Goal: Task Accomplishment & Management: Manage account settings

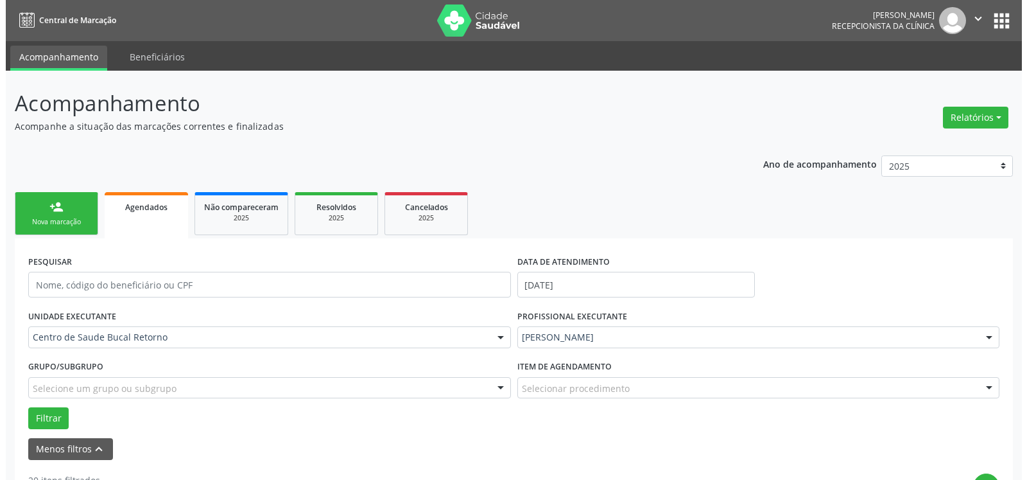
scroll to position [196, 0]
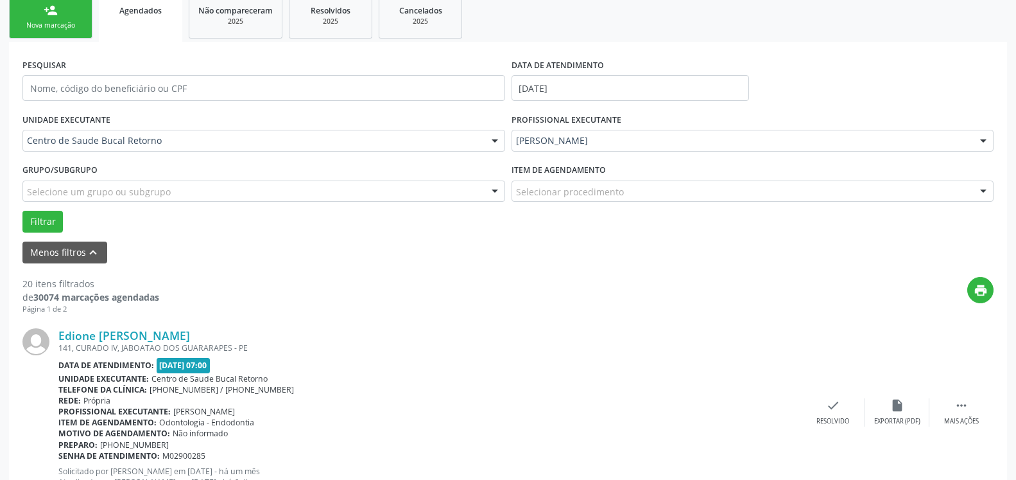
click at [652, 443] on div "Preparo: [PHONE_NUMBER]" at bounding box center [429, 444] width 743 height 11
click at [835, 411] on icon "check" at bounding box center [833, 405] width 14 height 14
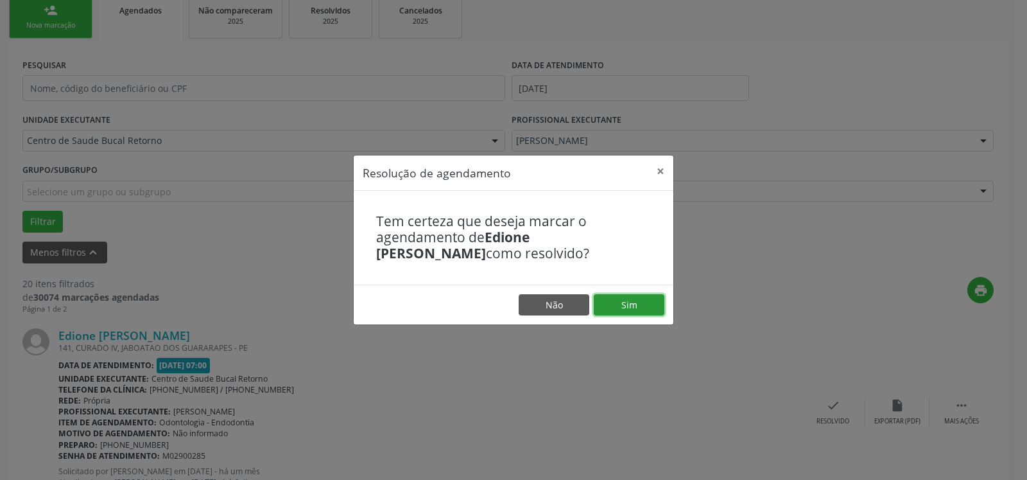
click at [642, 306] on button "Sim" at bounding box center [629, 305] width 71 height 22
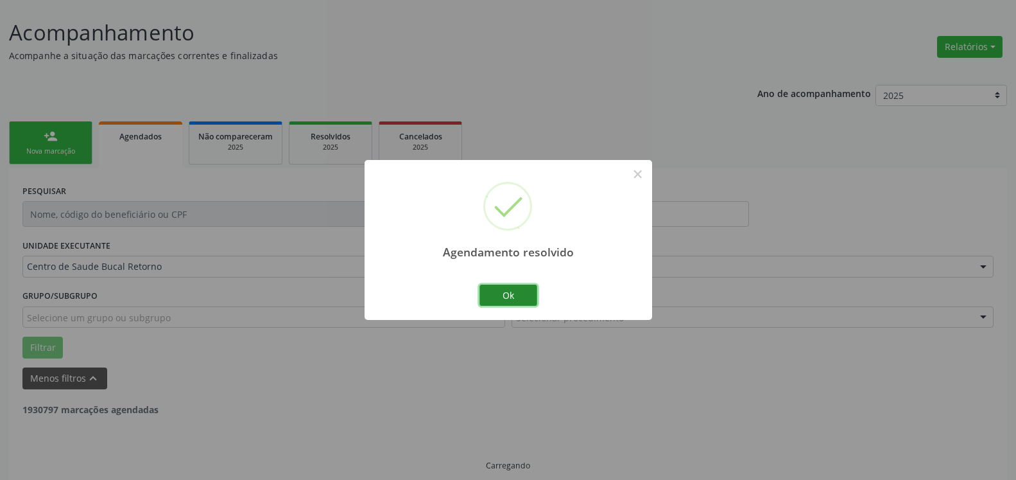
click at [516, 288] on button "Ok" at bounding box center [509, 295] width 58 height 22
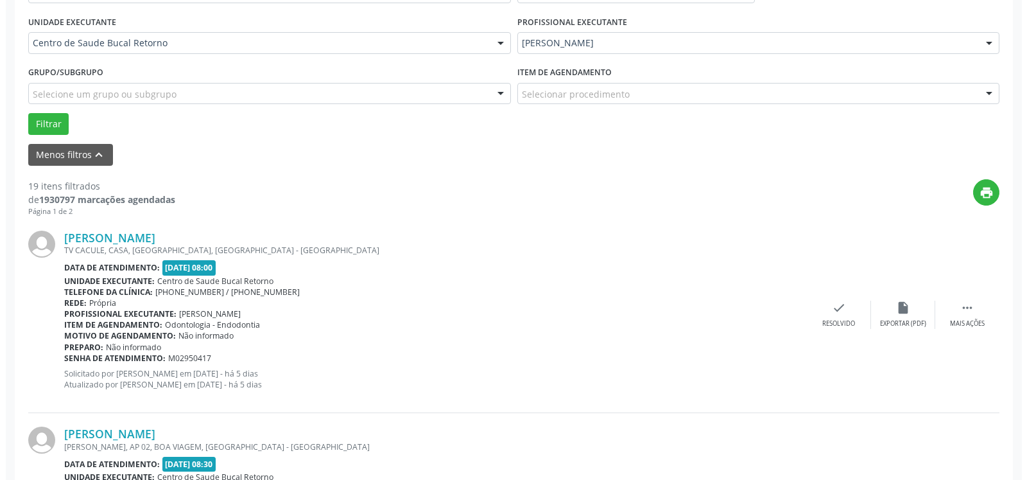
scroll to position [346, 0]
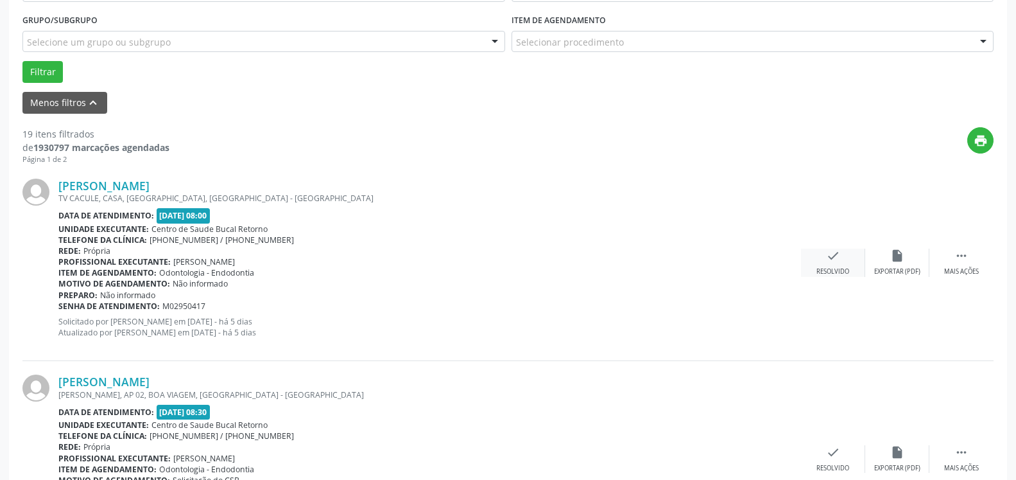
click at [838, 263] on icon "check" at bounding box center [833, 255] width 14 height 14
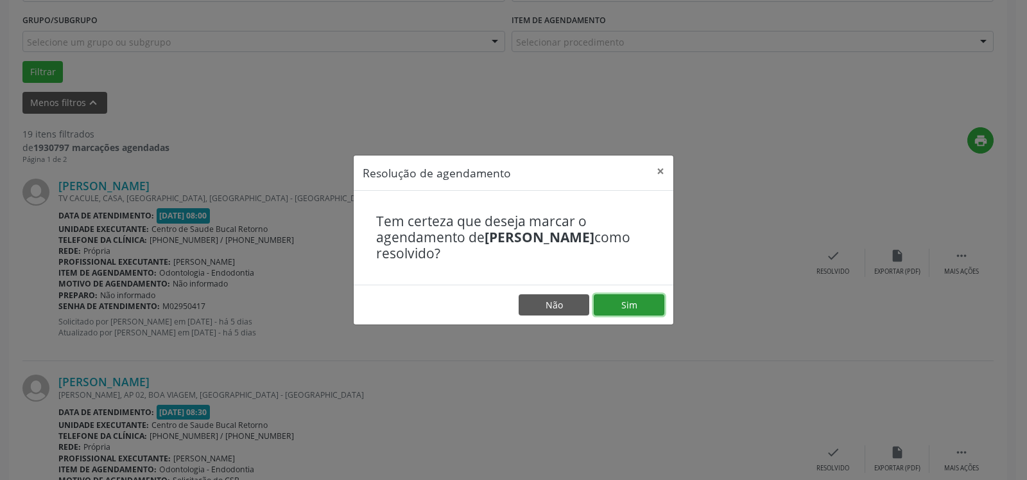
drag, startPoint x: 643, startPoint y: 300, endPoint x: 623, endPoint y: 306, distance: 20.7
click at [643, 301] on button "Sim" at bounding box center [629, 305] width 71 height 22
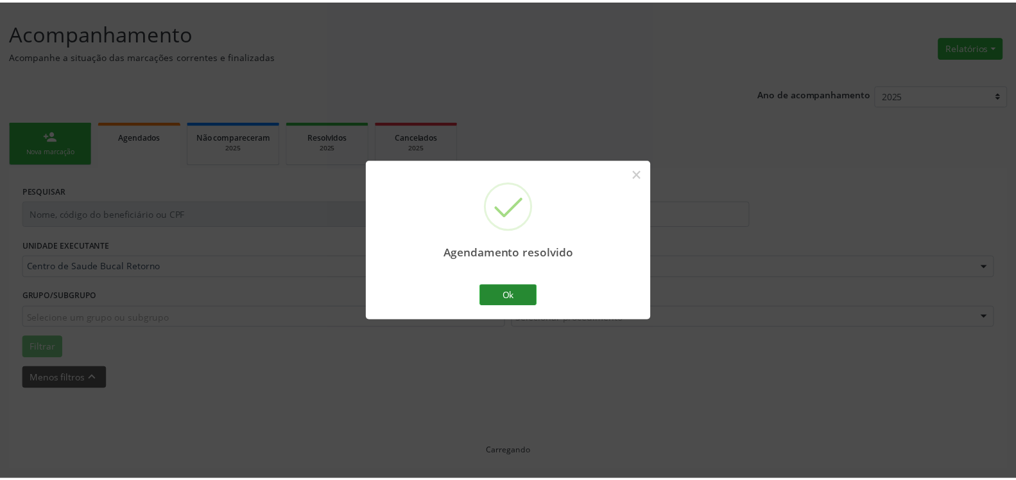
scroll to position [71, 0]
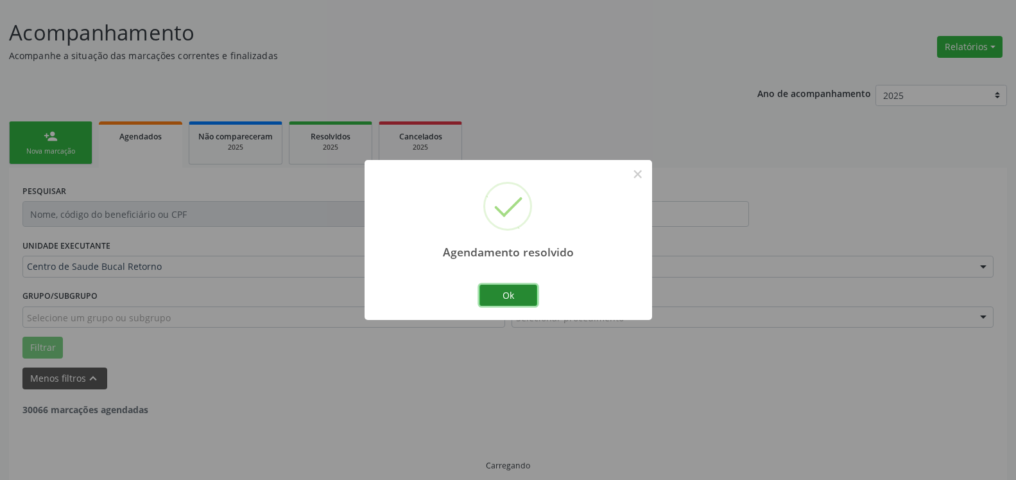
click at [517, 297] on button "Ok" at bounding box center [509, 295] width 58 height 22
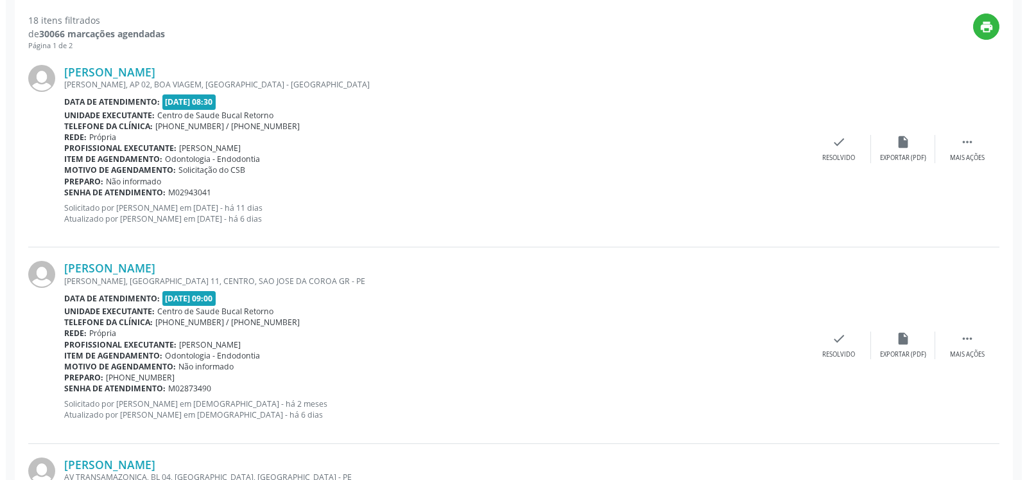
scroll to position [463, 0]
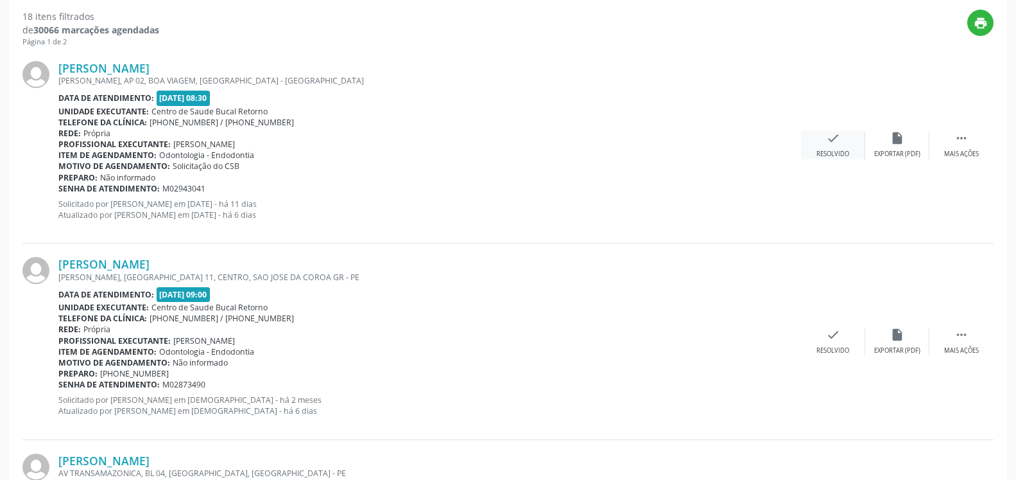
click at [829, 143] on icon "check" at bounding box center [833, 138] width 14 height 14
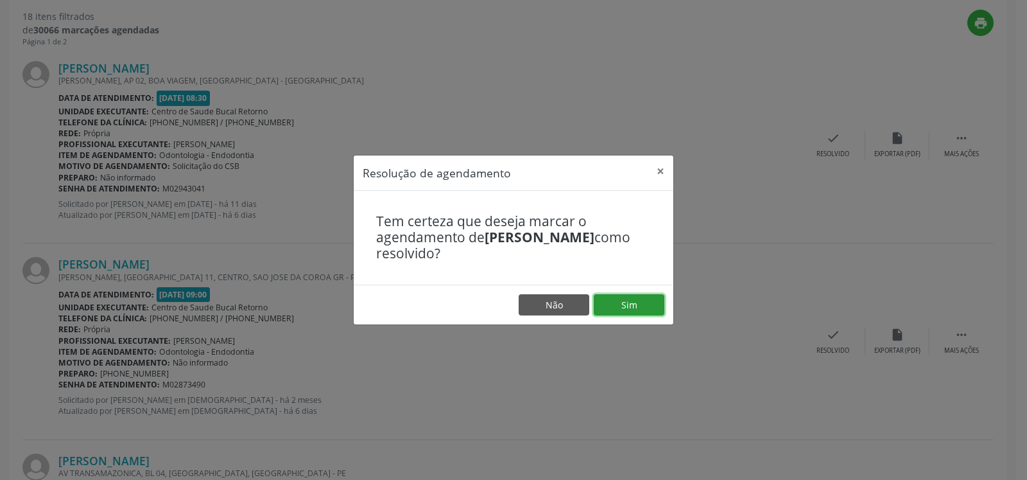
click at [635, 297] on button "Sim" at bounding box center [629, 305] width 71 height 22
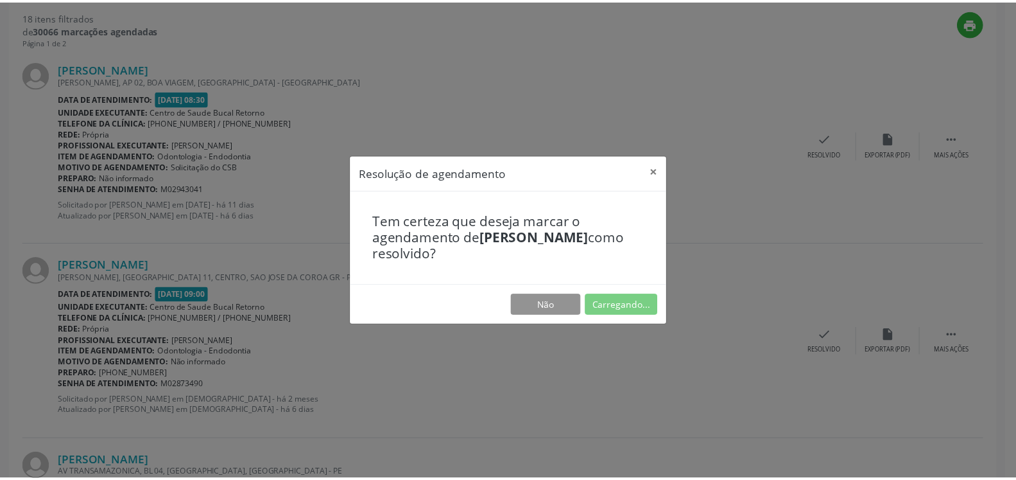
scroll to position [71, 0]
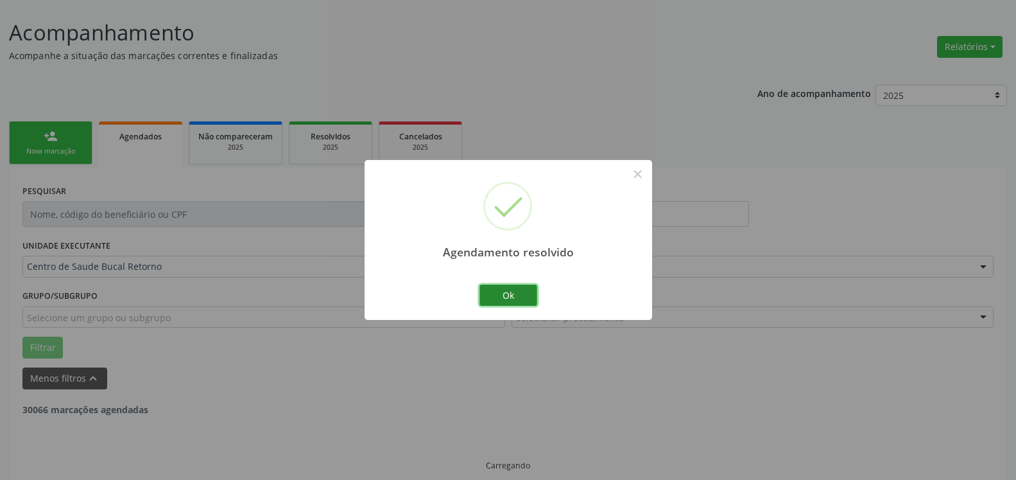
click at [508, 296] on button "Ok" at bounding box center [509, 295] width 58 height 22
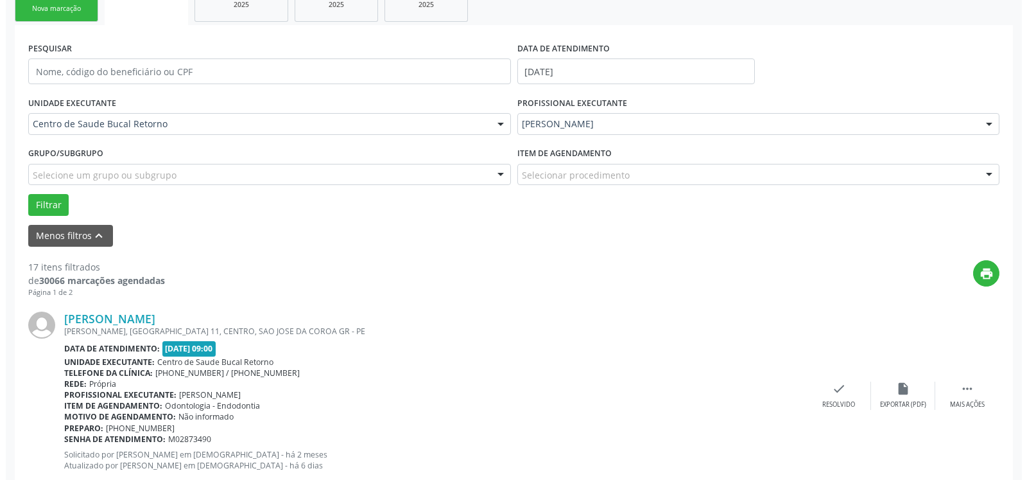
scroll to position [215, 0]
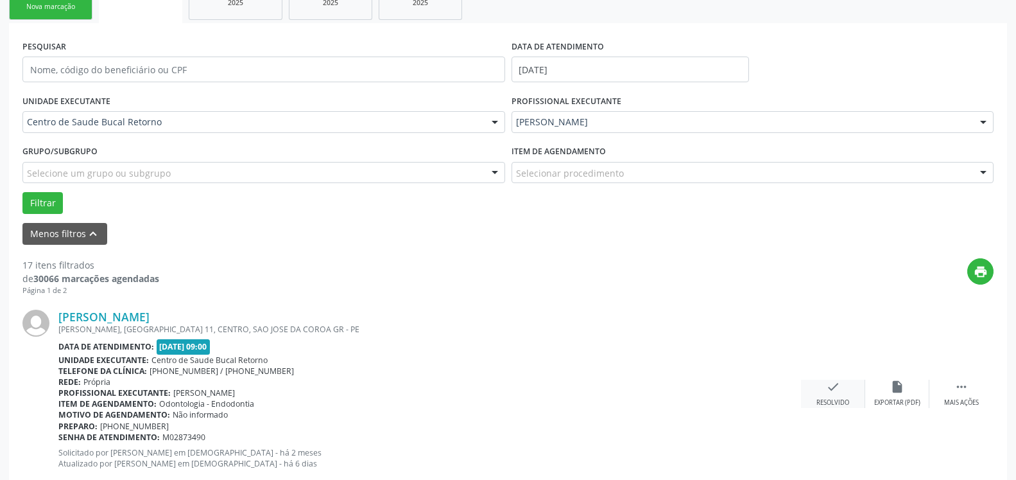
click at [835, 389] on icon "check" at bounding box center [833, 386] width 14 height 14
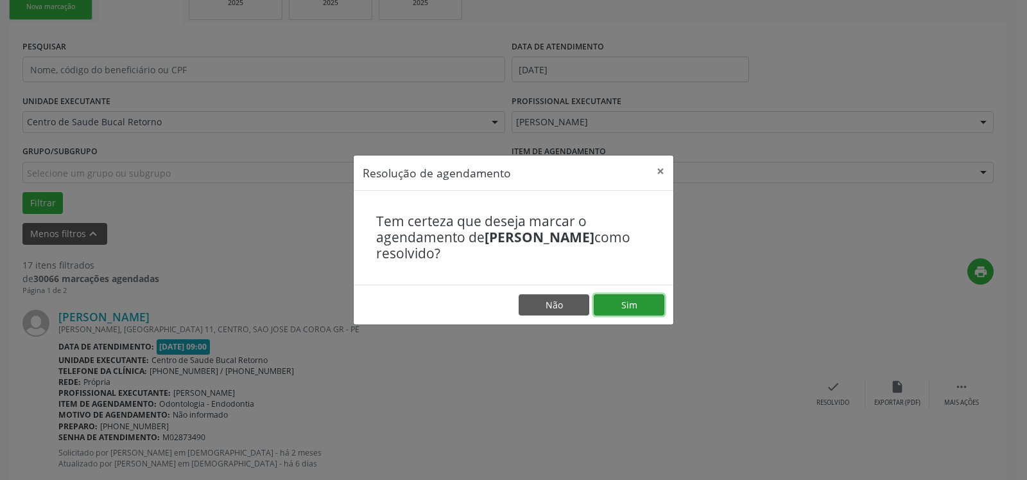
click at [644, 310] on button "Sim" at bounding box center [629, 305] width 71 height 22
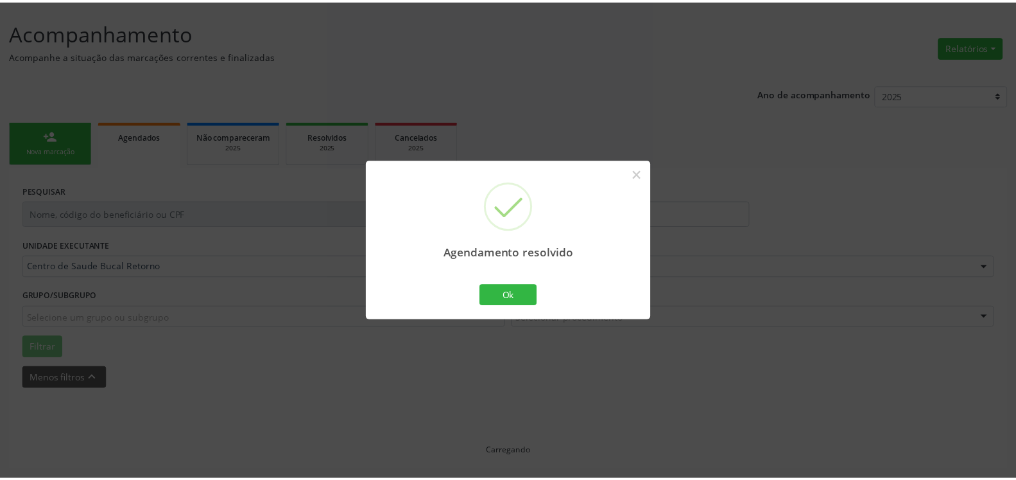
scroll to position [71, 0]
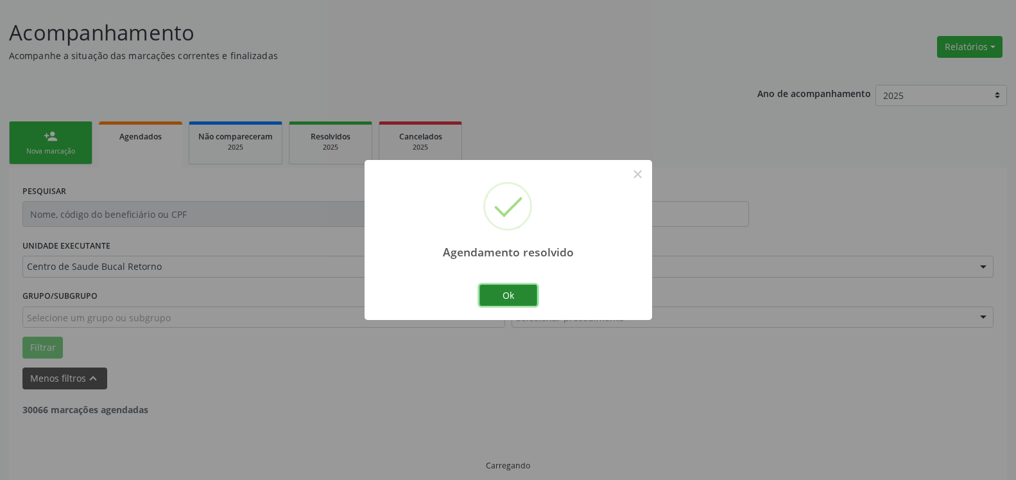
click at [510, 297] on button "Ok" at bounding box center [509, 295] width 58 height 22
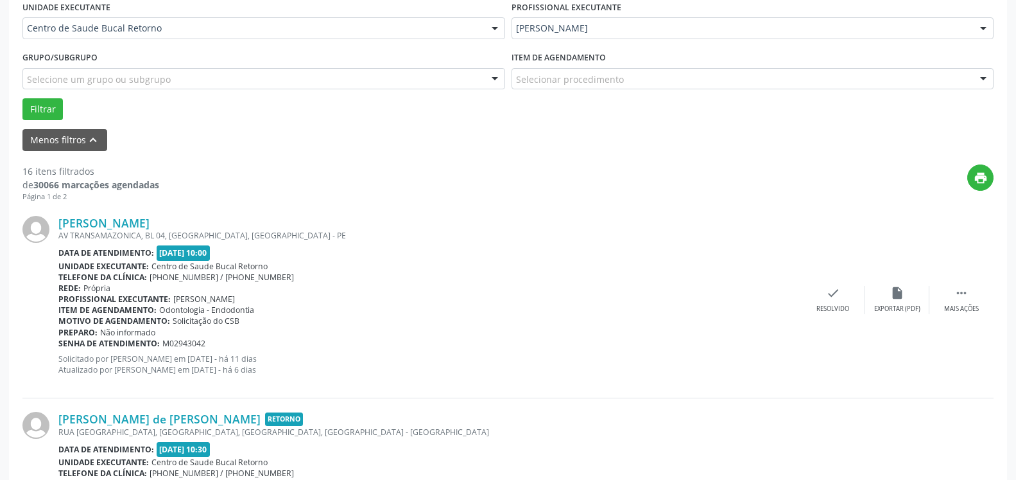
scroll to position [333, 0]
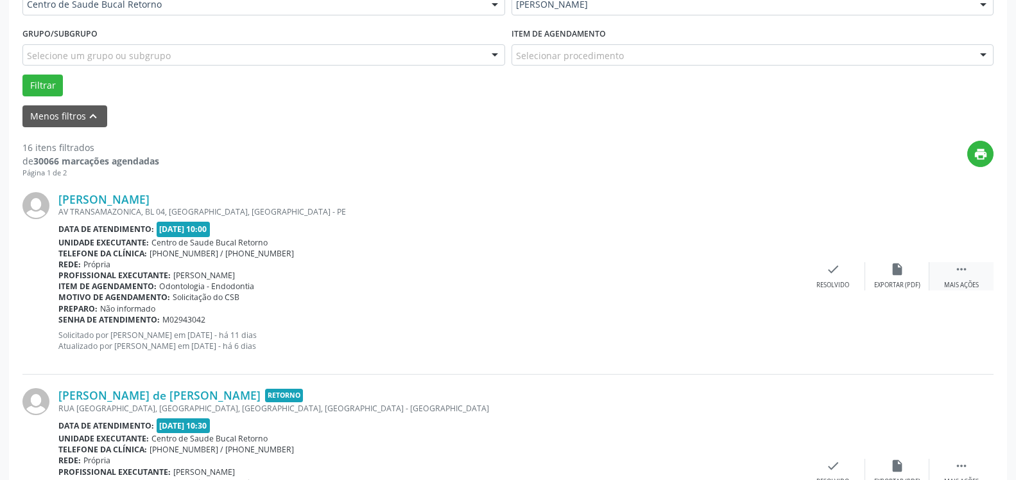
click at [960, 275] on icon "" at bounding box center [962, 269] width 14 height 14
click at [894, 276] on icon "alarm_off" at bounding box center [897, 269] width 14 height 14
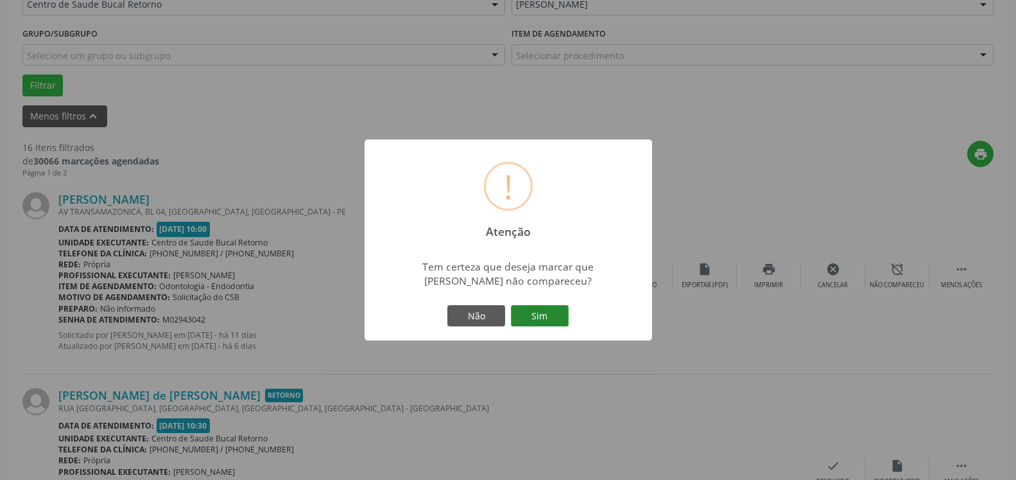
click at [555, 317] on button "Sim" at bounding box center [540, 316] width 58 height 22
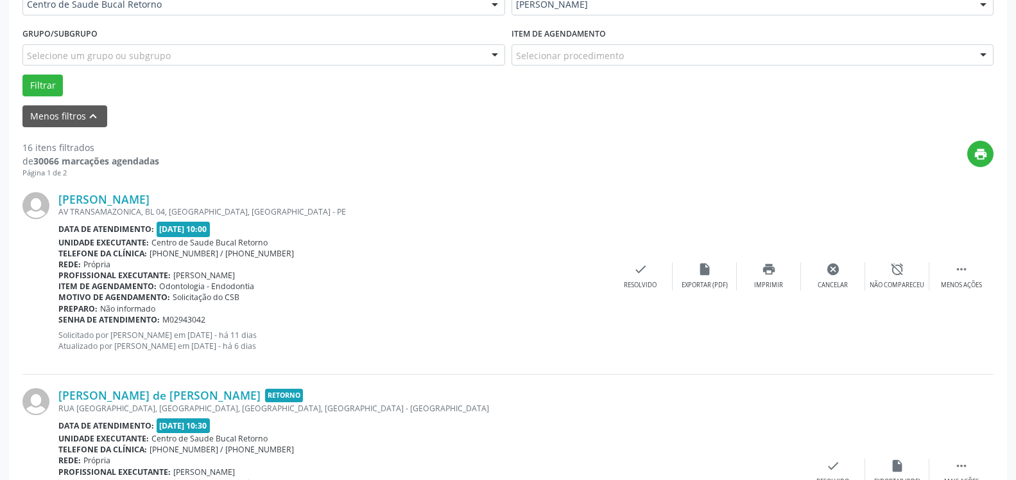
scroll to position [84, 0]
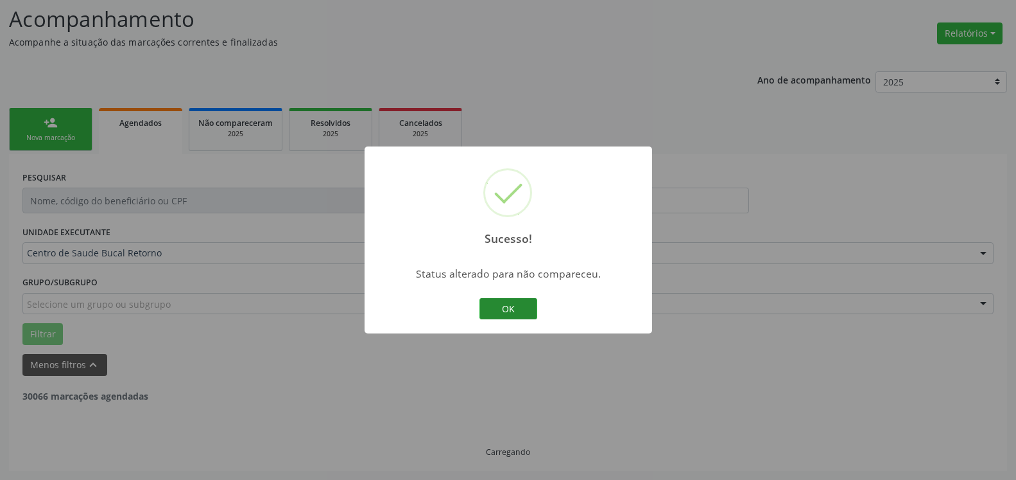
click at [523, 310] on button "OK" at bounding box center [509, 309] width 58 height 22
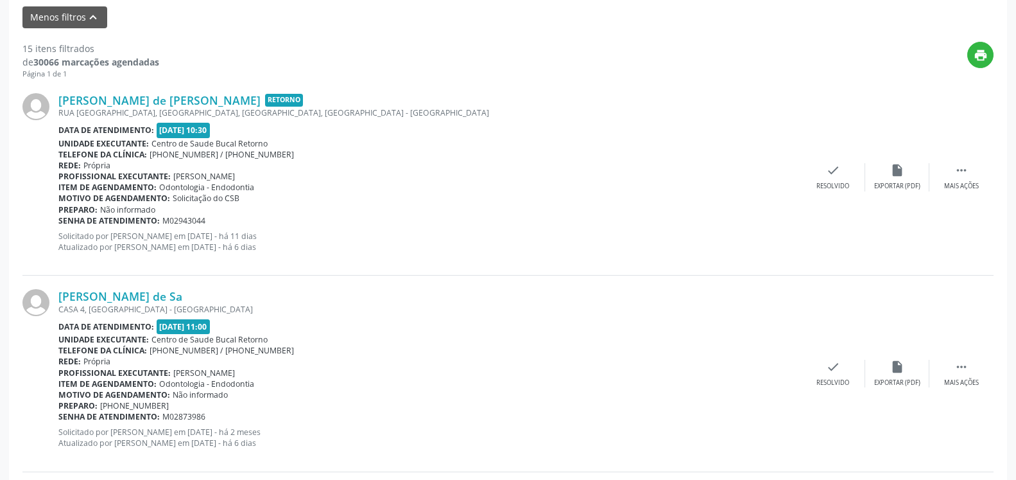
scroll to position [477, 0]
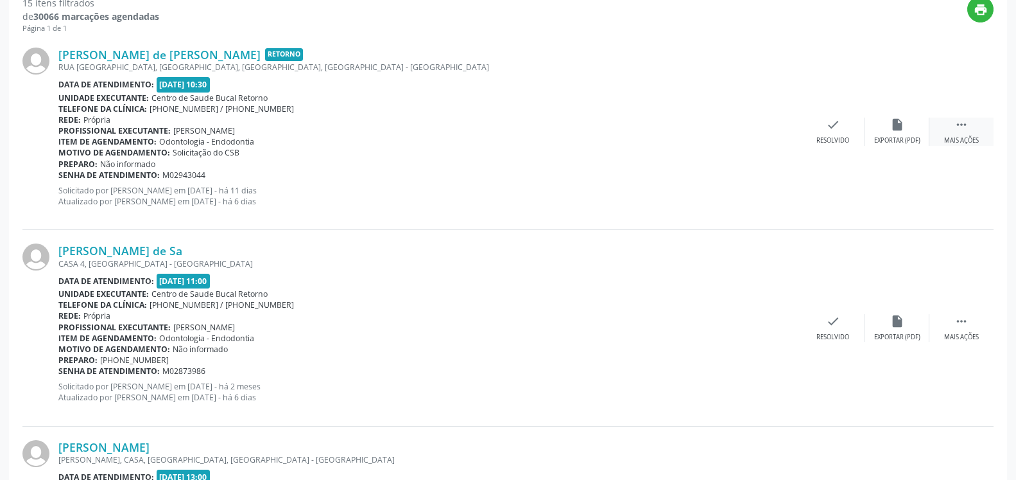
click at [972, 126] on div " Mais ações" at bounding box center [961, 131] width 64 height 28
click at [911, 127] on div "alarm_off Não compareceu" at bounding box center [897, 131] width 64 height 28
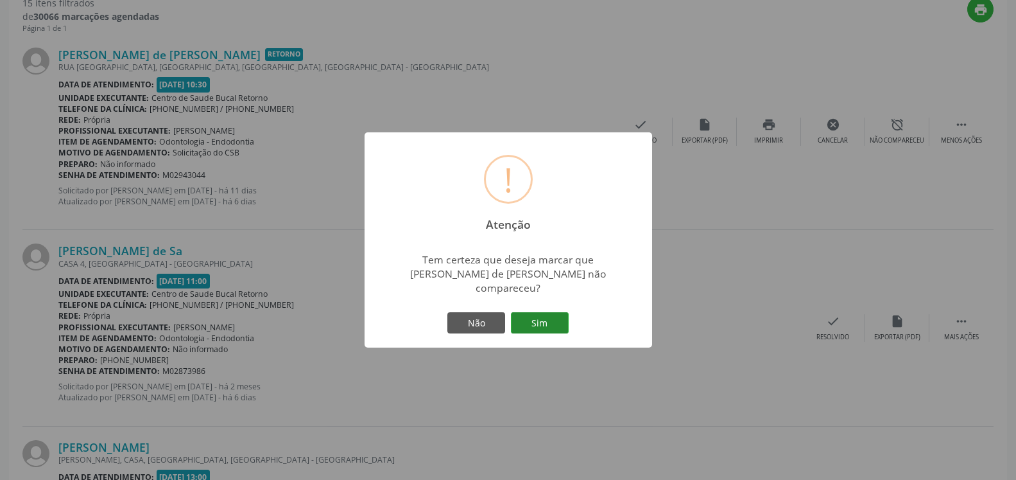
click at [553, 312] on button "Sim" at bounding box center [540, 323] width 58 height 22
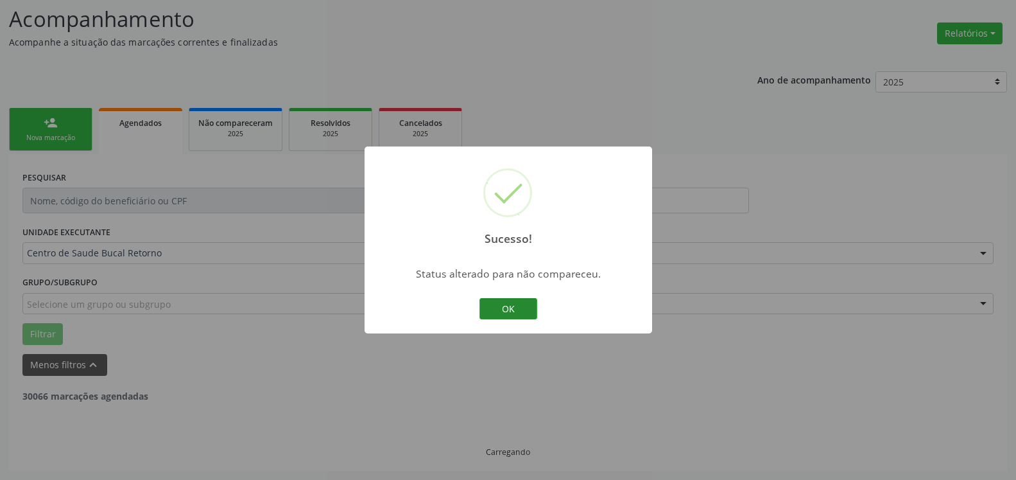
scroll to position [84, 0]
click at [490, 304] on button "OK" at bounding box center [509, 309] width 58 height 22
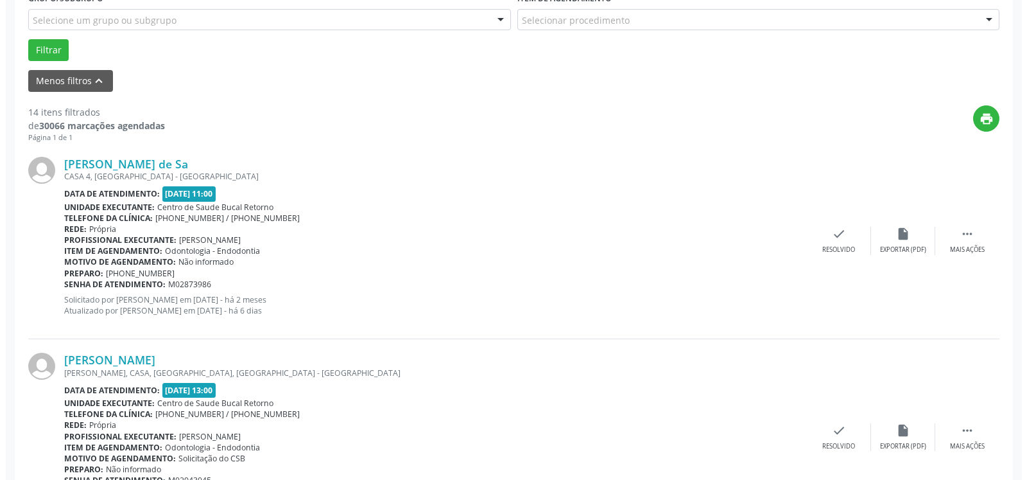
scroll to position [411, 0]
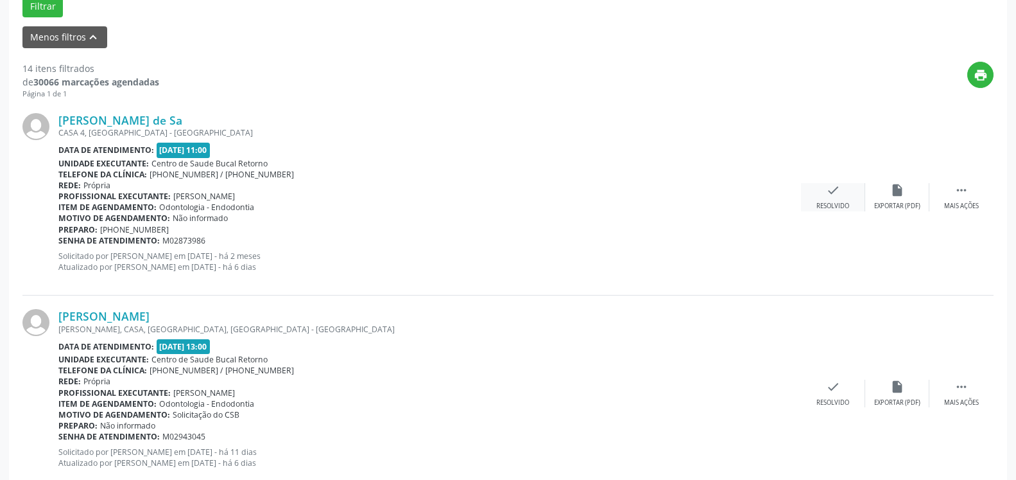
click at [833, 189] on icon "check" at bounding box center [833, 190] width 14 height 14
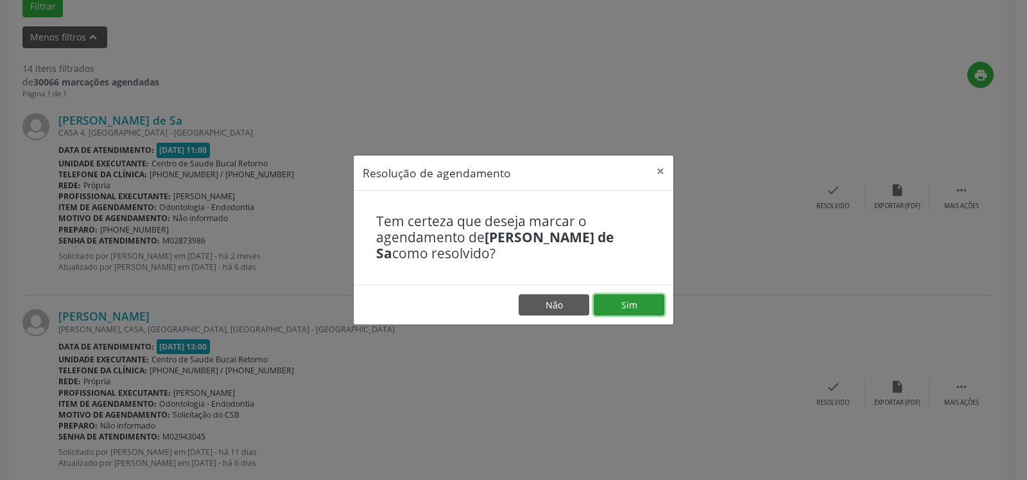
click at [645, 304] on button "Sim" at bounding box center [629, 305] width 71 height 22
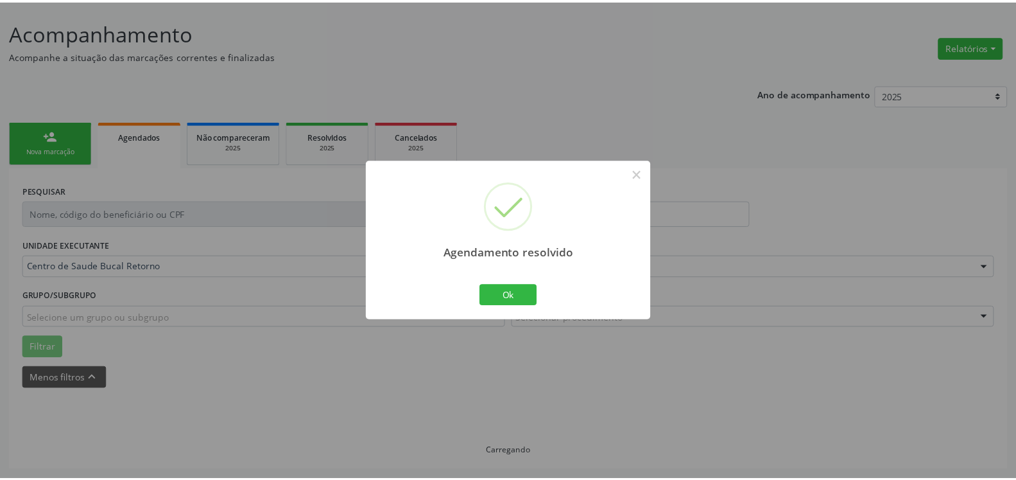
scroll to position [71, 0]
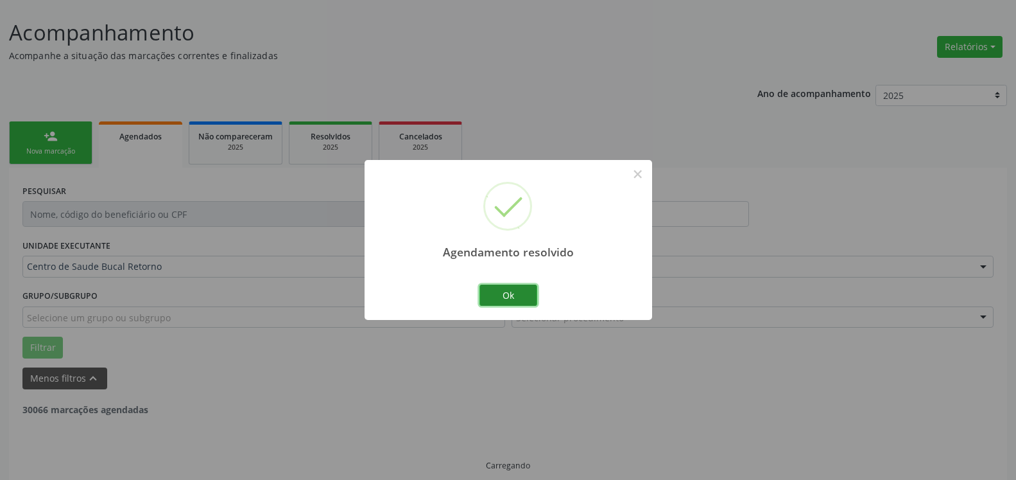
click at [491, 297] on button "Ok" at bounding box center [509, 295] width 58 height 22
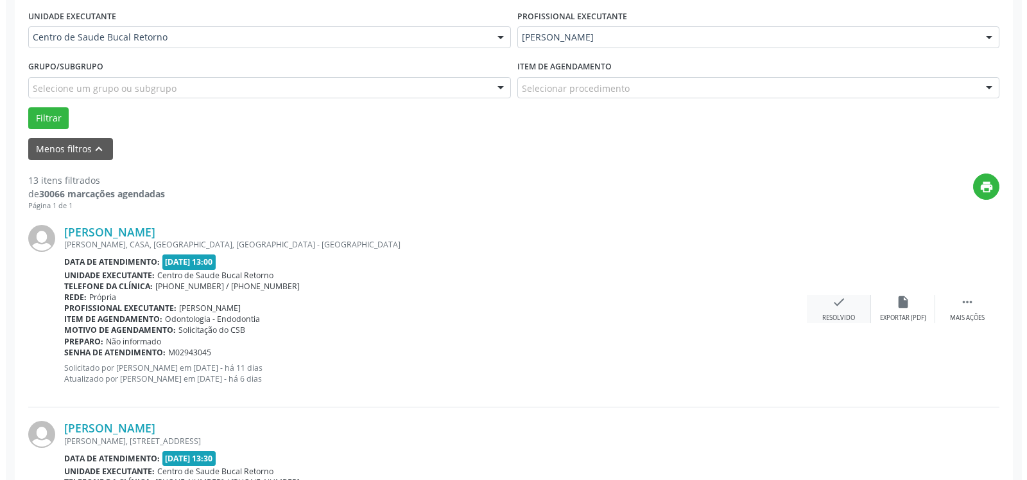
scroll to position [346, 0]
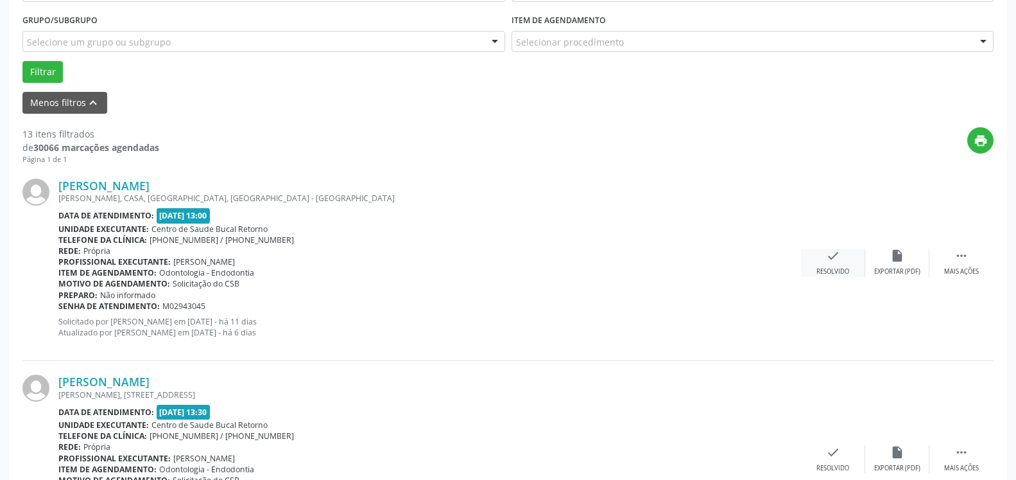
click at [838, 263] on icon "check" at bounding box center [833, 255] width 14 height 14
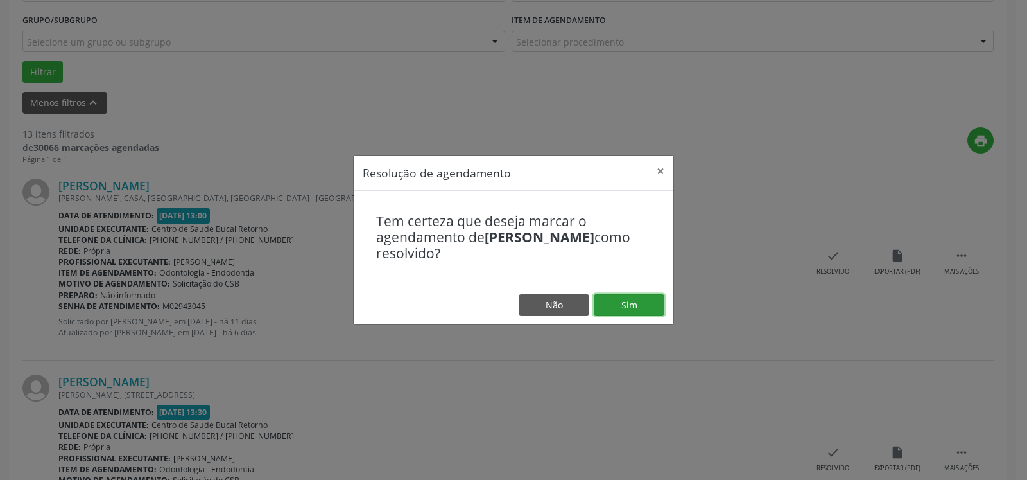
click at [621, 305] on button "Sim" at bounding box center [629, 305] width 71 height 22
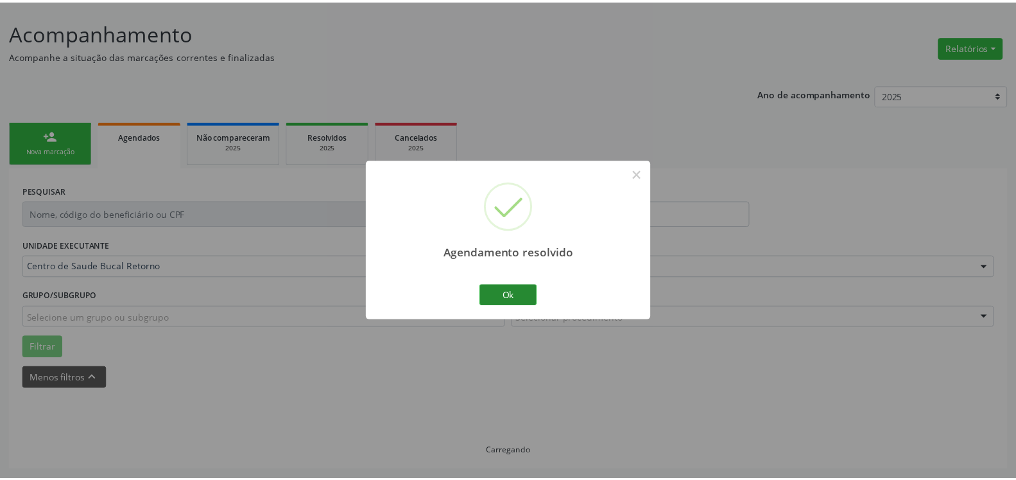
scroll to position [71, 0]
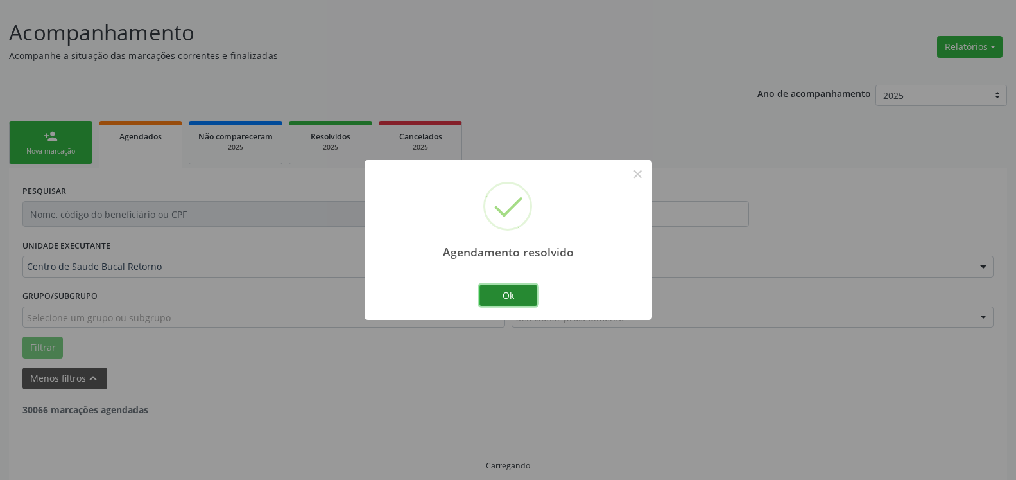
click at [508, 298] on button "Ok" at bounding box center [509, 295] width 58 height 22
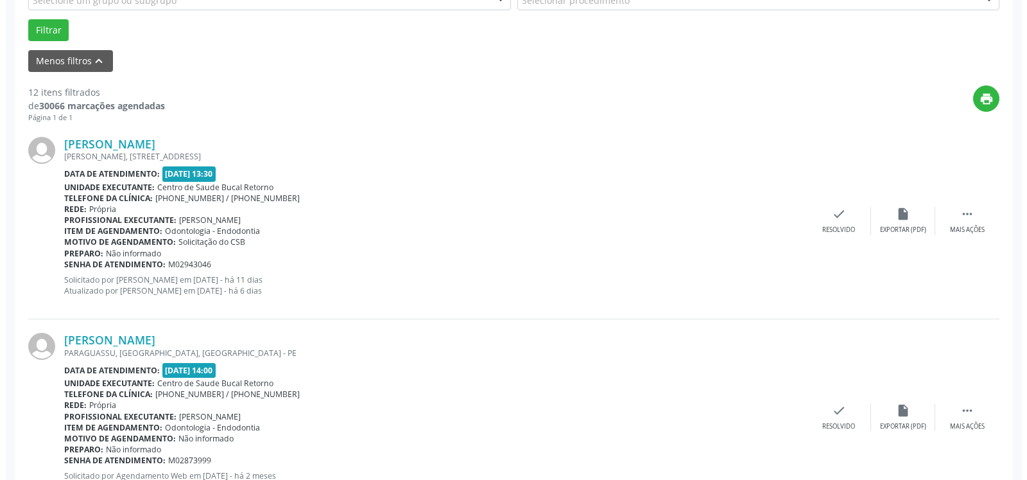
scroll to position [398, 0]
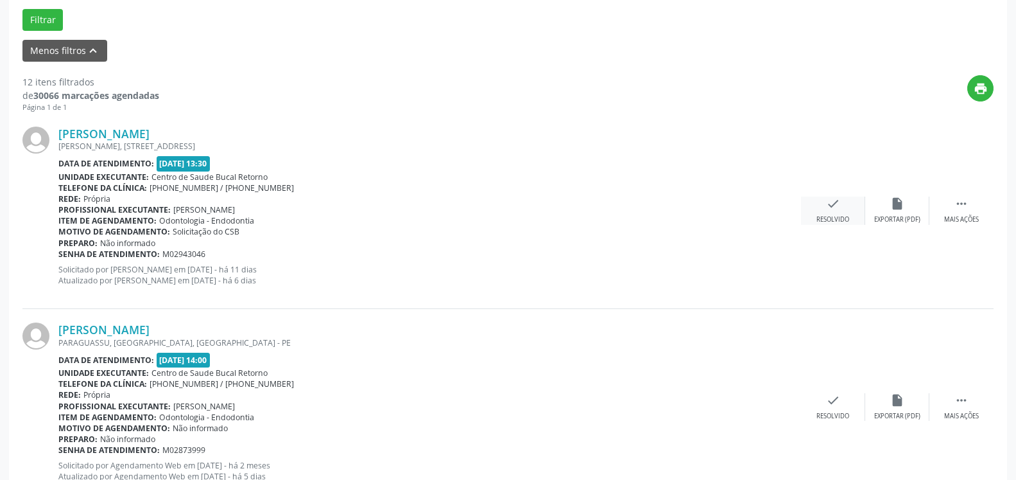
click at [832, 211] on icon "check" at bounding box center [833, 203] width 14 height 14
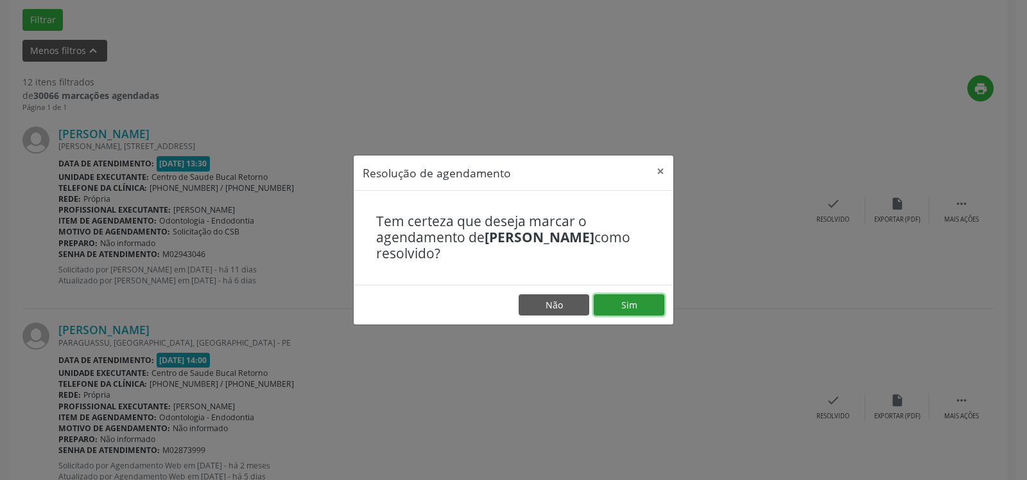
click at [642, 302] on button "Sim" at bounding box center [629, 305] width 71 height 22
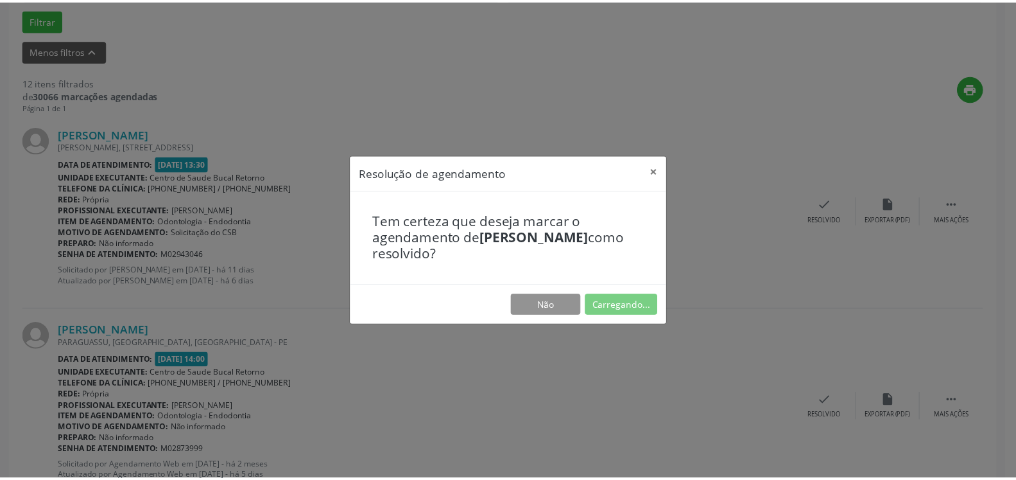
scroll to position [71, 0]
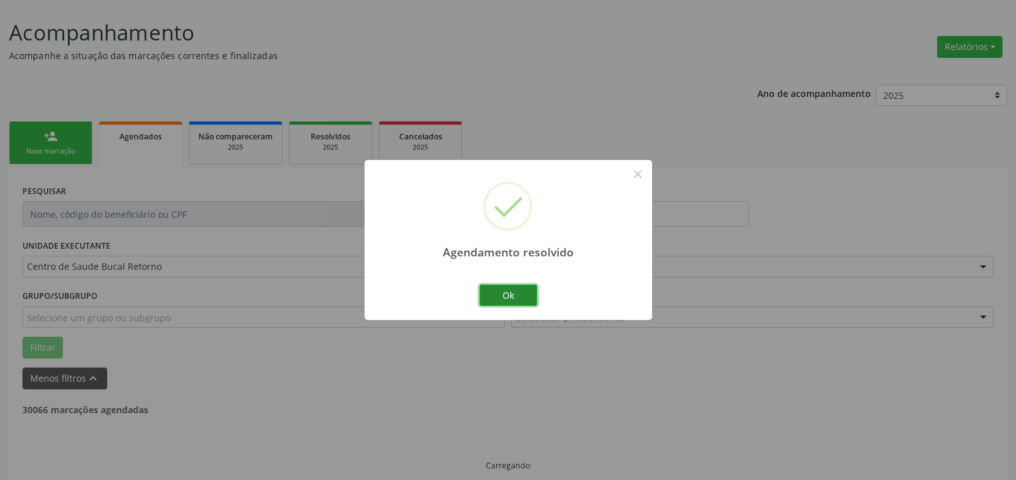
click at [523, 290] on button "Ok" at bounding box center [509, 295] width 58 height 22
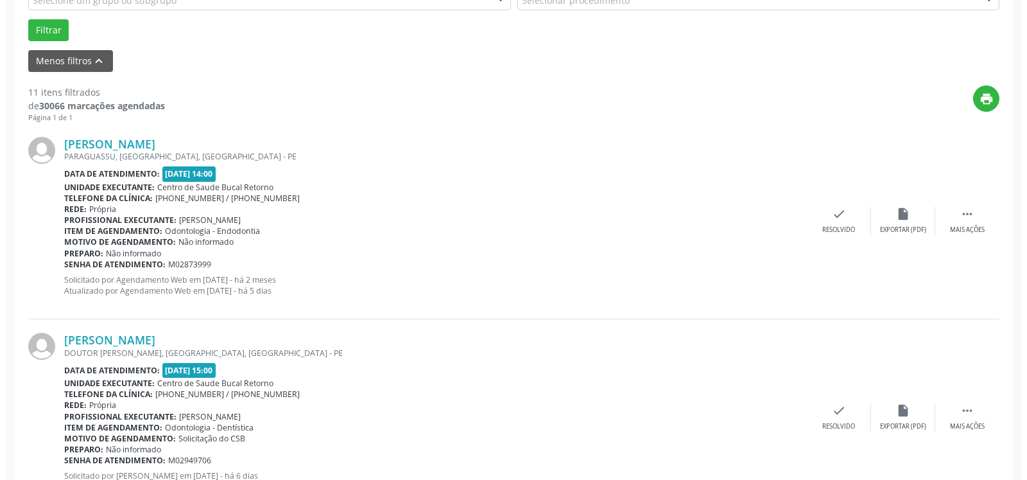
scroll to position [398, 0]
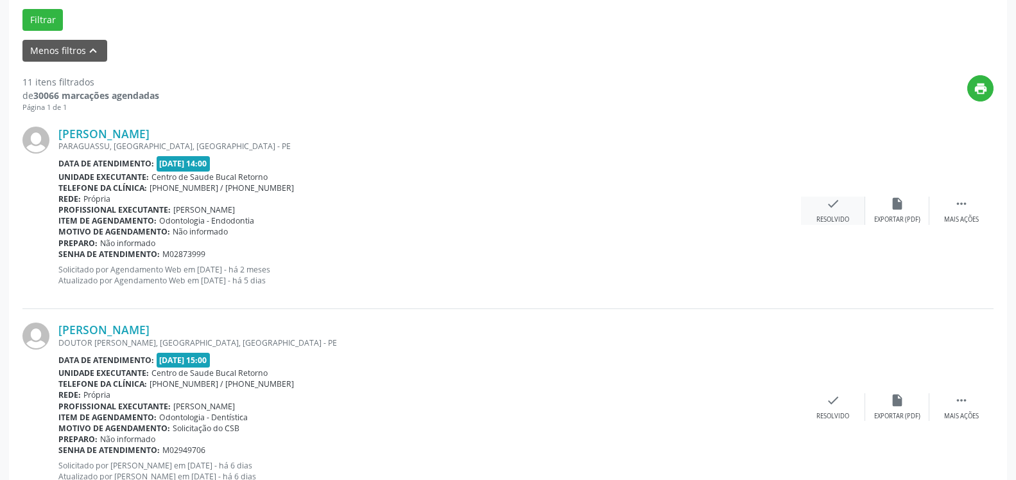
click at [833, 211] on icon "check" at bounding box center [833, 203] width 14 height 14
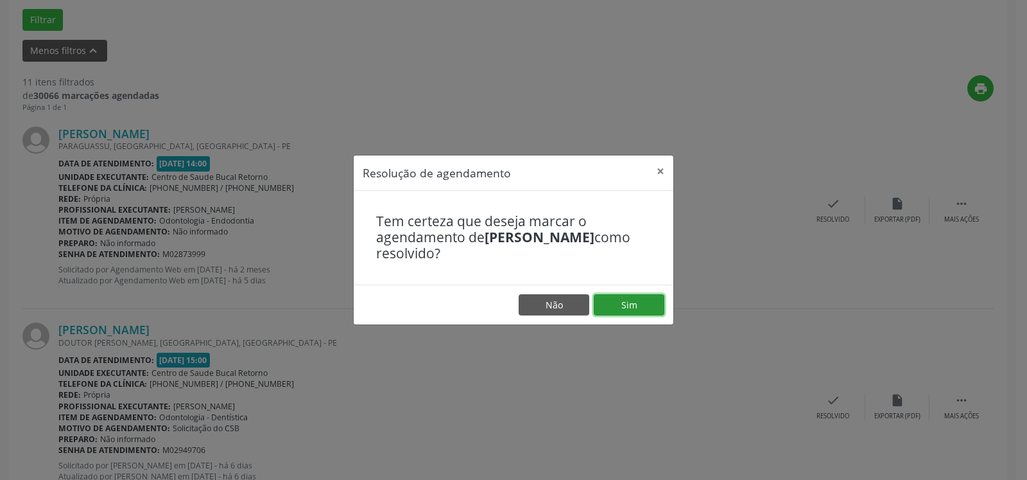
click at [641, 303] on button "Sim" at bounding box center [629, 305] width 71 height 22
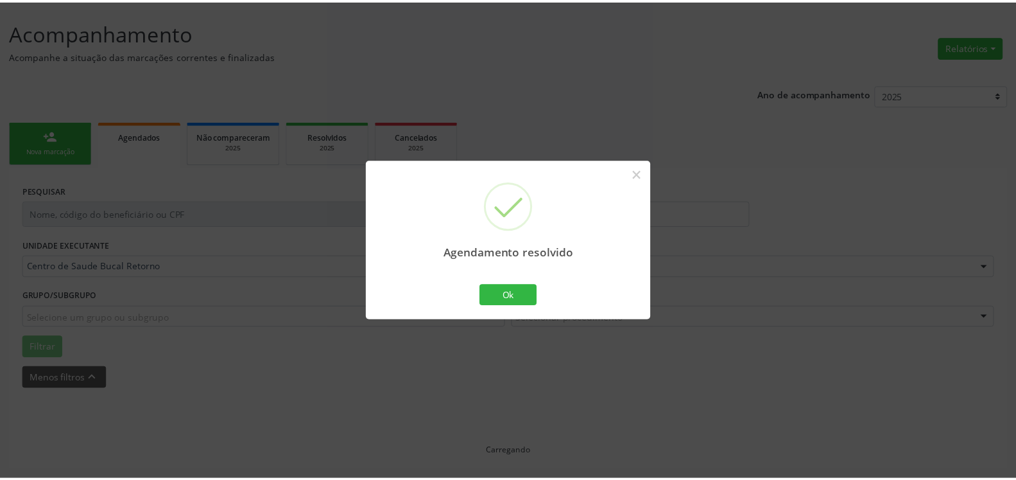
scroll to position [71, 0]
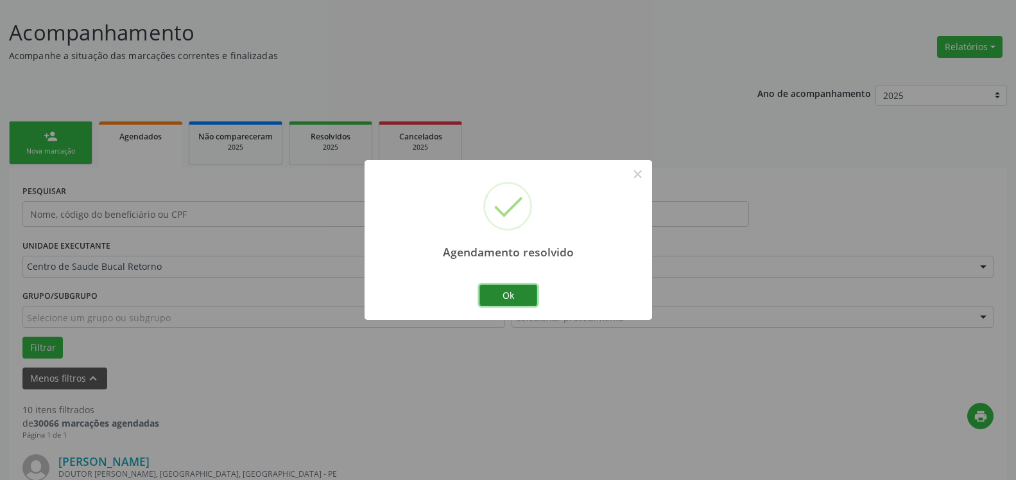
click at [503, 302] on button "Ok" at bounding box center [509, 295] width 58 height 22
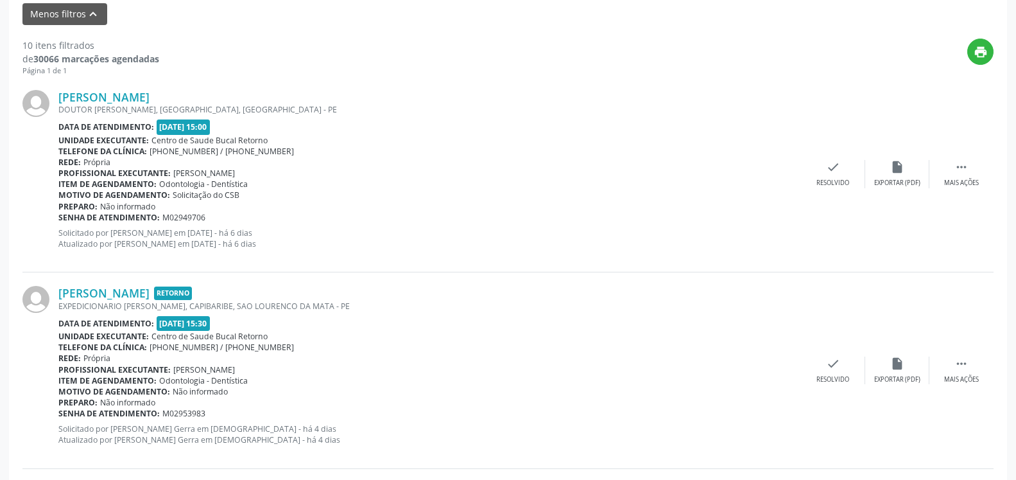
scroll to position [463, 0]
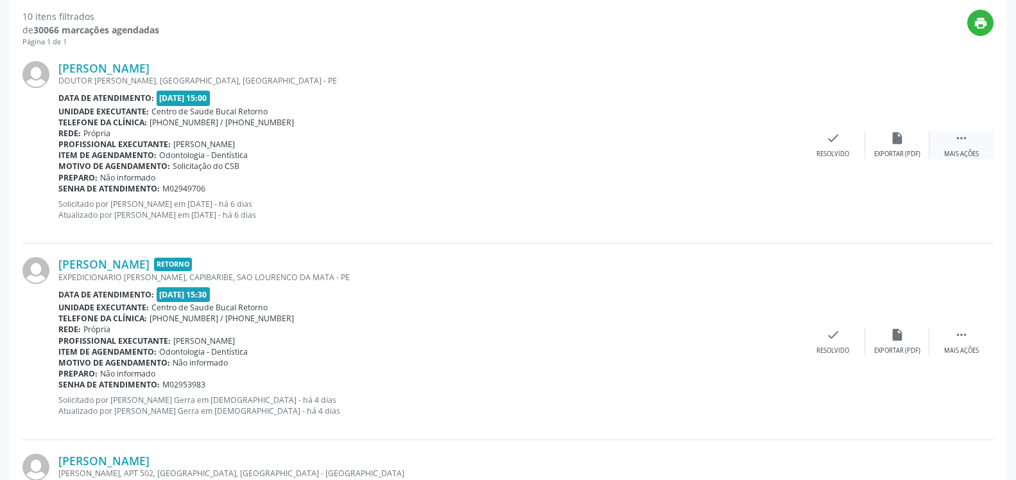
click at [965, 145] on icon "" at bounding box center [962, 138] width 14 height 14
click at [913, 141] on div "alarm_off Não compareceu" at bounding box center [897, 145] width 64 height 28
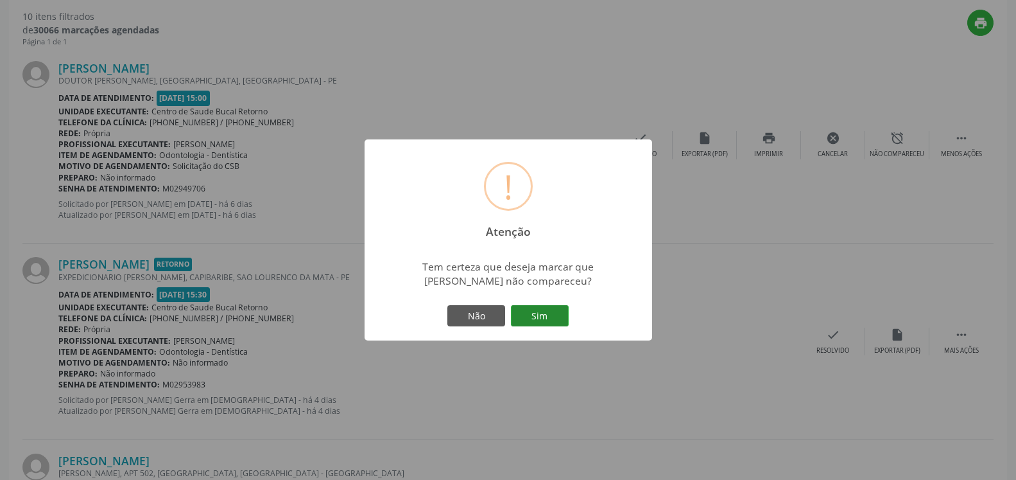
click at [538, 311] on button "Sim" at bounding box center [540, 316] width 58 height 22
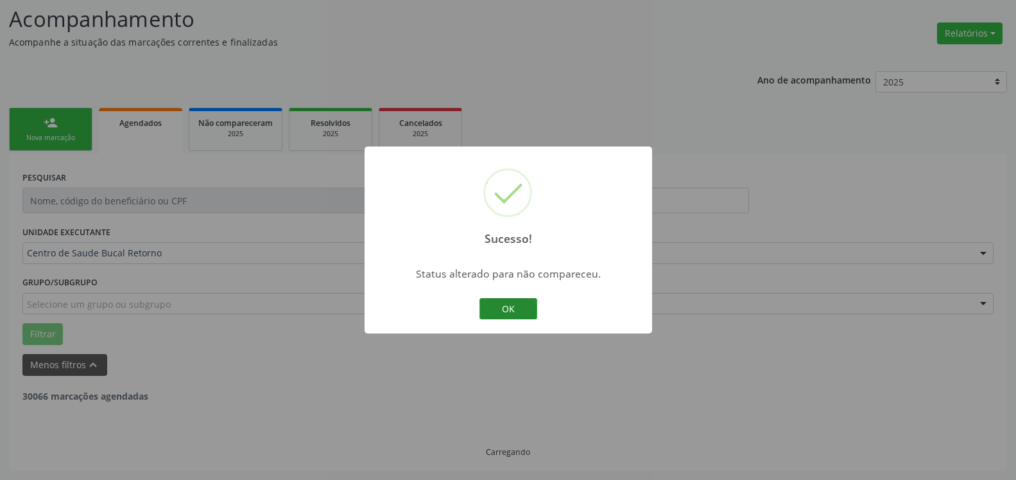
scroll to position [84, 0]
click at [505, 307] on button "OK" at bounding box center [509, 309] width 58 height 22
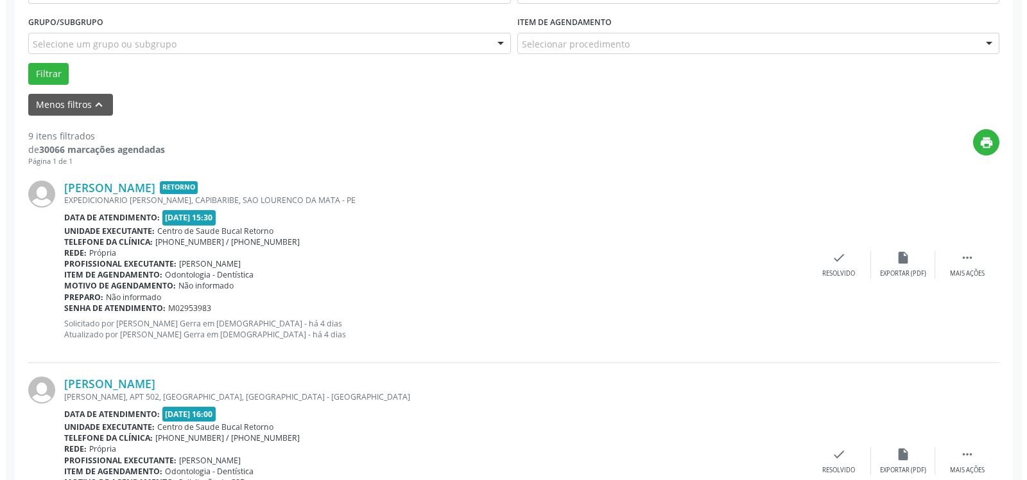
scroll to position [346, 0]
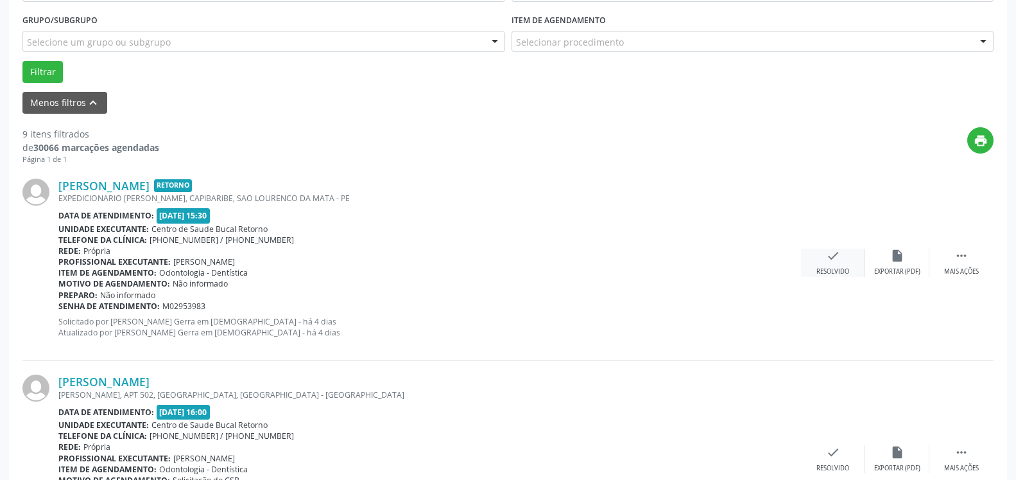
click at [838, 255] on icon "check" at bounding box center [833, 255] width 14 height 14
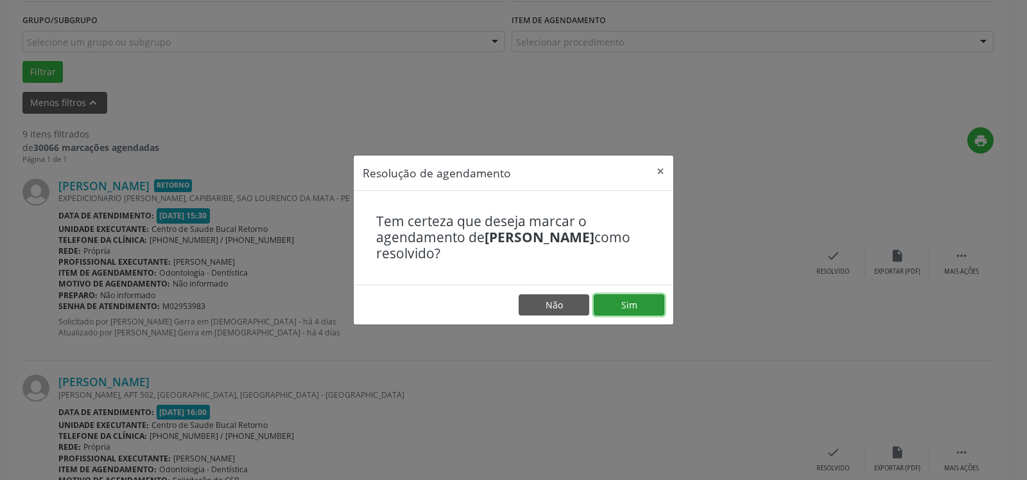
click at [644, 303] on button "Sim" at bounding box center [629, 305] width 71 height 22
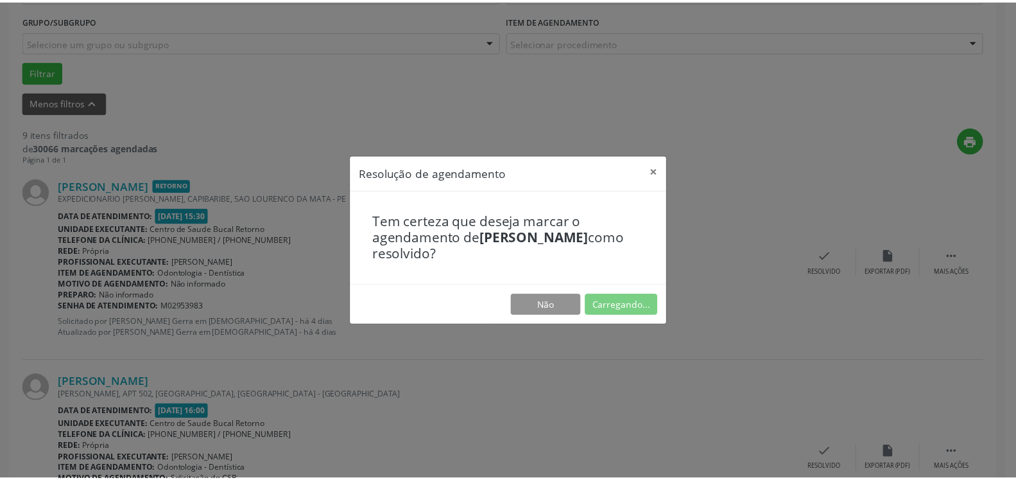
scroll to position [71, 0]
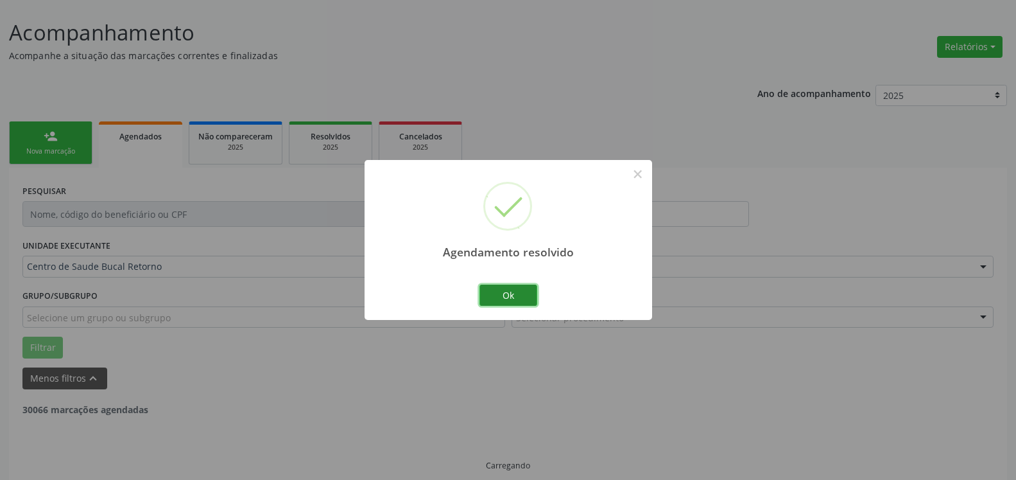
click at [526, 293] on button "Ok" at bounding box center [509, 295] width 58 height 22
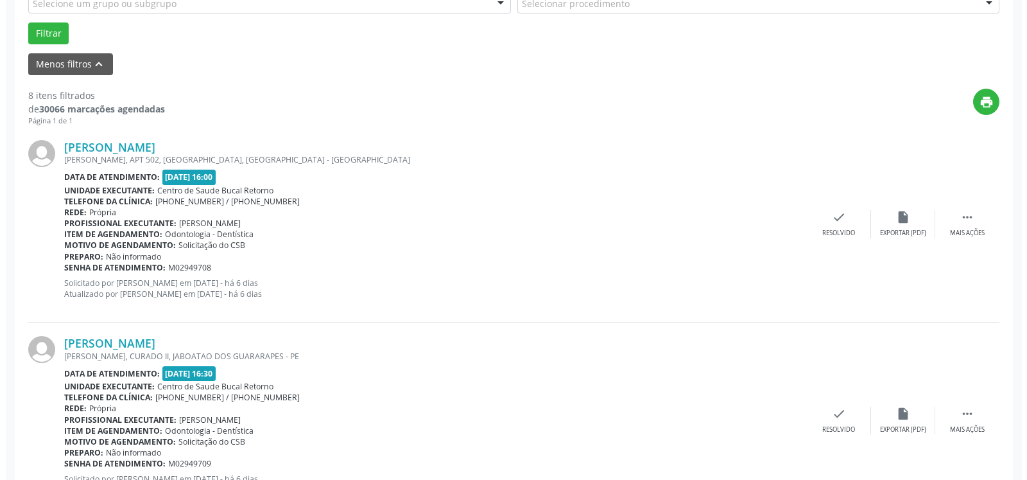
scroll to position [398, 0]
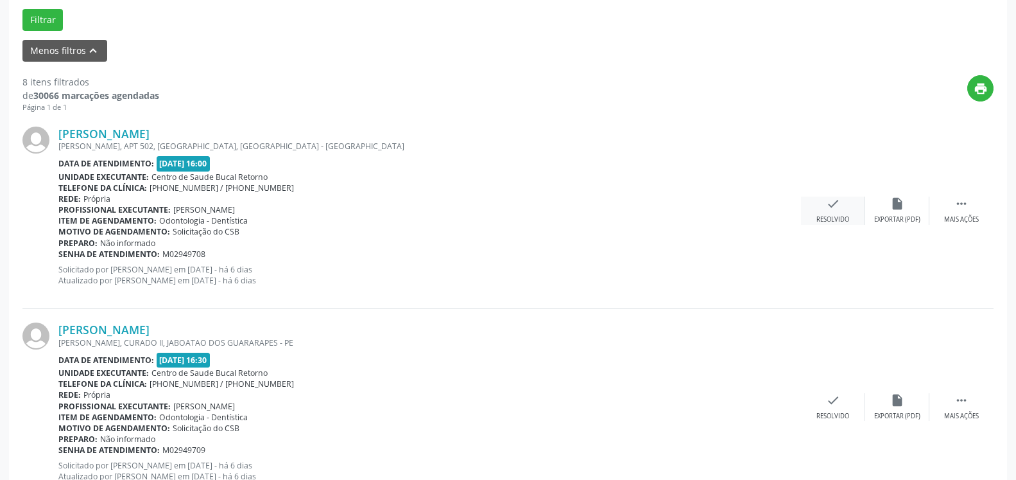
click at [838, 208] on icon "check" at bounding box center [833, 203] width 14 height 14
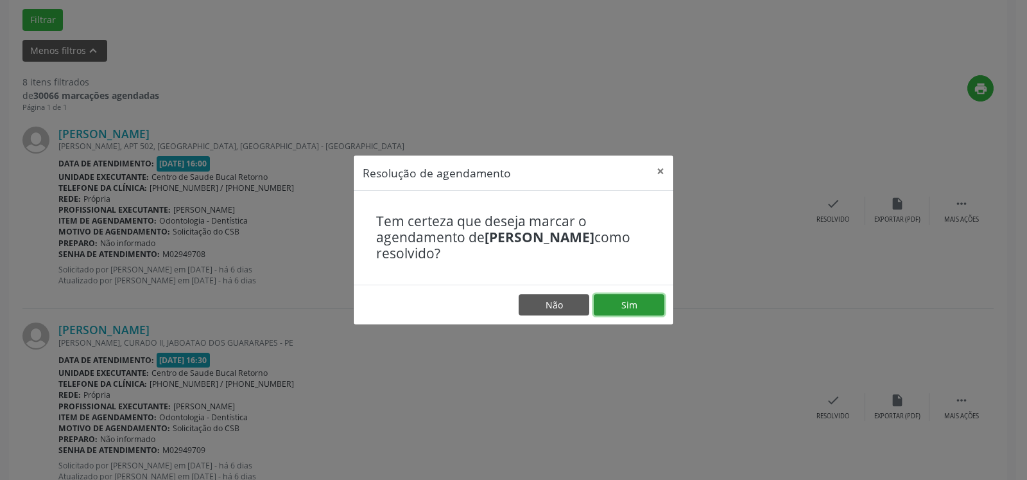
click at [617, 301] on button "Sim" at bounding box center [629, 305] width 71 height 22
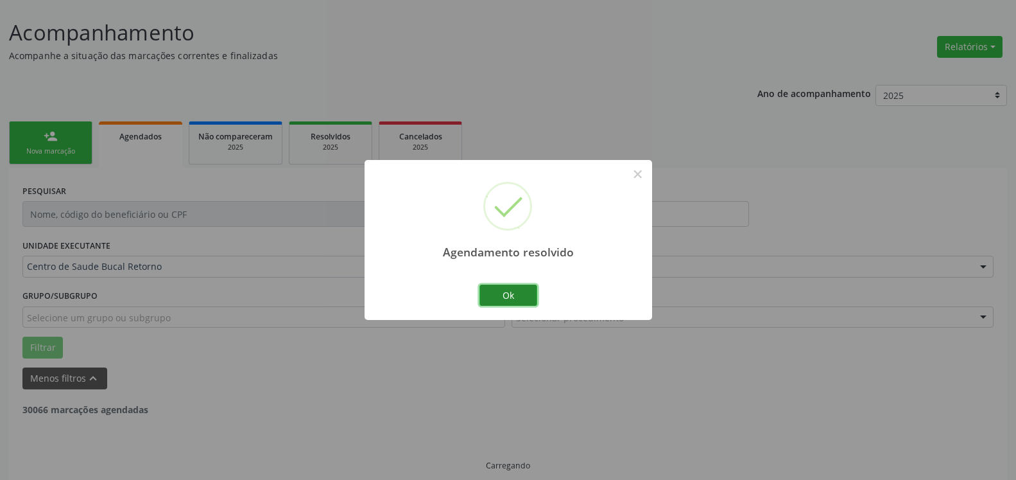
click at [524, 290] on button "Ok" at bounding box center [509, 295] width 58 height 22
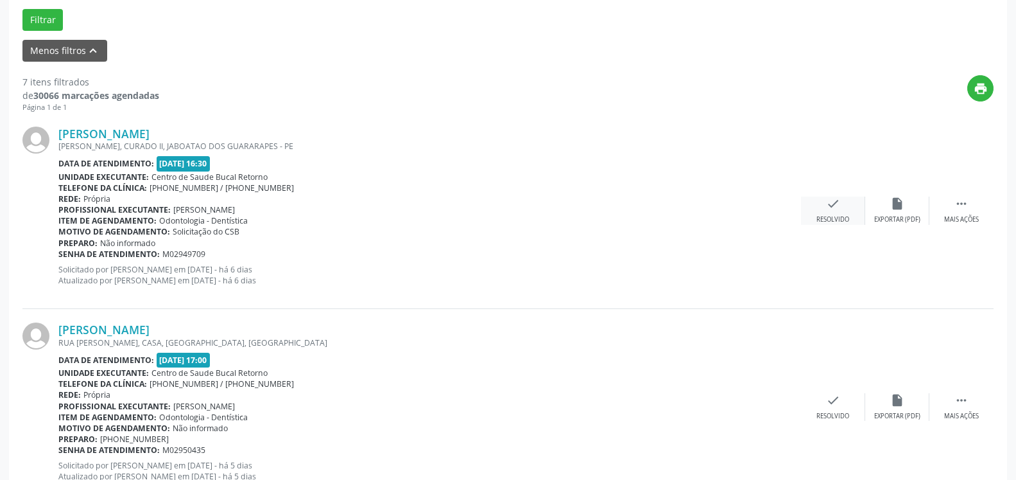
click at [830, 208] on icon "check" at bounding box center [833, 203] width 14 height 14
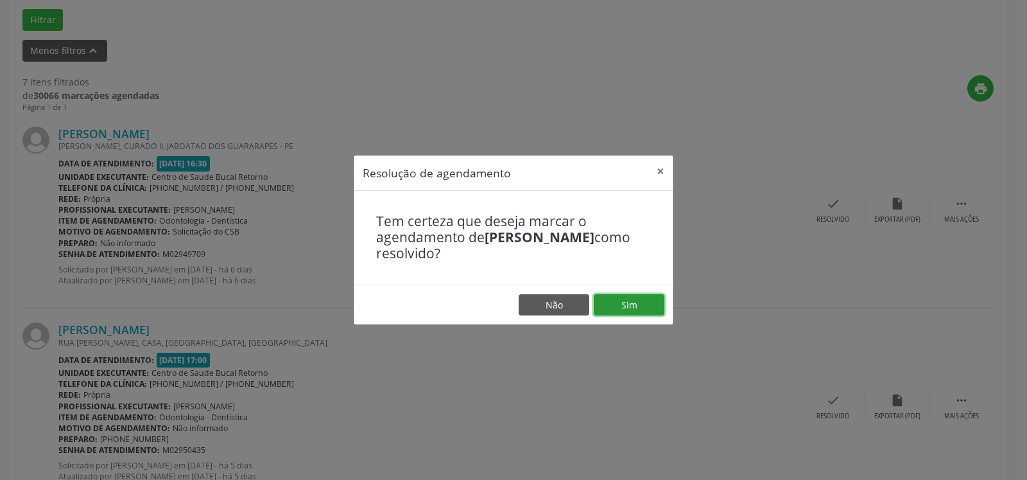
click at [626, 303] on button "Sim" at bounding box center [629, 305] width 71 height 22
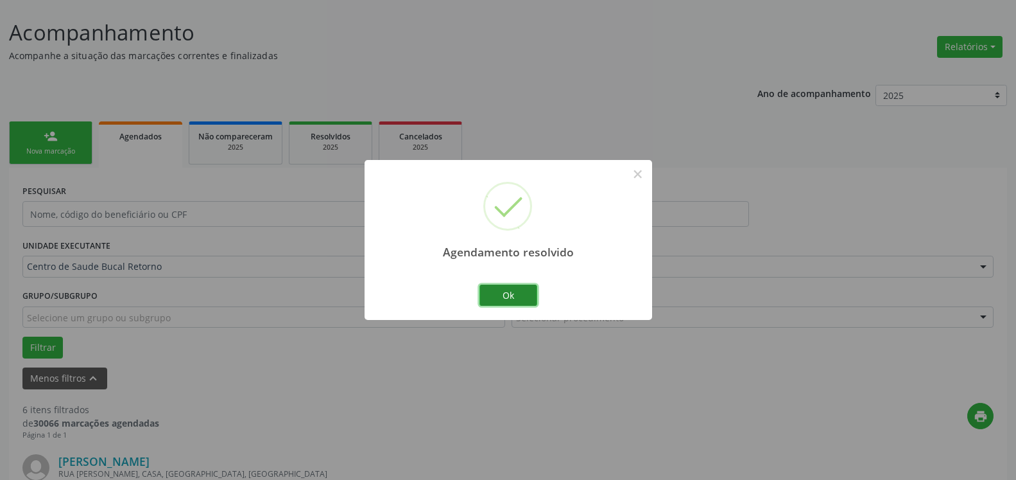
click at [515, 296] on button "Ok" at bounding box center [509, 295] width 58 height 22
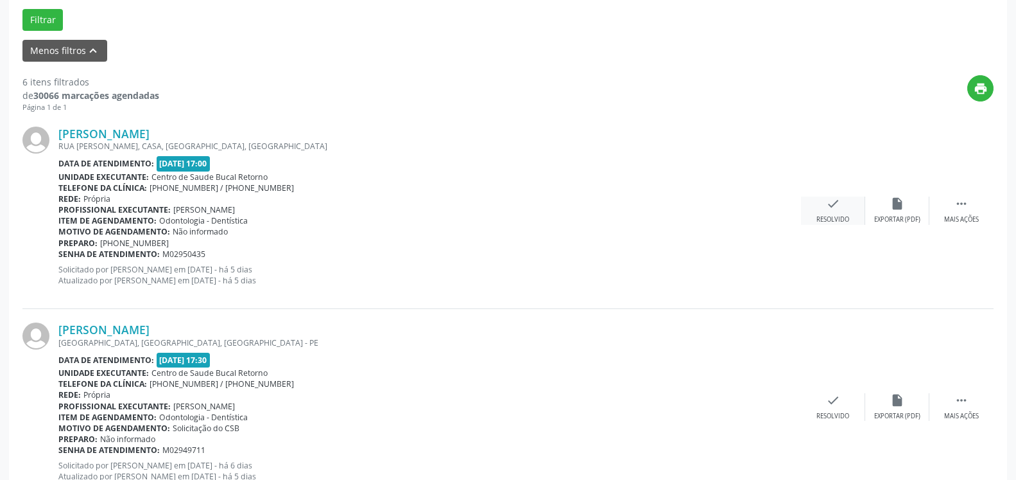
click at [831, 205] on icon "check" at bounding box center [833, 203] width 14 height 14
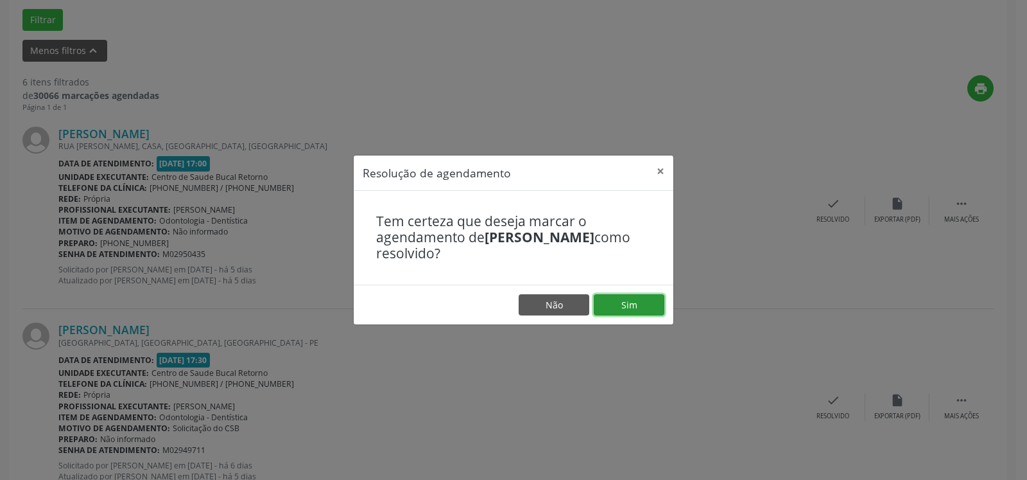
click at [645, 299] on button "Sim" at bounding box center [629, 305] width 71 height 22
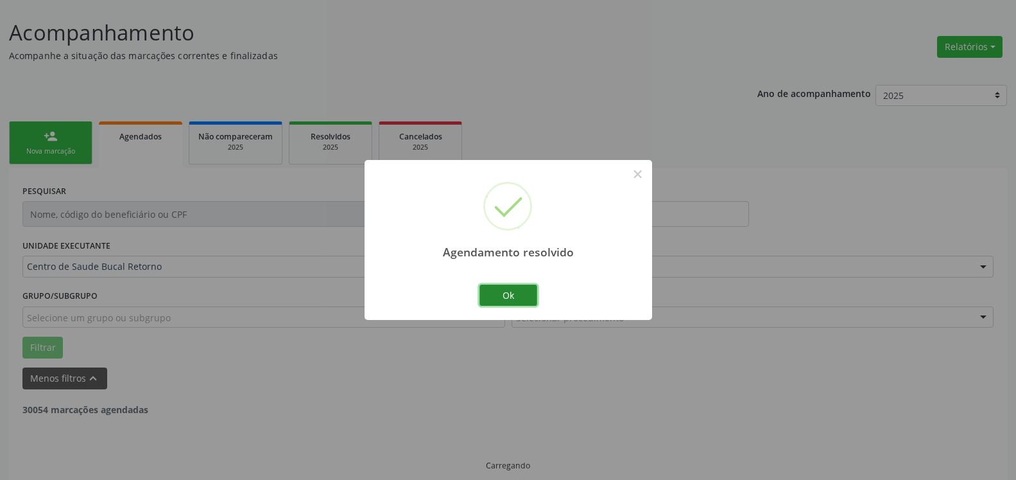
click at [506, 291] on button "Ok" at bounding box center [509, 295] width 58 height 22
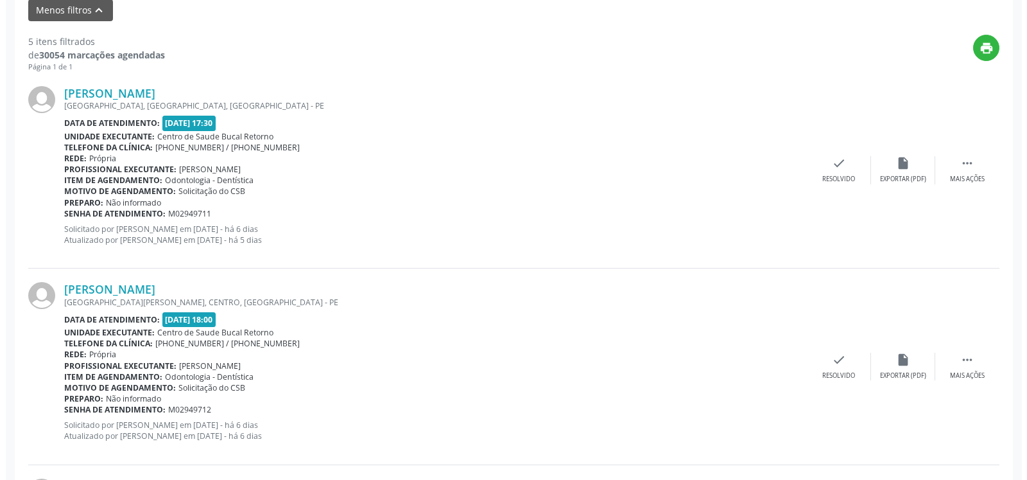
scroll to position [463, 0]
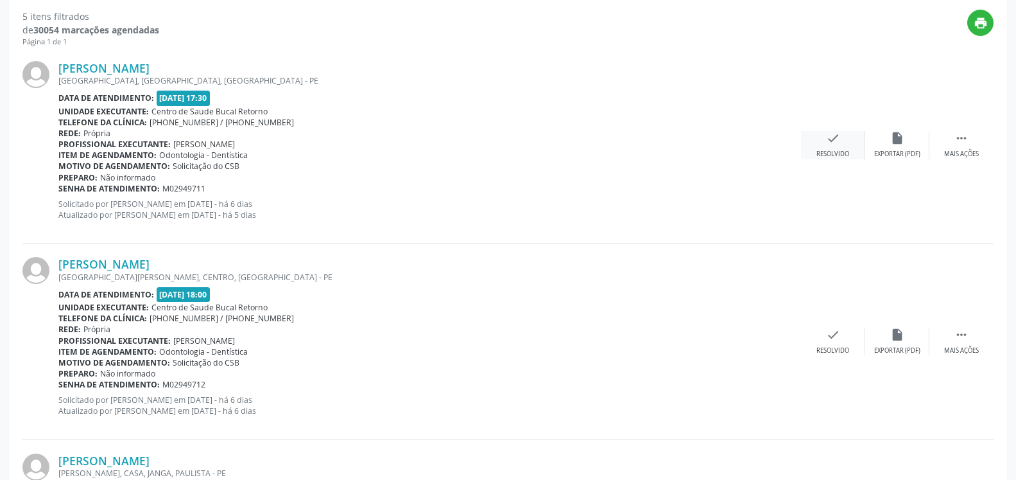
click at [838, 141] on icon "check" at bounding box center [833, 138] width 14 height 14
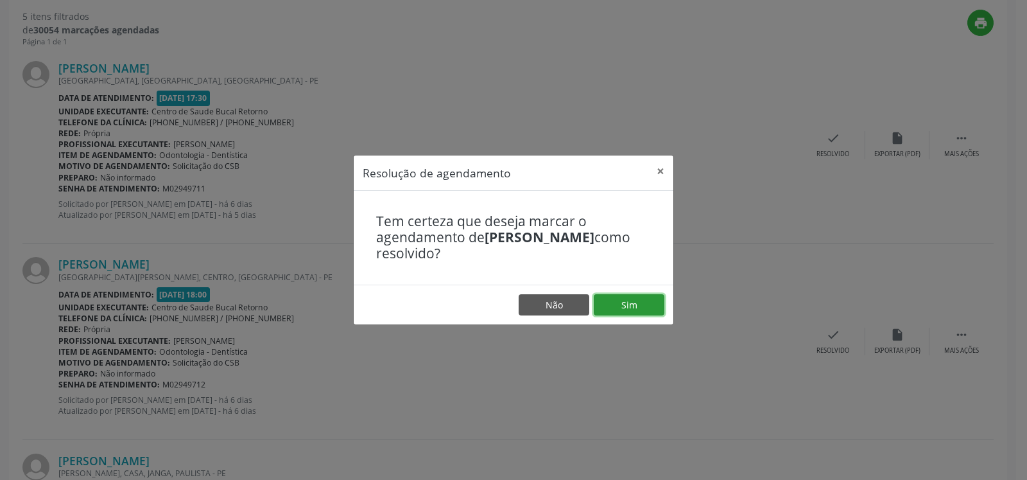
click at [628, 303] on button "Sim" at bounding box center [629, 305] width 71 height 22
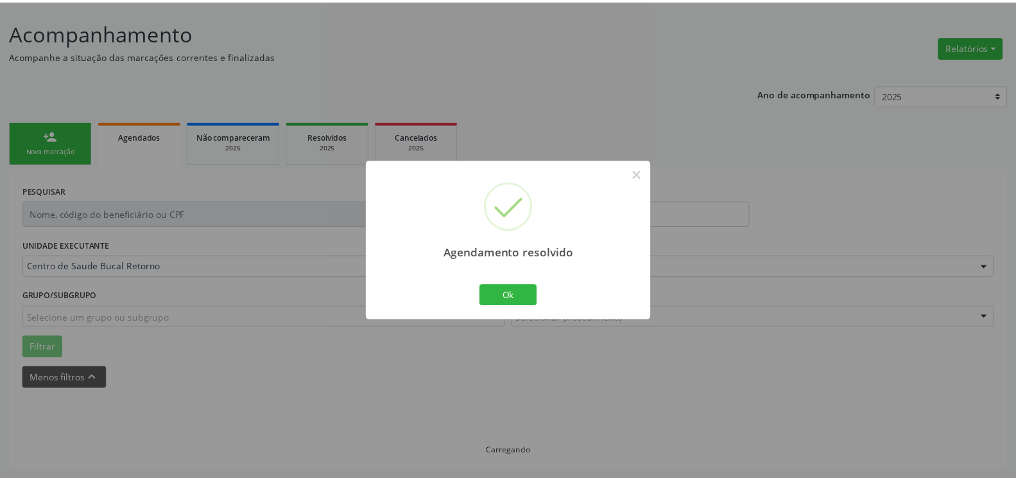
scroll to position [71, 0]
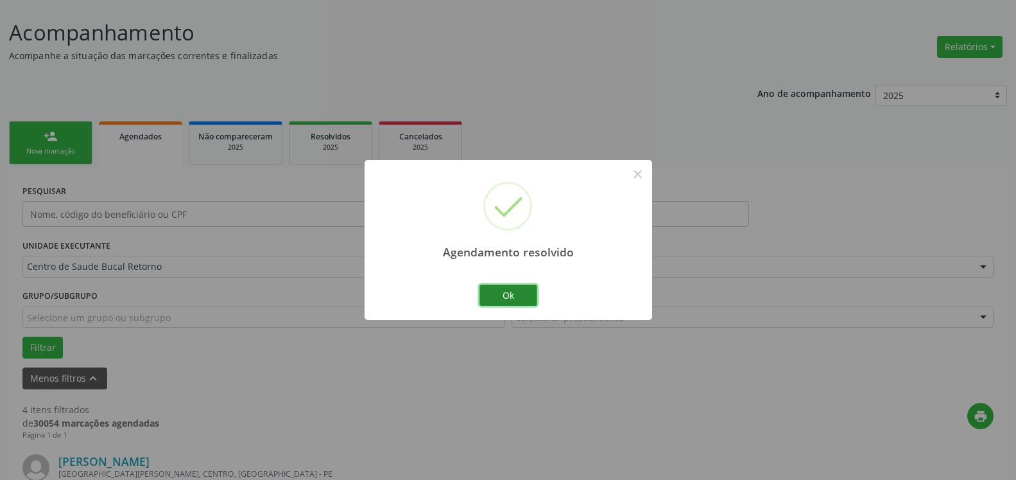
click at [521, 298] on button "Ok" at bounding box center [509, 295] width 58 height 22
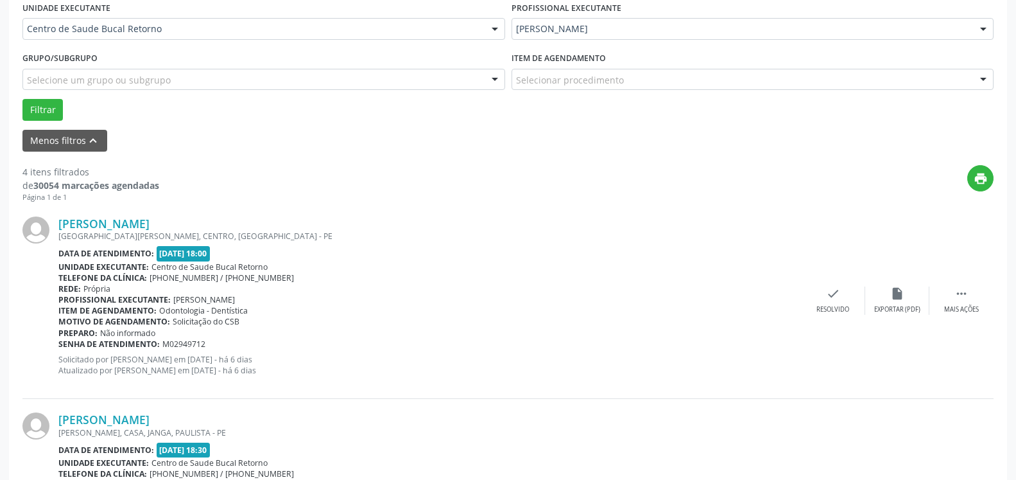
scroll to position [398, 0]
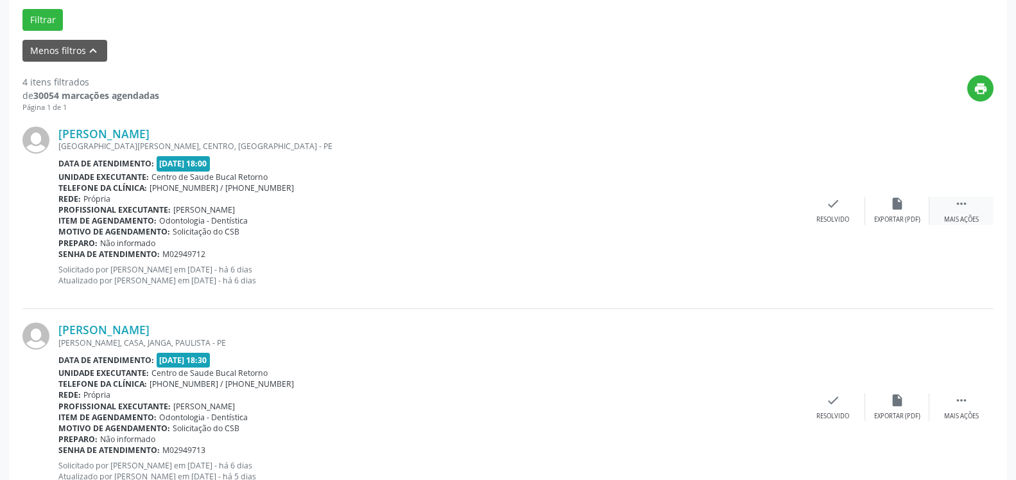
click at [959, 202] on icon "" at bounding box center [962, 203] width 14 height 14
click at [899, 205] on icon "alarm_off" at bounding box center [897, 203] width 14 height 14
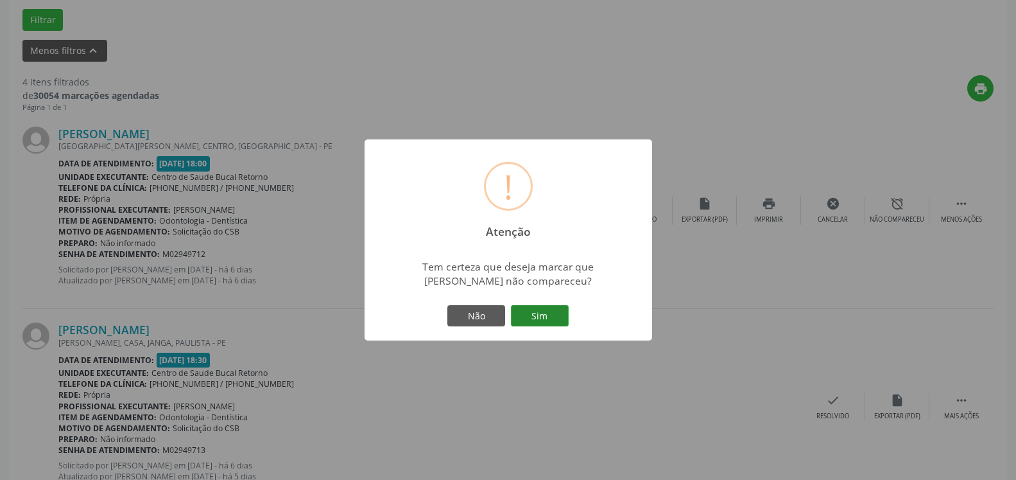
click at [554, 309] on button "Sim" at bounding box center [540, 316] width 58 height 22
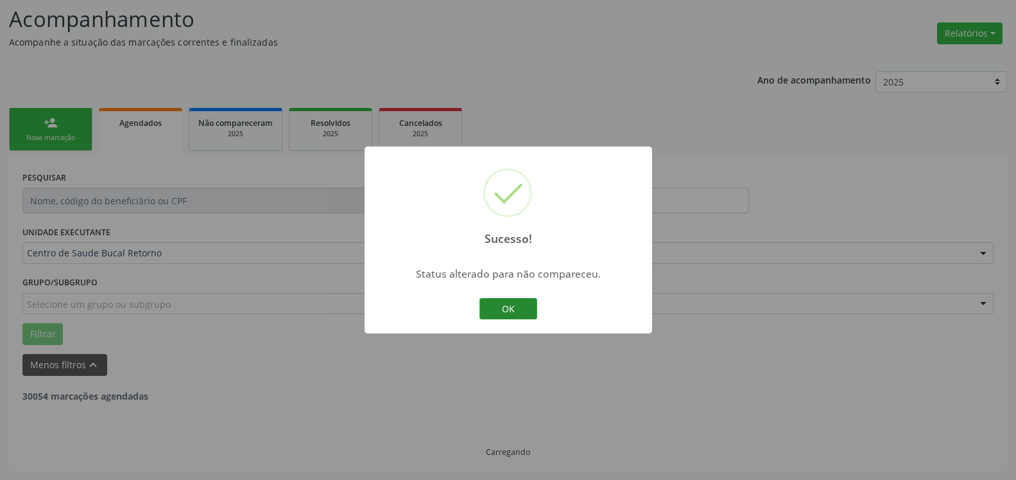
click at [522, 300] on button "OK" at bounding box center [509, 309] width 58 height 22
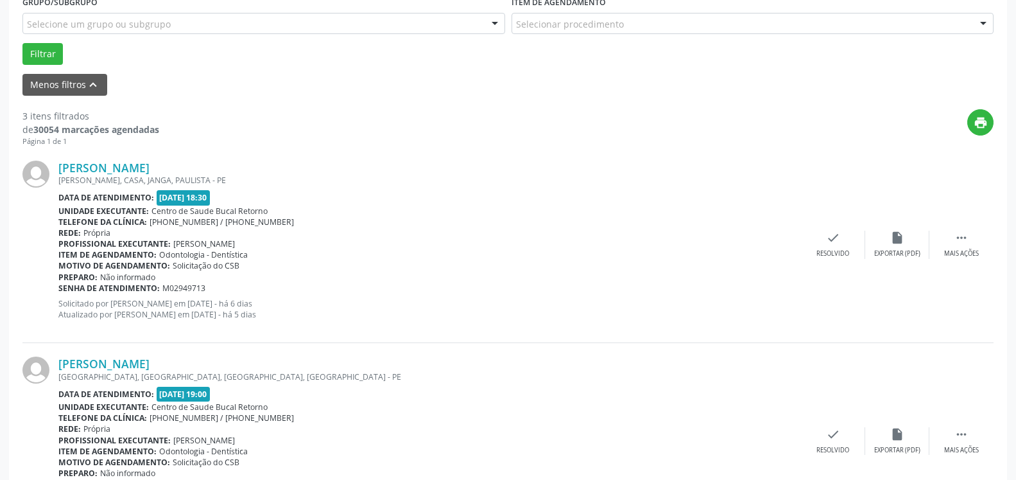
scroll to position [411, 0]
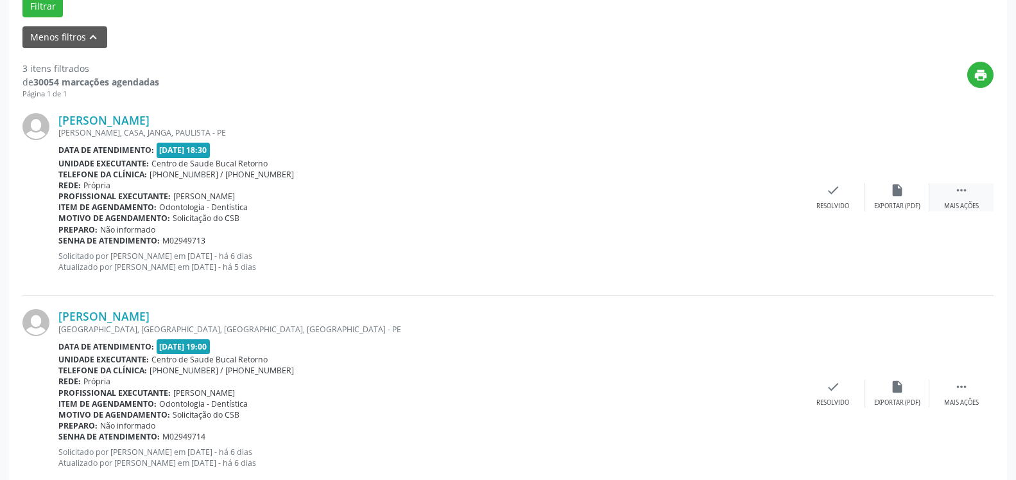
click at [960, 196] on icon "" at bounding box center [962, 190] width 14 height 14
click at [900, 194] on icon "alarm_off" at bounding box center [897, 190] width 14 height 14
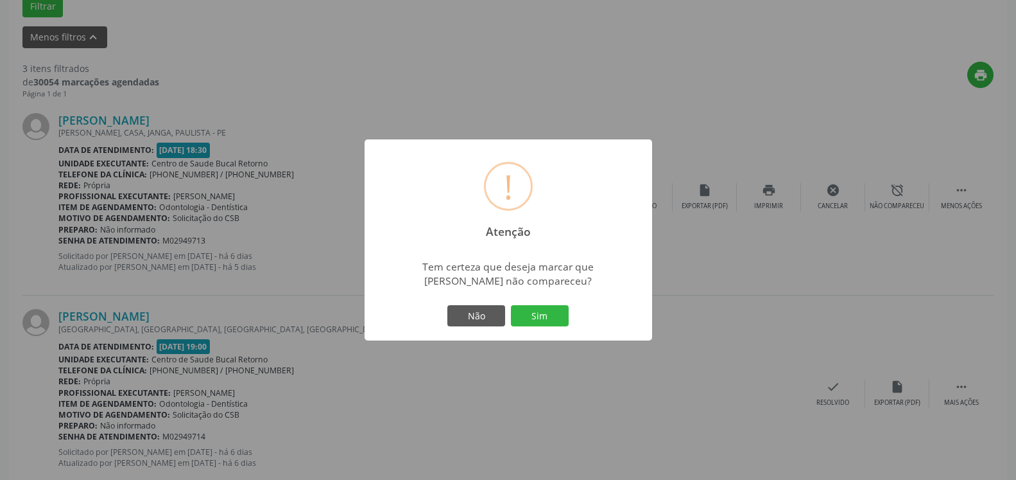
drag, startPoint x: 546, startPoint y: 322, endPoint x: 540, endPoint y: 319, distance: 6.6
click at [546, 322] on button "Sim" at bounding box center [540, 316] width 58 height 22
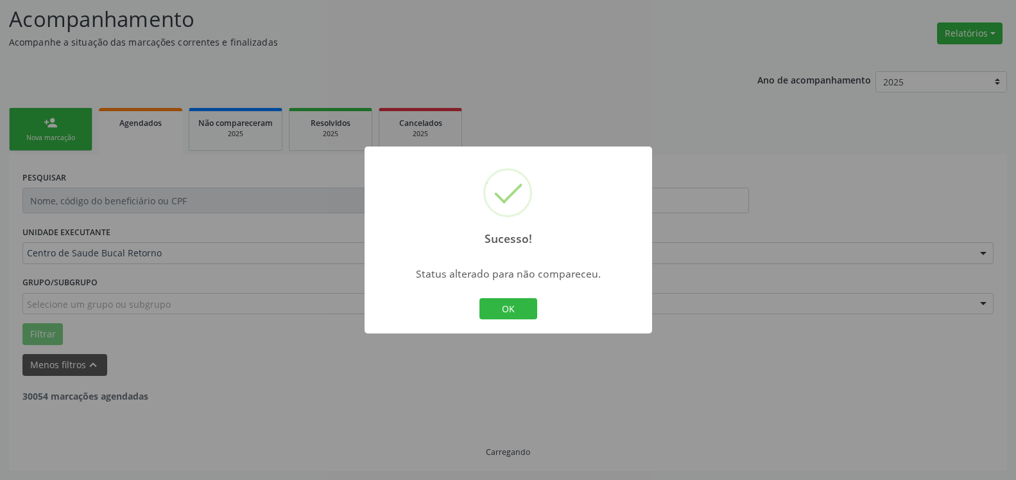
scroll to position [84, 0]
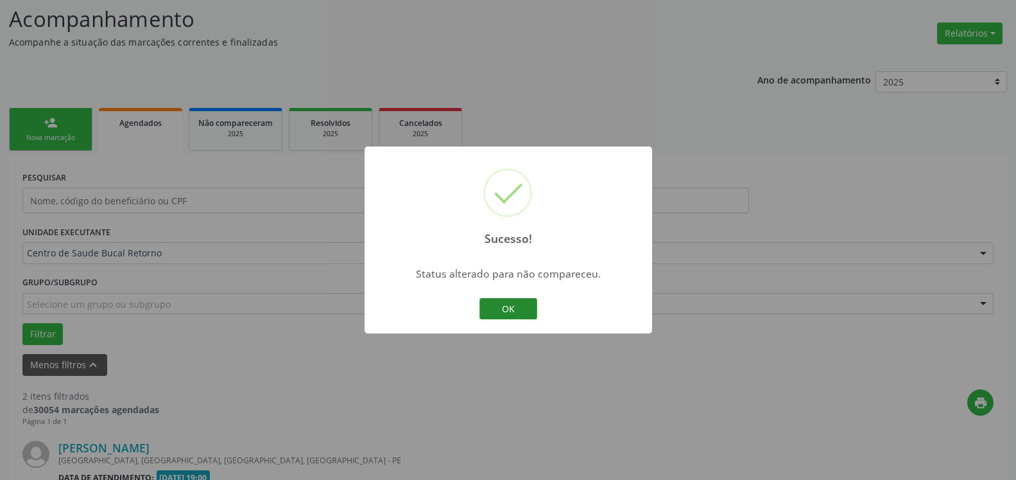
click at [490, 302] on button "OK" at bounding box center [509, 309] width 58 height 22
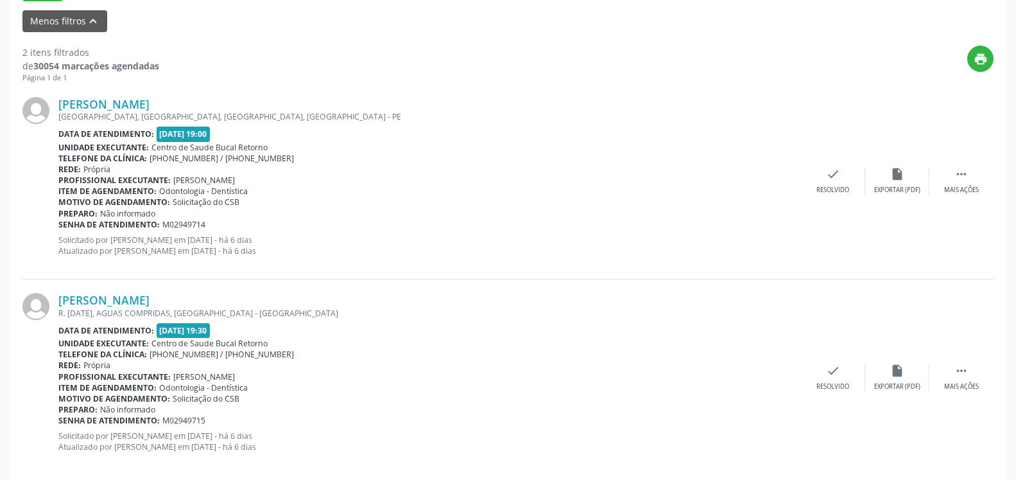
scroll to position [445, 0]
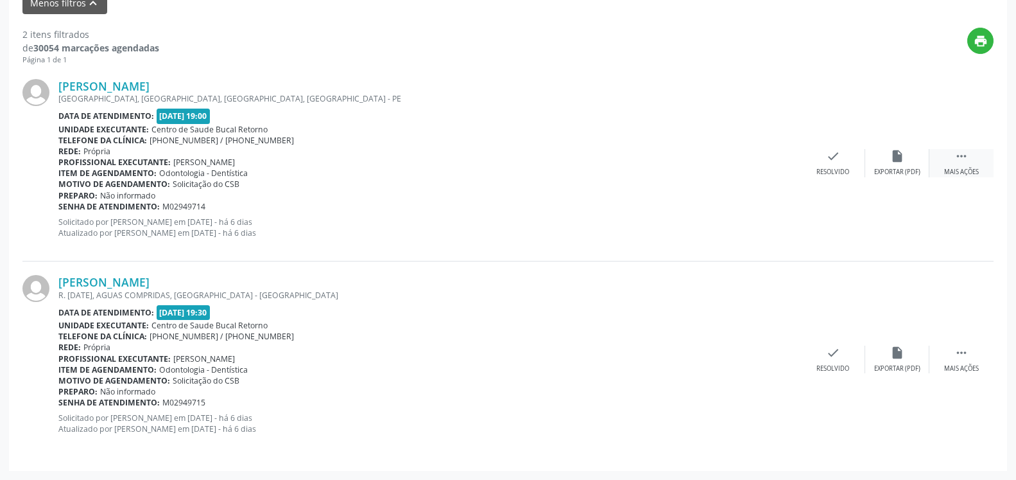
click at [968, 158] on icon "" at bounding box center [962, 156] width 14 height 14
click at [901, 159] on icon "alarm_off" at bounding box center [897, 156] width 14 height 14
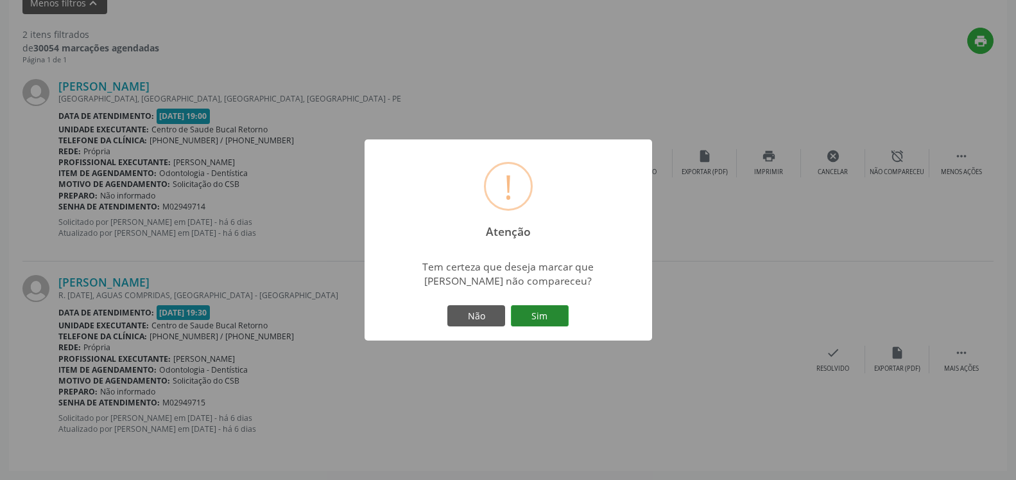
click at [545, 319] on button "Sim" at bounding box center [540, 316] width 58 height 22
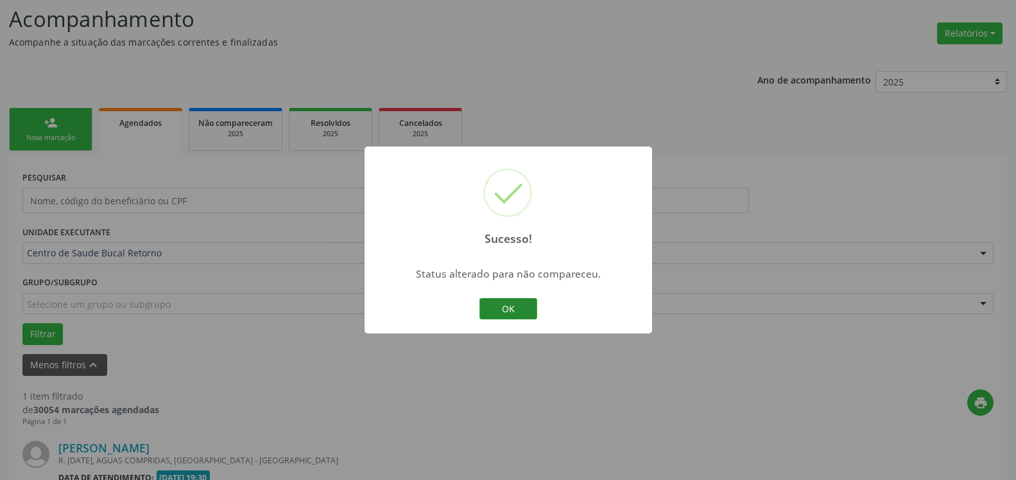
click at [504, 300] on button "OK" at bounding box center [509, 309] width 58 height 22
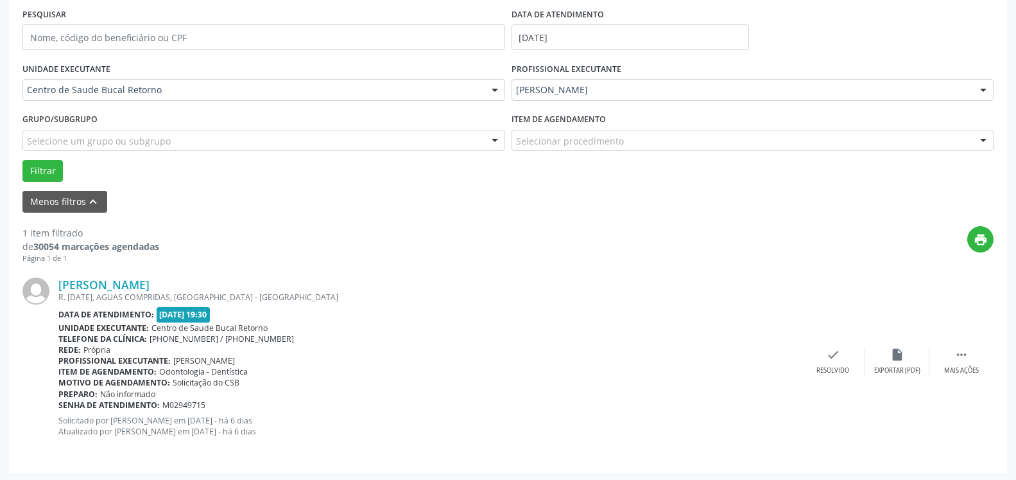
scroll to position [249, 0]
click at [969, 351] on div " Mais ações" at bounding box center [961, 359] width 64 height 28
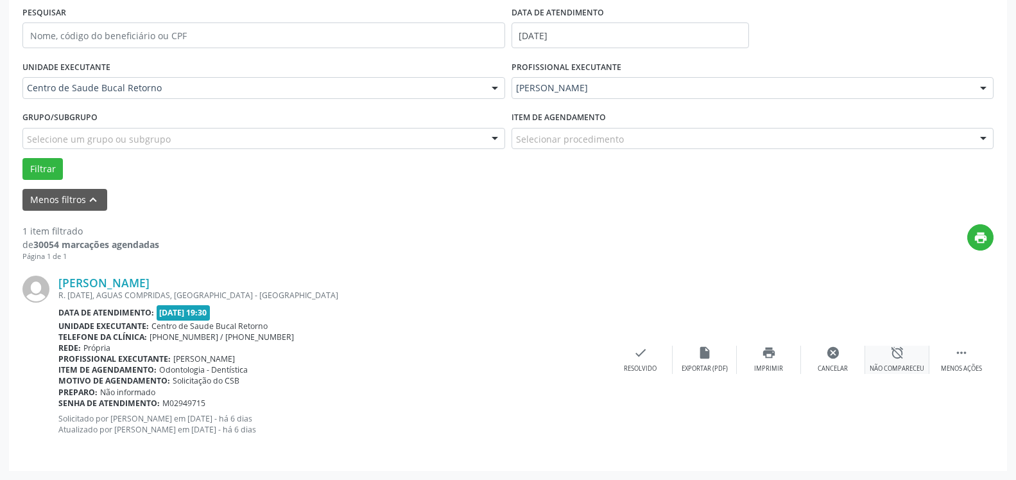
click at [896, 349] on icon "alarm_off" at bounding box center [897, 352] width 14 height 14
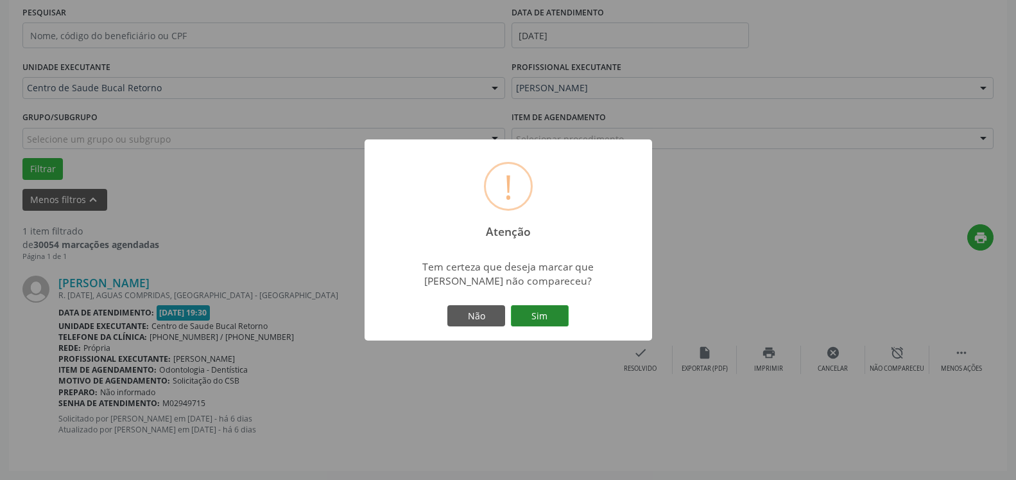
click at [530, 315] on button "Sim" at bounding box center [540, 316] width 58 height 22
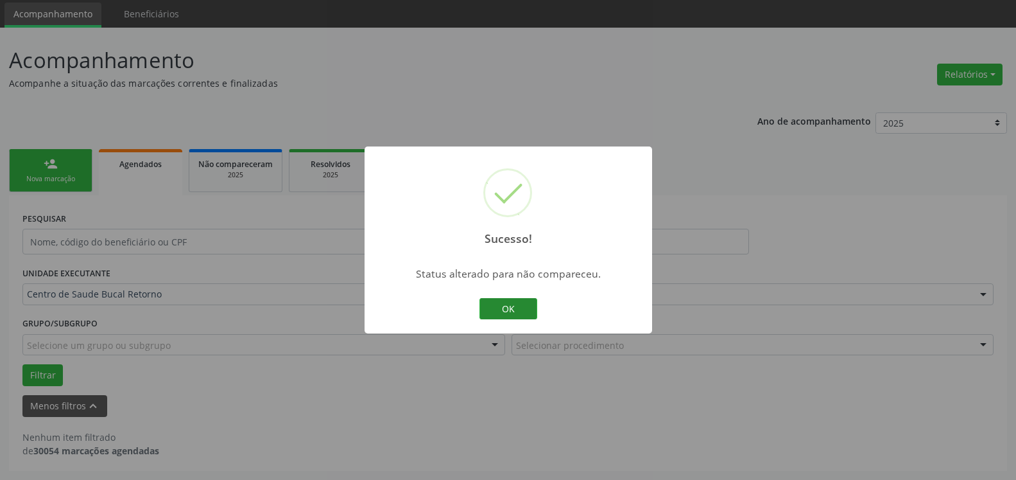
scroll to position [43, 0]
click at [511, 307] on button "OK" at bounding box center [509, 309] width 58 height 22
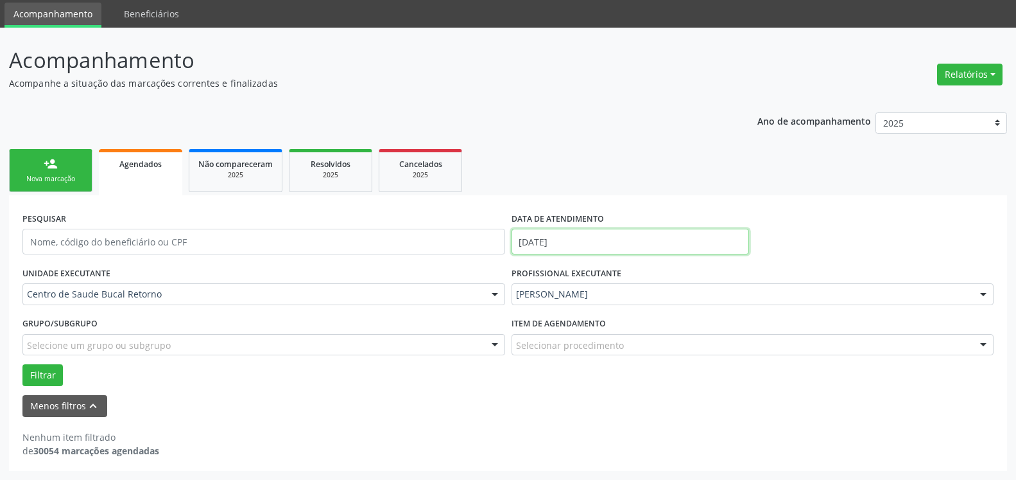
click at [615, 248] on input "[DATE]" at bounding box center [631, 242] width 238 height 26
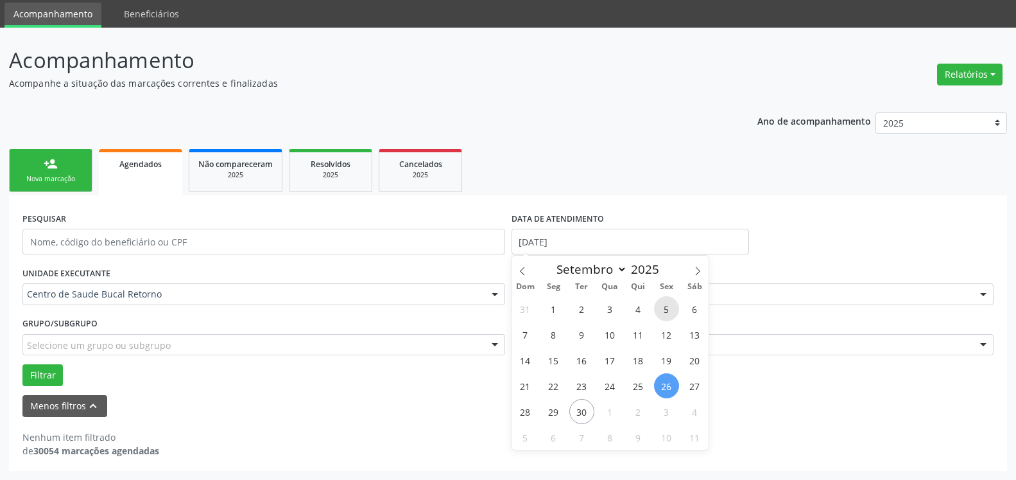
click at [659, 307] on span "5" at bounding box center [666, 308] width 25 height 25
type input "[DATE]"
click at [659, 307] on span "5" at bounding box center [666, 308] width 25 height 25
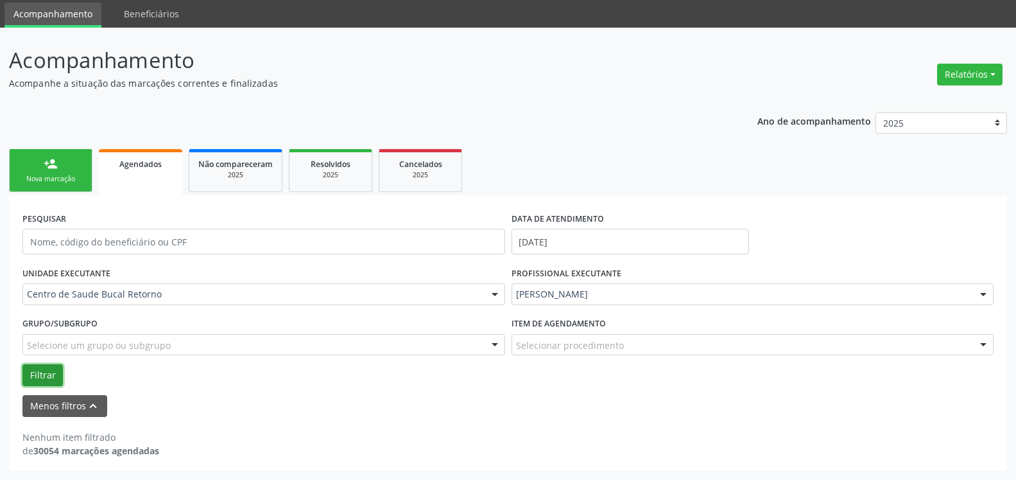
click at [42, 377] on button "Filtrar" at bounding box center [42, 375] width 40 height 22
click at [621, 247] on input "[DATE]" at bounding box center [631, 242] width 238 height 26
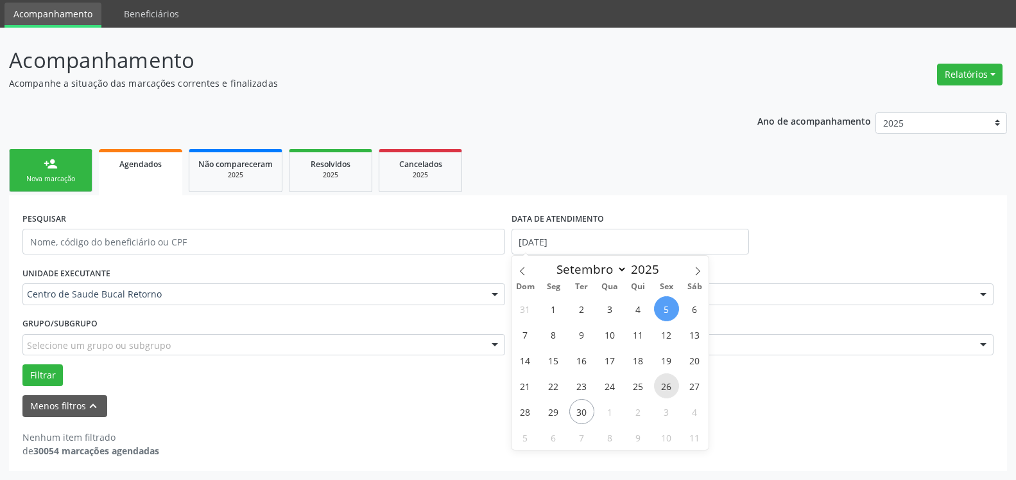
click at [669, 389] on span "26" at bounding box center [666, 385] width 25 height 25
type input "[DATE]"
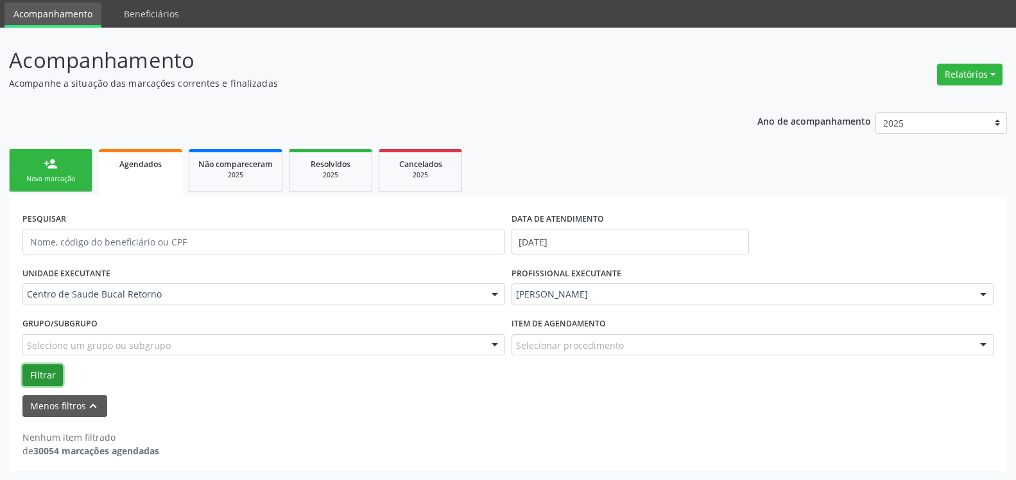
click at [37, 377] on button "Filtrar" at bounding box center [42, 375] width 40 height 22
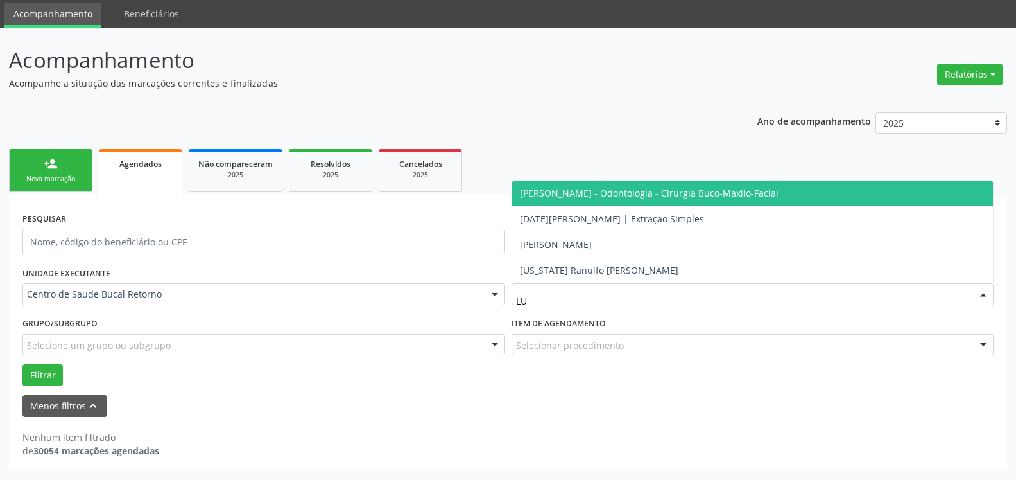
click at [670, 199] on span "[PERSON_NAME] - Odontologia - Cirurgia Buco-Maxilo-Facial" at bounding box center [649, 193] width 259 height 12
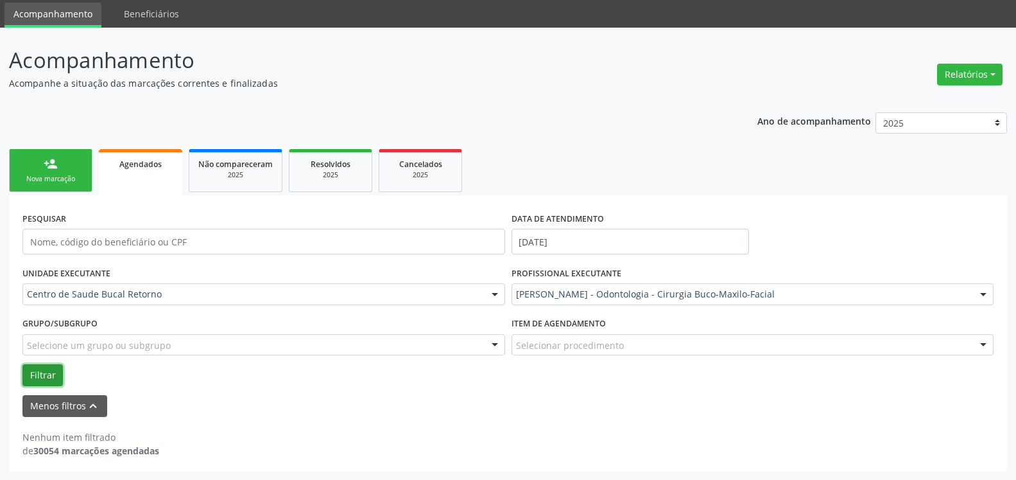
click at [30, 374] on button "Filtrar" at bounding box center [42, 375] width 40 height 22
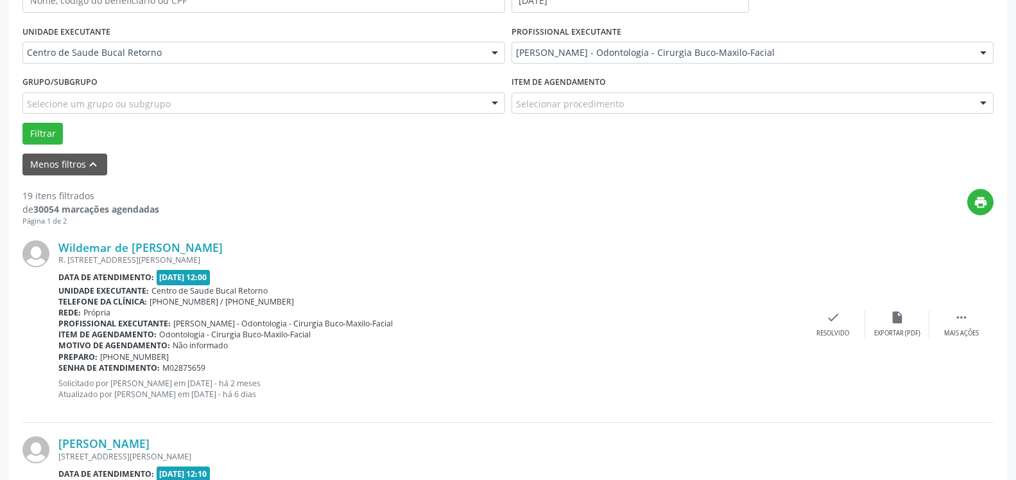
scroll to position [305, 0]
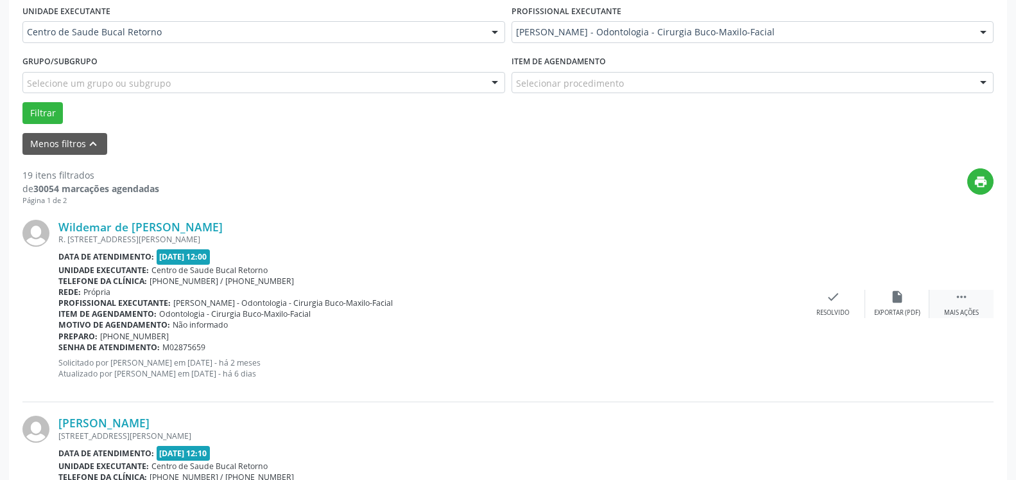
click at [959, 302] on icon "" at bounding box center [962, 297] width 14 height 14
click at [909, 300] on div "alarm_off Não compareceu" at bounding box center [897, 304] width 64 height 28
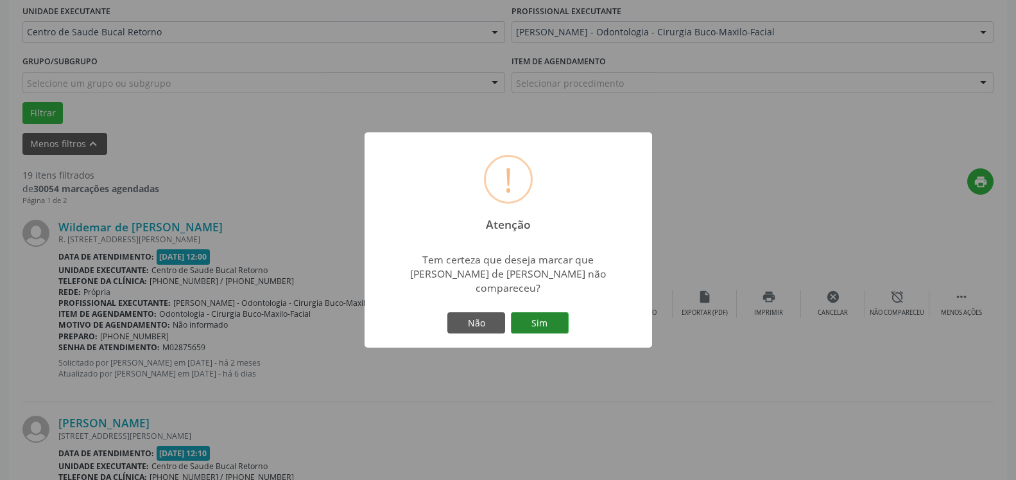
click at [538, 314] on button "Sim" at bounding box center [540, 323] width 58 height 22
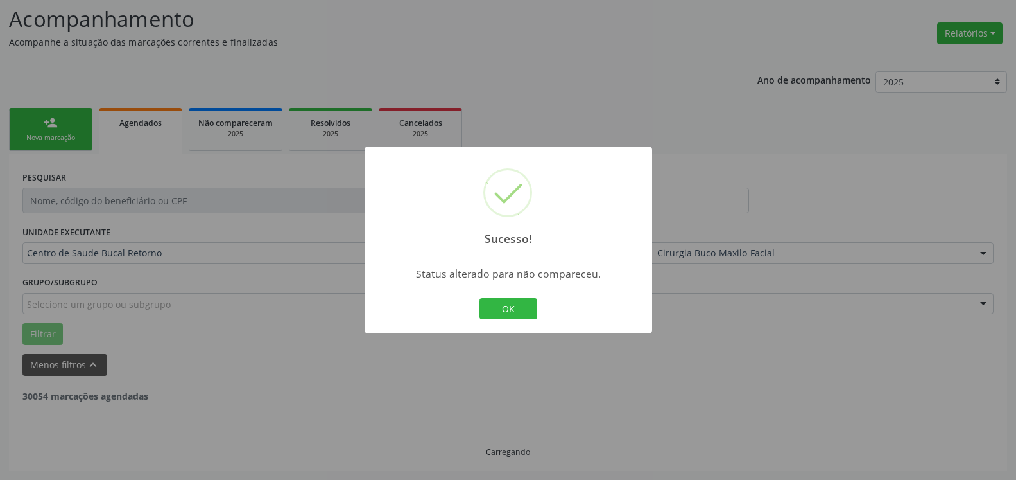
click at [517, 303] on button "OK" at bounding box center [509, 309] width 58 height 22
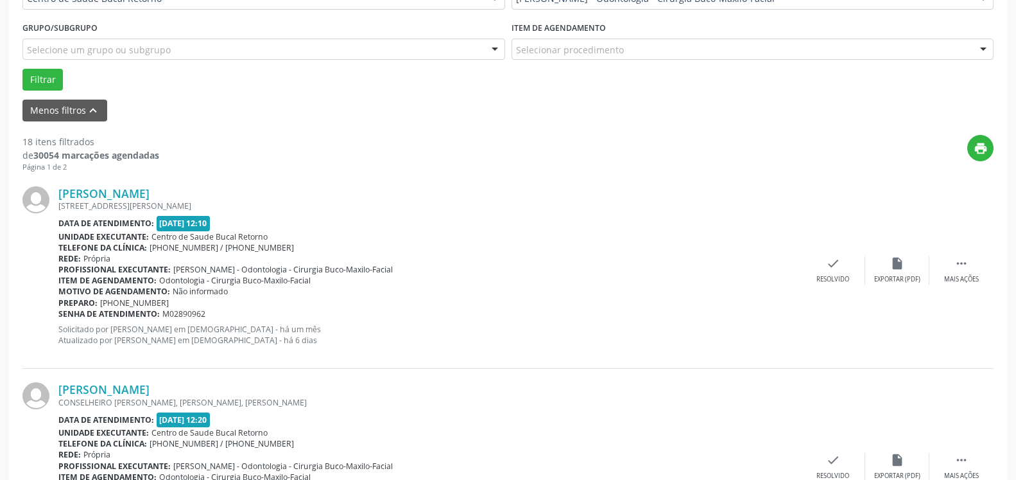
scroll to position [346, 0]
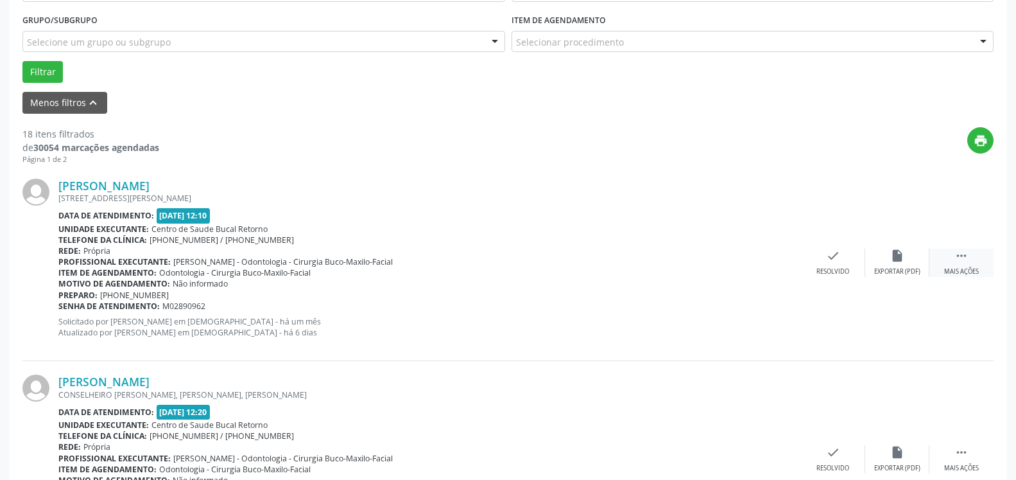
click at [958, 254] on icon "" at bounding box center [962, 255] width 14 height 14
click at [902, 261] on icon "alarm_off" at bounding box center [897, 255] width 14 height 14
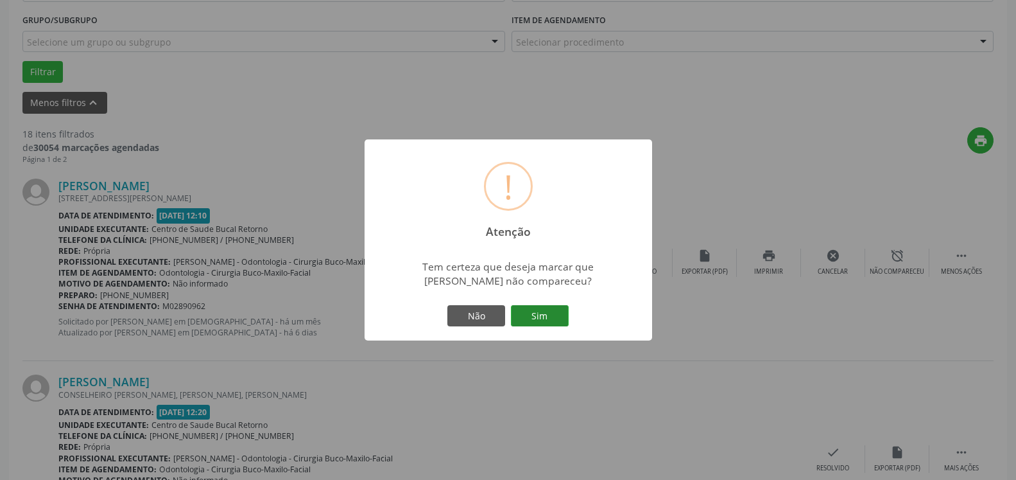
click at [541, 313] on button "Sim" at bounding box center [540, 316] width 58 height 22
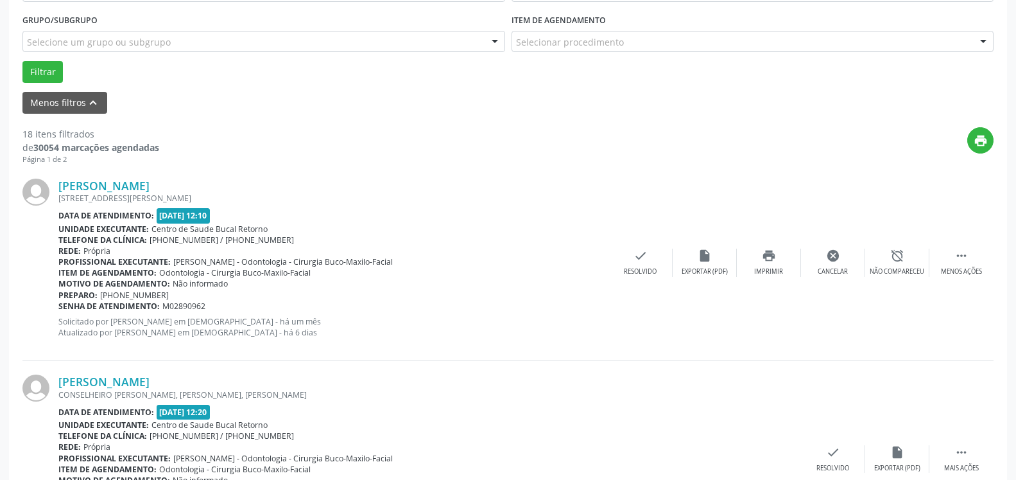
scroll to position [84, 0]
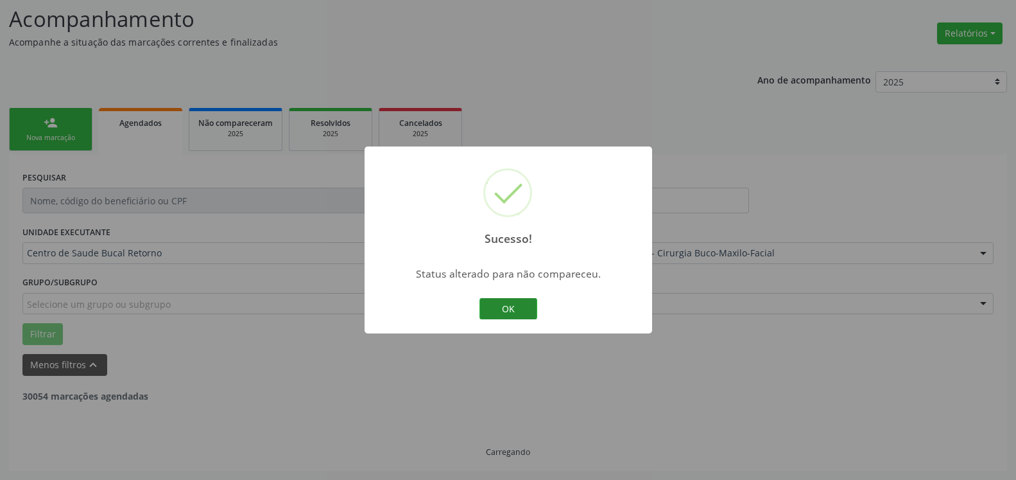
click at [522, 308] on button "OK" at bounding box center [509, 309] width 58 height 22
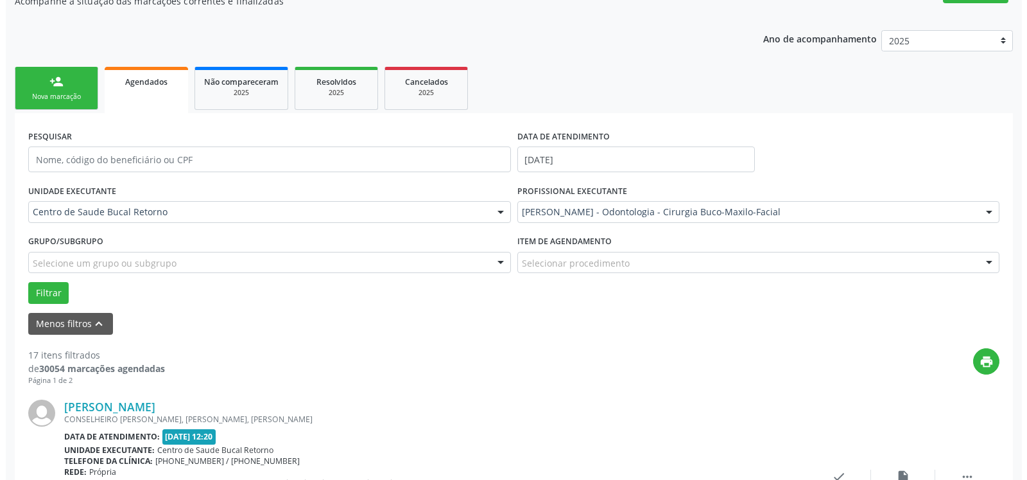
scroll to position [281, 0]
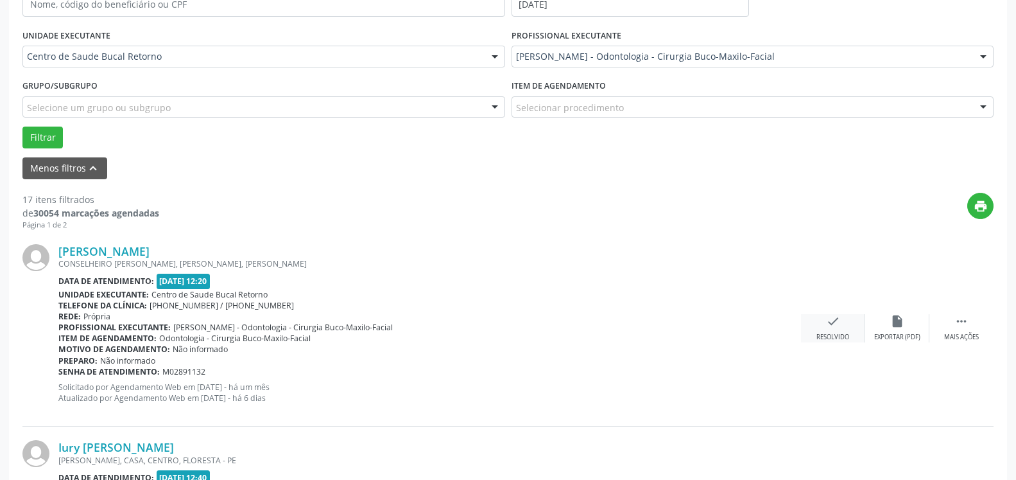
click at [833, 325] on icon "check" at bounding box center [833, 321] width 14 height 14
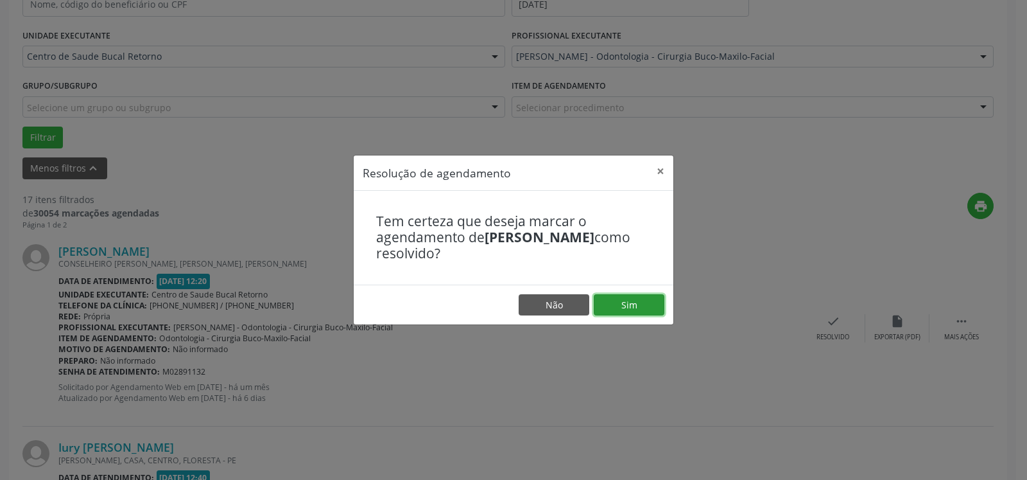
click at [623, 304] on button "Sim" at bounding box center [629, 305] width 71 height 22
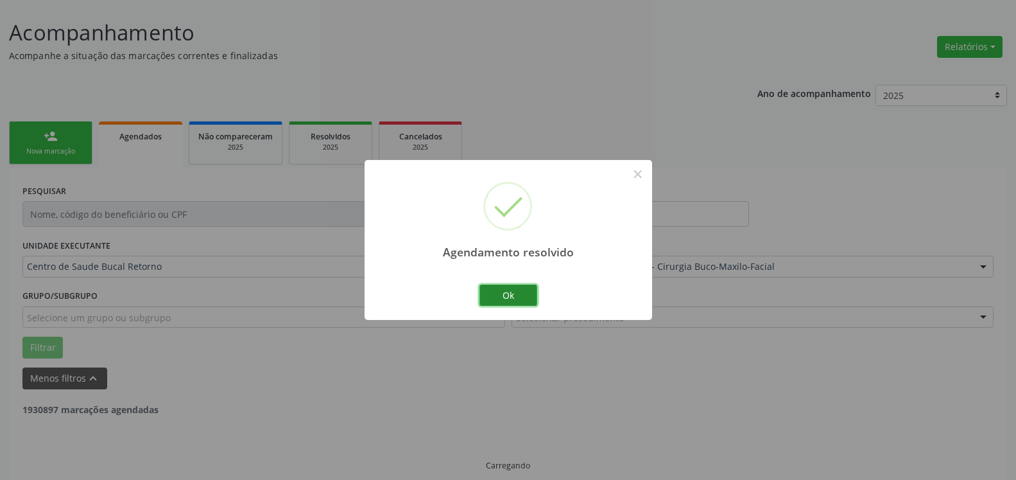
click at [524, 291] on button "Ok" at bounding box center [509, 295] width 58 height 22
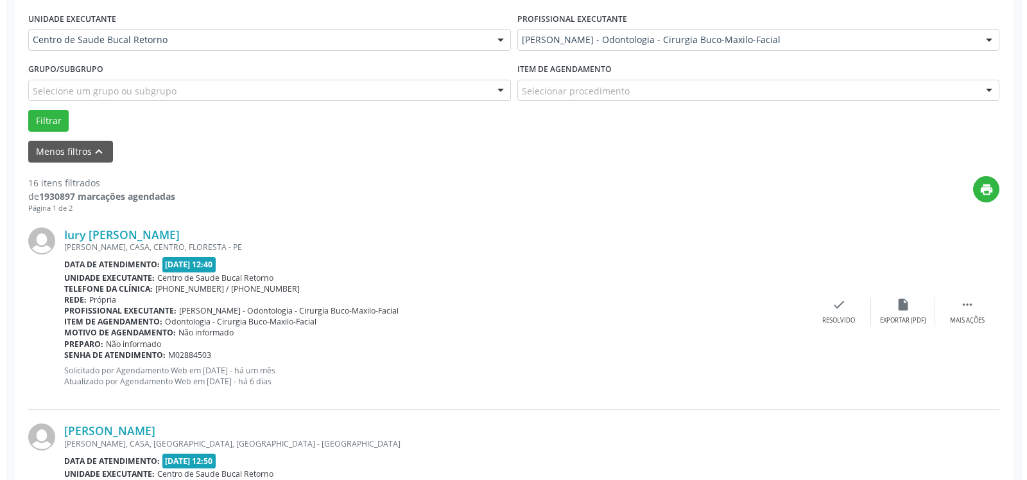
scroll to position [346, 0]
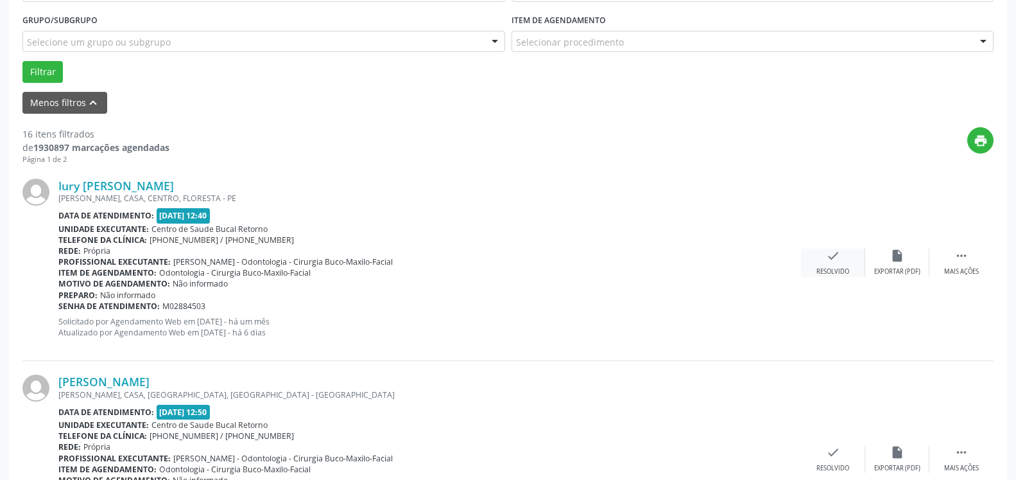
click at [830, 263] on icon "check" at bounding box center [833, 255] width 14 height 14
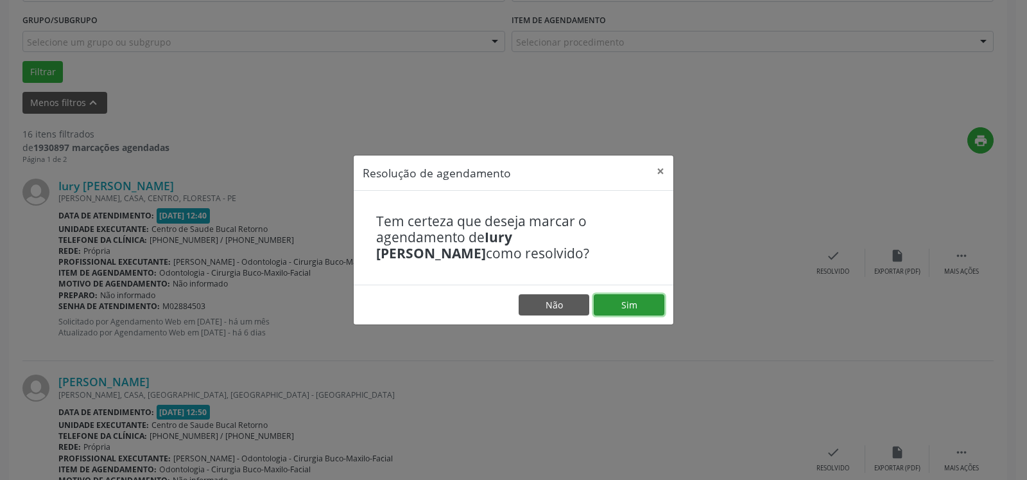
click at [616, 305] on button "Sim" at bounding box center [629, 305] width 71 height 22
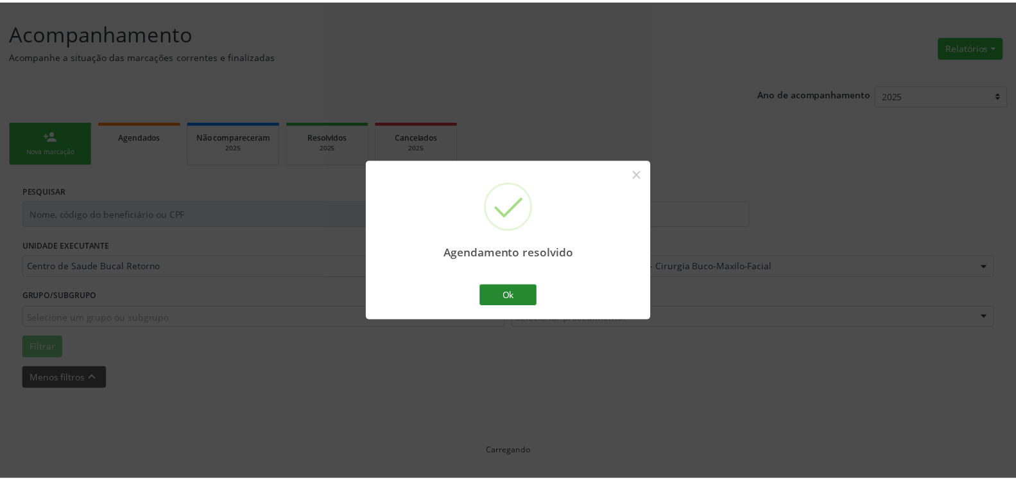
scroll to position [71, 0]
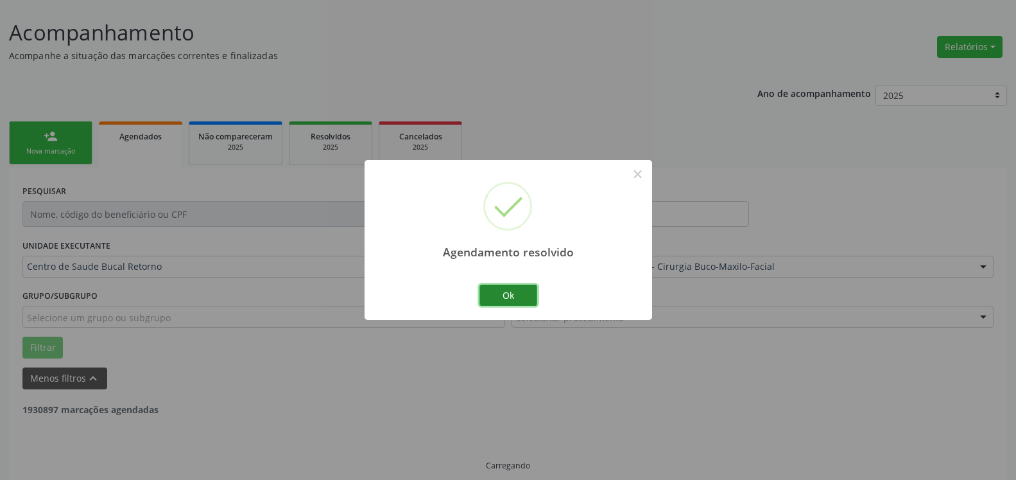
click at [497, 297] on button "Ok" at bounding box center [509, 295] width 58 height 22
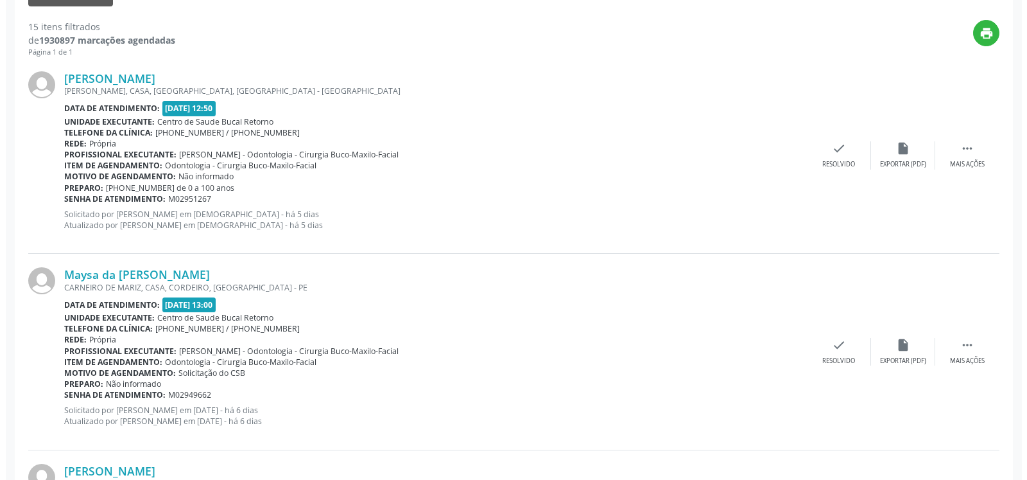
scroll to position [463, 0]
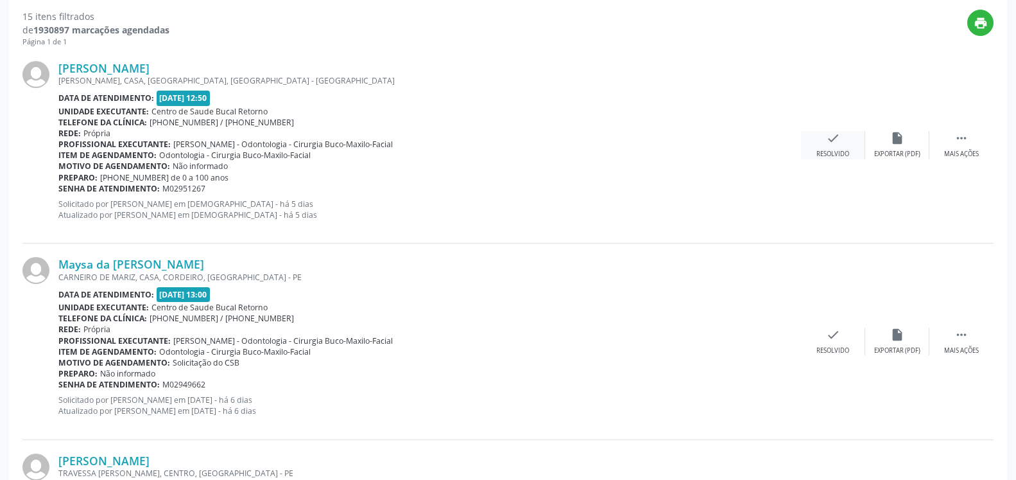
click at [831, 144] on icon "check" at bounding box center [833, 138] width 14 height 14
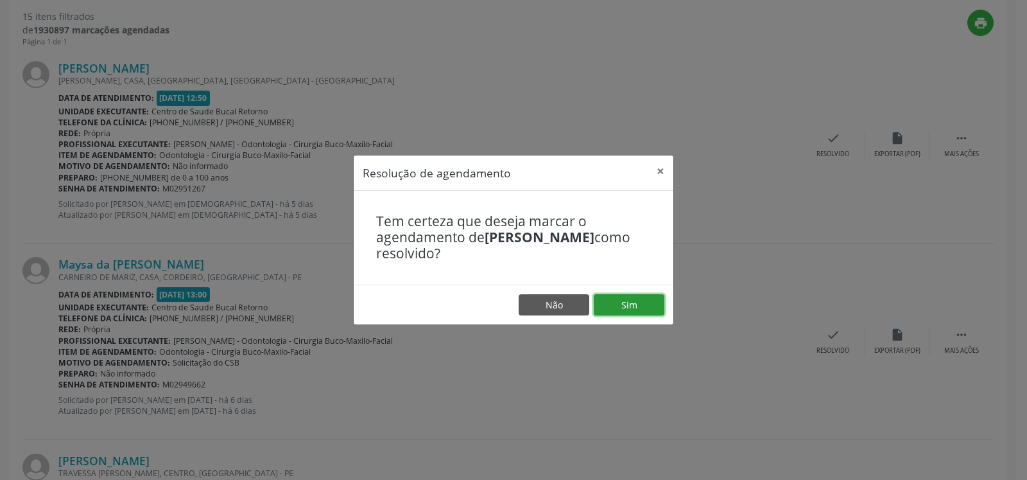
click at [643, 308] on button "Sim" at bounding box center [629, 305] width 71 height 22
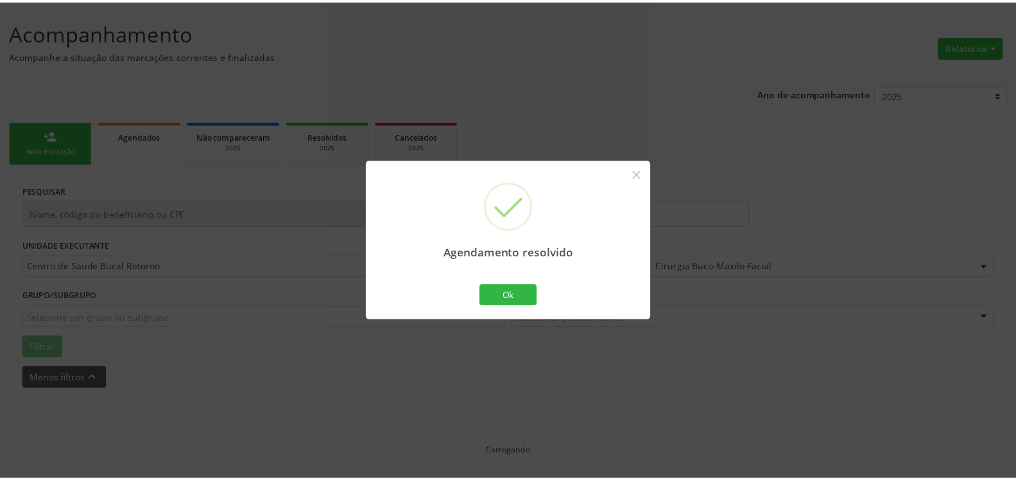
scroll to position [71, 0]
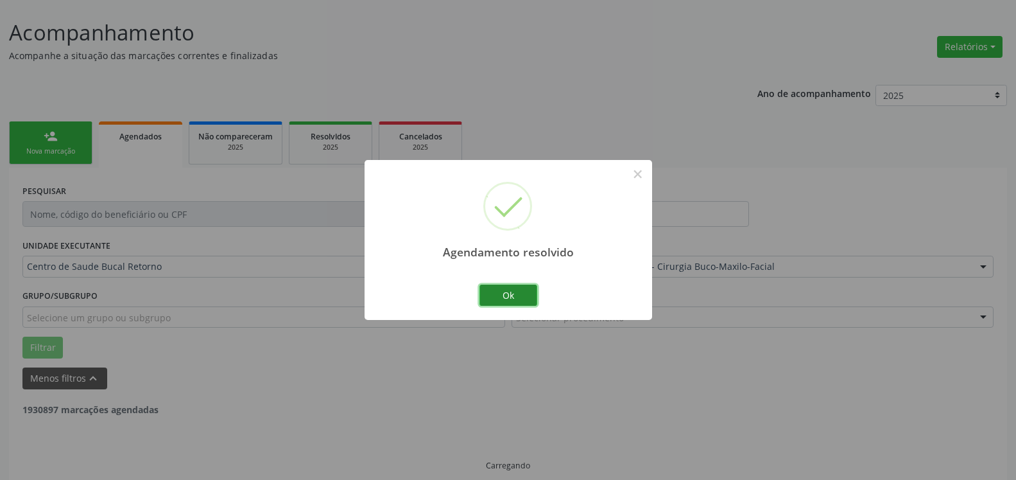
click at [528, 299] on button "Ok" at bounding box center [509, 295] width 58 height 22
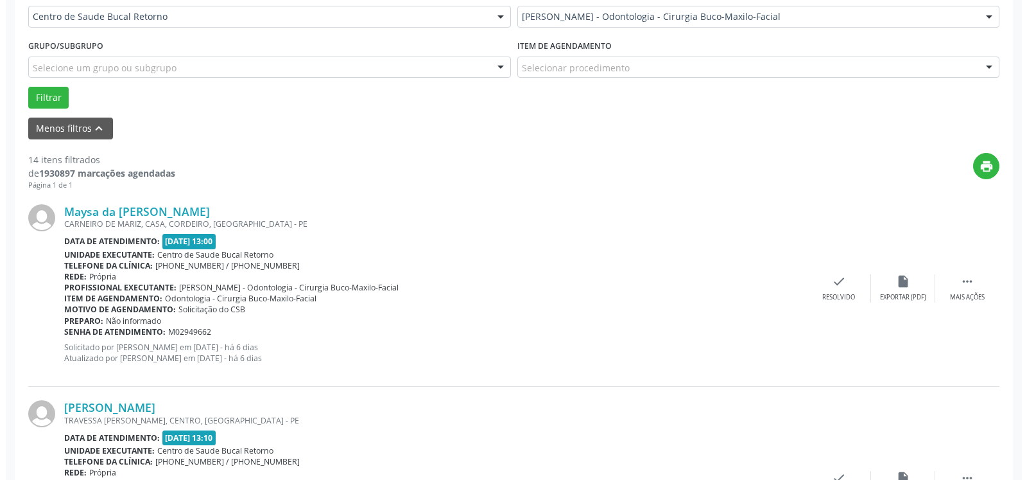
scroll to position [333, 0]
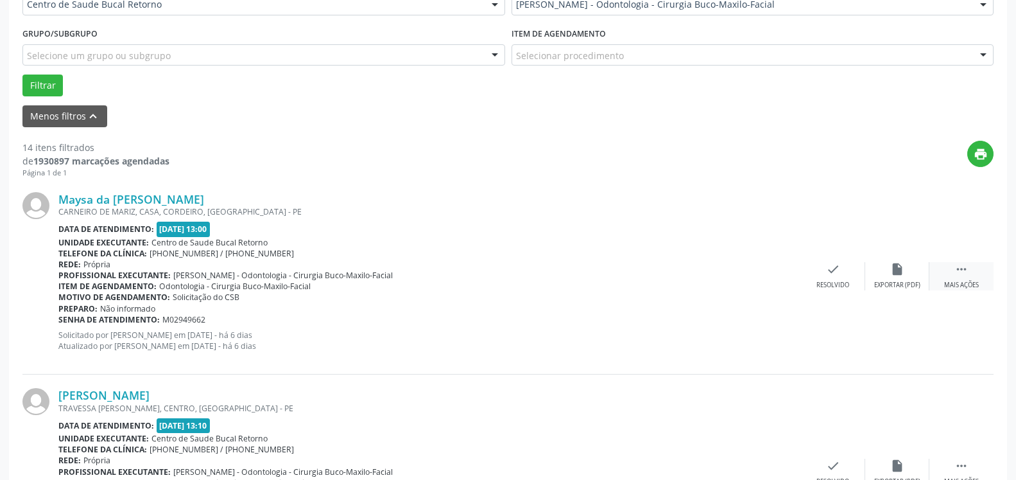
click at [965, 268] on icon "" at bounding box center [962, 269] width 14 height 14
click at [888, 270] on div "alarm_off Não compareceu" at bounding box center [897, 276] width 64 height 28
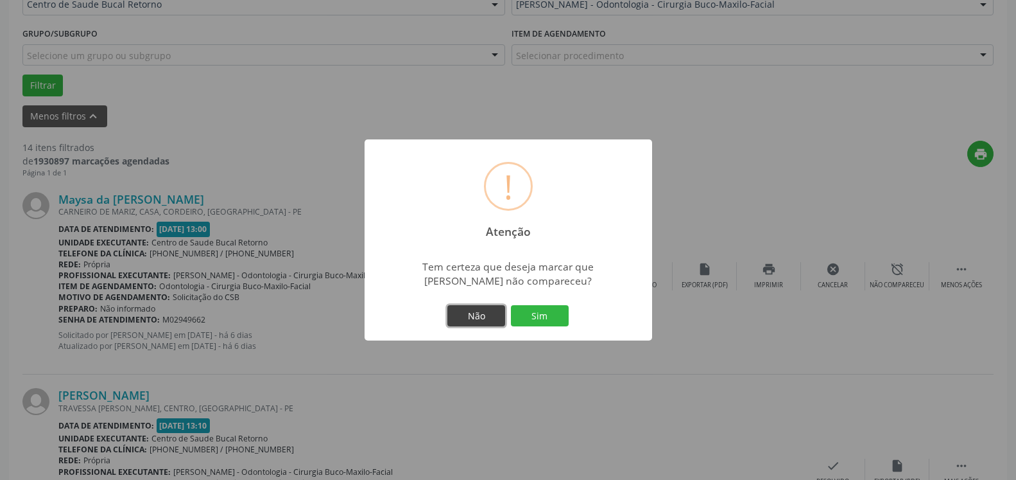
click at [476, 313] on button "Não" at bounding box center [476, 316] width 58 height 22
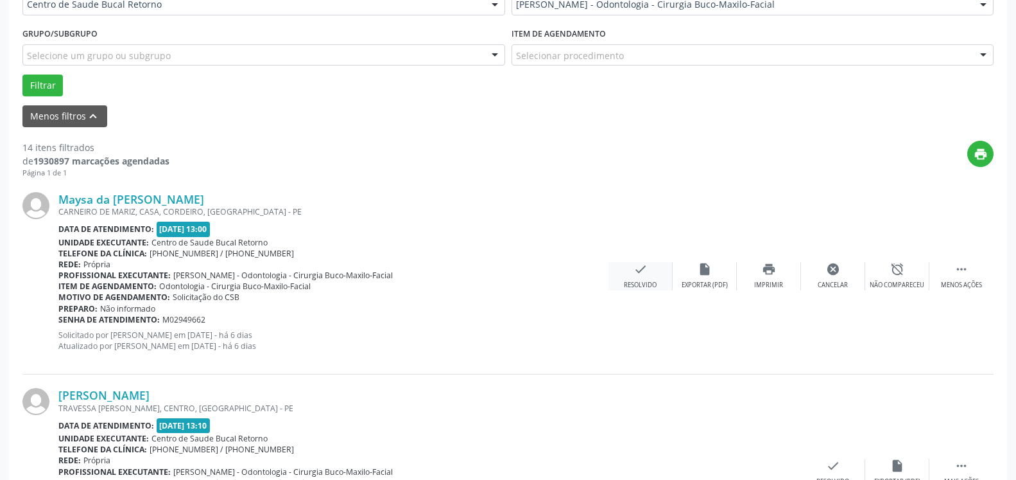
click at [630, 279] on div "check Resolvido" at bounding box center [641, 276] width 64 height 28
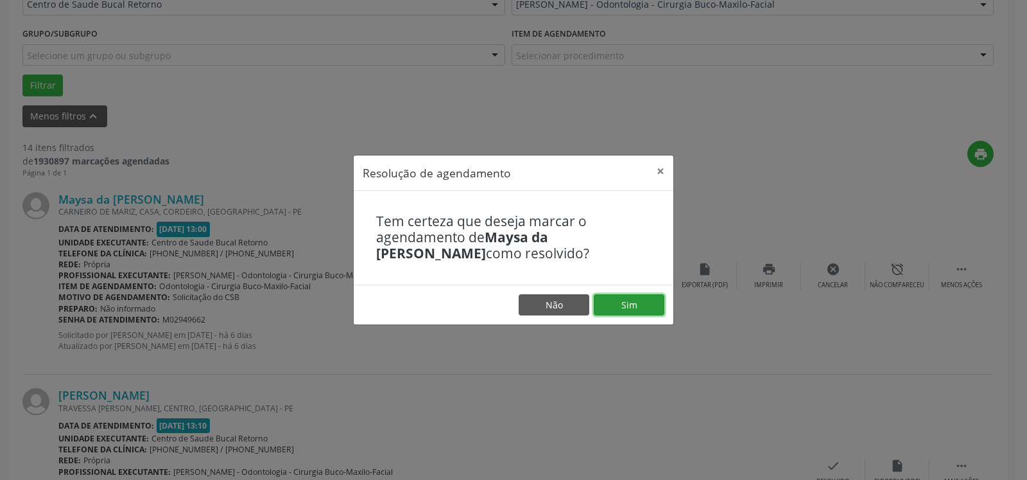
click at [625, 306] on button "Sim" at bounding box center [629, 305] width 71 height 22
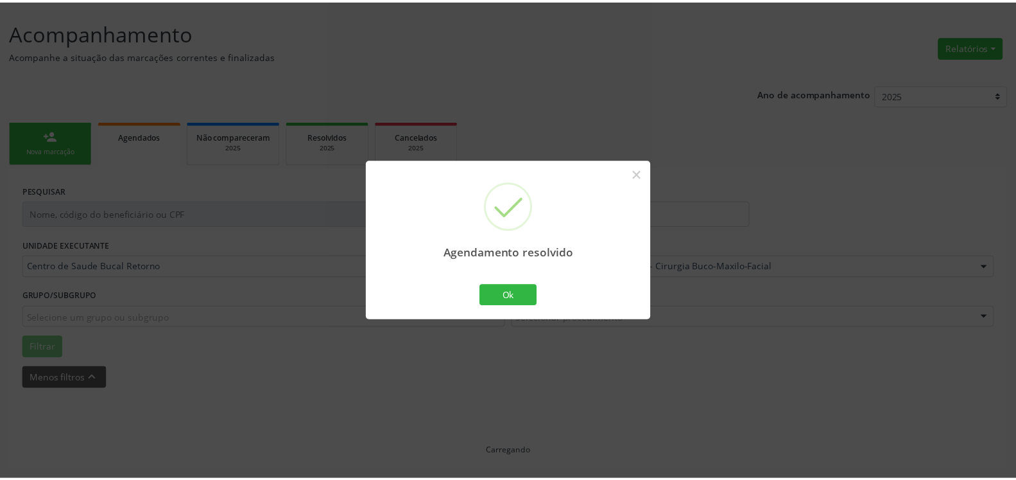
scroll to position [71, 0]
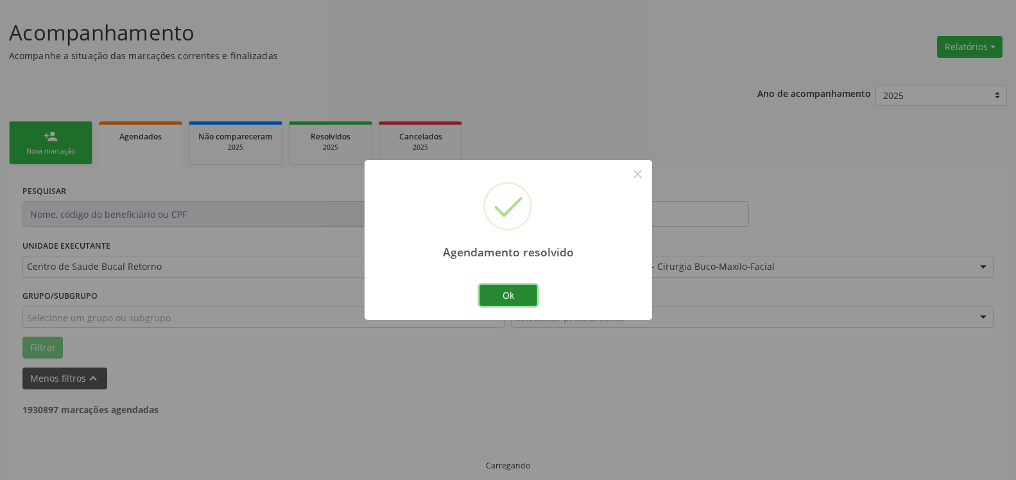
click at [521, 297] on button "Ok" at bounding box center [509, 295] width 58 height 22
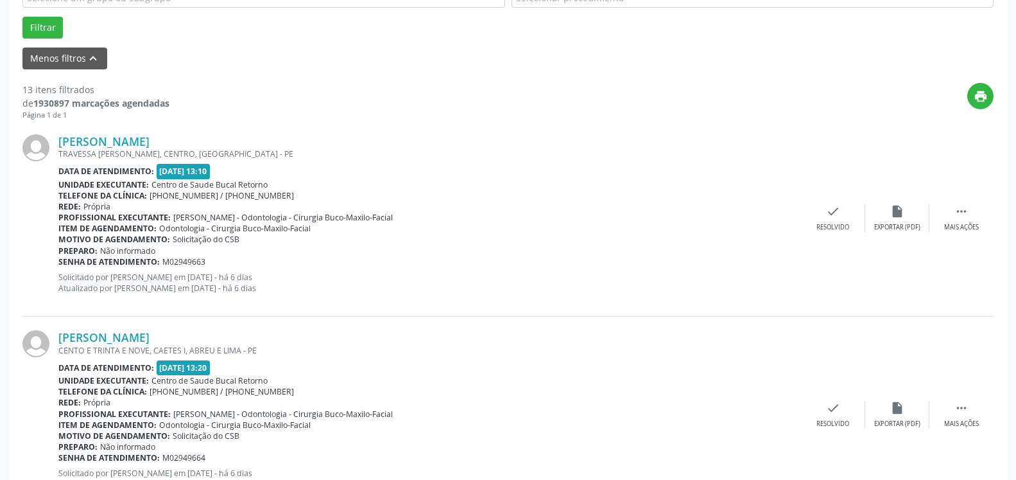
scroll to position [398, 0]
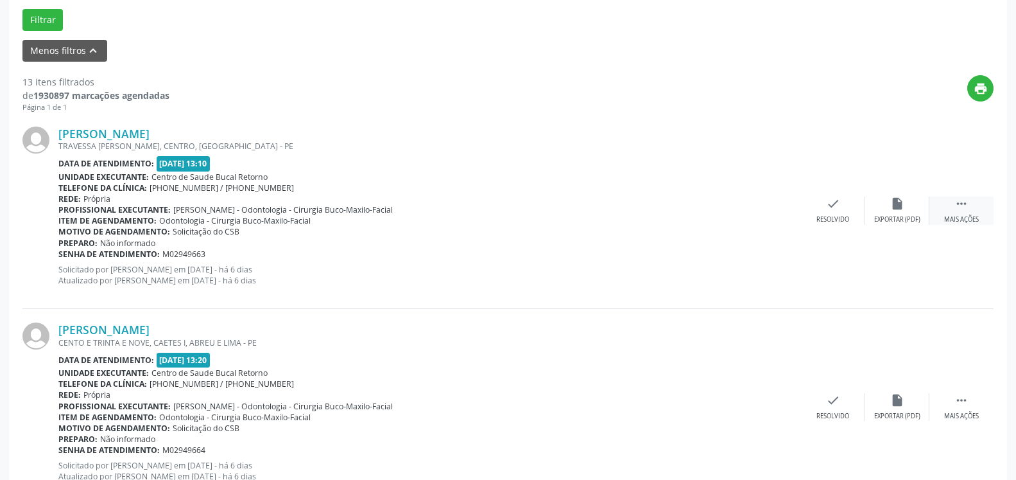
click at [962, 210] on icon "" at bounding box center [962, 203] width 14 height 14
click at [915, 207] on div "alarm_off Não compareceu" at bounding box center [897, 210] width 64 height 28
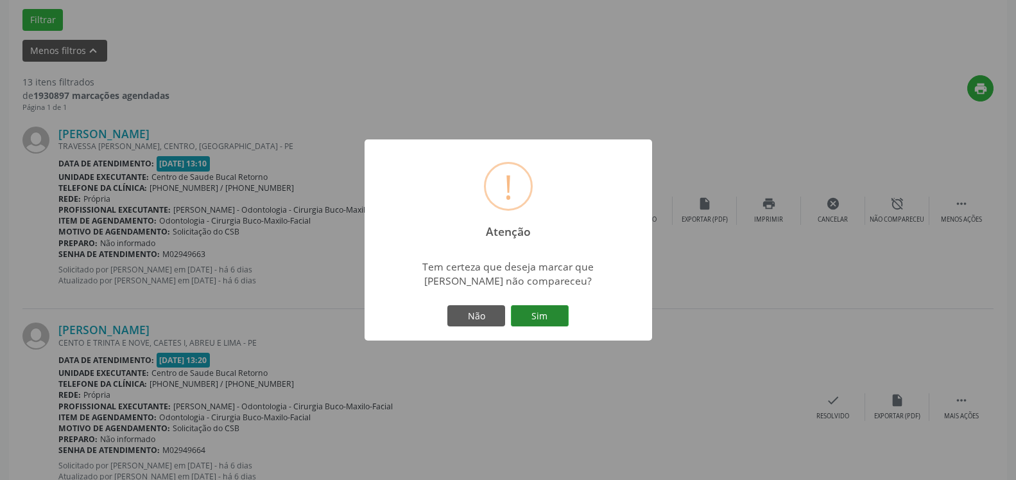
click at [556, 309] on button "Sim" at bounding box center [540, 316] width 58 height 22
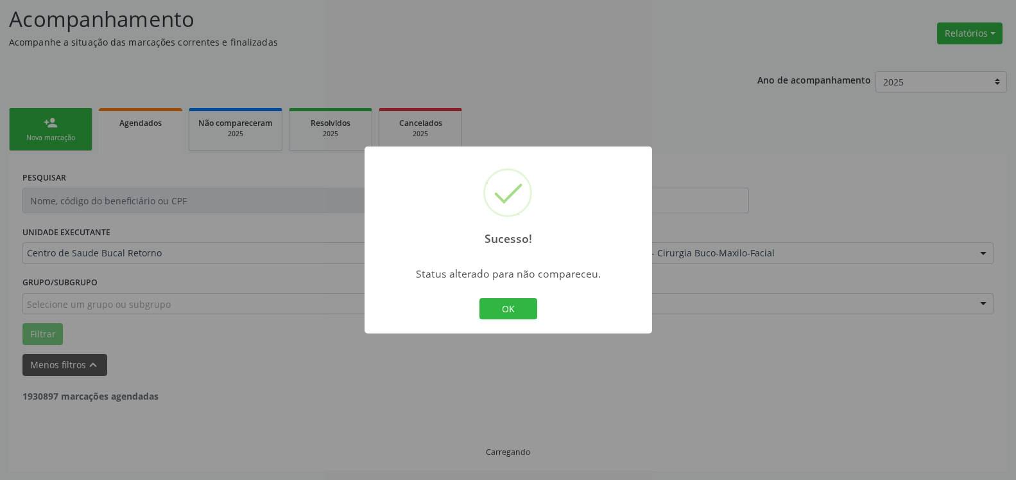
scroll to position [84, 0]
click at [499, 302] on button "OK" at bounding box center [509, 309] width 58 height 22
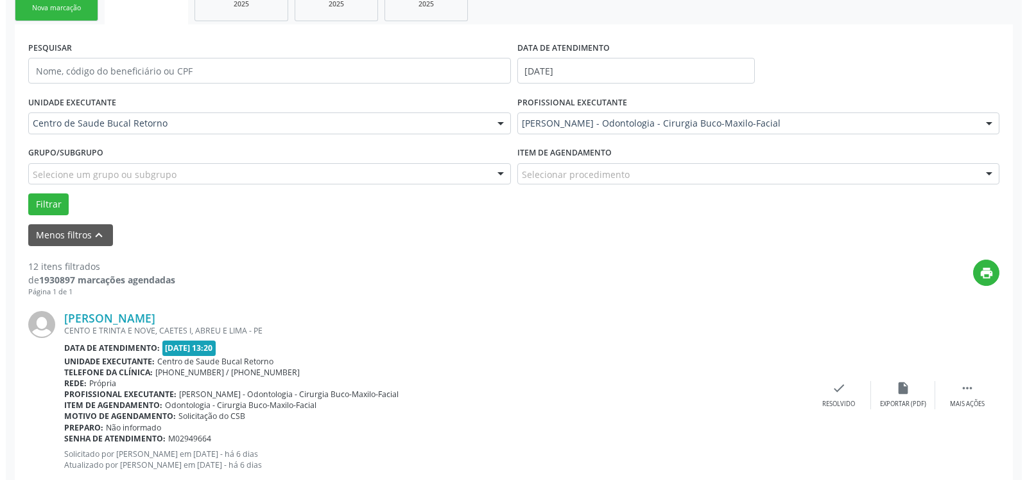
scroll to position [215, 0]
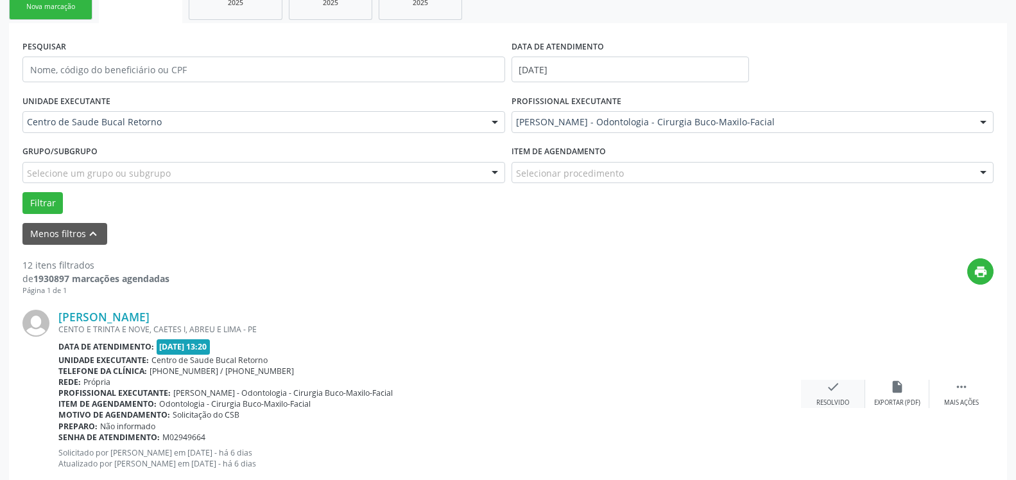
click at [829, 388] on icon "check" at bounding box center [833, 386] width 14 height 14
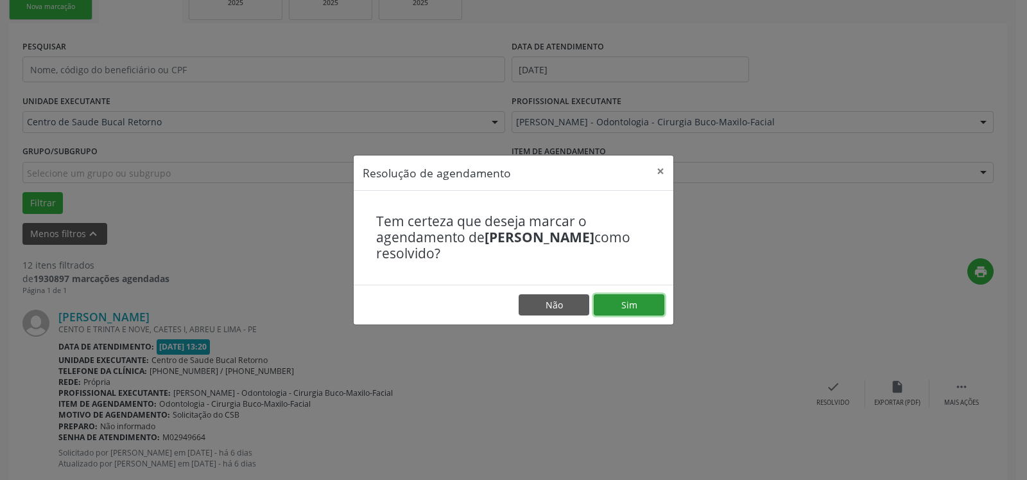
click at [642, 299] on button "Sim" at bounding box center [629, 305] width 71 height 22
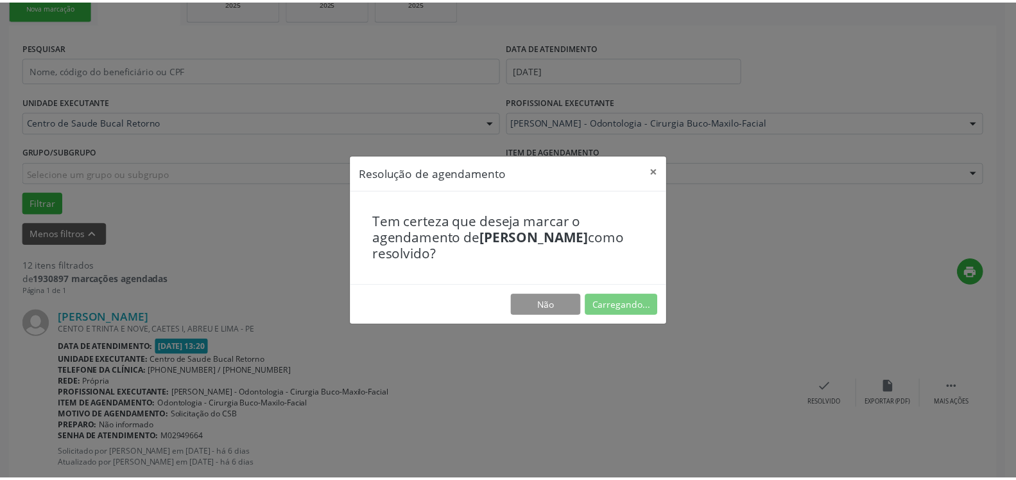
scroll to position [71, 0]
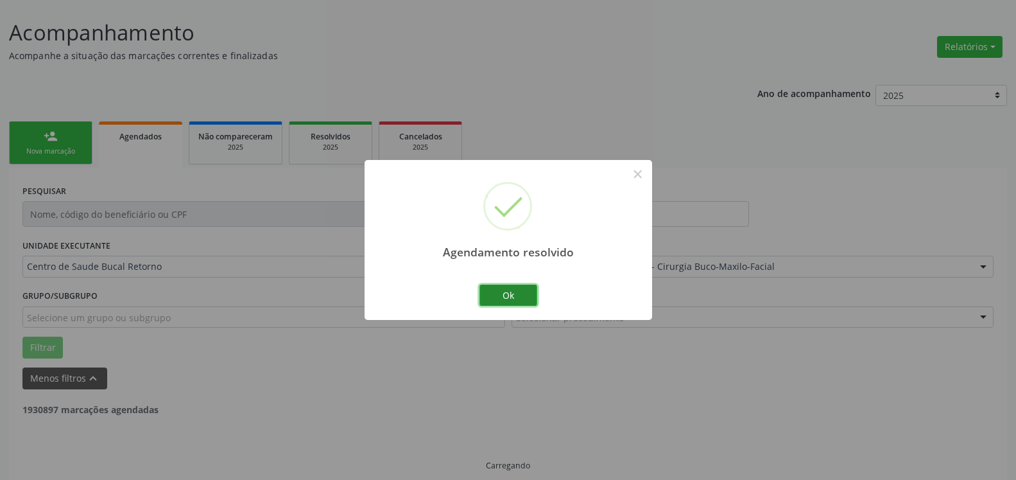
click at [493, 299] on button "Ok" at bounding box center [509, 295] width 58 height 22
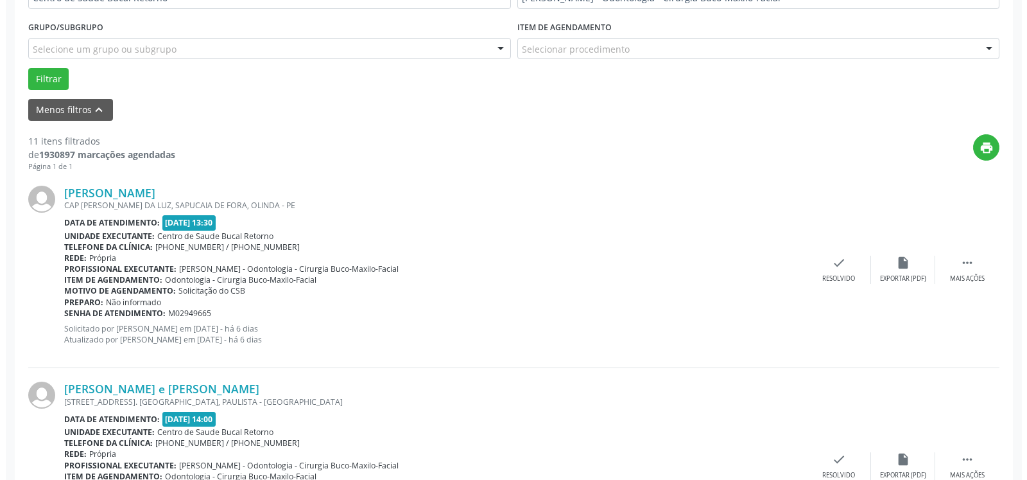
scroll to position [346, 0]
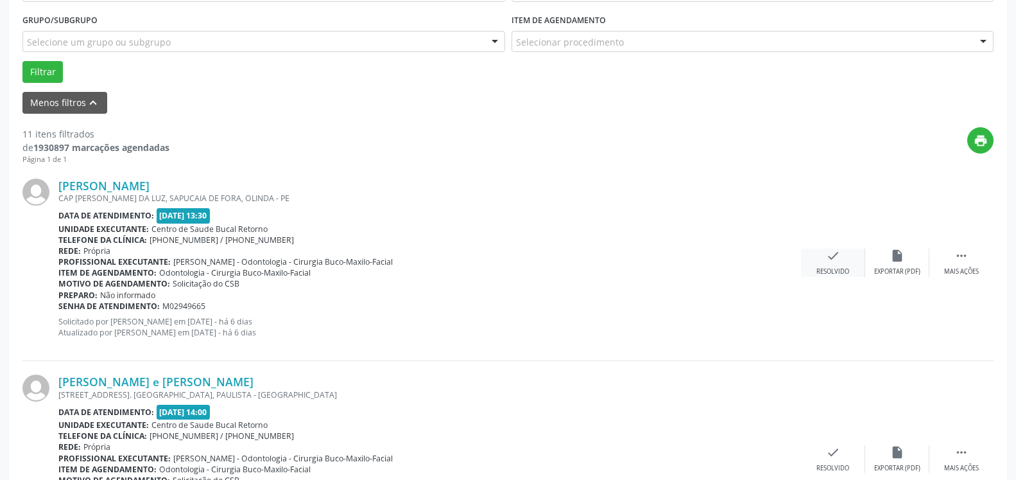
click at [843, 266] on div "check Resolvido" at bounding box center [833, 262] width 64 height 28
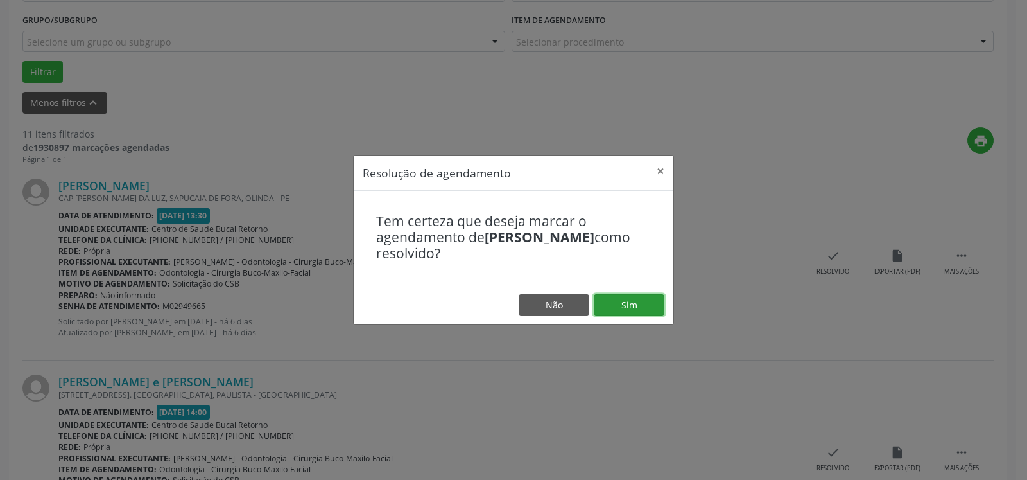
click at [625, 298] on button "Sim" at bounding box center [629, 305] width 71 height 22
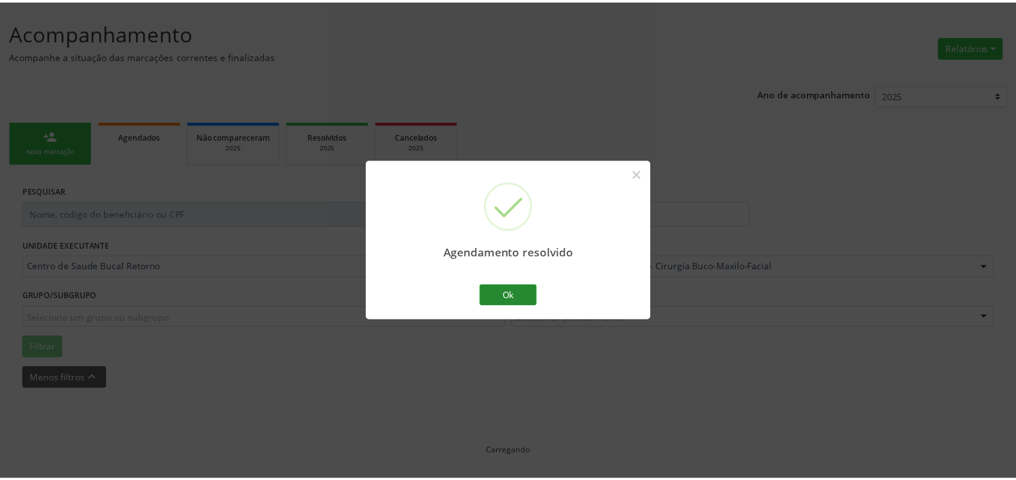
scroll to position [71, 0]
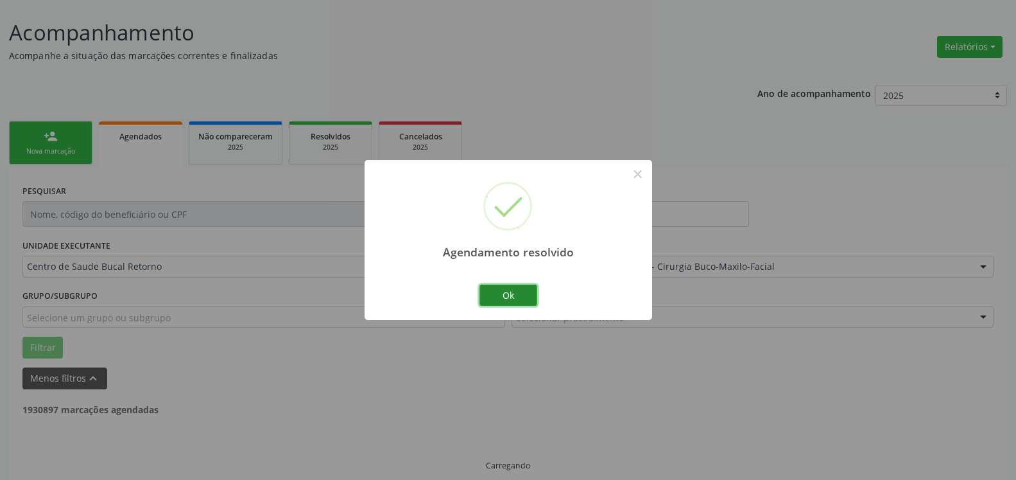
click at [509, 288] on button "Ok" at bounding box center [509, 295] width 58 height 22
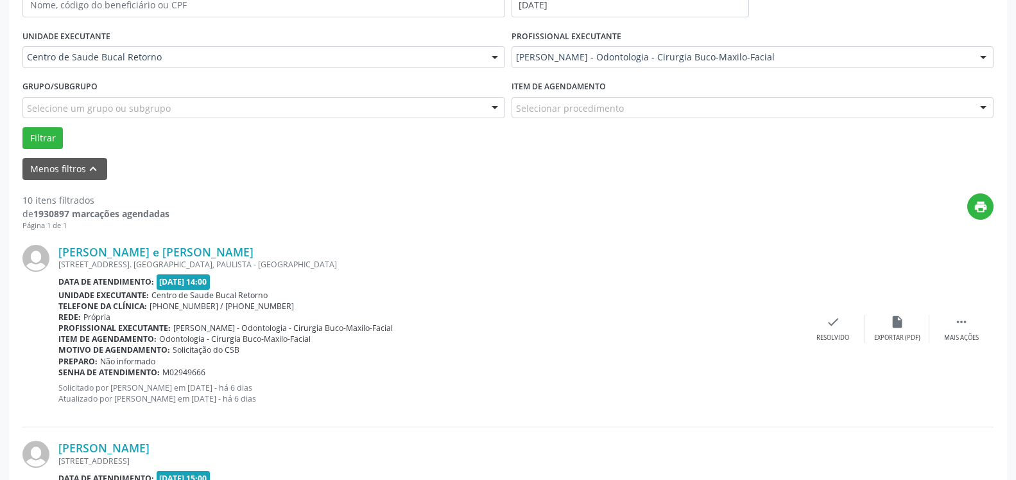
scroll to position [333, 0]
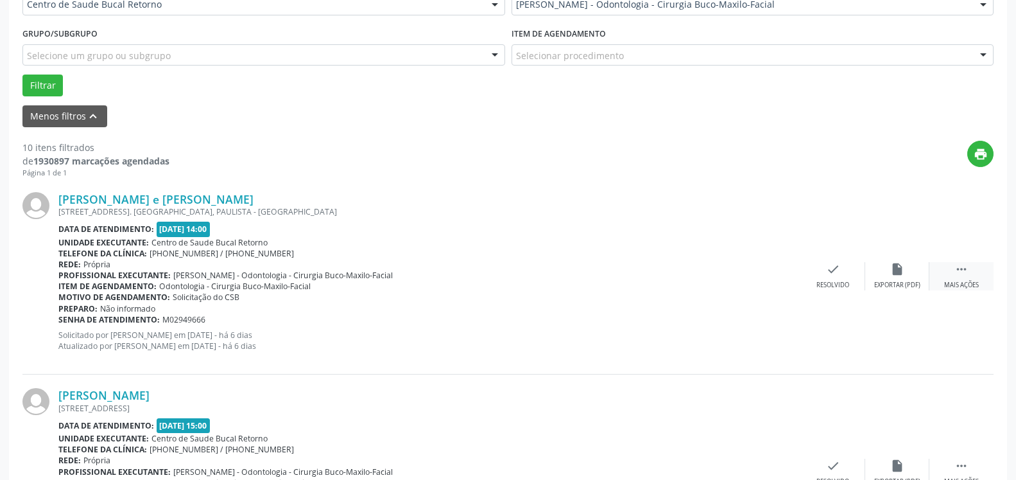
click at [955, 276] on icon "" at bounding box center [962, 269] width 14 height 14
click at [899, 276] on icon "alarm_off" at bounding box center [897, 269] width 14 height 14
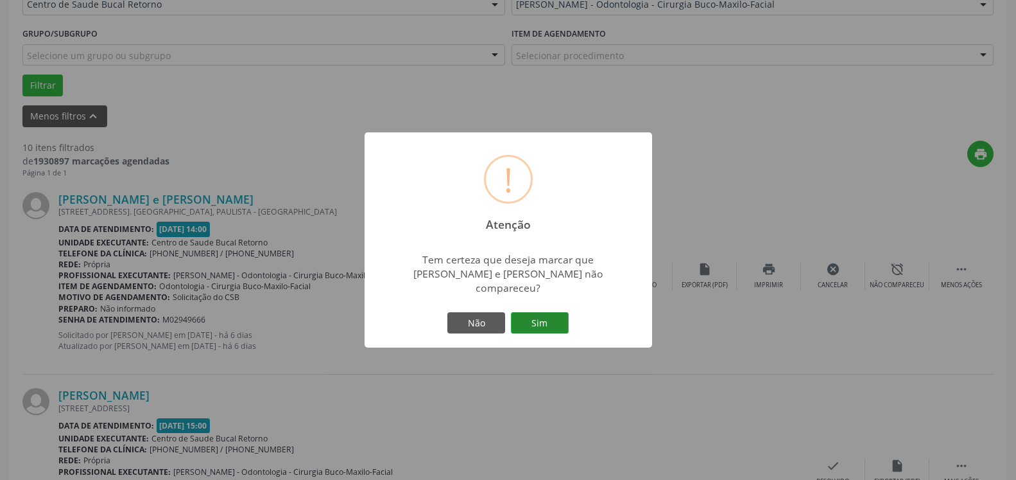
click at [546, 318] on button "Sim" at bounding box center [540, 323] width 58 height 22
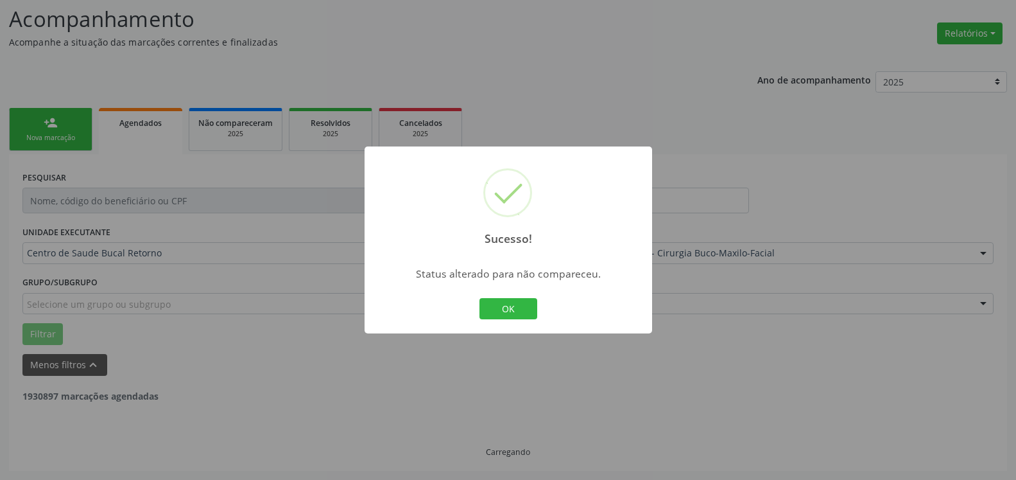
scroll to position [84, 0]
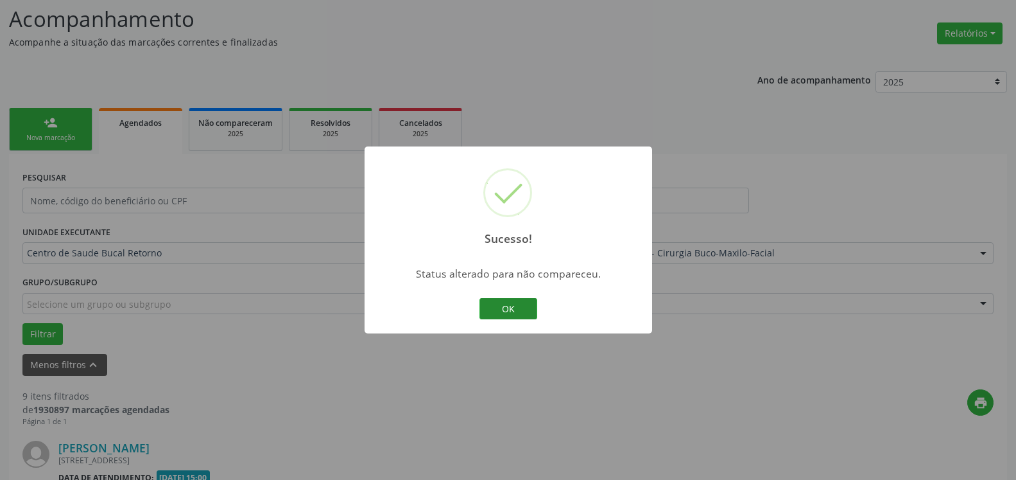
click at [509, 313] on button "OK" at bounding box center [509, 309] width 58 height 22
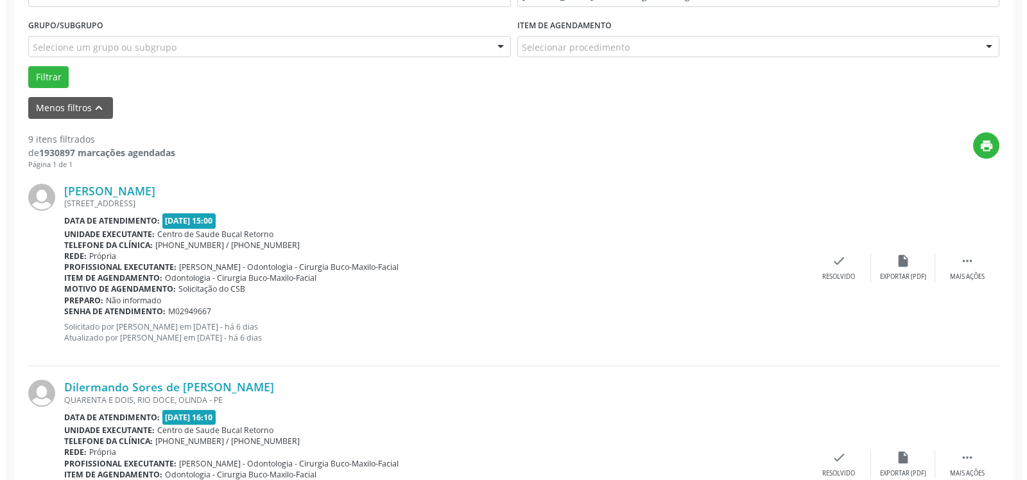
scroll to position [346, 0]
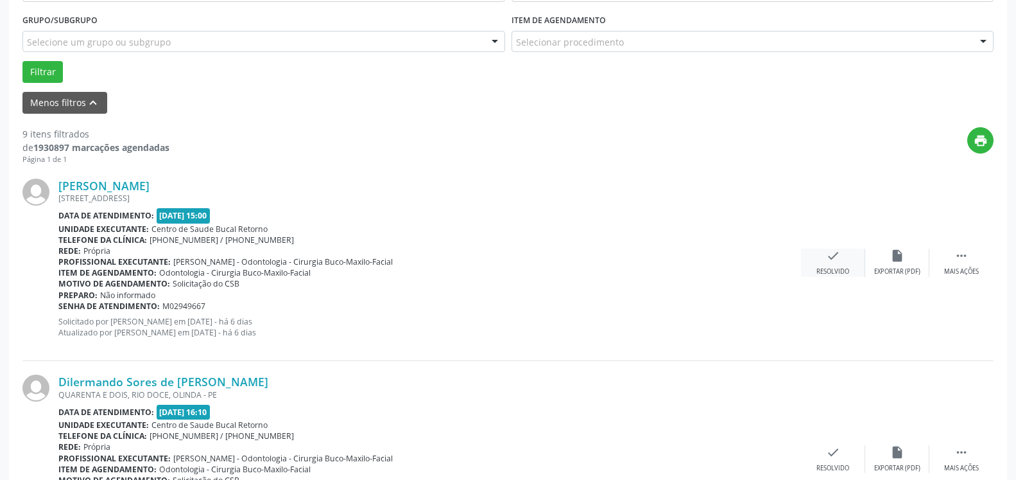
click at [831, 255] on icon "check" at bounding box center [833, 255] width 14 height 14
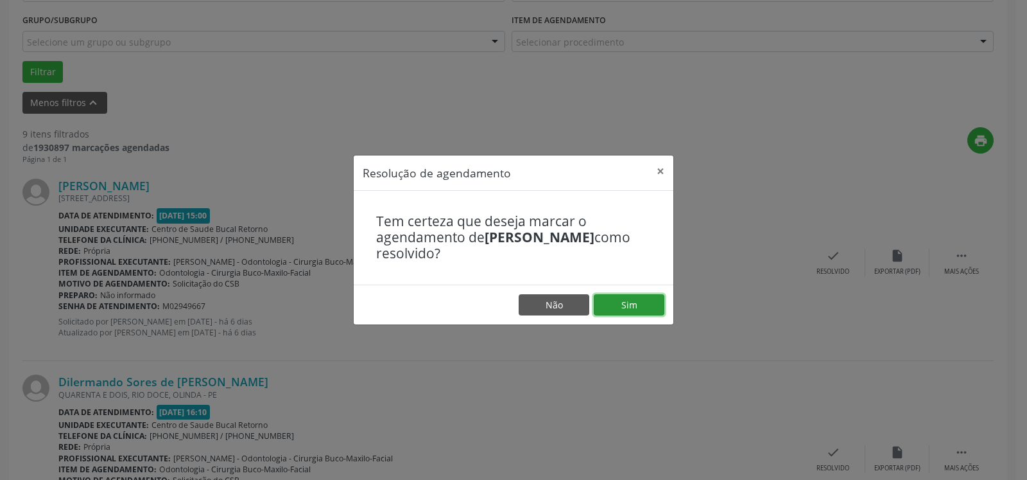
click at [623, 298] on button "Sim" at bounding box center [629, 305] width 71 height 22
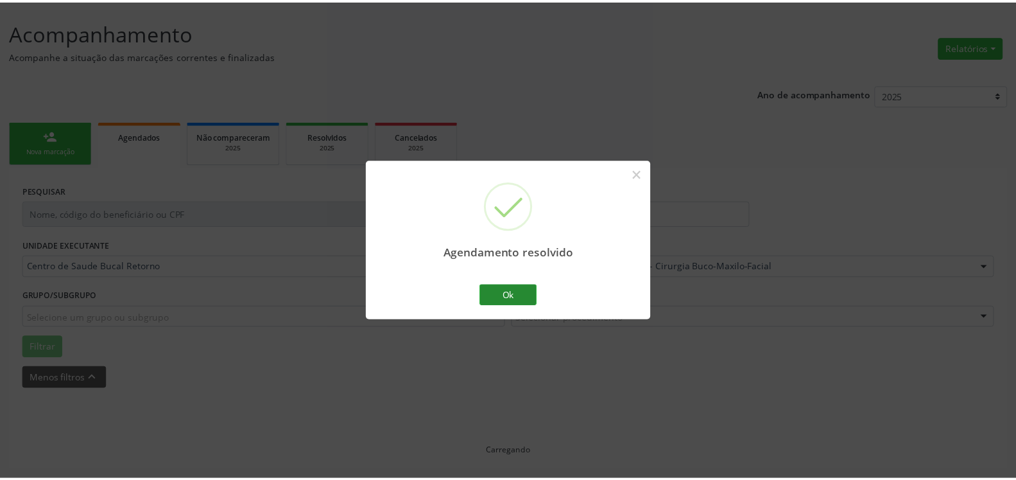
scroll to position [71, 0]
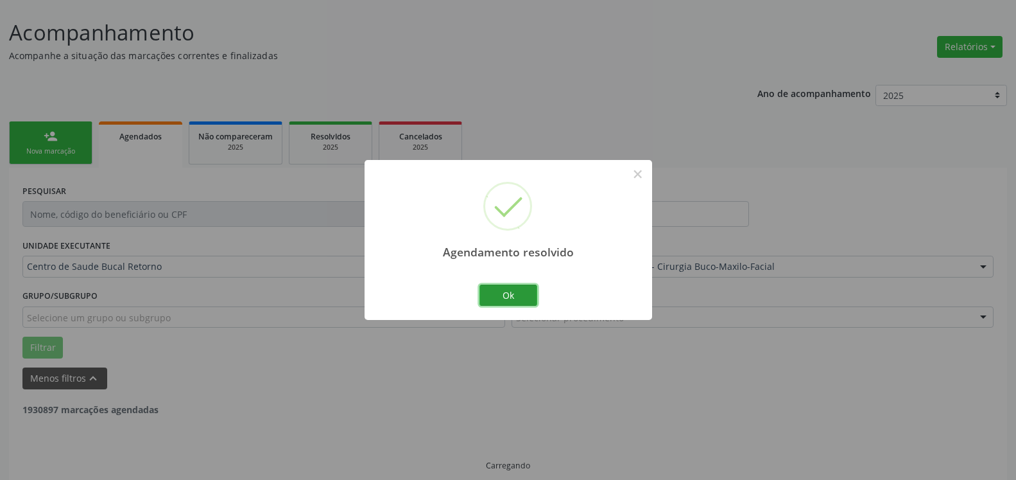
drag, startPoint x: 537, startPoint y: 298, endPoint x: 523, endPoint y: 293, distance: 14.8
click at [535, 298] on button "Ok" at bounding box center [509, 295] width 58 height 22
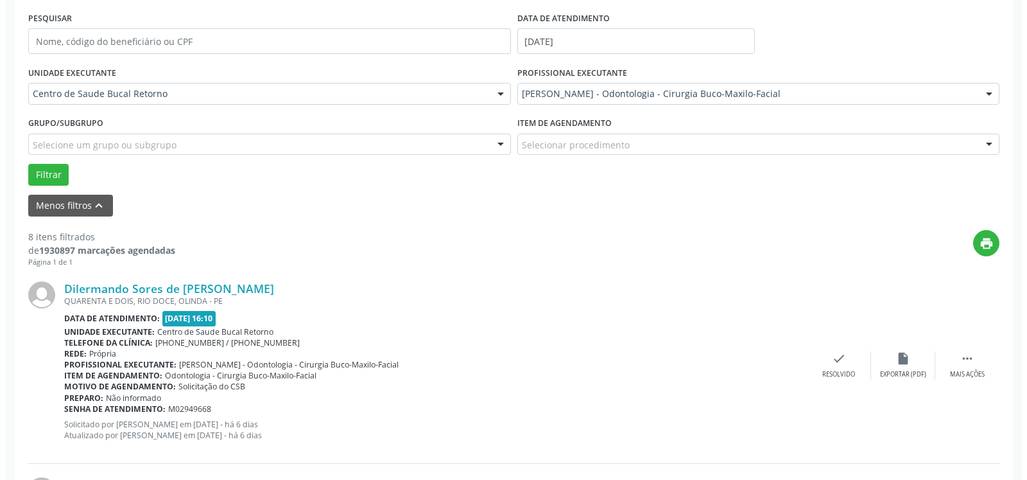
scroll to position [398, 0]
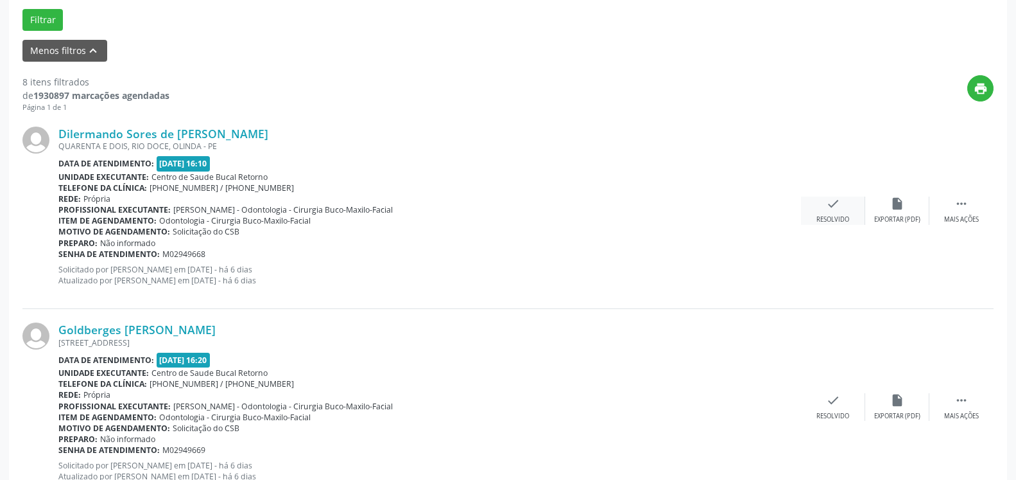
click at [844, 209] on div "check Resolvido" at bounding box center [833, 210] width 64 height 28
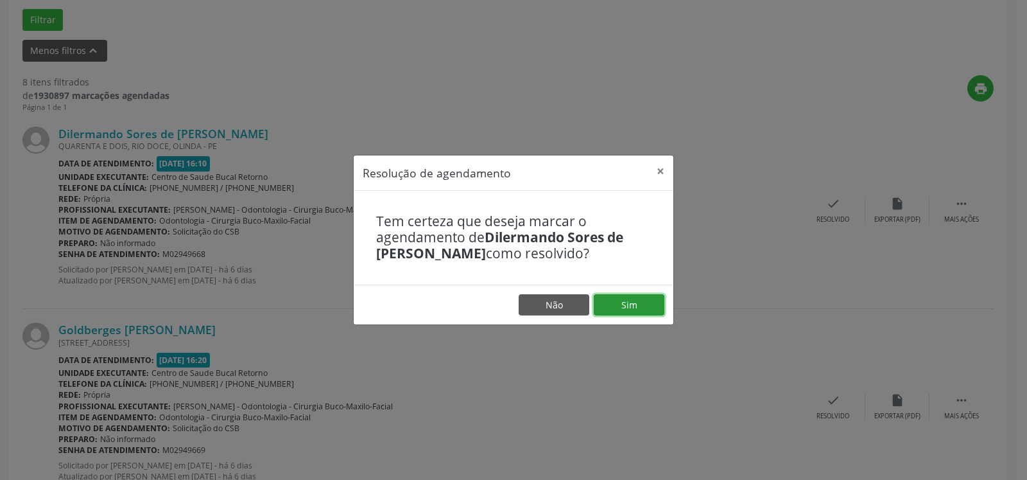
click at [632, 297] on button "Sim" at bounding box center [629, 305] width 71 height 22
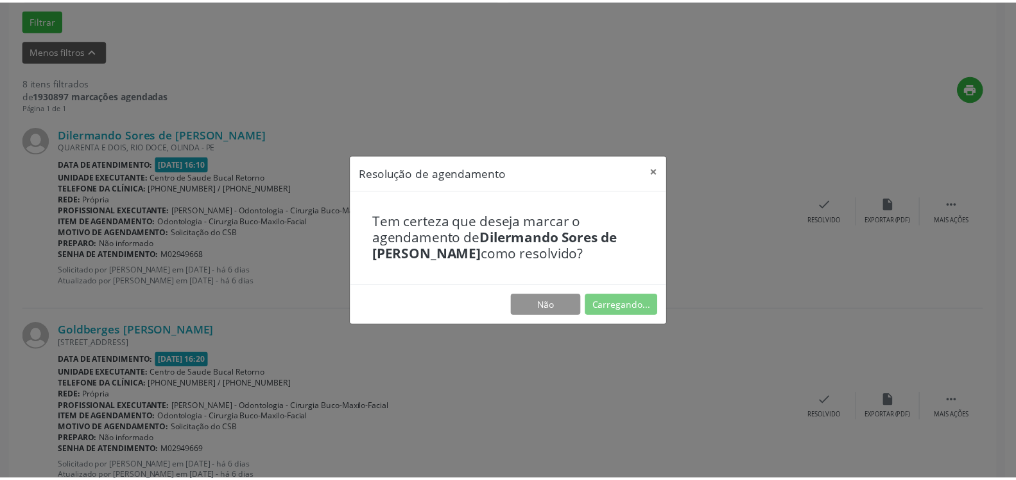
scroll to position [71, 0]
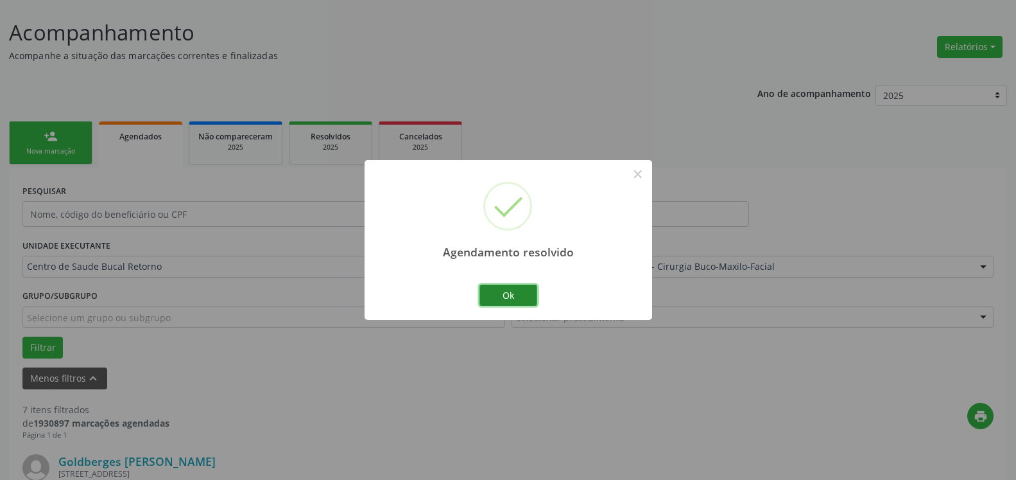
click at [489, 297] on button "Ok" at bounding box center [509, 295] width 58 height 22
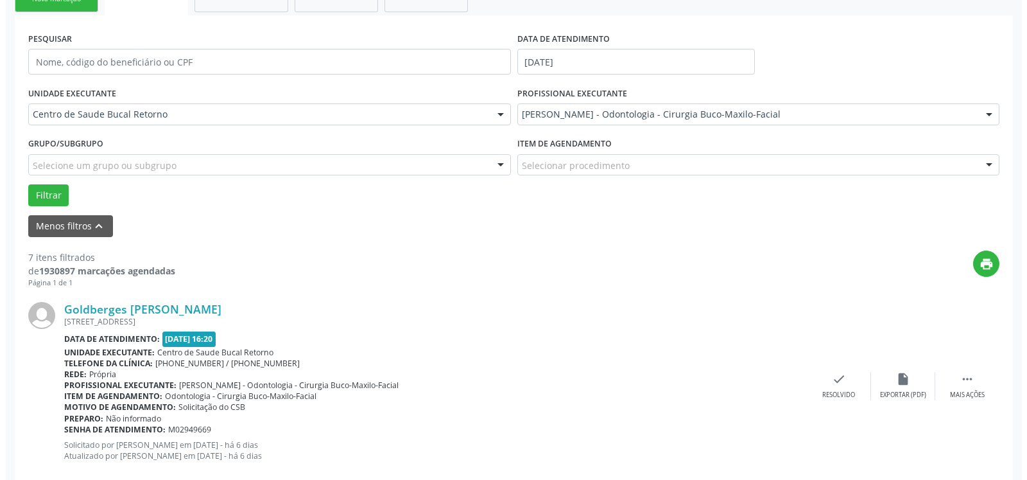
scroll to position [333, 0]
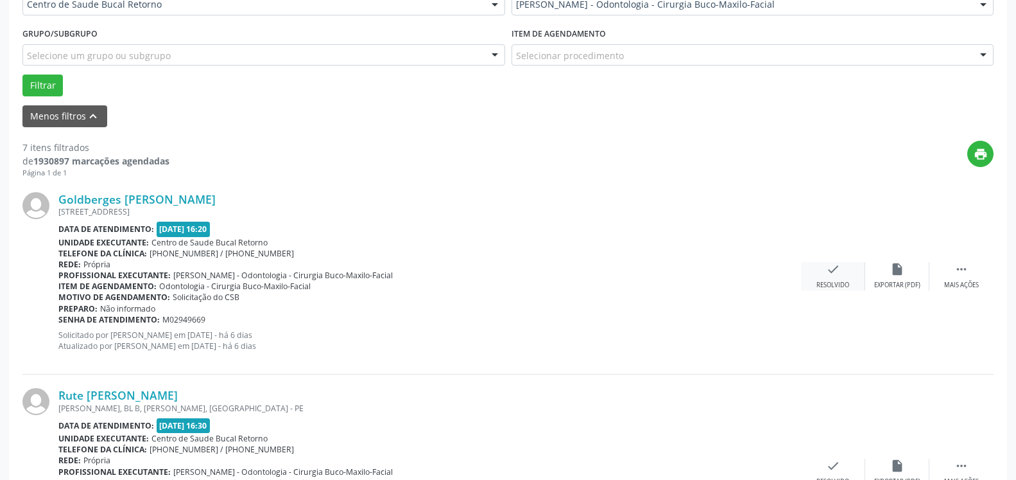
click at [831, 283] on div "Resolvido" at bounding box center [833, 285] width 33 height 9
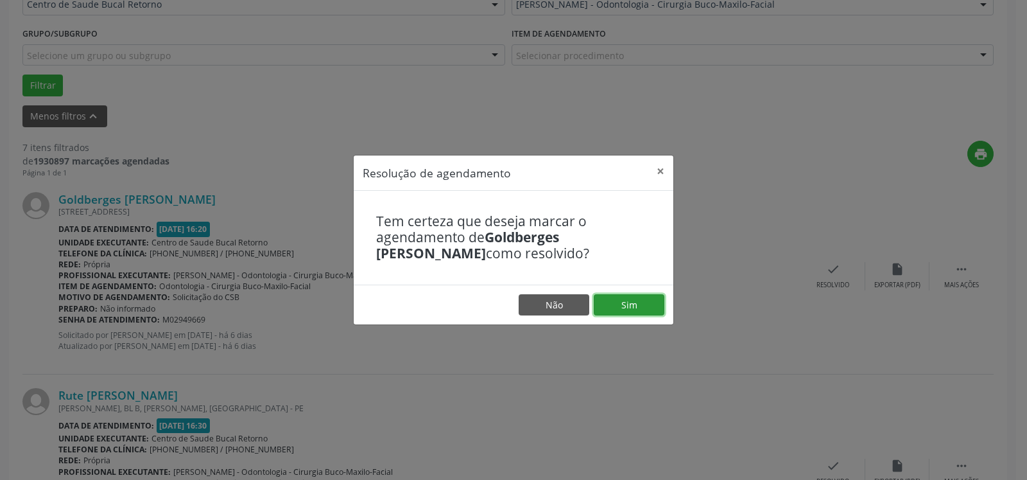
click at [637, 306] on button "Sim" at bounding box center [629, 305] width 71 height 22
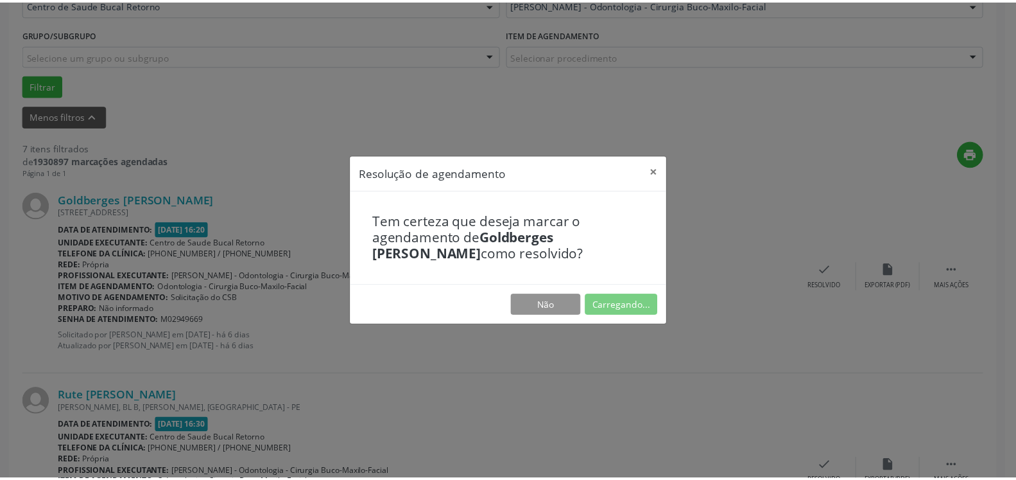
scroll to position [71, 0]
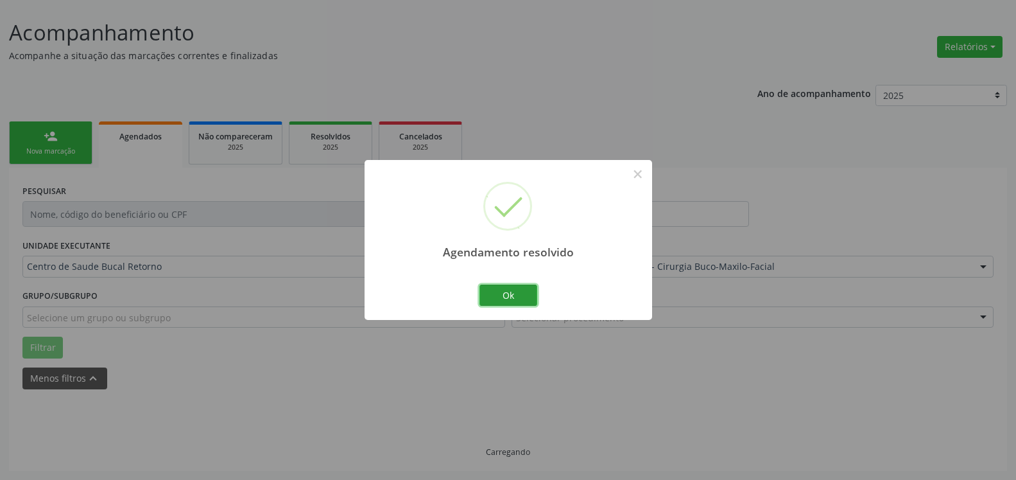
click at [514, 291] on button "Ok" at bounding box center [509, 295] width 58 height 22
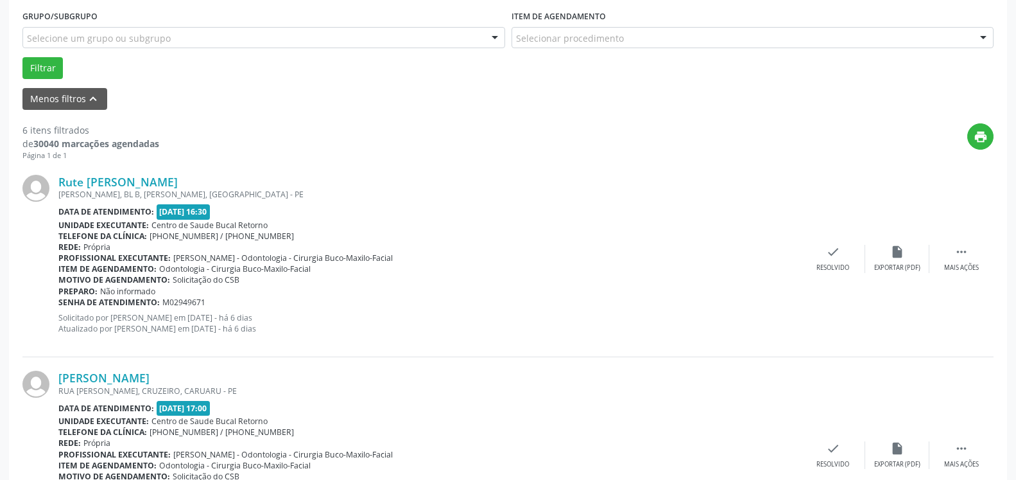
scroll to position [398, 0]
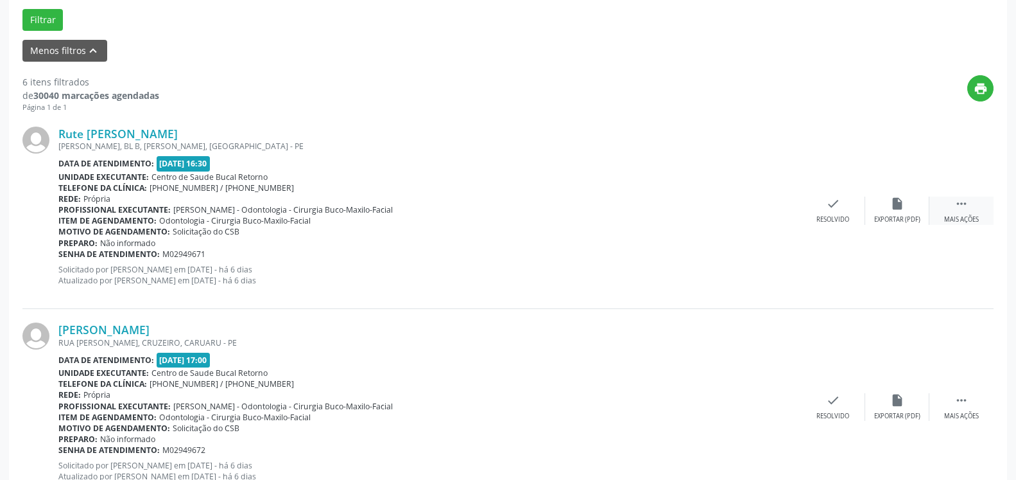
click at [972, 209] on div " Mais ações" at bounding box center [961, 210] width 64 height 28
click at [904, 211] on icon "alarm_off" at bounding box center [897, 203] width 14 height 14
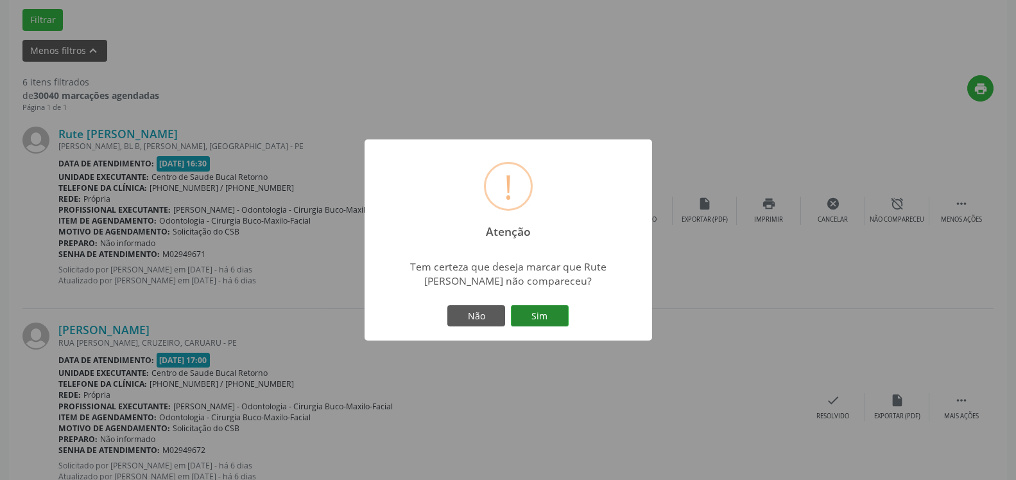
click at [544, 315] on button "Sim" at bounding box center [540, 316] width 58 height 22
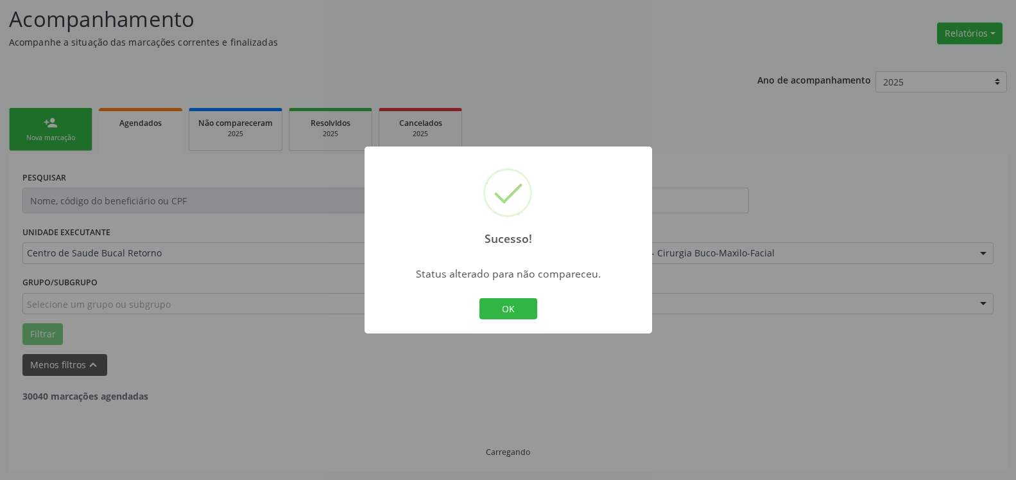
scroll to position [84, 0]
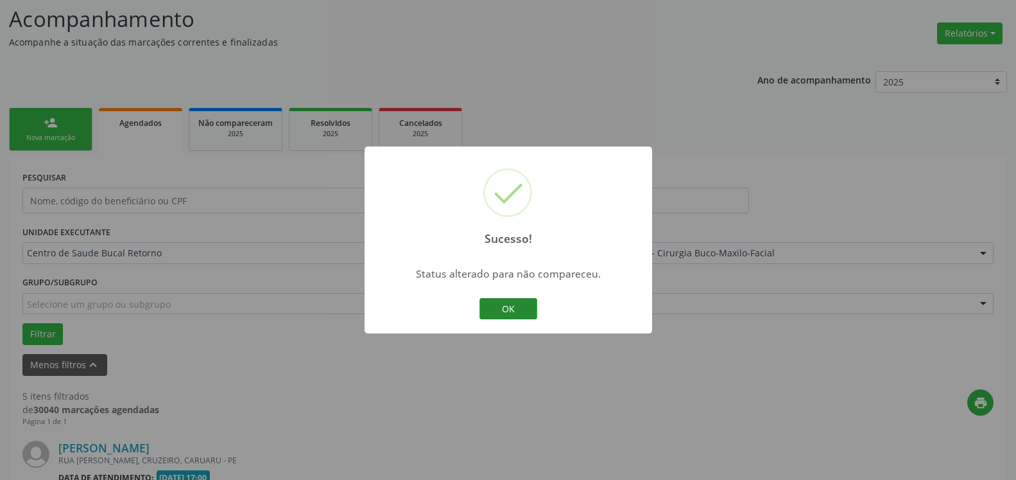
click at [514, 306] on button "OK" at bounding box center [509, 309] width 58 height 22
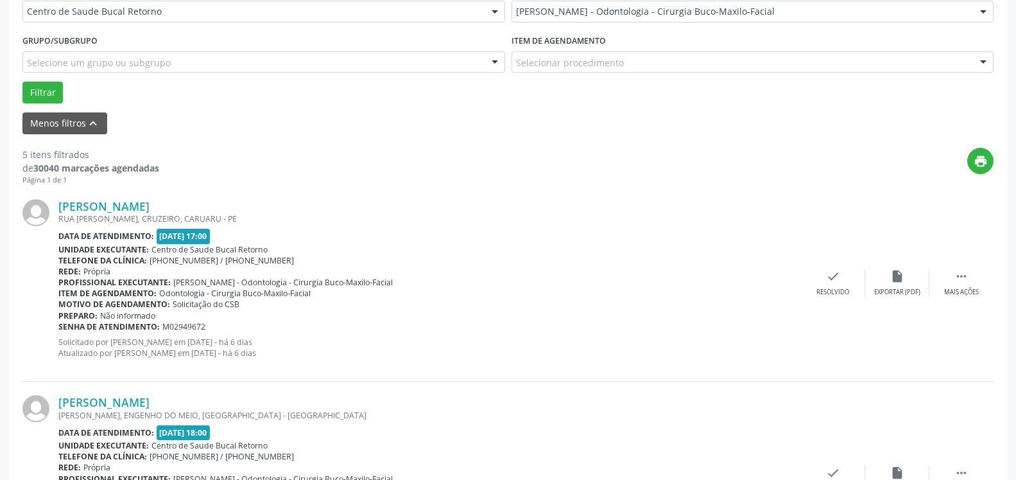
scroll to position [411, 0]
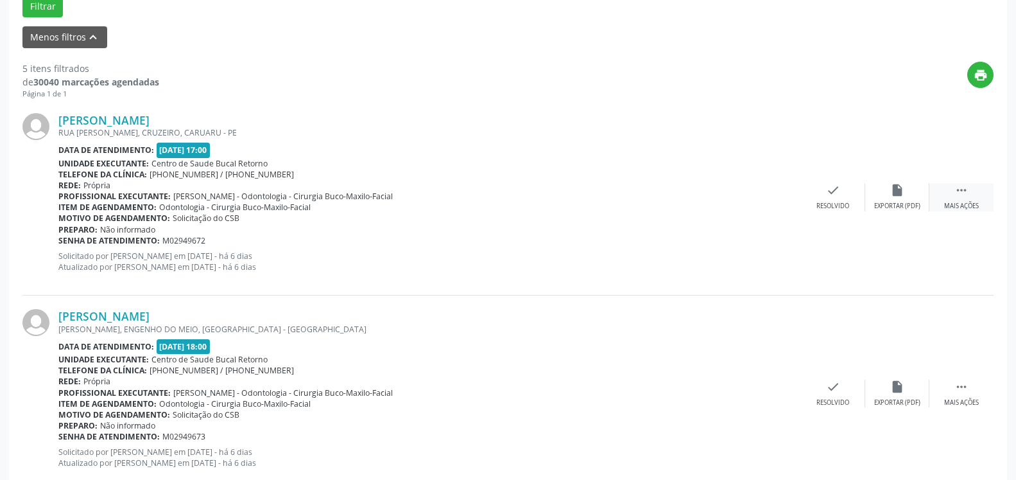
click at [956, 202] on div " Mais ações" at bounding box center [961, 197] width 64 height 28
click at [906, 202] on div "alarm_off Não compareceu" at bounding box center [897, 197] width 64 height 28
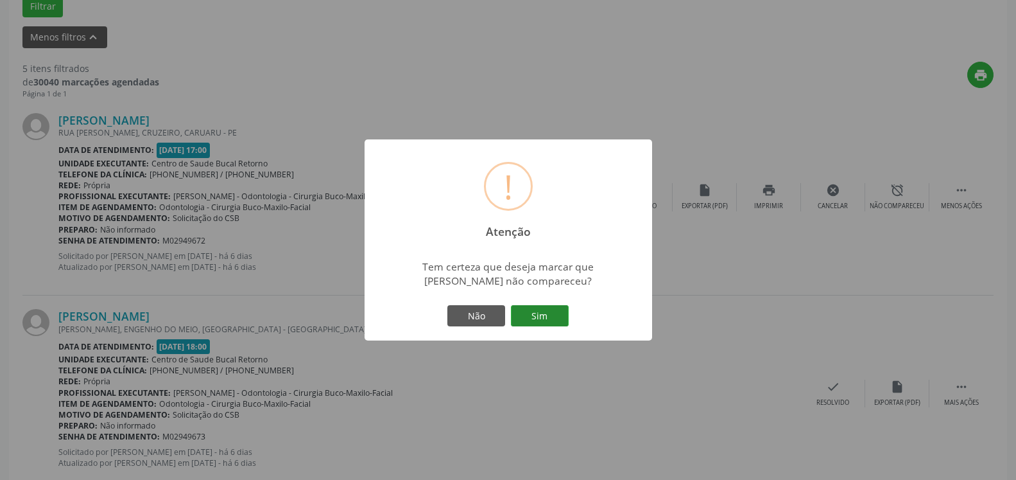
click at [551, 306] on button "Sim" at bounding box center [540, 316] width 58 height 22
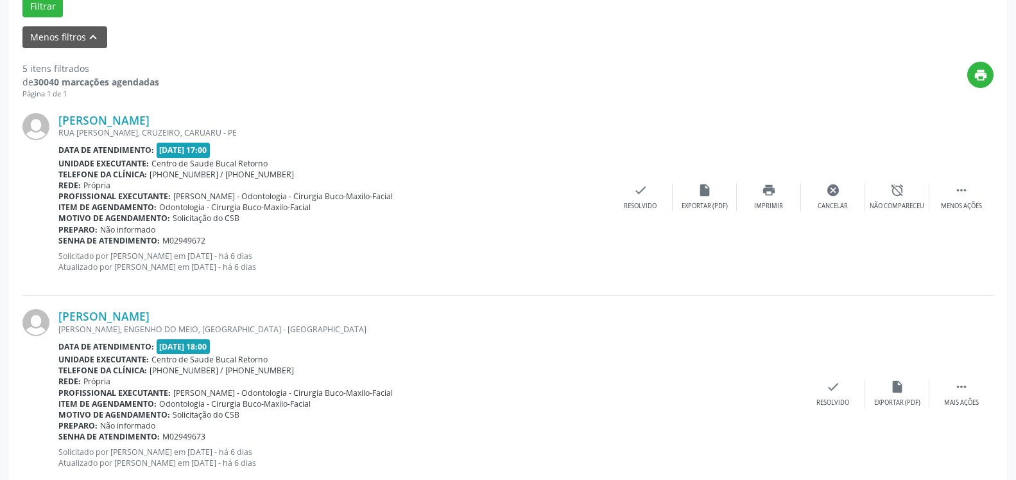
scroll to position [84, 0]
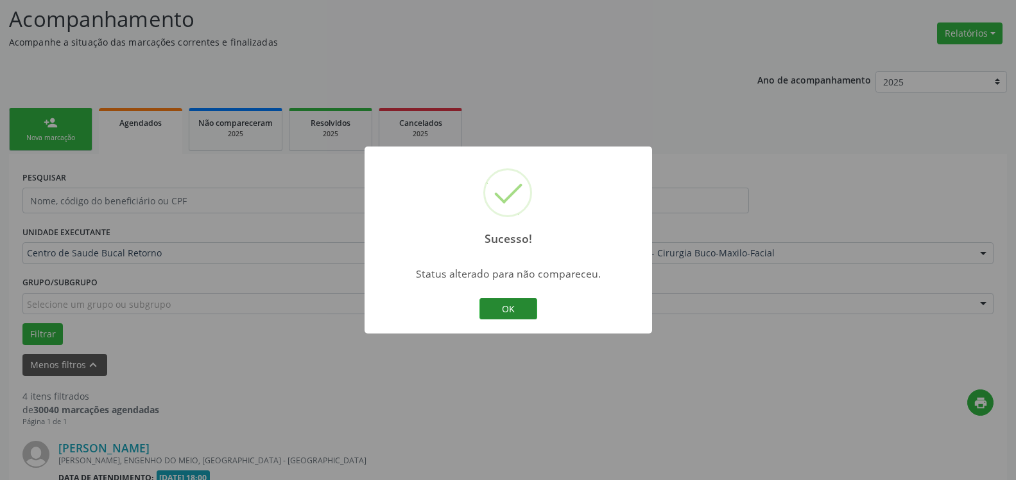
drag, startPoint x: 517, startPoint y: 303, endPoint x: 510, endPoint y: 306, distance: 6.9
click at [510, 306] on button "OK" at bounding box center [509, 309] width 58 height 22
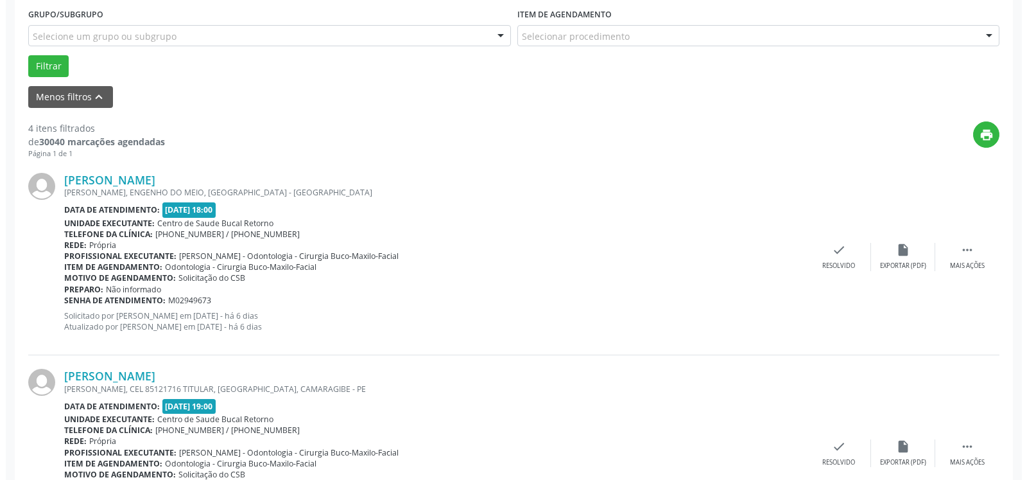
scroll to position [411, 0]
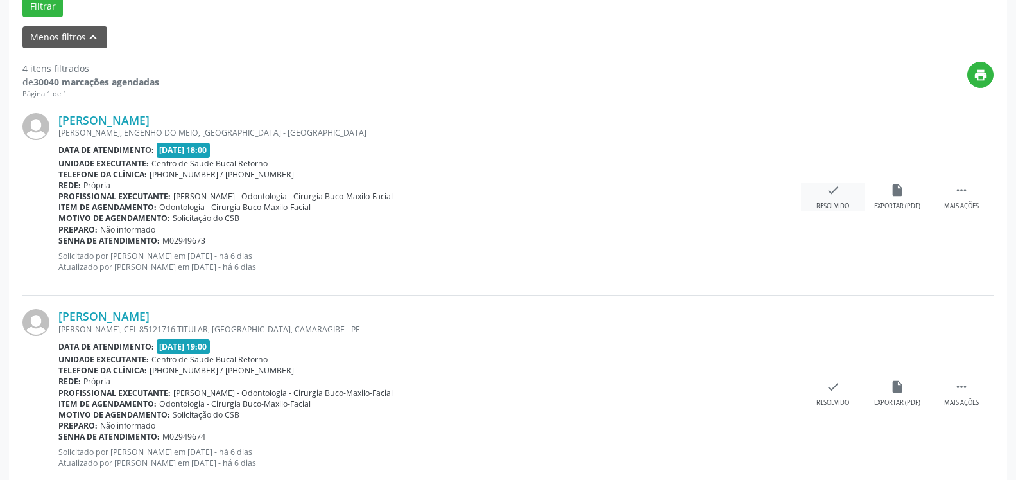
click at [841, 193] on div "check Resolvido" at bounding box center [833, 197] width 64 height 28
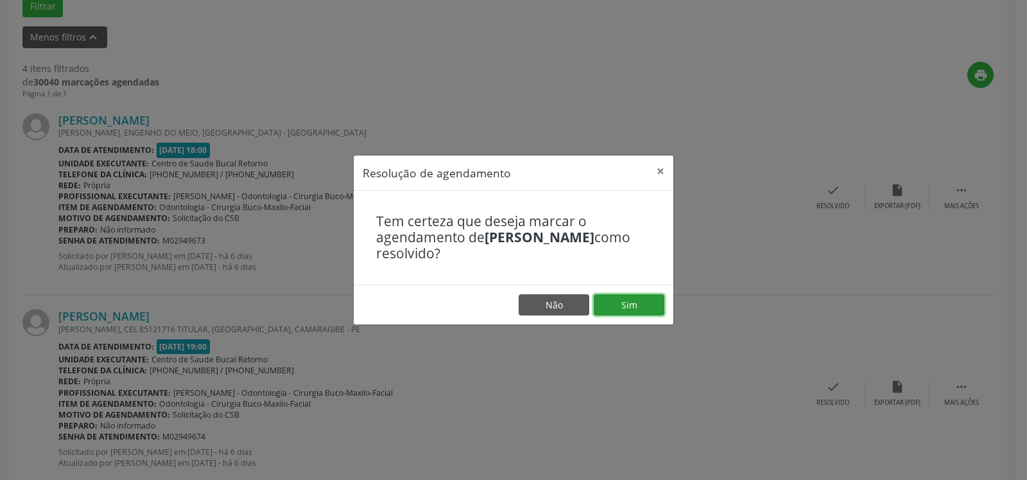
click at [629, 298] on button "Sim" at bounding box center [629, 305] width 71 height 22
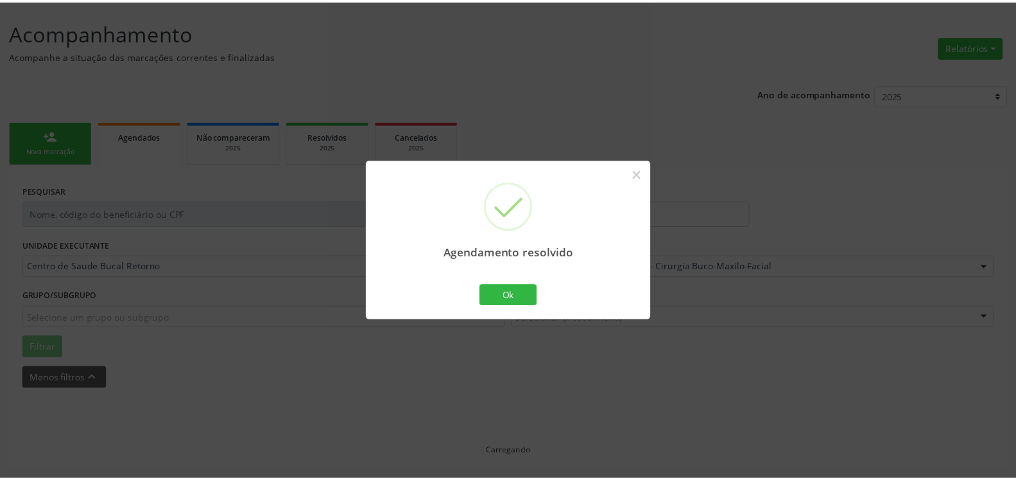
scroll to position [71, 0]
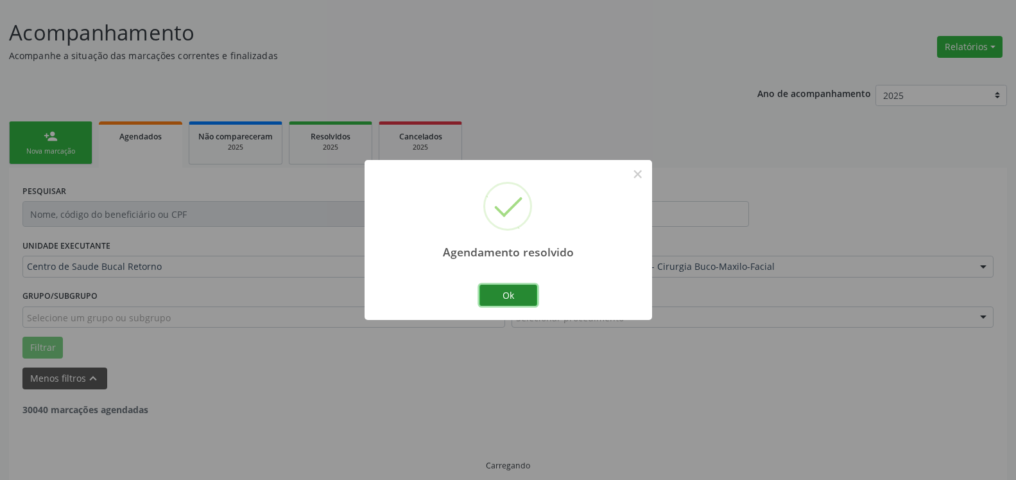
click at [519, 291] on button "Ok" at bounding box center [509, 295] width 58 height 22
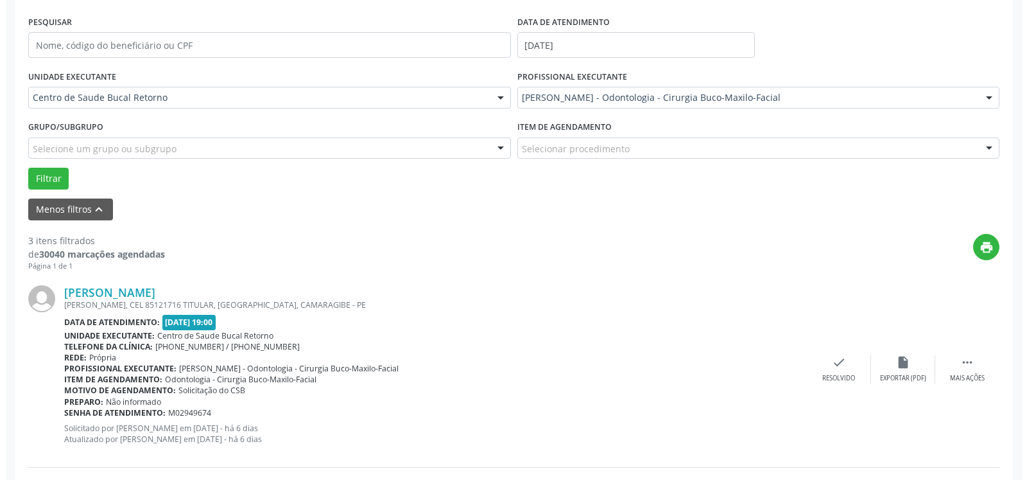
scroll to position [398, 0]
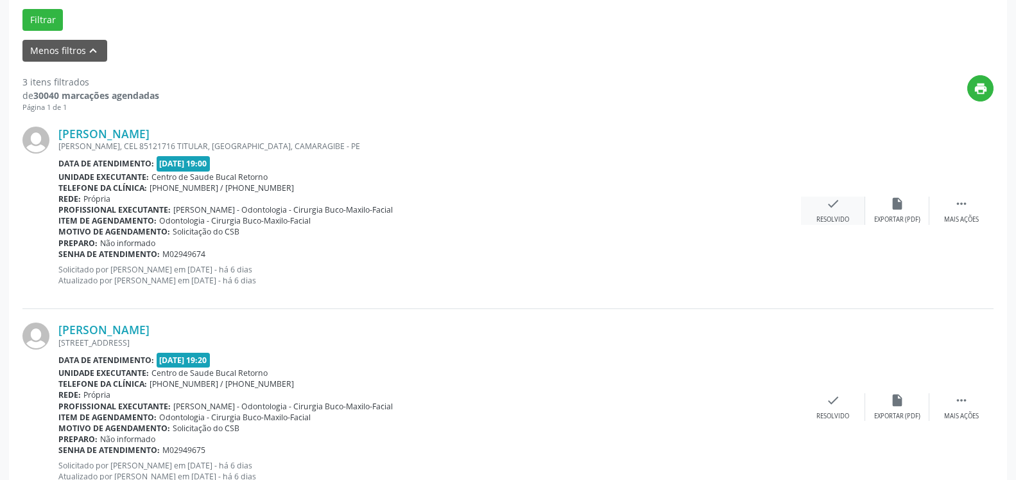
click at [828, 201] on icon "check" at bounding box center [833, 203] width 14 height 14
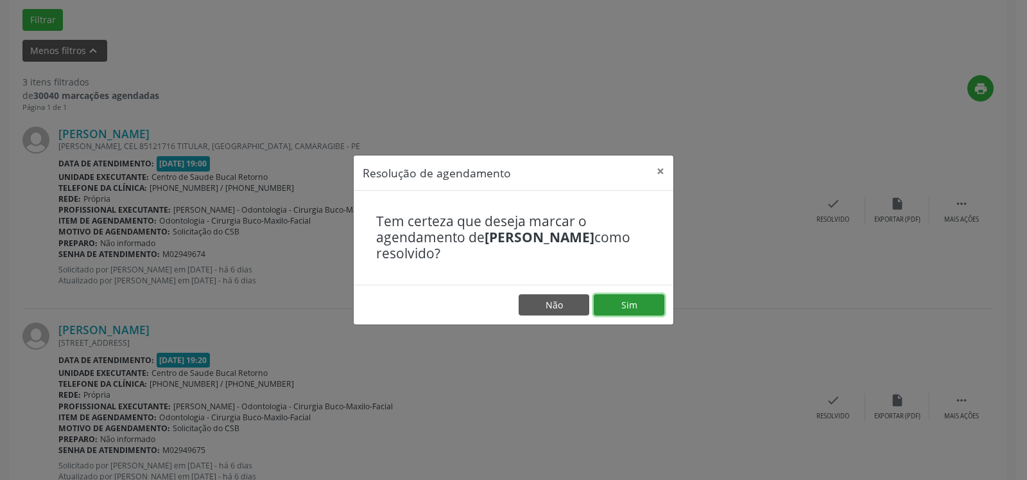
click at [653, 306] on button "Sim" at bounding box center [629, 305] width 71 height 22
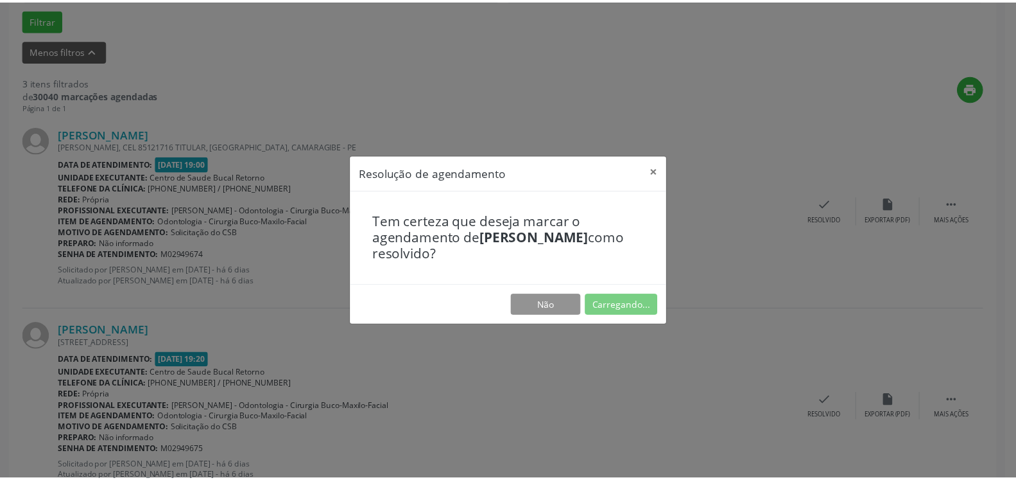
scroll to position [71, 0]
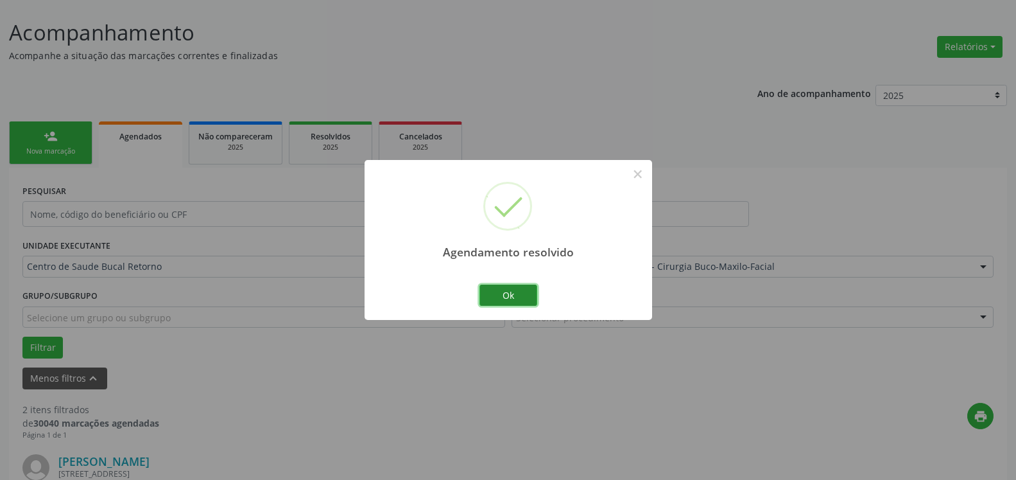
click at [513, 290] on button "Ok" at bounding box center [509, 295] width 58 height 22
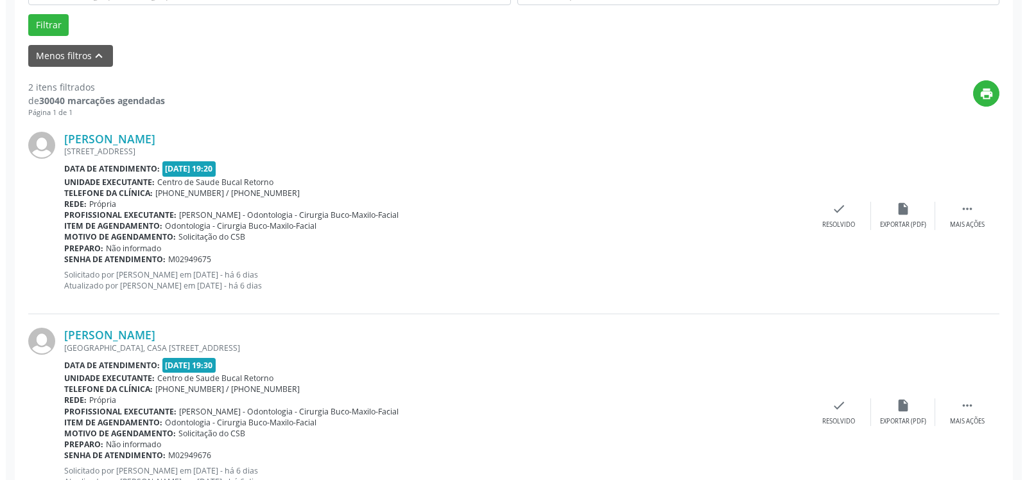
scroll to position [398, 0]
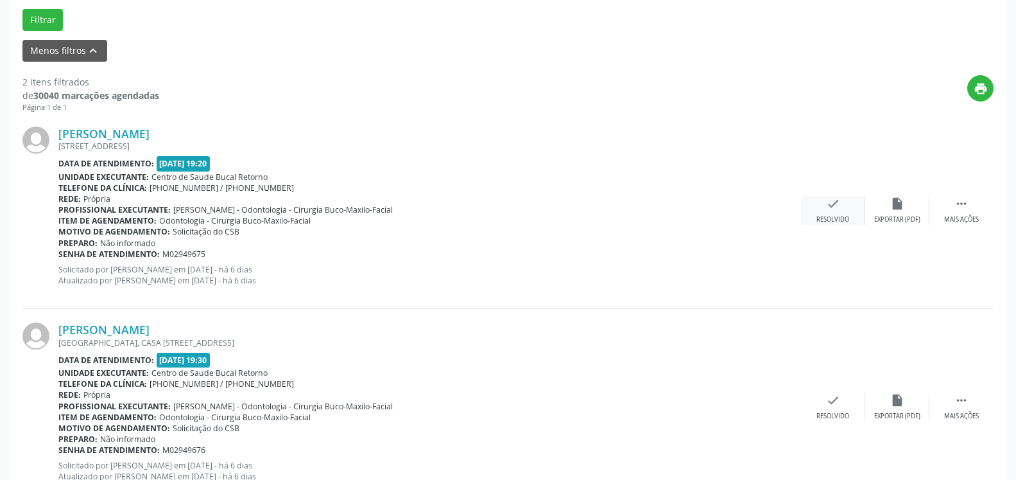
click at [829, 208] on icon "check" at bounding box center [833, 203] width 14 height 14
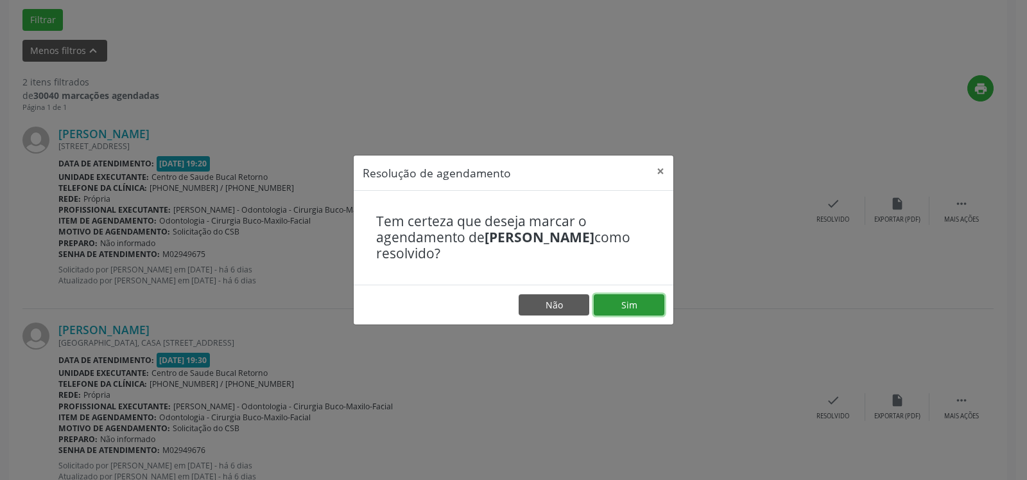
click at [615, 299] on button "Sim" at bounding box center [629, 305] width 71 height 22
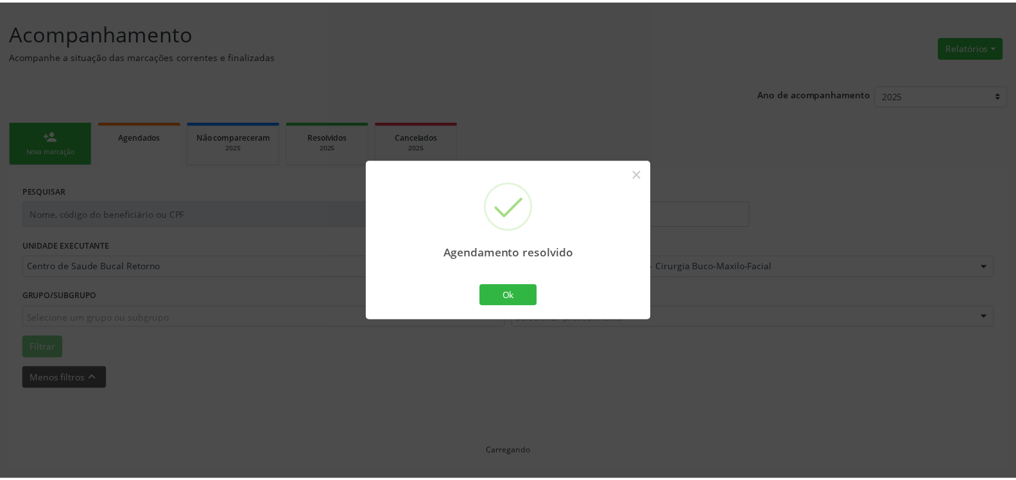
scroll to position [71, 0]
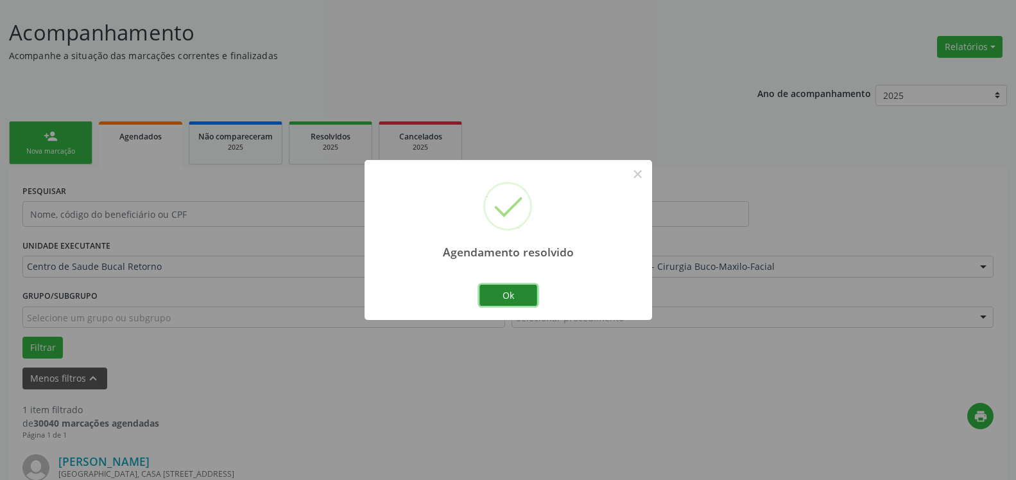
click at [508, 301] on button "Ok" at bounding box center [509, 295] width 58 height 22
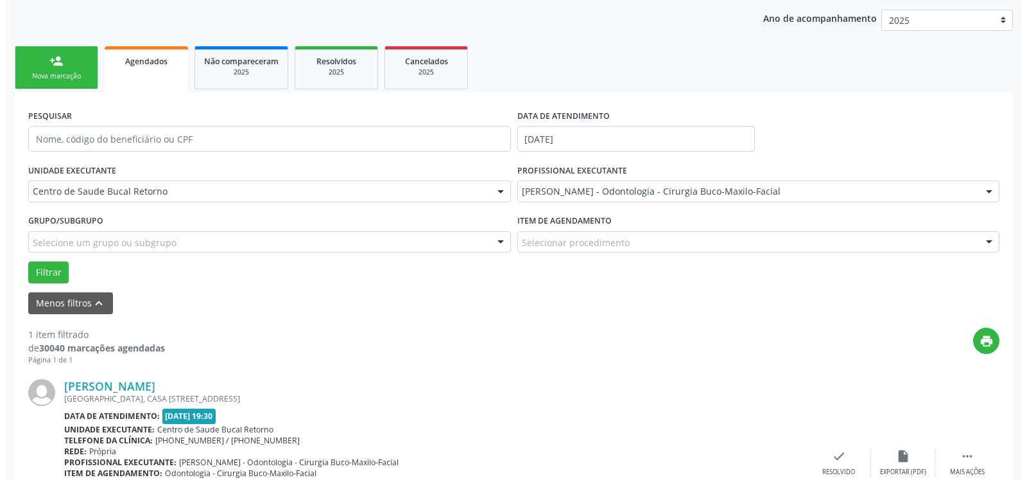
scroll to position [249, 0]
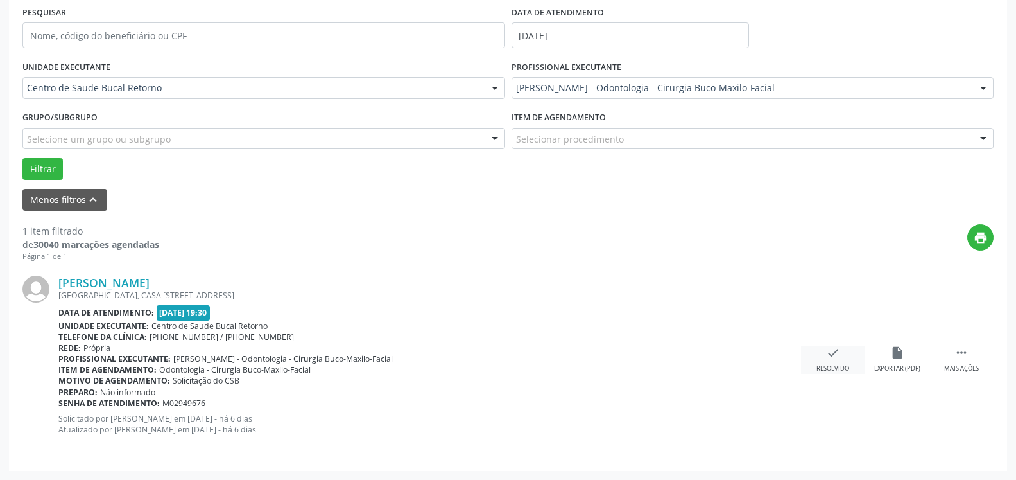
click at [832, 358] on icon "check" at bounding box center [833, 352] width 14 height 14
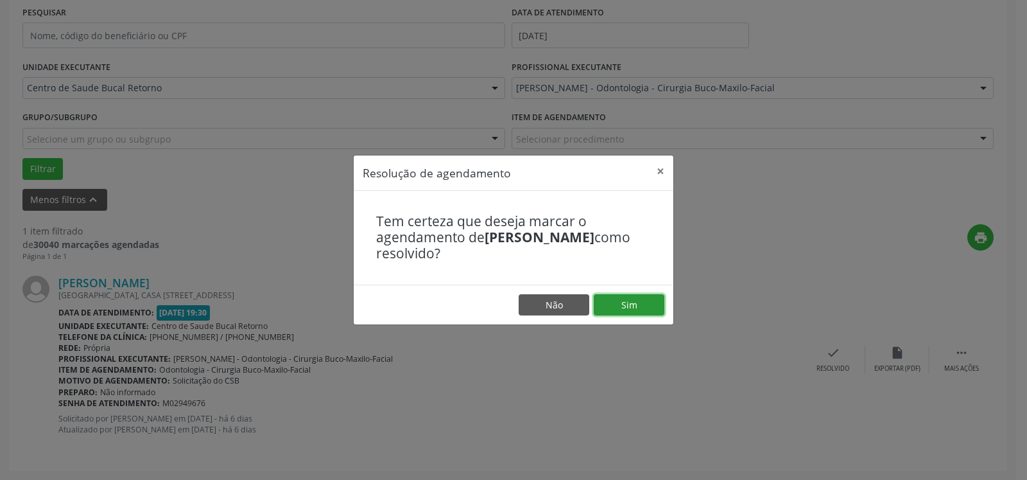
click at [649, 306] on button "Sim" at bounding box center [629, 305] width 71 height 22
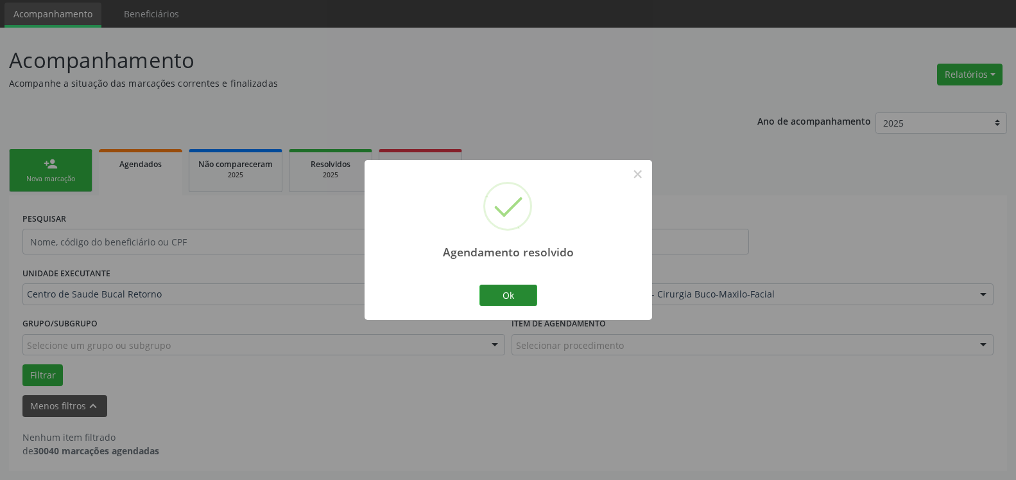
scroll to position [43, 0]
click at [502, 294] on button "Ok" at bounding box center [509, 295] width 58 height 22
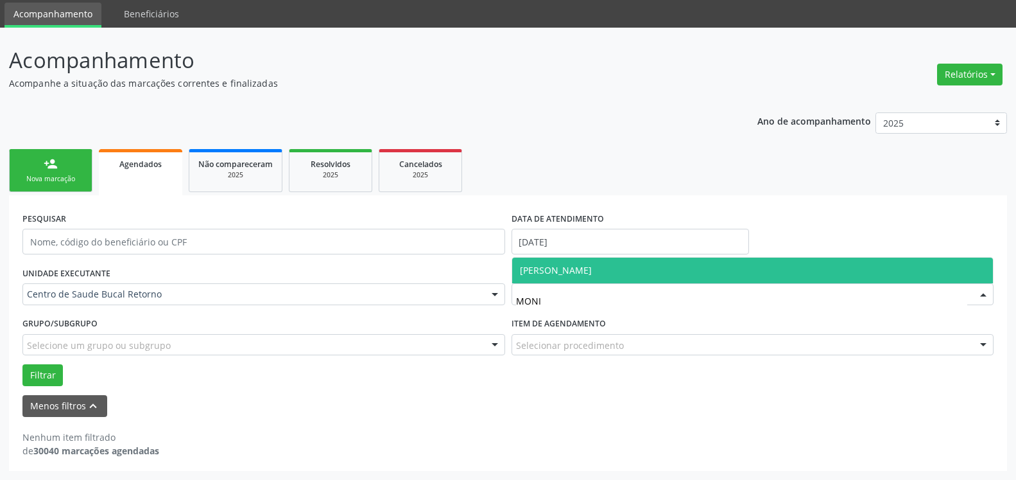
click at [591, 270] on span "[PERSON_NAME]" at bounding box center [556, 270] width 72 height 12
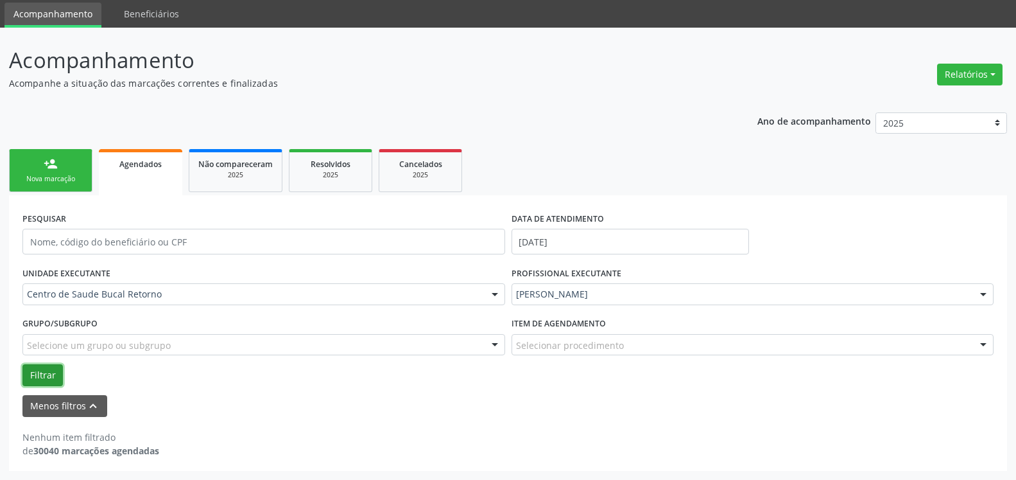
click at [33, 378] on button "Filtrar" at bounding box center [42, 375] width 40 height 22
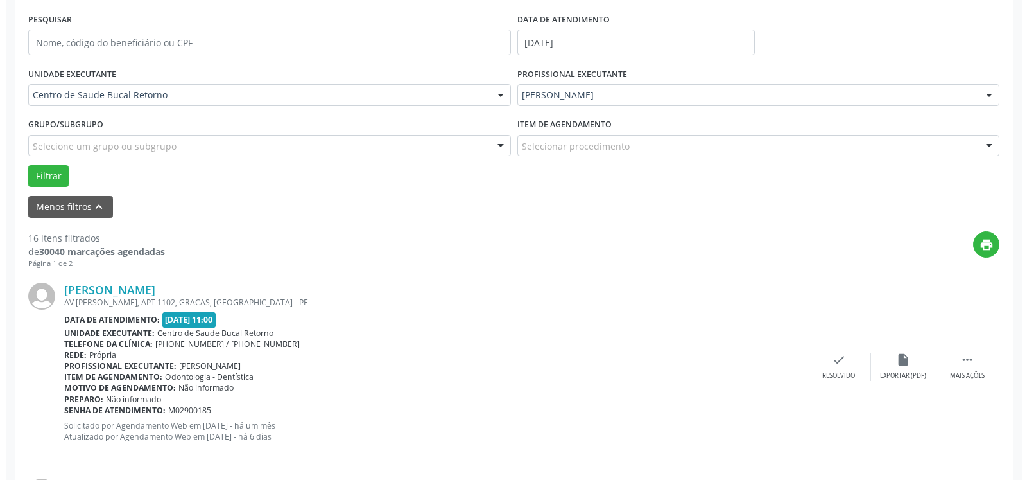
scroll to position [305, 0]
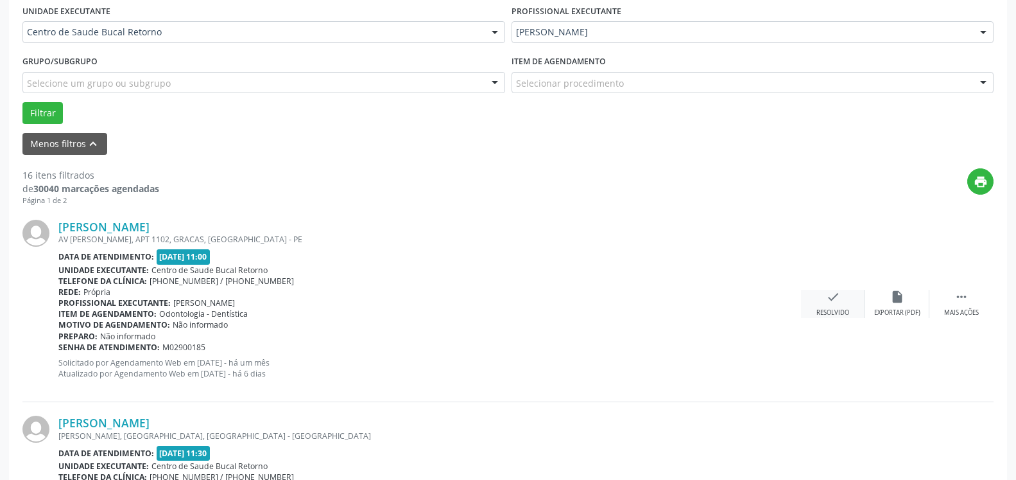
click at [834, 302] on icon "check" at bounding box center [833, 297] width 14 height 14
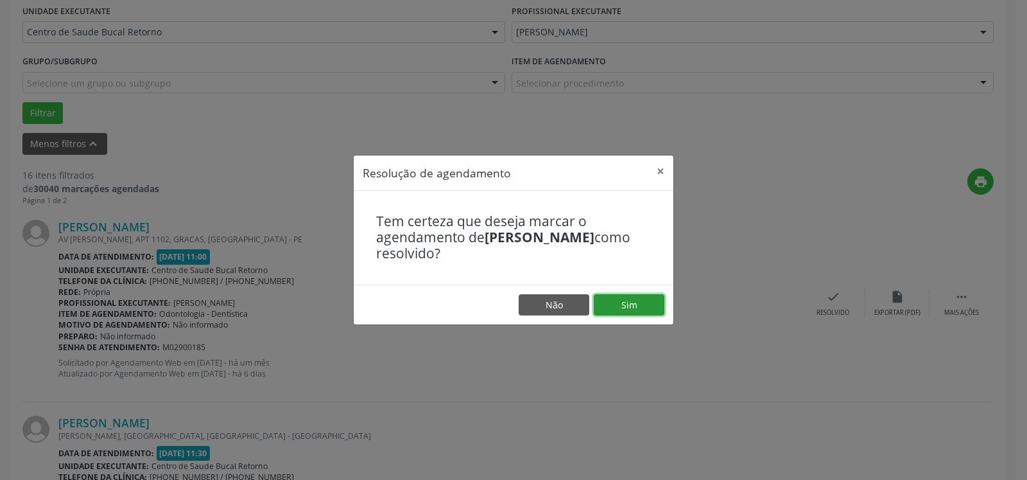
click at [633, 298] on button "Sim" at bounding box center [629, 305] width 71 height 22
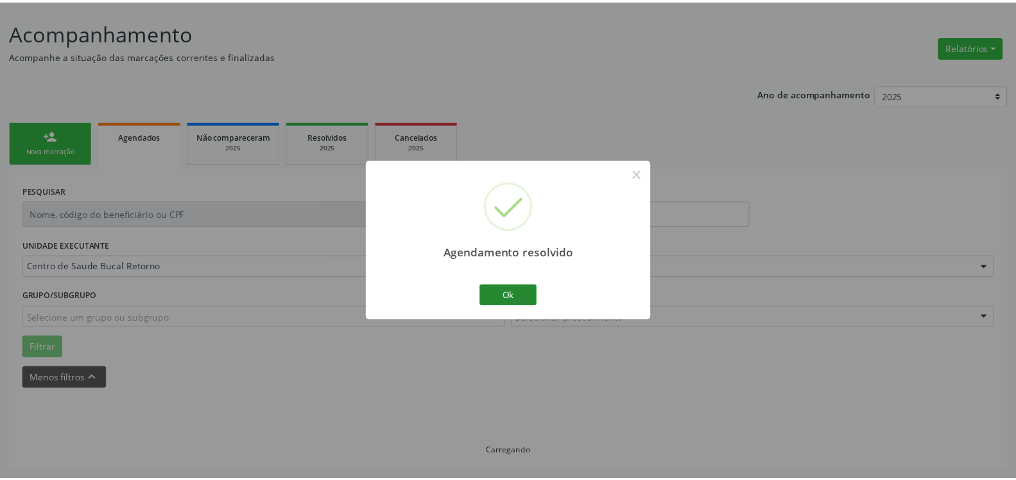
scroll to position [71, 0]
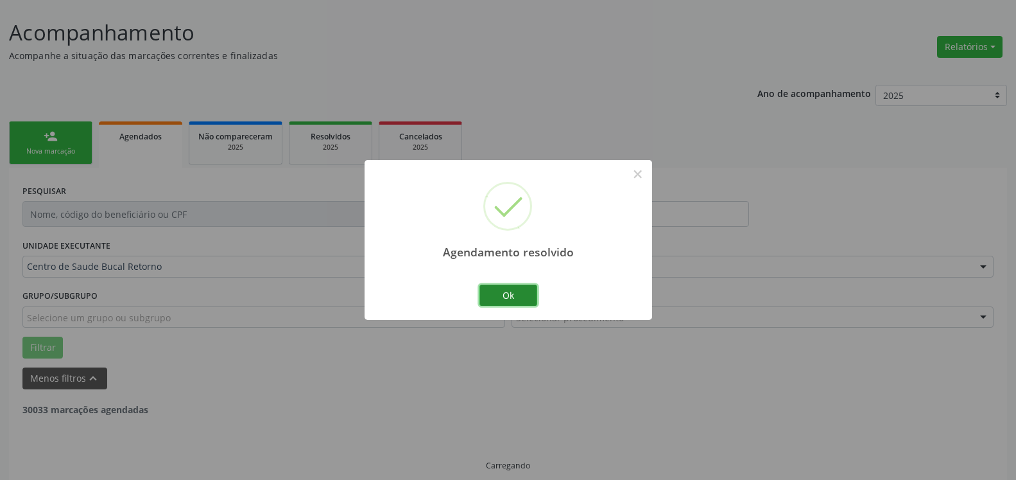
click at [519, 292] on button "Ok" at bounding box center [509, 295] width 58 height 22
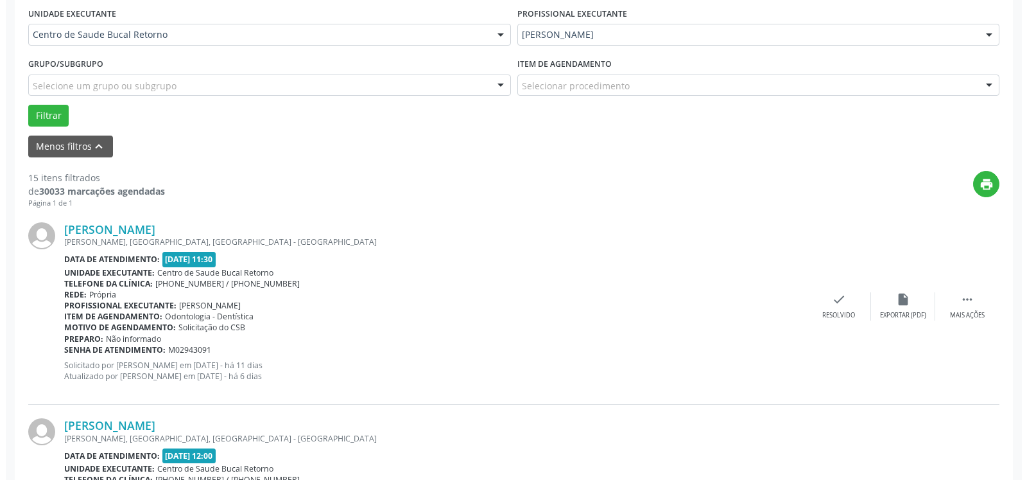
scroll to position [346, 0]
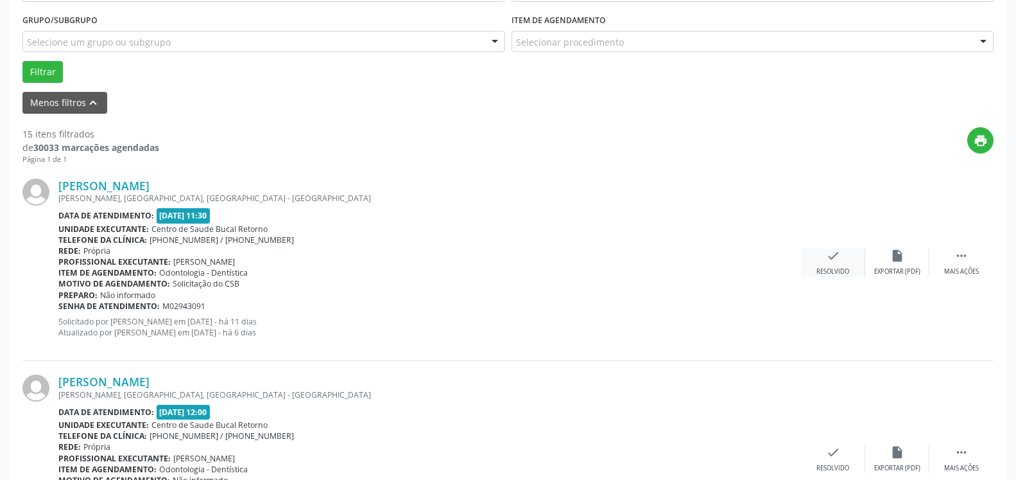
click at [831, 256] on icon "check" at bounding box center [833, 255] width 14 height 14
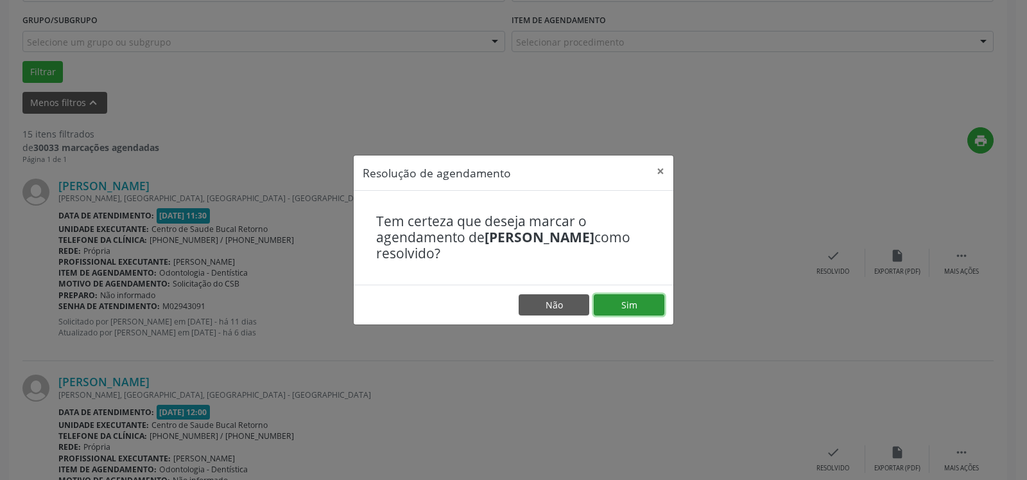
click at [628, 309] on button "Sim" at bounding box center [629, 305] width 71 height 22
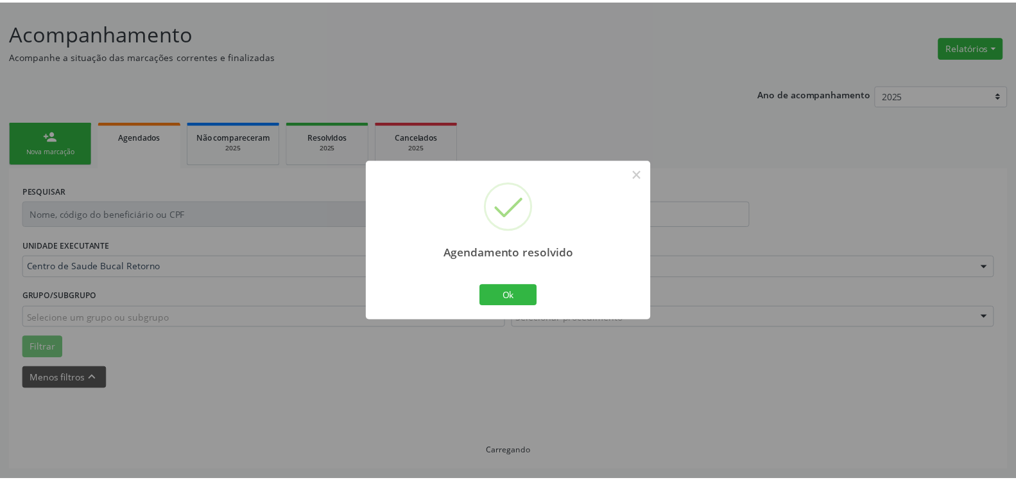
scroll to position [71, 0]
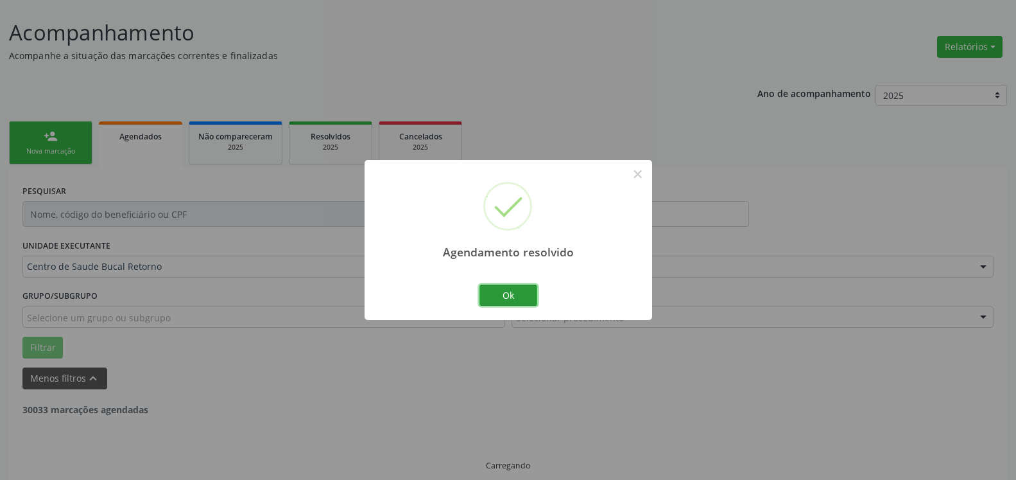
click at [533, 291] on button "Ok" at bounding box center [509, 295] width 58 height 22
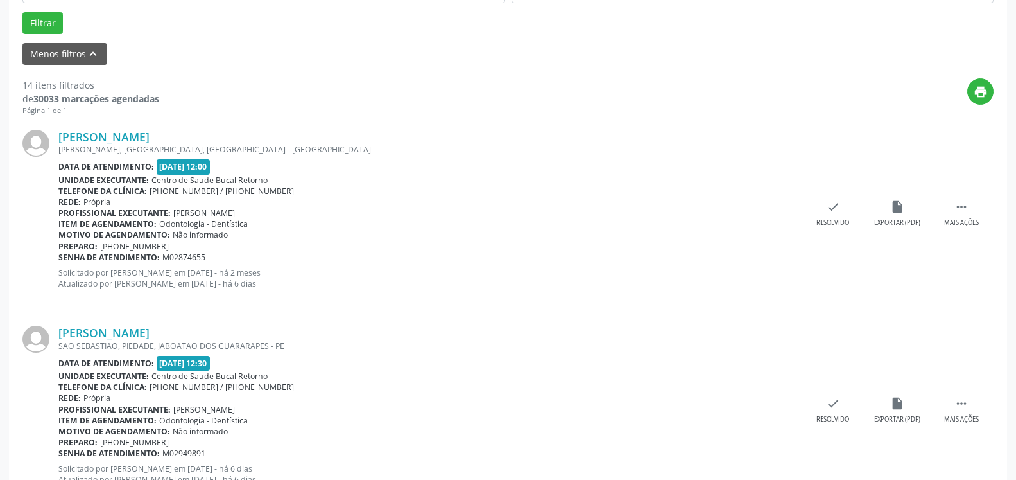
scroll to position [398, 0]
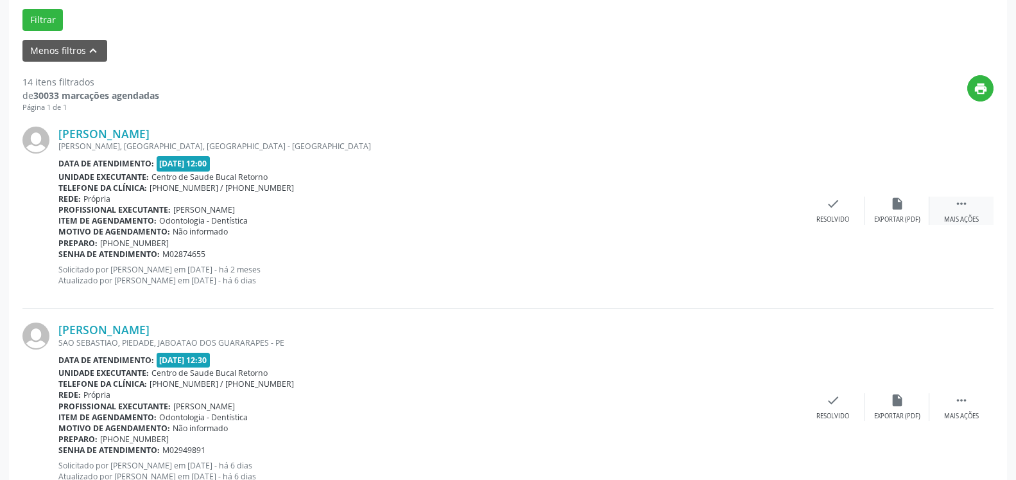
click at [964, 211] on icon "" at bounding box center [962, 203] width 14 height 14
click at [911, 216] on div "Não compareceu" at bounding box center [897, 219] width 55 height 9
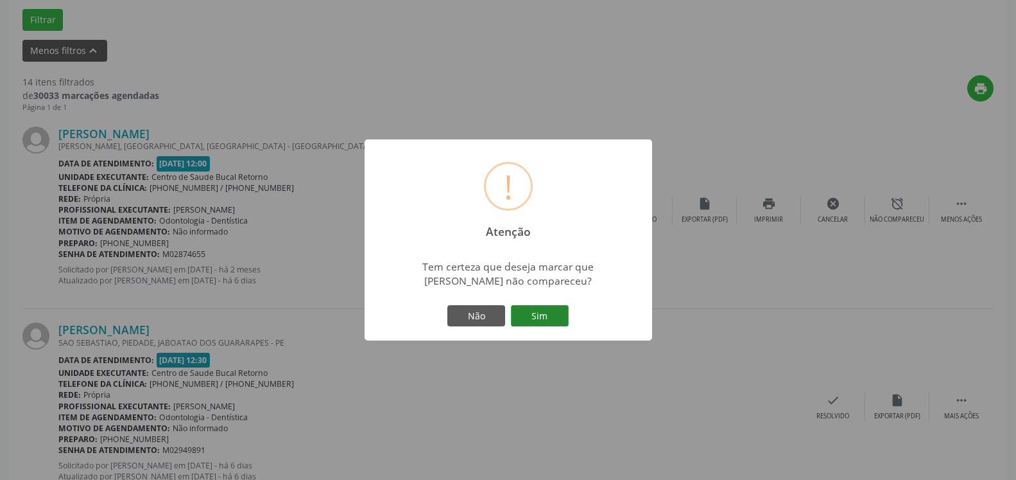
click at [551, 317] on button "Sim" at bounding box center [540, 316] width 58 height 22
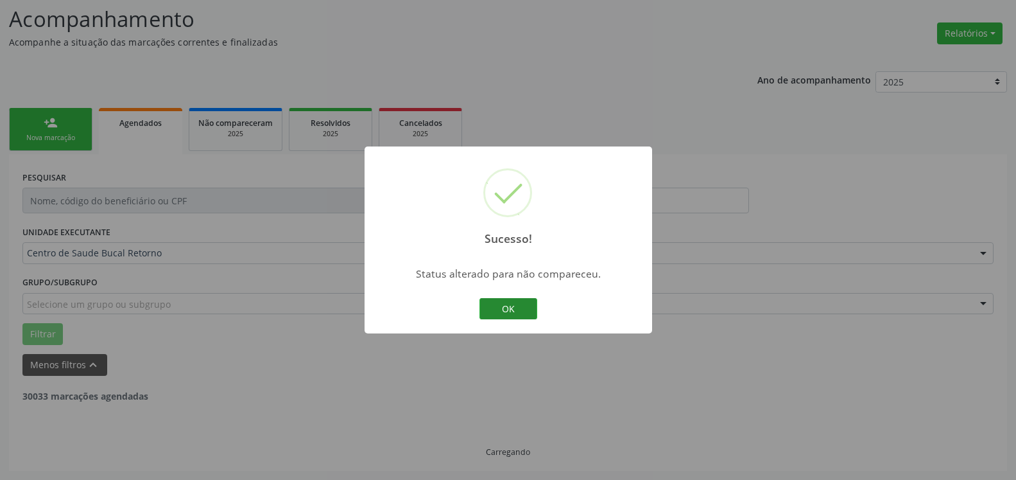
click at [523, 313] on button "OK" at bounding box center [509, 309] width 58 height 22
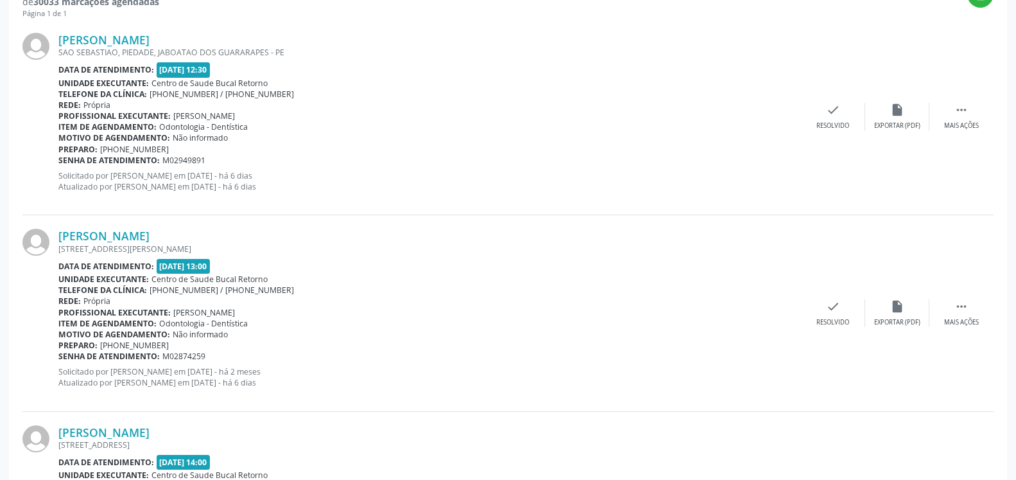
scroll to position [542, 0]
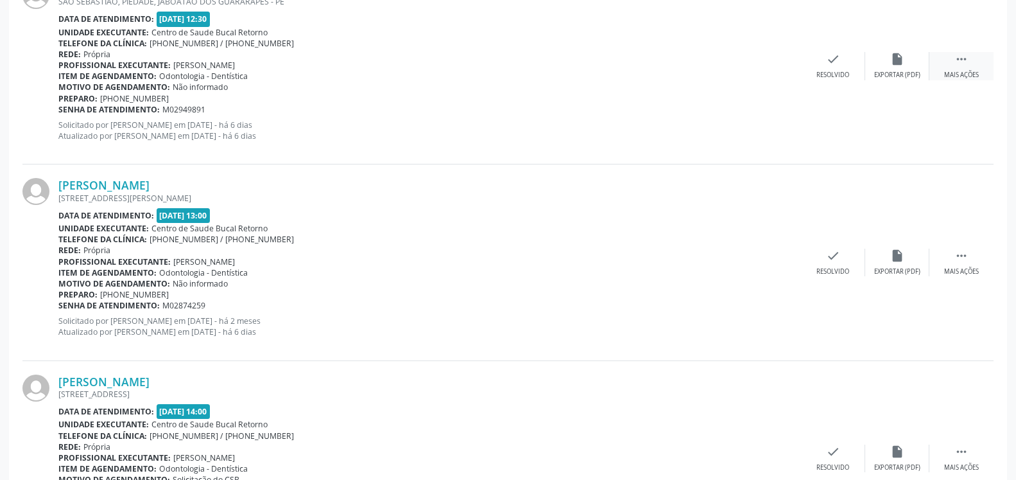
click at [970, 68] on div " Mais ações" at bounding box center [961, 66] width 64 height 28
click at [901, 60] on icon "alarm_off" at bounding box center [897, 59] width 14 height 14
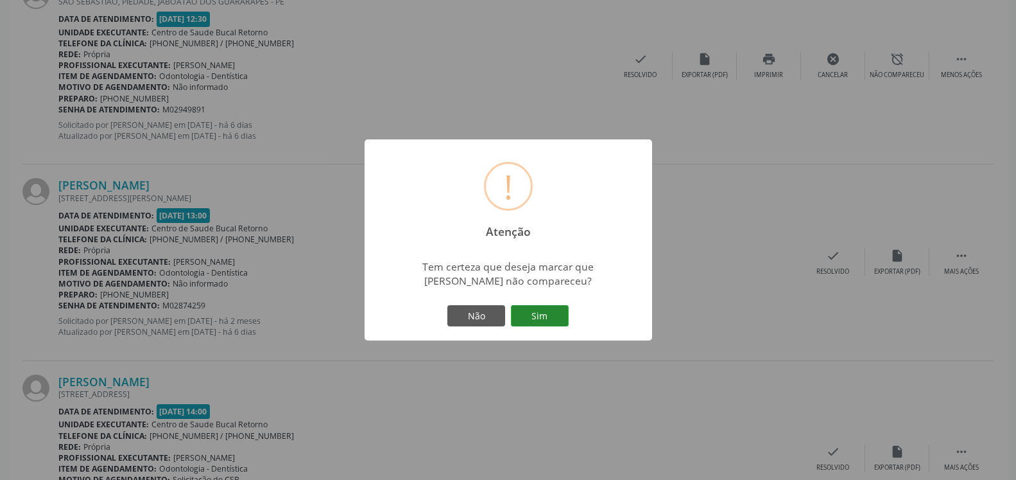
click at [544, 317] on button "Sim" at bounding box center [540, 316] width 58 height 22
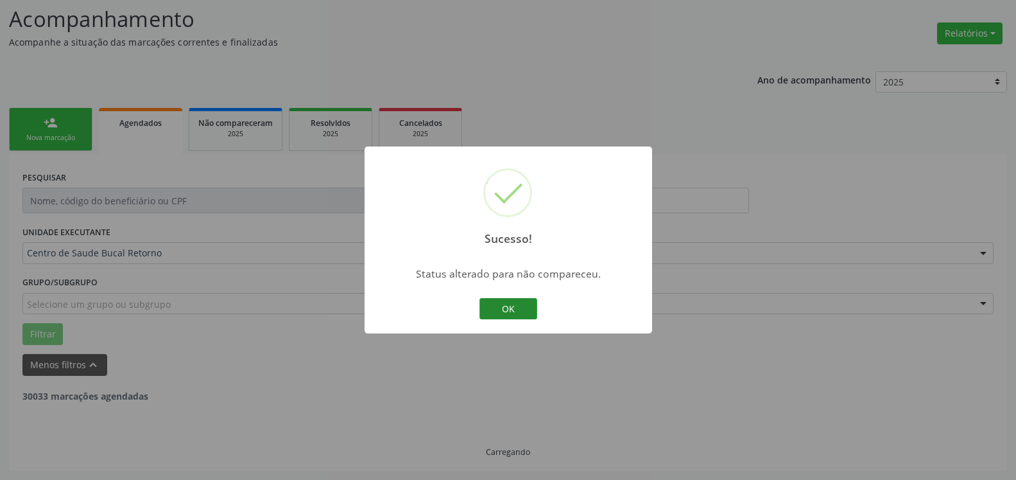
click at [502, 303] on button "OK" at bounding box center [509, 309] width 58 height 22
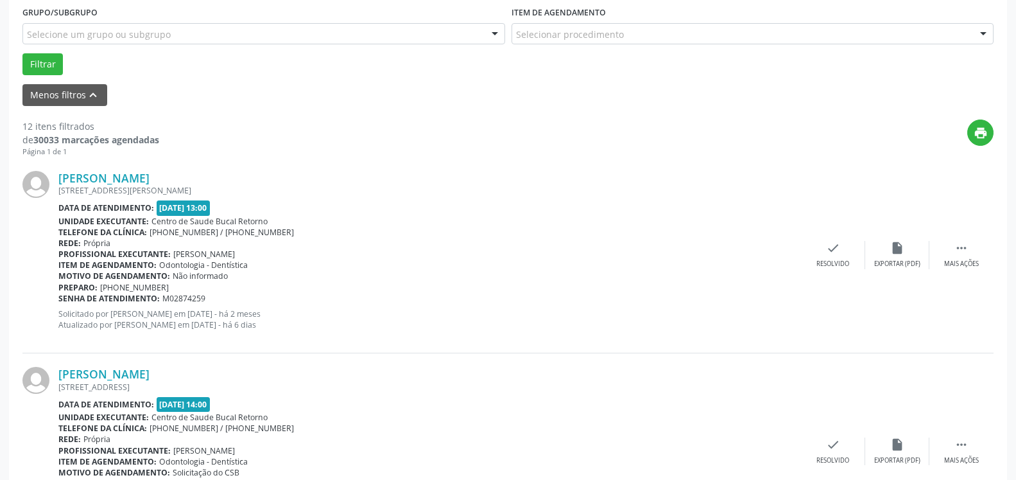
scroll to position [411, 0]
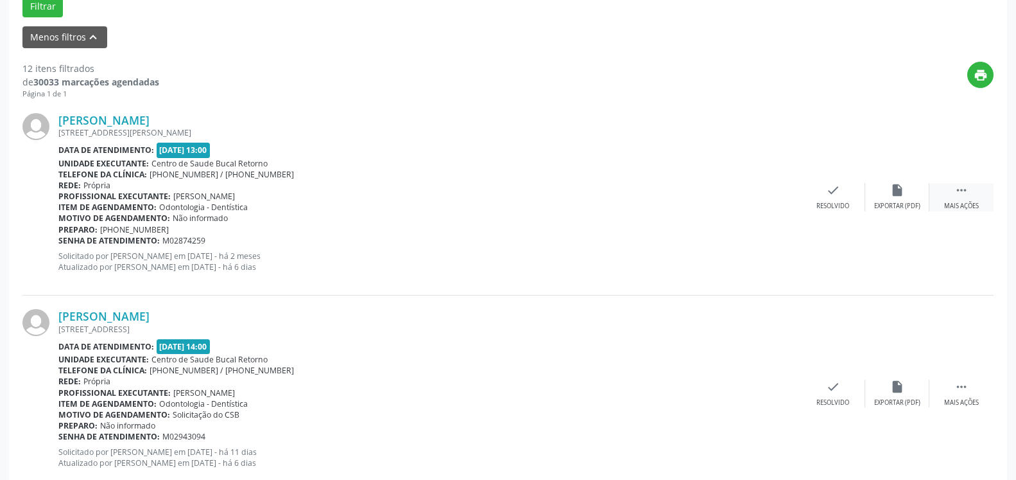
drag, startPoint x: 965, startPoint y: 183, endPoint x: 934, endPoint y: 200, distance: 35.4
click at [962, 184] on div "[PERSON_NAME] [STREET_ADDRESS][PERSON_NAME] Data de atendimento: [DATE] 13:00 U…" at bounding box center [507, 197] width 971 height 196
click at [968, 187] on icon "" at bounding box center [962, 190] width 14 height 14
click at [908, 197] on div "alarm_off Não compareceu" at bounding box center [897, 197] width 64 height 28
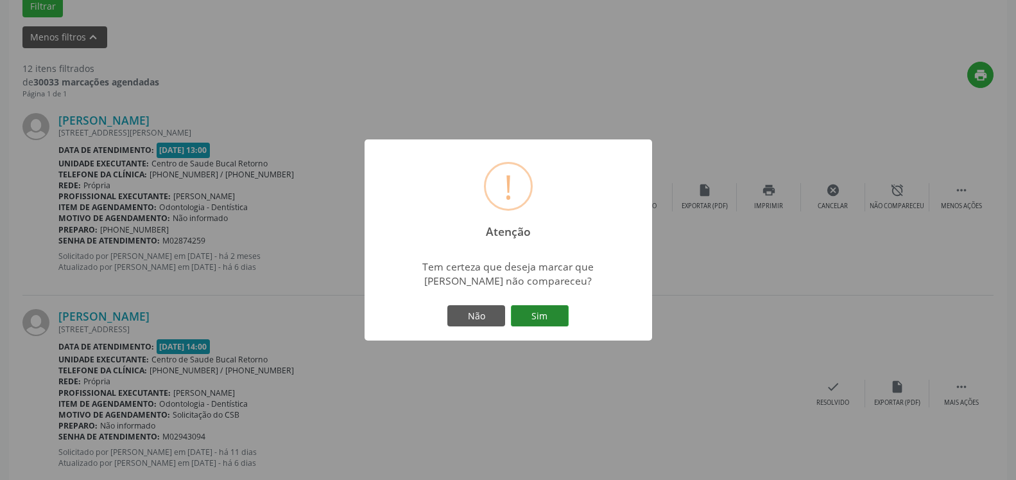
click at [555, 318] on button "Sim" at bounding box center [540, 316] width 58 height 22
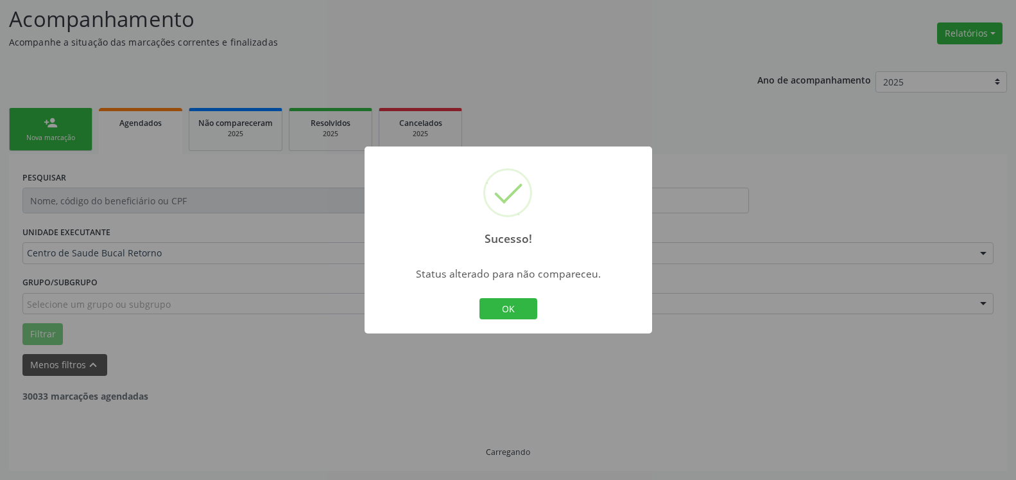
scroll to position [84, 0]
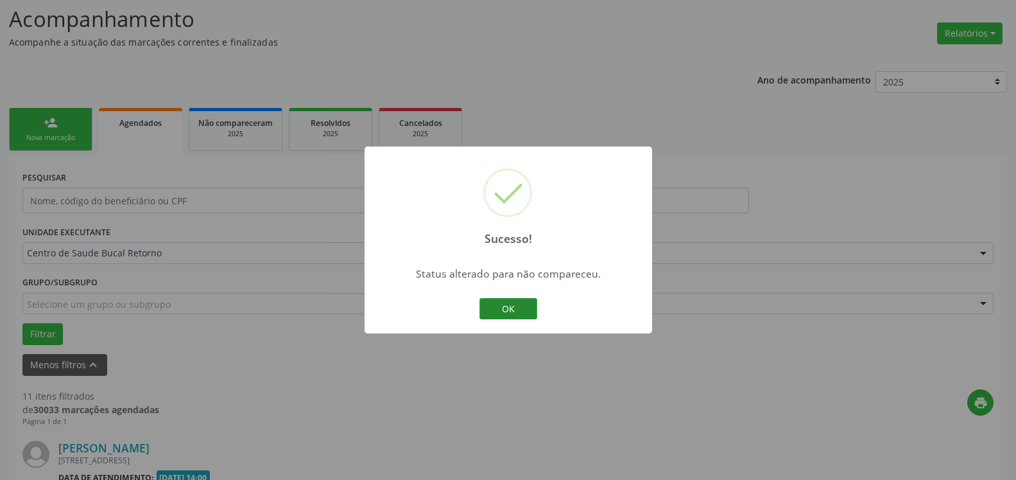
click at [526, 308] on button "OK" at bounding box center [509, 309] width 58 height 22
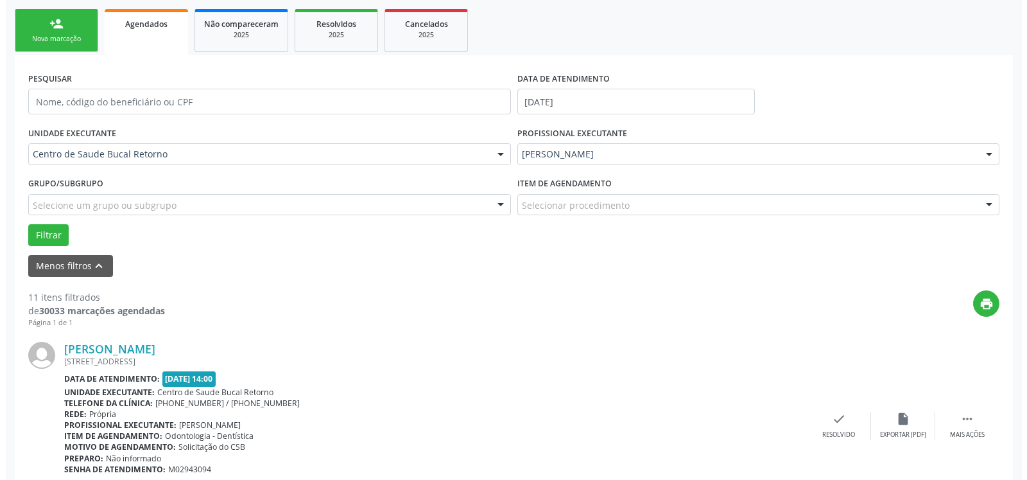
scroll to position [215, 0]
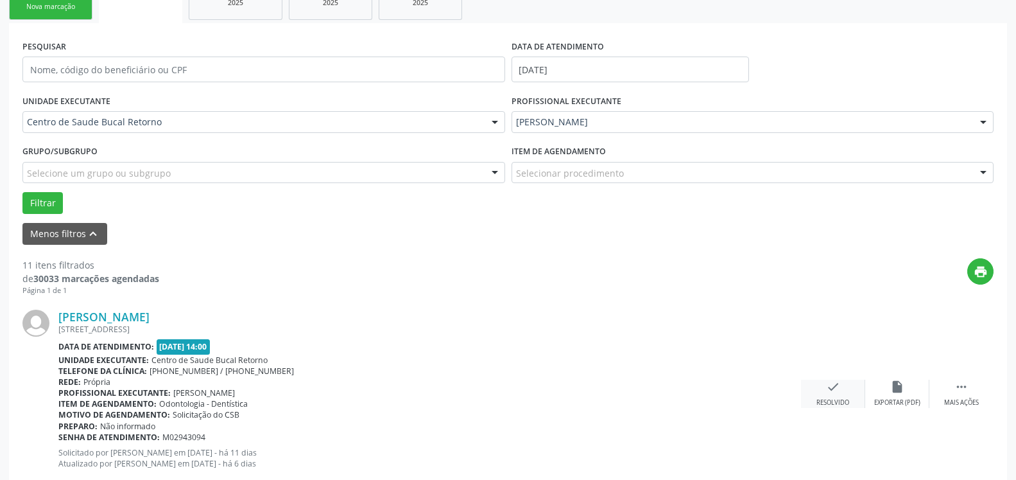
click at [834, 385] on icon "check" at bounding box center [833, 386] width 14 height 14
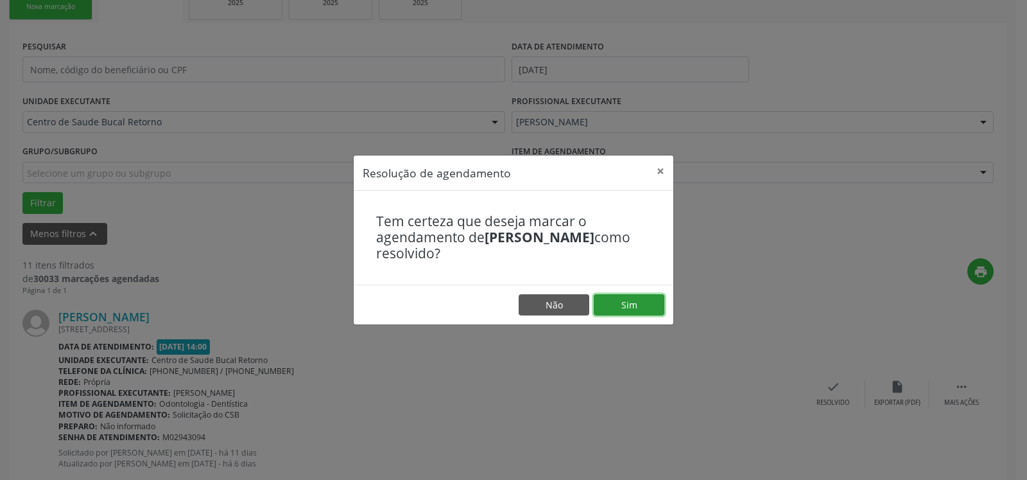
click at [638, 309] on button "Sim" at bounding box center [629, 305] width 71 height 22
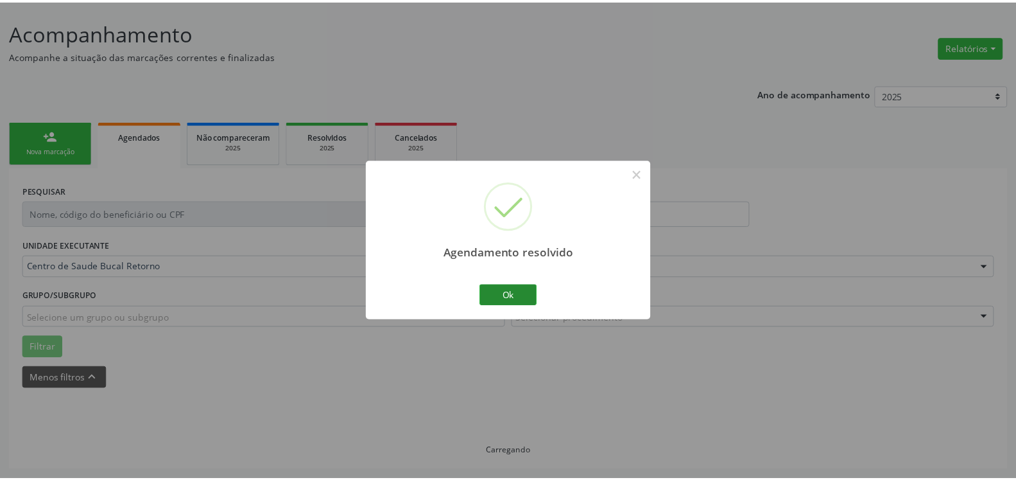
scroll to position [71, 0]
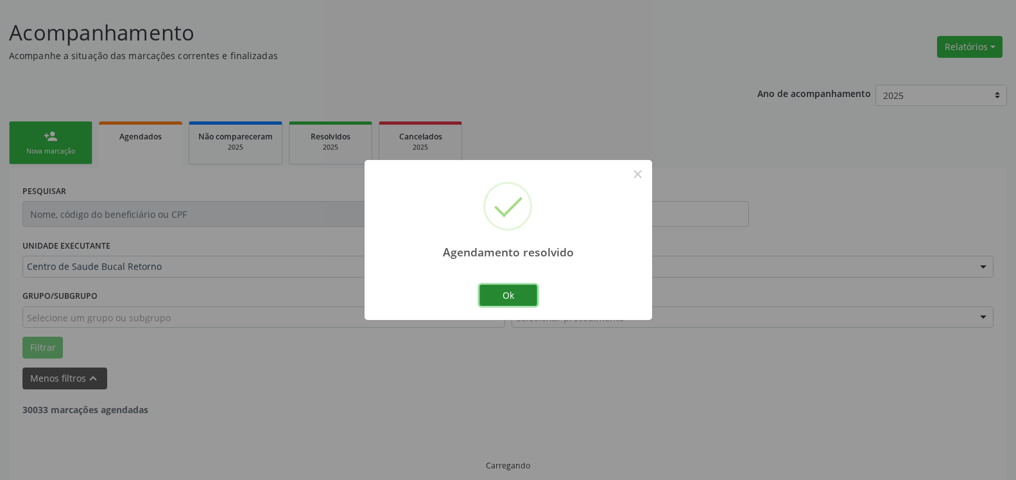
click at [524, 298] on button "Ok" at bounding box center [509, 295] width 58 height 22
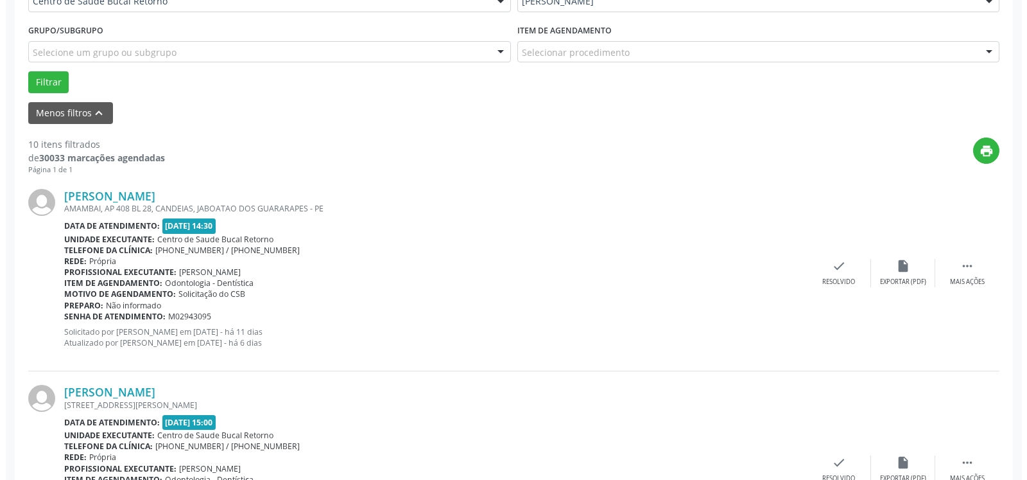
scroll to position [346, 0]
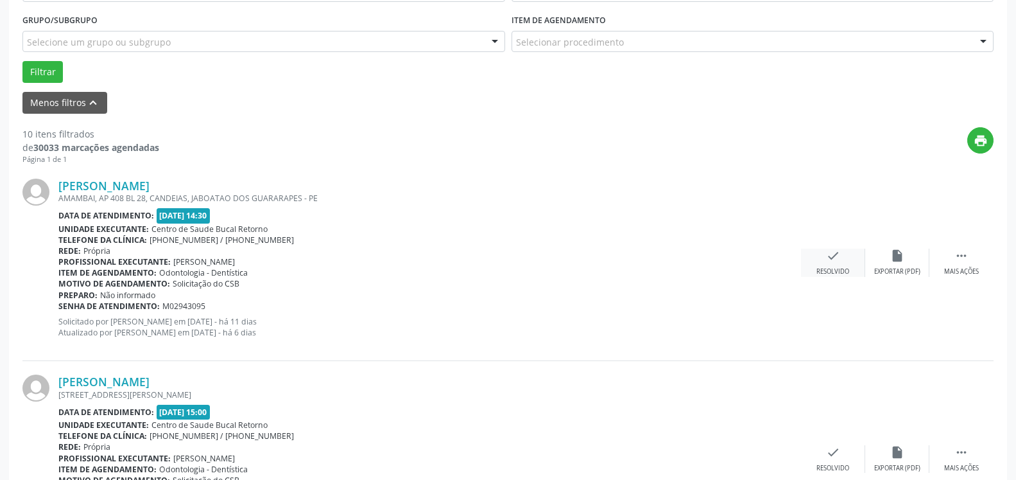
click at [830, 268] on div "Resolvido" at bounding box center [833, 271] width 33 height 9
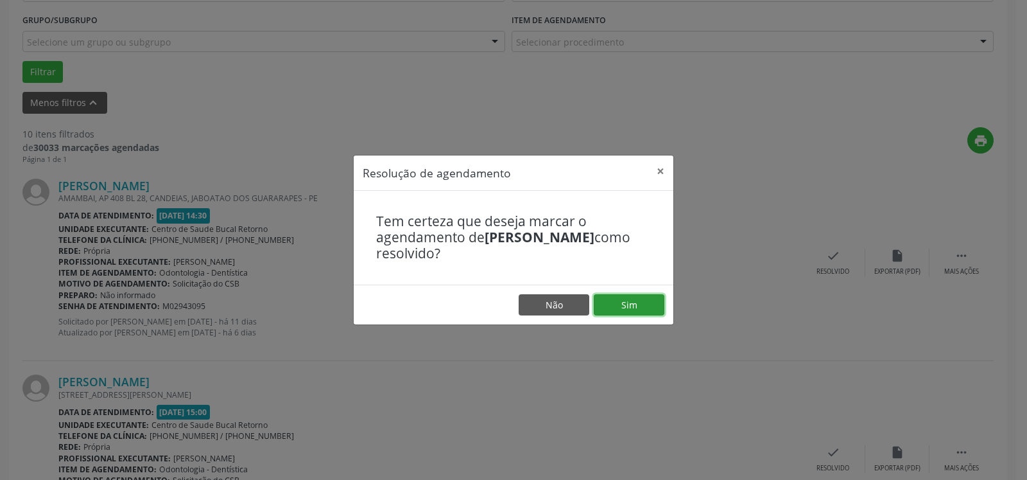
click at [630, 306] on button "Sim" at bounding box center [629, 305] width 71 height 22
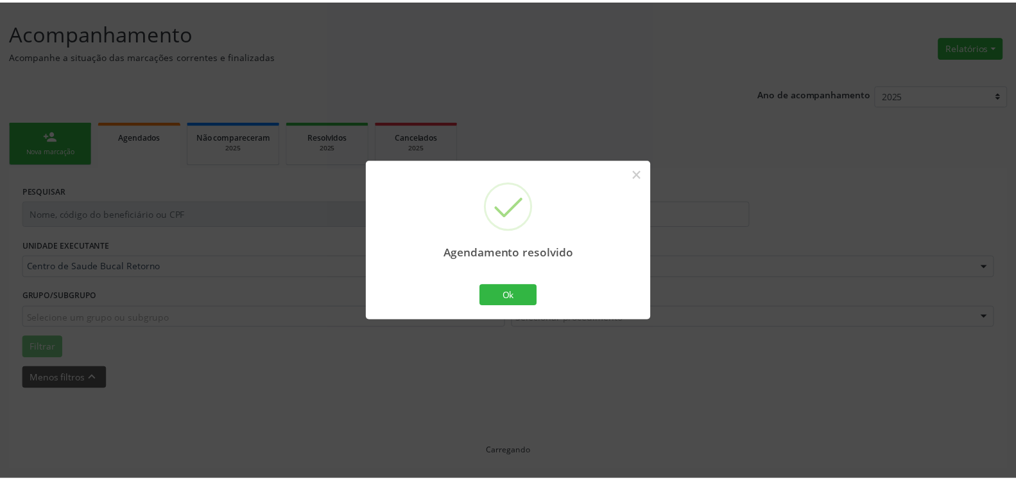
scroll to position [71, 0]
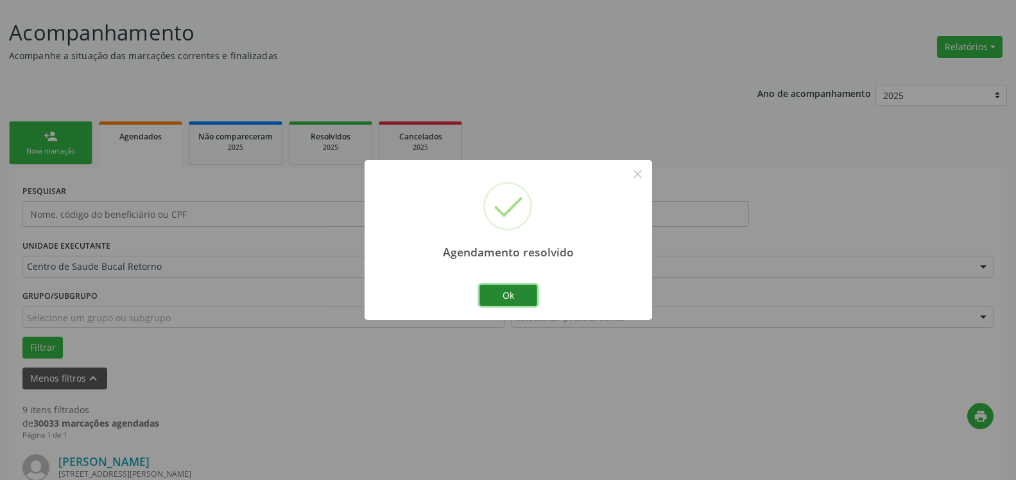
click at [526, 298] on button "Ok" at bounding box center [509, 295] width 58 height 22
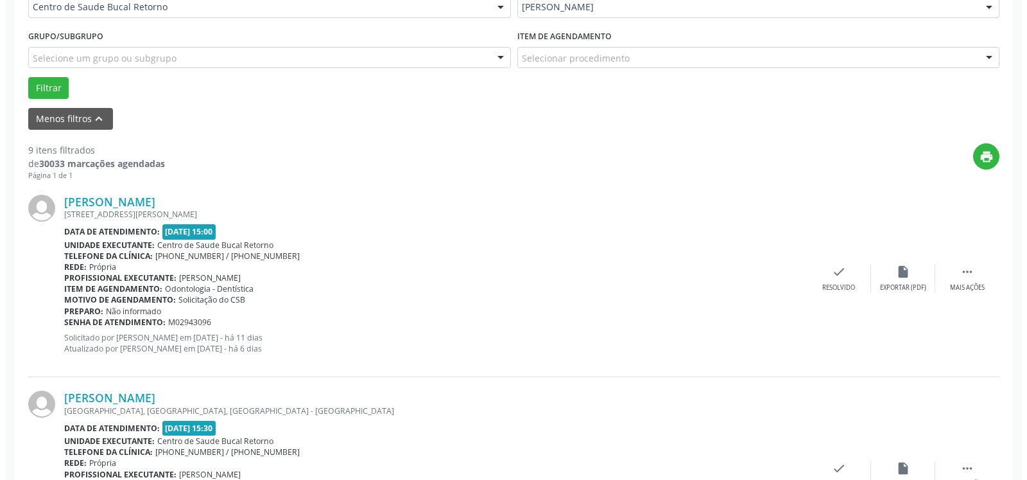
scroll to position [463, 0]
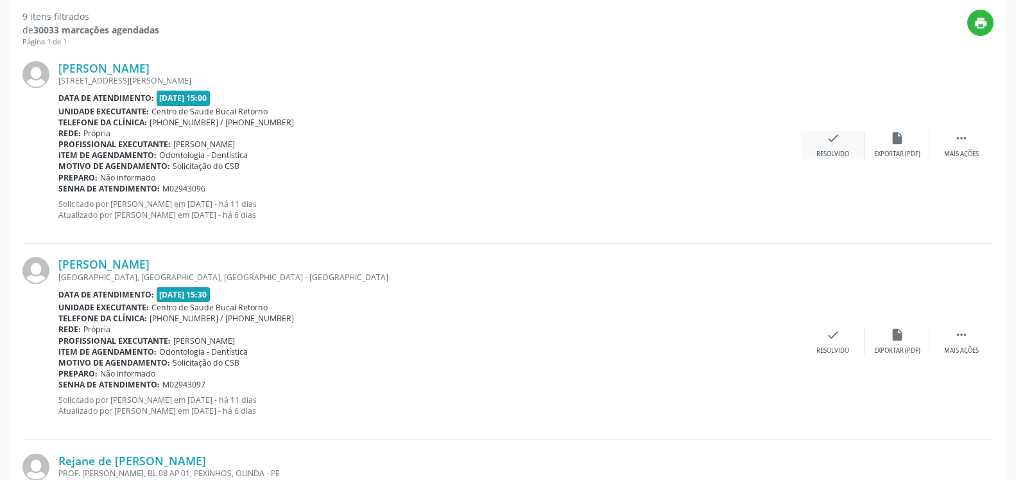
click at [837, 139] on icon "check" at bounding box center [833, 138] width 14 height 14
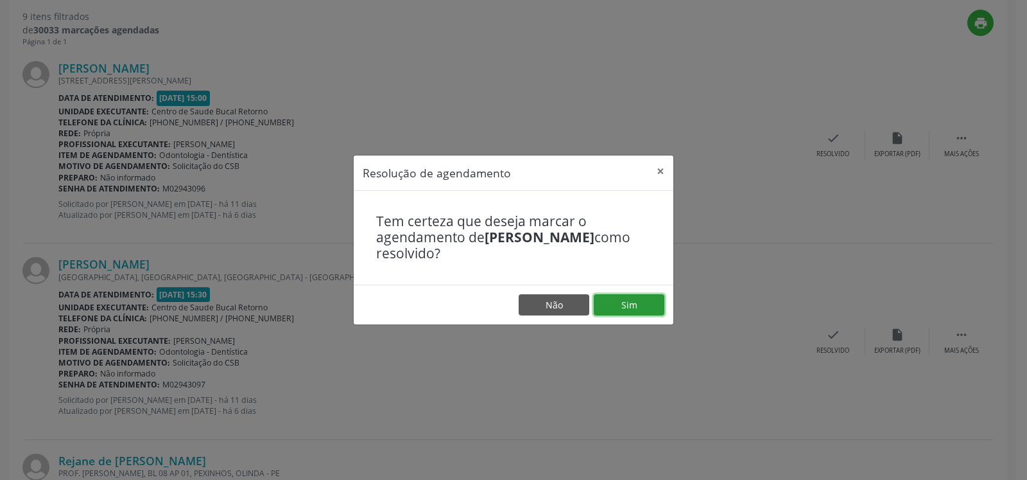
click at [629, 304] on button "Sim" at bounding box center [629, 305] width 71 height 22
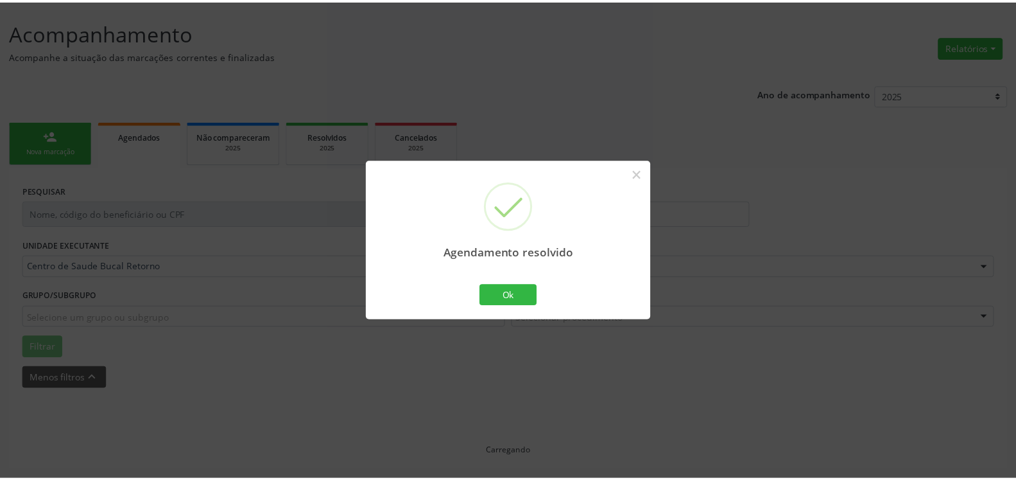
scroll to position [71, 0]
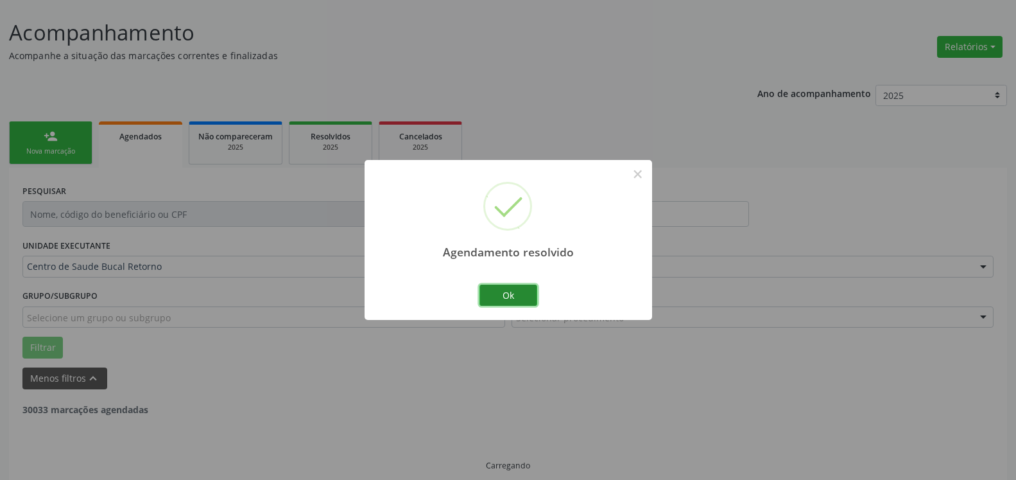
click at [514, 294] on button "Ok" at bounding box center [509, 295] width 58 height 22
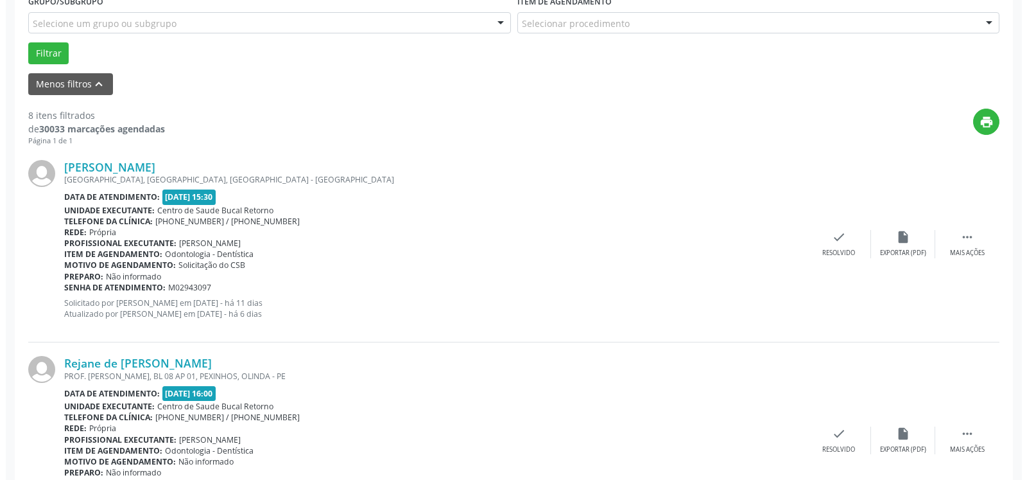
scroll to position [398, 0]
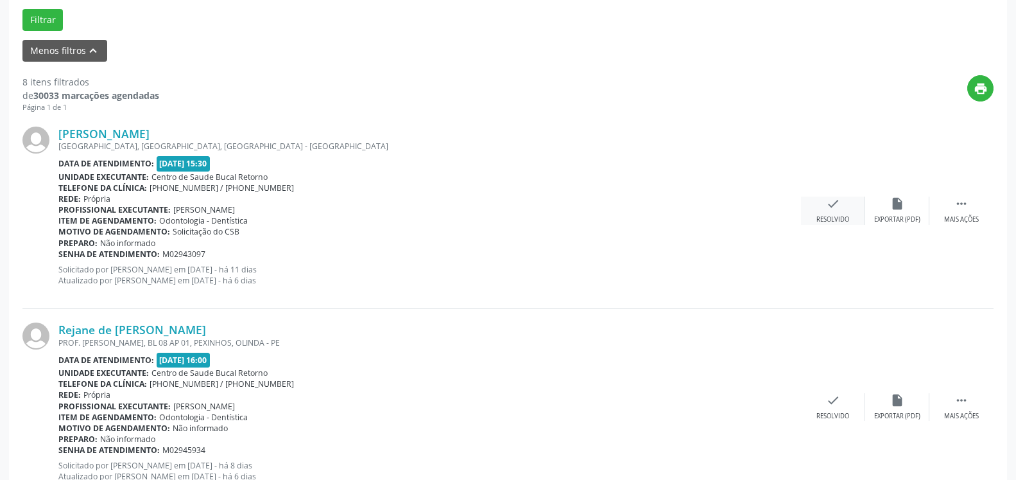
click at [842, 209] on div "check Resolvido" at bounding box center [833, 210] width 64 height 28
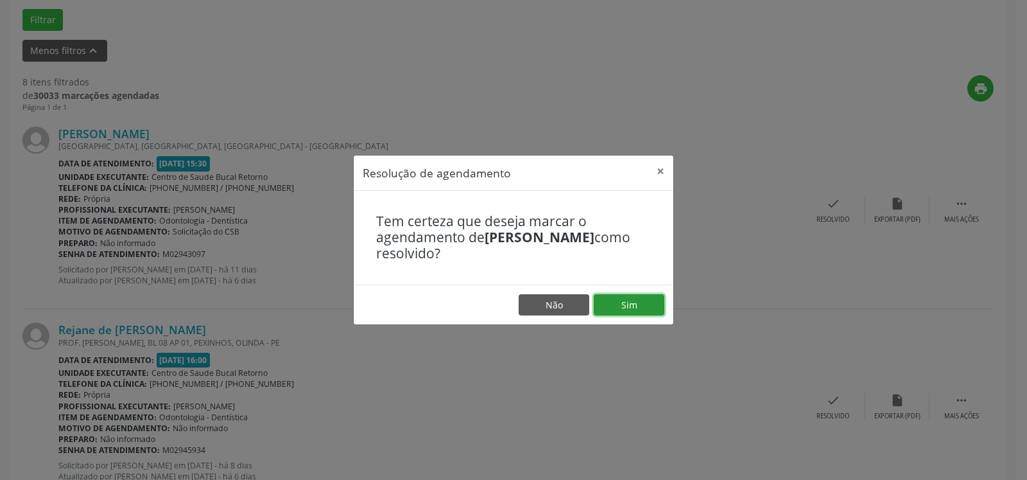
click at [635, 304] on button "Sim" at bounding box center [629, 305] width 71 height 22
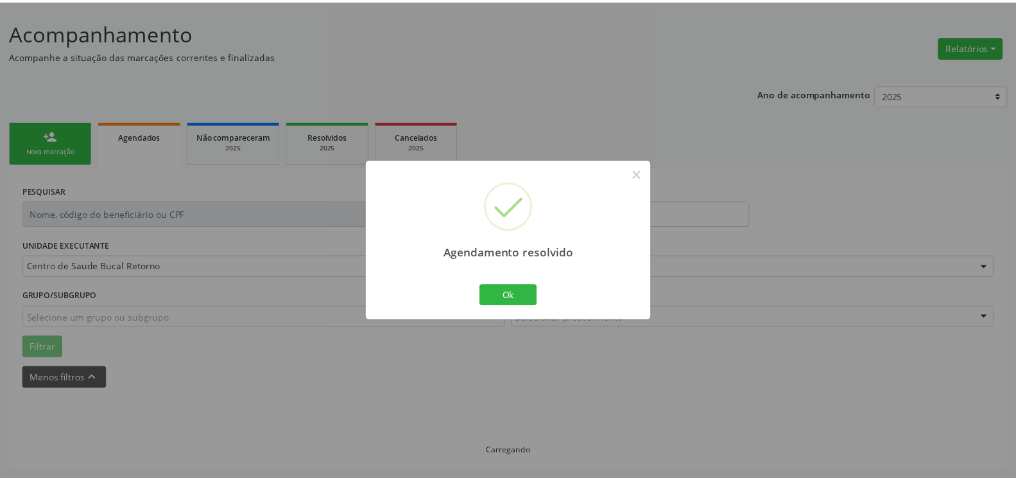
scroll to position [71, 0]
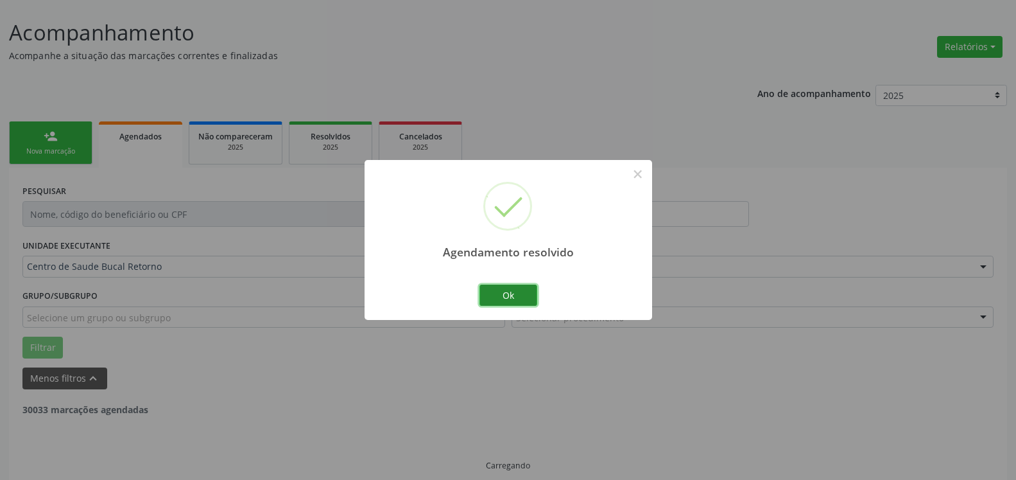
click at [526, 295] on button "Ok" at bounding box center [509, 295] width 58 height 22
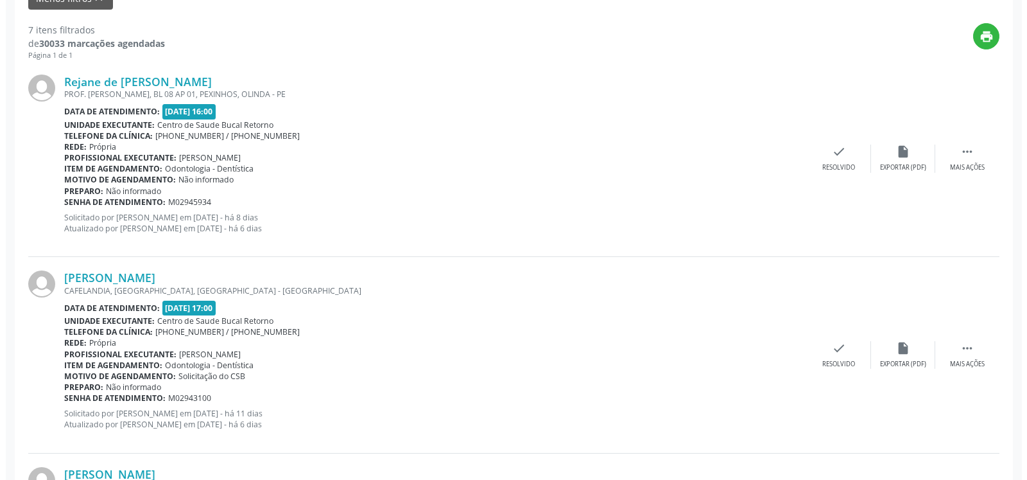
scroll to position [463, 0]
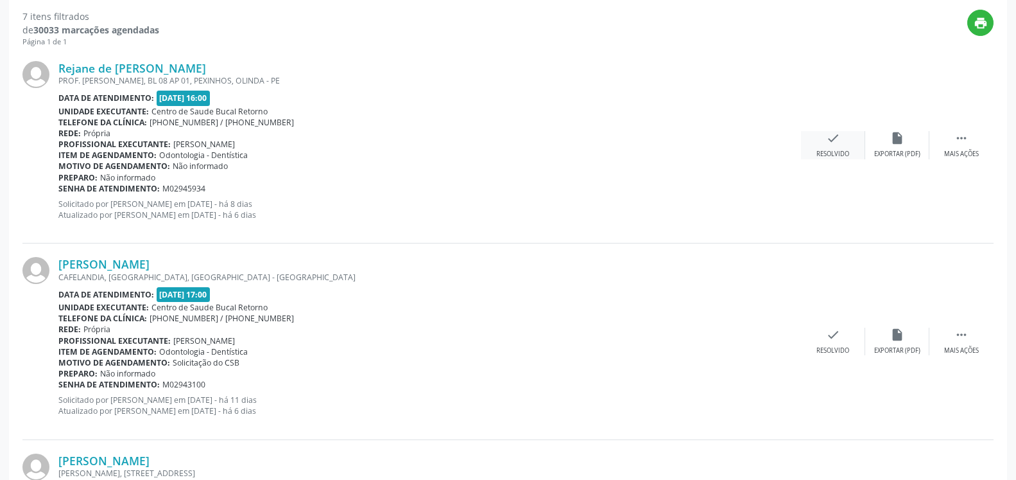
click at [833, 145] on icon "check" at bounding box center [833, 138] width 14 height 14
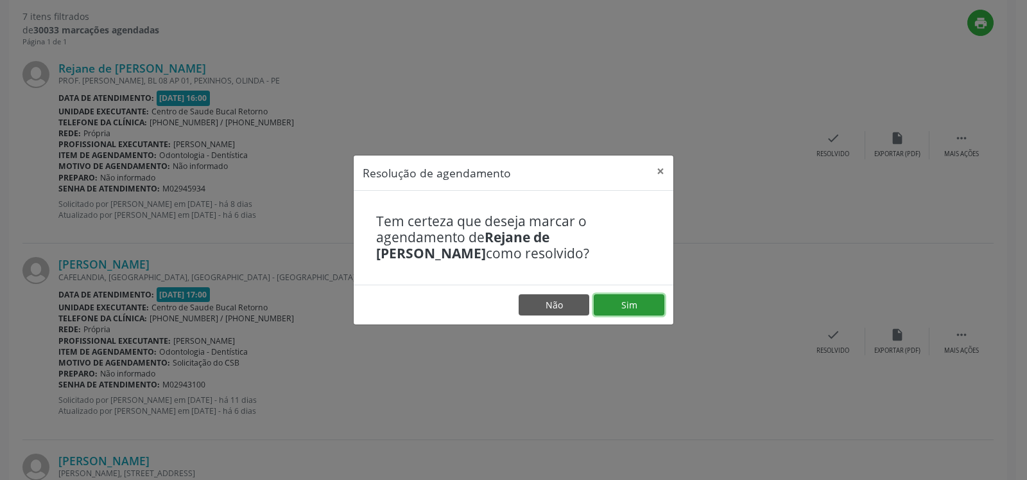
click at [645, 300] on button "Sim" at bounding box center [629, 305] width 71 height 22
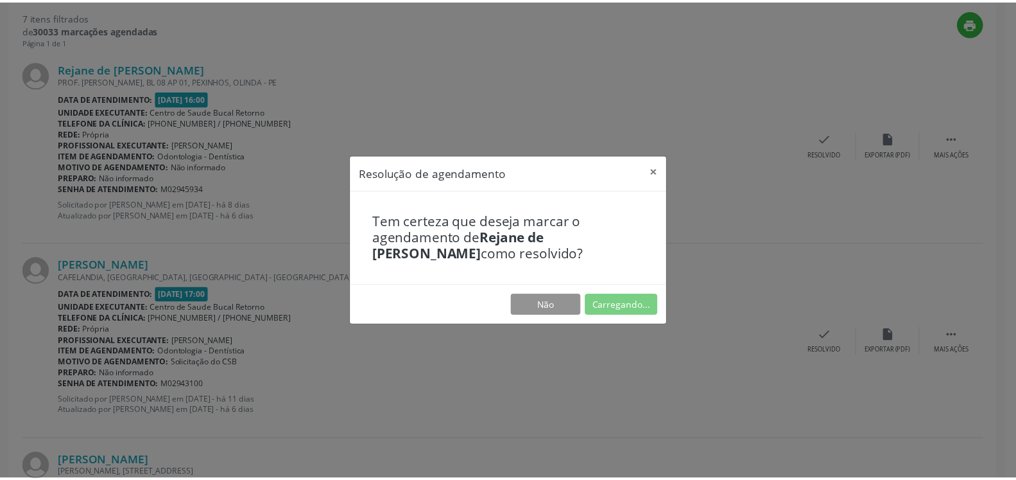
scroll to position [71, 0]
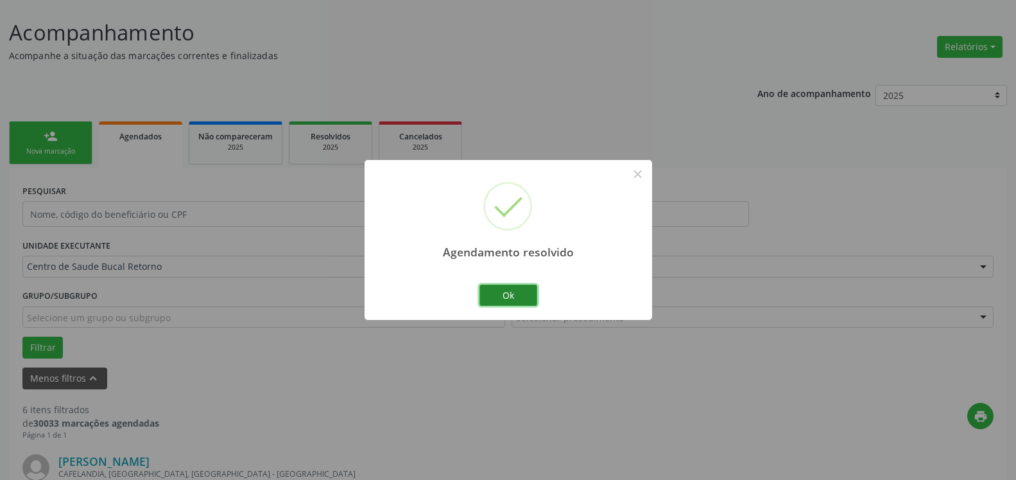
click at [509, 299] on button "Ok" at bounding box center [509, 295] width 58 height 22
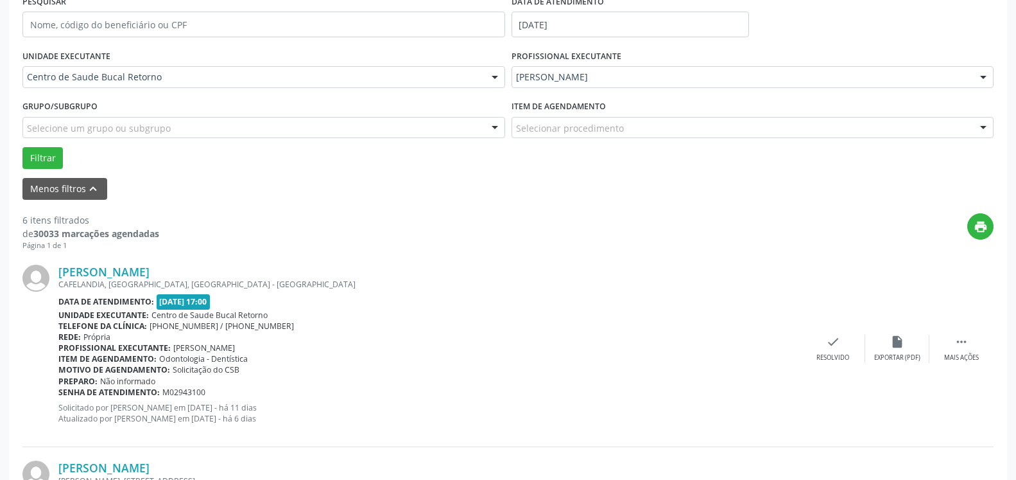
scroll to position [267, 0]
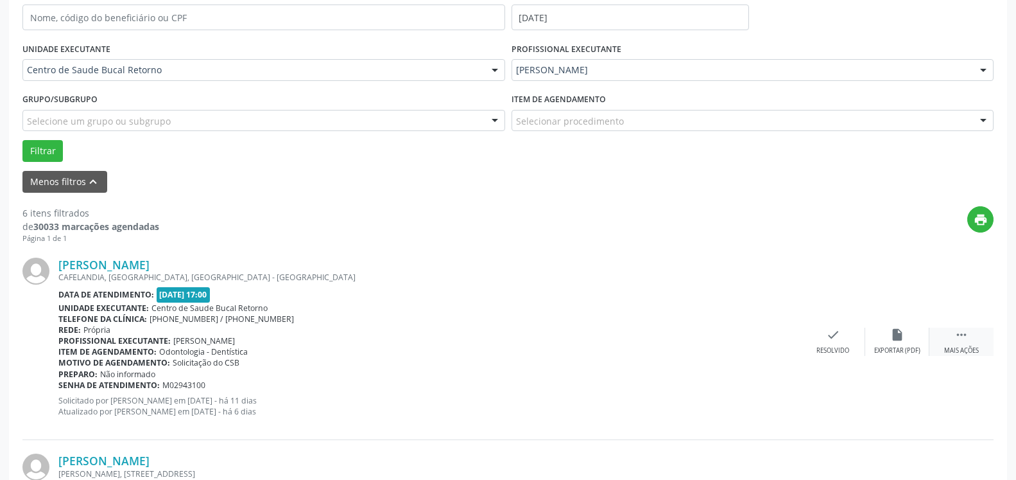
click at [960, 334] on icon "" at bounding box center [962, 334] width 14 height 14
click at [901, 340] on icon "alarm_off" at bounding box center [897, 334] width 14 height 14
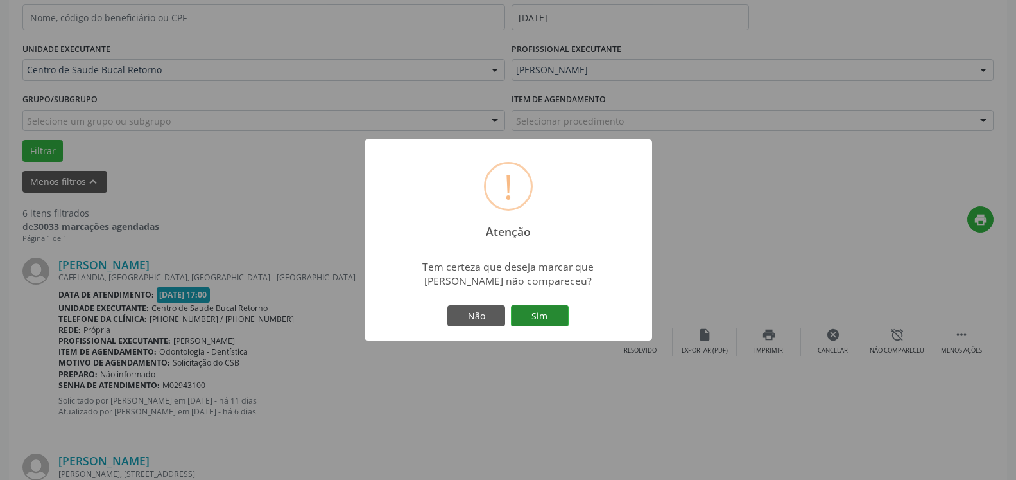
click at [552, 320] on button "Sim" at bounding box center [540, 316] width 58 height 22
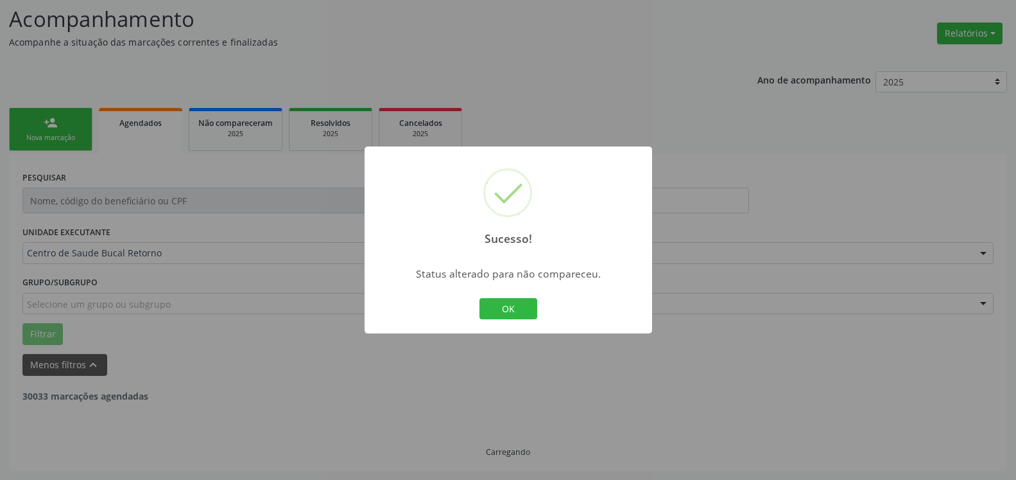
scroll to position [84, 0]
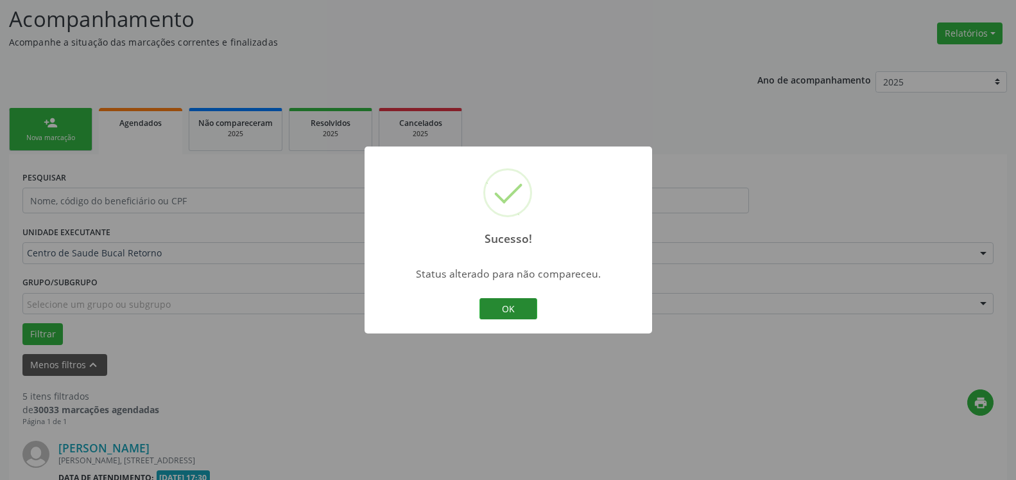
click at [506, 312] on button "OK" at bounding box center [509, 309] width 58 height 22
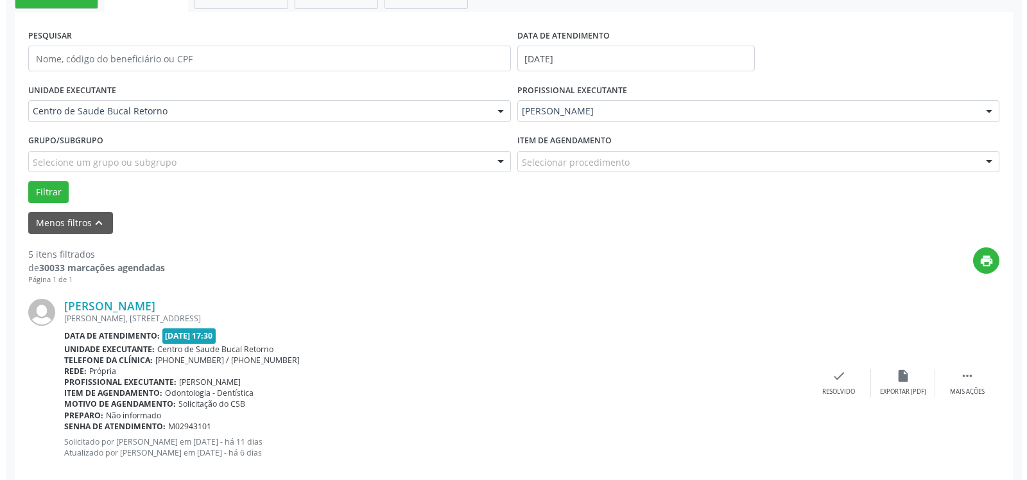
scroll to position [281, 0]
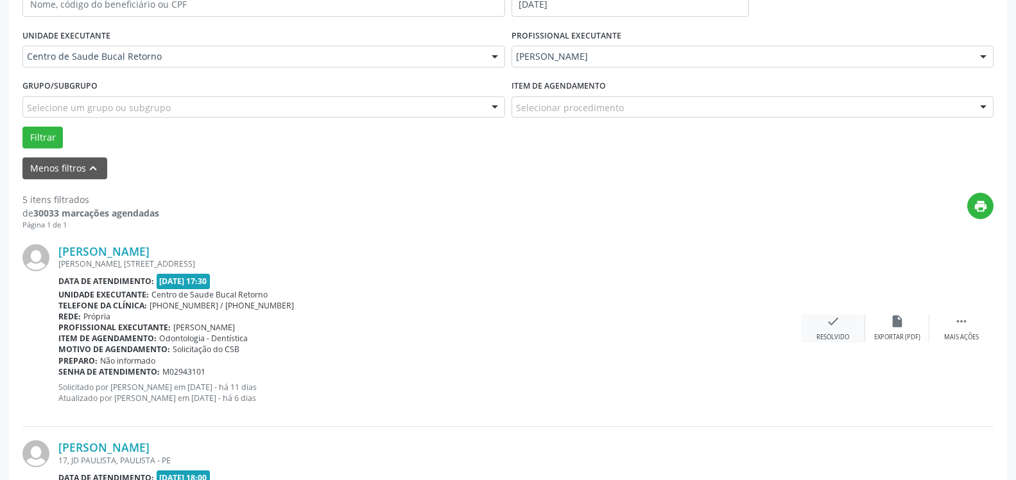
click at [830, 334] on div "Resolvido" at bounding box center [833, 337] width 33 height 9
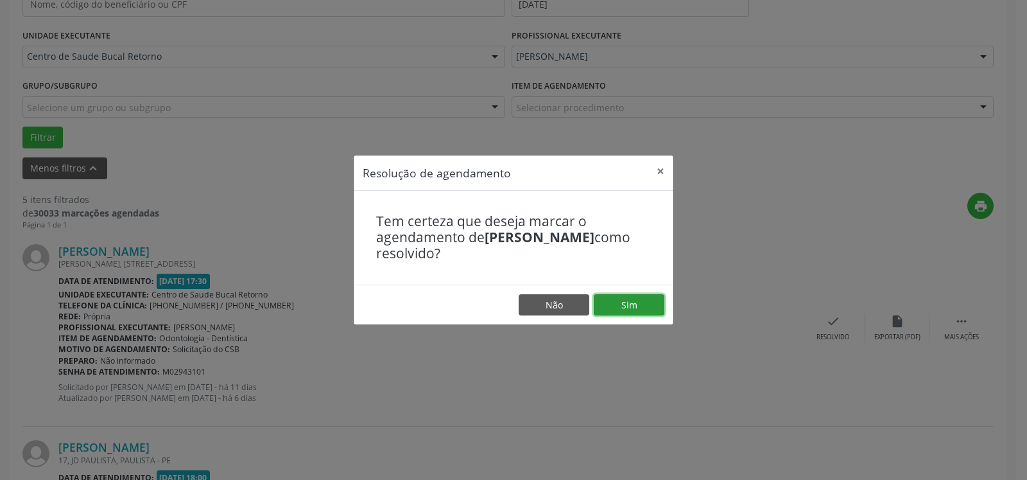
click at [650, 304] on button "Sim" at bounding box center [629, 305] width 71 height 22
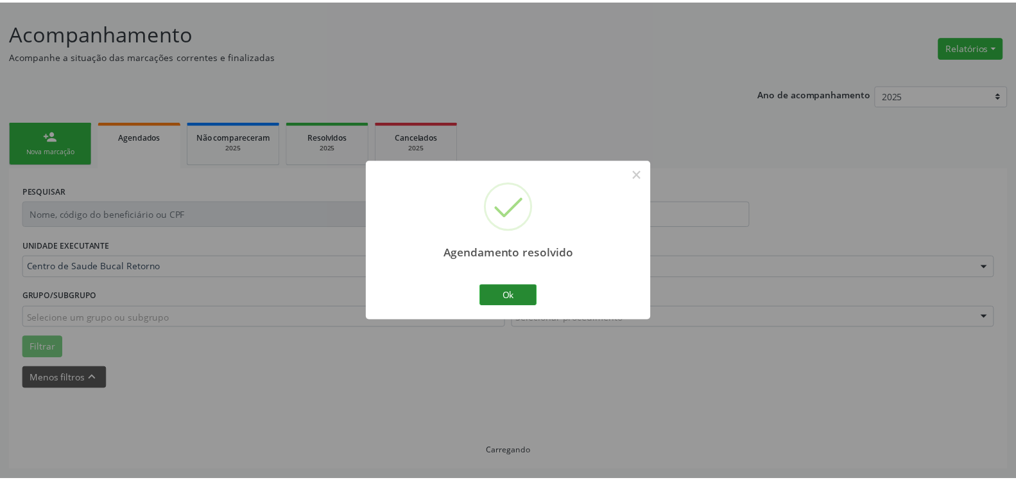
scroll to position [71, 0]
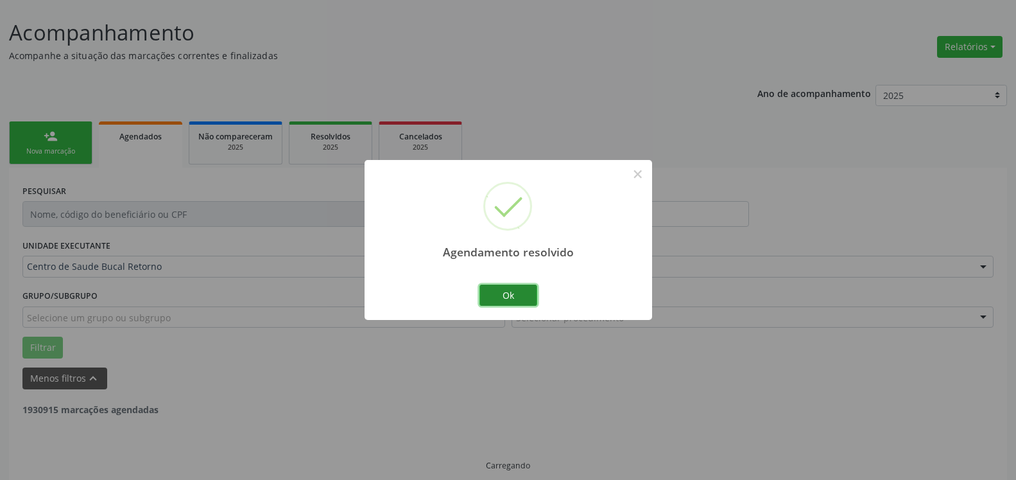
click at [521, 286] on button "Ok" at bounding box center [509, 295] width 58 height 22
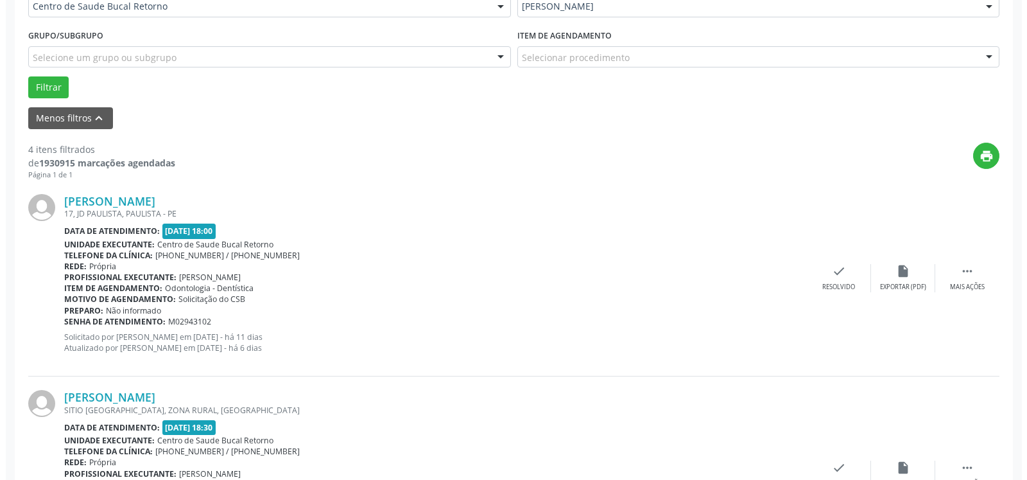
scroll to position [398, 0]
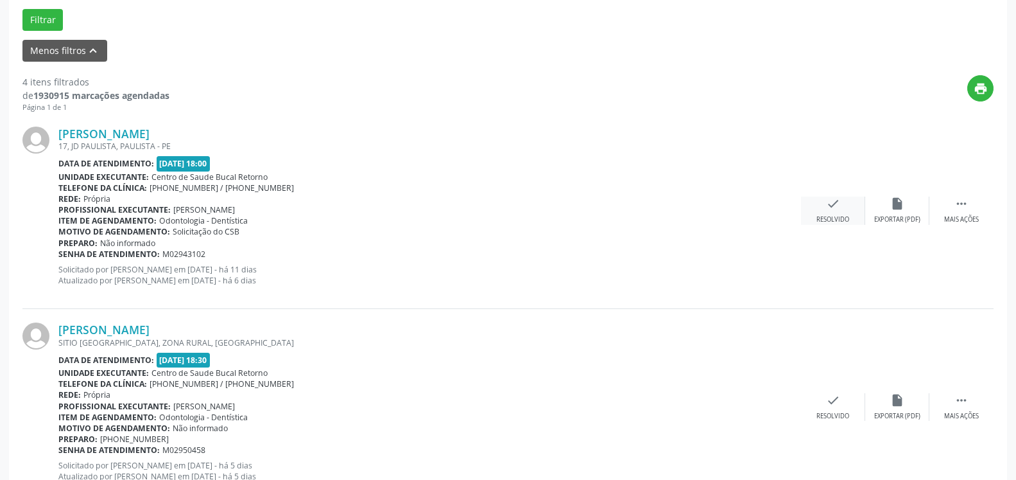
click at [831, 211] on icon "check" at bounding box center [833, 203] width 14 height 14
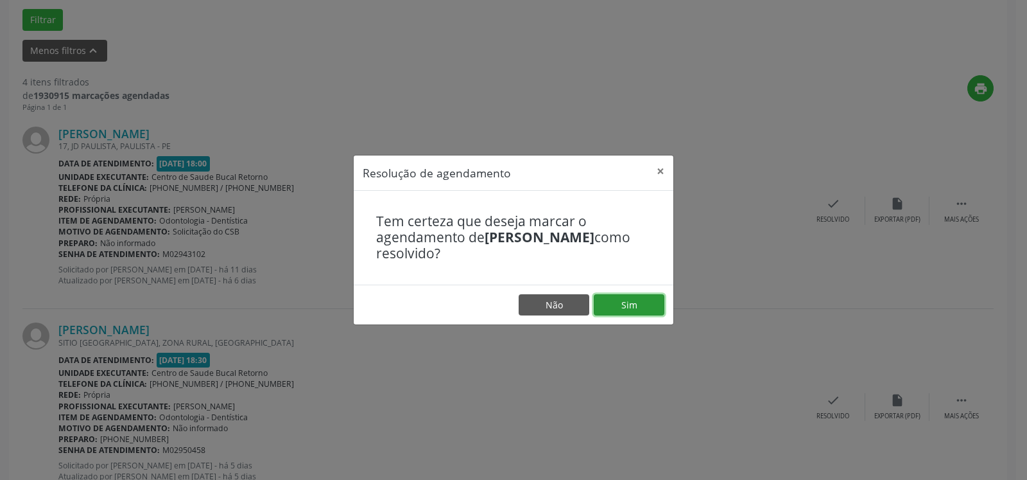
click at [628, 309] on button "Sim" at bounding box center [629, 305] width 71 height 22
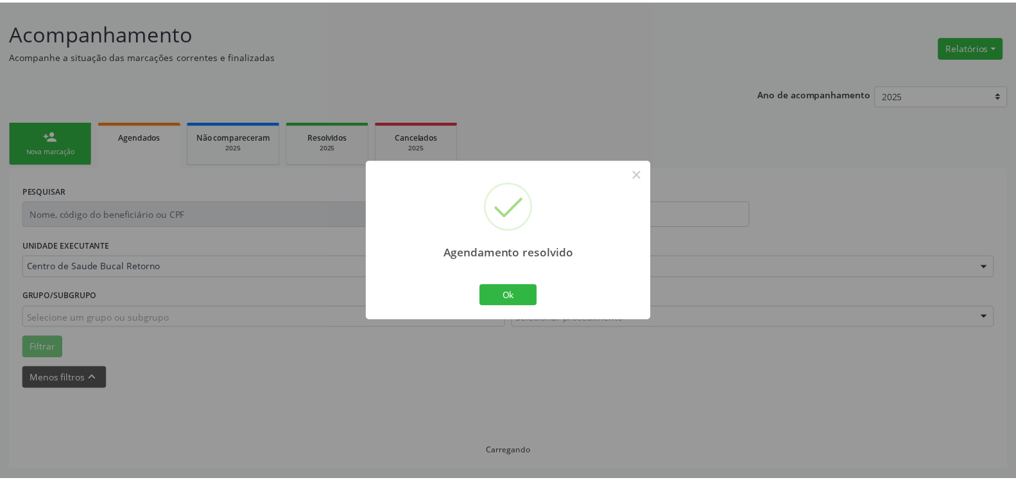
scroll to position [71, 0]
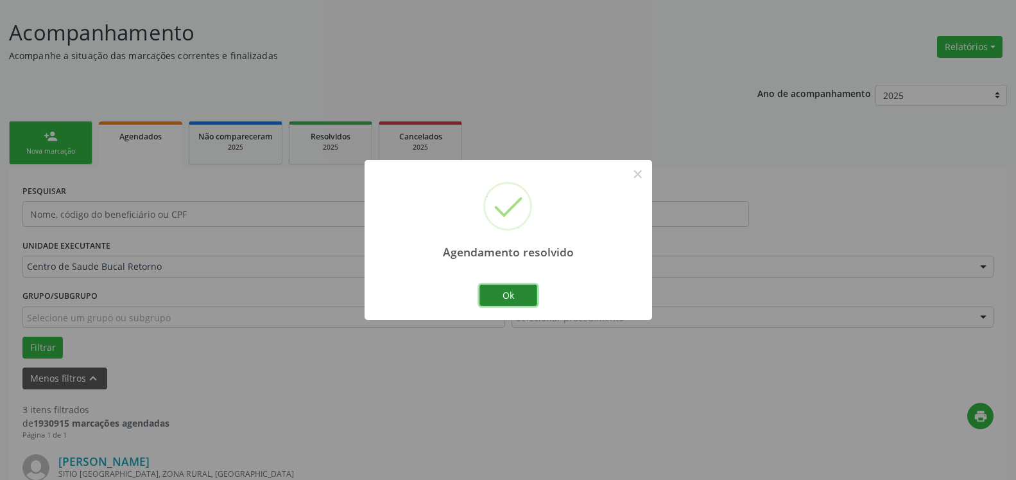
click at [512, 293] on button "Ok" at bounding box center [509, 295] width 58 height 22
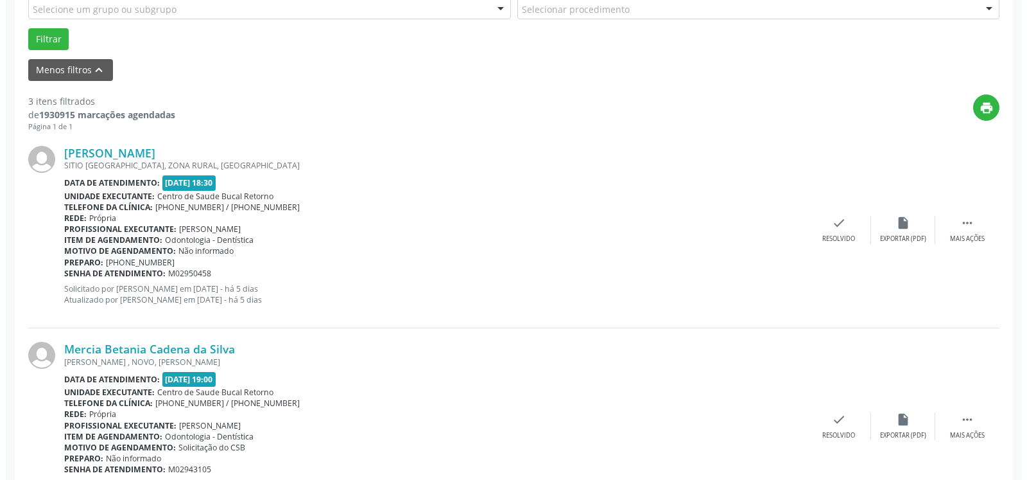
scroll to position [398, 0]
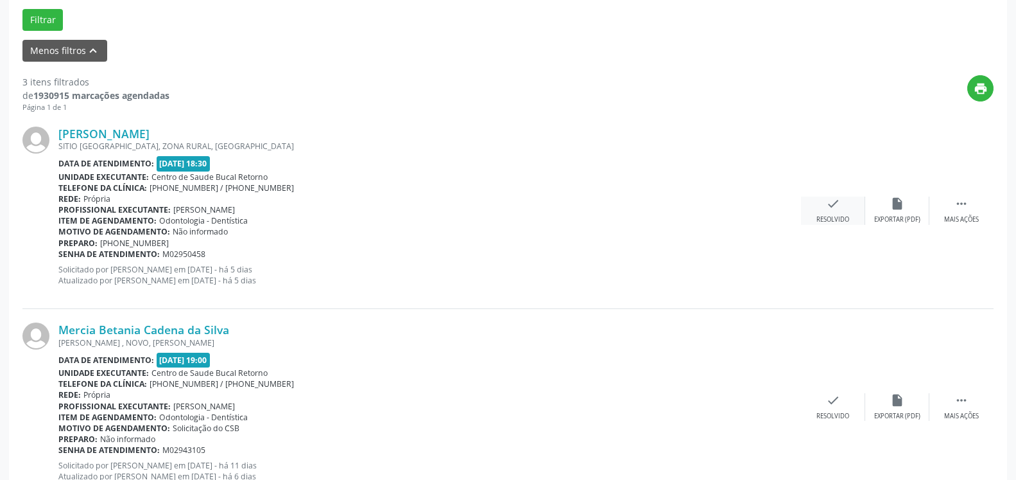
click at [843, 218] on div "Resolvido" at bounding box center [833, 219] width 33 height 9
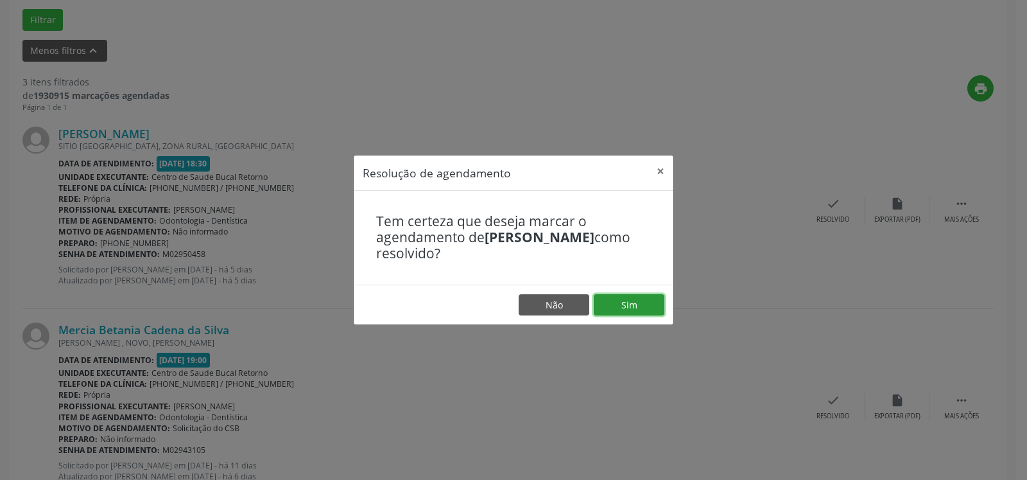
click at [636, 298] on button "Sim" at bounding box center [629, 305] width 71 height 22
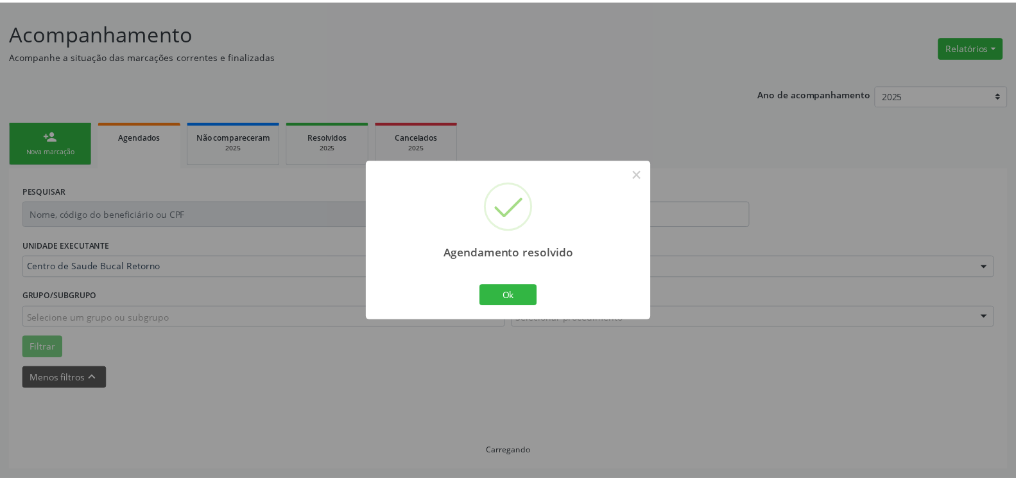
scroll to position [71, 0]
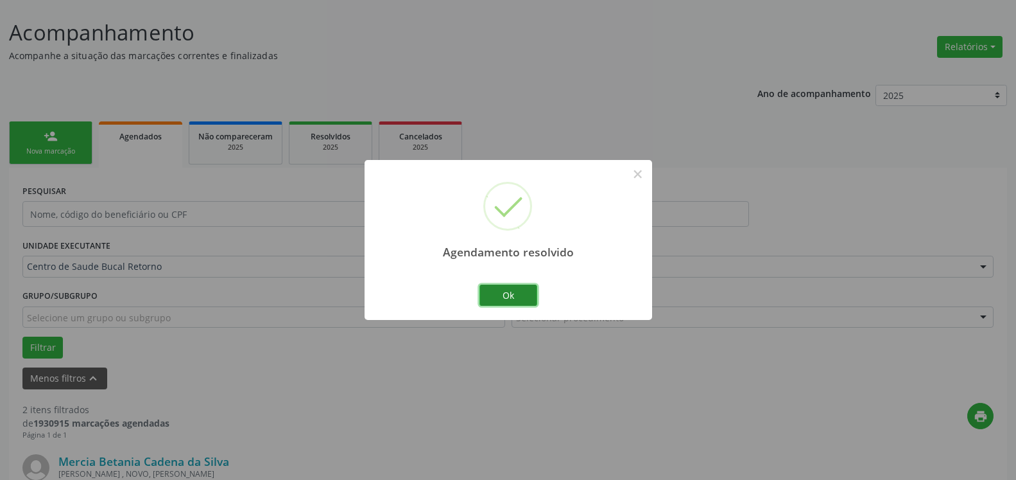
click at [492, 295] on button "Ok" at bounding box center [509, 295] width 58 height 22
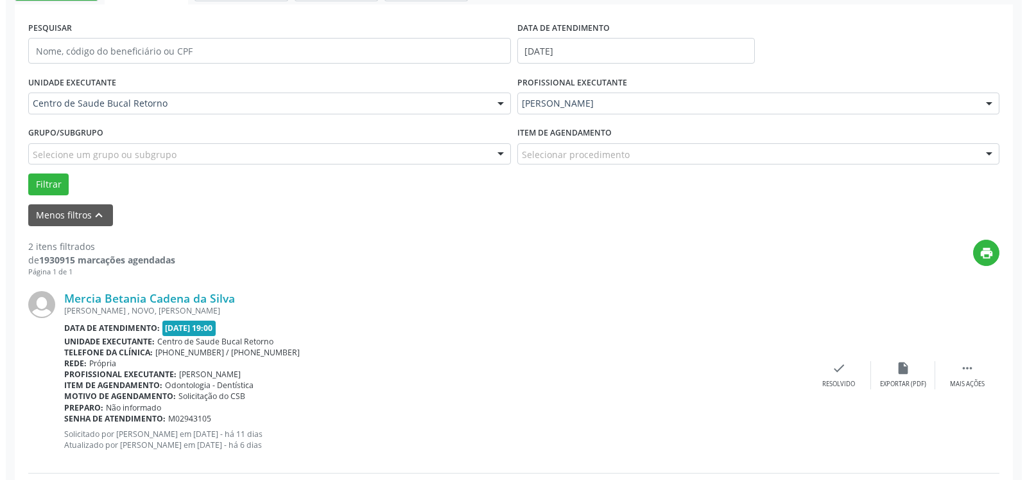
scroll to position [267, 0]
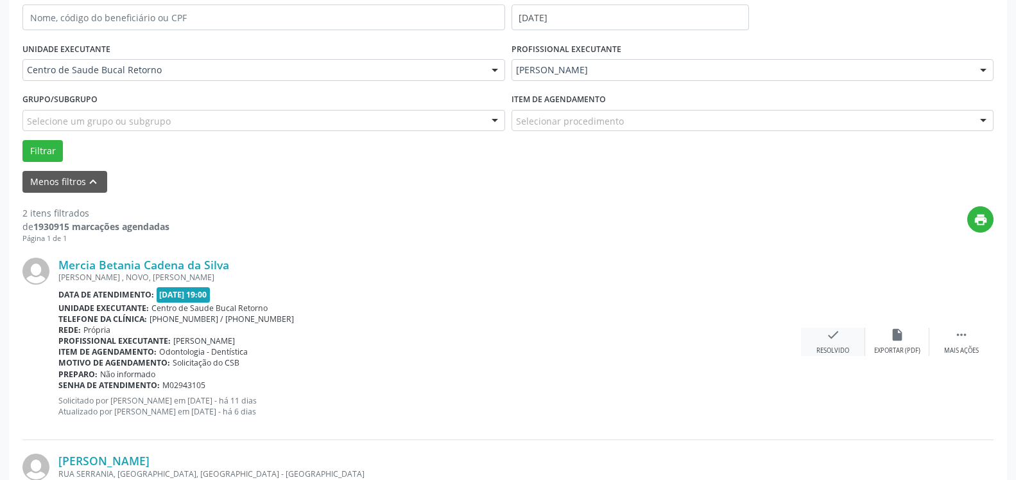
click at [838, 345] on div "check Resolvido" at bounding box center [833, 341] width 64 height 28
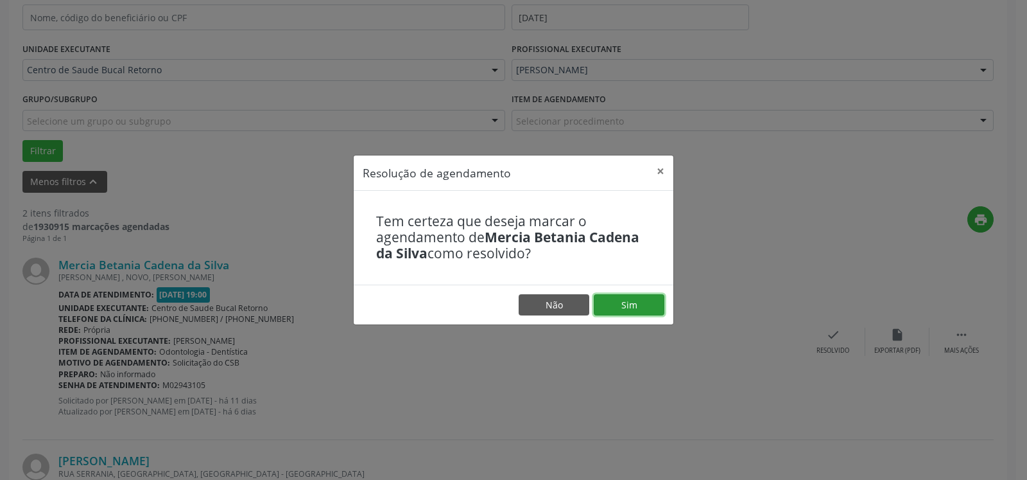
click at [628, 298] on button "Sim" at bounding box center [629, 305] width 71 height 22
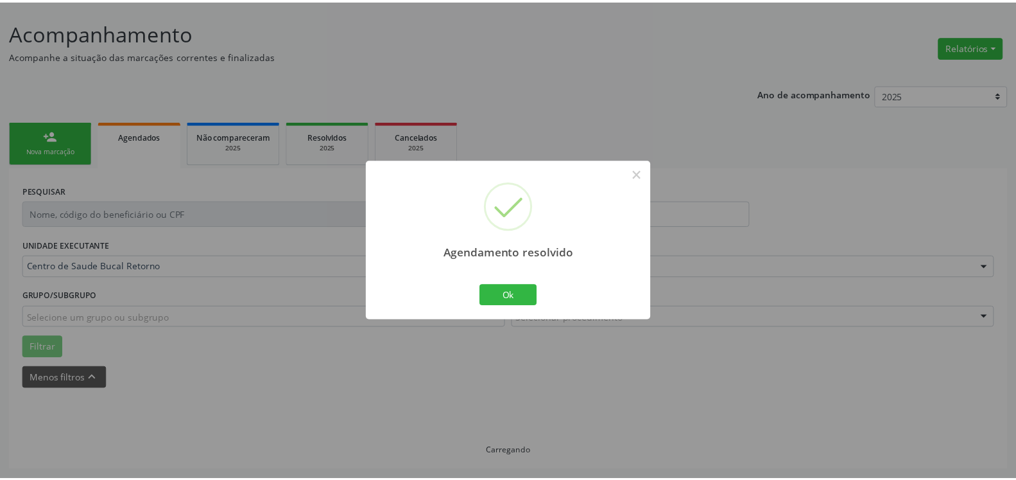
scroll to position [71, 0]
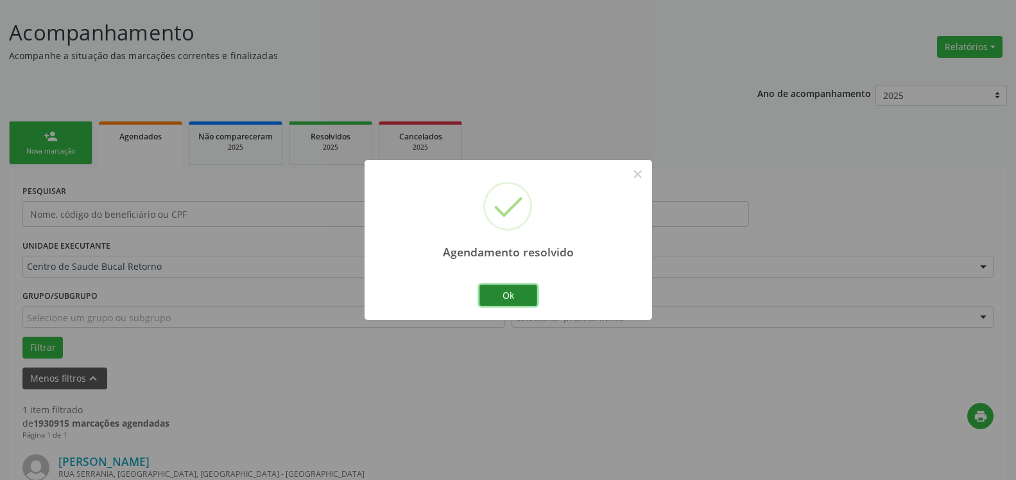
click at [521, 291] on button "Ok" at bounding box center [509, 295] width 58 height 22
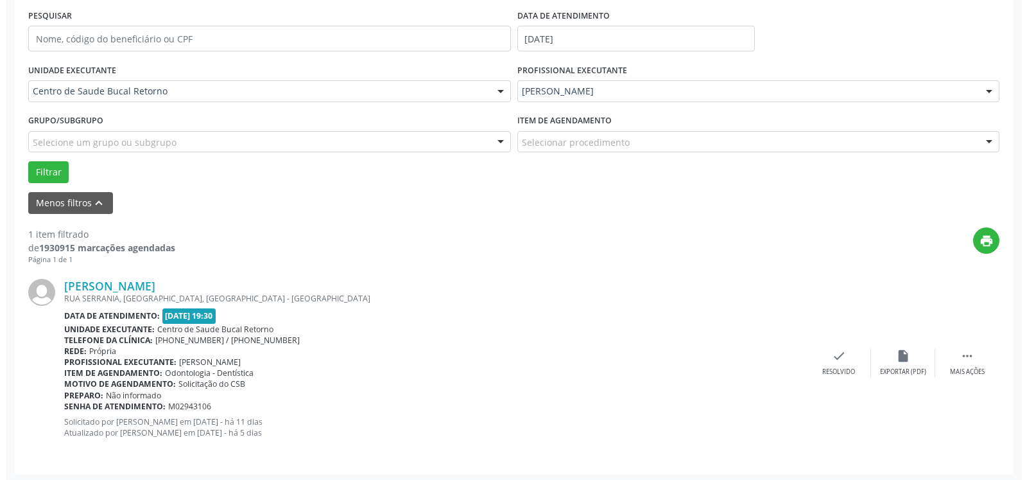
scroll to position [249, 0]
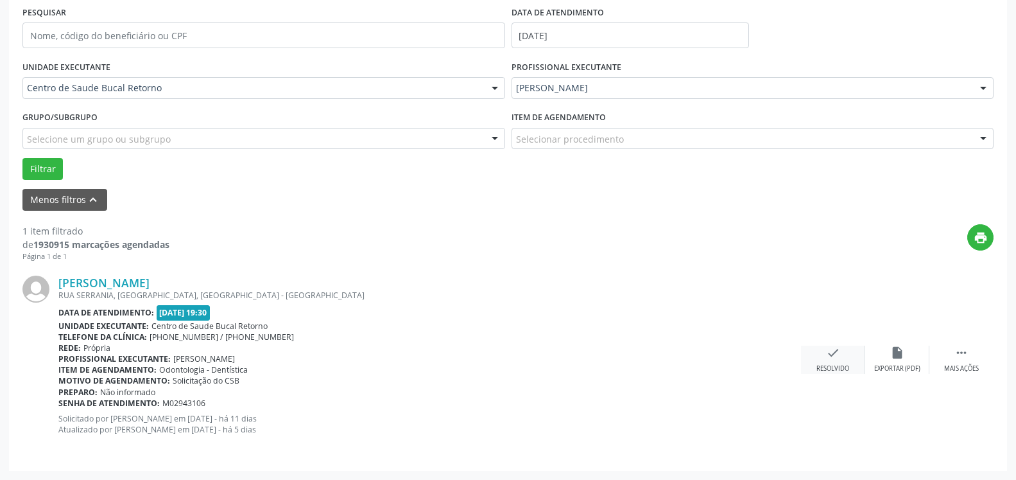
click at [840, 358] on icon "check" at bounding box center [833, 352] width 14 height 14
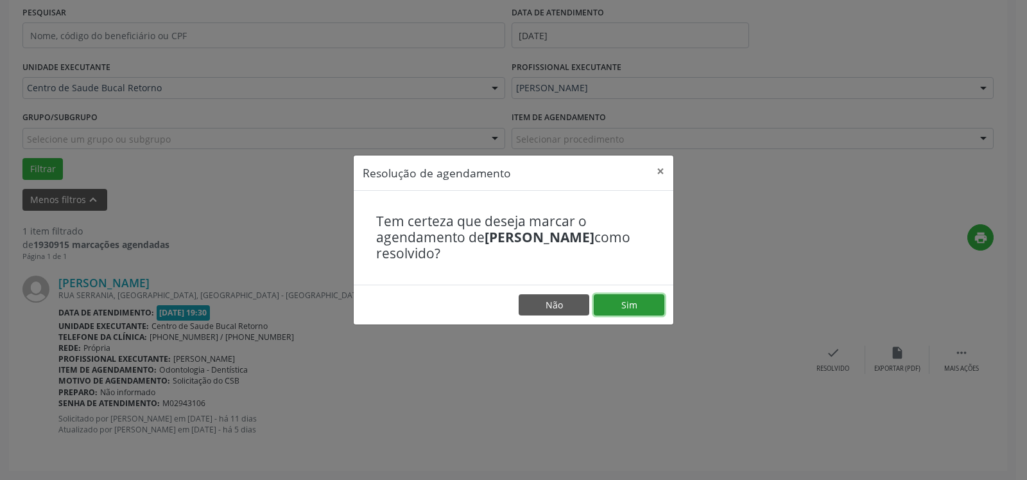
click at [634, 303] on button "Sim" at bounding box center [629, 305] width 71 height 22
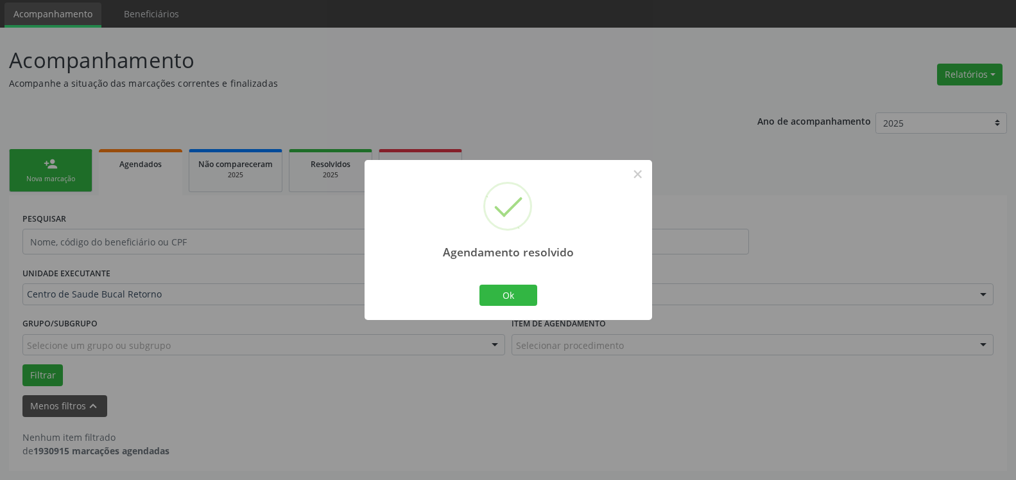
scroll to position [43, 0]
click at [508, 292] on button "Ok" at bounding box center [509, 295] width 58 height 22
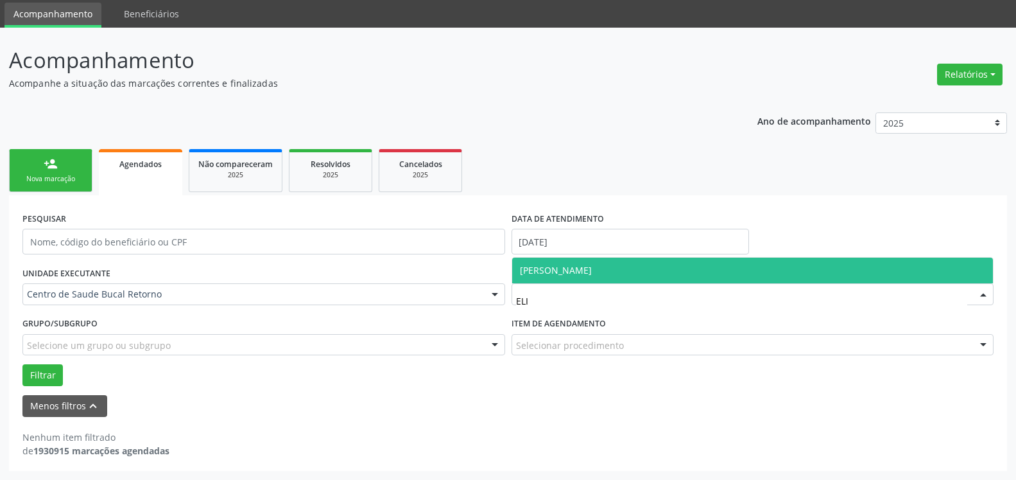
click at [604, 264] on span "[PERSON_NAME]" at bounding box center [752, 270] width 481 height 26
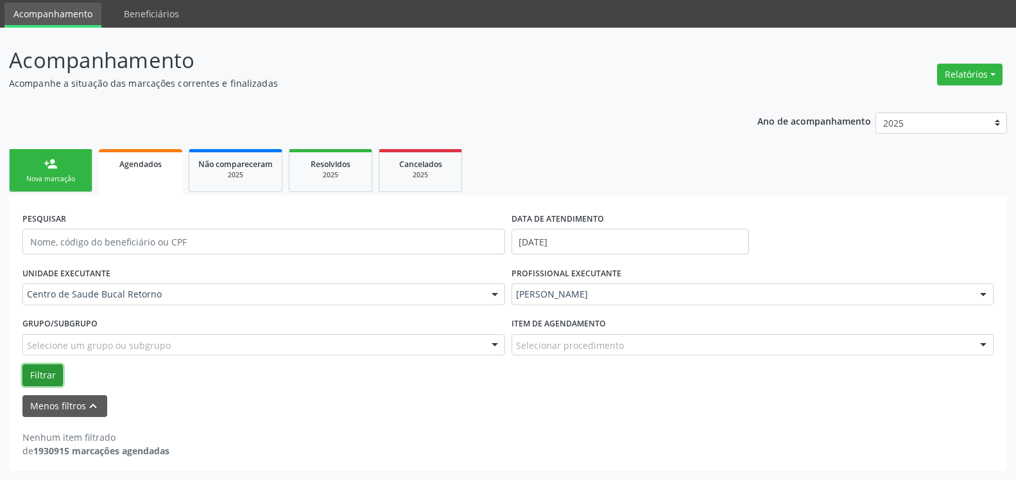
click at [44, 370] on button "Filtrar" at bounding box center [42, 375] width 40 height 22
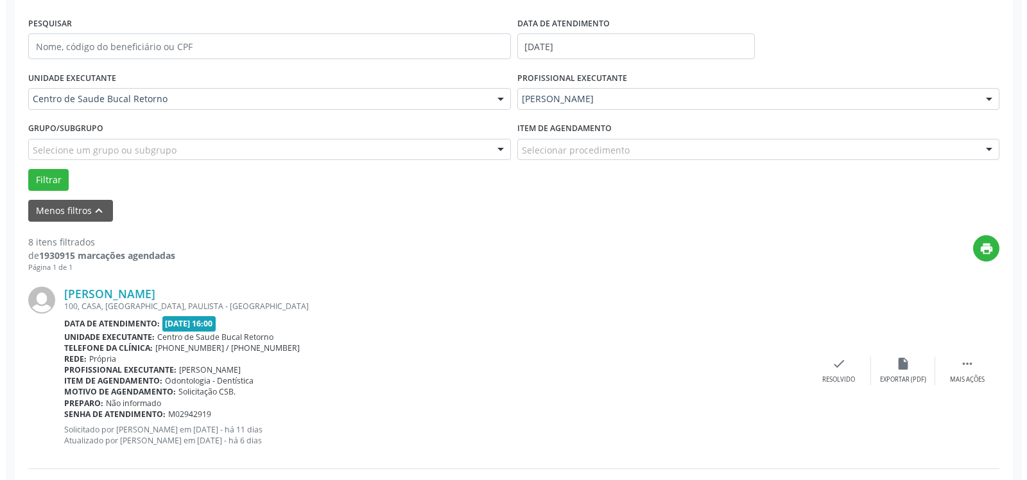
scroll to position [239, 0]
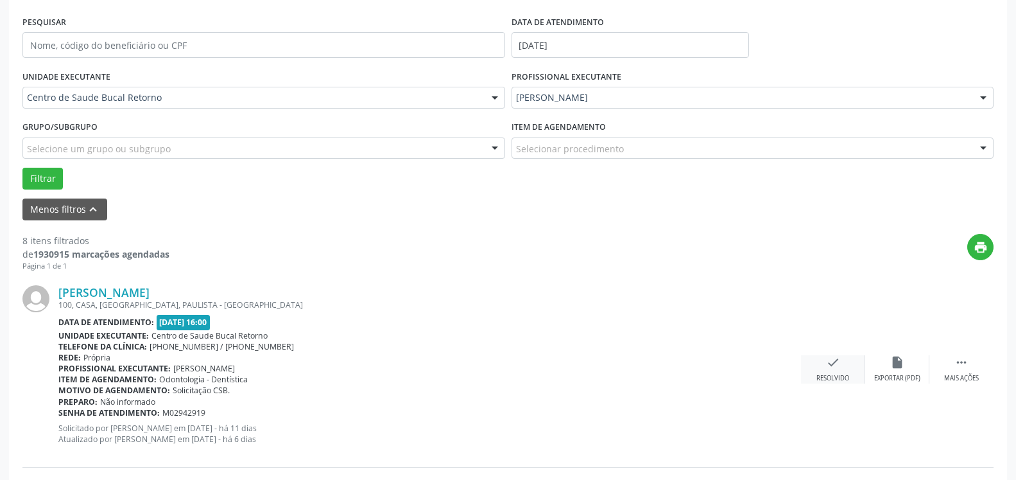
click at [833, 369] on icon "check" at bounding box center [833, 362] width 14 height 14
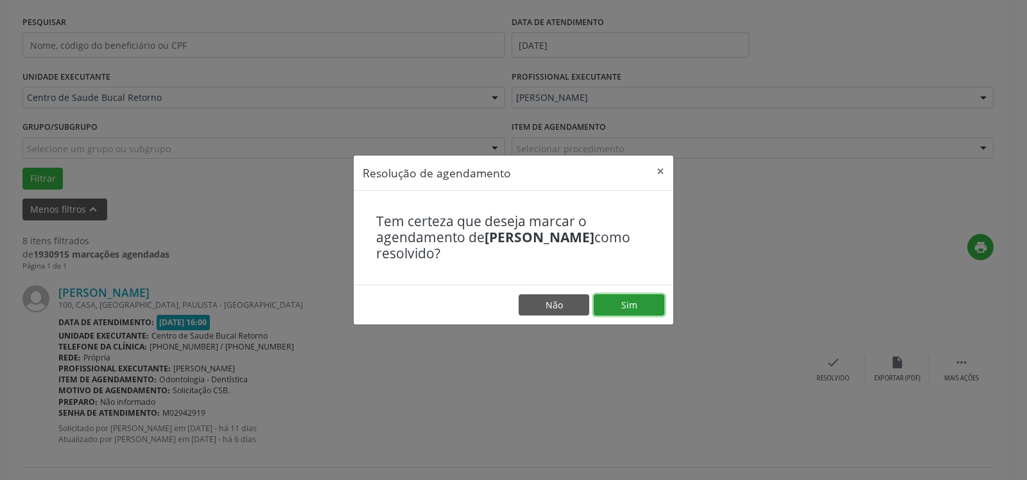
click at [643, 301] on button "Sim" at bounding box center [629, 305] width 71 height 22
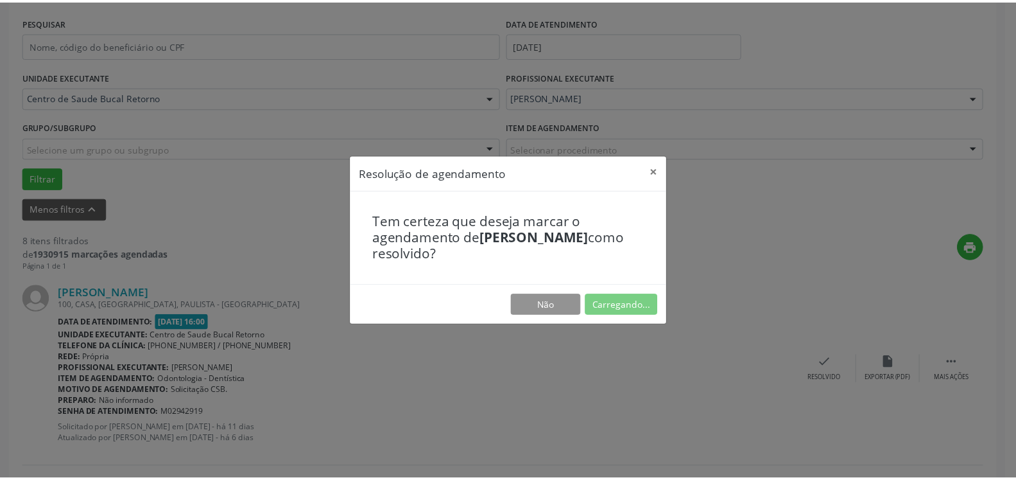
scroll to position [71, 0]
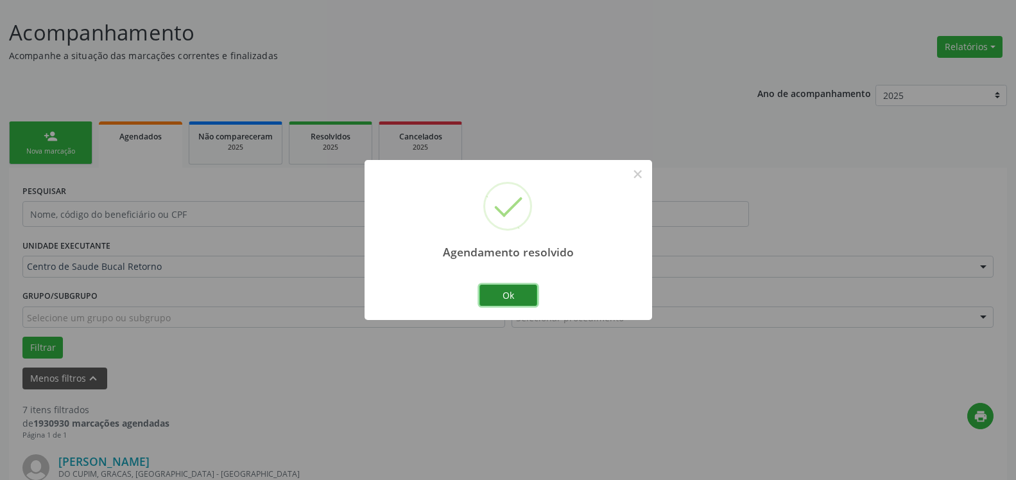
click at [524, 295] on button "Ok" at bounding box center [509, 295] width 58 height 22
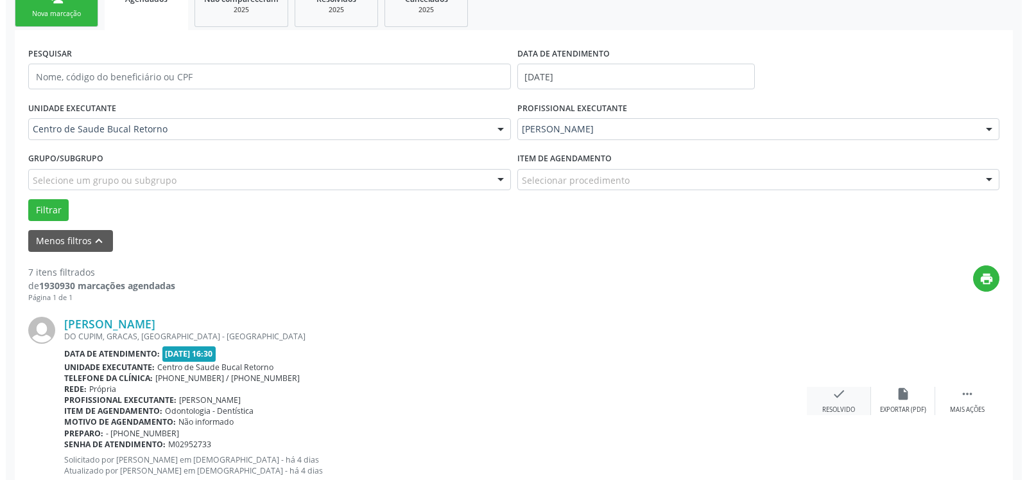
scroll to position [267, 0]
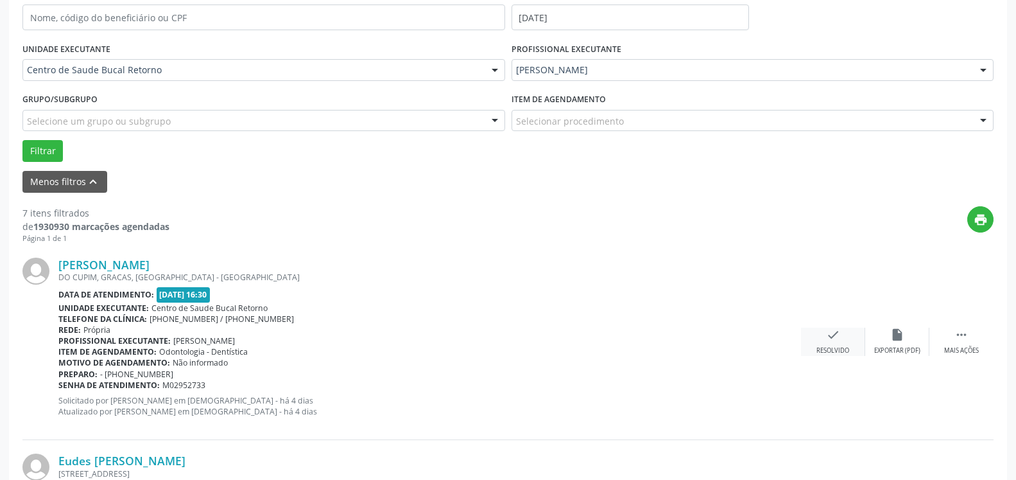
click at [837, 347] on div "Resolvido" at bounding box center [833, 350] width 33 height 9
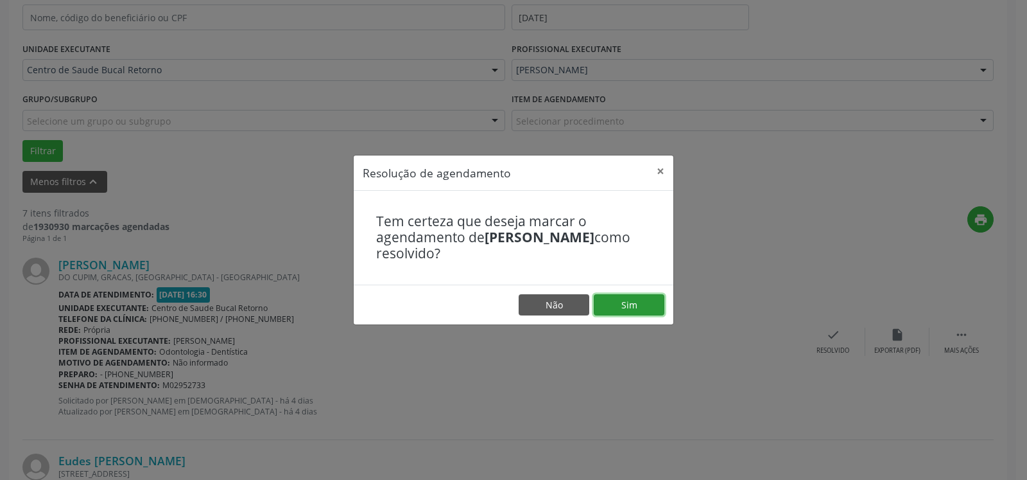
click at [623, 304] on button "Sim" at bounding box center [629, 305] width 71 height 22
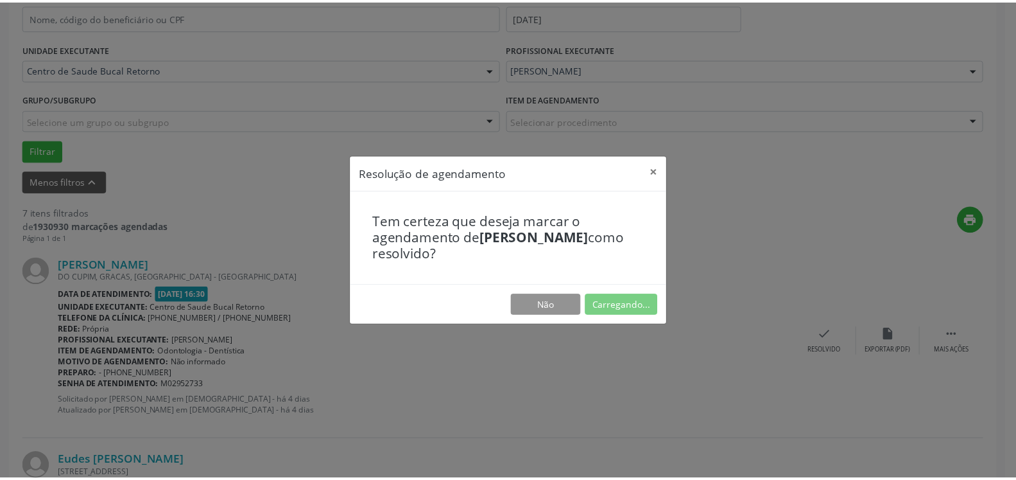
scroll to position [71, 0]
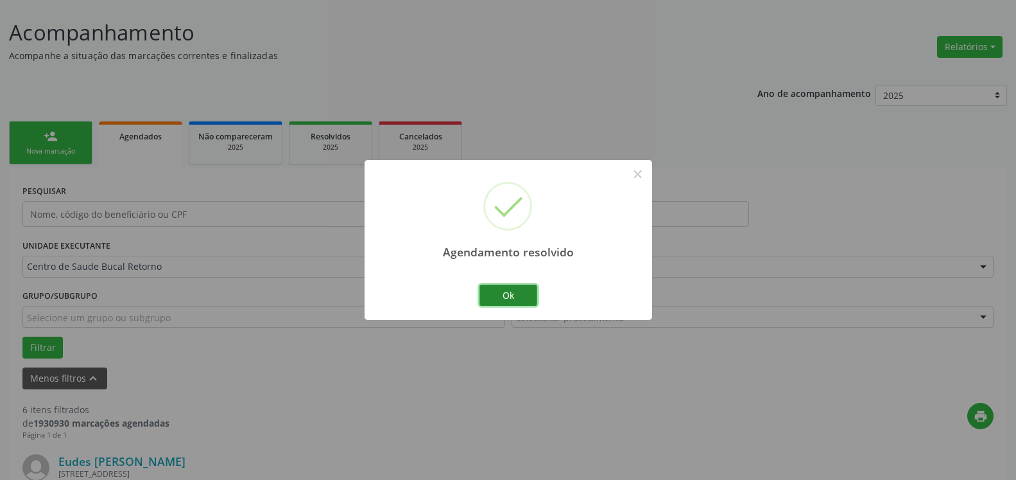
click at [512, 300] on button "Ok" at bounding box center [509, 295] width 58 height 22
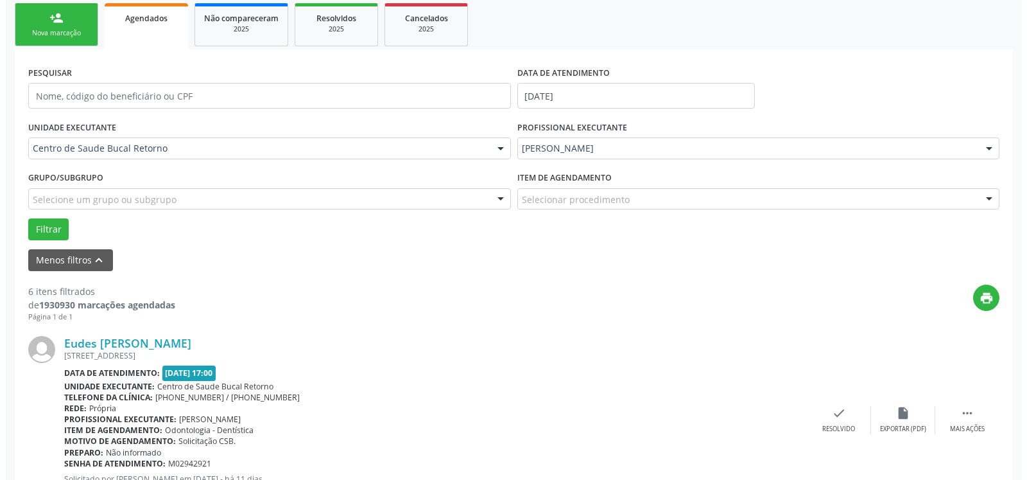
scroll to position [398, 0]
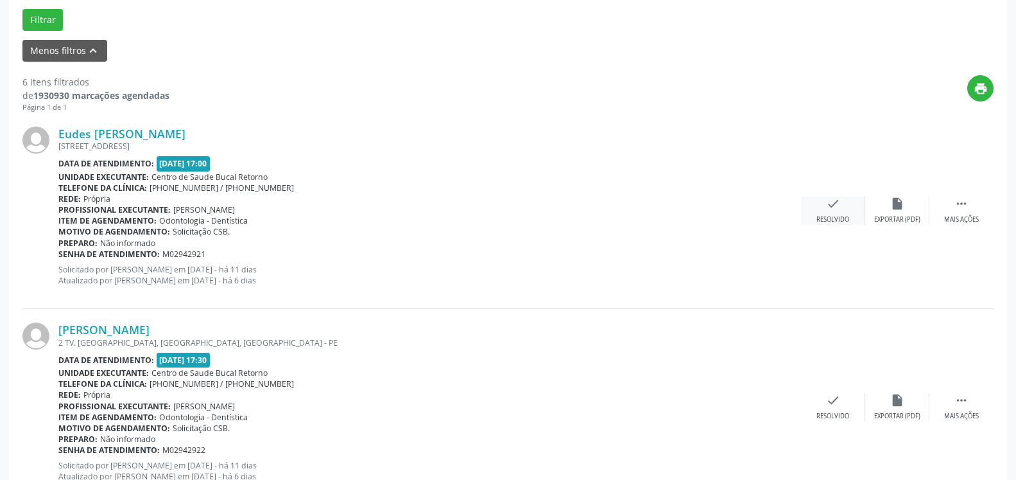
click at [842, 203] on div "check Resolvido" at bounding box center [833, 210] width 64 height 28
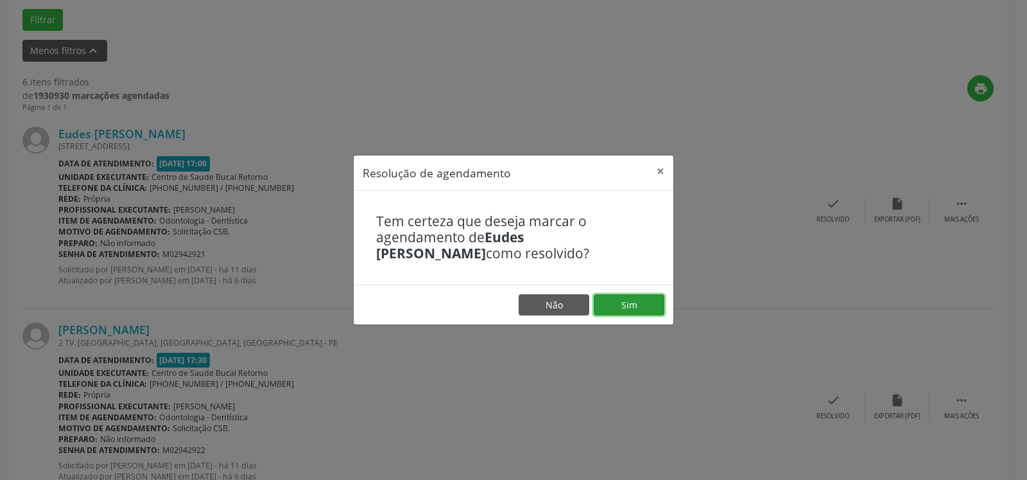
click at [642, 305] on button "Sim" at bounding box center [629, 305] width 71 height 22
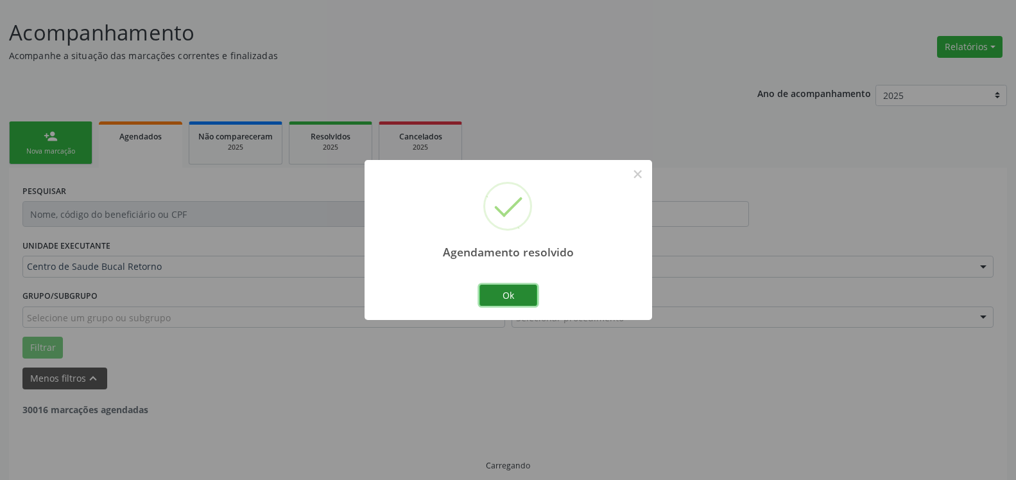
click at [521, 300] on button "Ok" at bounding box center [509, 295] width 58 height 22
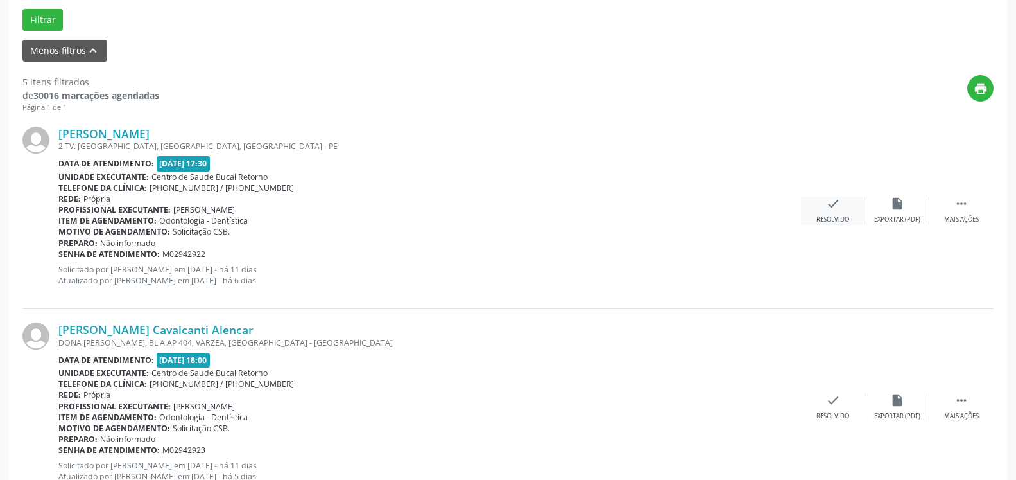
click at [827, 199] on icon "check" at bounding box center [833, 203] width 14 height 14
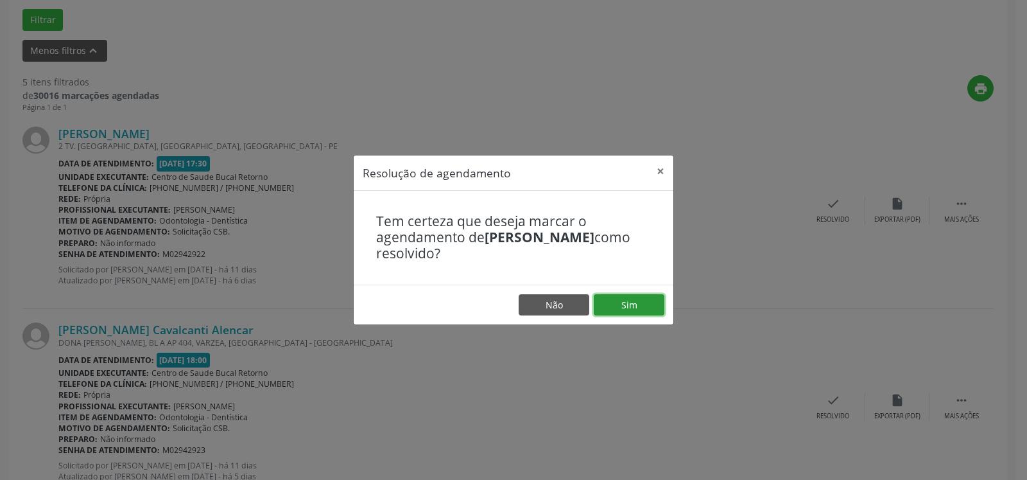
click at [639, 300] on button "Sim" at bounding box center [629, 305] width 71 height 22
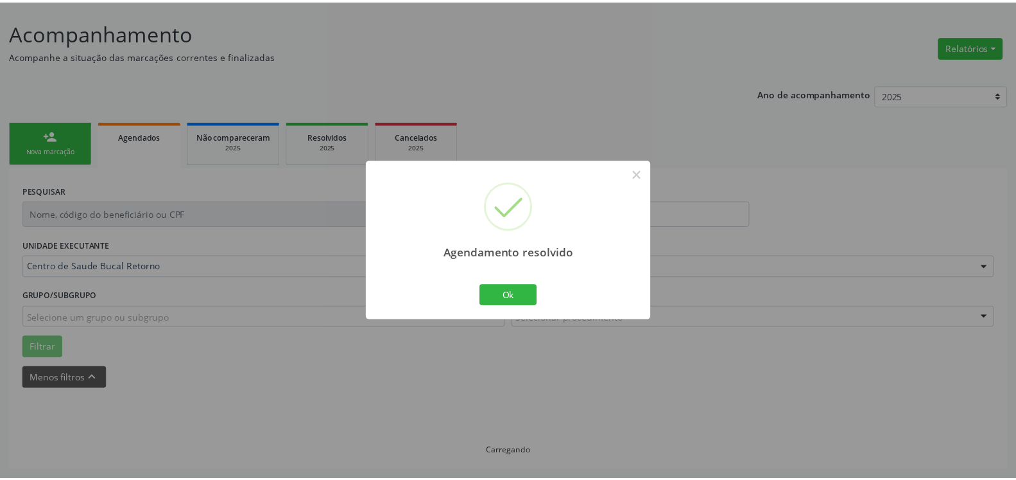
scroll to position [71, 0]
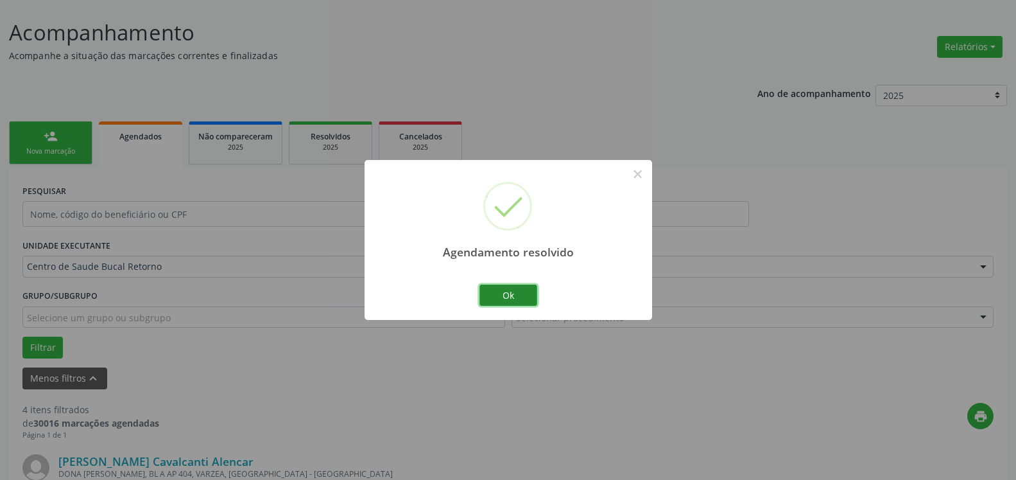
click at [515, 298] on button "Ok" at bounding box center [509, 295] width 58 height 22
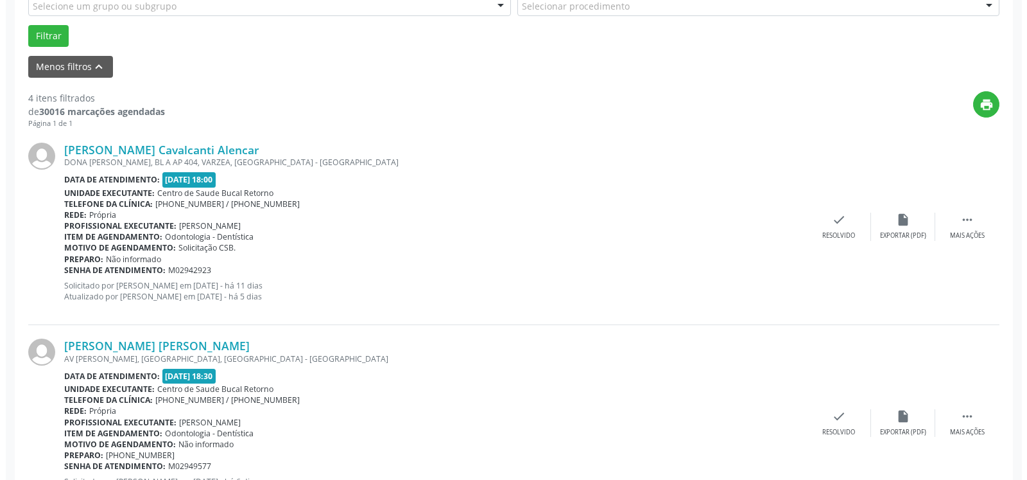
scroll to position [398, 0]
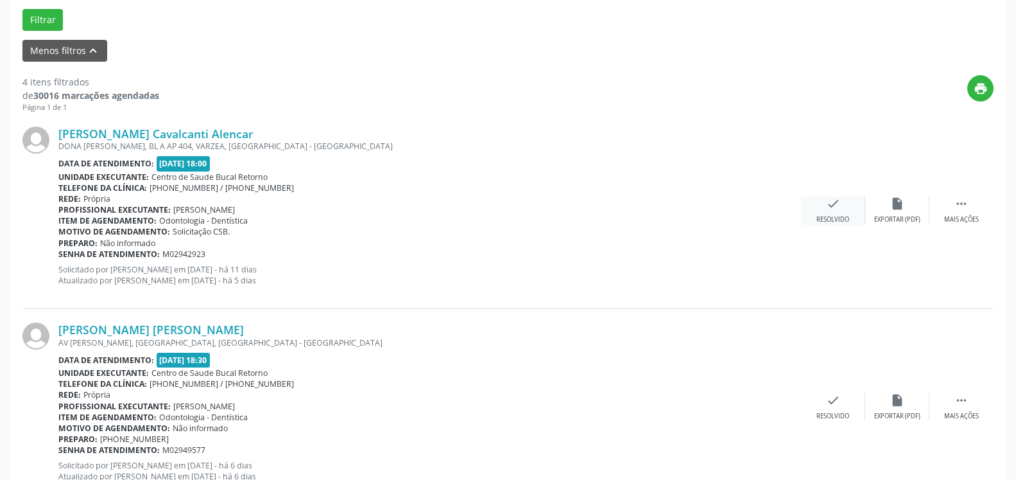
click at [832, 211] on icon "check" at bounding box center [833, 203] width 14 height 14
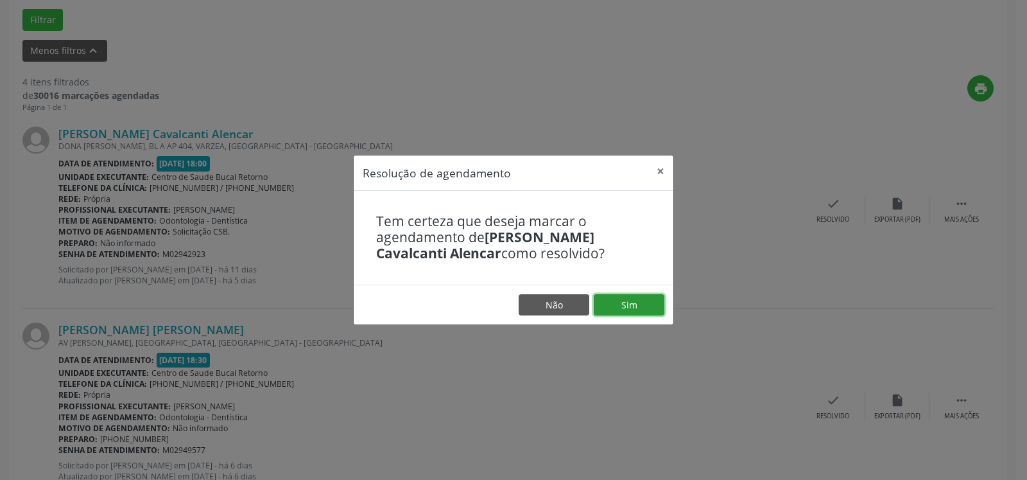
click at [627, 299] on button "Sim" at bounding box center [629, 305] width 71 height 22
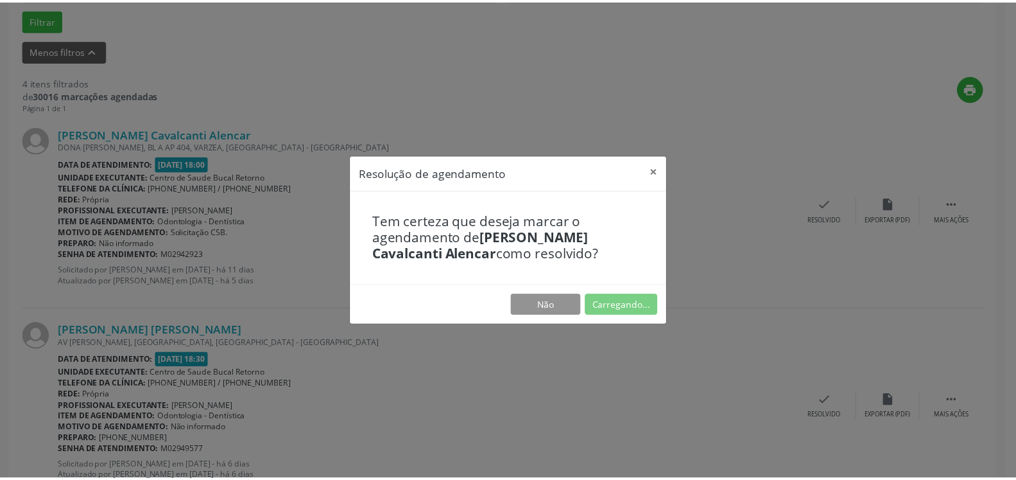
scroll to position [71, 0]
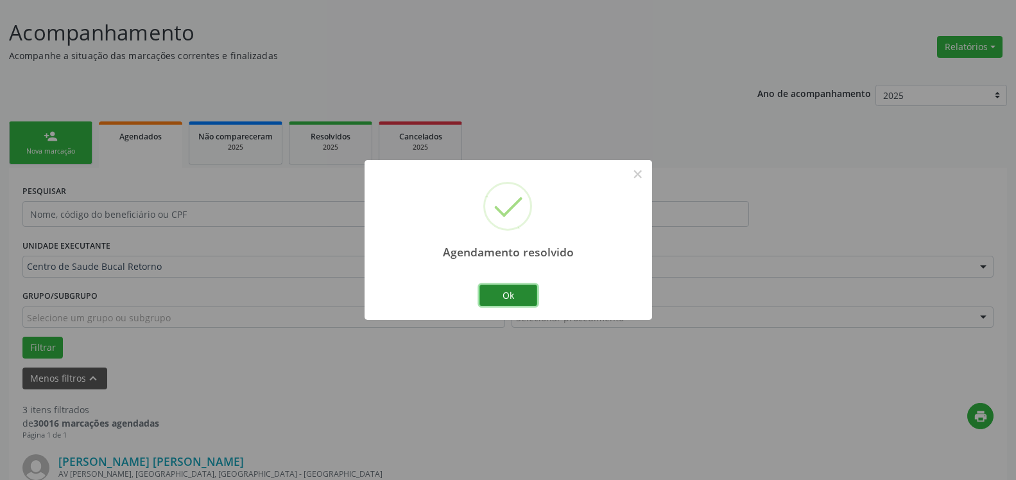
click at [505, 298] on button "Ok" at bounding box center [509, 295] width 58 height 22
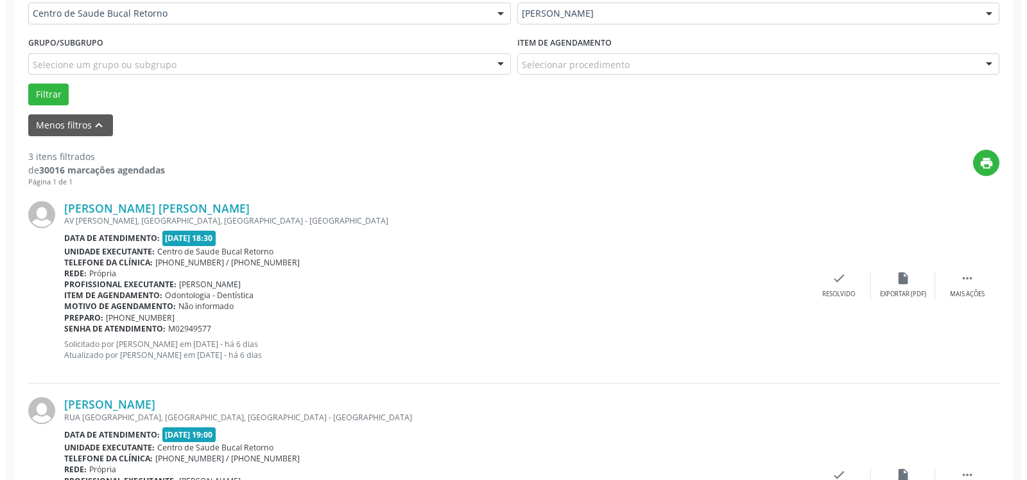
scroll to position [398, 0]
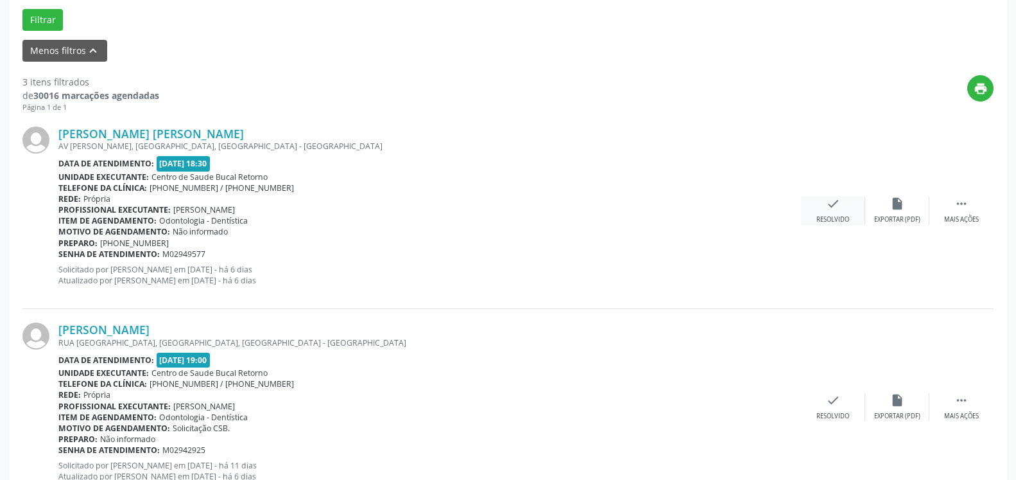
click at [831, 208] on icon "check" at bounding box center [833, 203] width 14 height 14
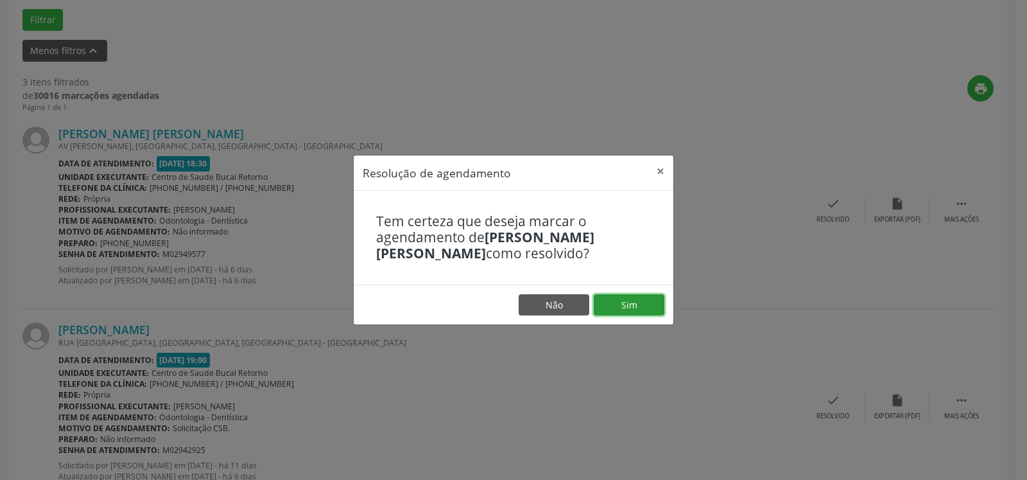
click at [627, 309] on button "Sim" at bounding box center [629, 305] width 71 height 22
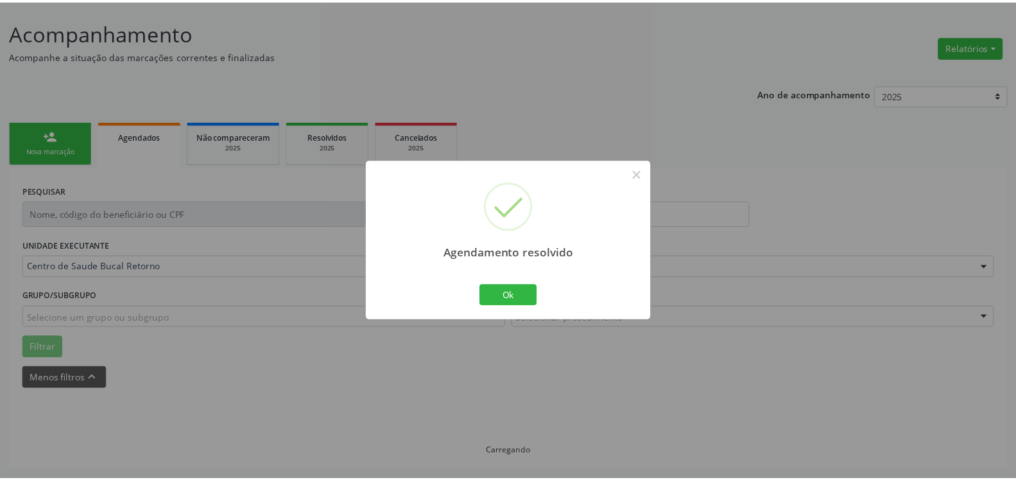
scroll to position [71, 0]
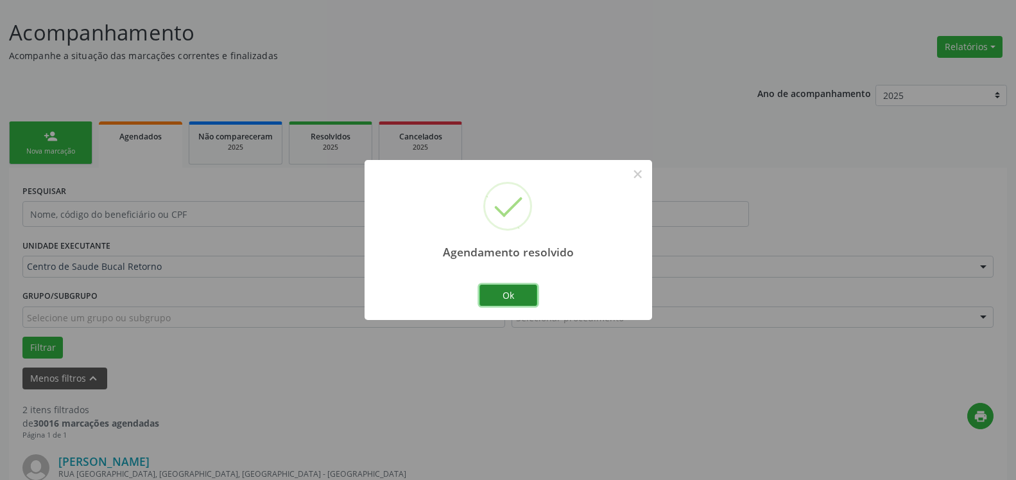
click at [523, 296] on button "Ok" at bounding box center [509, 295] width 58 height 22
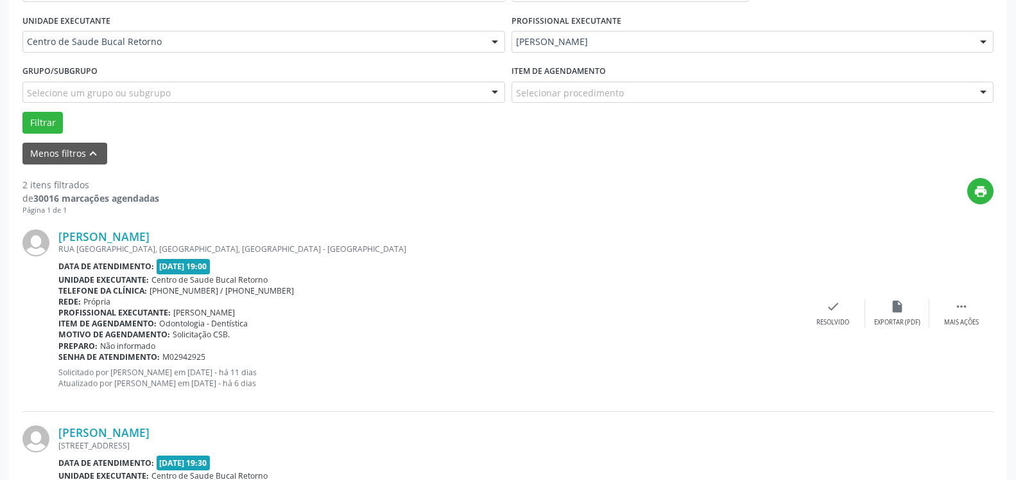
scroll to position [333, 0]
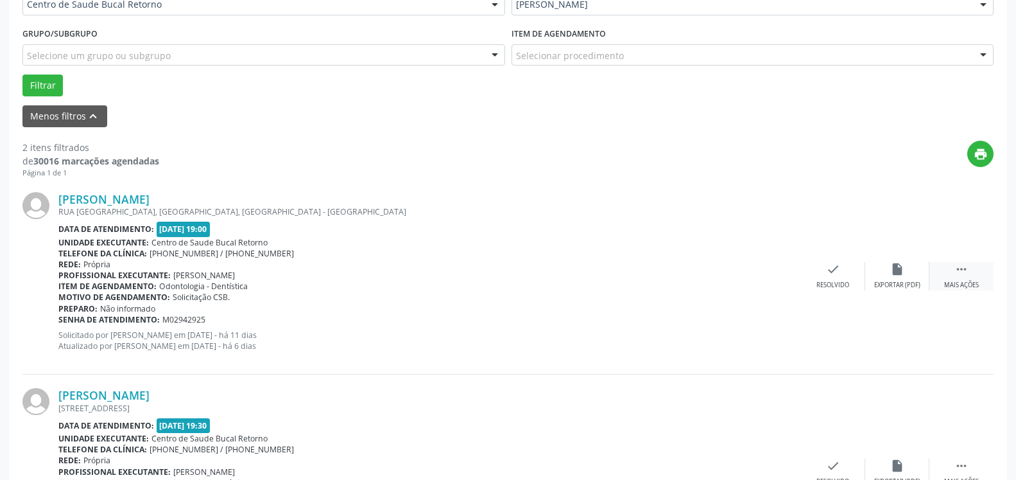
drag, startPoint x: 967, startPoint y: 271, endPoint x: 947, endPoint y: 273, distance: 20.0
click at [964, 271] on icon "" at bounding box center [962, 269] width 14 height 14
click at [890, 276] on icon "alarm_off" at bounding box center [897, 269] width 14 height 14
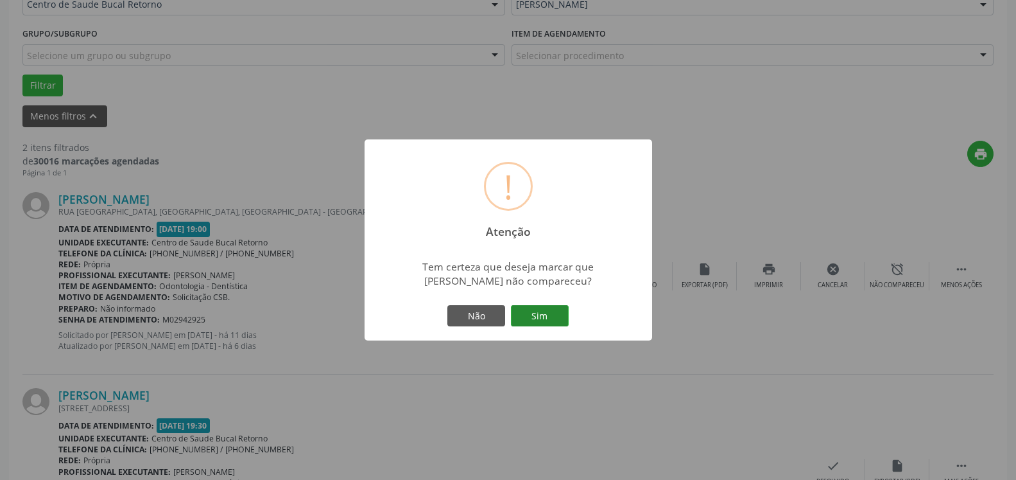
click at [549, 318] on button "Sim" at bounding box center [540, 316] width 58 height 22
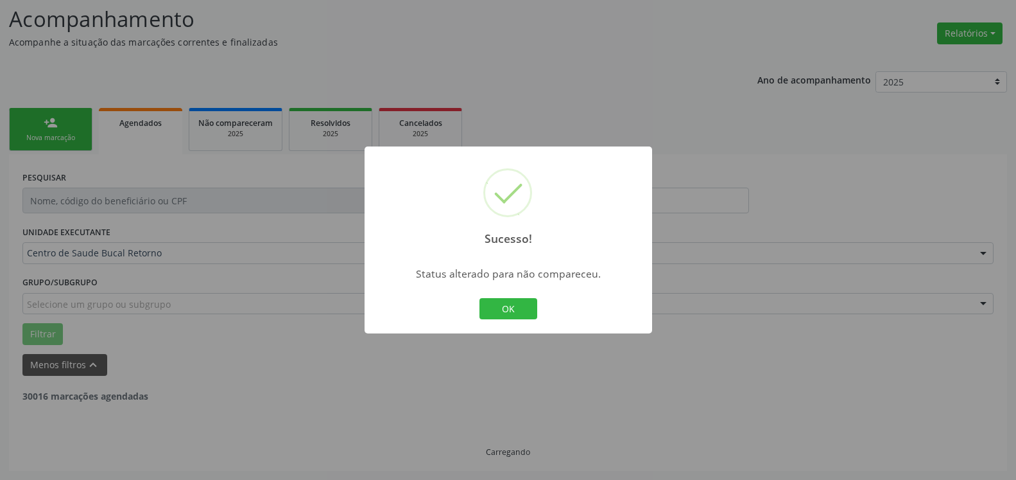
scroll to position [84, 0]
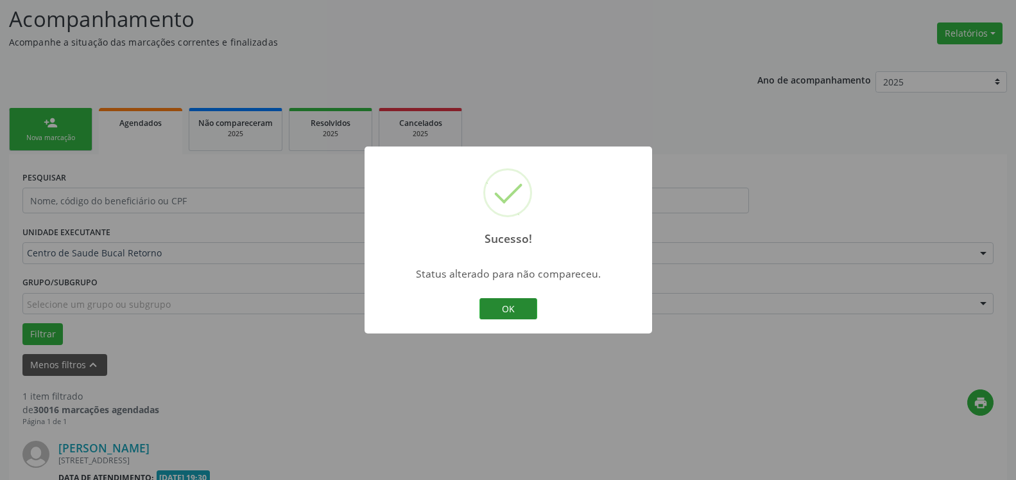
click at [519, 309] on button "OK" at bounding box center [509, 309] width 58 height 22
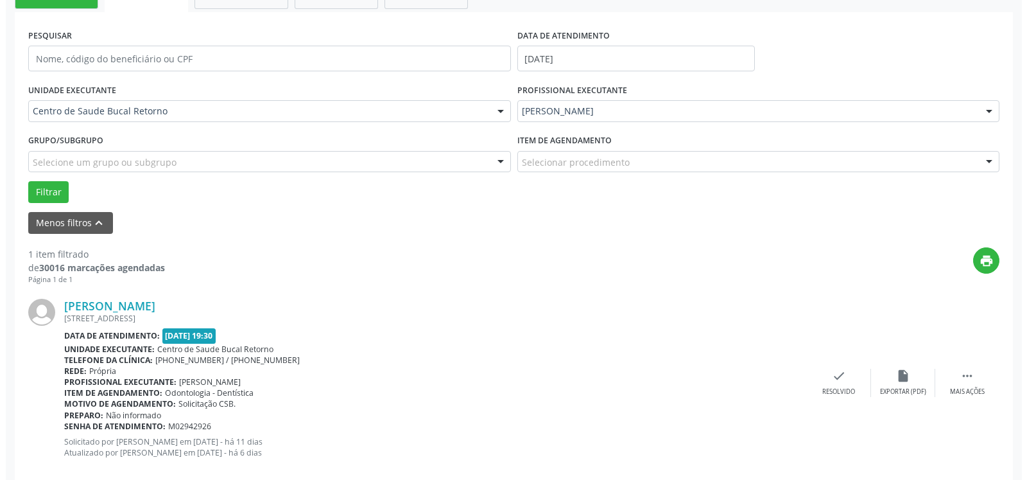
scroll to position [249, 0]
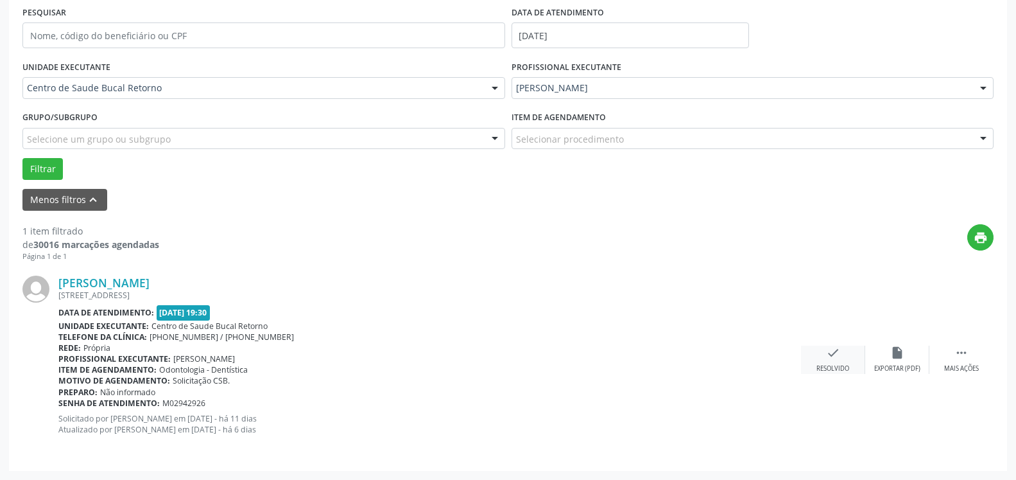
click at [833, 351] on icon "check" at bounding box center [833, 352] width 14 height 14
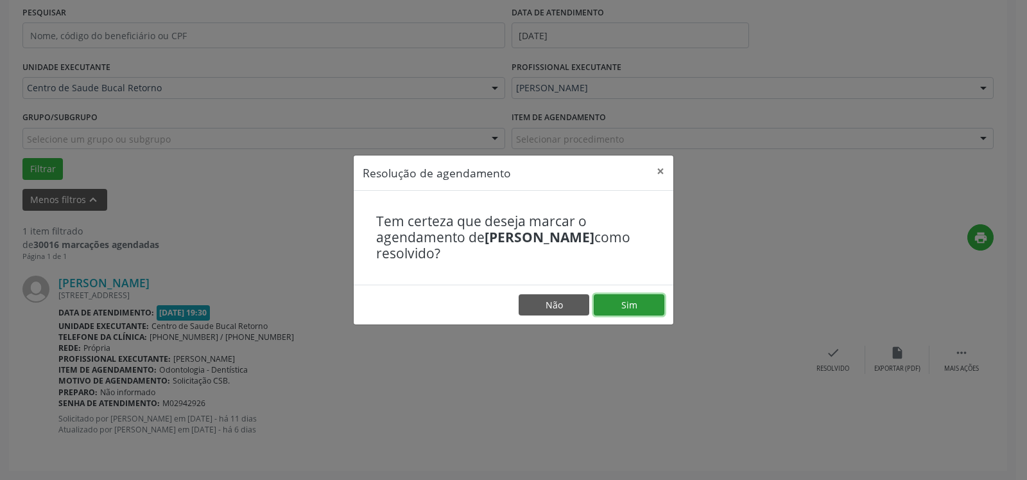
click at [648, 302] on button "Sim" at bounding box center [629, 305] width 71 height 22
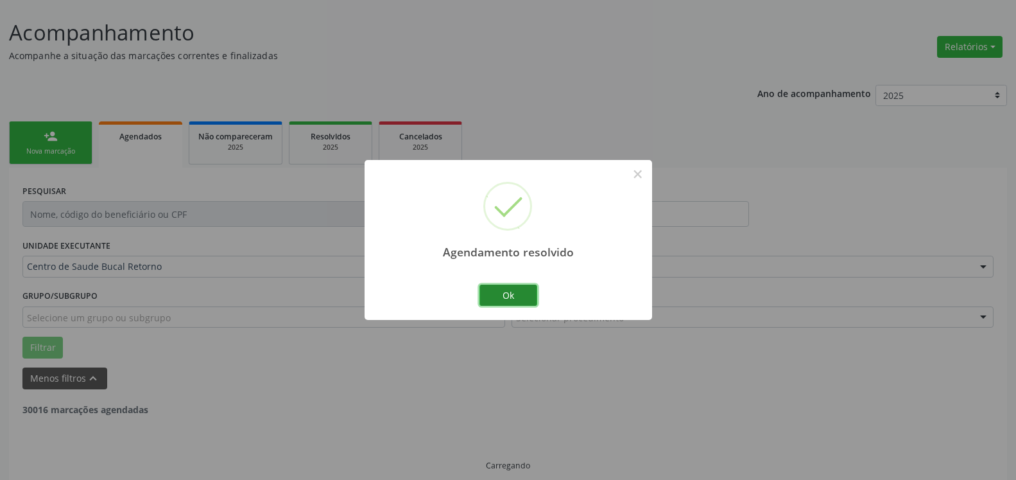
scroll to position [43, 0]
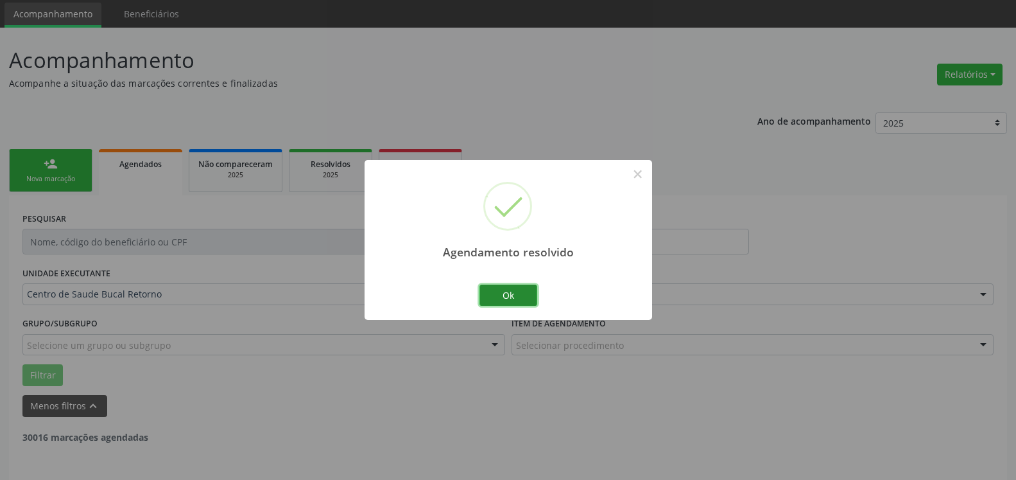
click at [524, 302] on button "Ok" at bounding box center [509, 295] width 58 height 22
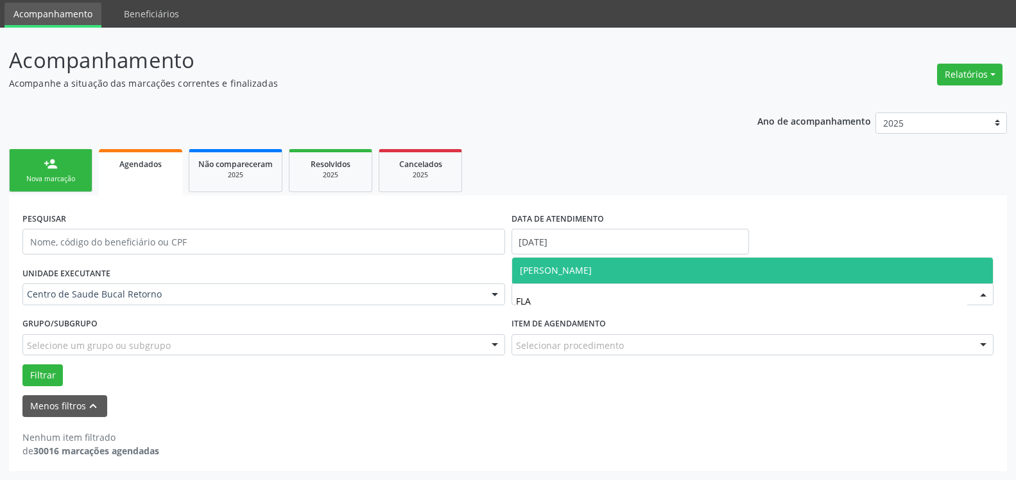
click at [545, 261] on span "[PERSON_NAME]" at bounding box center [752, 270] width 481 height 26
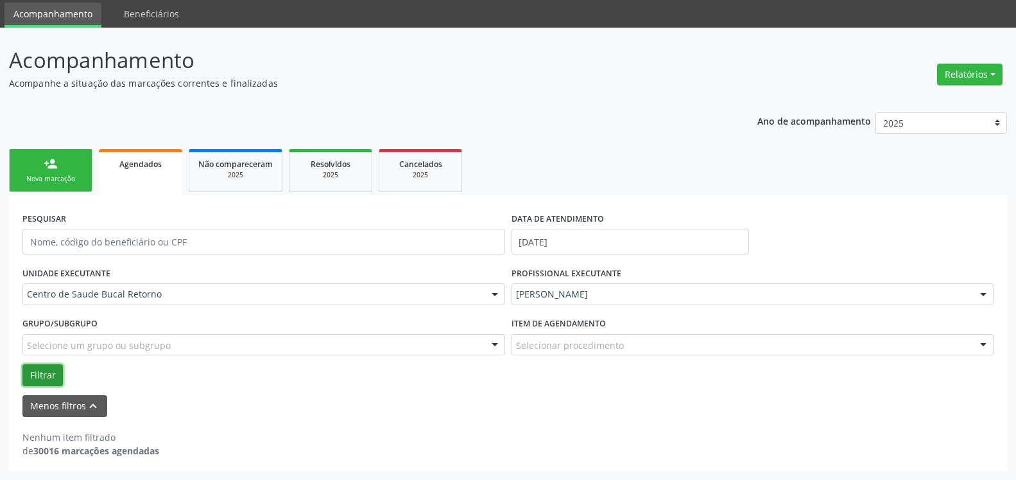
click at [49, 379] on button "Filtrar" at bounding box center [42, 375] width 40 height 22
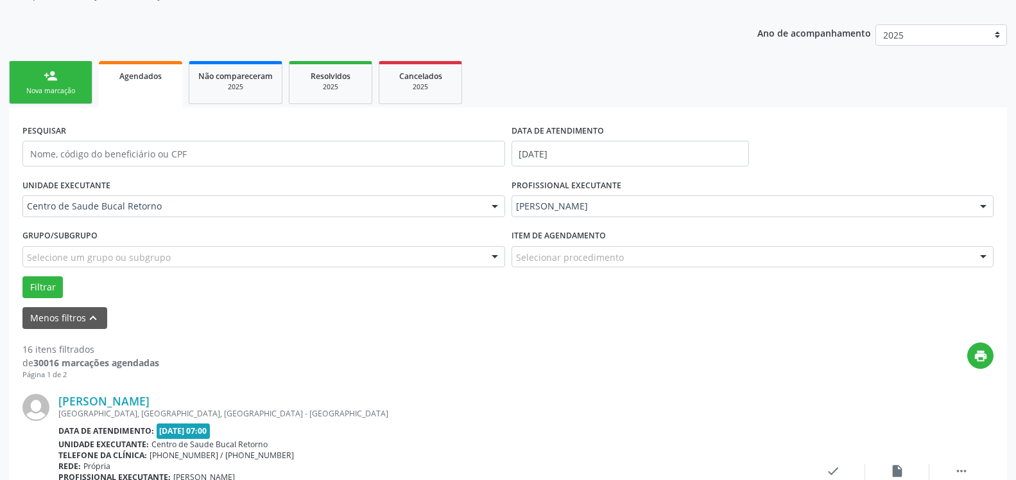
scroll to position [239, 0]
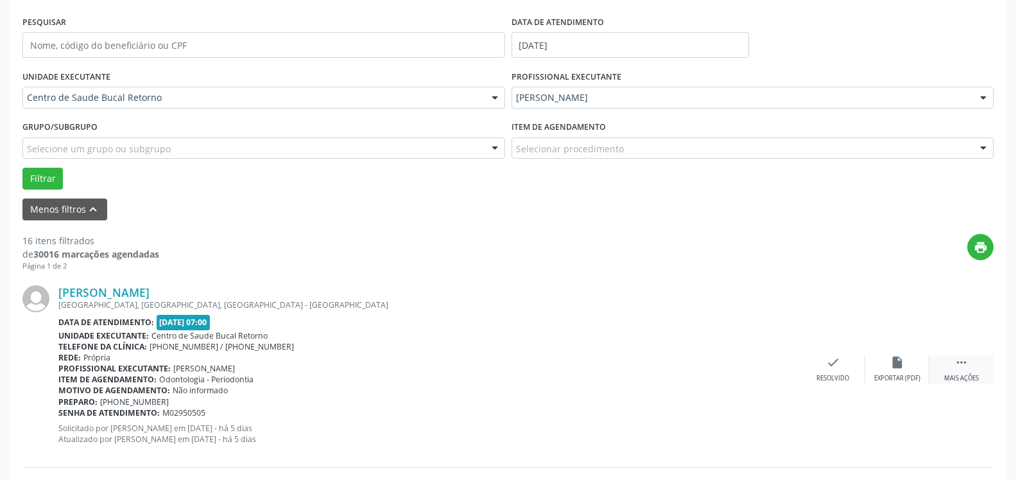
click at [962, 362] on icon "" at bounding box center [962, 362] width 14 height 14
click at [903, 361] on icon "alarm_off" at bounding box center [897, 362] width 14 height 14
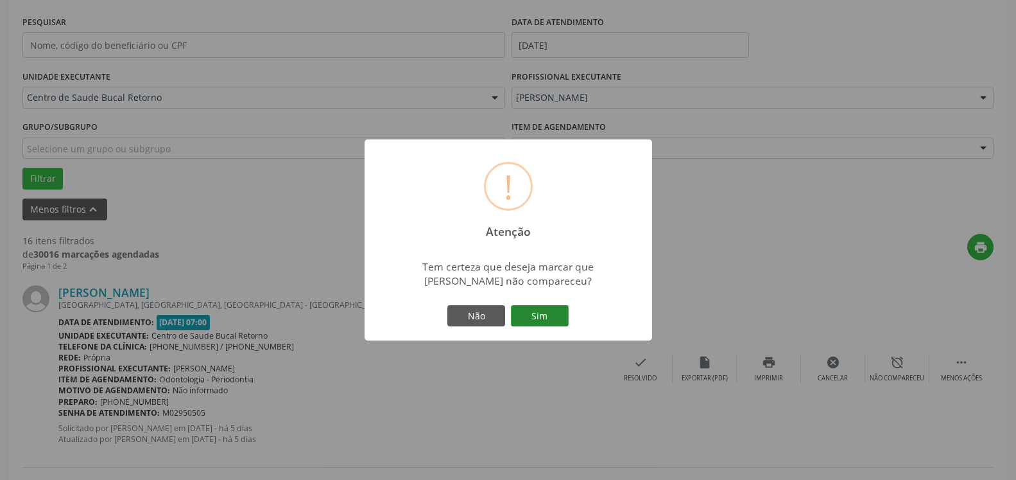
click at [558, 313] on button "Sim" at bounding box center [540, 316] width 58 height 22
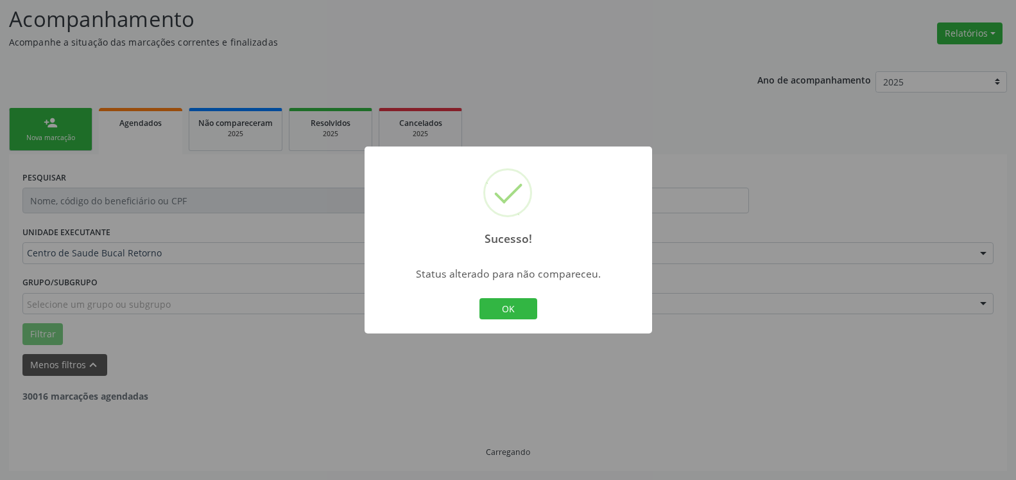
scroll to position [84, 0]
click at [503, 311] on button "OK" at bounding box center [509, 309] width 58 height 22
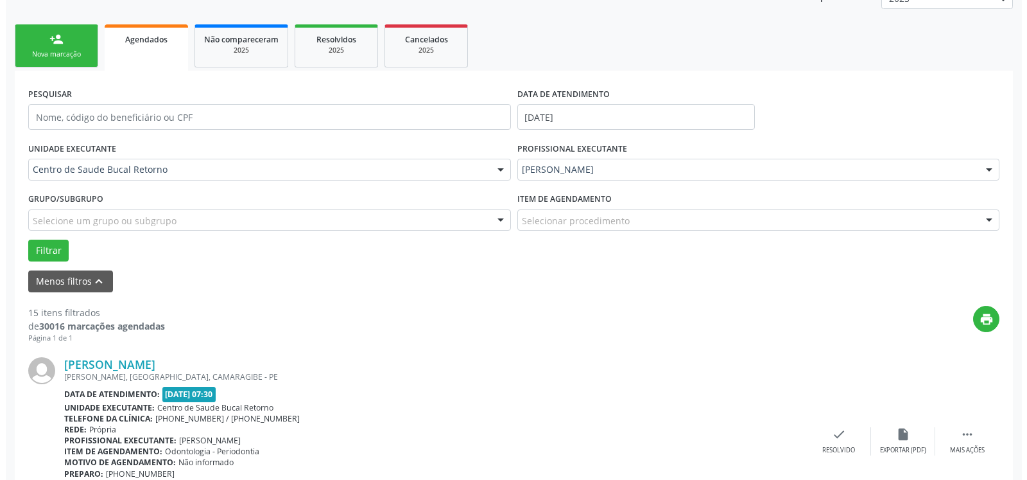
scroll to position [281, 0]
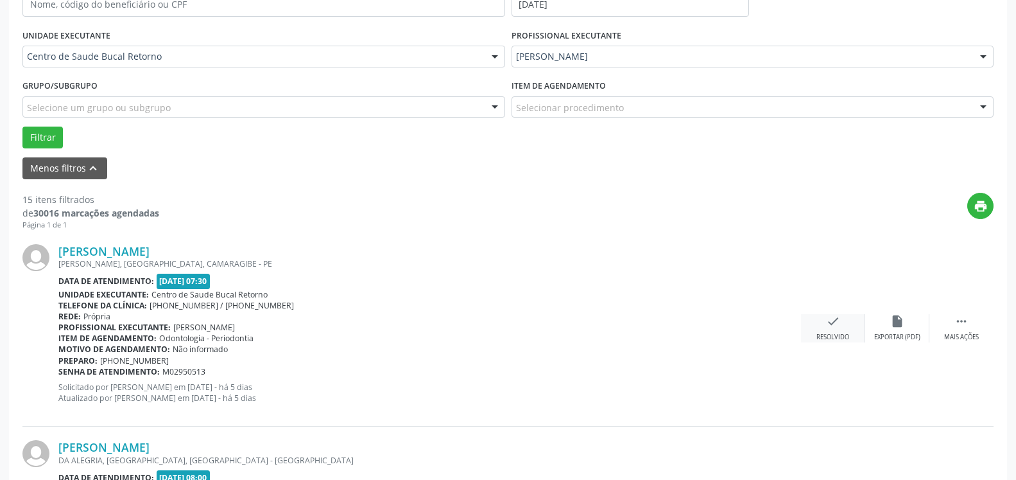
click at [840, 327] on div "check Resolvido" at bounding box center [833, 328] width 64 height 28
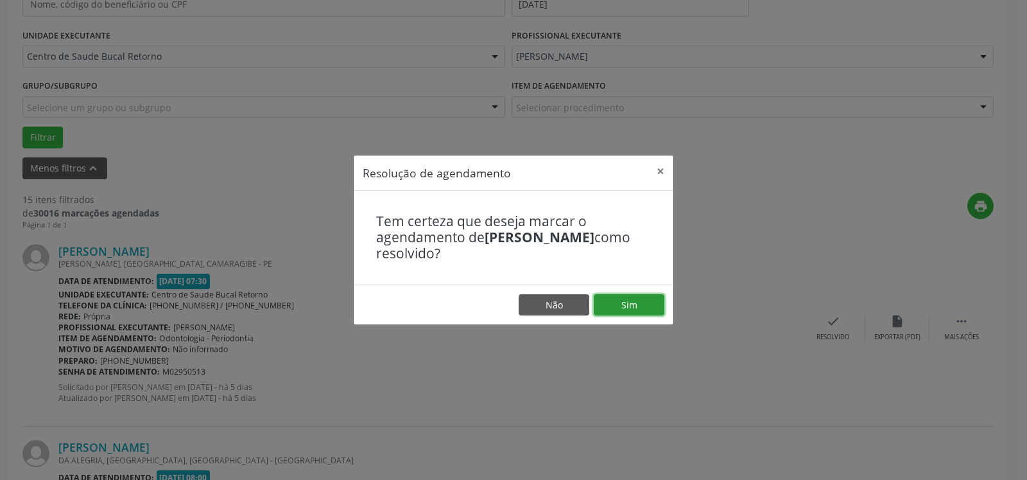
click at [648, 304] on button "Sim" at bounding box center [629, 305] width 71 height 22
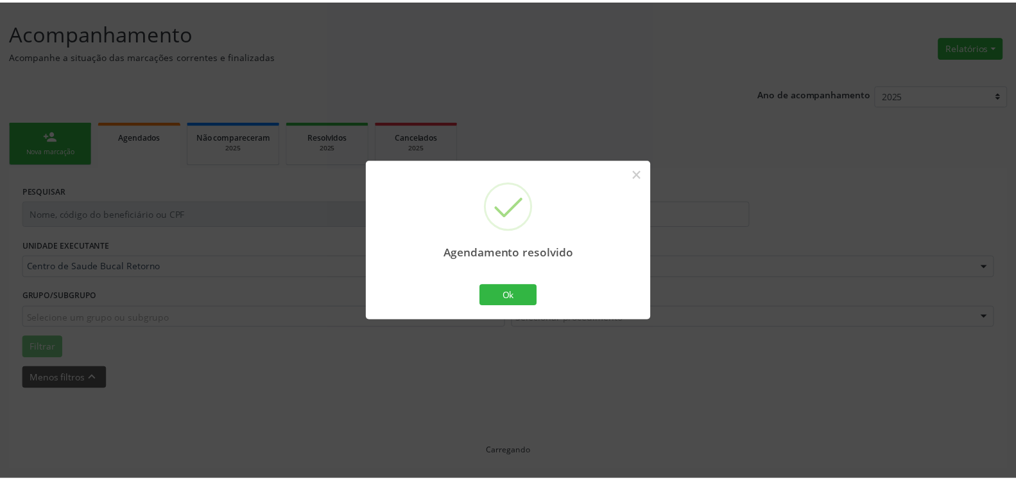
scroll to position [71, 0]
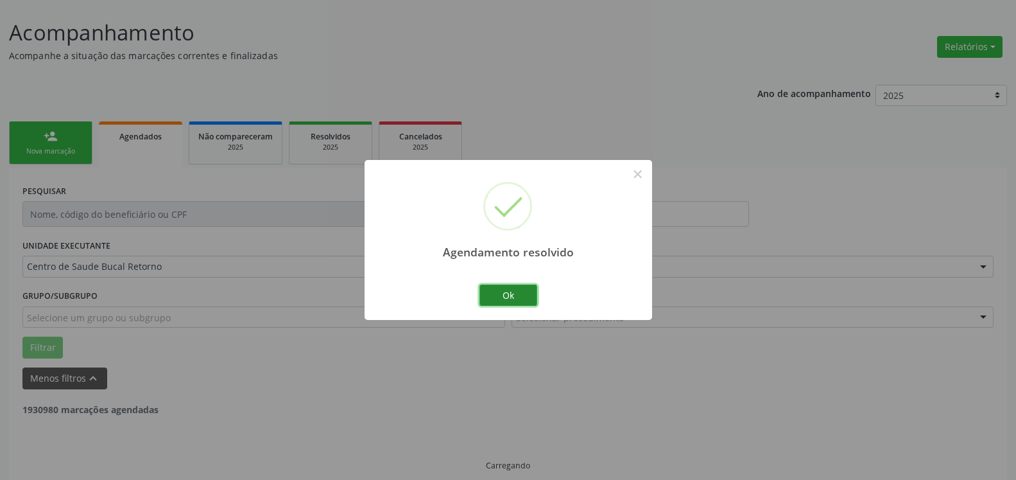
click at [499, 295] on button "Ok" at bounding box center [509, 295] width 58 height 22
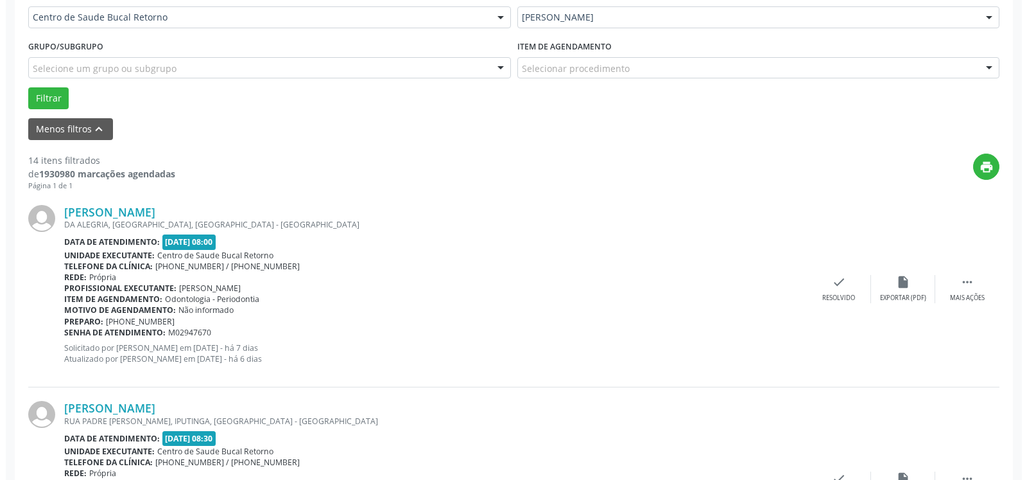
scroll to position [333, 0]
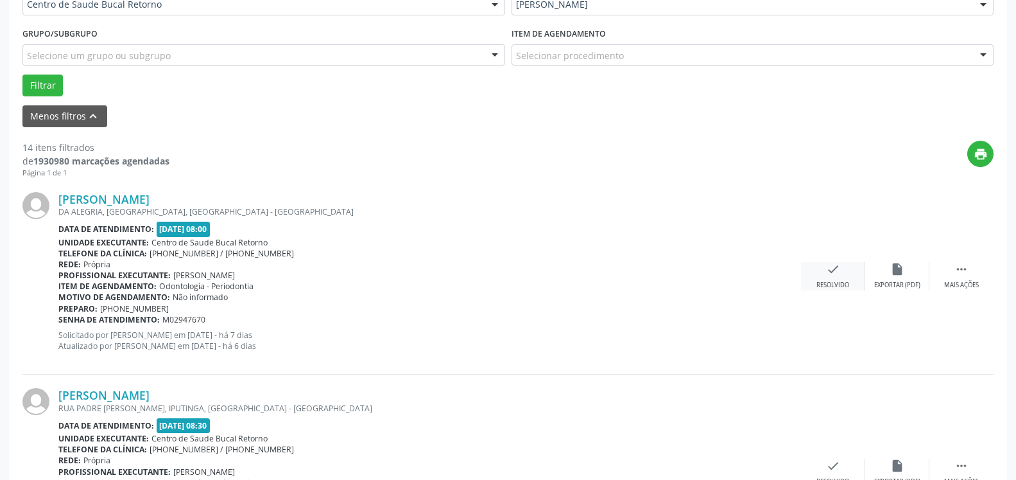
click at [831, 276] on icon "check" at bounding box center [833, 269] width 14 height 14
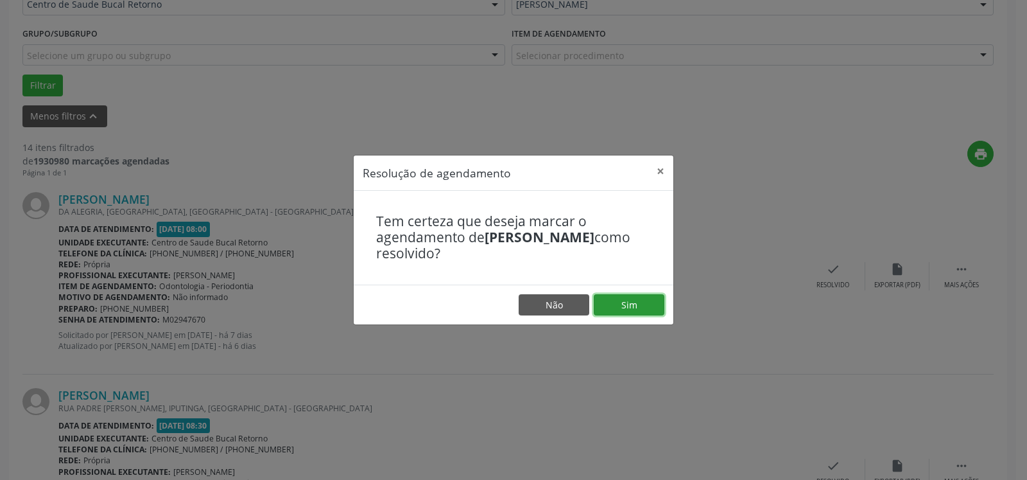
click at [635, 306] on button "Sim" at bounding box center [629, 305] width 71 height 22
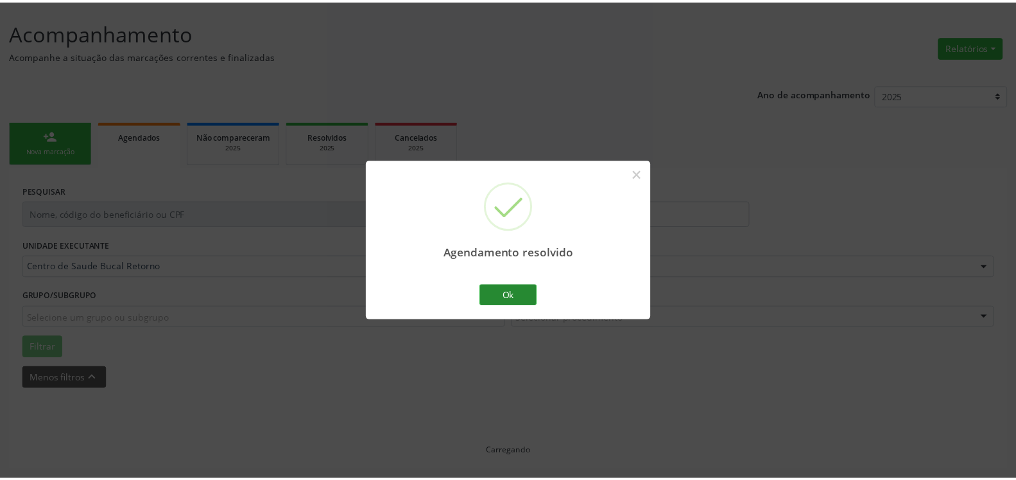
scroll to position [71, 0]
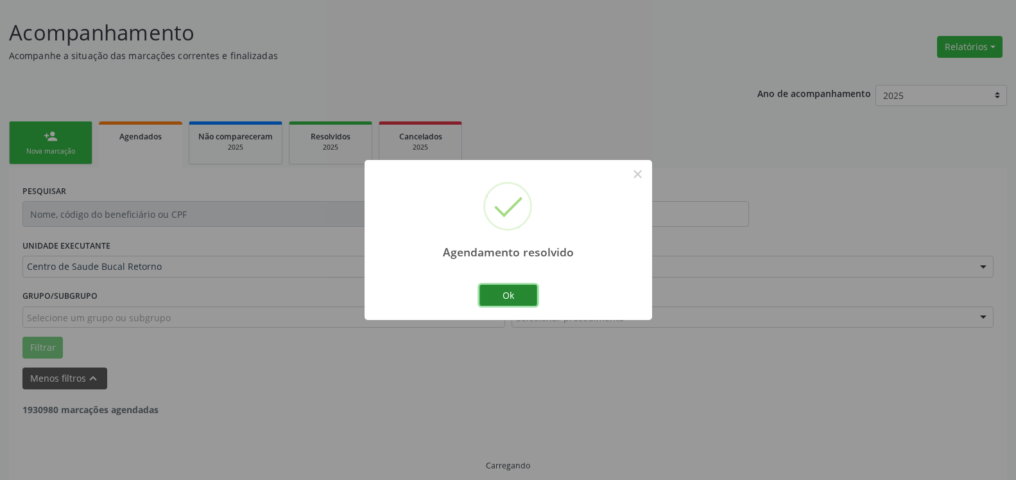
click at [513, 291] on button "Ok" at bounding box center [509, 295] width 58 height 22
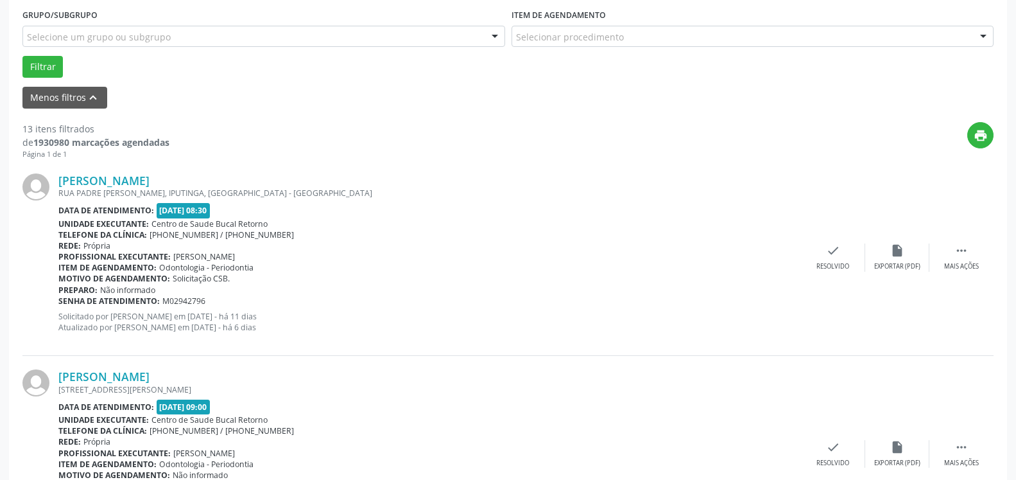
scroll to position [398, 0]
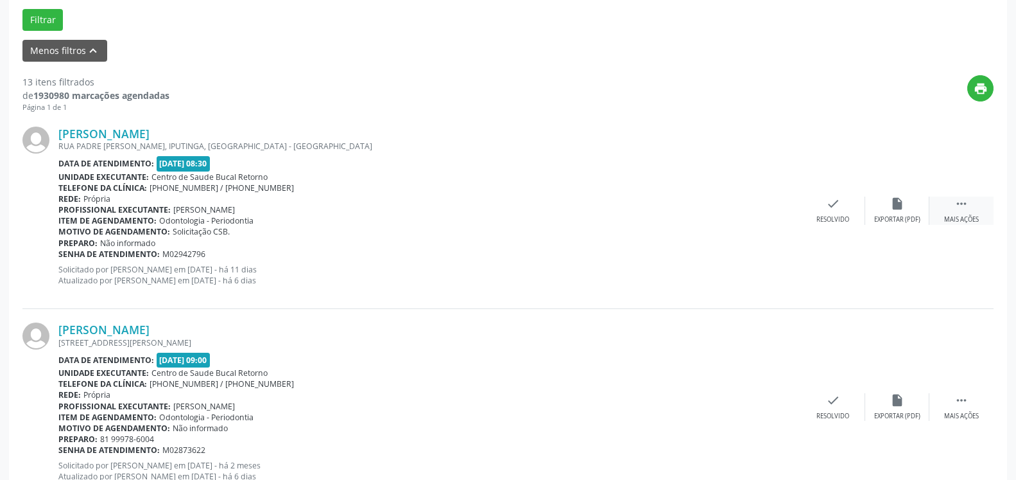
click at [974, 209] on div " Mais ações" at bounding box center [961, 210] width 64 height 28
click at [903, 220] on div "Não compareceu" at bounding box center [897, 219] width 55 height 9
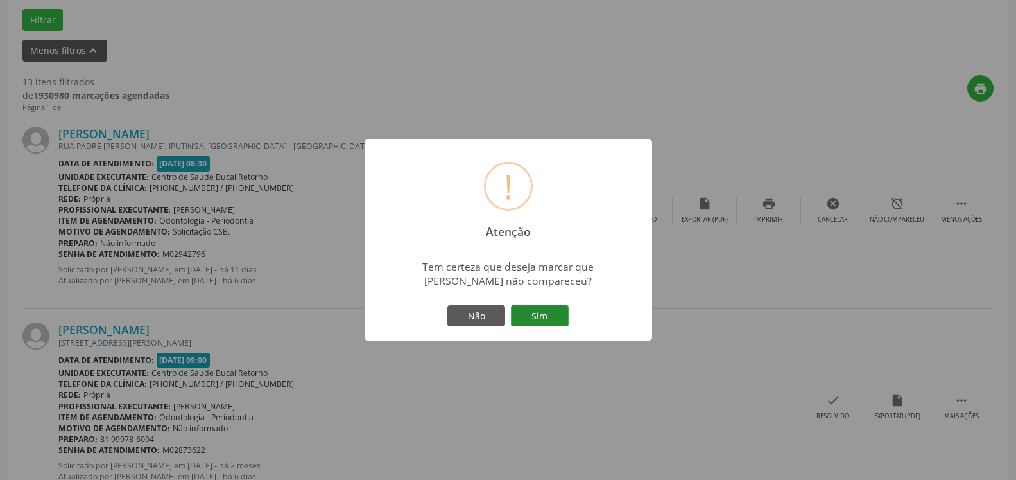
click at [557, 311] on button "Sim" at bounding box center [540, 316] width 58 height 22
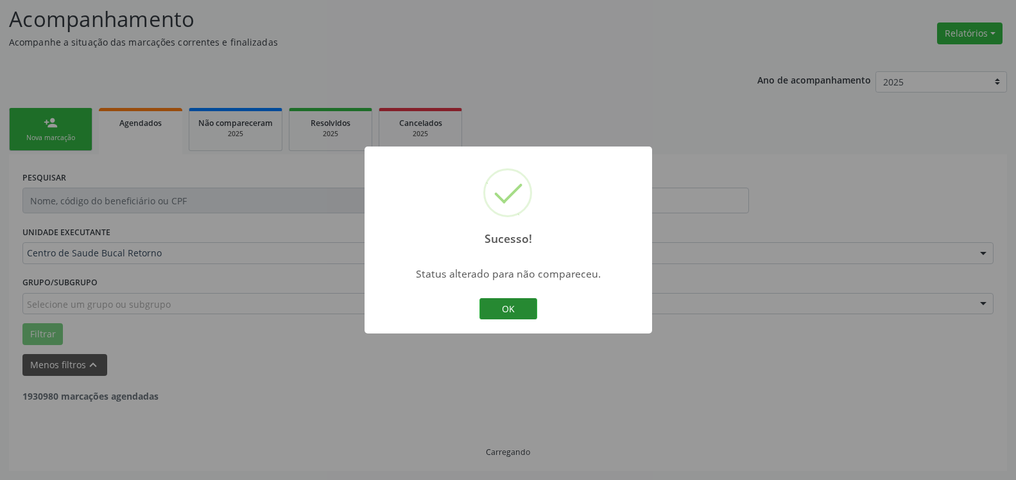
click at [514, 311] on button "OK" at bounding box center [509, 309] width 58 height 22
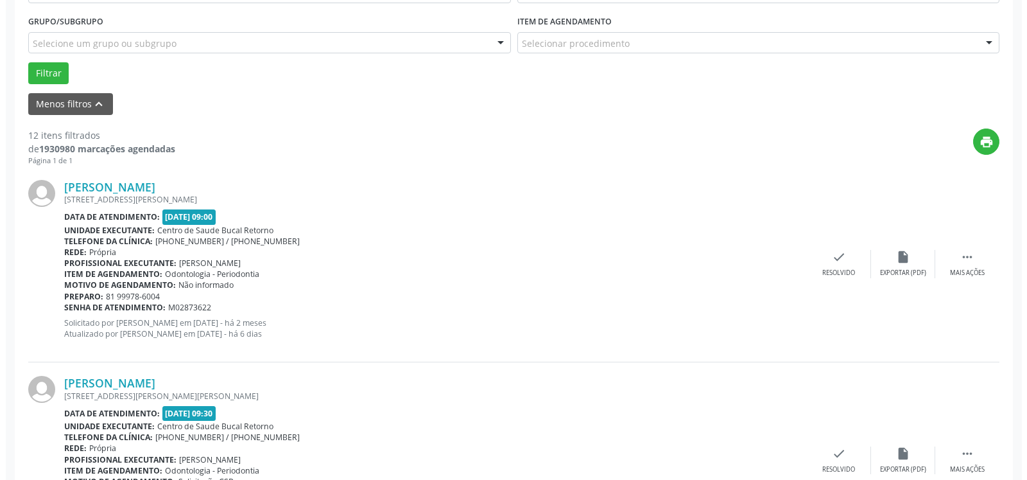
scroll to position [346, 0]
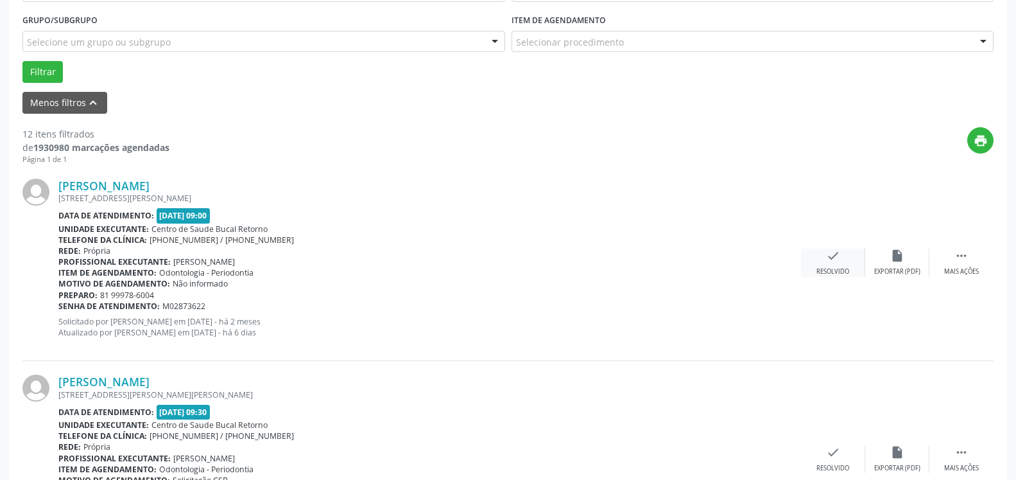
click at [834, 261] on icon "check" at bounding box center [833, 255] width 14 height 14
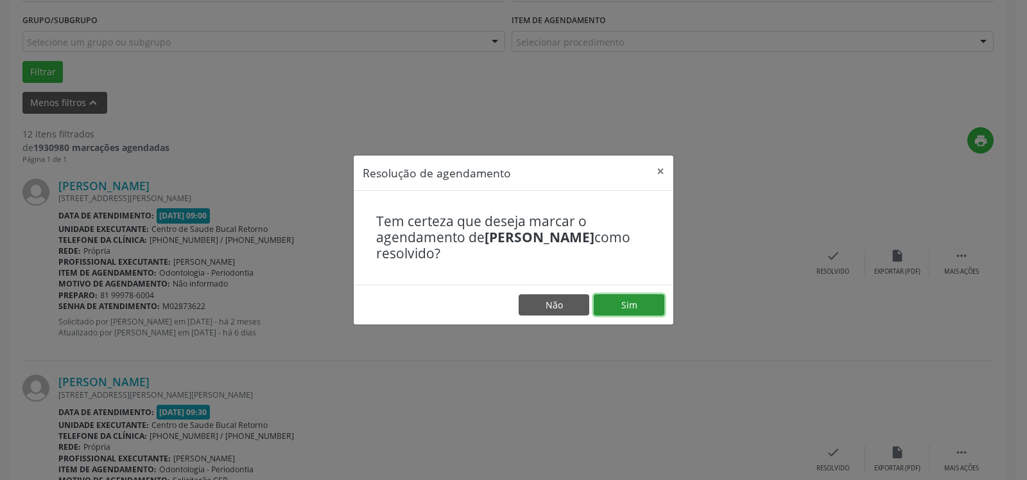
click at [640, 307] on button "Sim" at bounding box center [629, 305] width 71 height 22
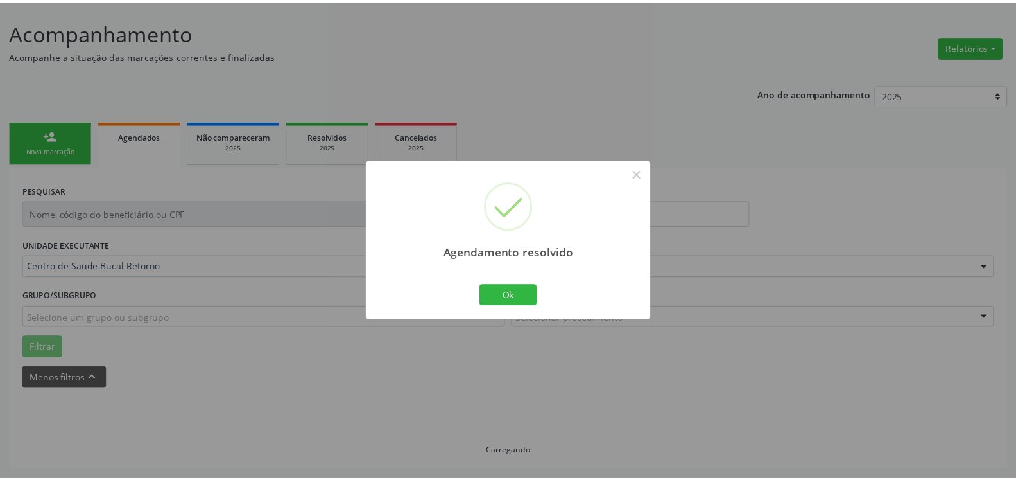
scroll to position [71, 0]
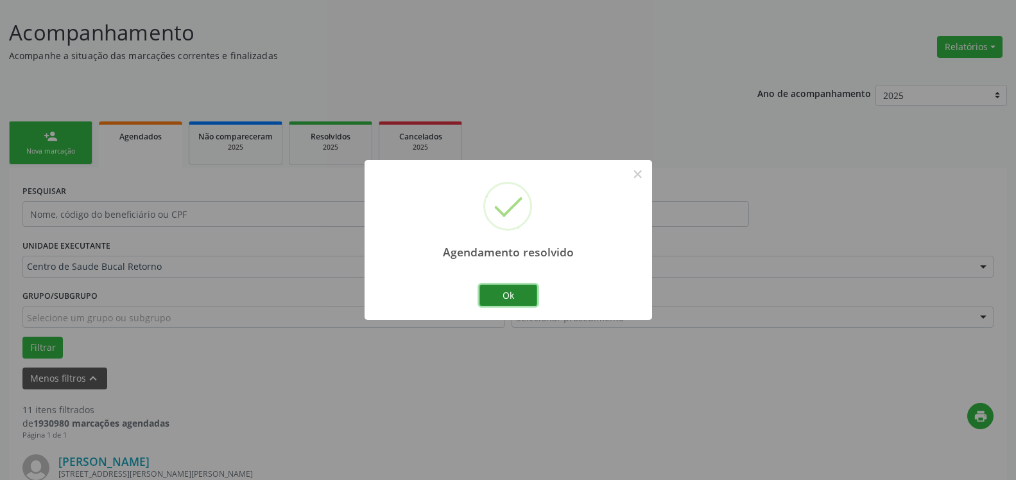
click at [505, 299] on button "Ok" at bounding box center [509, 295] width 58 height 22
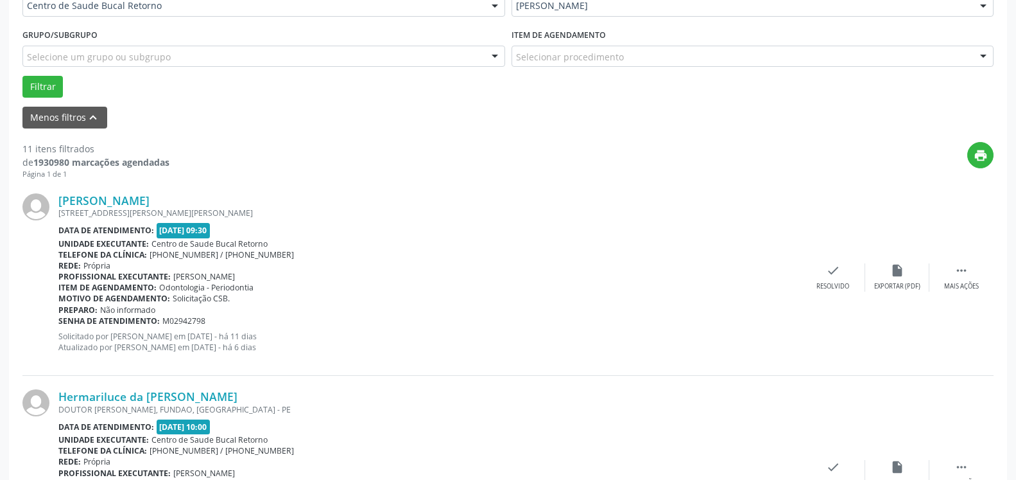
scroll to position [333, 0]
click at [967, 270] on div " Mais ações" at bounding box center [961, 276] width 64 height 28
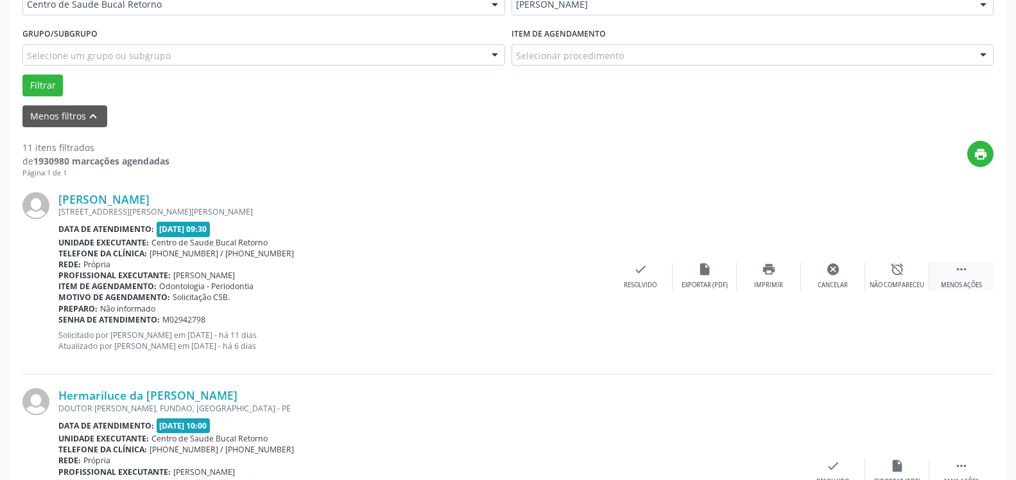
click at [903, 270] on icon "alarm_off" at bounding box center [897, 269] width 14 height 14
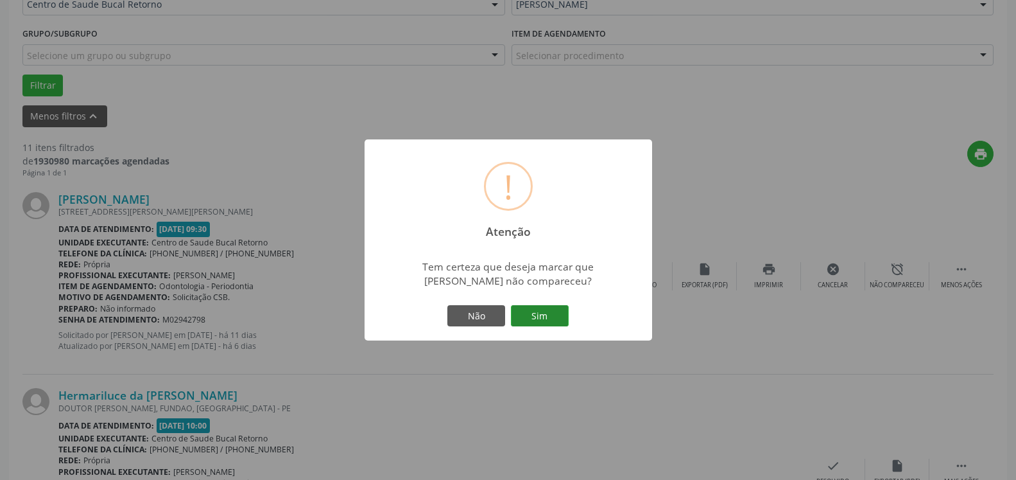
click at [534, 313] on button "Sim" at bounding box center [540, 316] width 58 height 22
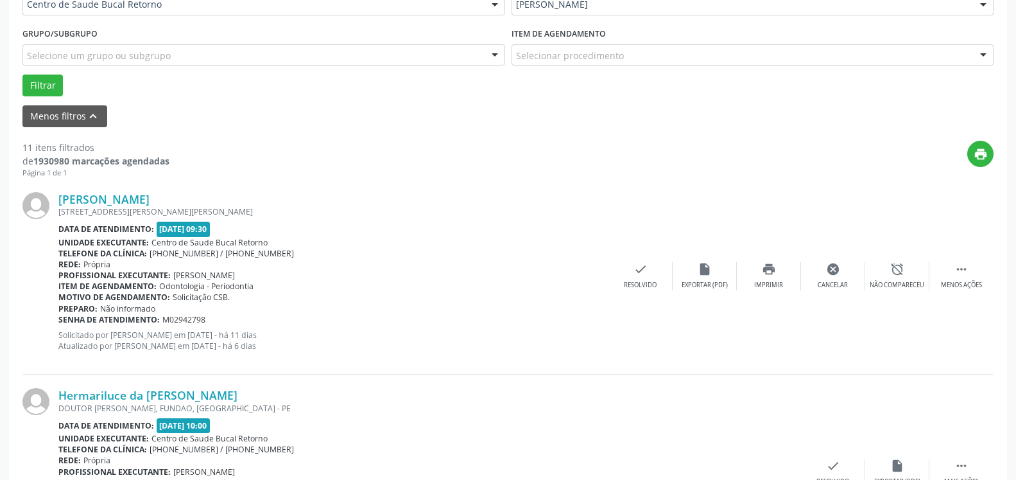
scroll to position [84, 0]
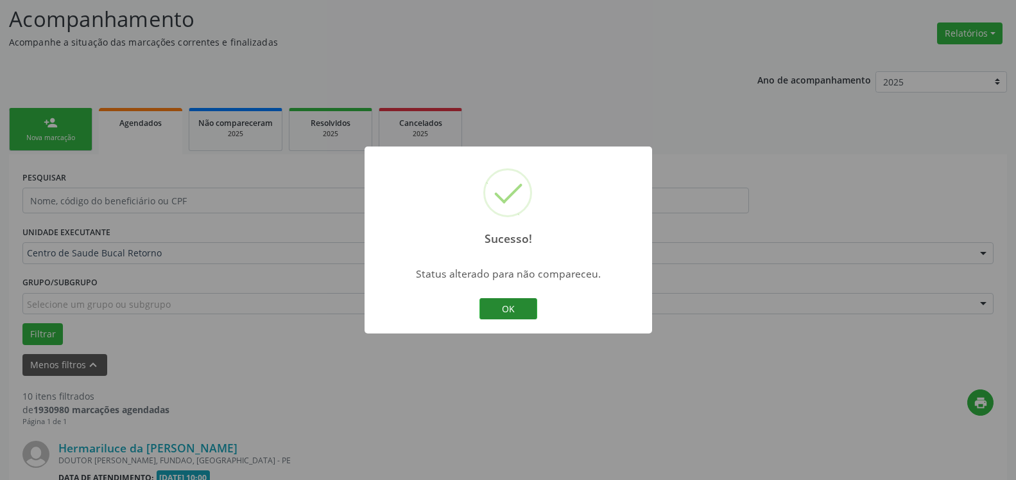
click at [506, 314] on button "OK" at bounding box center [509, 309] width 58 height 22
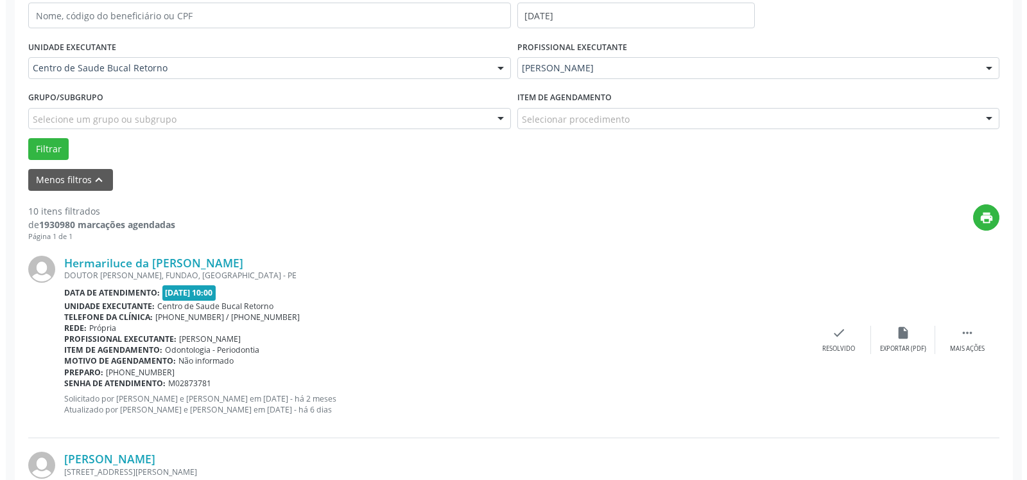
scroll to position [281, 0]
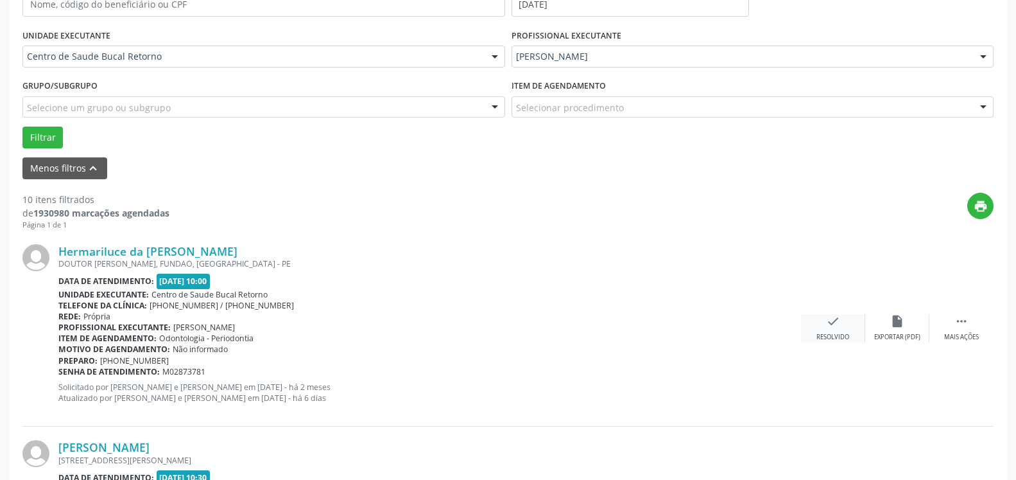
click at [825, 321] on div "check Resolvido" at bounding box center [833, 328] width 64 height 28
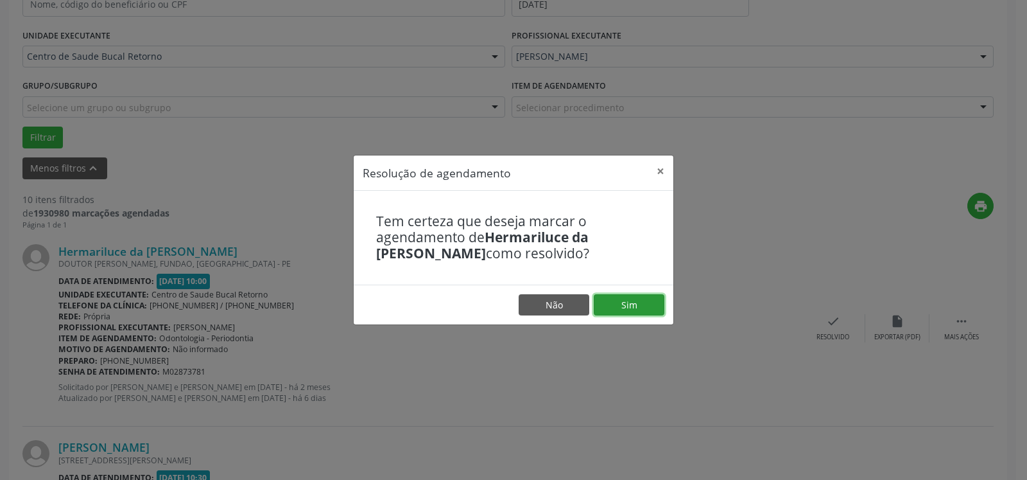
click at [645, 310] on button "Sim" at bounding box center [629, 305] width 71 height 22
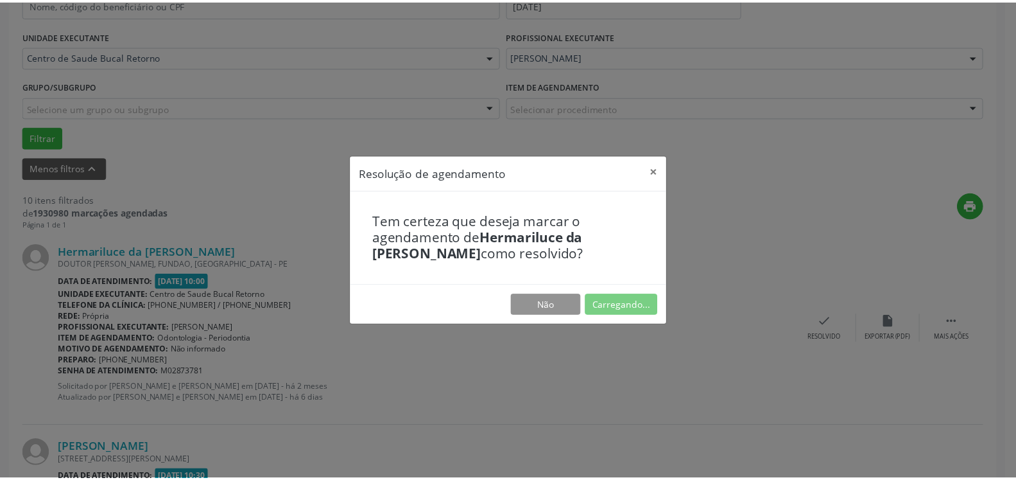
scroll to position [71, 0]
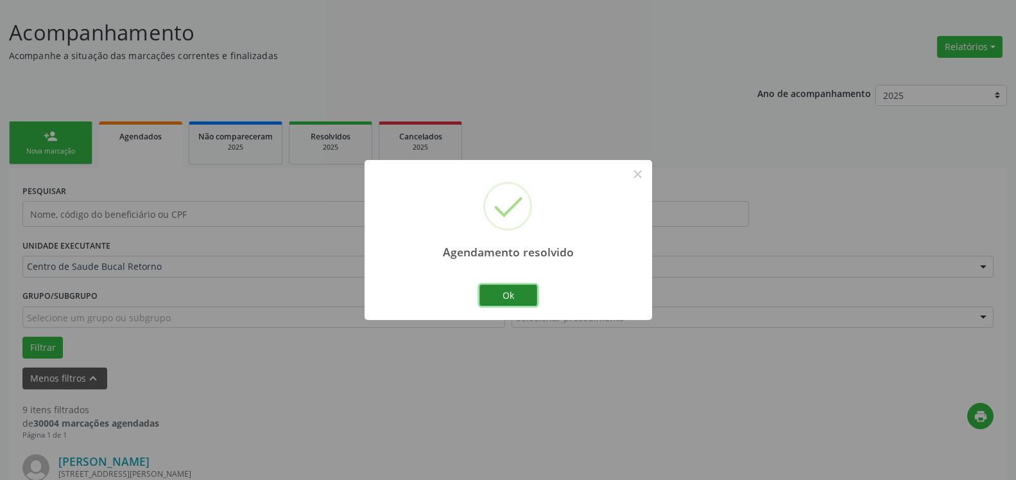
click at [492, 296] on button "Ok" at bounding box center [509, 295] width 58 height 22
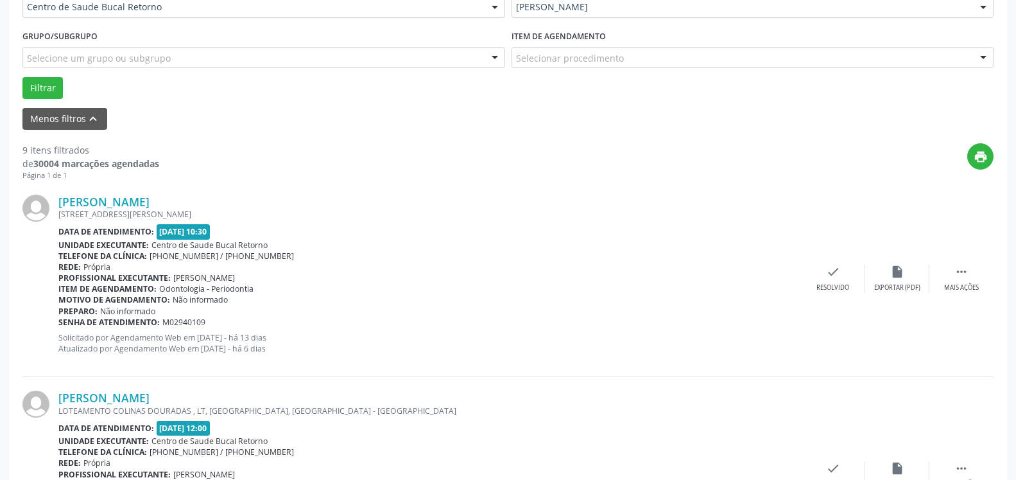
scroll to position [398, 0]
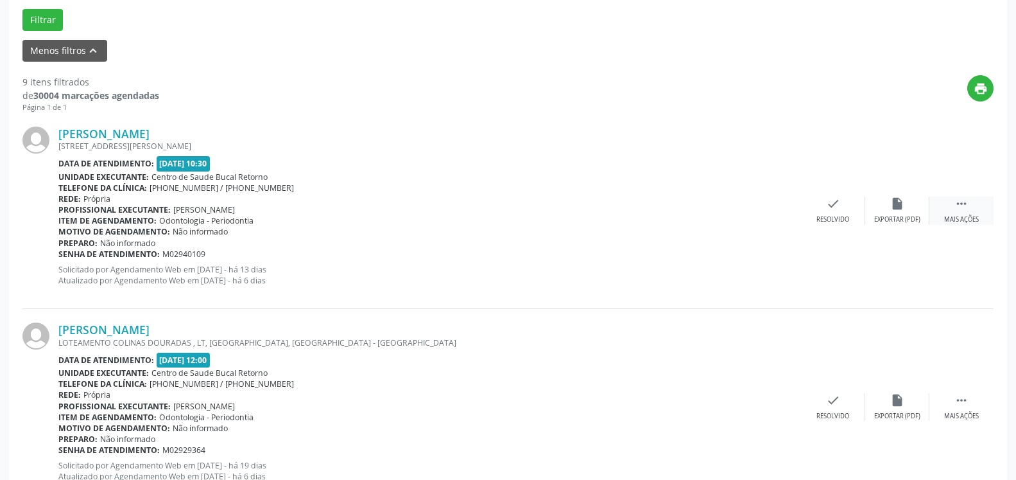
click at [959, 211] on icon "" at bounding box center [962, 203] width 14 height 14
click at [890, 218] on div "Não compareceu" at bounding box center [897, 219] width 55 height 9
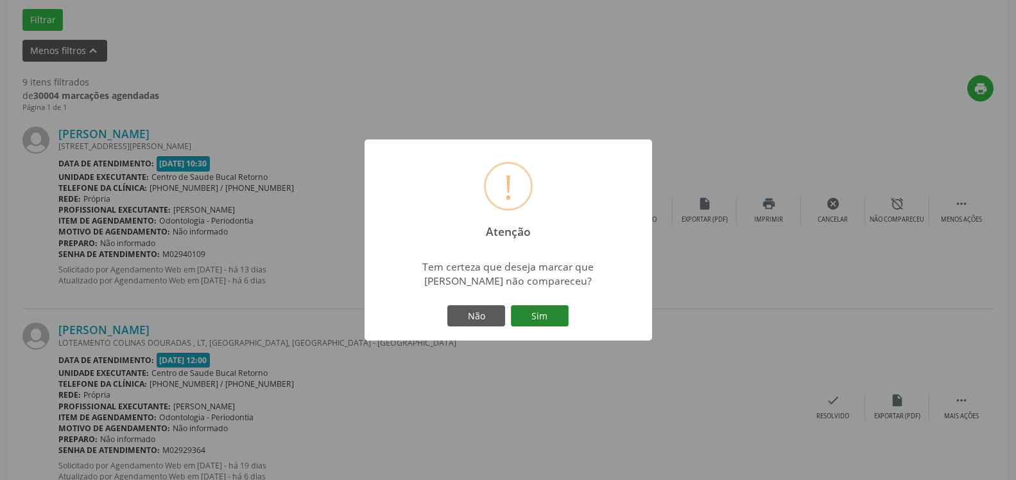
click at [544, 324] on button "Sim" at bounding box center [540, 316] width 58 height 22
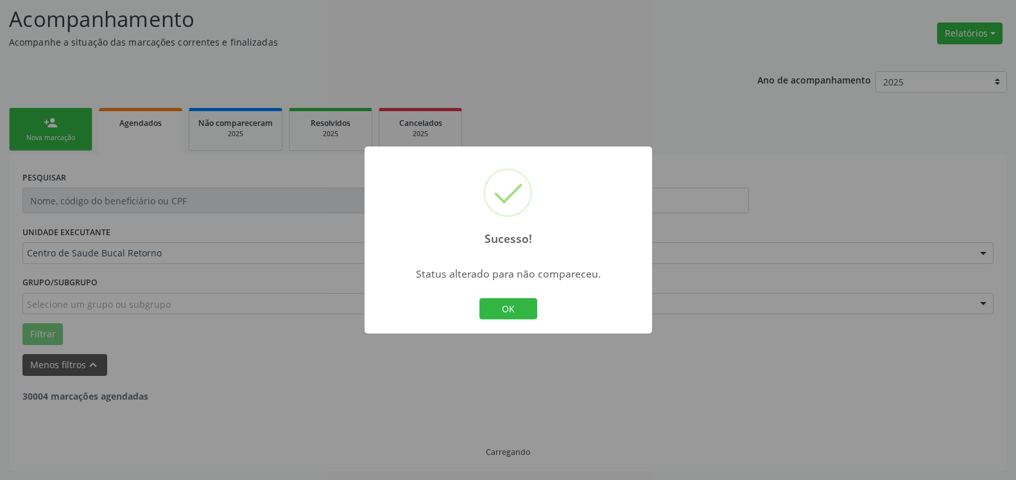
scroll to position [84, 0]
click at [526, 313] on button "OK" at bounding box center [509, 309] width 58 height 22
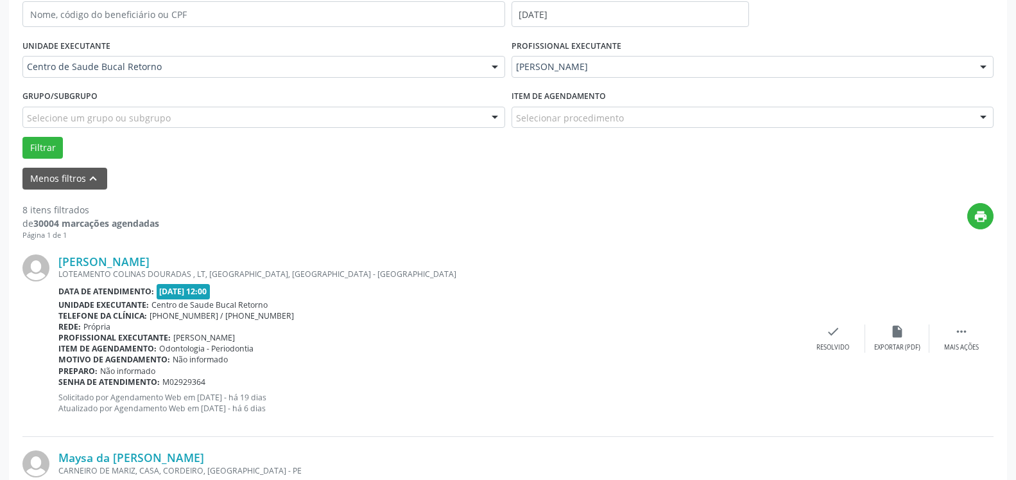
scroll to position [346, 0]
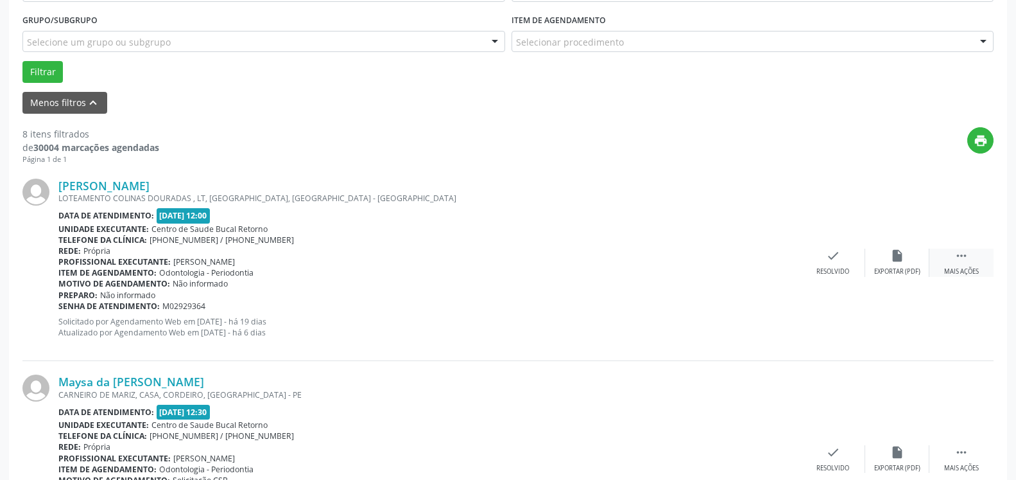
click at [967, 263] on icon "" at bounding box center [962, 255] width 14 height 14
click at [891, 257] on icon "alarm_off" at bounding box center [897, 255] width 14 height 14
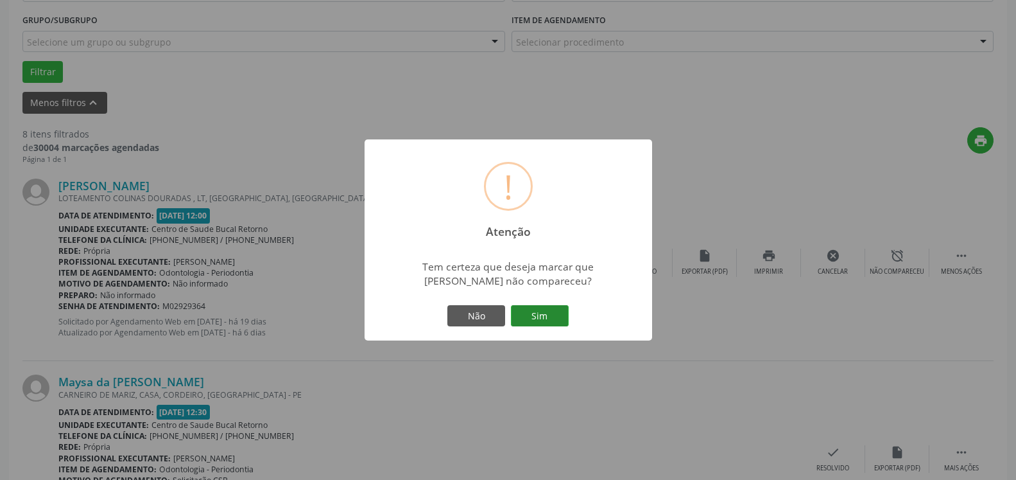
click at [550, 311] on button "Sim" at bounding box center [540, 316] width 58 height 22
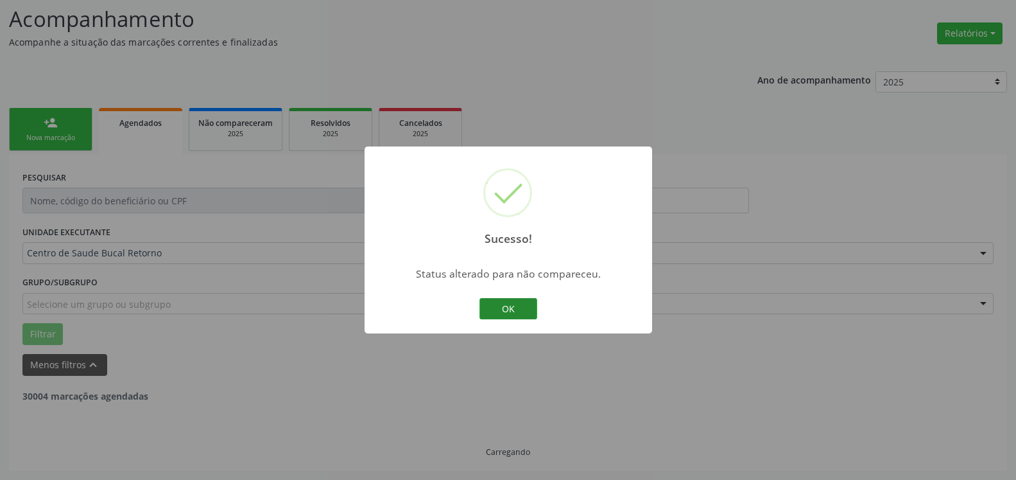
click at [523, 312] on button "OK" at bounding box center [509, 309] width 58 height 22
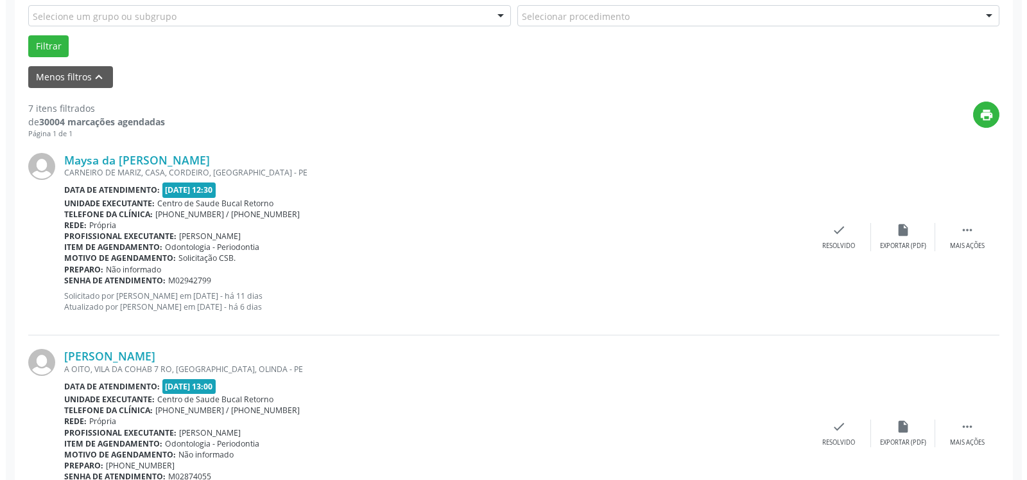
scroll to position [411, 0]
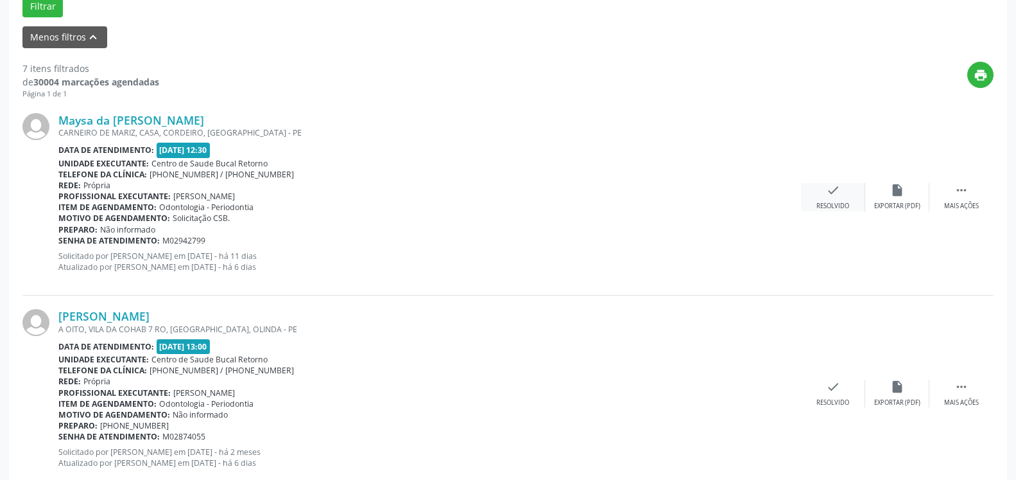
click at [831, 192] on icon "check" at bounding box center [833, 190] width 14 height 14
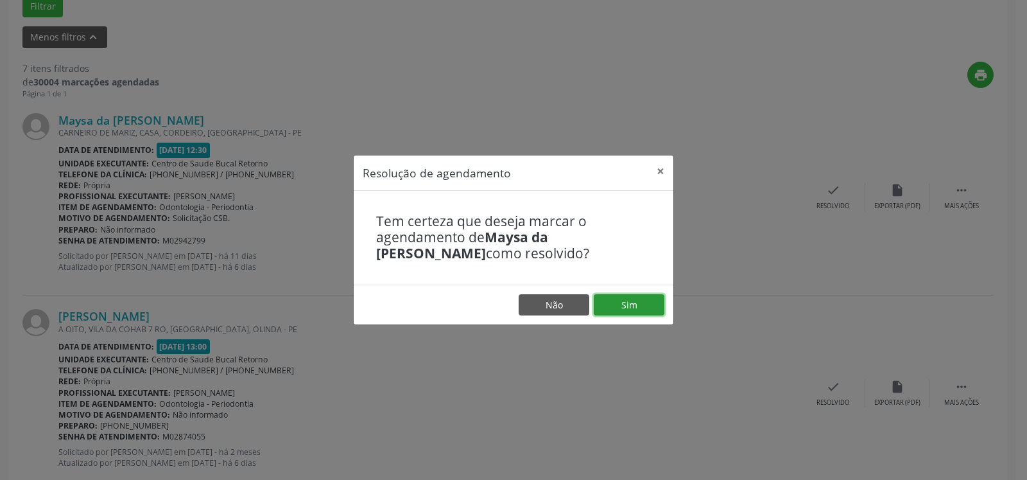
click at [639, 306] on button "Sim" at bounding box center [629, 305] width 71 height 22
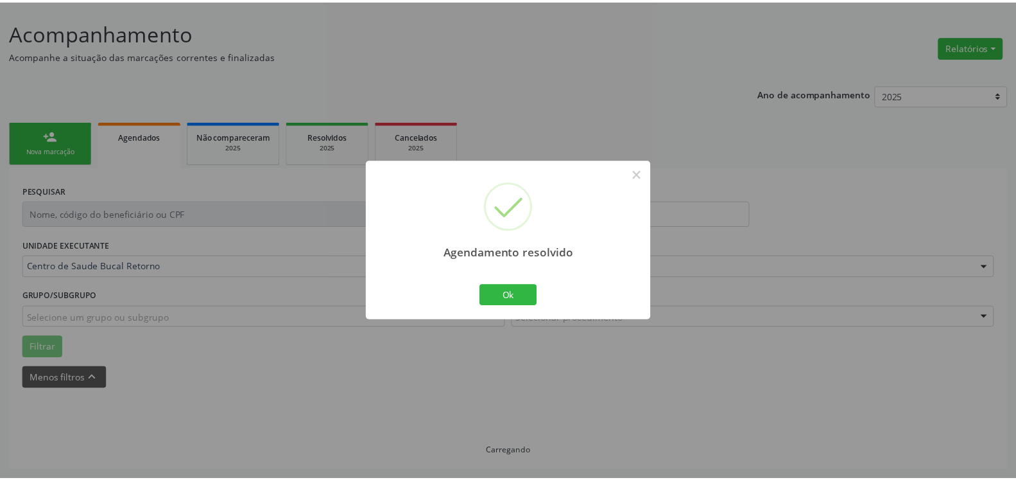
scroll to position [71, 0]
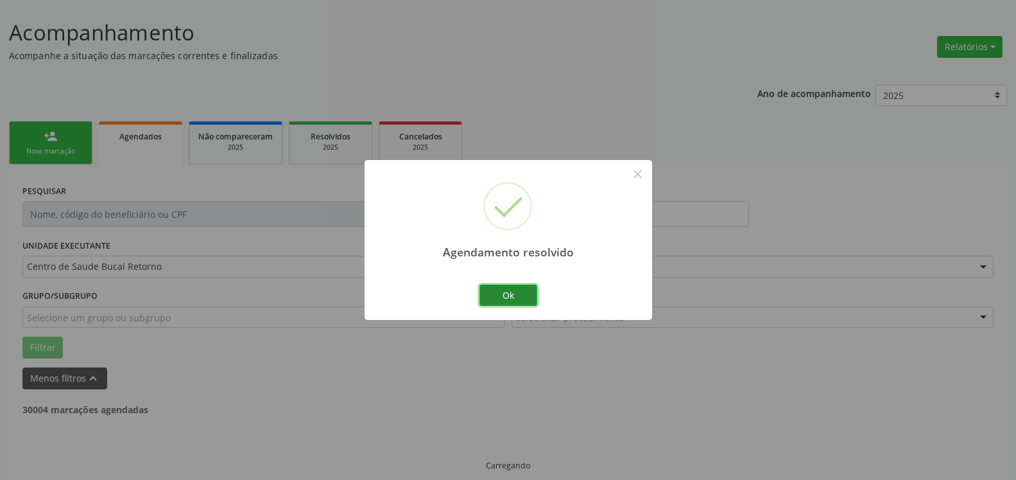
click at [505, 296] on button "Ok" at bounding box center [509, 295] width 58 height 22
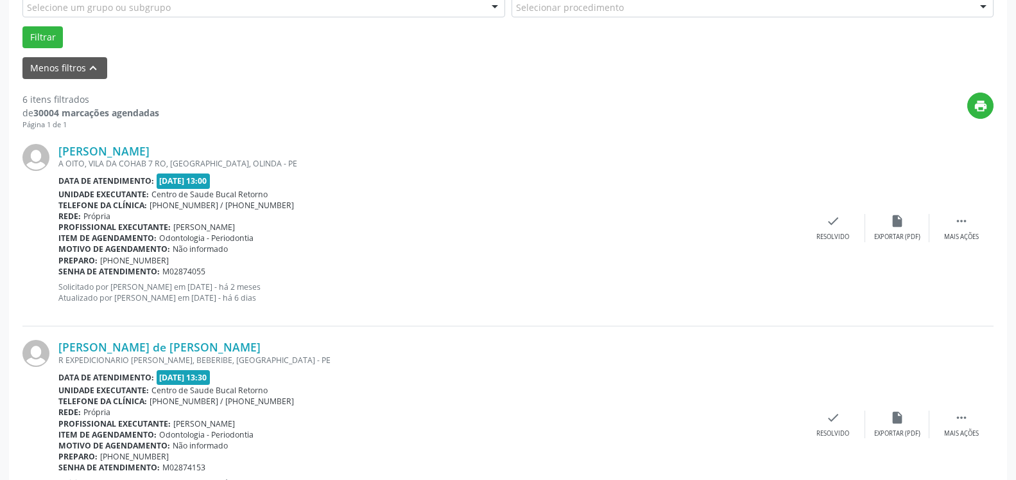
scroll to position [398, 0]
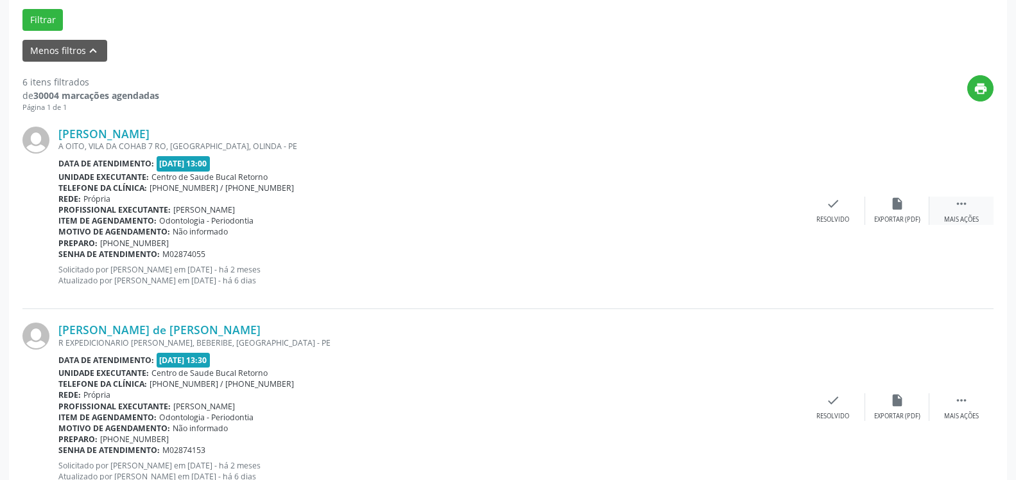
click at [974, 206] on div " Mais ações" at bounding box center [961, 210] width 64 height 28
click at [917, 206] on div "alarm_off Não compareceu" at bounding box center [897, 210] width 64 height 28
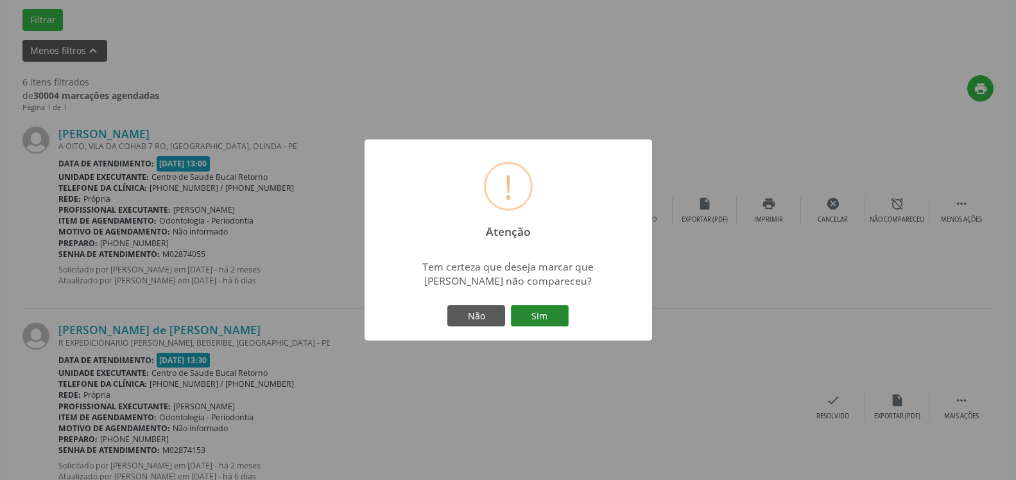
click at [546, 310] on button "Sim" at bounding box center [540, 316] width 58 height 22
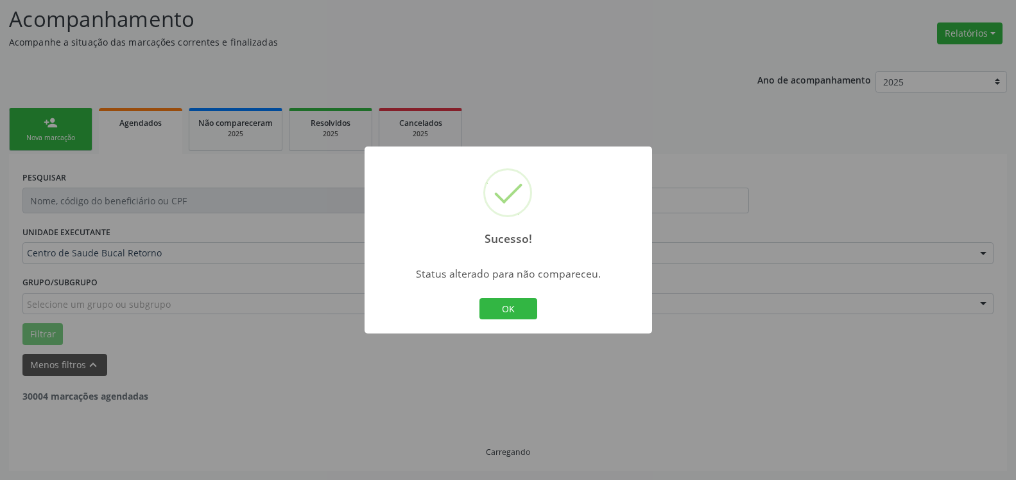
scroll to position [84, 0]
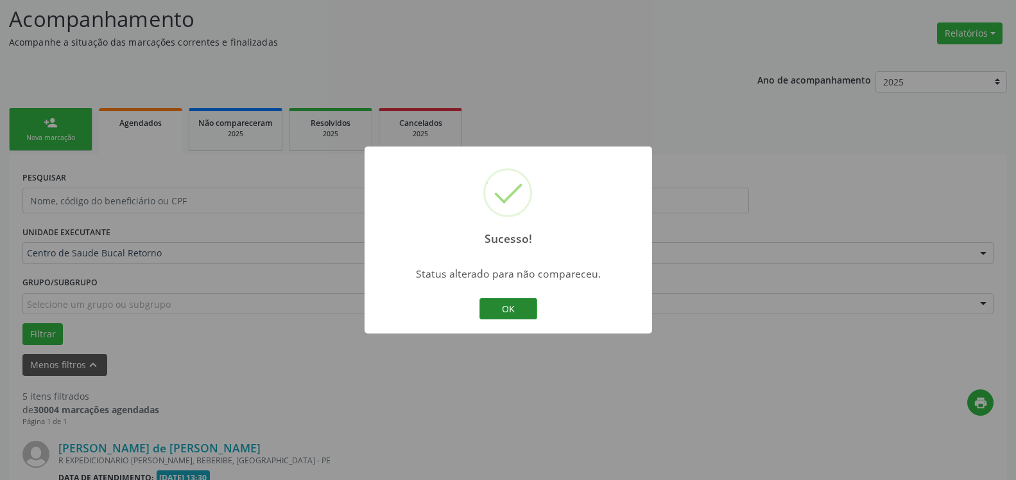
click at [510, 309] on button "OK" at bounding box center [509, 309] width 58 height 22
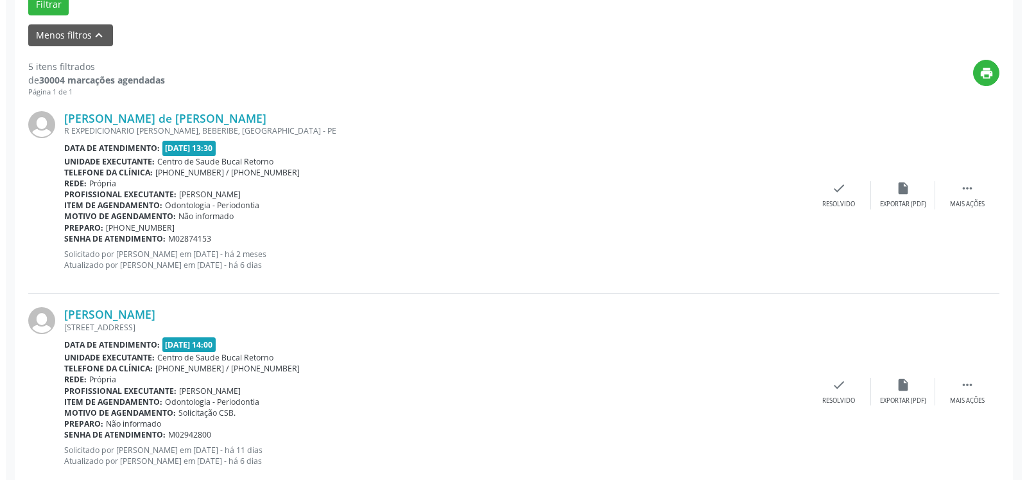
scroll to position [411, 0]
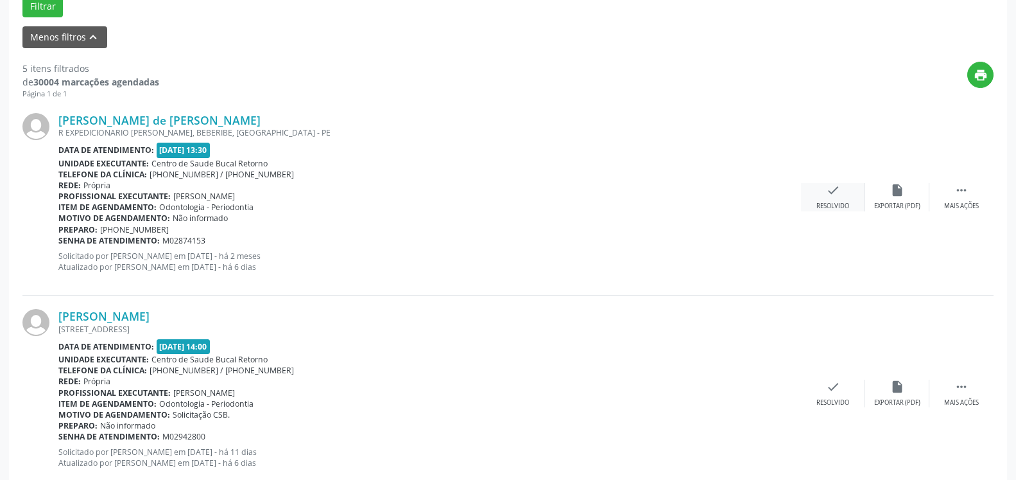
click at [837, 197] on icon "check" at bounding box center [833, 190] width 14 height 14
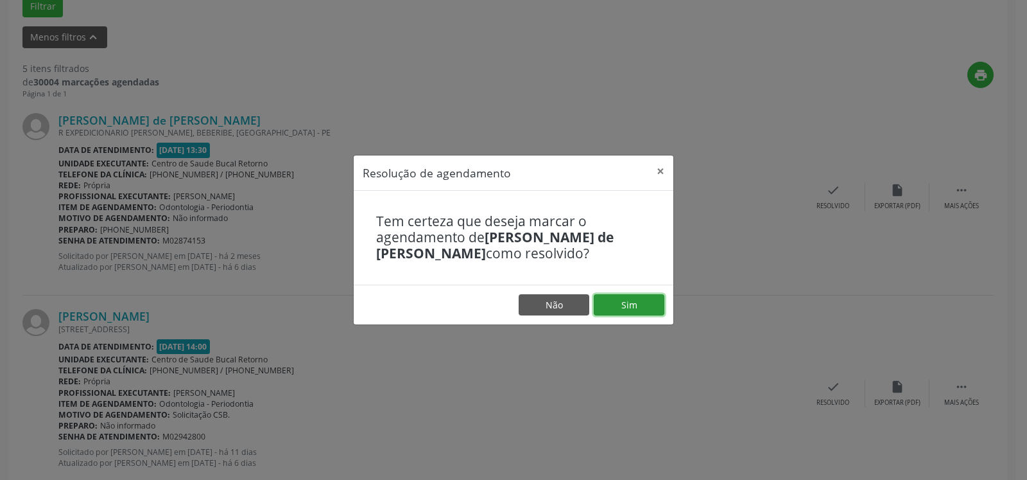
click at [633, 305] on button "Sim" at bounding box center [629, 305] width 71 height 22
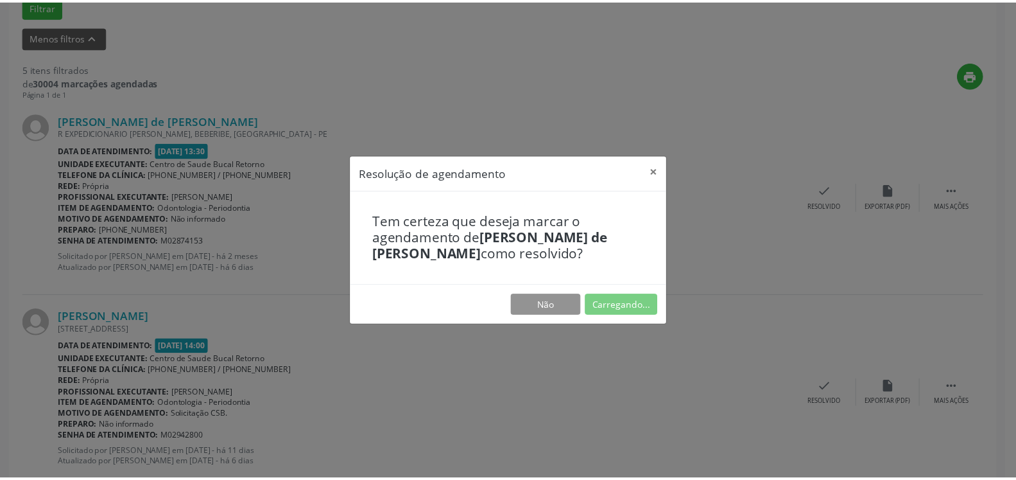
scroll to position [71, 0]
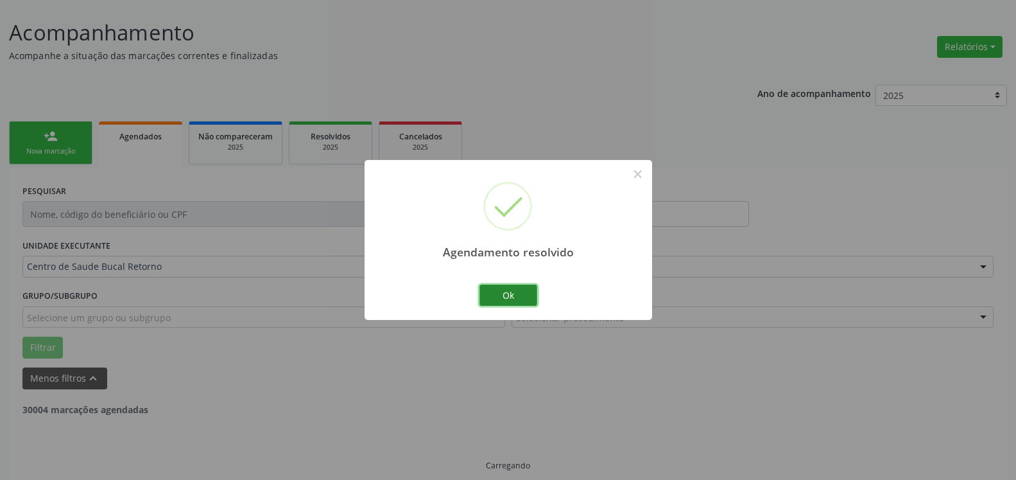
click at [505, 300] on button "Ok" at bounding box center [509, 295] width 58 height 22
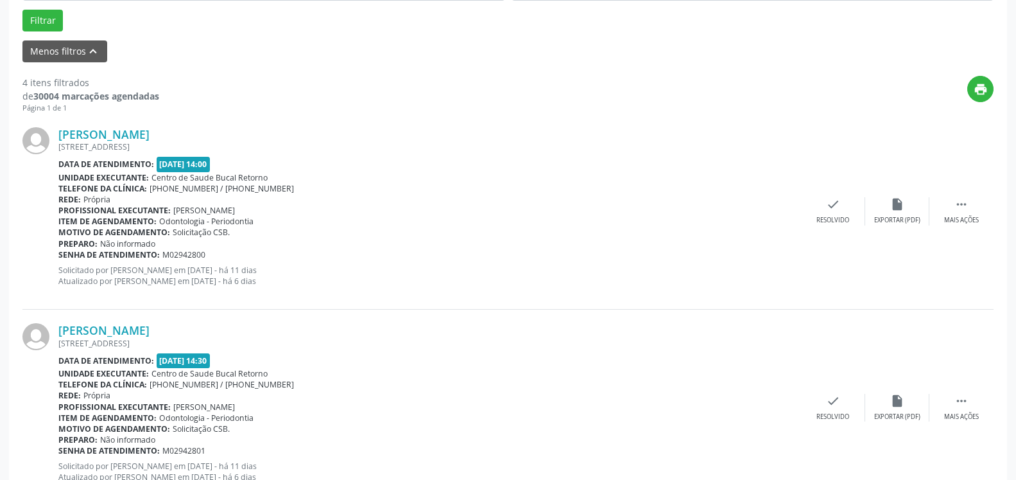
scroll to position [398, 0]
click at [962, 207] on icon "" at bounding box center [962, 203] width 14 height 14
click at [899, 211] on icon "alarm_off" at bounding box center [897, 203] width 14 height 14
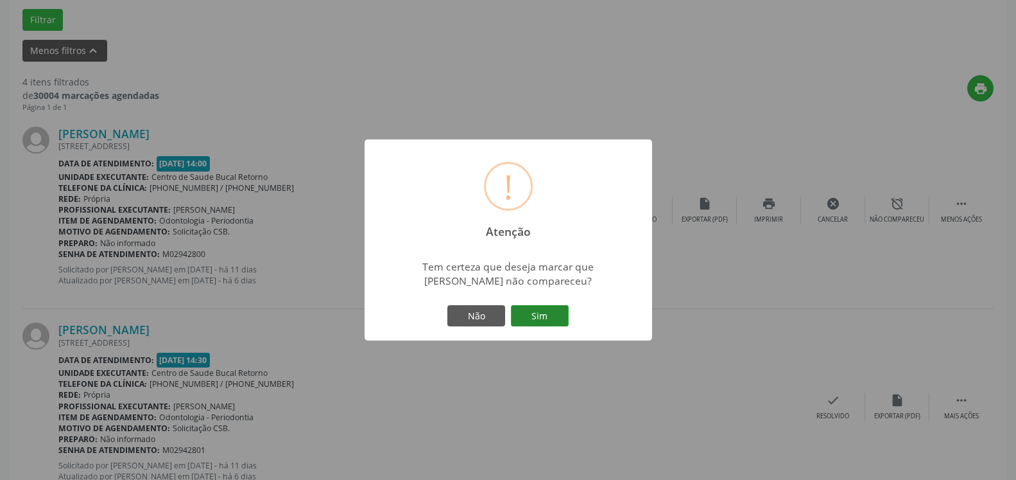
click at [532, 316] on button "Sim" at bounding box center [540, 316] width 58 height 22
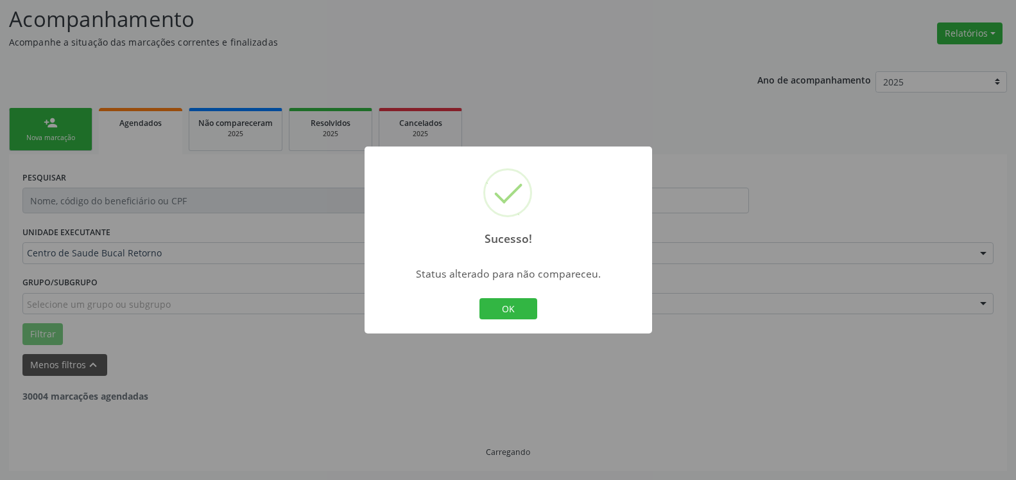
scroll to position [84, 0]
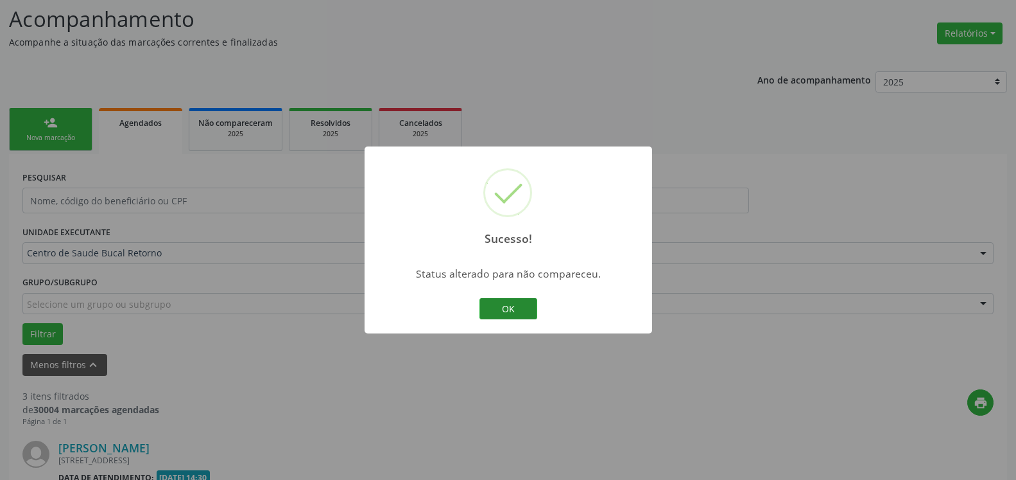
click at [519, 311] on button "OK" at bounding box center [509, 309] width 58 height 22
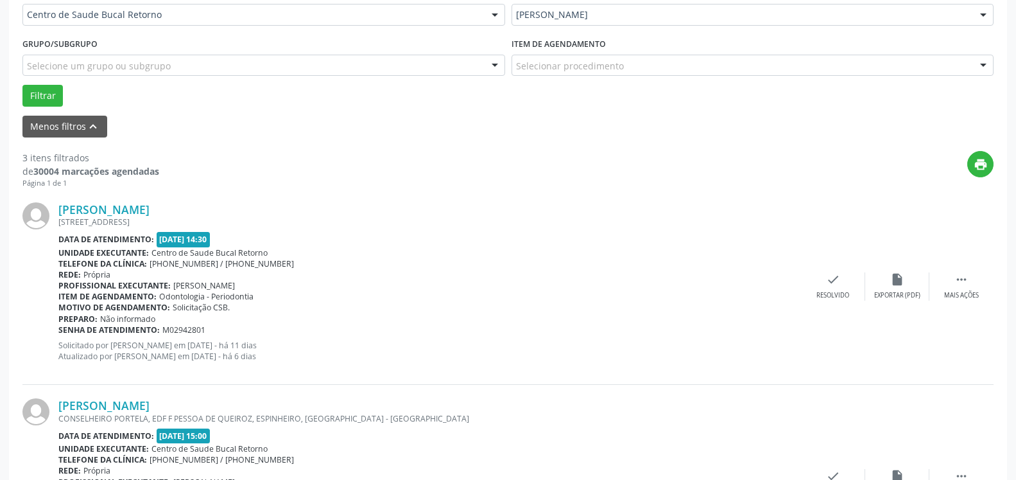
scroll to position [411, 0]
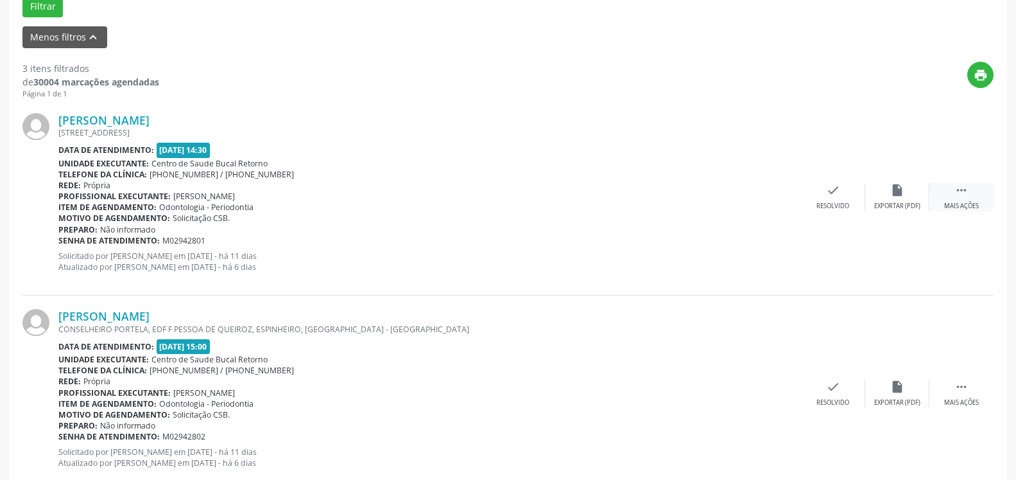
click at [964, 195] on icon "" at bounding box center [962, 190] width 14 height 14
click at [906, 197] on div "alarm_off Não compareceu" at bounding box center [897, 197] width 64 height 28
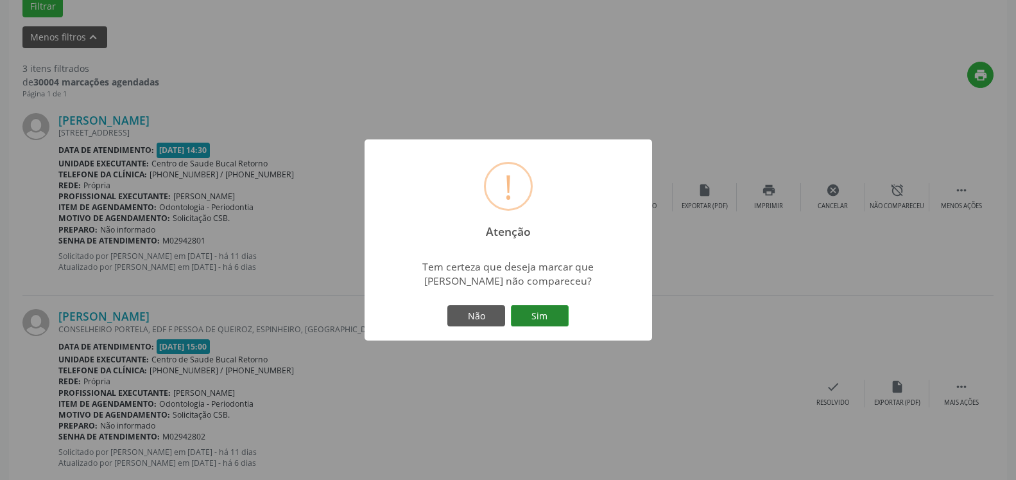
click at [551, 322] on button "Sim" at bounding box center [540, 316] width 58 height 22
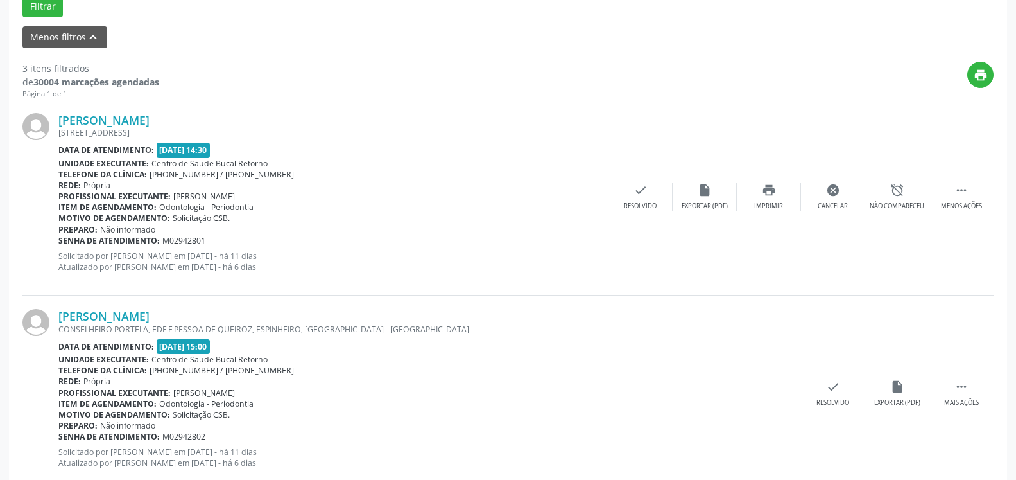
scroll to position [84, 0]
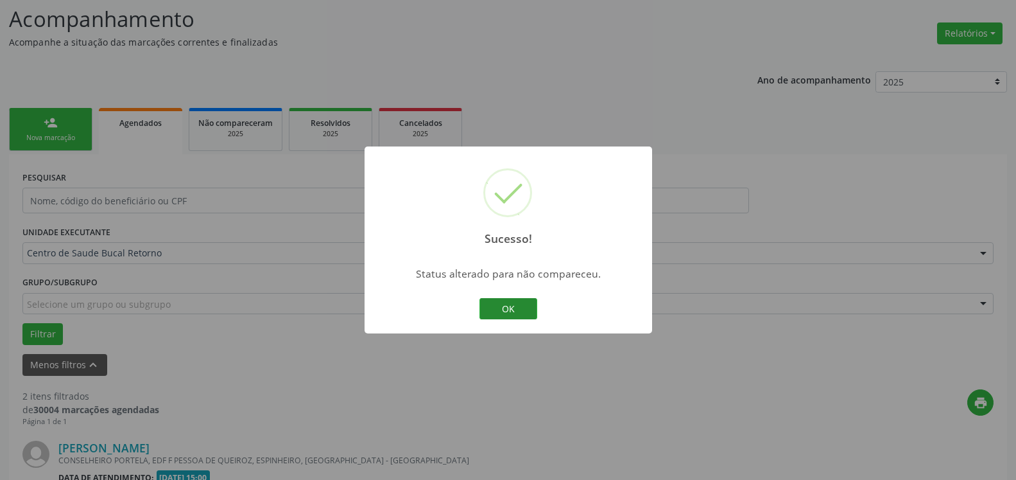
click at [498, 306] on button "OK" at bounding box center [509, 309] width 58 height 22
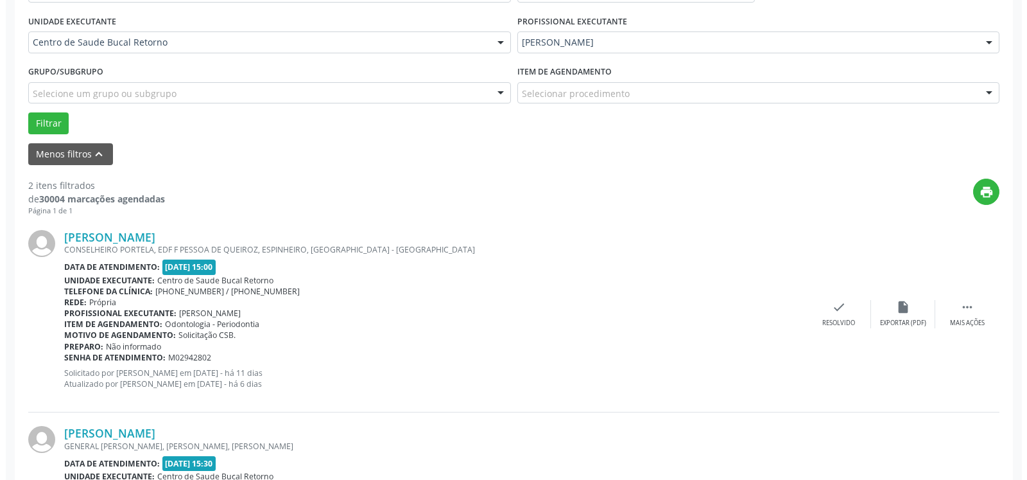
scroll to position [411, 0]
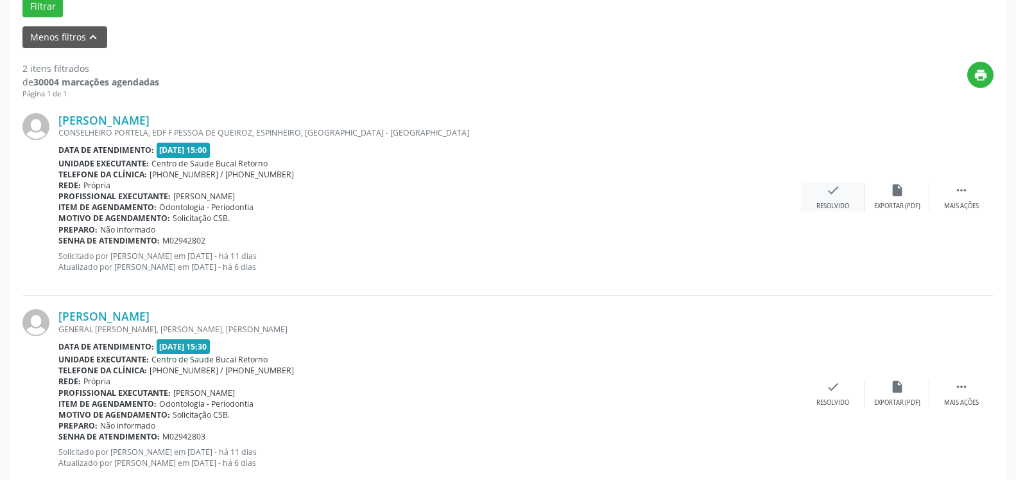
click at [837, 192] on icon "check" at bounding box center [833, 190] width 14 height 14
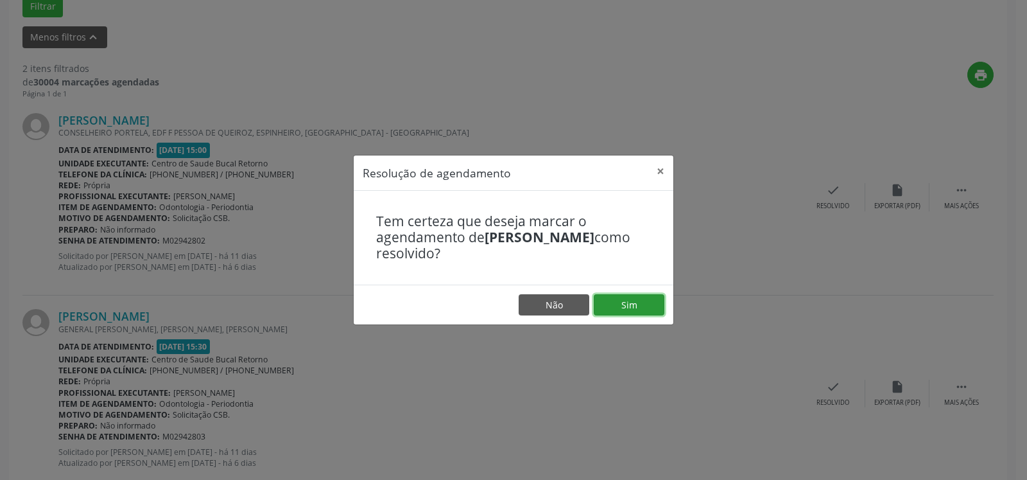
click at [642, 302] on button "Sim" at bounding box center [629, 305] width 71 height 22
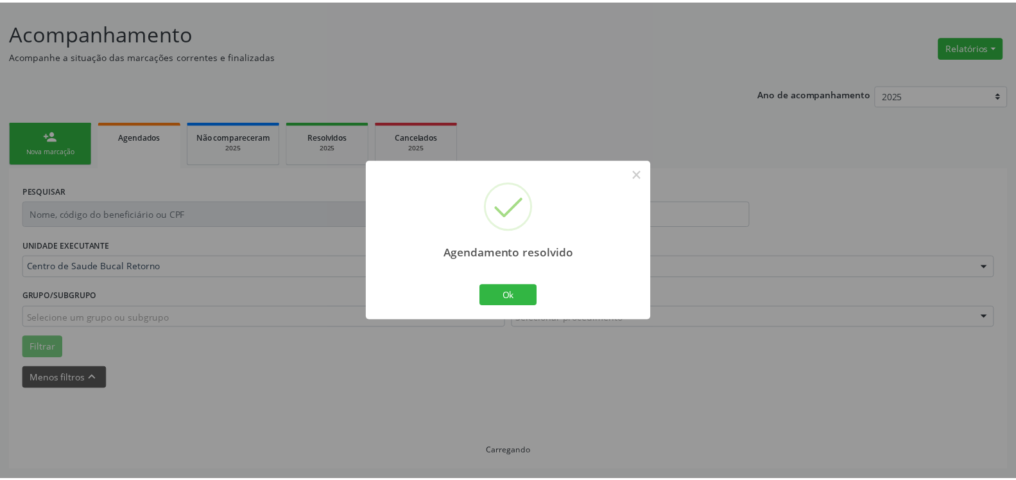
scroll to position [71, 0]
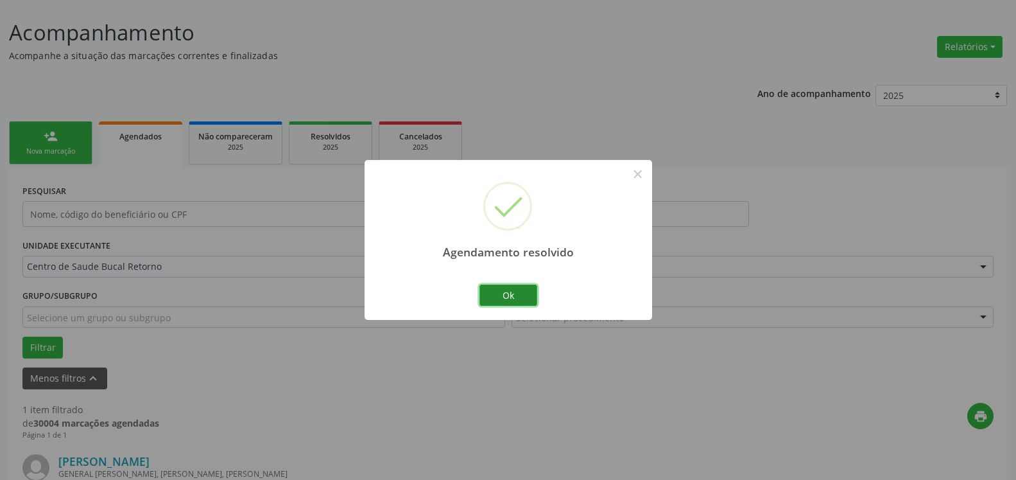
click at [501, 294] on button "Ok" at bounding box center [509, 295] width 58 height 22
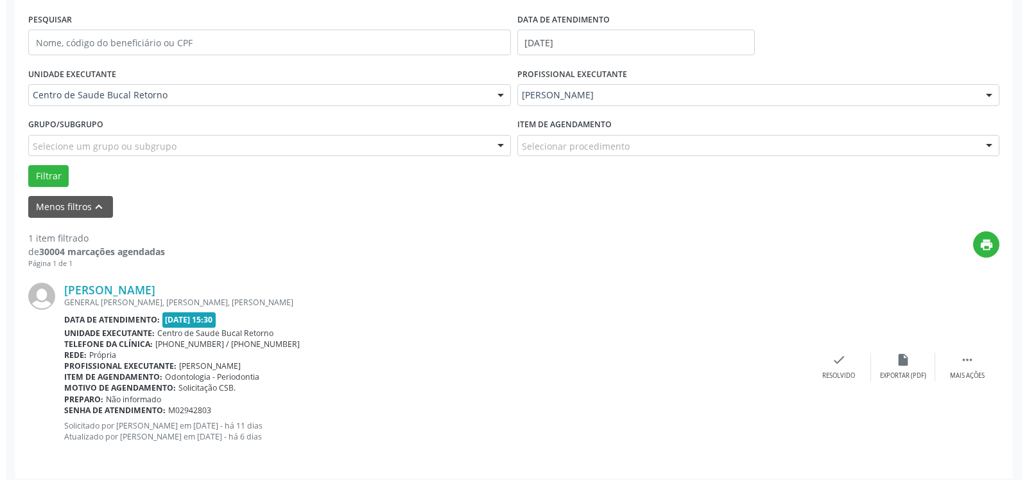
scroll to position [249, 0]
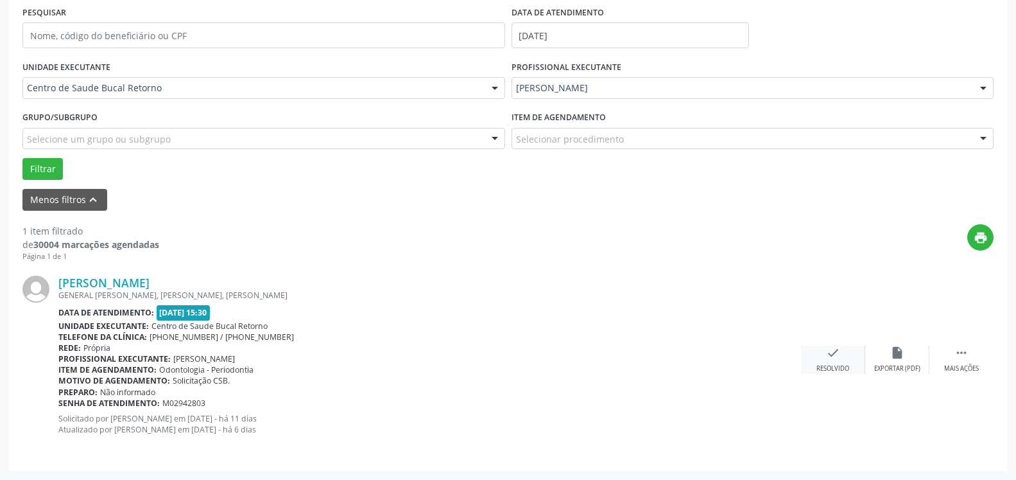
click at [832, 365] on div "Resolvido" at bounding box center [833, 368] width 33 height 9
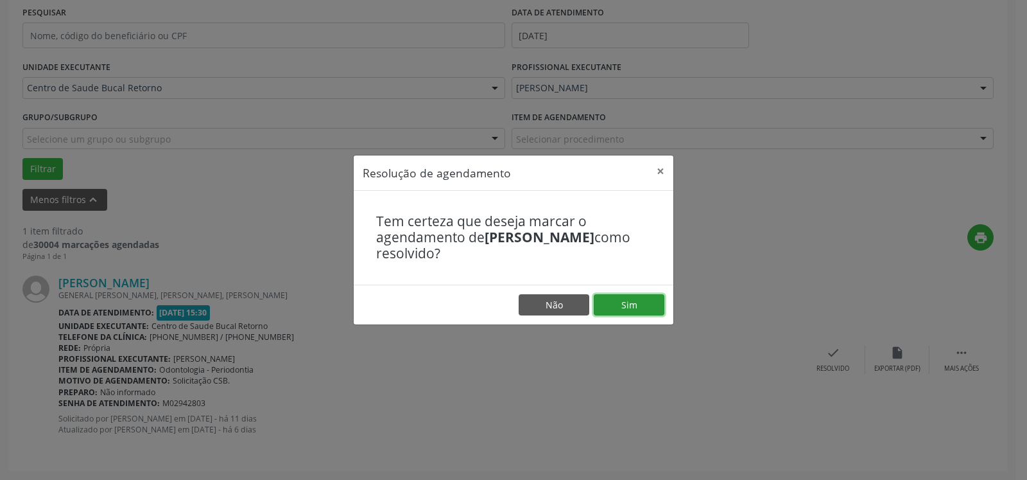
click at [644, 300] on button "Sim" at bounding box center [629, 305] width 71 height 22
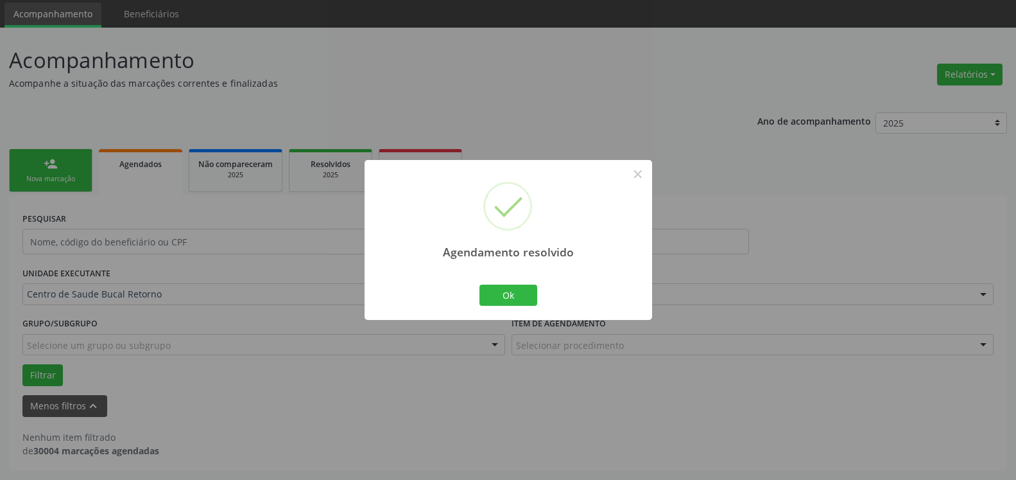
scroll to position [43, 0]
click at [502, 298] on button "Ok" at bounding box center [509, 295] width 58 height 22
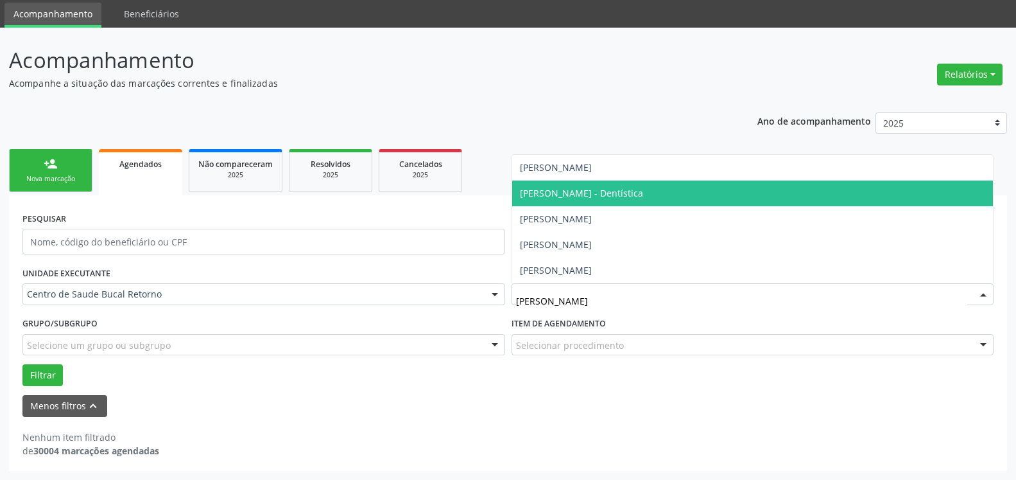
click at [595, 199] on span "[PERSON_NAME] - Dentística" at bounding box center [581, 193] width 123 height 12
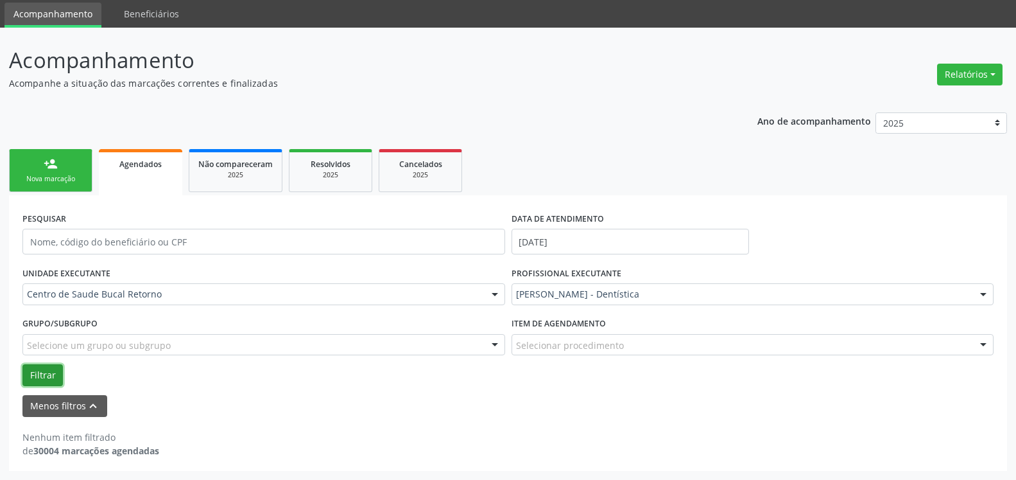
click at [44, 370] on button "Filtrar" at bounding box center [42, 375] width 40 height 22
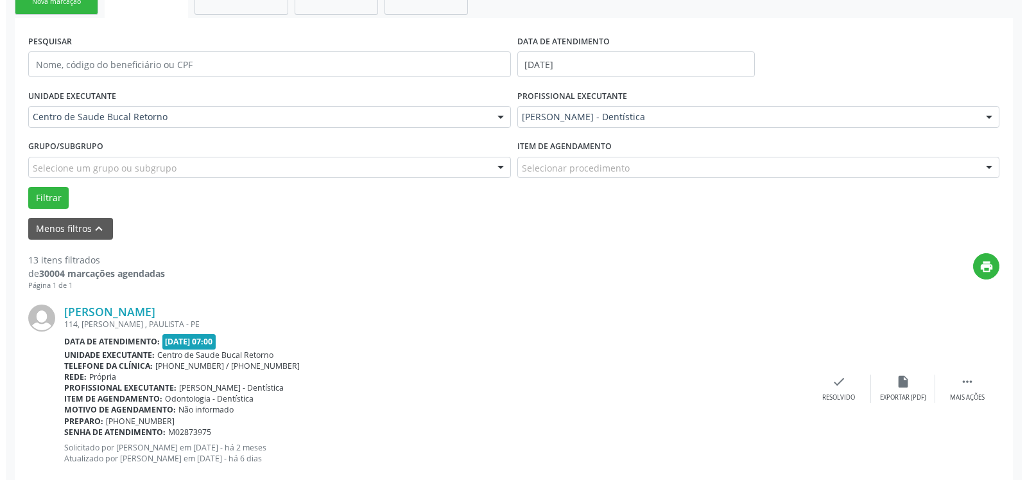
scroll to position [239, 0]
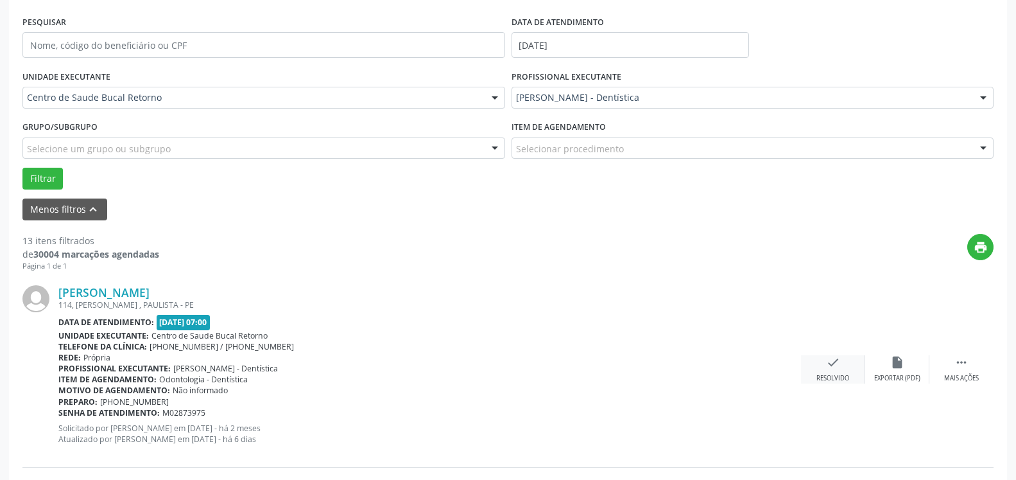
click at [833, 368] on icon "check" at bounding box center [833, 362] width 14 height 14
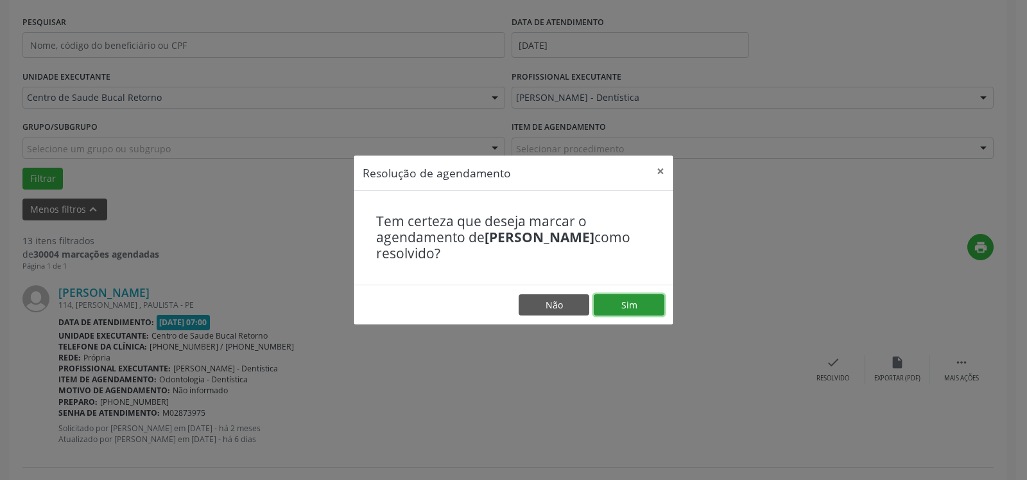
click at [652, 304] on button "Sim" at bounding box center [629, 305] width 71 height 22
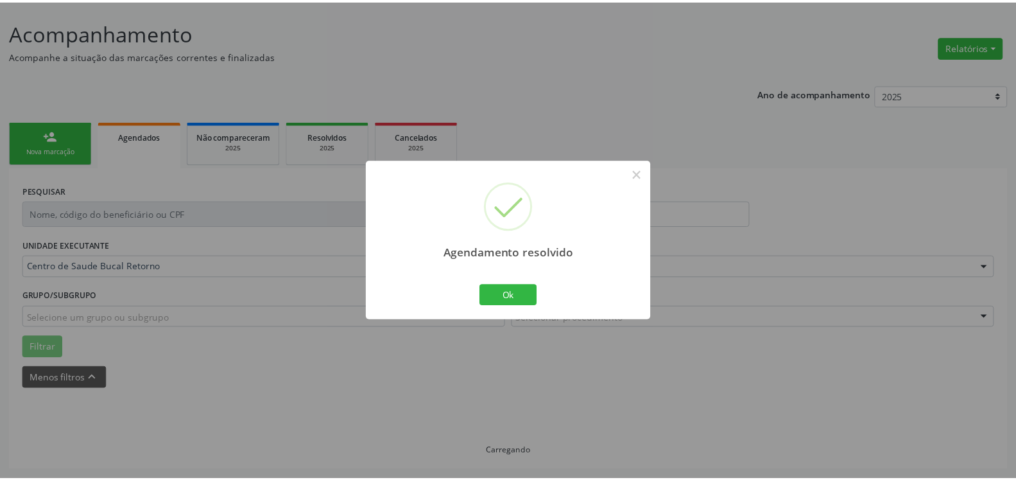
scroll to position [71, 0]
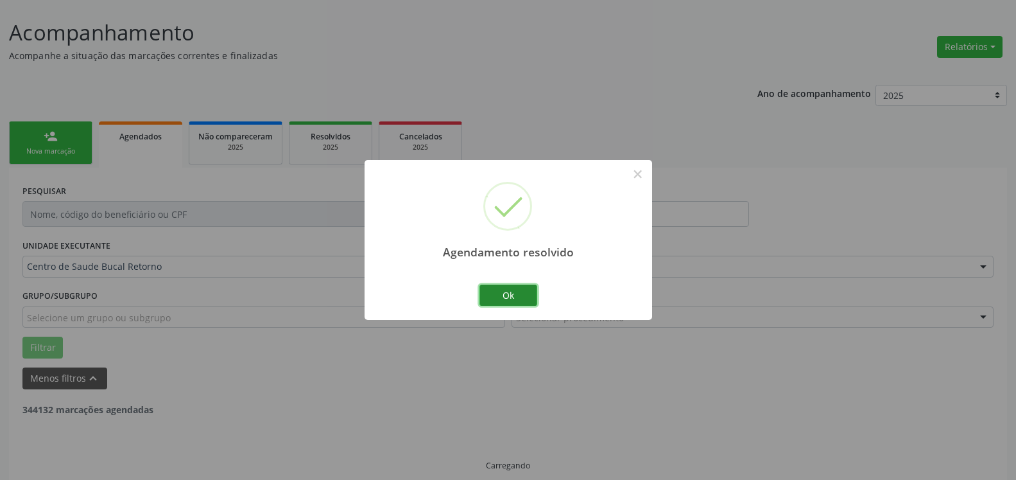
click at [518, 297] on button "Ok" at bounding box center [509, 295] width 58 height 22
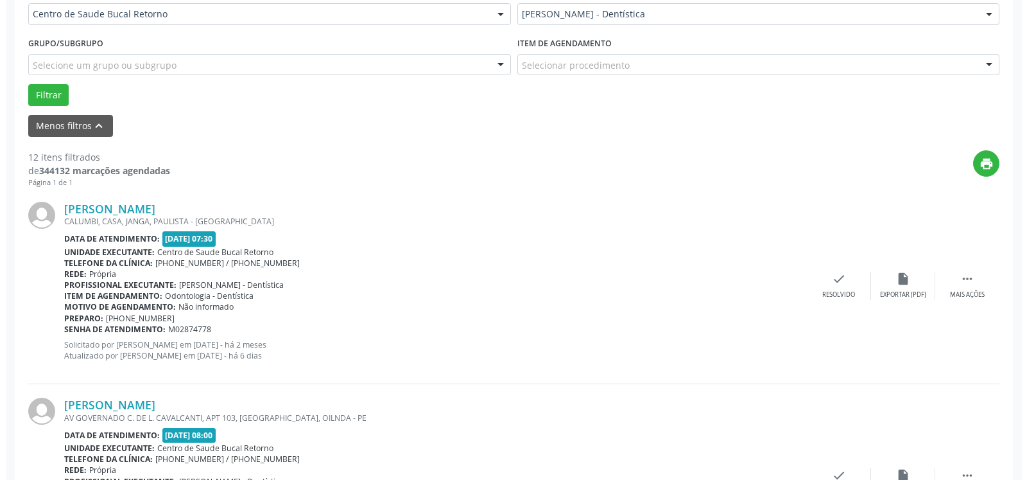
scroll to position [398, 0]
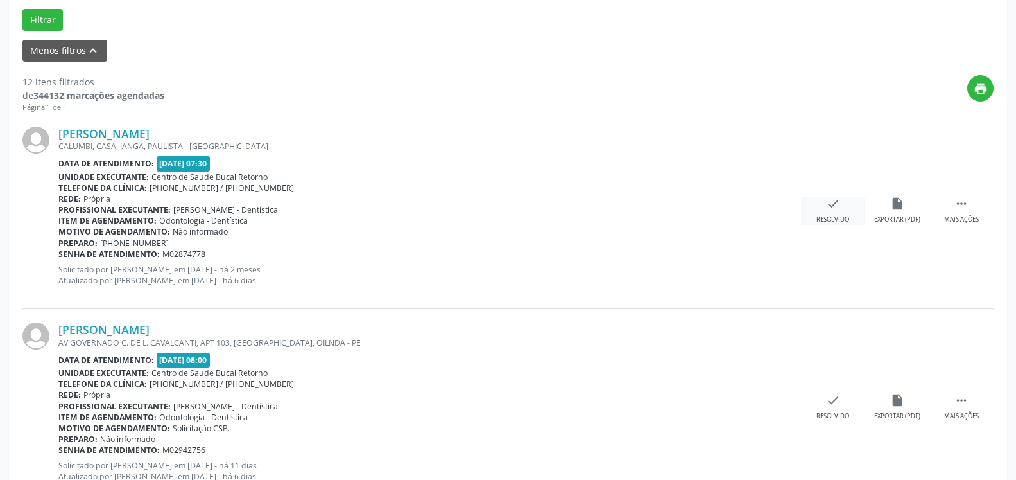
click at [834, 207] on icon "check" at bounding box center [833, 203] width 14 height 14
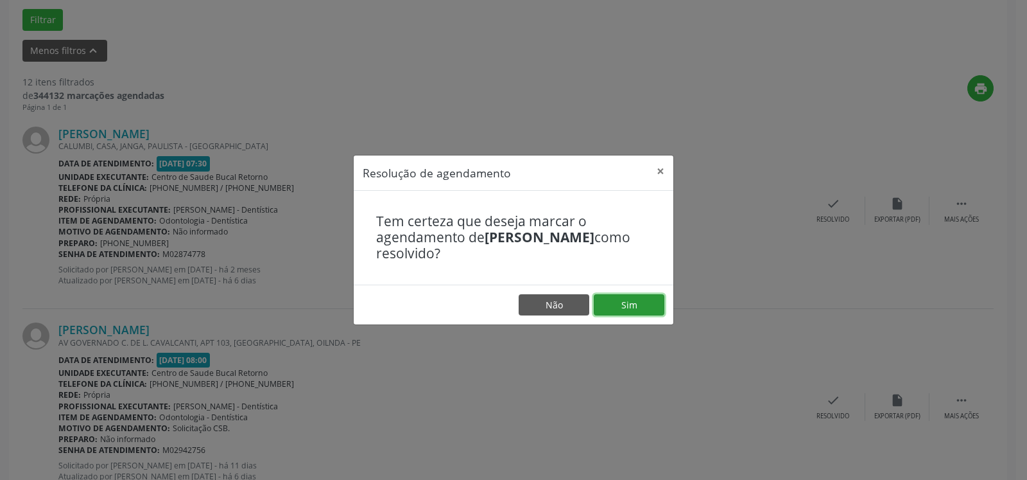
click at [616, 308] on button "Sim" at bounding box center [629, 305] width 71 height 22
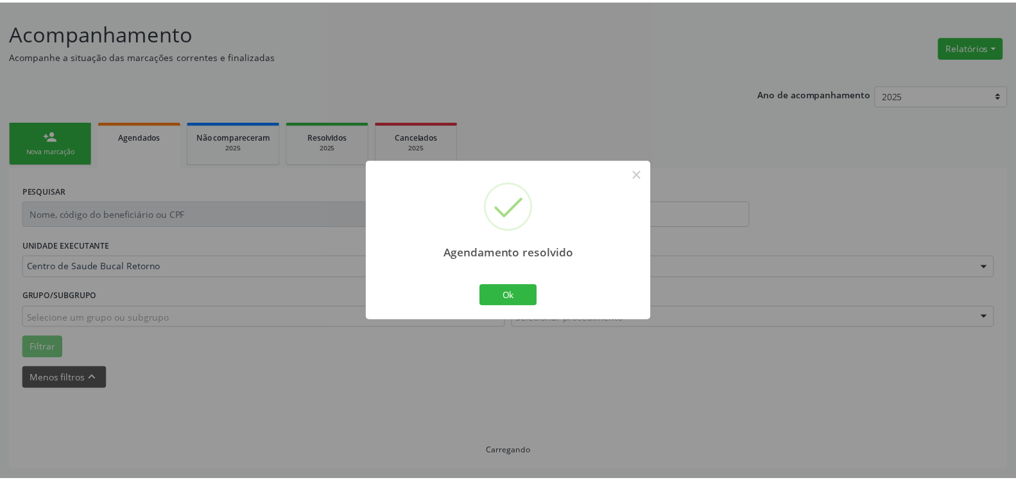
scroll to position [71, 0]
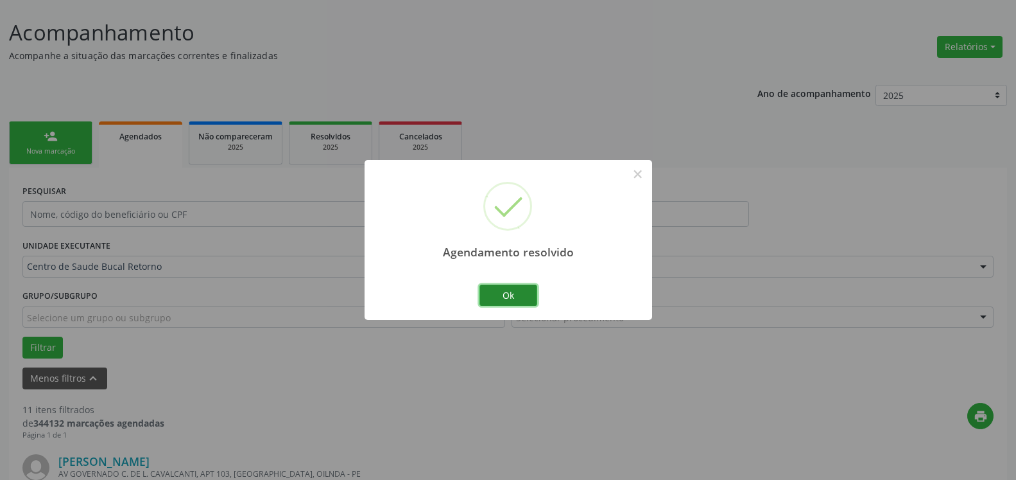
click at [520, 293] on button "Ok" at bounding box center [509, 295] width 58 height 22
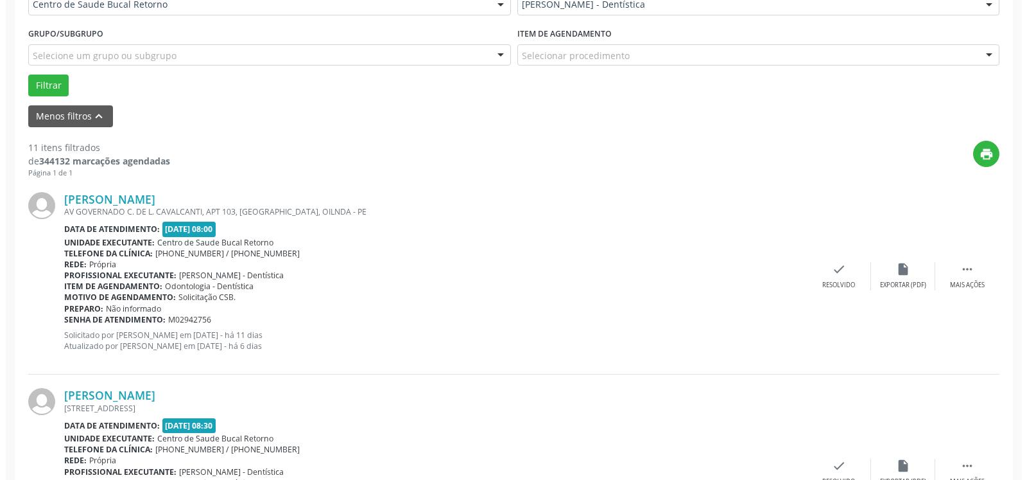
scroll to position [398, 0]
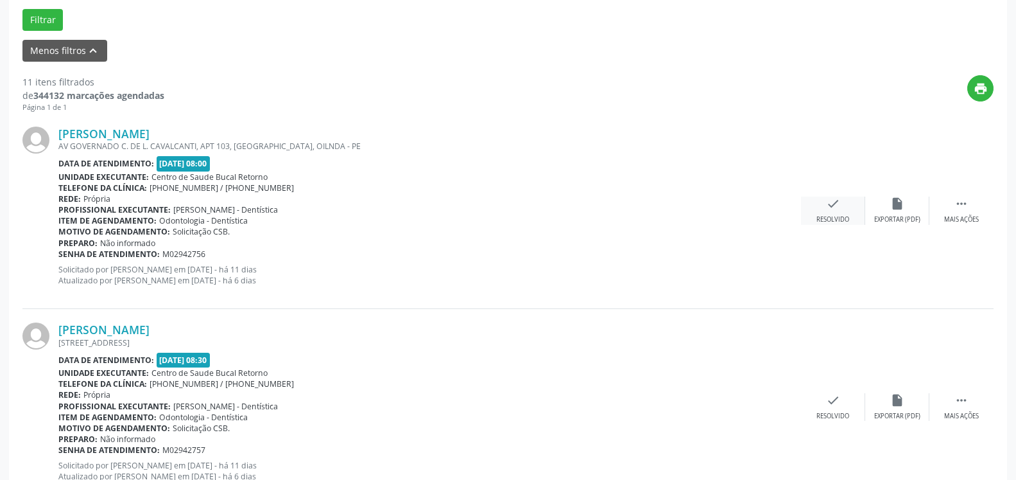
click at [824, 214] on div "check Resolvido" at bounding box center [833, 210] width 64 height 28
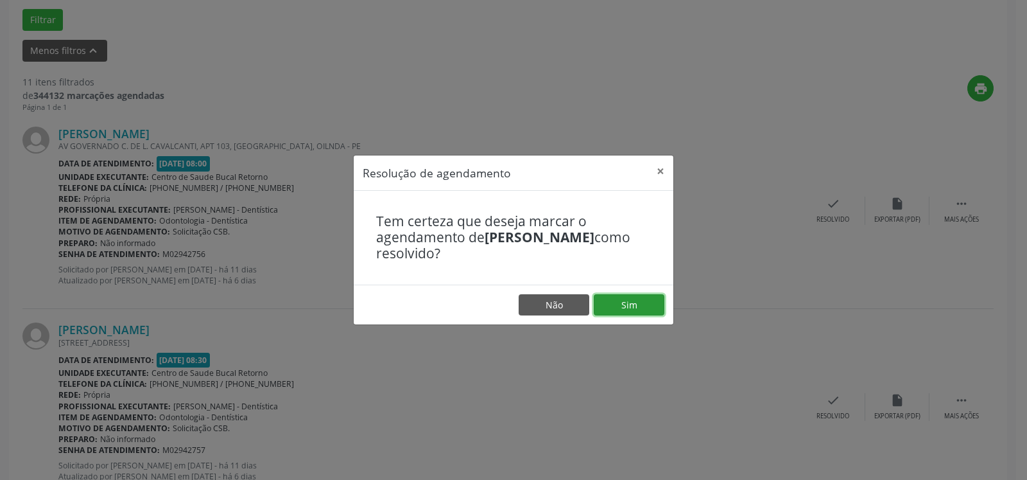
click at [619, 309] on button "Sim" at bounding box center [629, 305] width 71 height 22
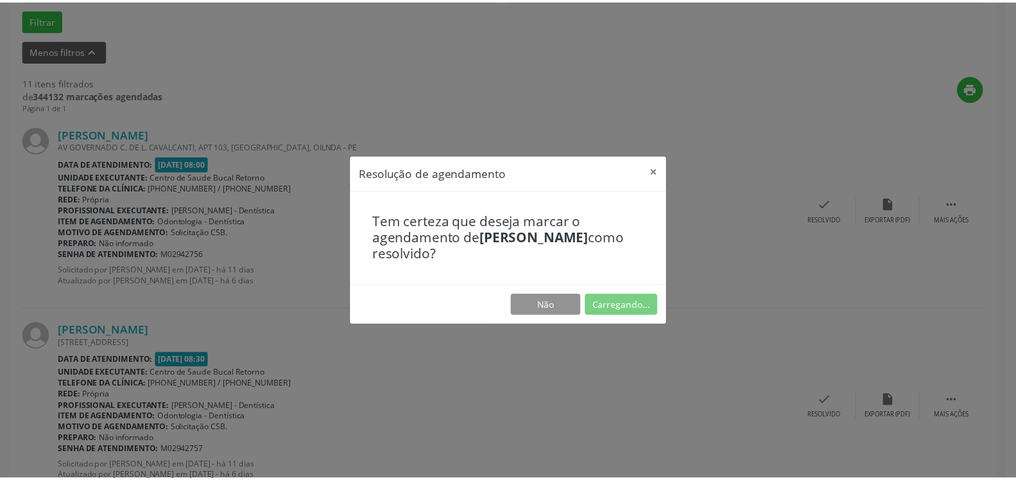
scroll to position [71, 0]
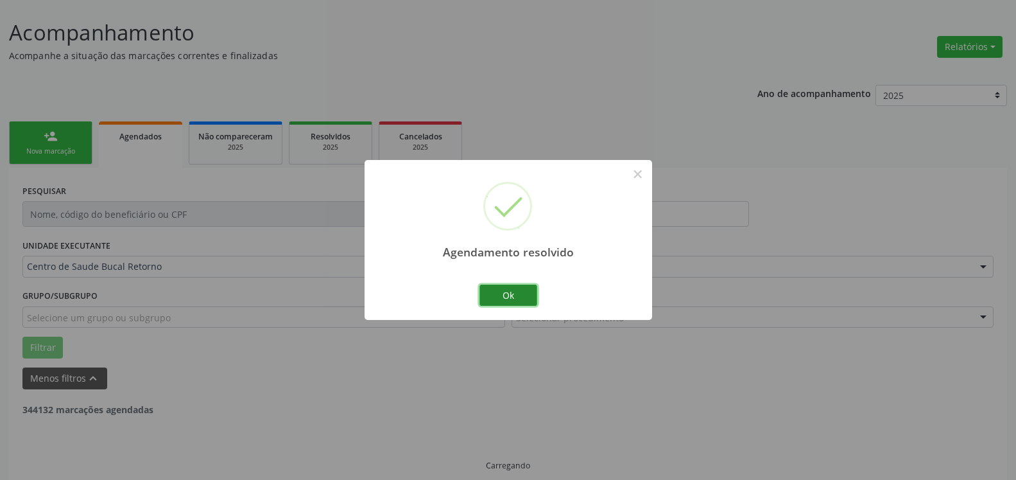
click at [515, 295] on button "Ok" at bounding box center [509, 295] width 58 height 22
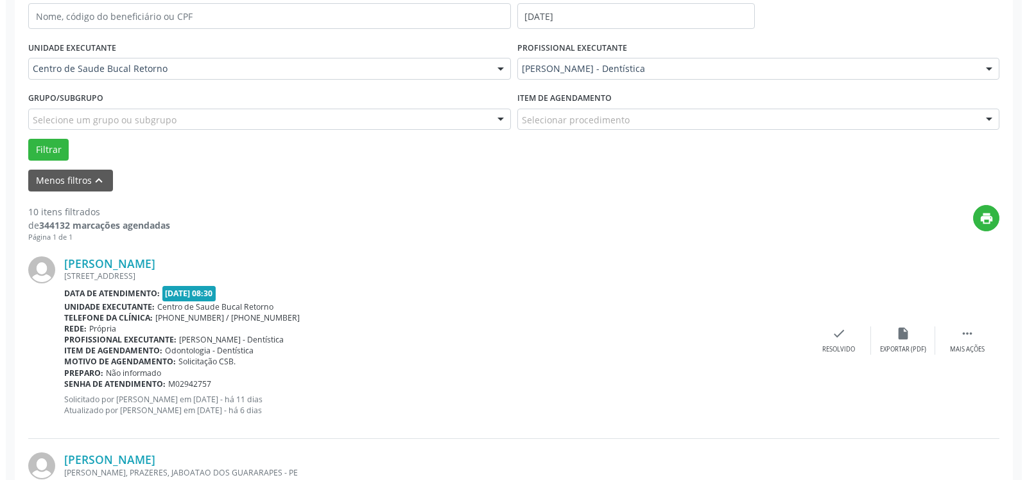
scroll to position [333, 0]
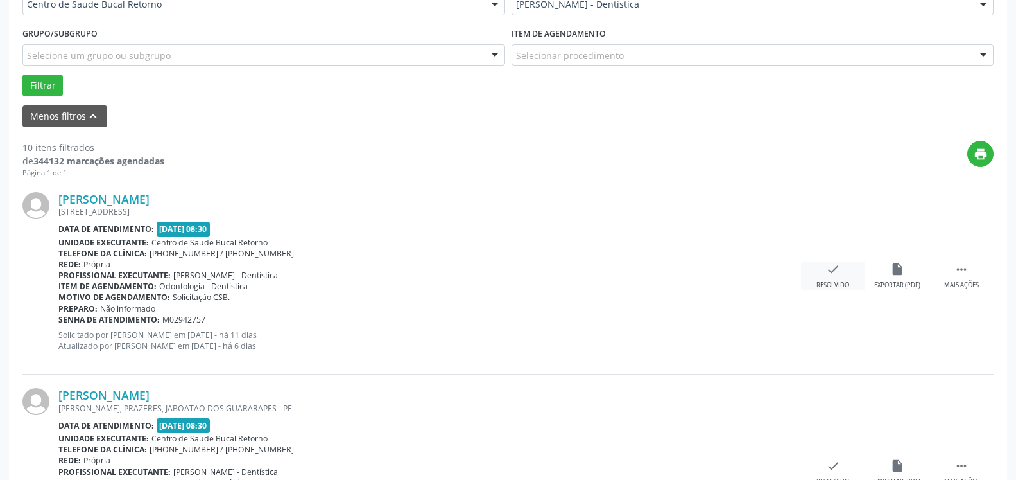
click at [840, 276] on div "check Resolvido" at bounding box center [833, 276] width 64 height 28
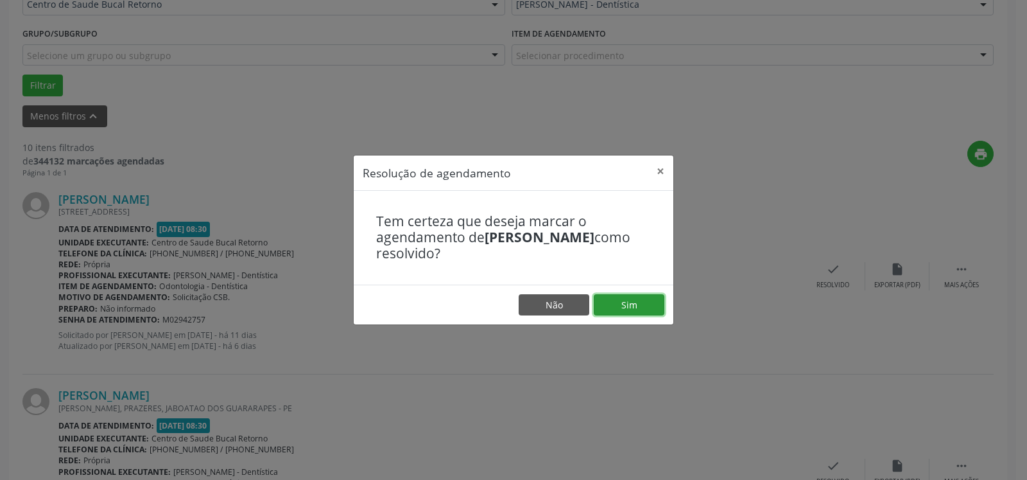
click at [639, 304] on button "Sim" at bounding box center [629, 305] width 71 height 22
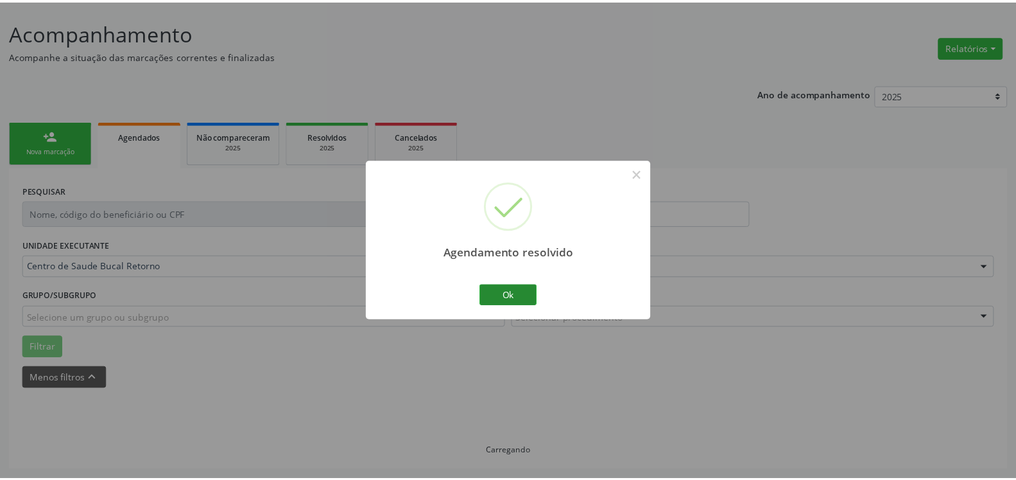
scroll to position [71, 0]
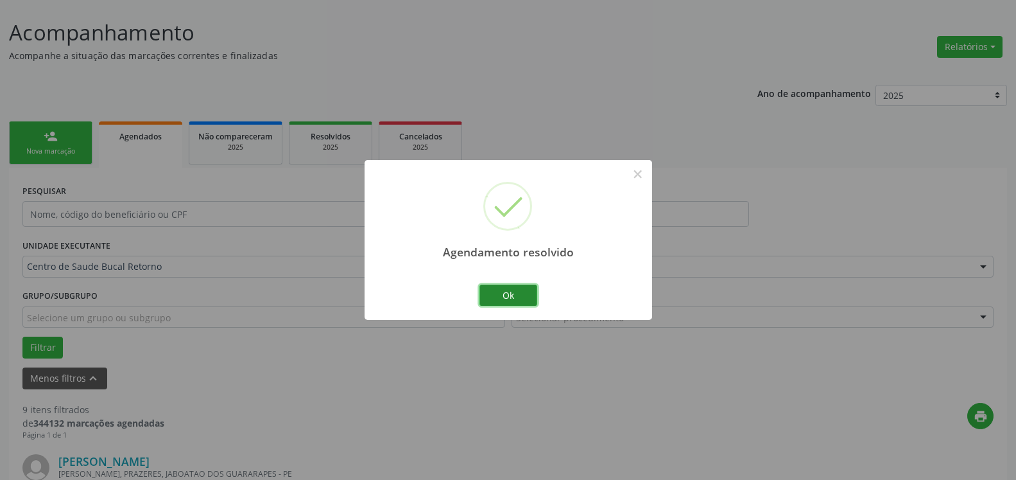
click at [501, 291] on button "Ok" at bounding box center [509, 295] width 58 height 22
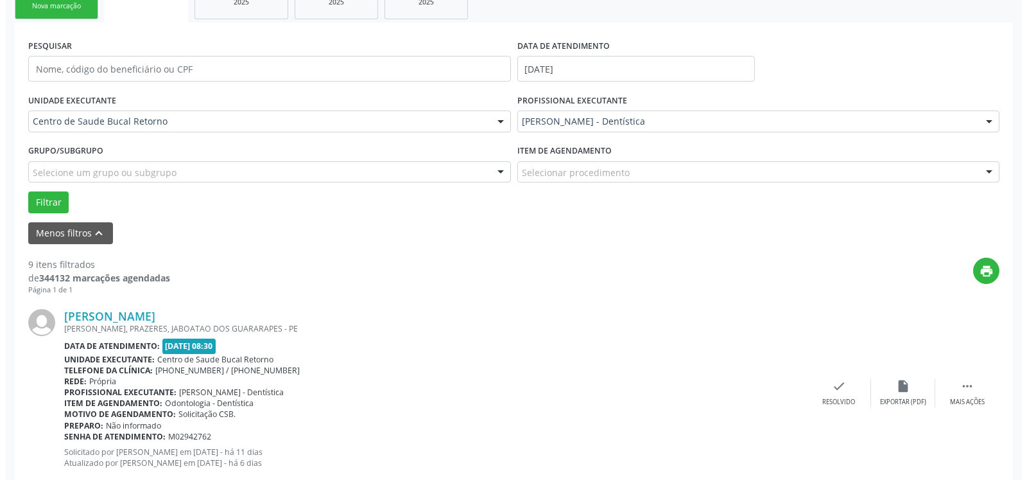
scroll to position [333, 0]
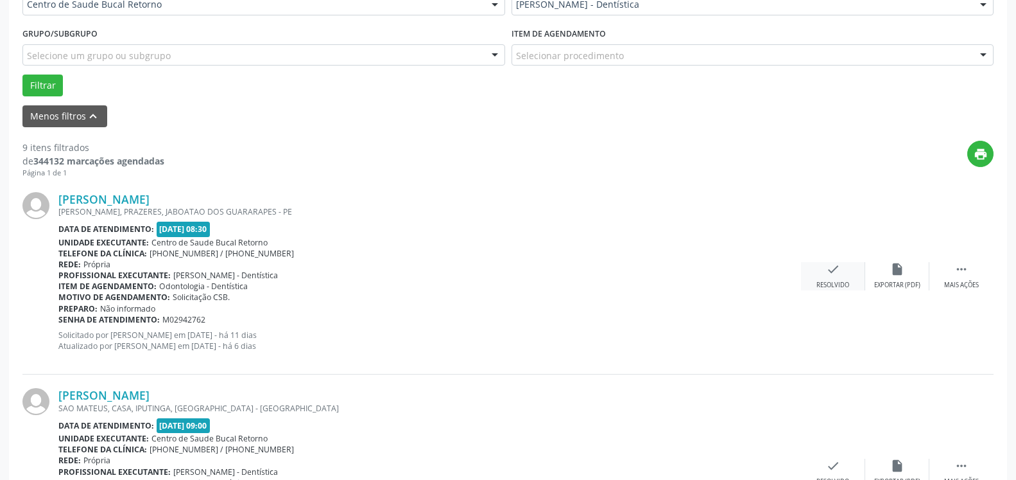
click at [831, 273] on icon "check" at bounding box center [833, 269] width 14 height 14
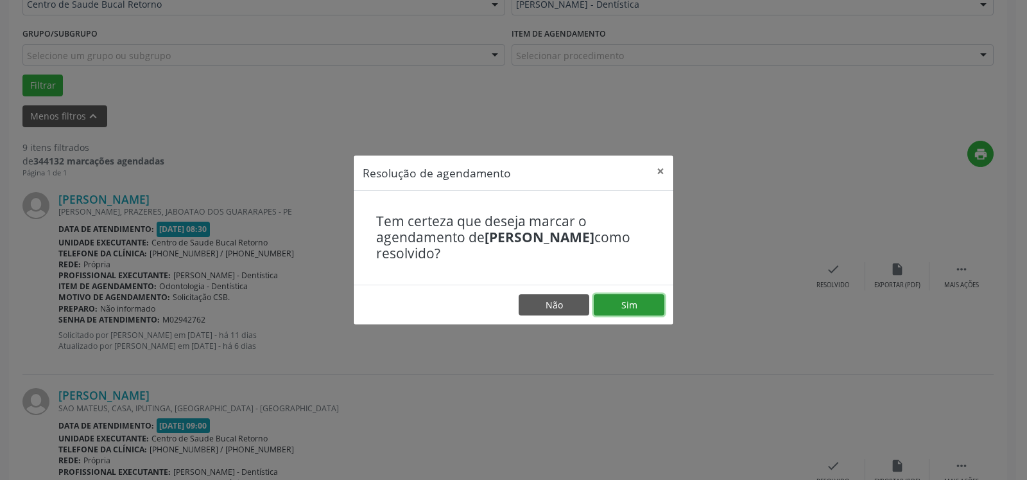
click at [636, 301] on button "Sim" at bounding box center [629, 305] width 71 height 22
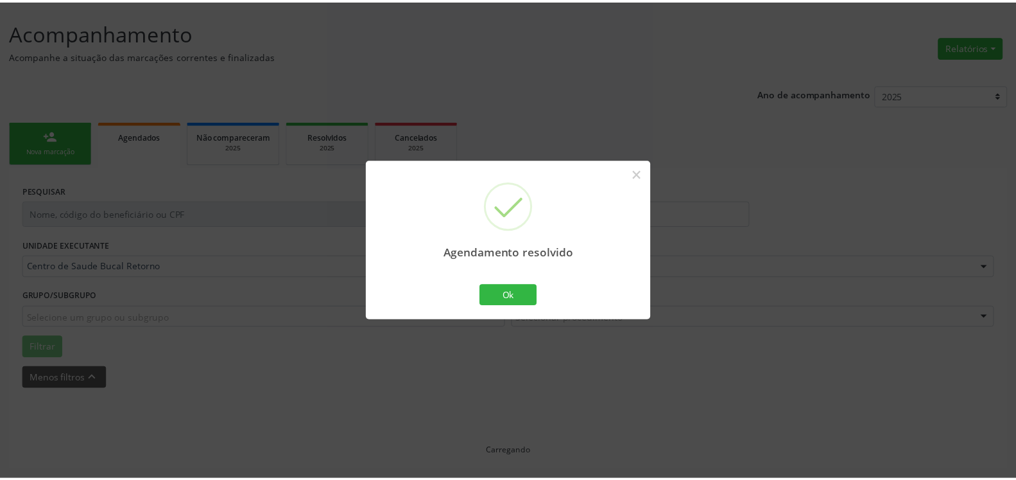
scroll to position [71, 0]
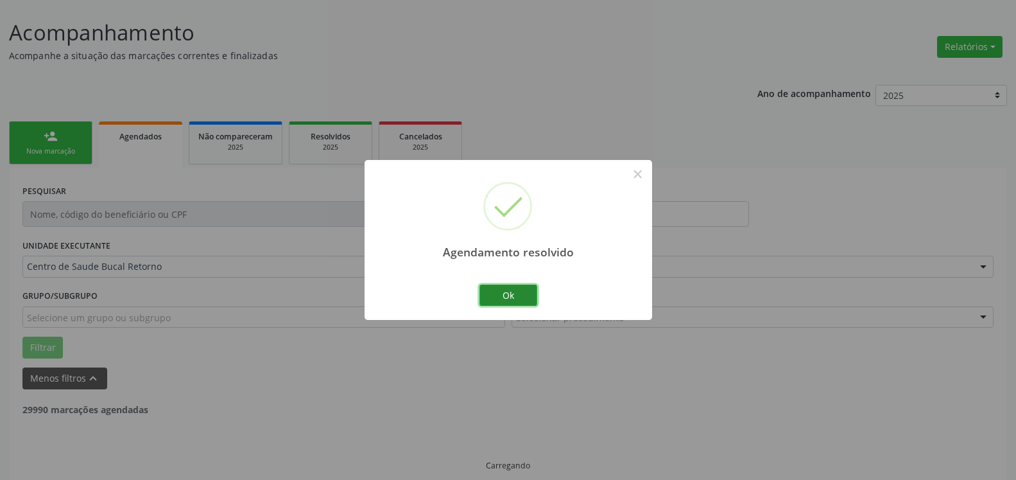
click at [519, 294] on button "Ok" at bounding box center [509, 295] width 58 height 22
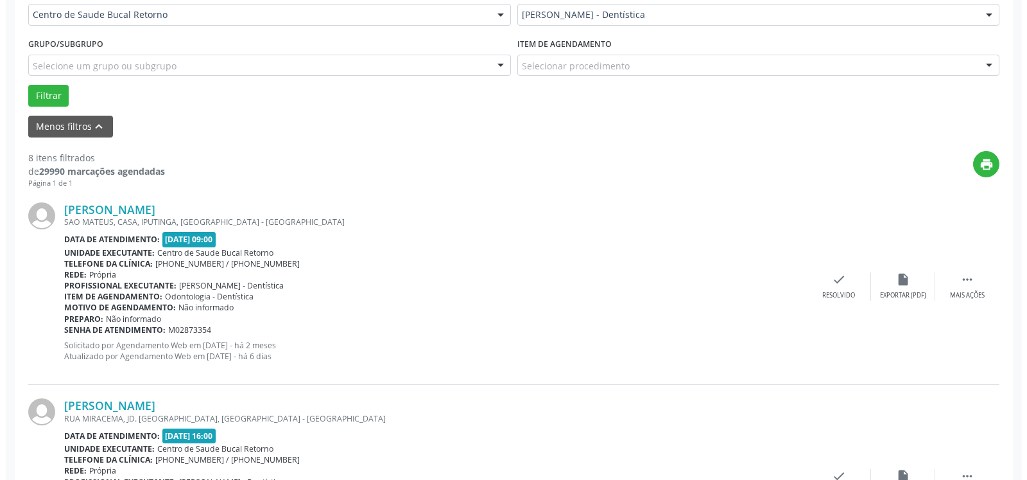
scroll to position [333, 0]
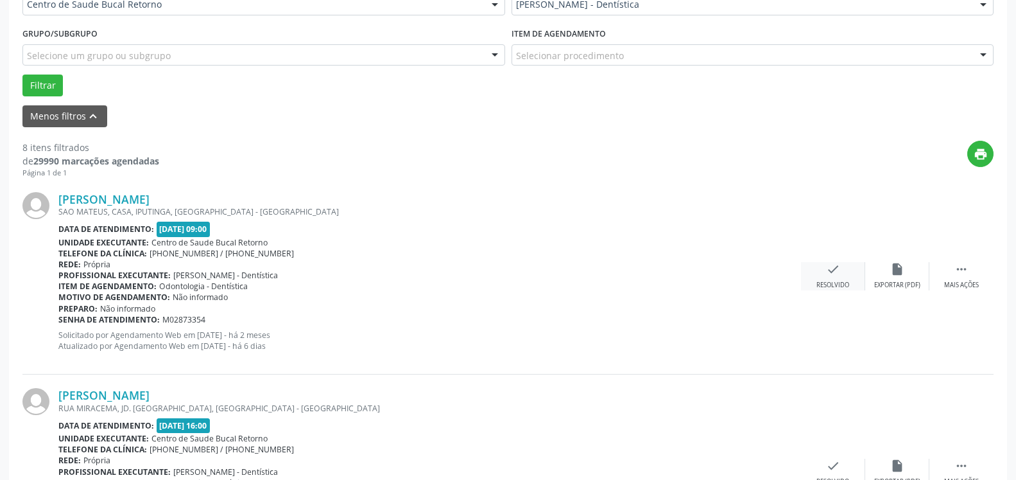
click at [829, 272] on icon "check" at bounding box center [833, 269] width 14 height 14
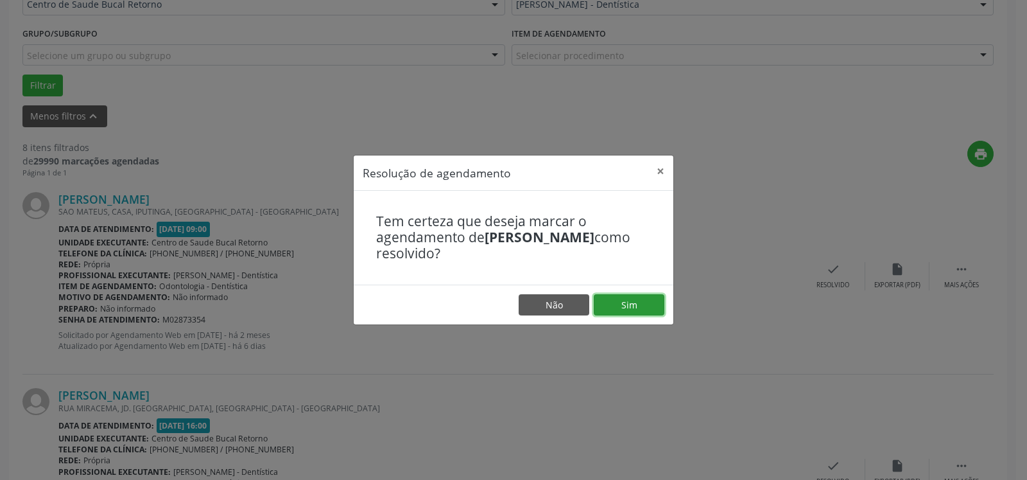
click at [640, 306] on button "Sim" at bounding box center [629, 305] width 71 height 22
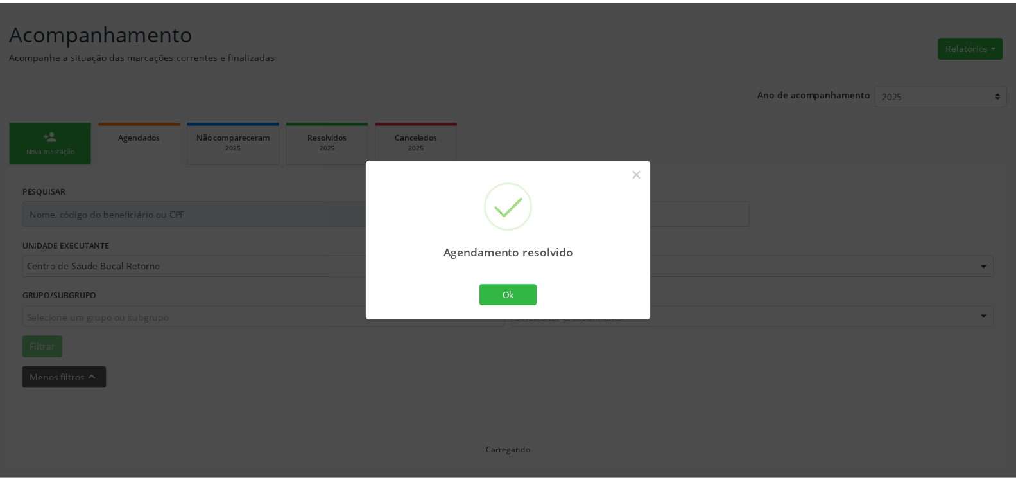
scroll to position [71, 0]
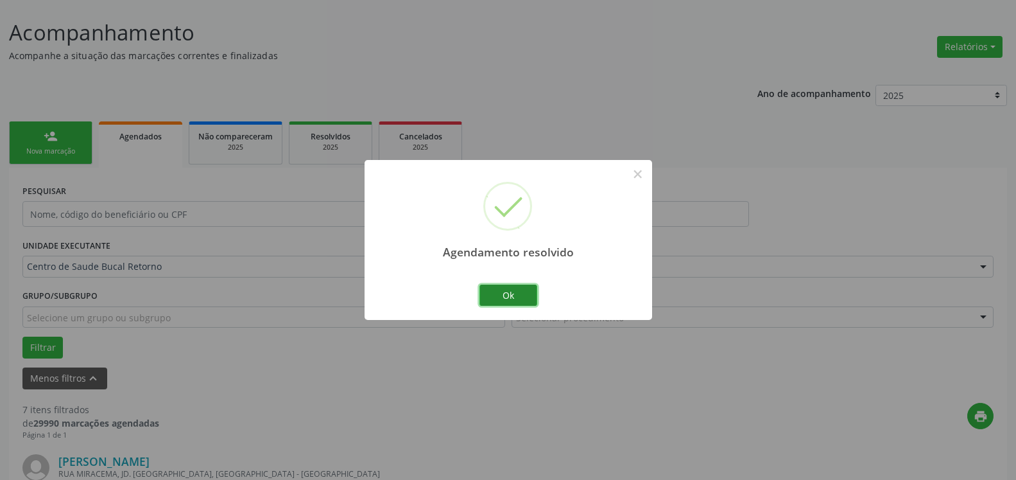
click at [490, 294] on button "Ok" at bounding box center [509, 295] width 58 height 22
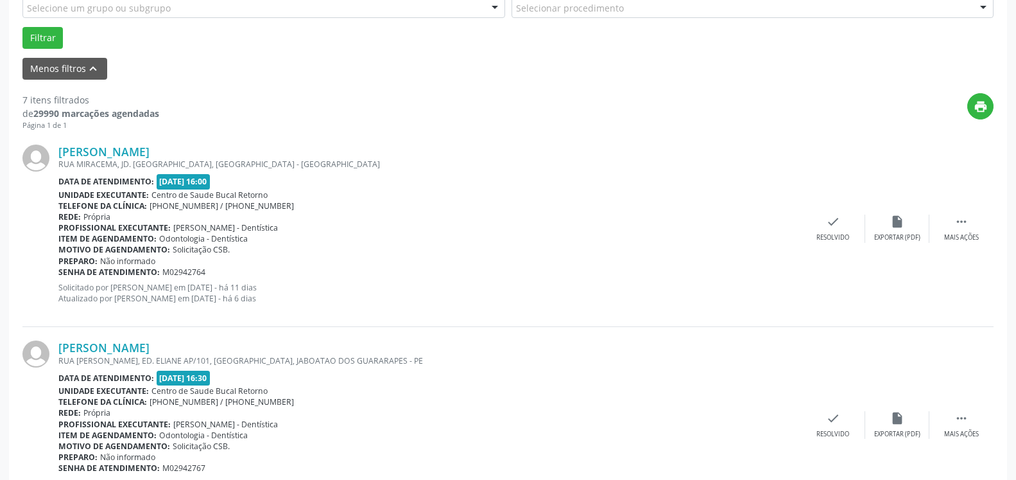
scroll to position [398, 0]
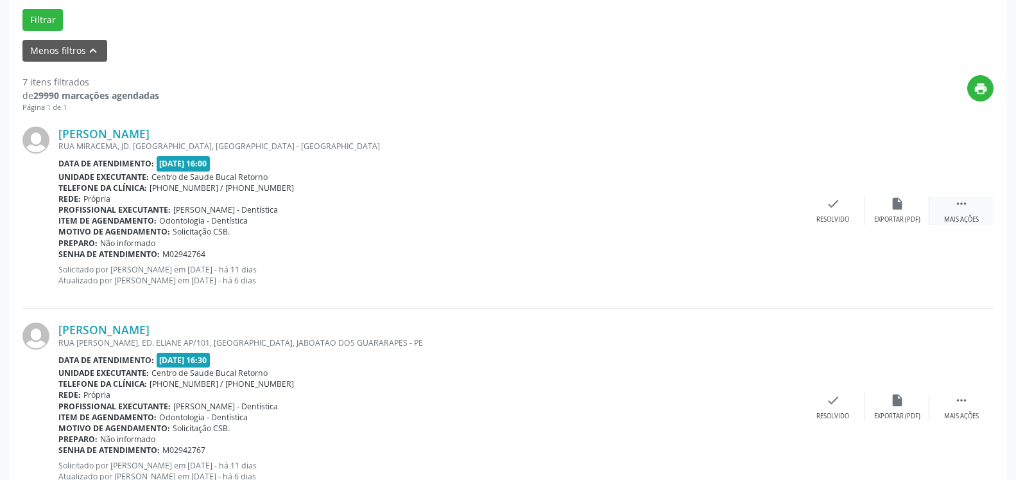
click at [967, 211] on icon "" at bounding box center [962, 203] width 14 height 14
click at [897, 211] on icon "alarm_off" at bounding box center [897, 203] width 14 height 14
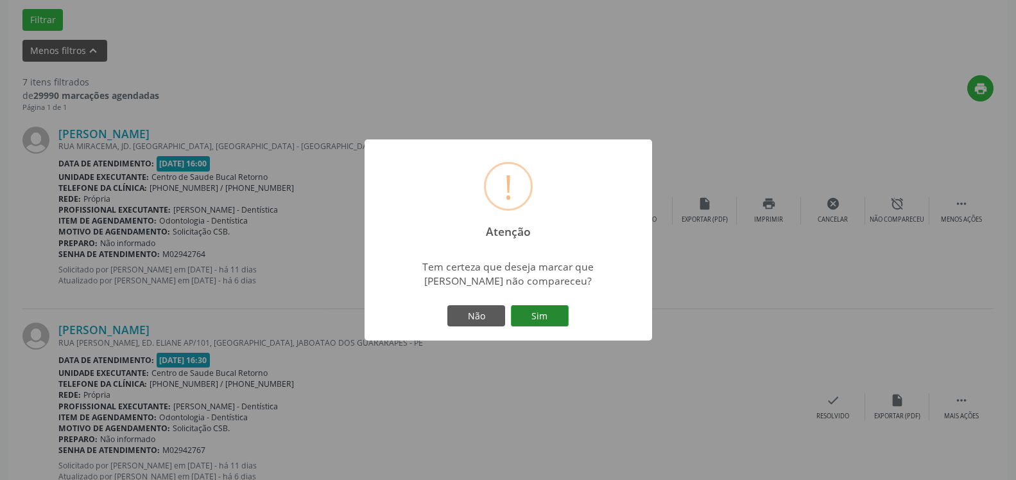
click at [538, 317] on button "Sim" at bounding box center [540, 316] width 58 height 22
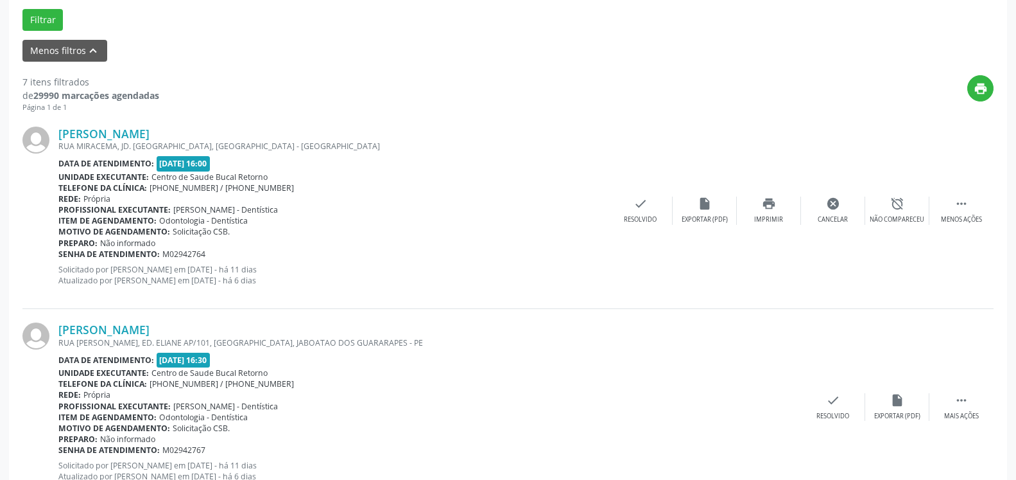
scroll to position [84, 0]
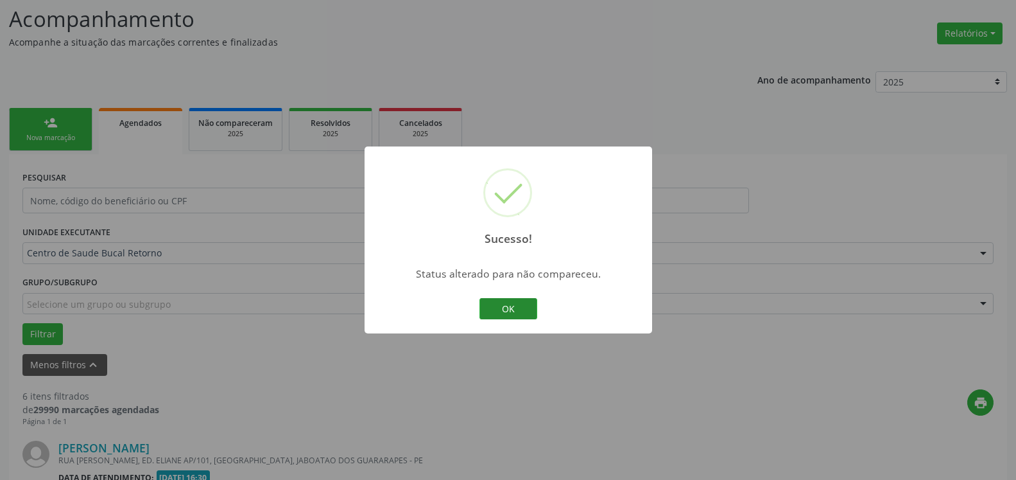
click at [503, 308] on button "OK" at bounding box center [509, 309] width 58 height 22
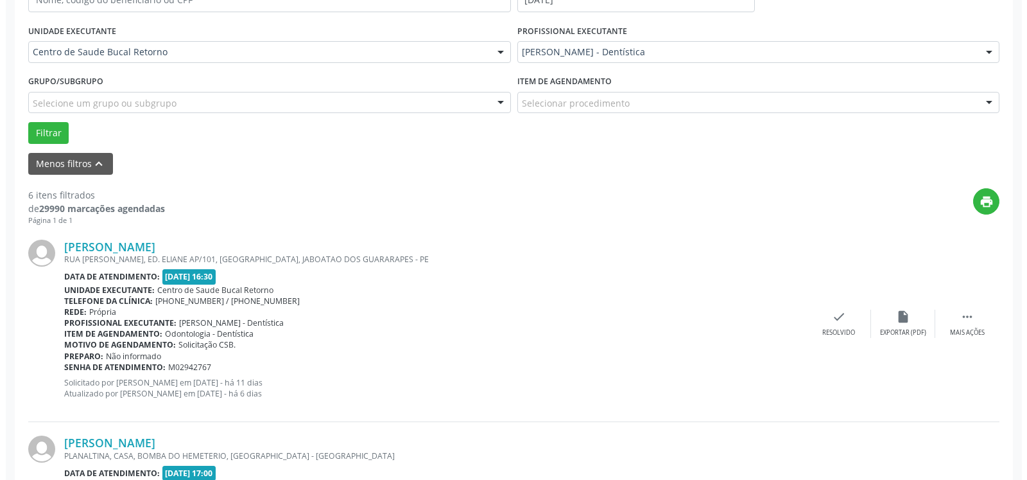
scroll to position [346, 0]
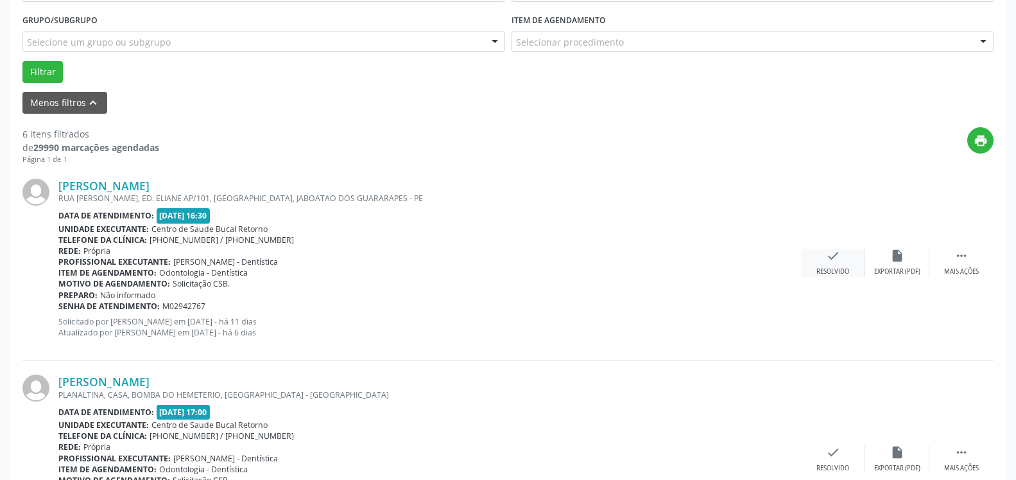
click at [830, 263] on icon "check" at bounding box center [833, 255] width 14 height 14
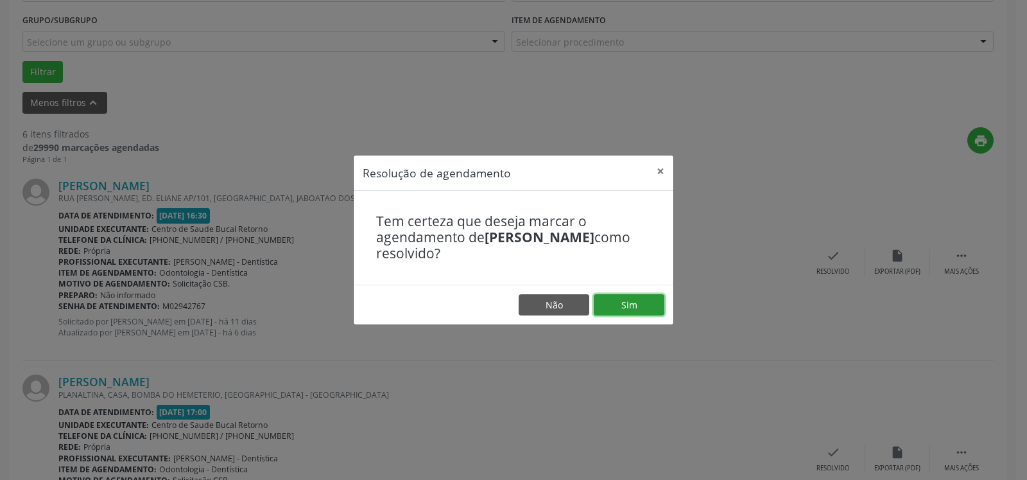
click at [618, 303] on button "Sim" at bounding box center [629, 305] width 71 height 22
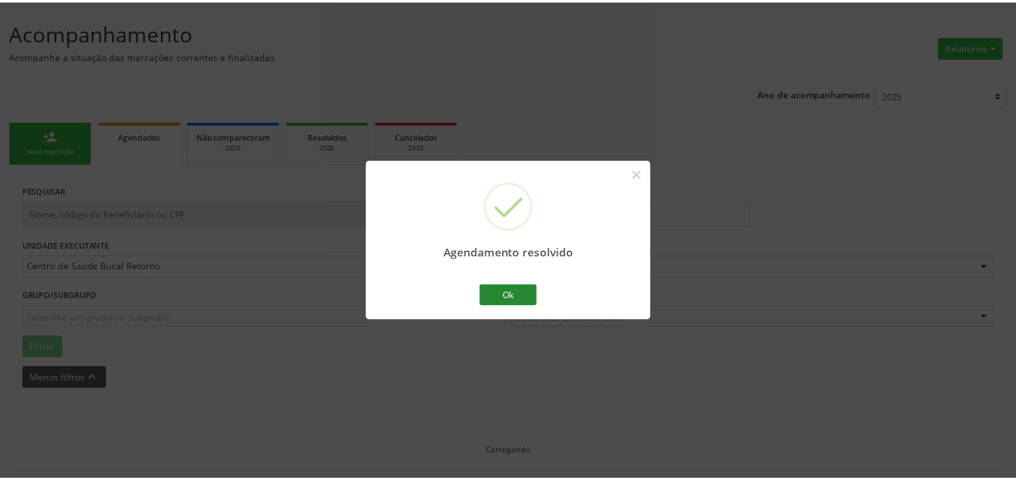
scroll to position [71, 0]
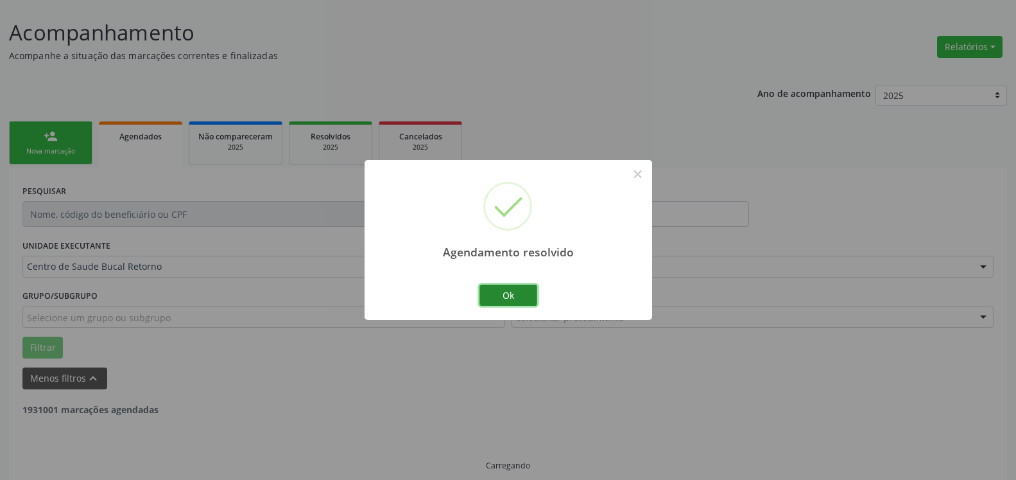
click at [524, 292] on button "Ok" at bounding box center [509, 295] width 58 height 22
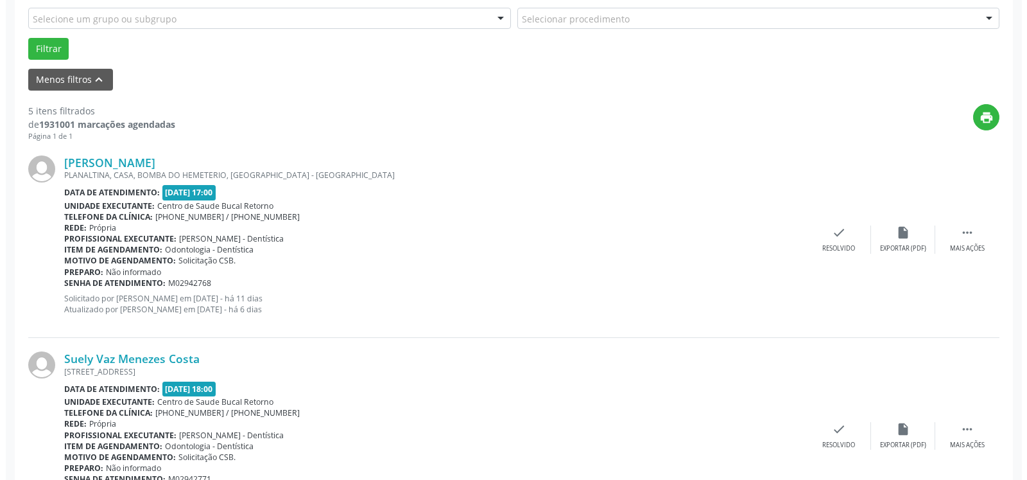
scroll to position [398, 0]
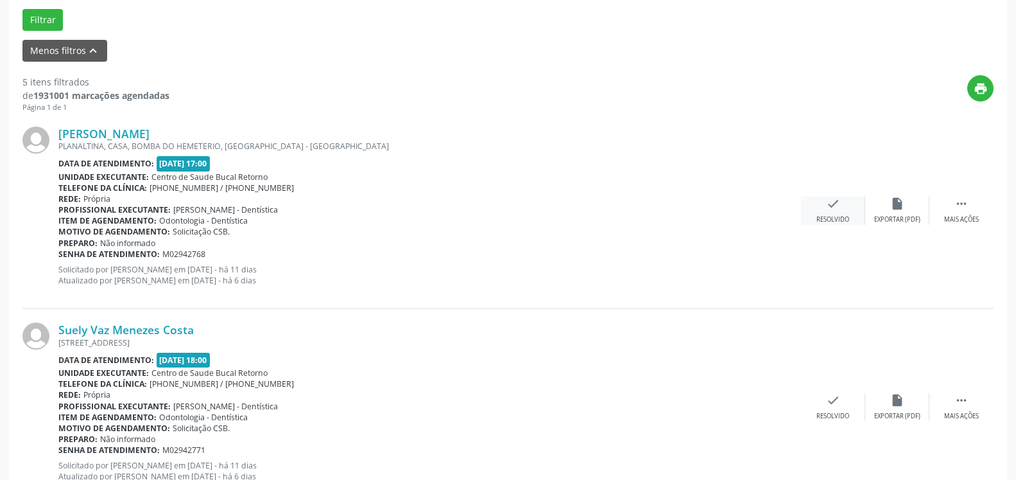
click at [827, 206] on icon "check" at bounding box center [833, 203] width 14 height 14
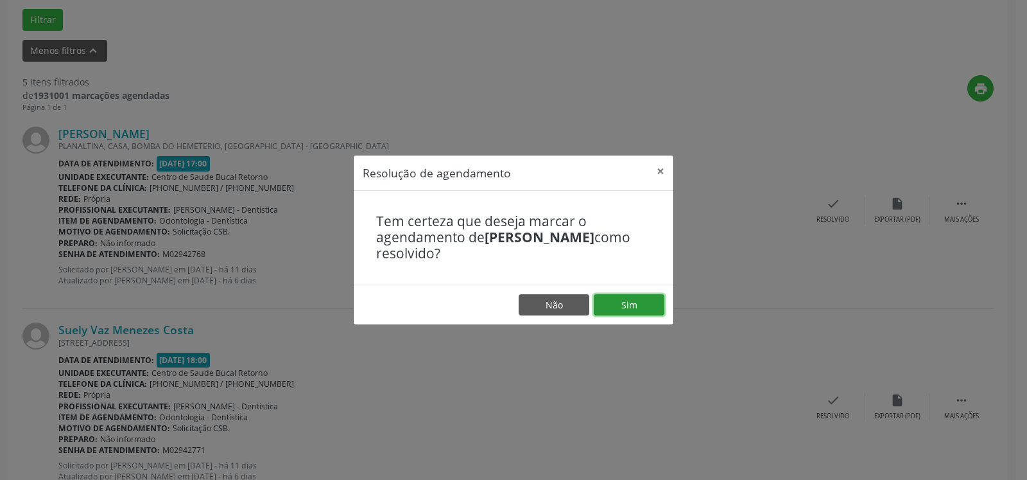
click at [638, 311] on button "Sim" at bounding box center [629, 305] width 71 height 22
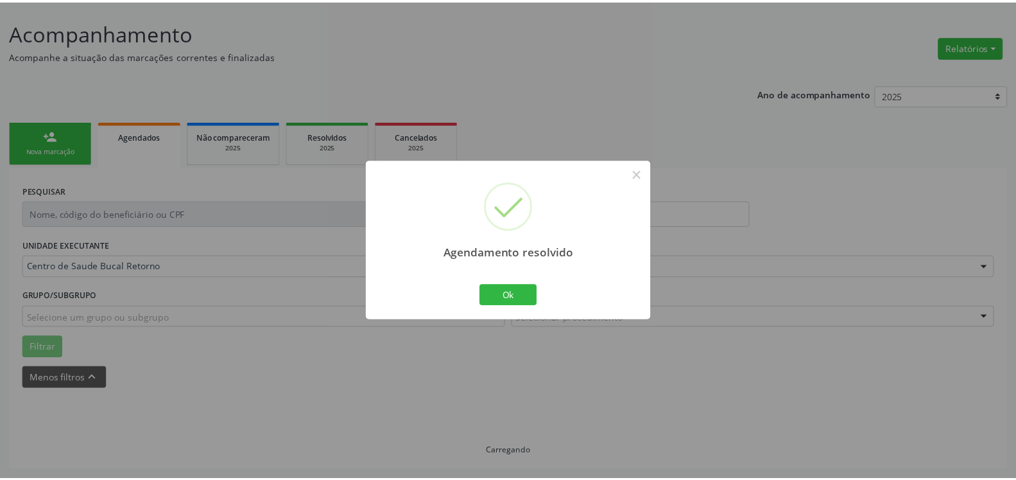
scroll to position [71, 0]
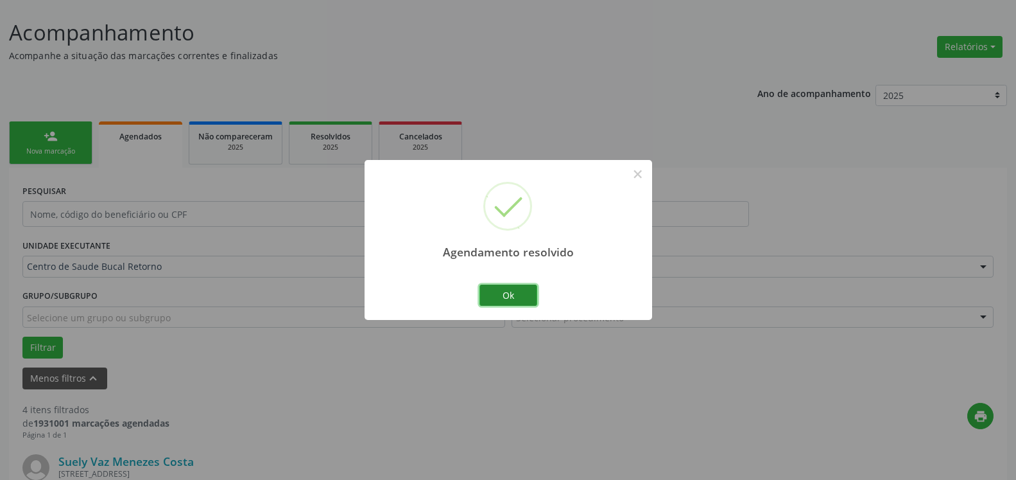
click at [522, 297] on button "Ok" at bounding box center [509, 295] width 58 height 22
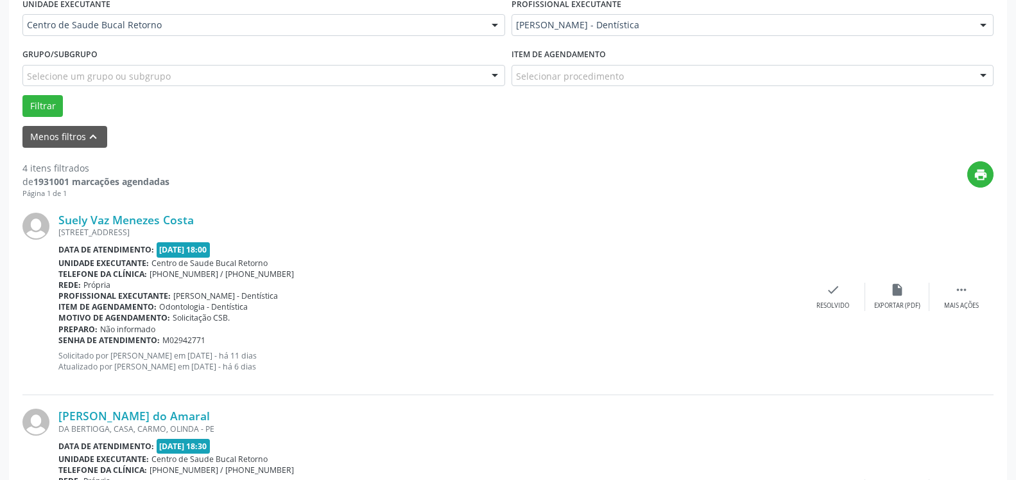
scroll to position [333, 0]
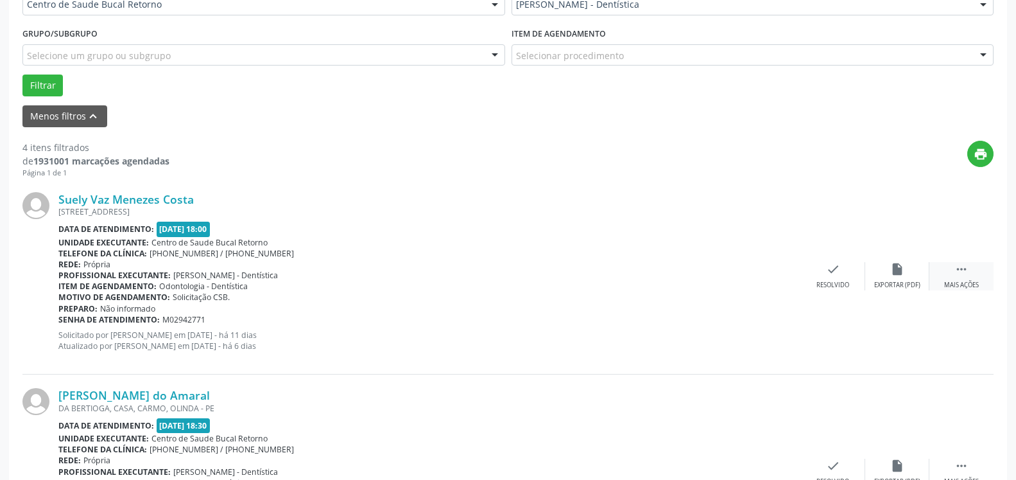
click at [959, 269] on icon "" at bounding box center [962, 269] width 14 height 14
click at [903, 274] on icon "alarm_off" at bounding box center [897, 269] width 14 height 14
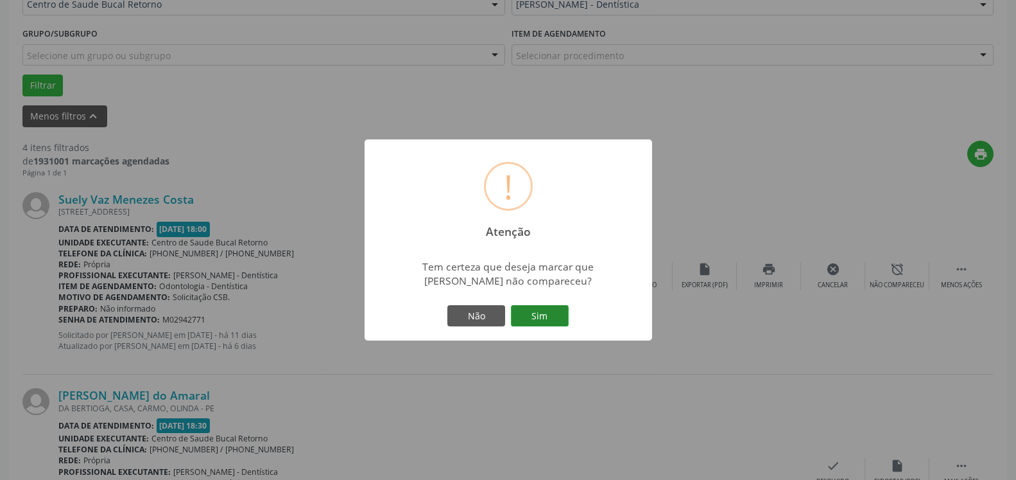
click at [548, 318] on button "Sim" at bounding box center [540, 316] width 58 height 22
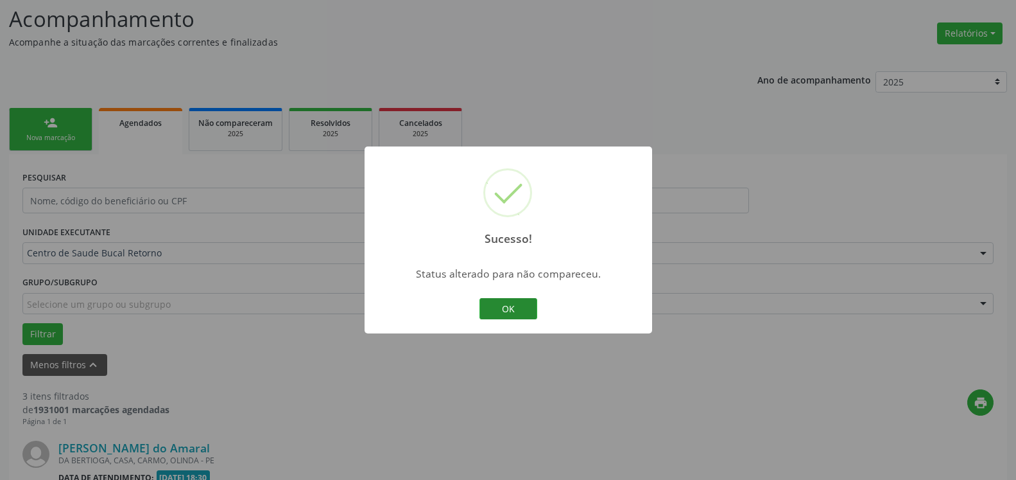
click at [503, 305] on button "OK" at bounding box center [509, 309] width 58 height 22
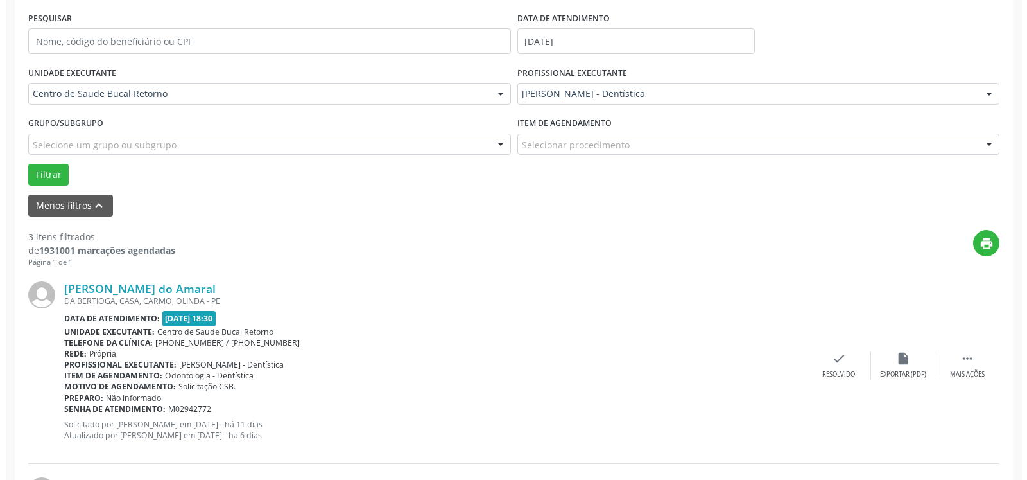
scroll to position [281, 0]
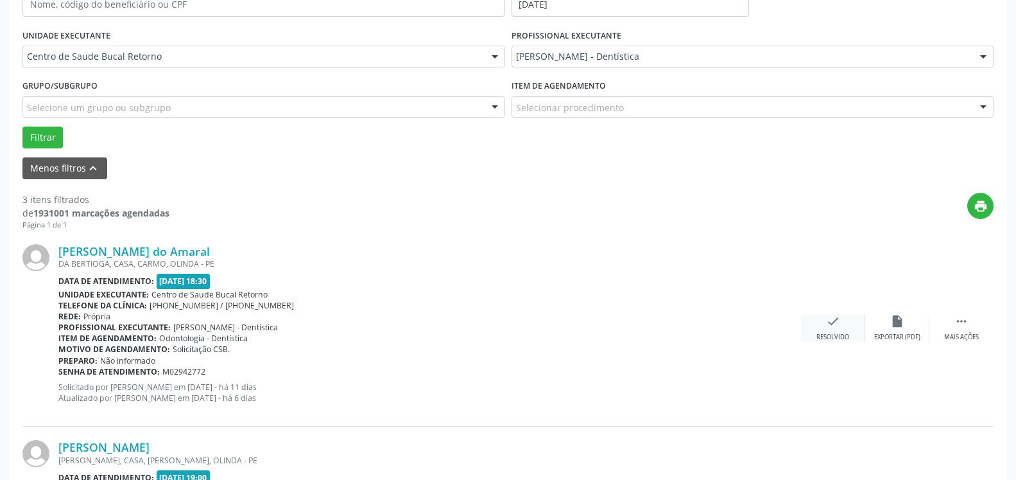
click at [842, 324] on div "check Resolvido" at bounding box center [833, 328] width 64 height 28
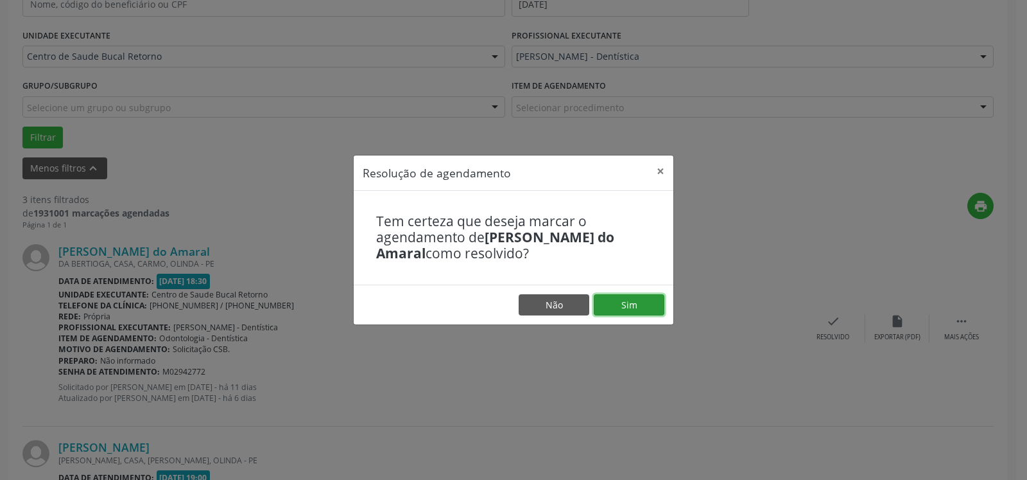
click at [643, 306] on button "Sim" at bounding box center [629, 305] width 71 height 22
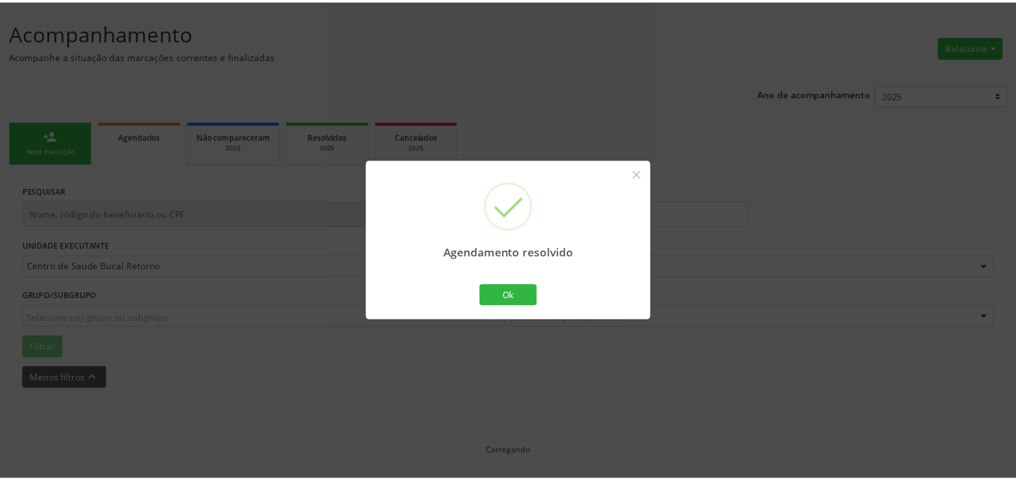
scroll to position [71, 0]
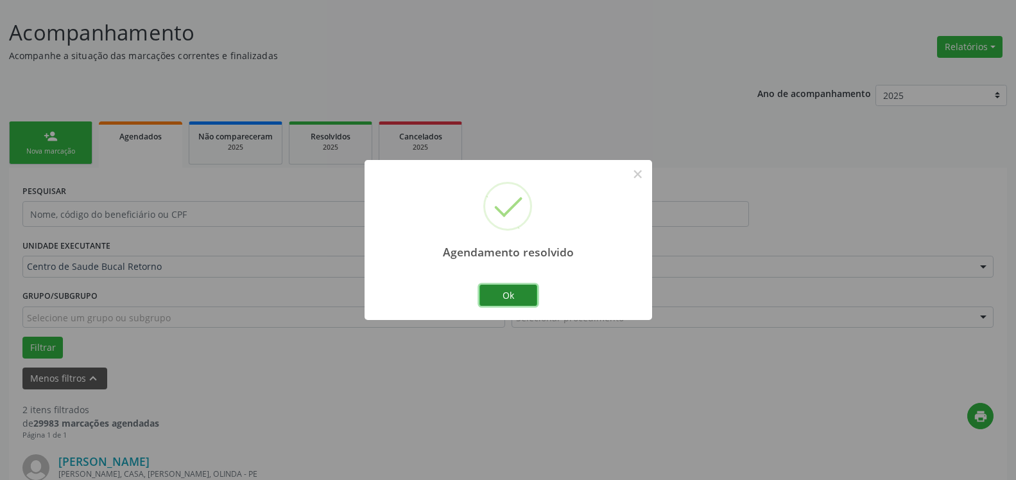
click at [503, 295] on button "Ok" at bounding box center [509, 295] width 58 height 22
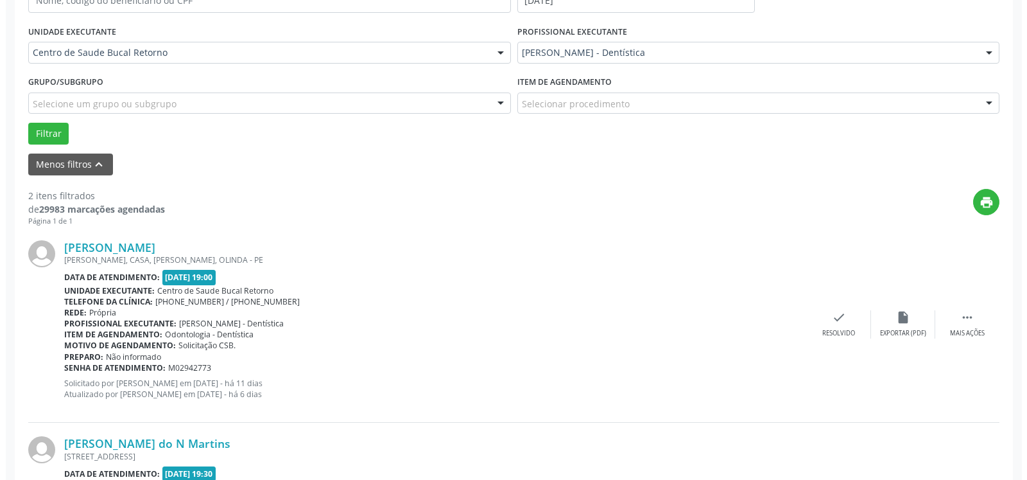
scroll to position [333, 0]
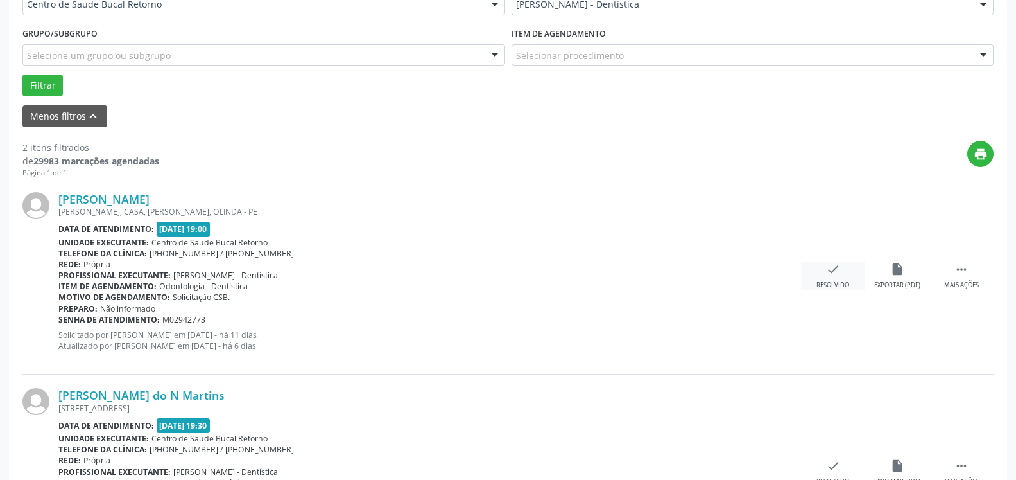
click at [823, 271] on div "check Resolvido" at bounding box center [833, 276] width 64 height 28
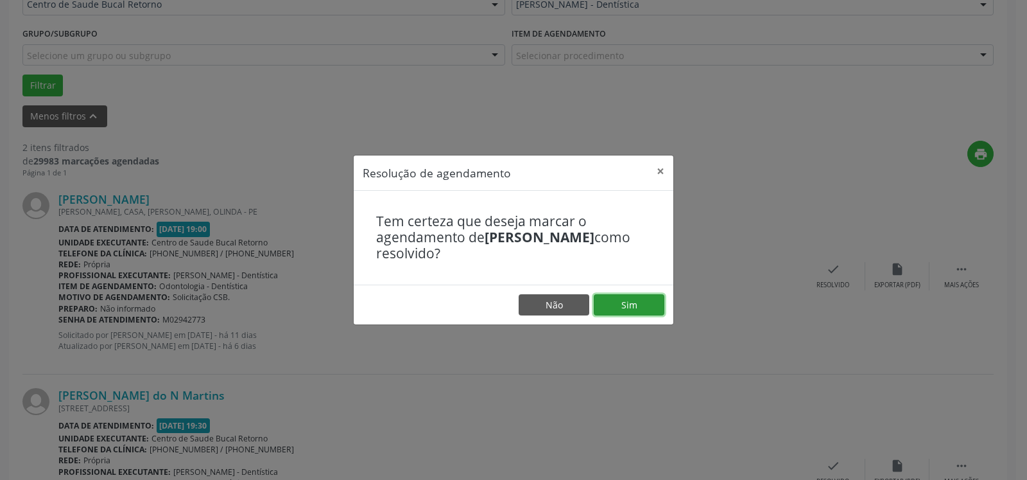
drag, startPoint x: 644, startPoint y: 305, endPoint x: 635, endPoint y: 307, distance: 8.6
click at [639, 306] on button "Sim" at bounding box center [629, 305] width 71 height 22
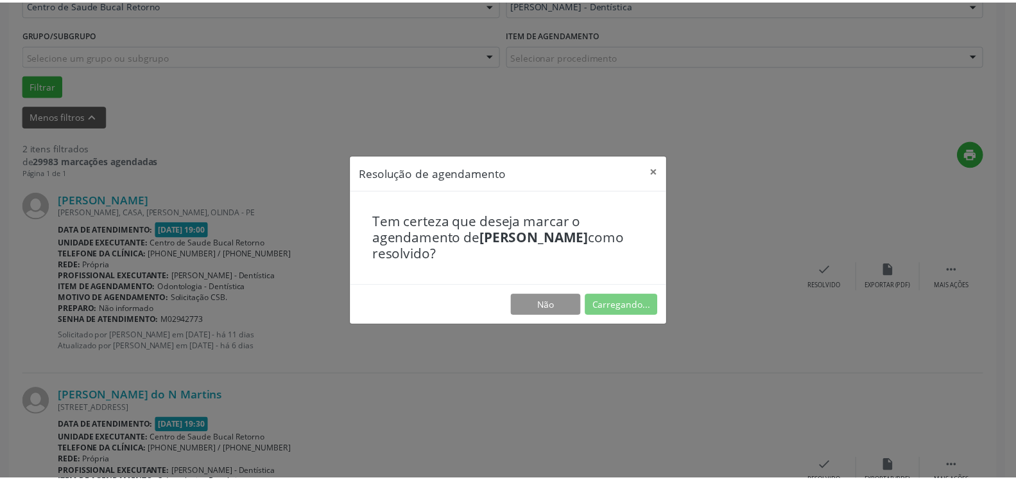
scroll to position [71, 0]
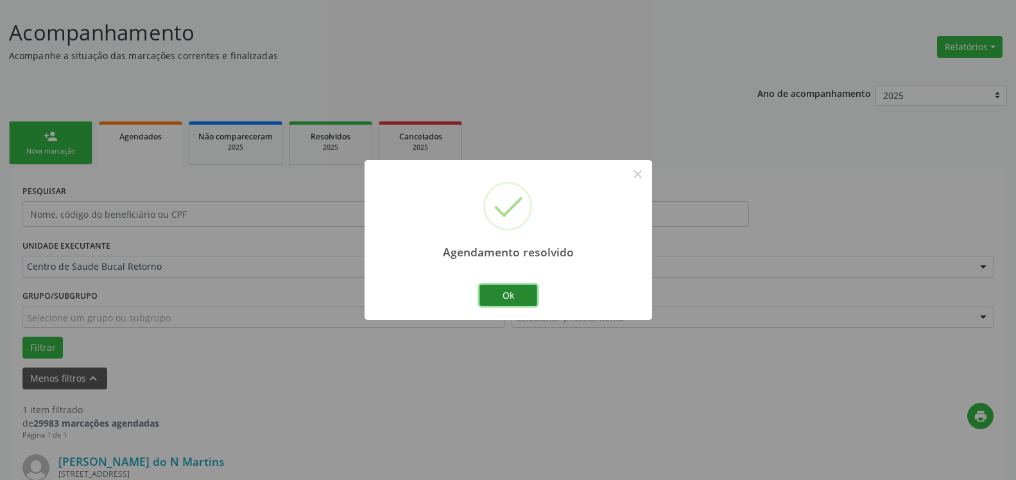
click at [512, 297] on button "Ok" at bounding box center [509, 295] width 58 height 22
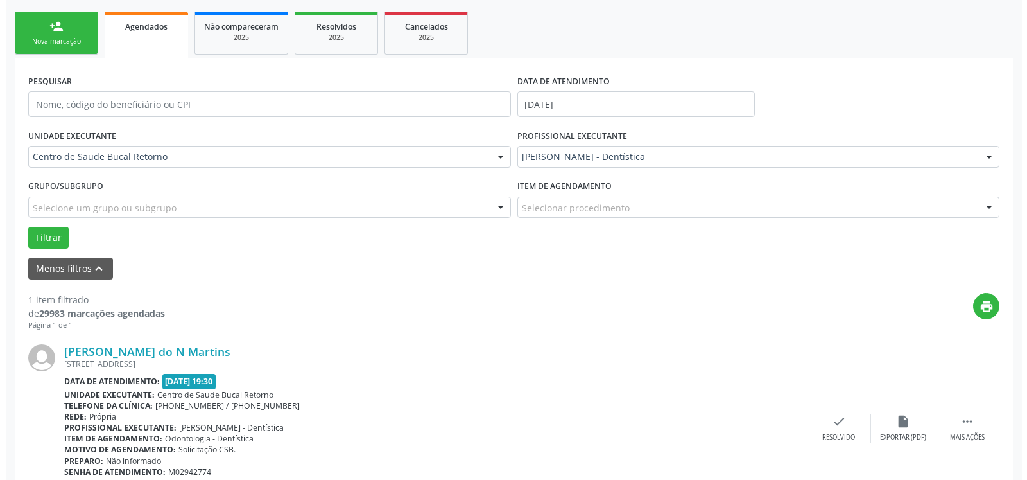
scroll to position [249, 0]
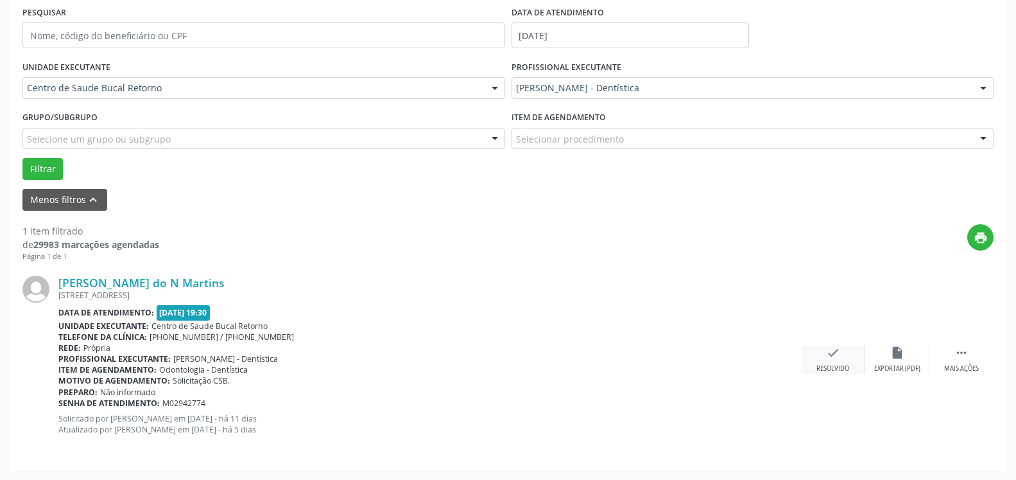
click at [842, 358] on div "check Resolvido" at bounding box center [833, 359] width 64 height 28
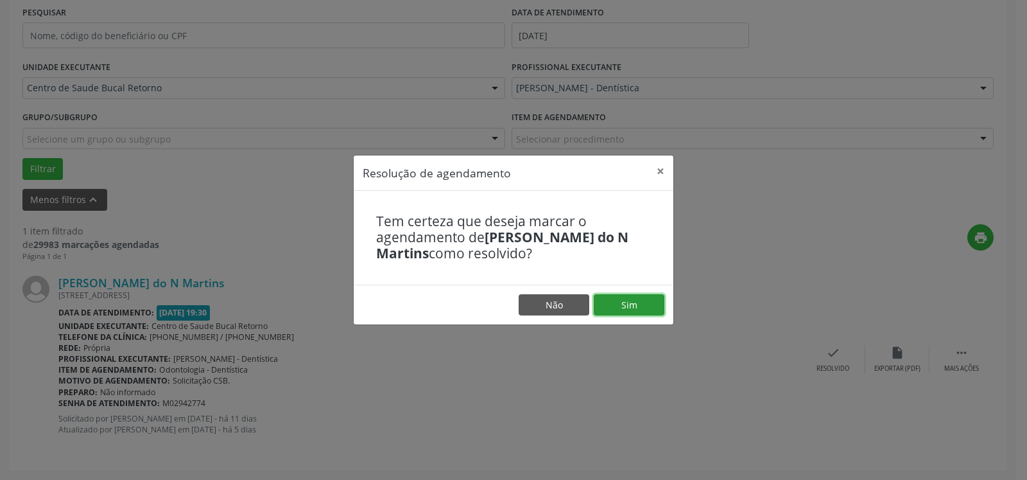
click at [641, 310] on button "Sim" at bounding box center [629, 305] width 71 height 22
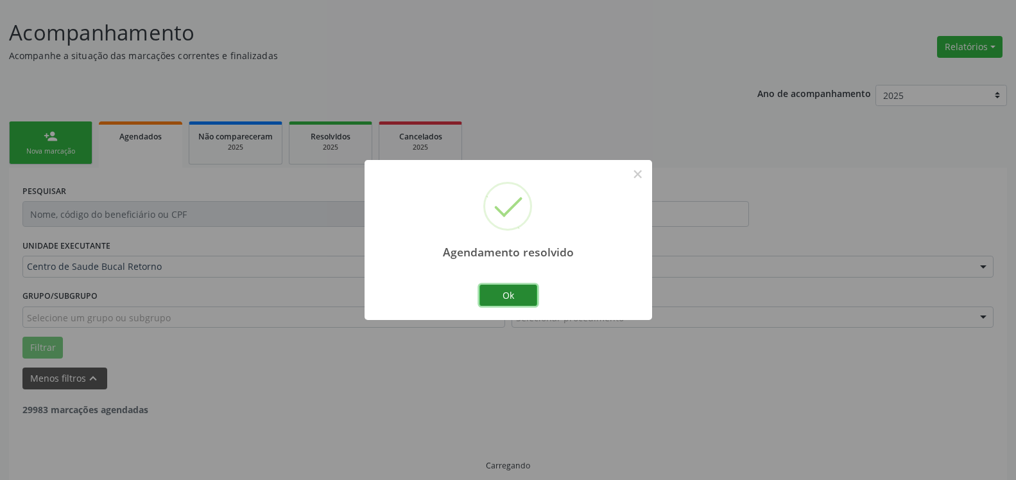
click at [515, 295] on button "Ok" at bounding box center [509, 295] width 58 height 22
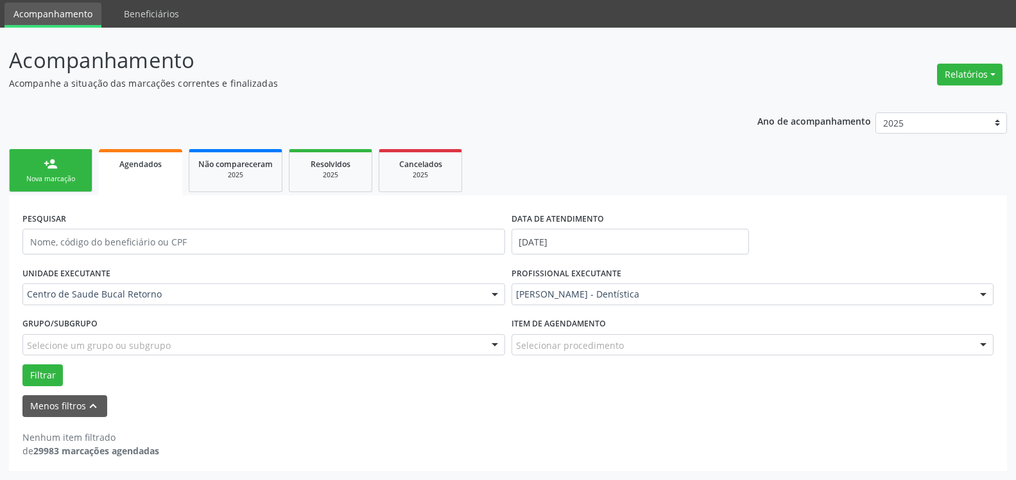
scroll to position [43, 0]
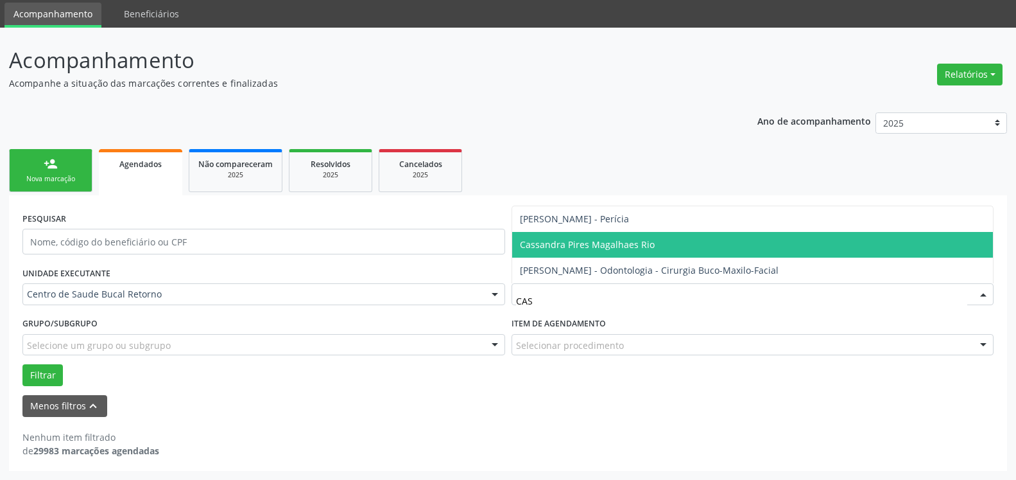
click at [673, 244] on span "Cassandra Pires Magalhaes Rio" at bounding box center [752, 245] width 481 height 26
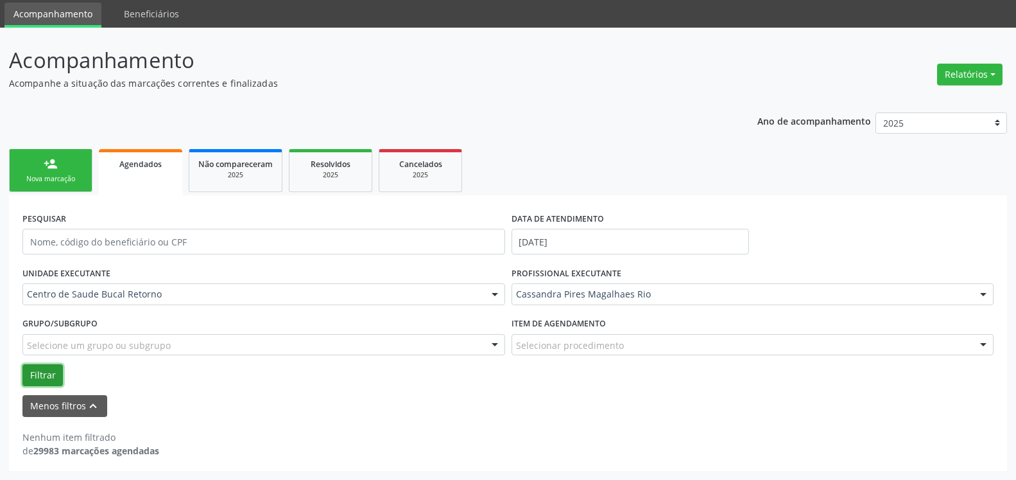
click at [34, 375] on button "Filtrar" at bounding box center [42, 375] width 40 height 22
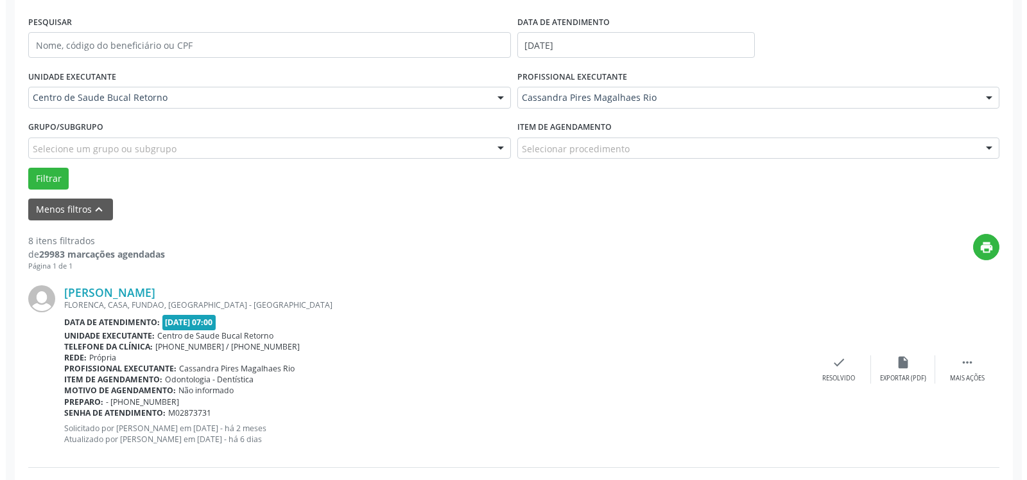
scroll to position [305, 0]
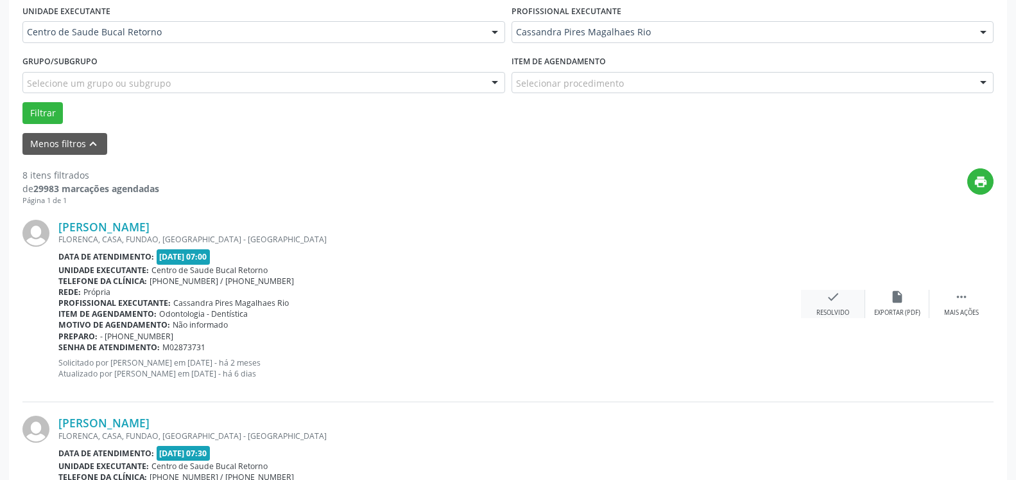
click at [824, 295] on div "check Resolvido" at bounding box center [833, 304] width 64 height 28
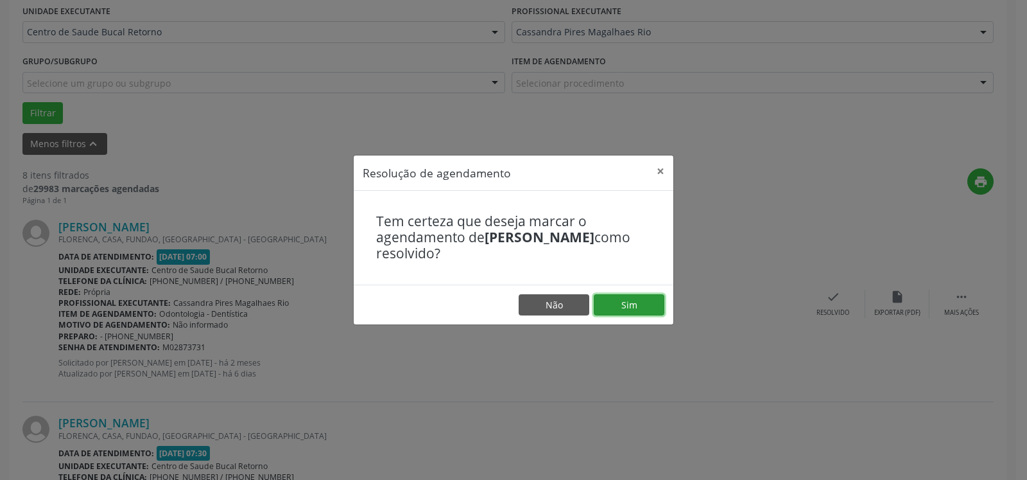
click at [647, 307] on button "Sim" at bounding box center [629, 305] width 71 height 22
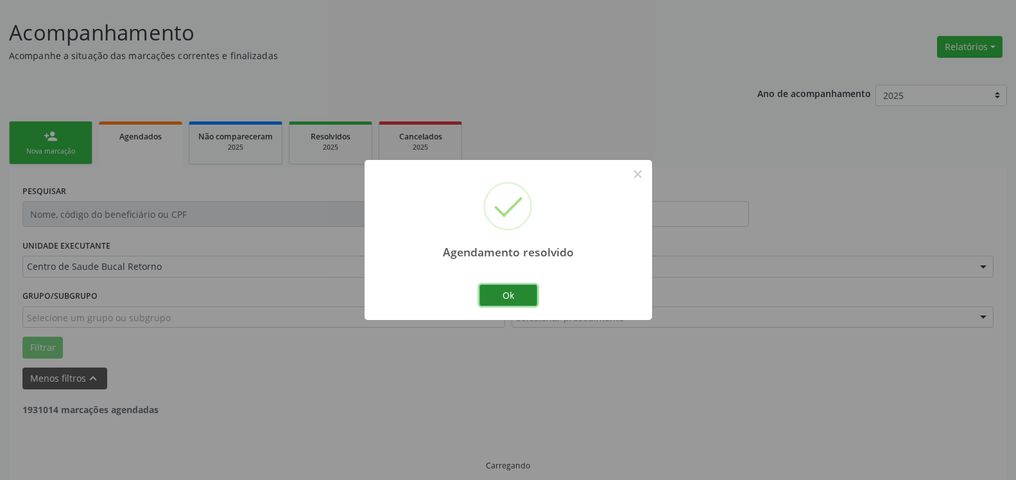
click at [508, 298] on button "Ok" at bounding box center [509, 295] width 58 height 22
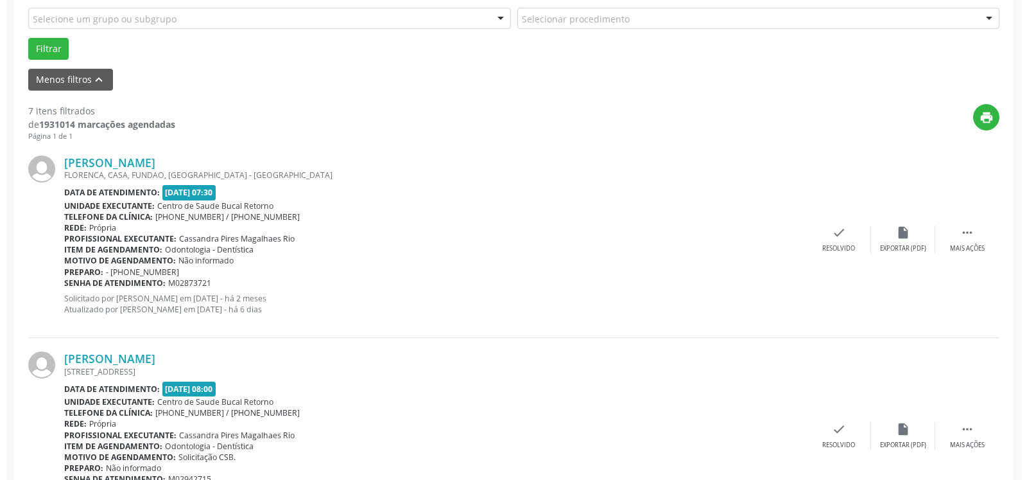
scroll to position [398, 0]
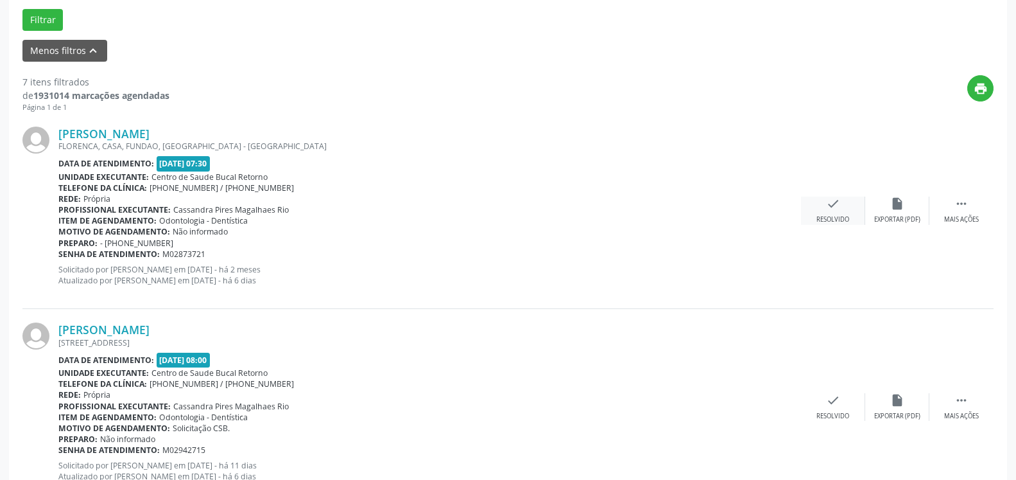
click at [824, 207] on div "check Resolvido" at bounding box center [833, 210] width 64 height 28
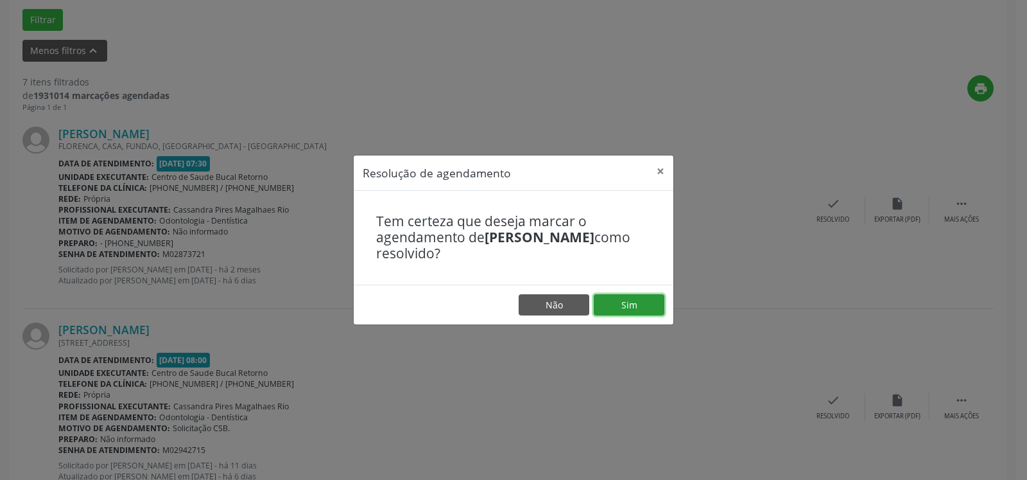
click at [634, 307] on button "Sim" at bounding box center [629, 305] width 71 height 22
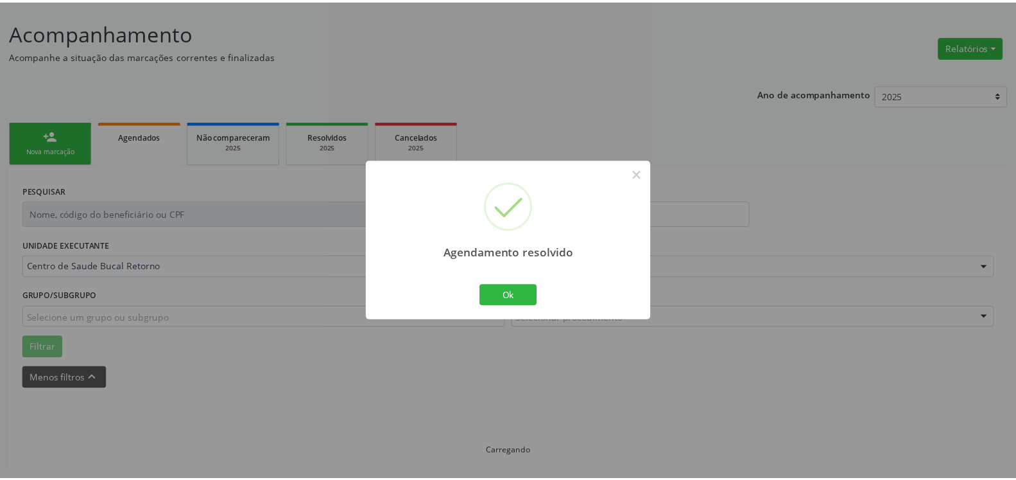
scroll to position [71, 0]
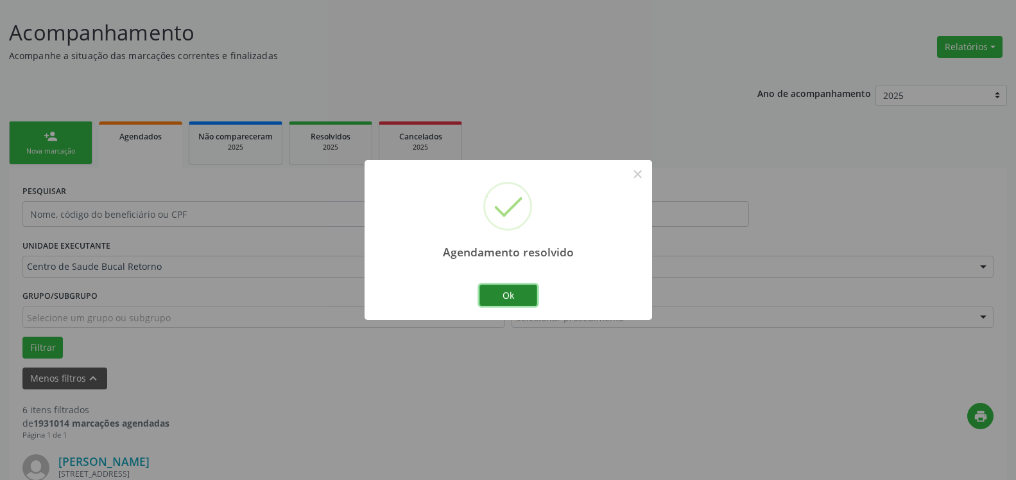
click at [492, 291] on button "Ok" at bounding box center [509, 295] width 58 height 22
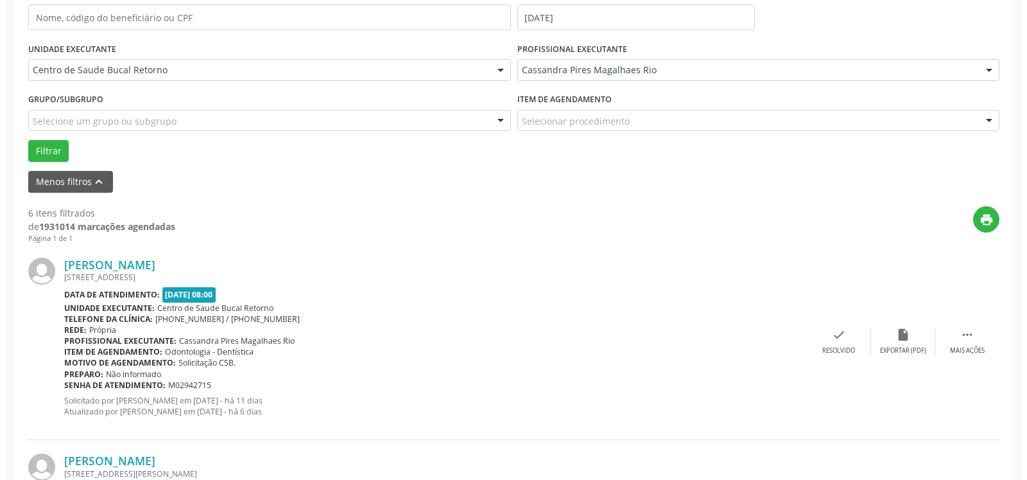
scroll to position [398, 0]
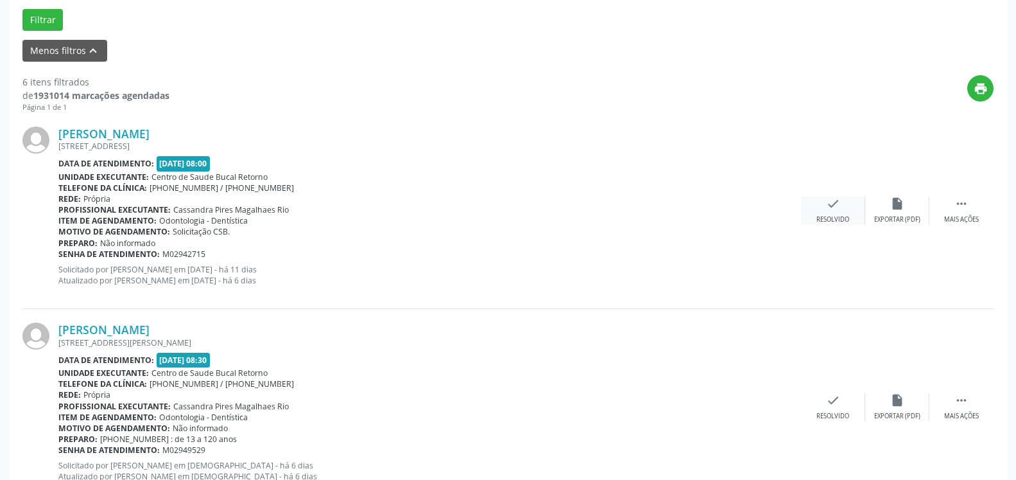
click at [842, 214] on div "check Resolvido" at bounding box center [833, 210] width 64 height 28
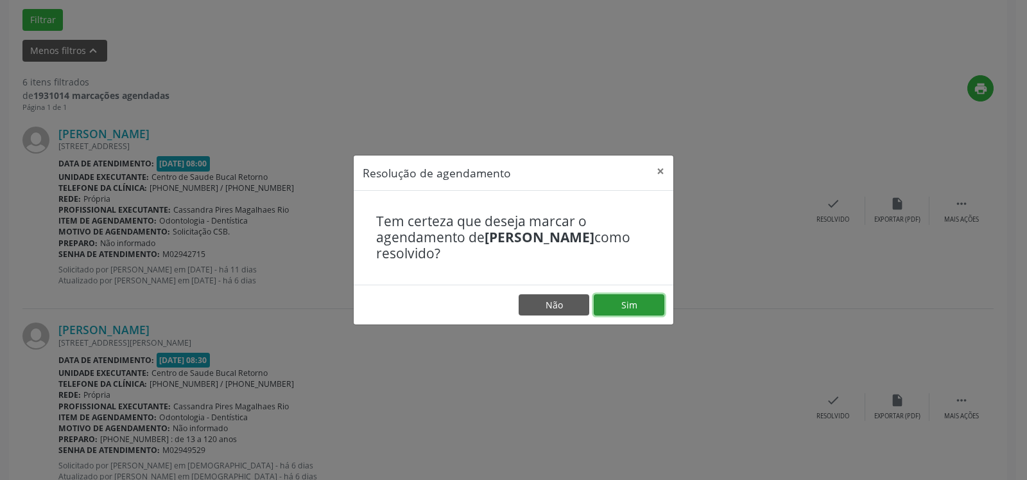
click at [637, 306] on button "Sim" at bounding box center [629, 305] width 71 height 22
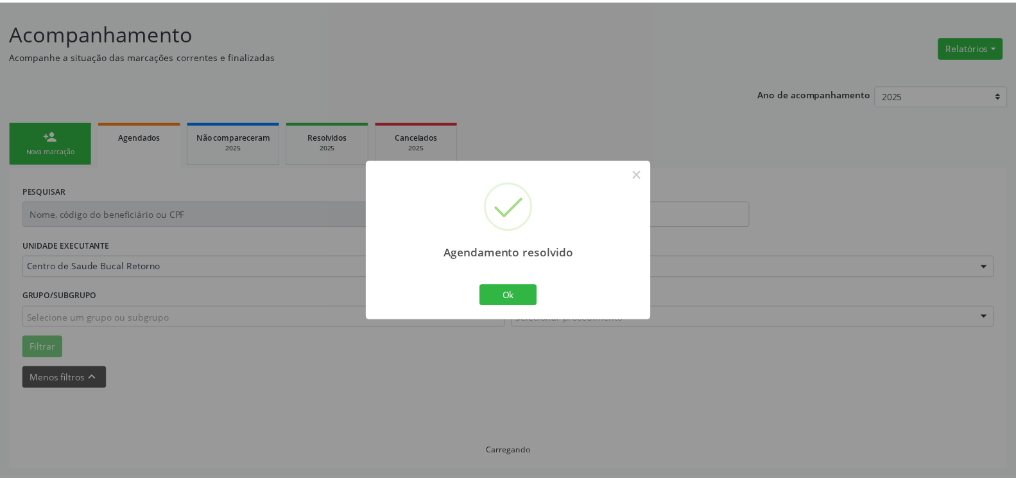
scroll to position [71, 0]
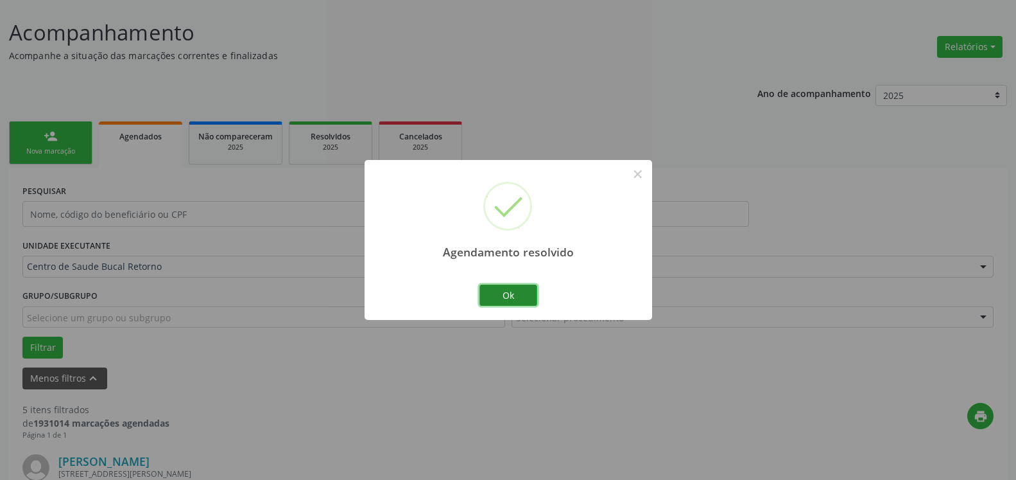
click at [511, 298] on button "Ok" at bounding box center [509, 295] width 58 height 22
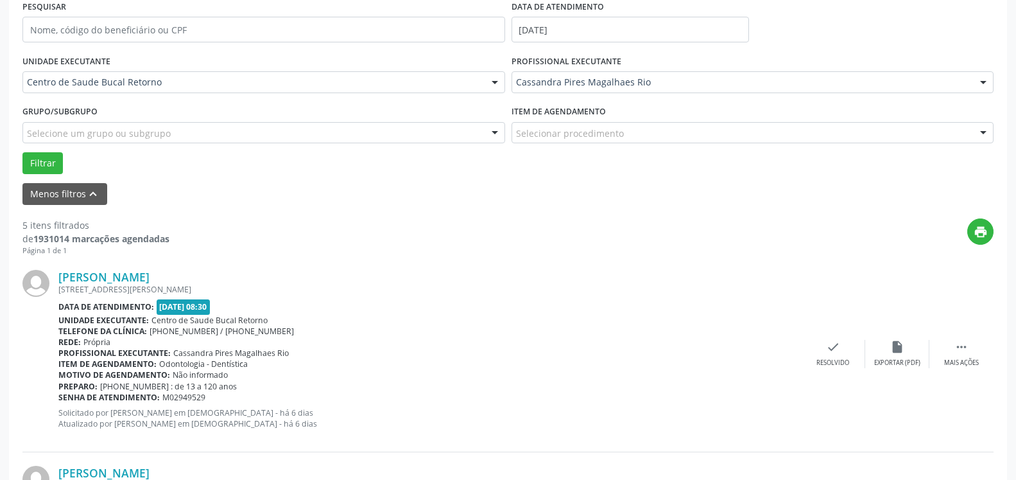
scroll to position [267, 0]
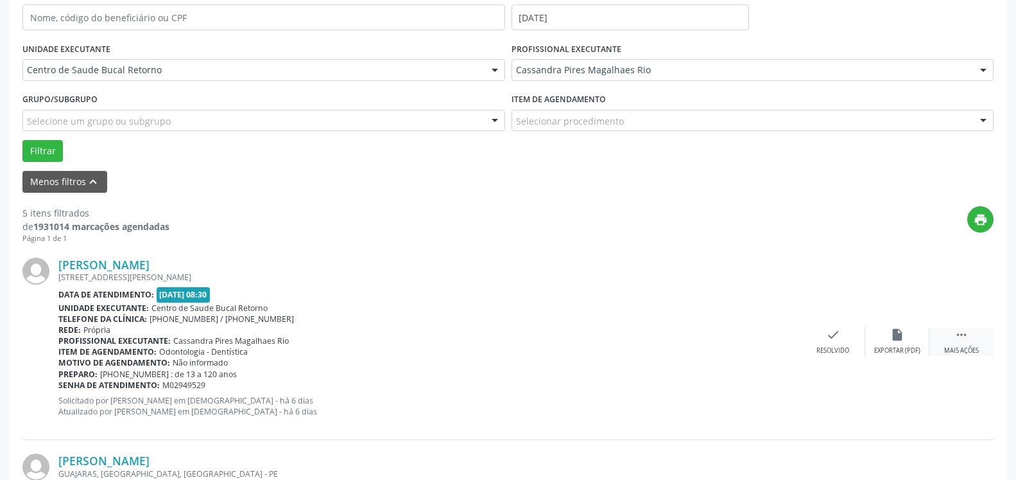
click at [962, 332] on icon "" at bounding box center [962, 334] width 14 height 14
click at [892, 336] on icon "alarm_off" at bounding box center [897, 334] width 14 height 14
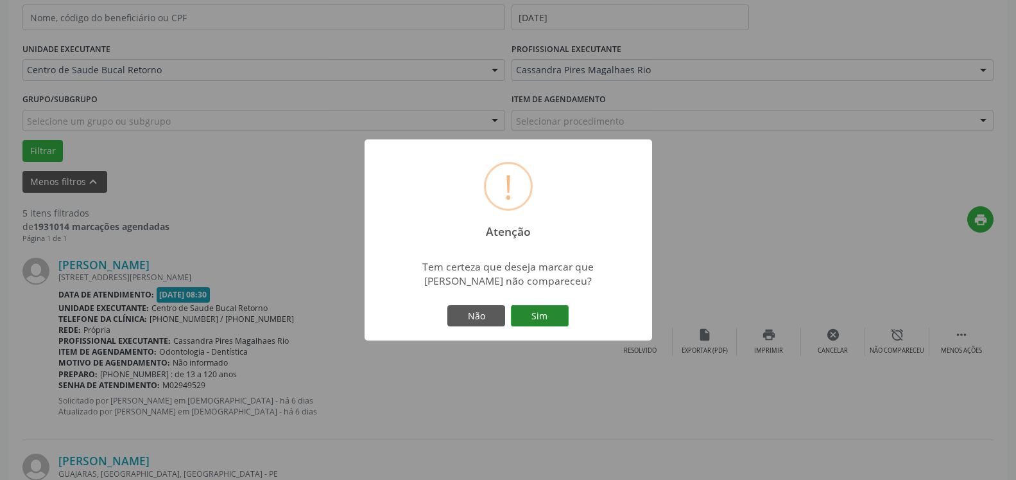
click at [567, 317] on button "Sim" at bounding box center [540, 316] width 58 height 22
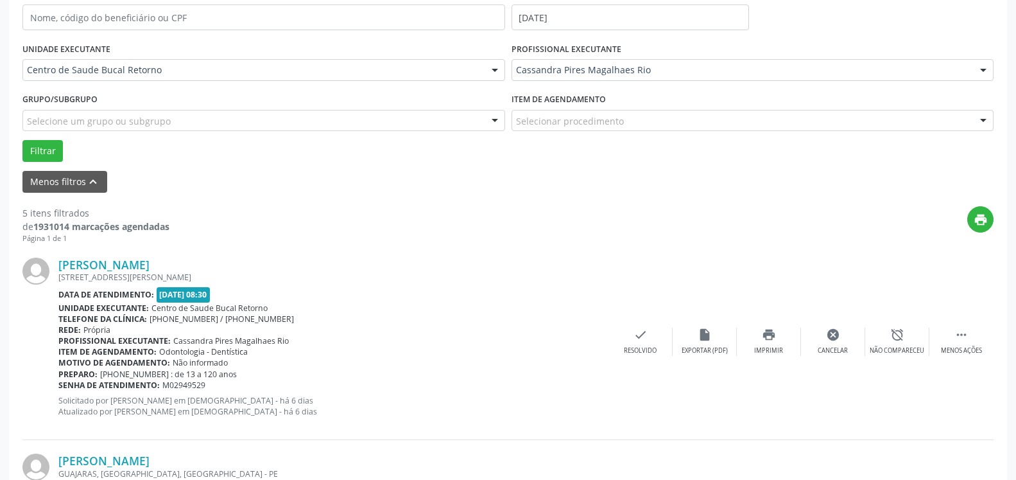
scroll to position [84, 0]
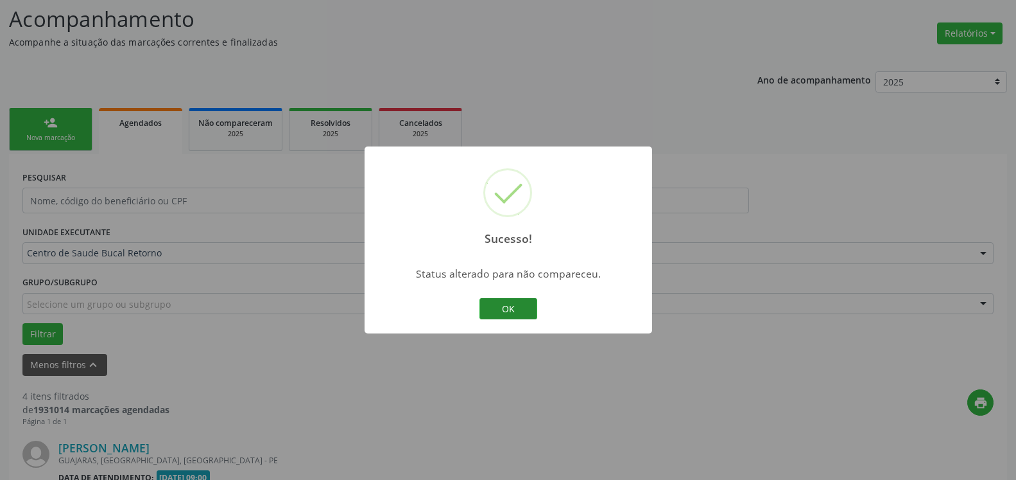
click at [524, 304] on button "OK" at bounding box center [509, 309] width 58 height 22
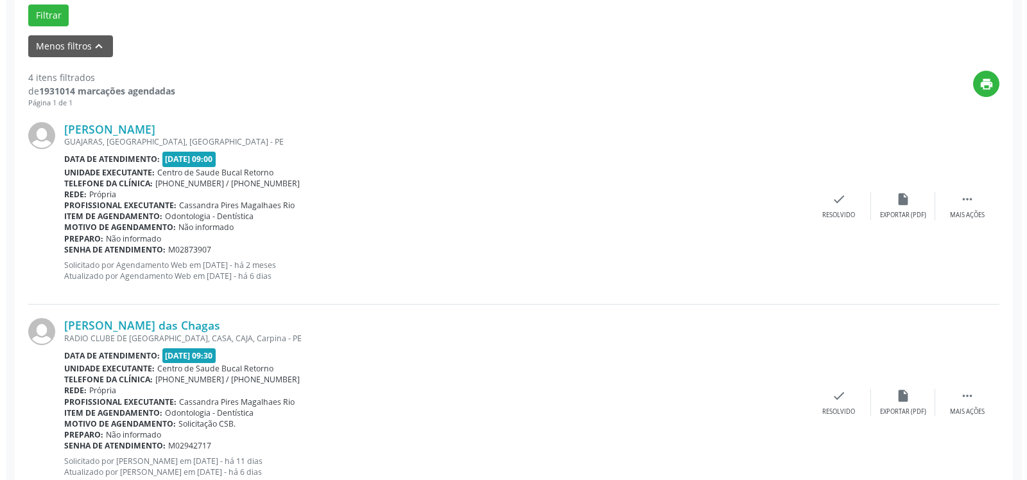
scroll to position [411, 0]
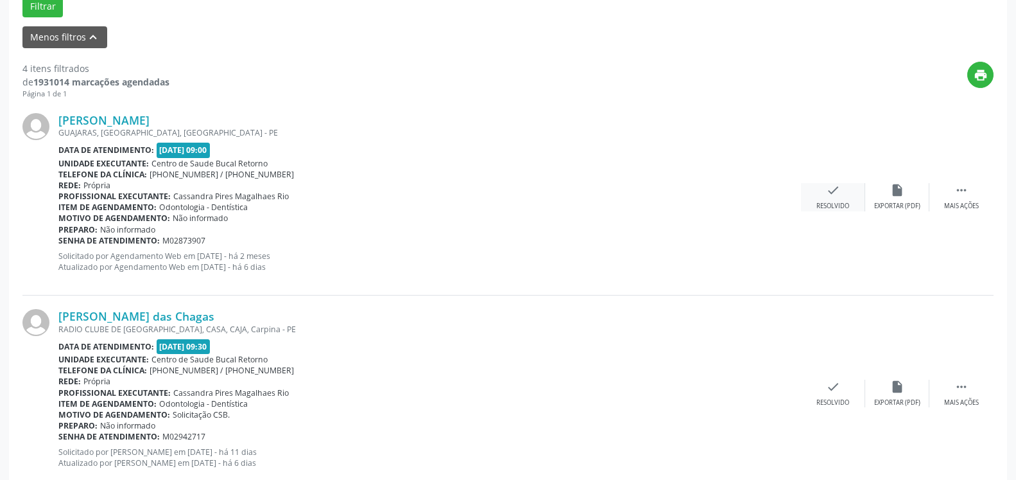
click at [839, 197] on icon "check" at bounding box center [833, 190] width 14 height 14
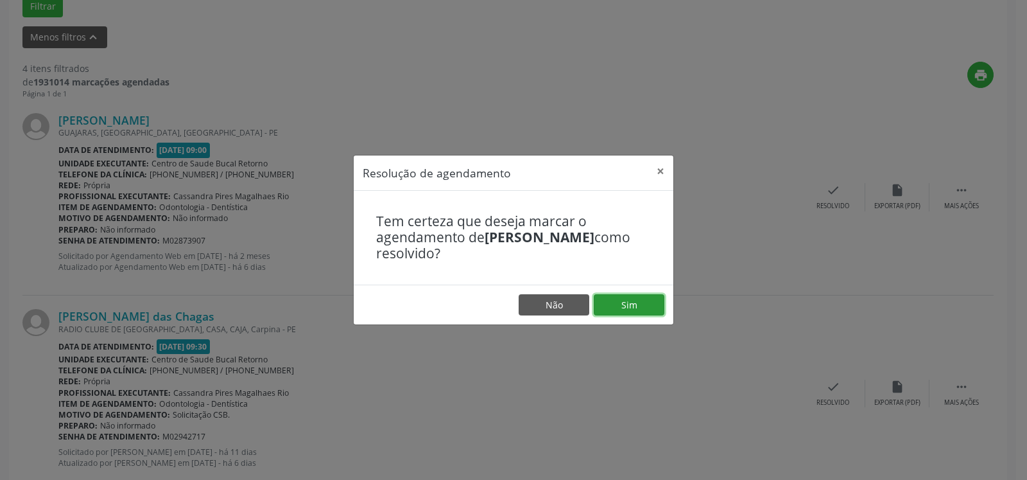
click at [622, 308] on button "Sim" at bounding box center [629, 305] width 71 height 22
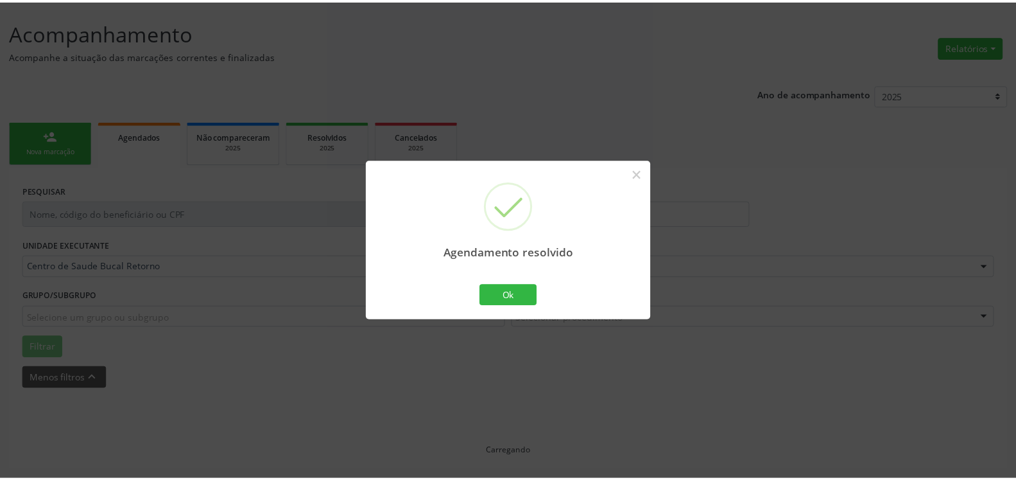
scroll to position [71, 0]
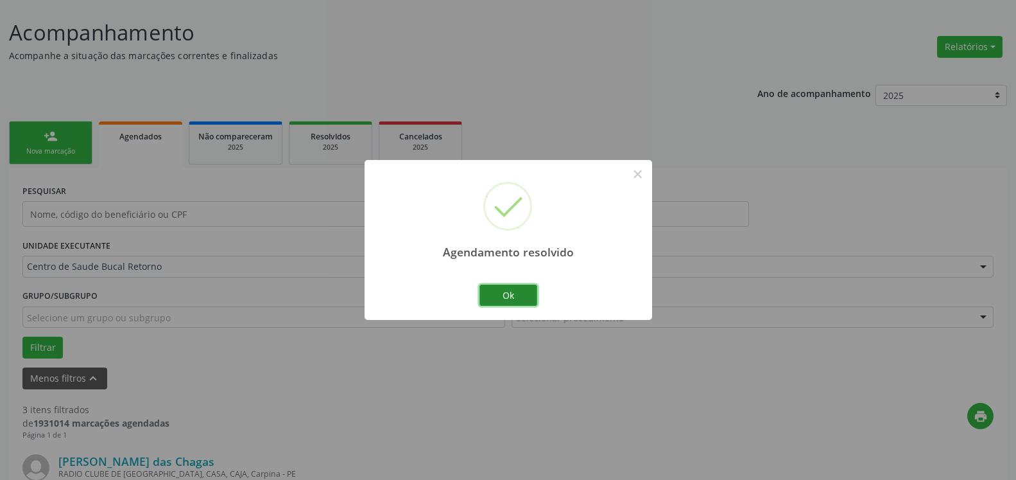
click at [506, 293] on button "Ok" at bounding box center [509, 295] width 58 height 22
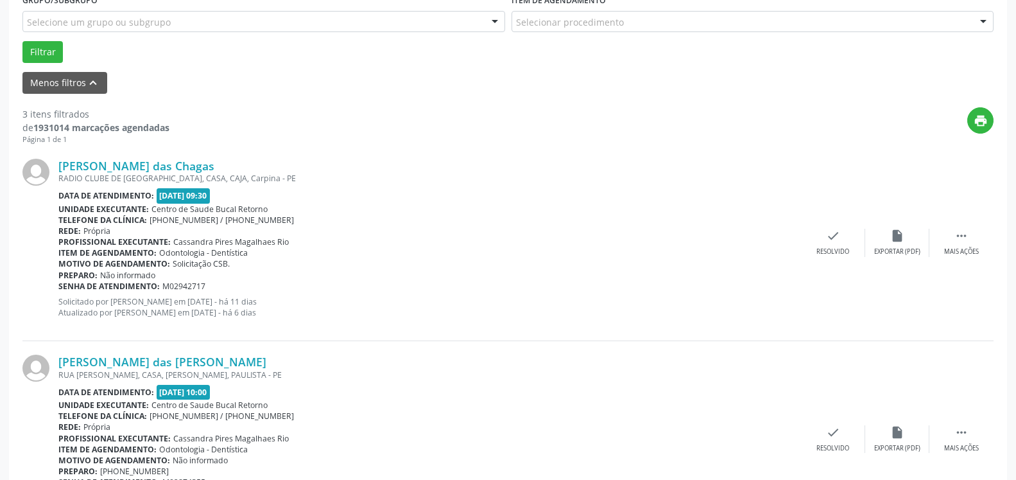
scroll to position [398, 0]
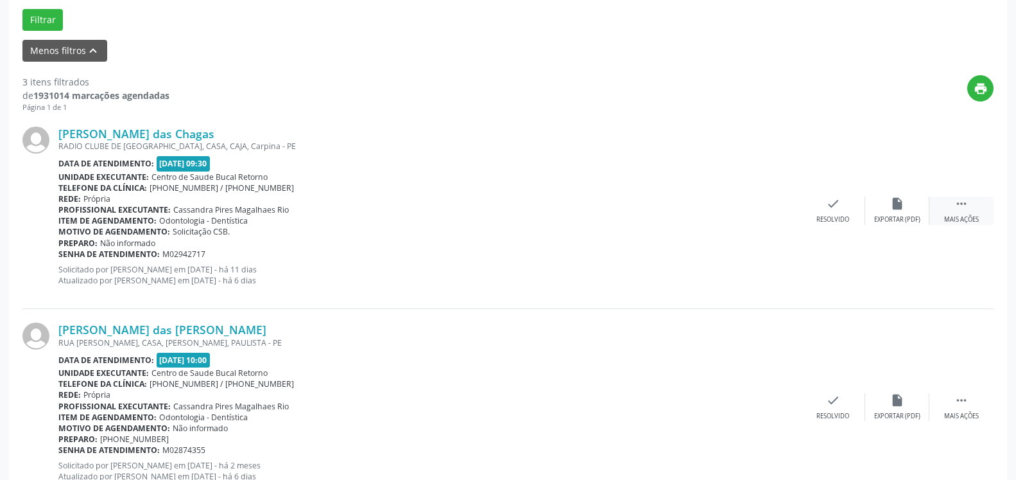
click at [967, 199] on icon "" at bounding box center [962, 203] width 14 height 14
click at [917, 202] on div "alarm_off Não compareceu" at bounding box center [897, 210] width 64 height 28
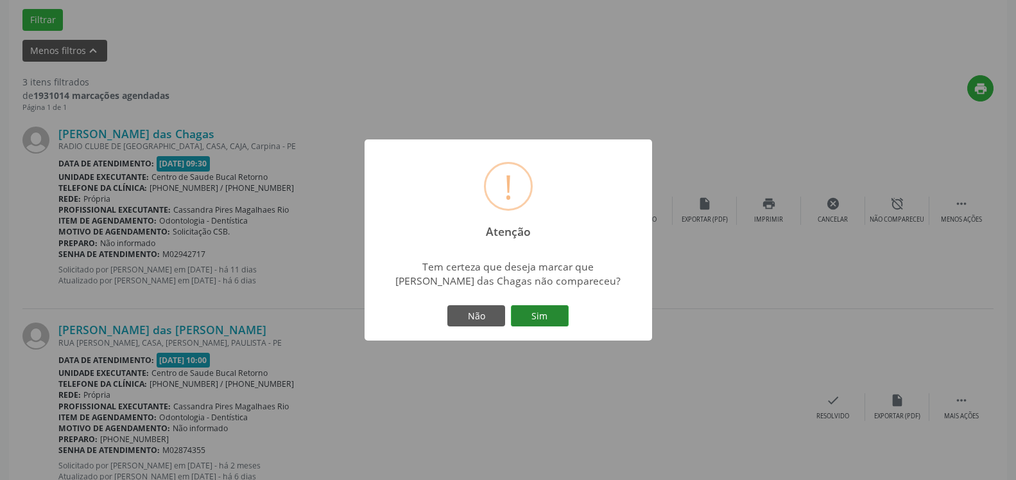
click at [531, 315] on button "Sim" at bounding box center [540, 316] width 58 height 22
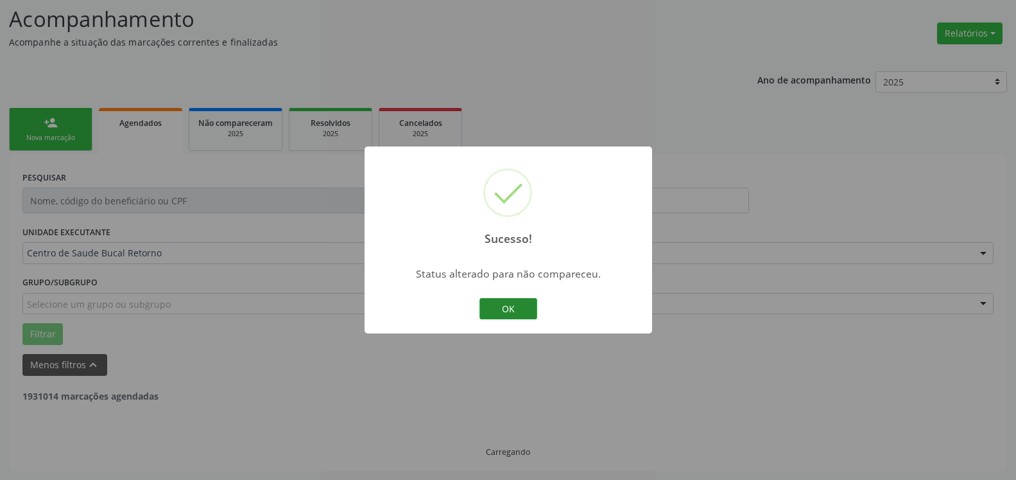
scroll to position [84, 0]
click at [512, 311] on button "OK" at bounding box center [509, 309] width 58 height 22
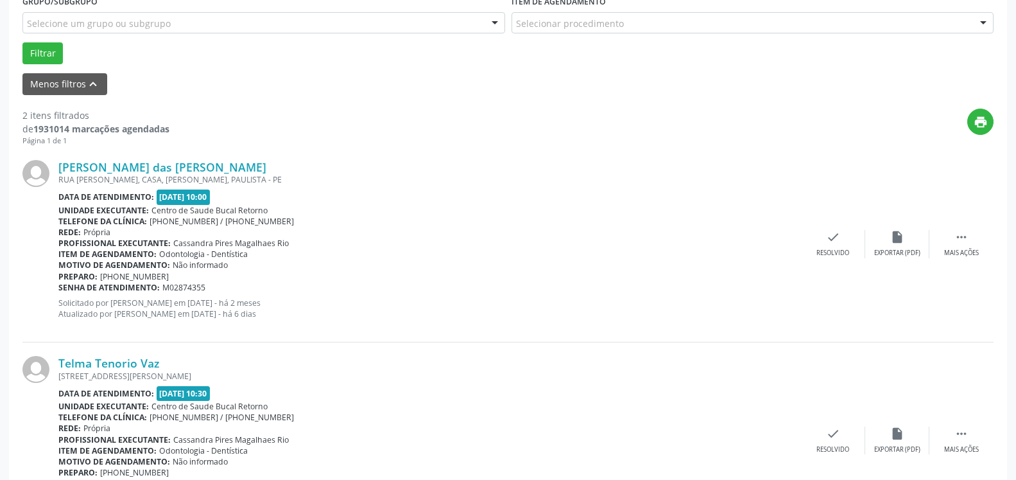
scroll to position [411, 0]
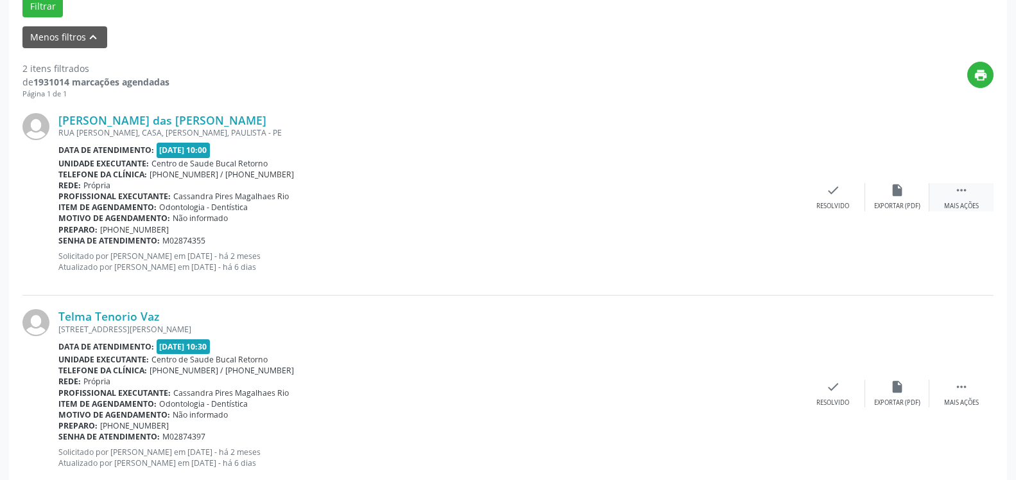
click at [960, 188] on icon "" at bounding box center [962, 190] width 14 height 14
drag, startPoint x: 883, startPoint y: 196, endPoint x: 891, endPoint y: 194, distance: 7.9
click at [891, 194] on div "alarm_off Não compareceu" at bounding box center [897, 197] width 64 height 28
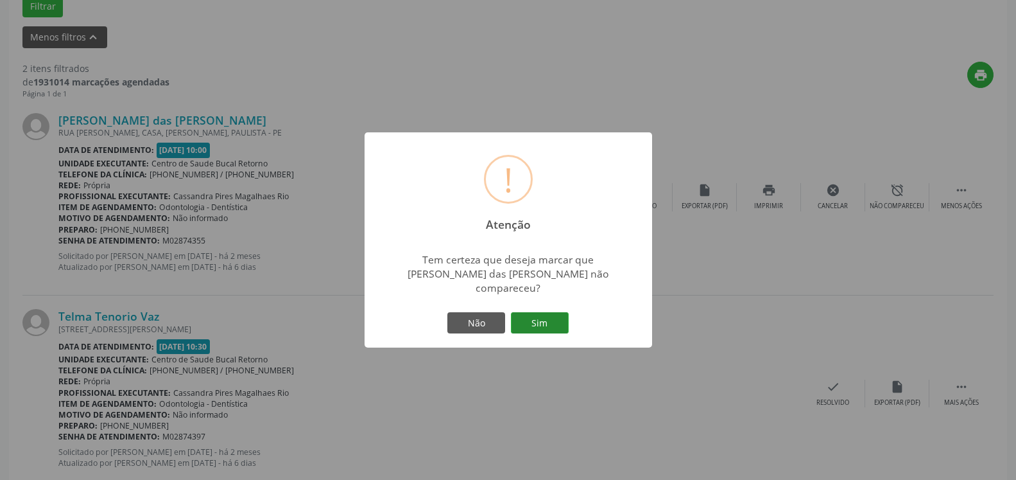
click at [546, 313] on button "Sim" at bounding box center [540, 323] width 58 height 22
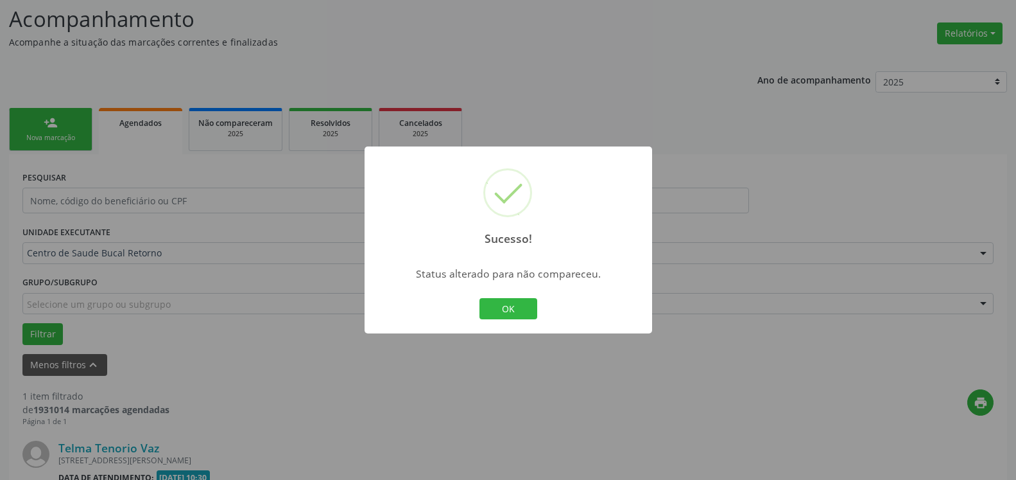
click at [523, 311] on button "OK" at bounding box center [509, 309] width 58 height 22
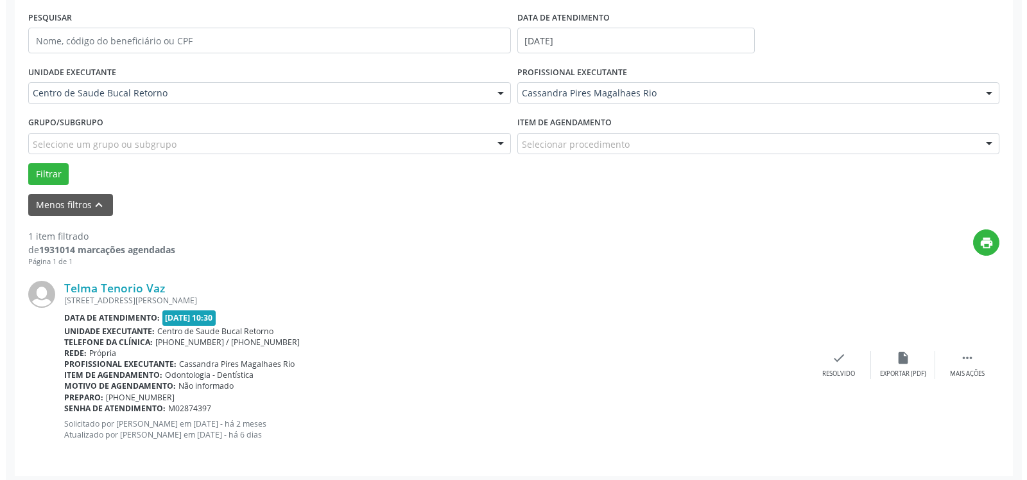
scroll to position [249, 0]
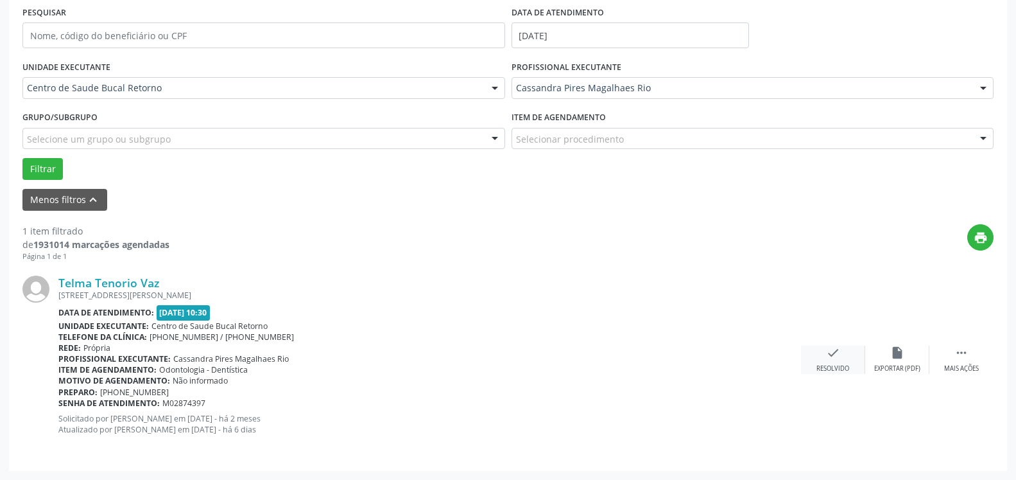
click at [836, 363] on div "check Resolvido" at bounding box center [833, 359] width 64 height 28
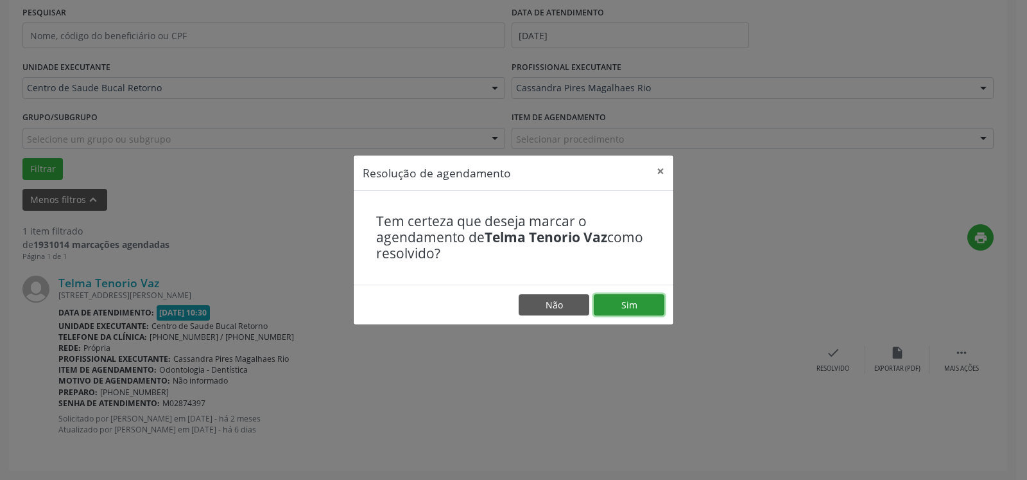
click at [645, 307] on button "Sim" at bounding box center [629, 305] width 71 height 22
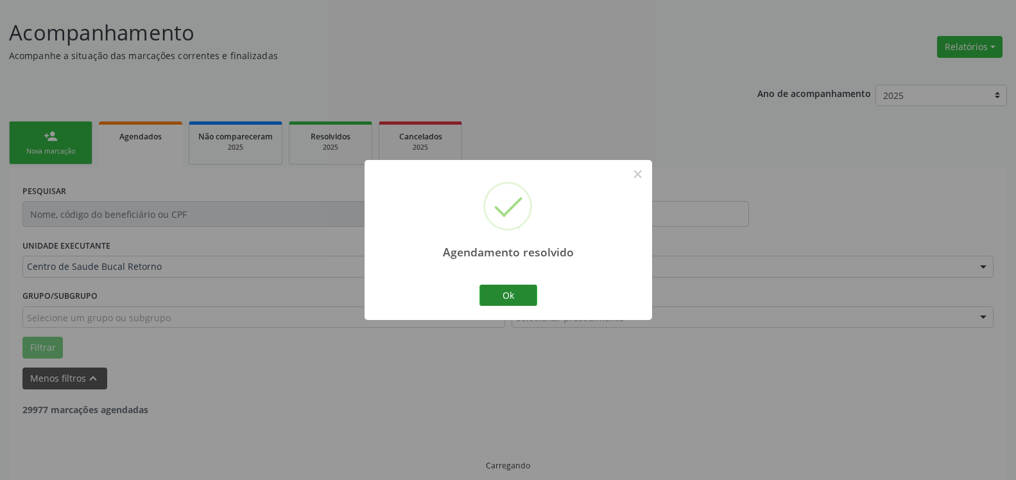
scroll to position [43, 0]
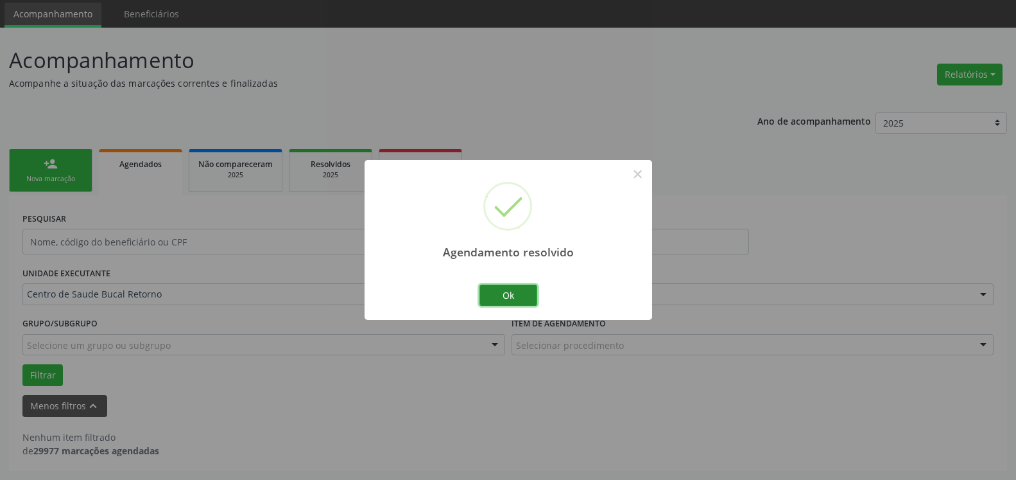
click at [521, 288] on button "Ok" at bounding box center [509, 295] width 58 height 22
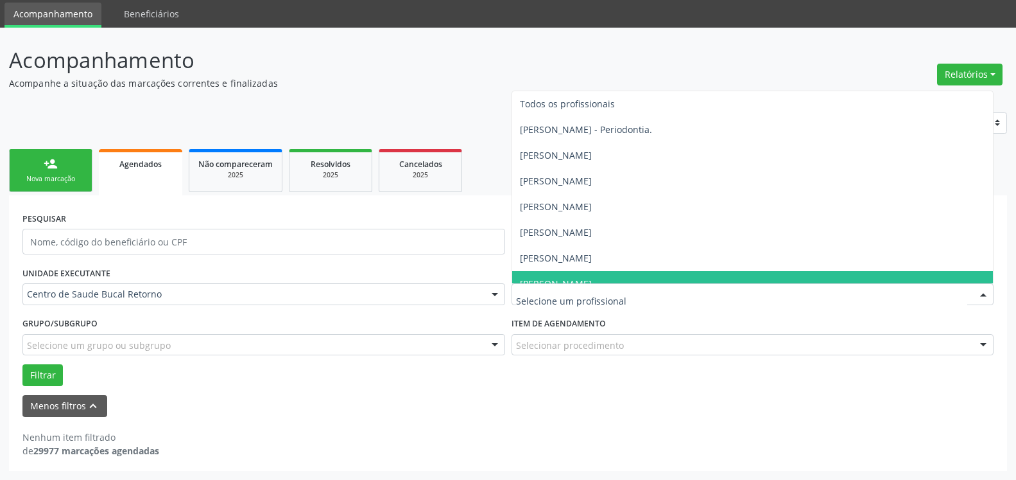
click at [674, 301] on div at bounding box center [753, 294] width 483 height 22
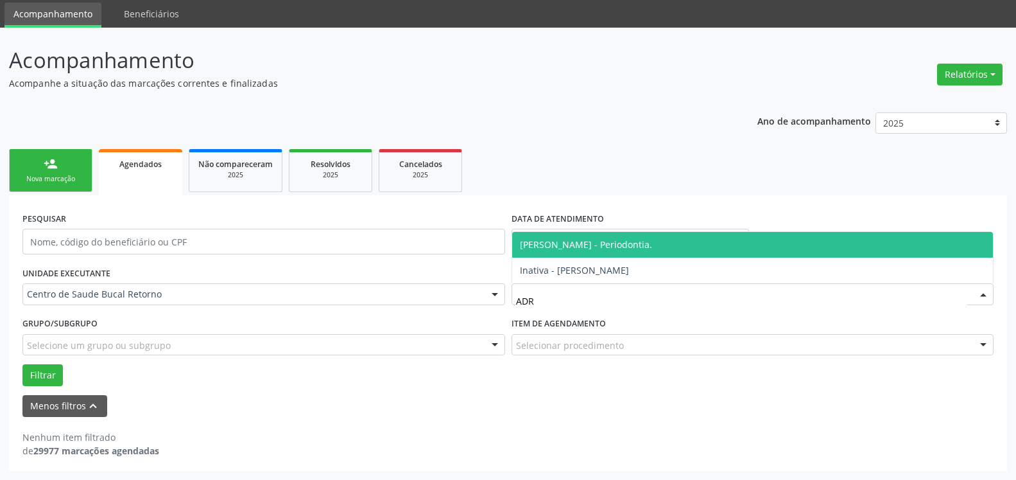
click at [652, 248] on span "[PERSON_NAME] - Periodontia." at bounding box center [586, 244] width 132 height 12
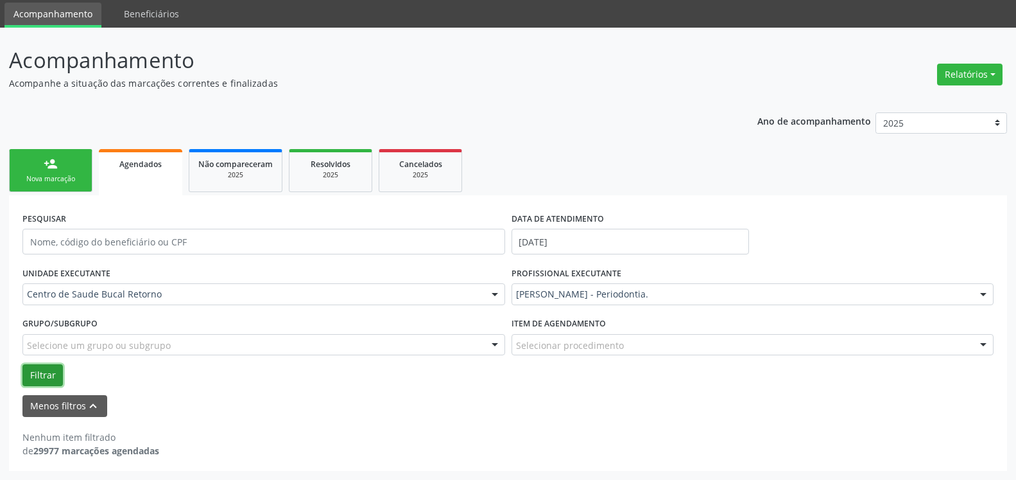
click at [35, 376] on button "Filtrar" at bounding box center [42, 375] width 40 height 22
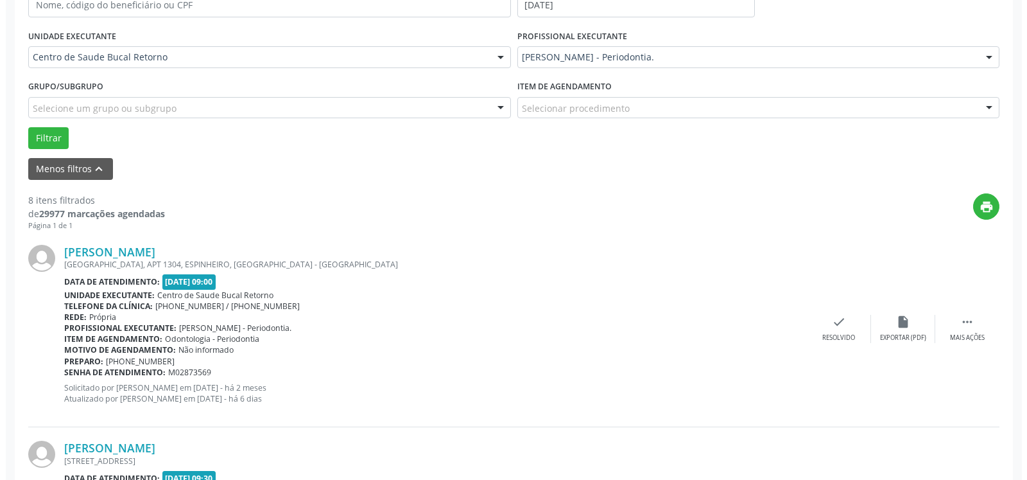
scroll to position [305, 0]
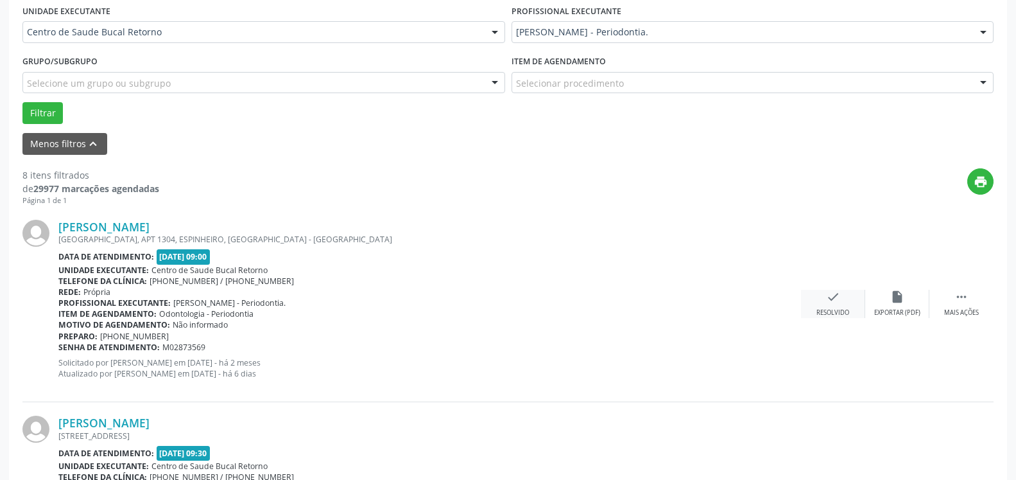
click at [836, 303] on icon "check" at bounding box center [833, 297] width 14 height 14
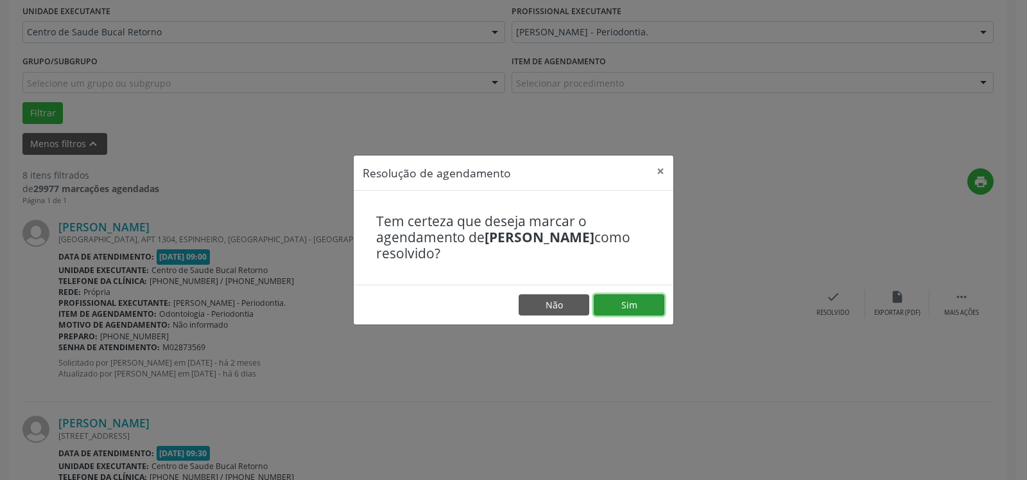
click at [643, 311] on button "Sim" at bounding box center [629, 305] width 71 height 22
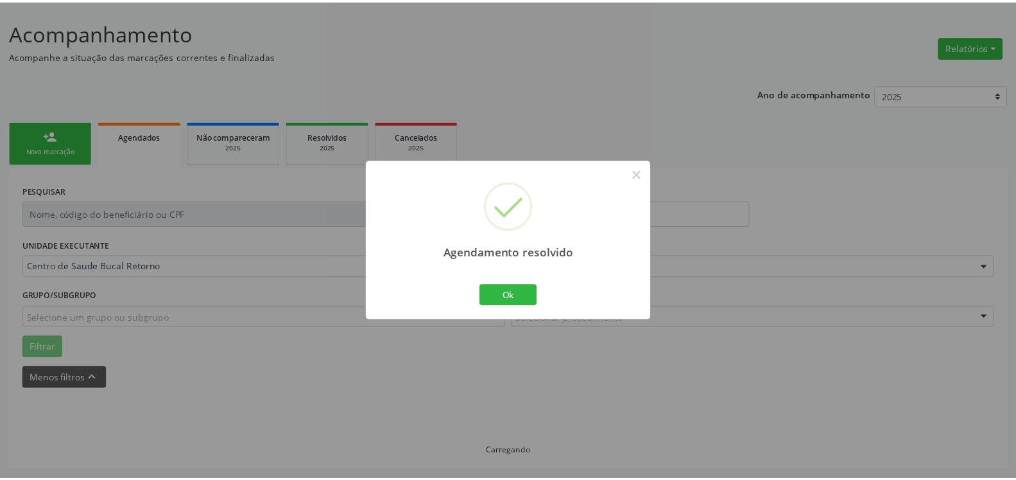
scroll to position [71, 0]
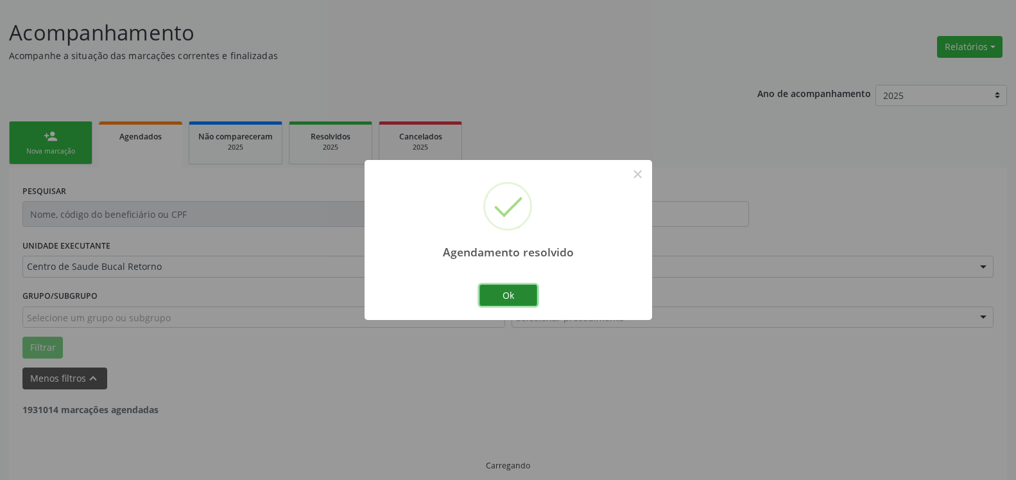
click at [525, 295] on button "Ok" at bounding box center [509, 295] width 58 height 22
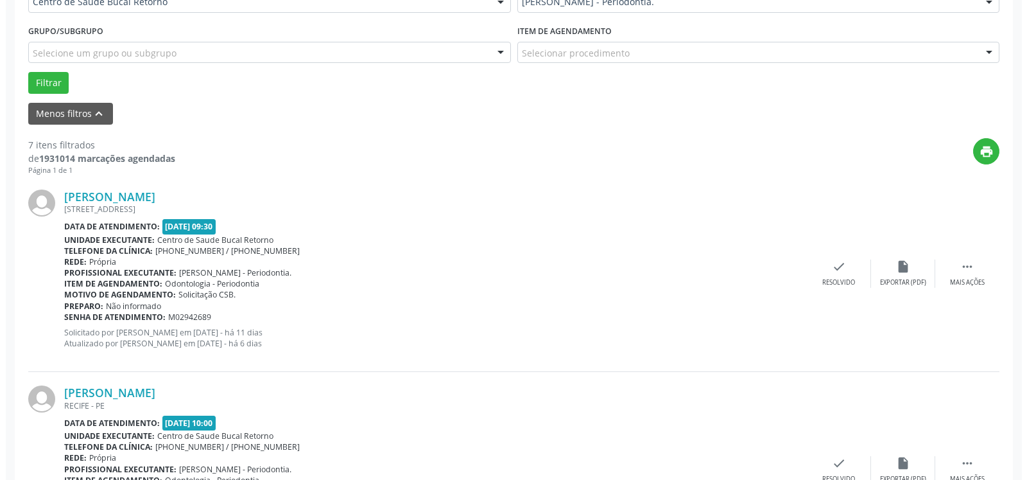
scroll to position [398, 0]
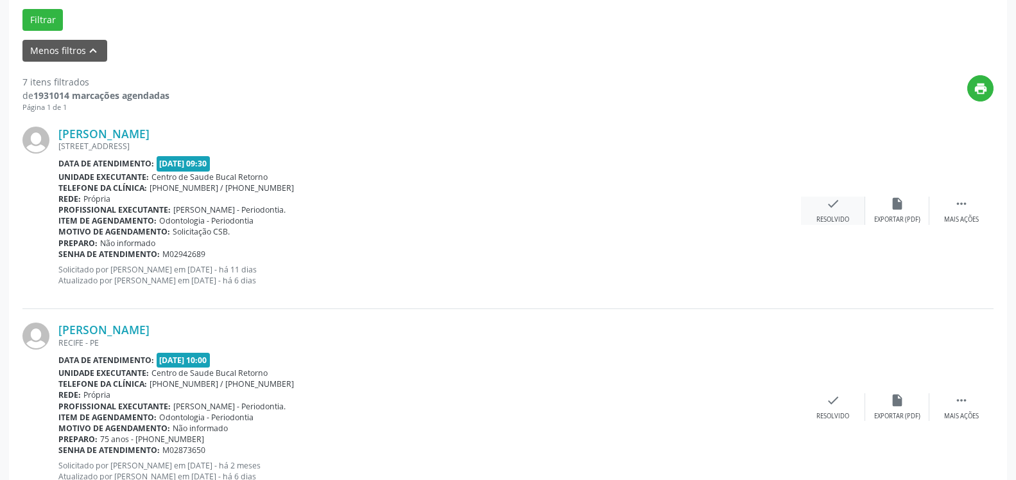
click at [833, 211] on icon "check" at bounding box center [833, 203] width 14 height 14
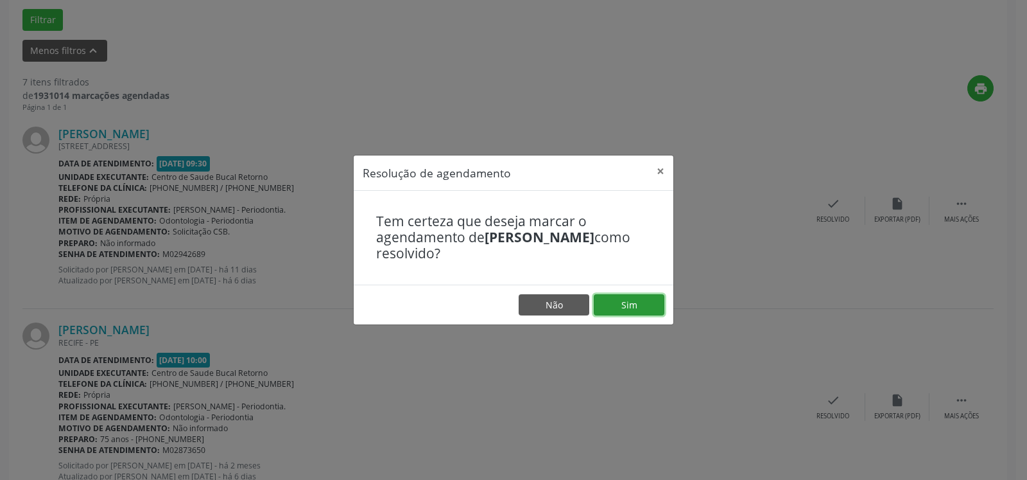
click at [639, 297] on button "Sim" at bounding box center [629, 305] width 71 height 22
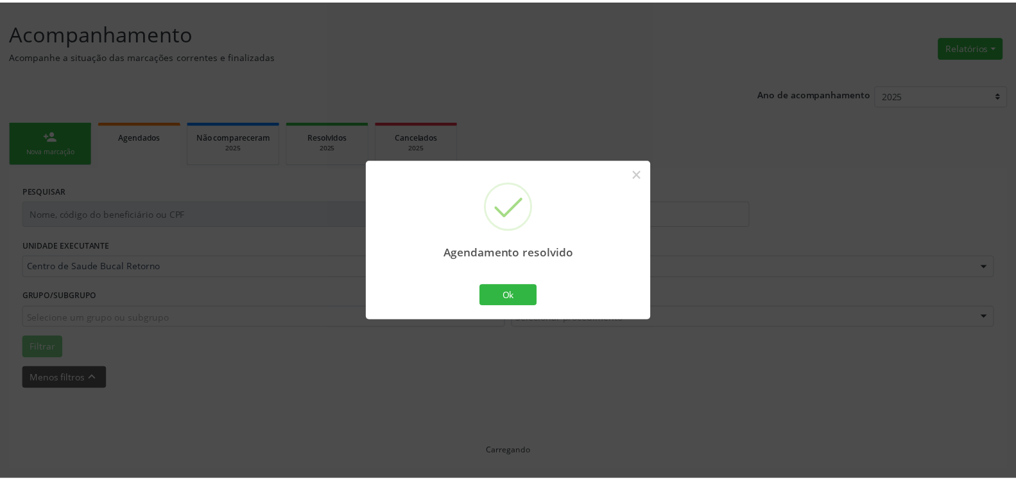
scroll to position [71, 0]
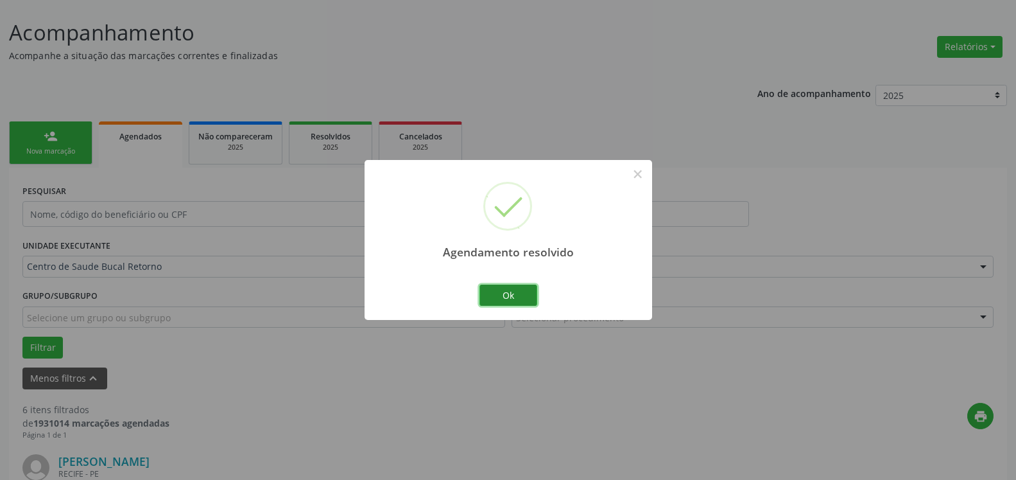
click at [491, 299] on button "Ok" at bounding box center [509, 295] width 58 height 22
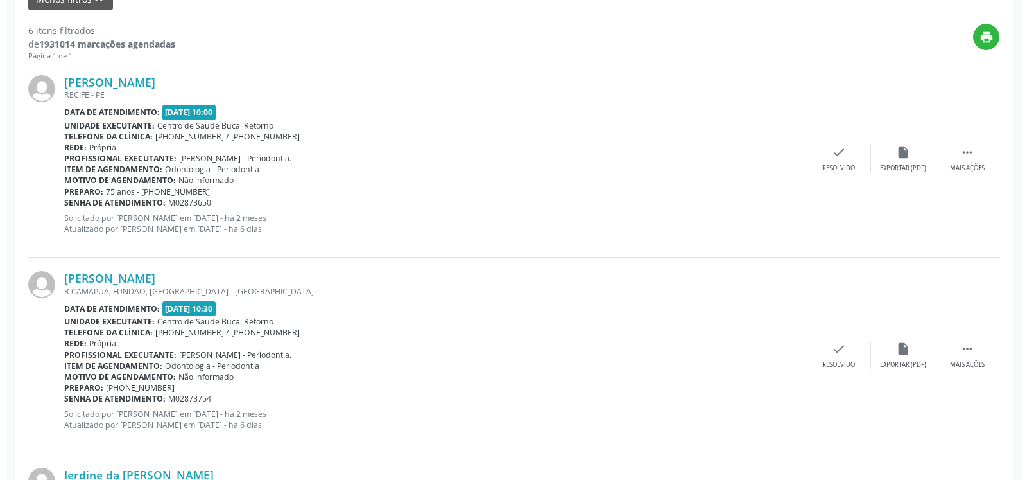
scroll to position [463, 0]
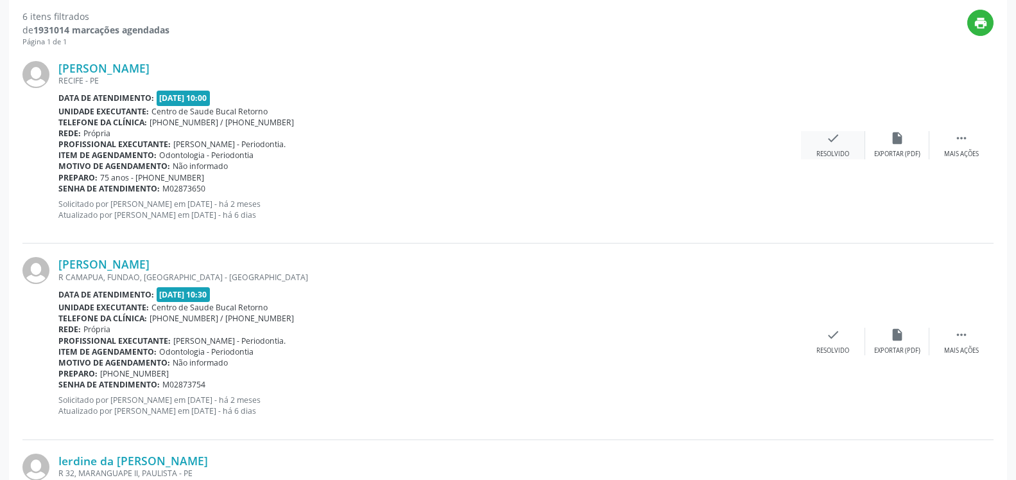
click at [833, 139] on icon "check" at bounding box center [833, 138] width 14 height 14
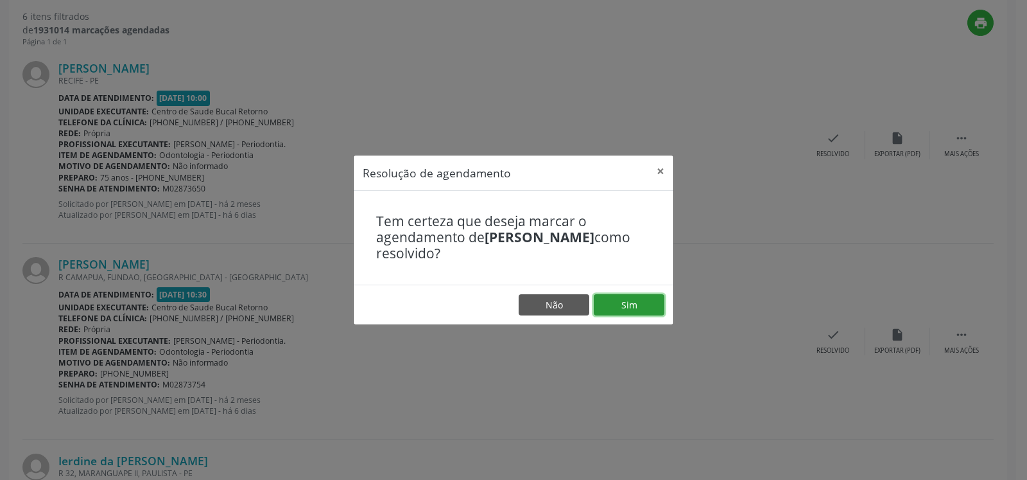
click at [628, 306] on button "Sim" at bounding box center [629, 305] width 71 height 22
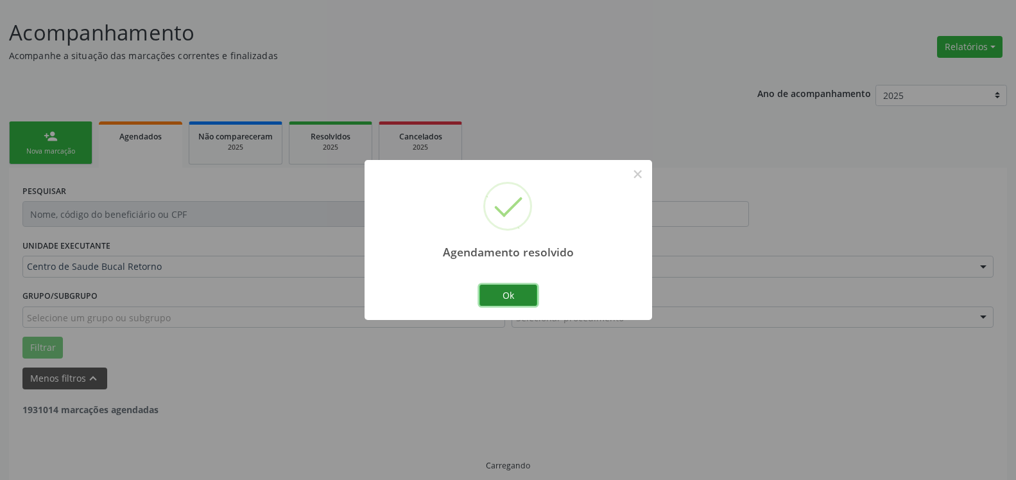
click at [502, 291] on button "Ok" at bounding box center [509, 295] width 58 height 22
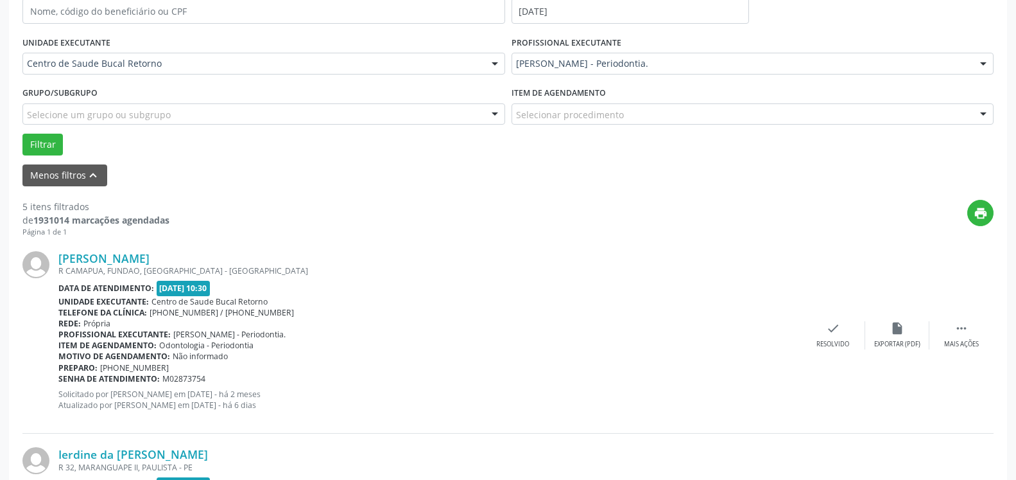
scroll to position [333, 0]
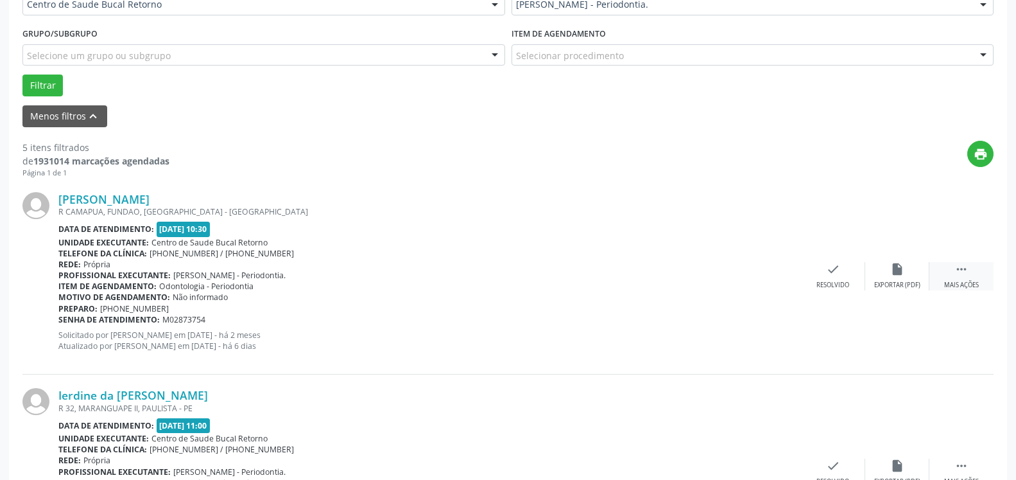
click at [964, 275] on icon "" at bounding box center [962, 269] width 14 height 14
click at [913, 274] on div "alarm_off Não compareceu" at bounding box center [897, 276] width 64 height 28
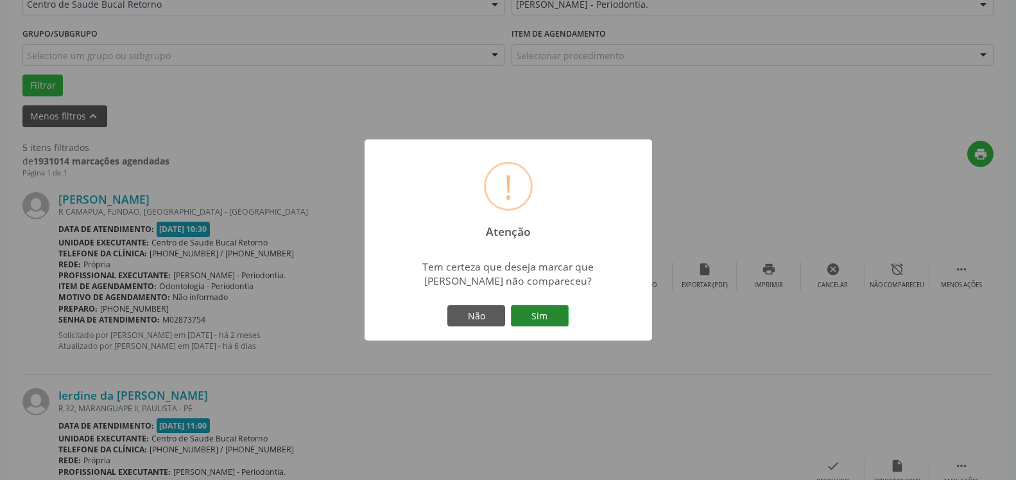
click at [546, 320] on button "Sim" at bounding box center [540, 316] width 58 height 22
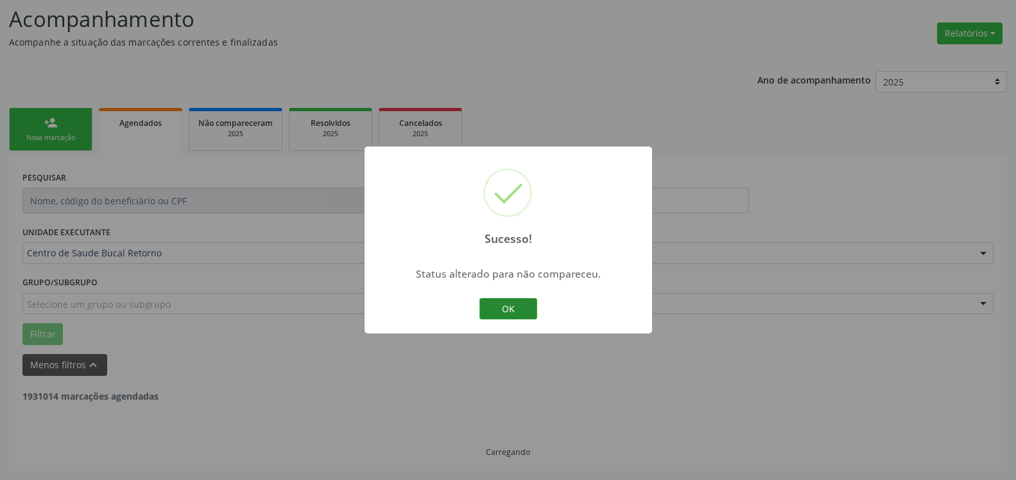
scroll to position [84, 0]
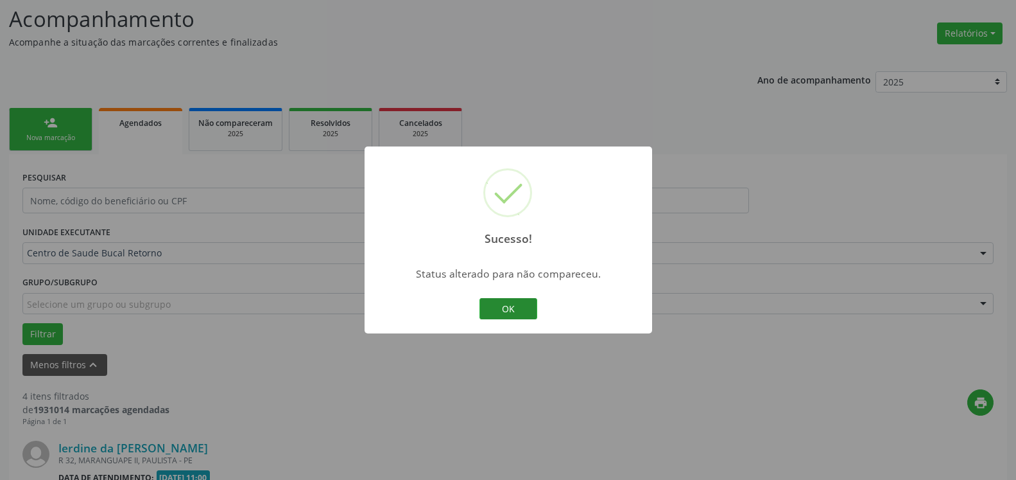
click at [497, 311] on button "OK" at bounding box center [509, 309] width 58 height 22
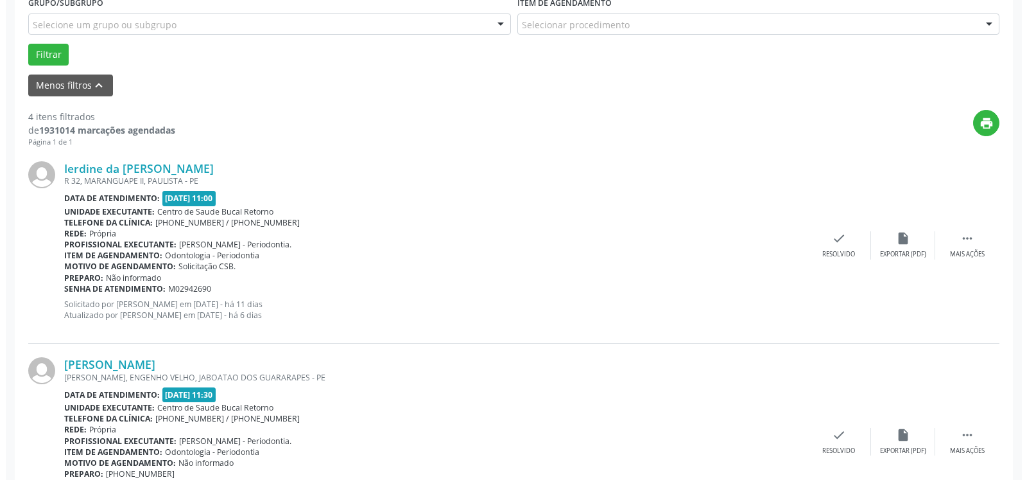
scroll to position [411, 0]
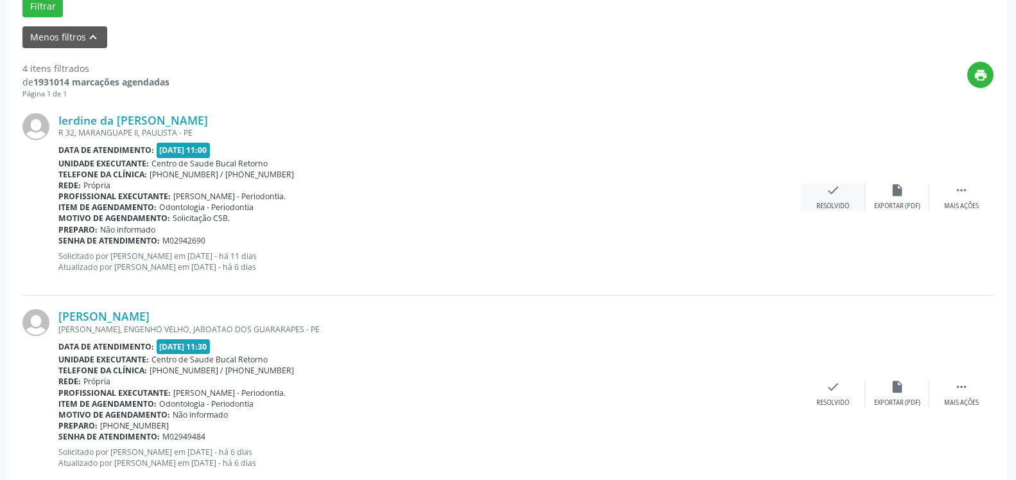
click at [847, 192] on div "check Resolvido" at bounding box center [833, 197] width 64 height 28
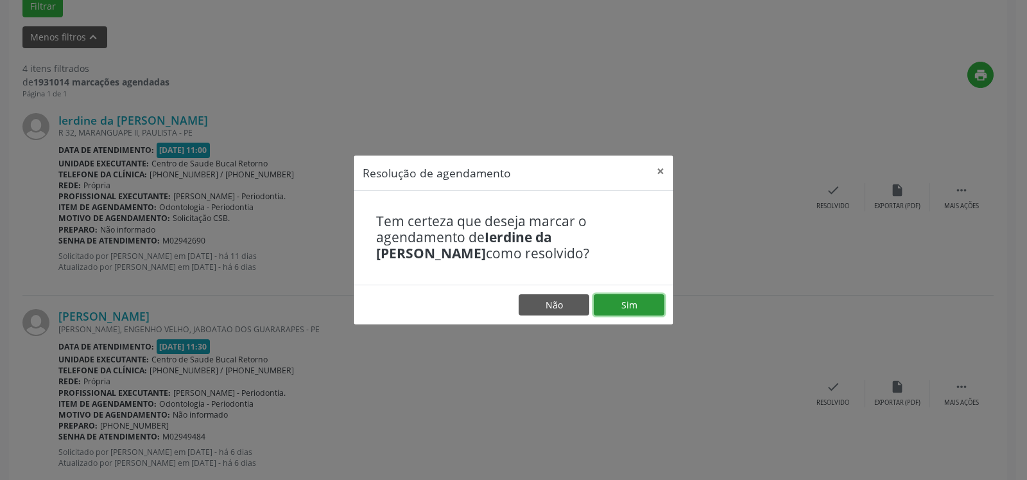
click at [642, 311] on button "Sim" at bounding box center [629, 305] width 71 height 22
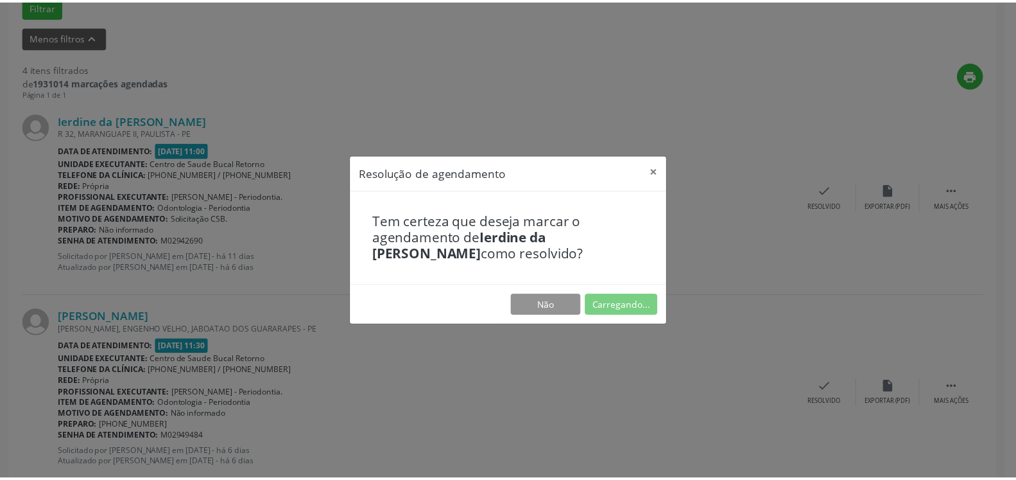
scroll to position [71, 0]
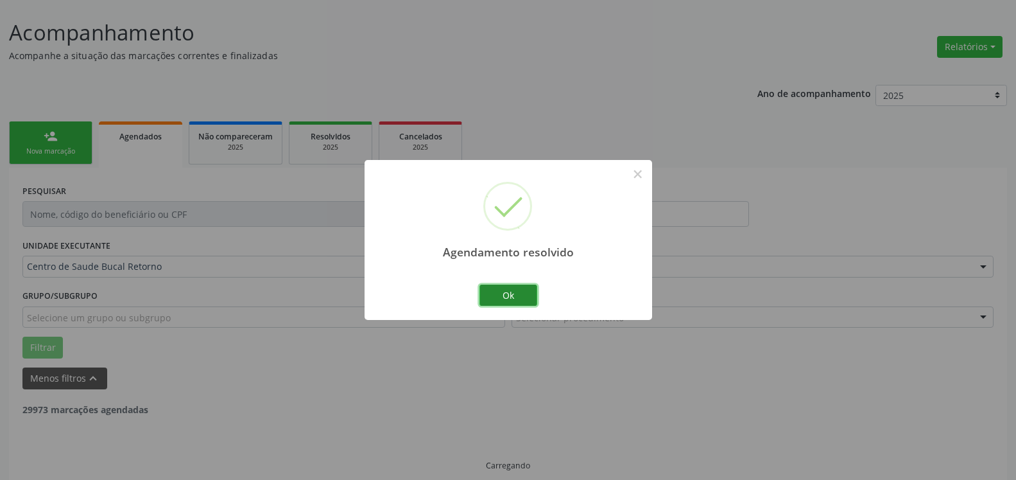
click at [519, 297] on button "Ok" at bounding box center [509, 295] width 58 height 22
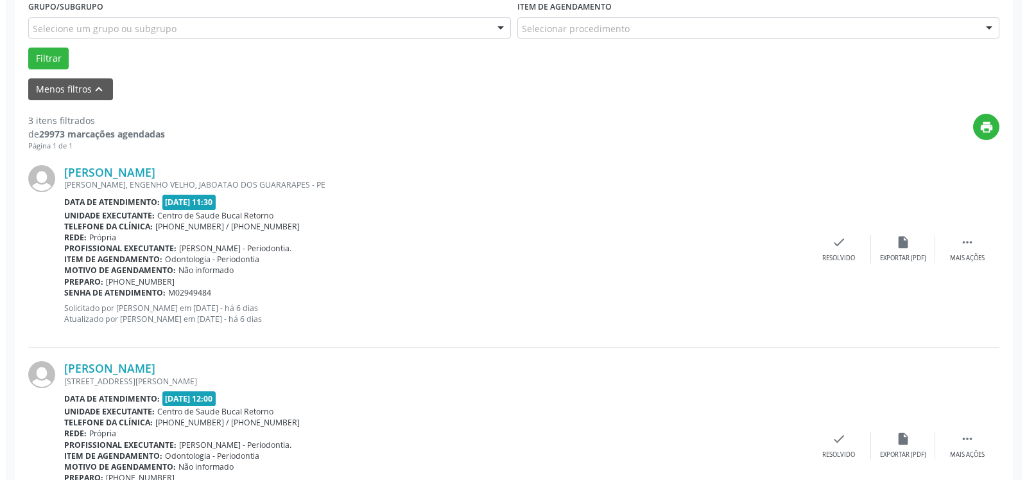
scroll to position [398, 0]
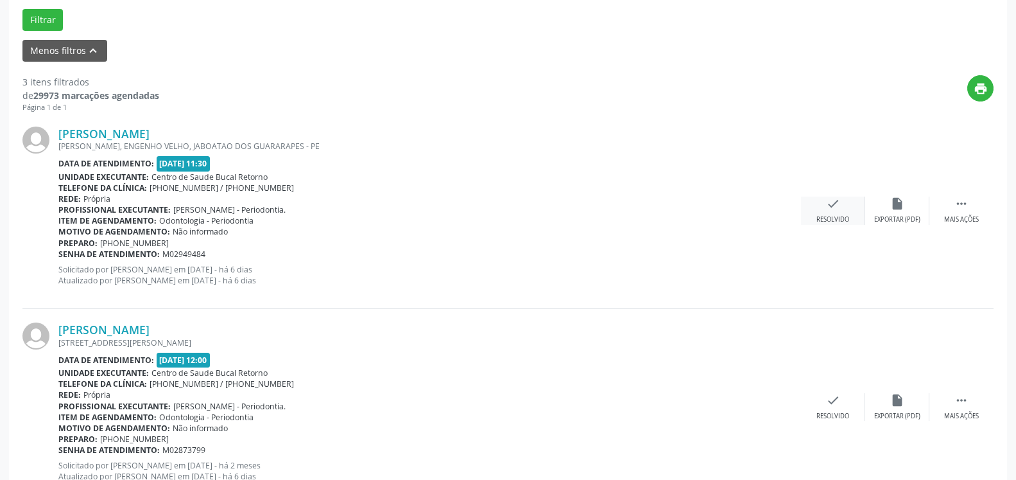
click at [834, 206] on icon "check" at bounding box center [833, 203] width 14 height 14
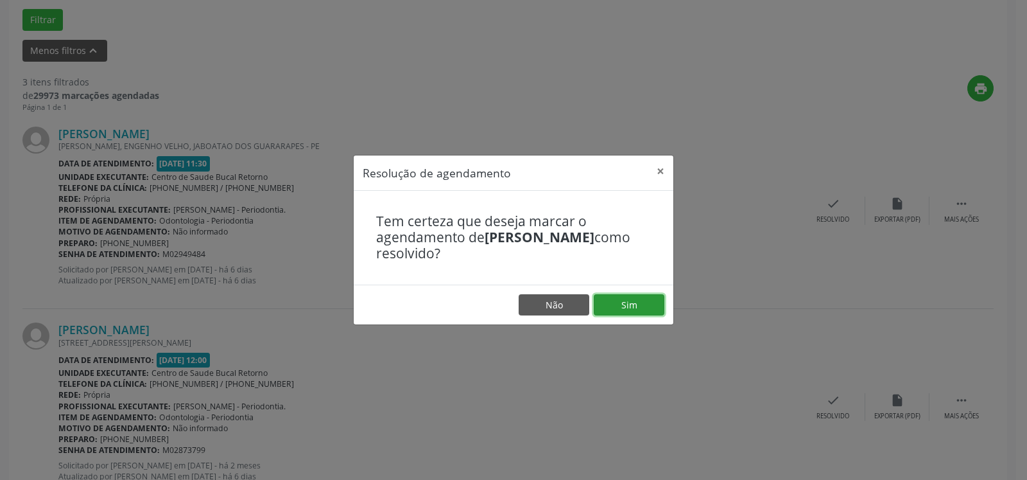
click at [622, 307] on button "Sim" at bounding box center [629, 305] width 71 height 22
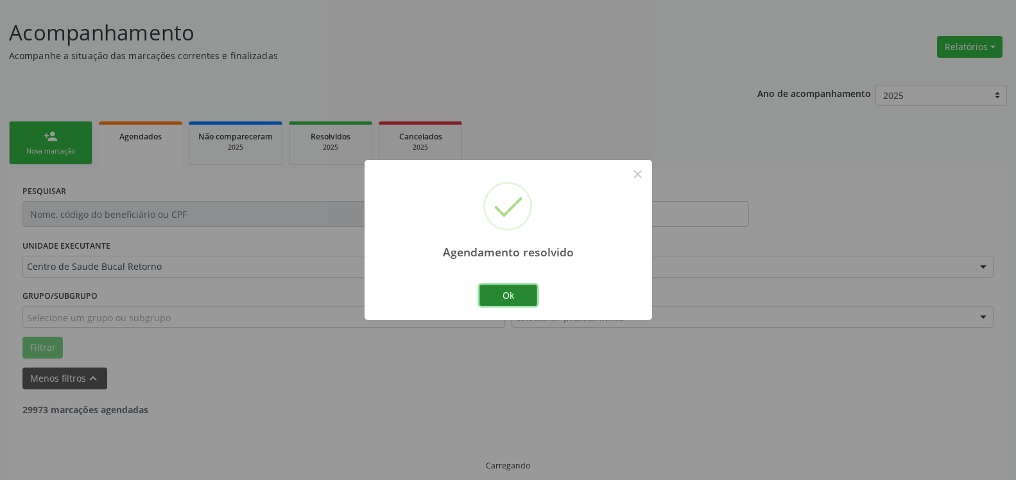
click at [510, 293] on button "Ok" at bounding box center [509, 295] width 58 height 22
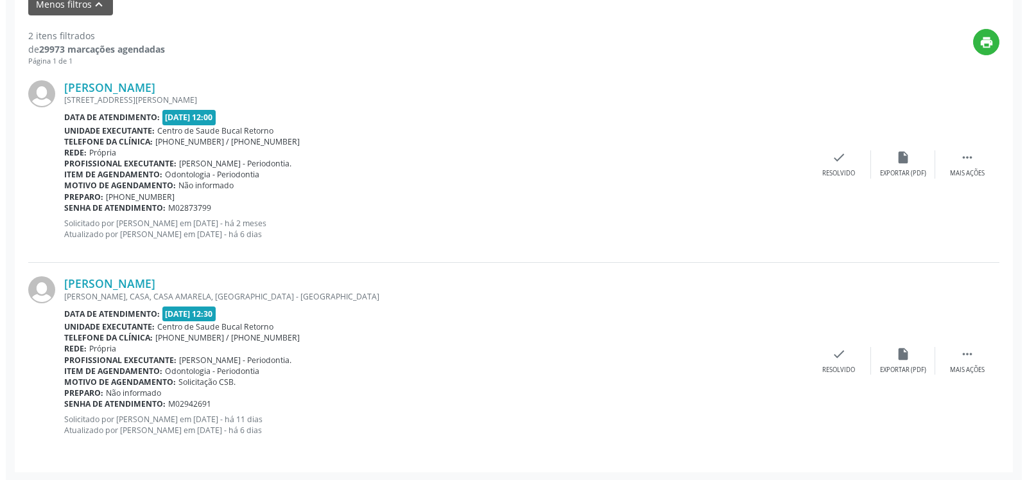
scroll to position [445, 0]
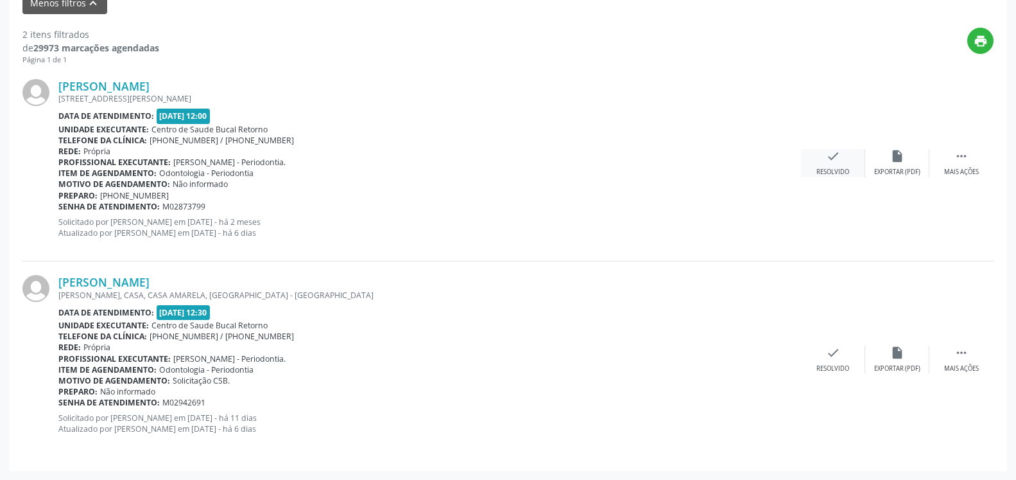
click at [834, 153] on icon "check" at bounding box center [833, 156] width 14 height 14
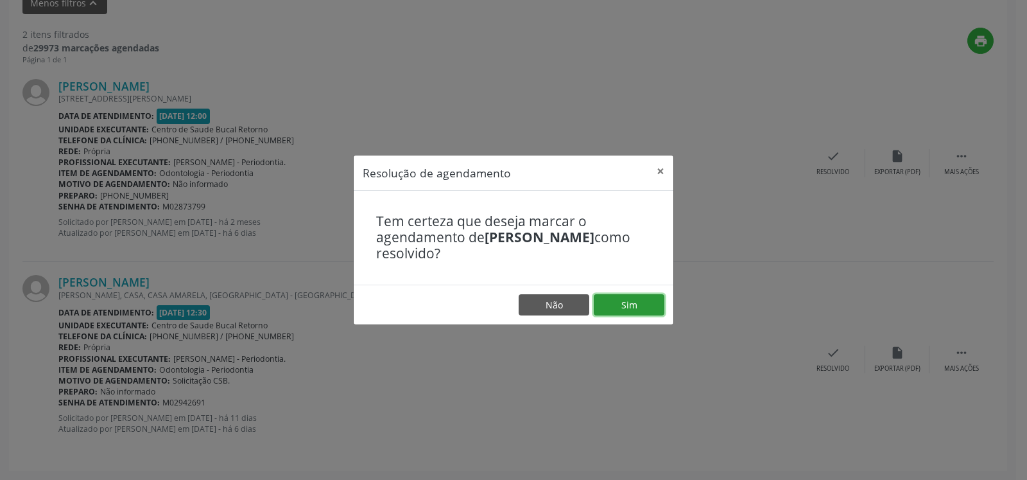
click at [621, 307] on button "Sim" at bounding box center [629, 305] width 71 height 22
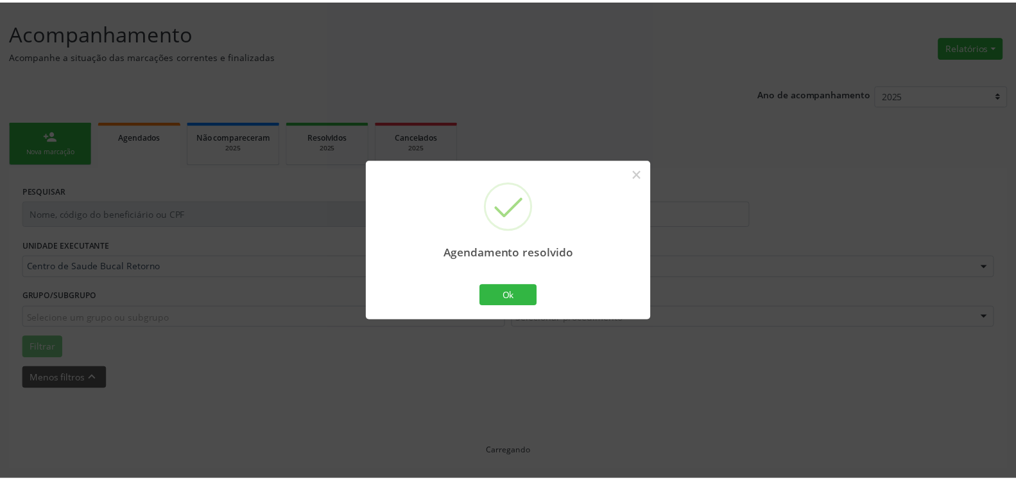
scroll to position [71, 0]
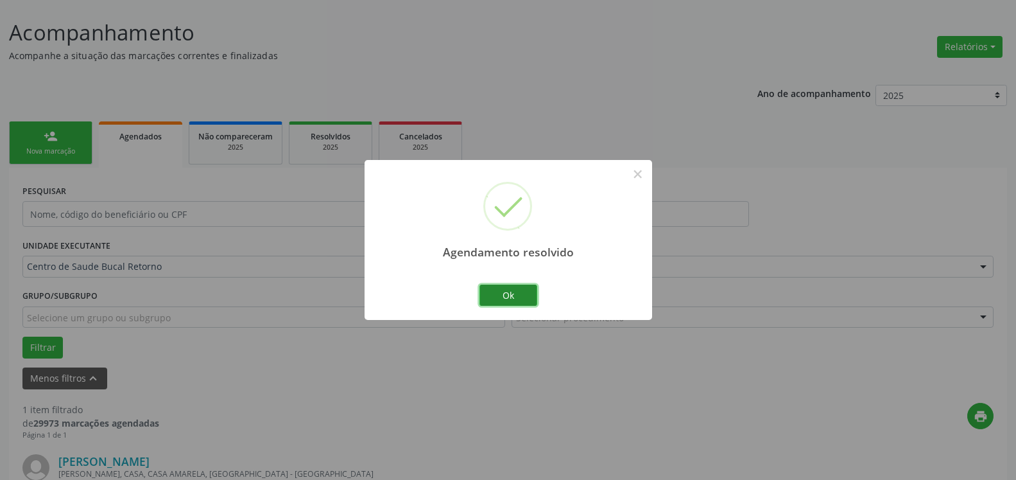
click at [528, 300] on button "Ok" at bounding box center [509, 295] width 58 height 22
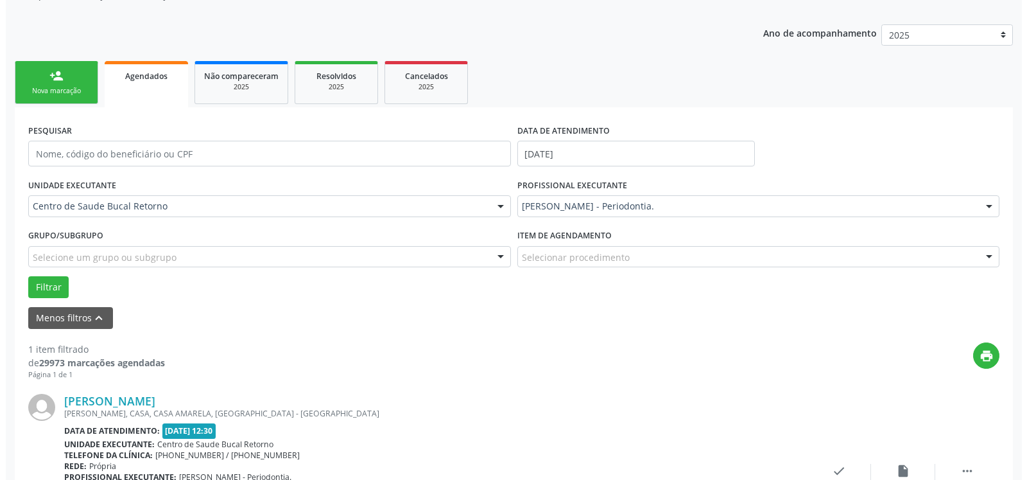
scroll to position [249, 0]
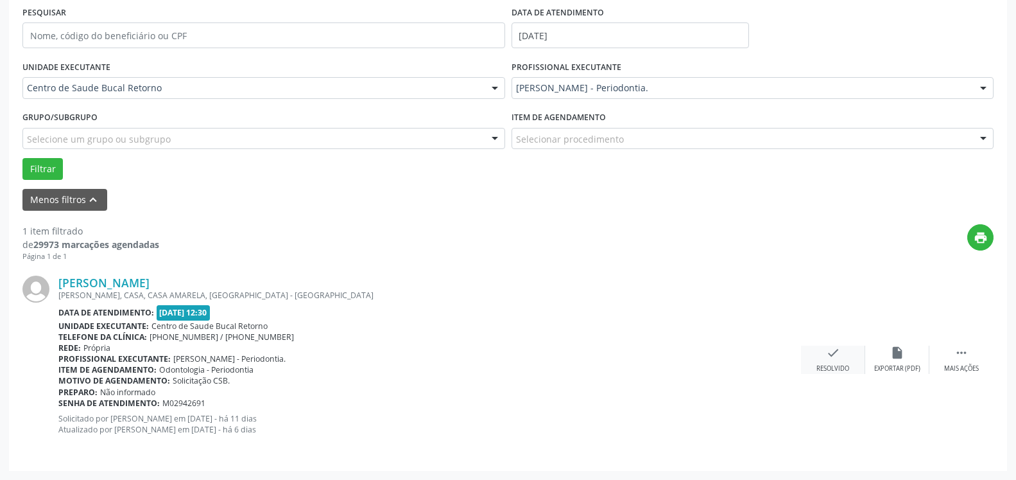
click at [834, 357] on icon "check" at bounding box center [833, 352] width 14 height 14
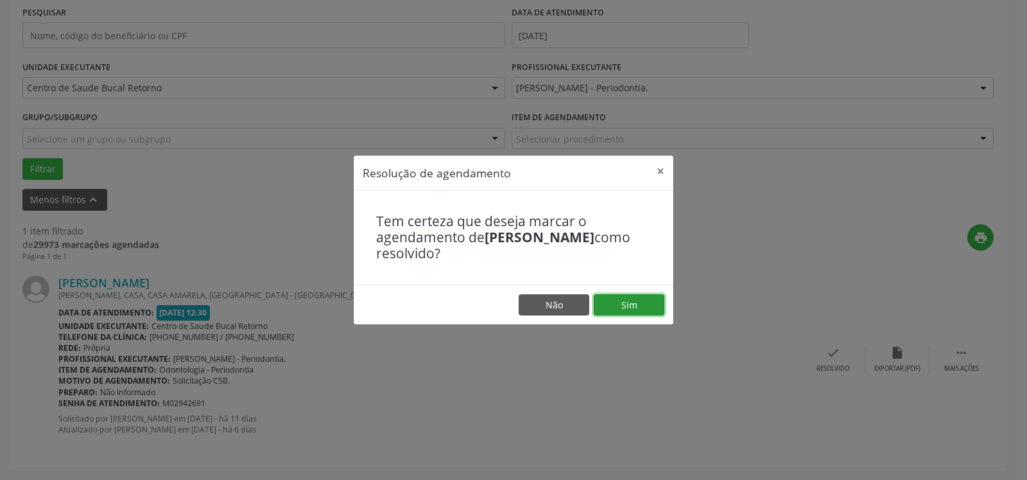
click at [654, 311] on button "Sim" at bounding box center [629, 305] width 71 height 22
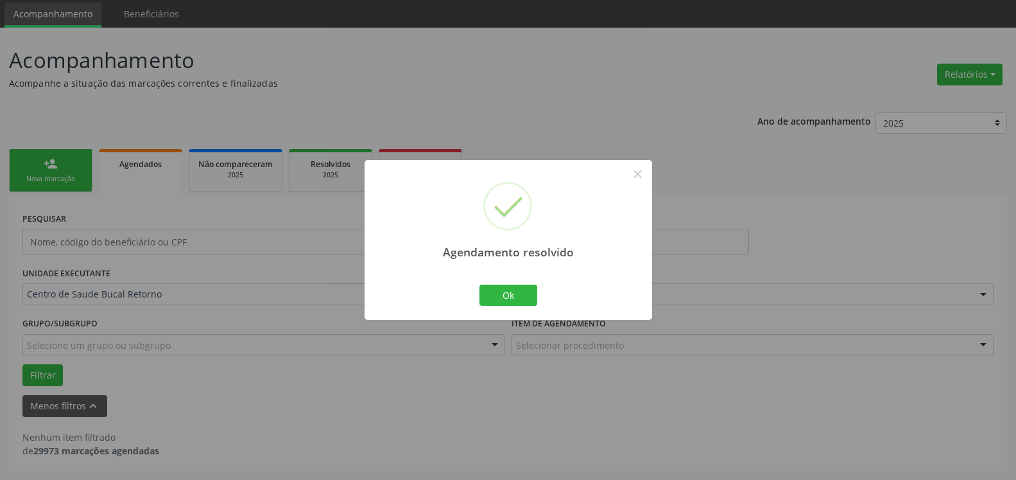
scroll to position [43, 0]
click at [517, 291] on button "Ok" at bounding box center [509, 295] width 58 height 22
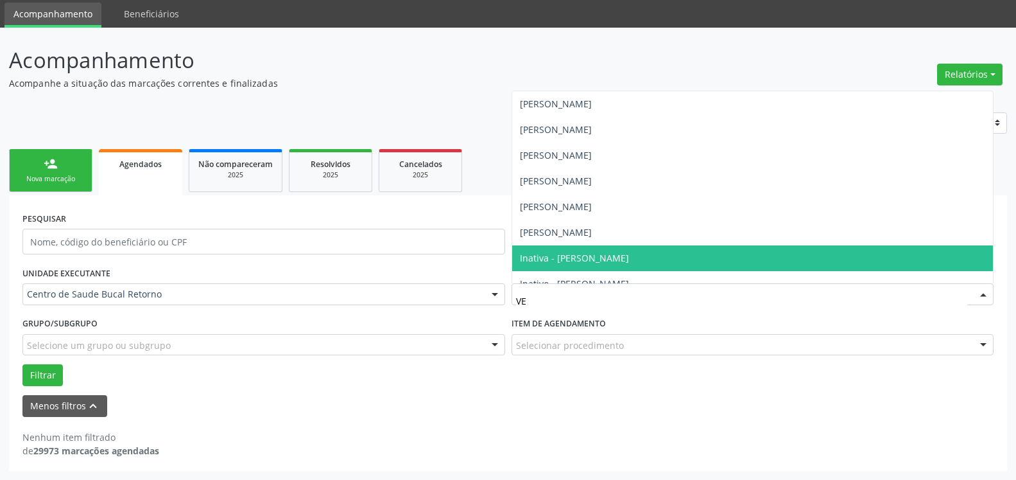
type input "VER"
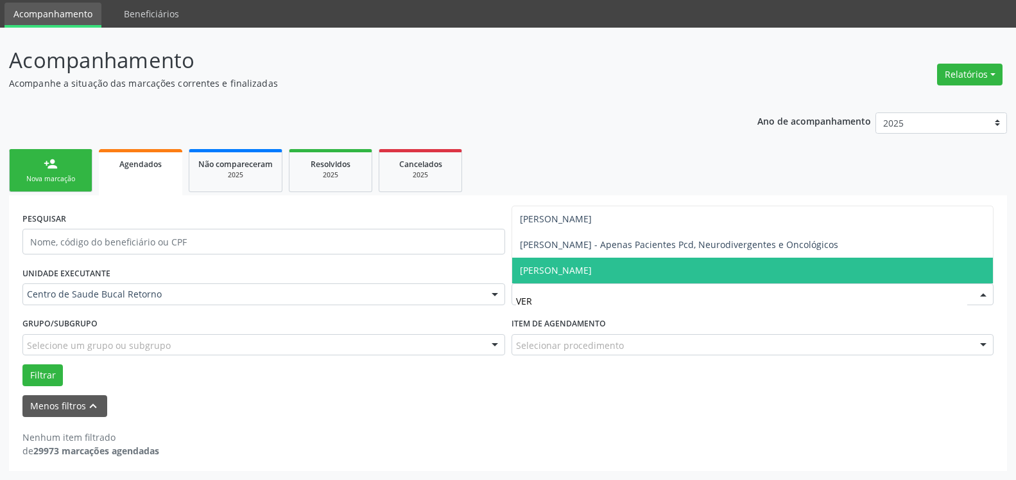
click at [565, 274] on span "[PERSON_NAME]" at bounding box center [556, 270] width 72 height 12
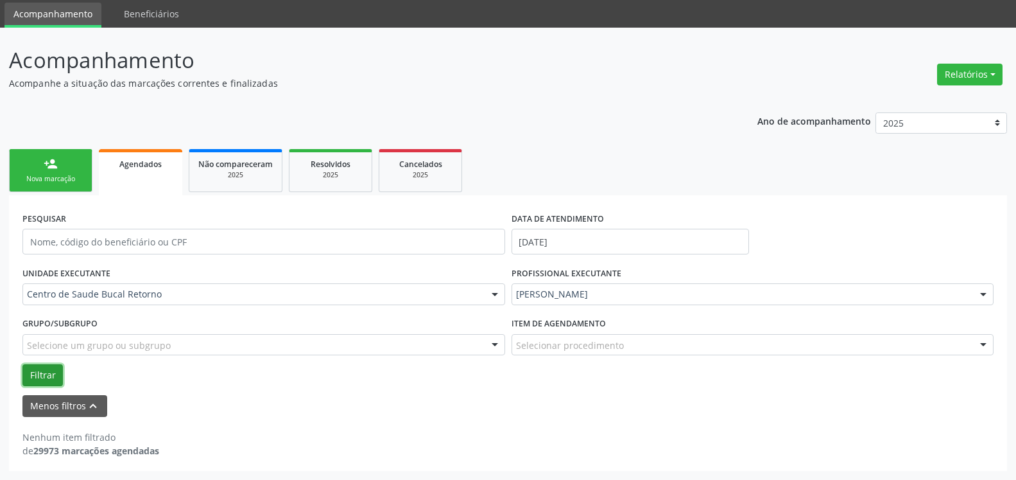
click at [42, 370] on button "Filtrar" at bounding box center [42, 375] width 40 height 22
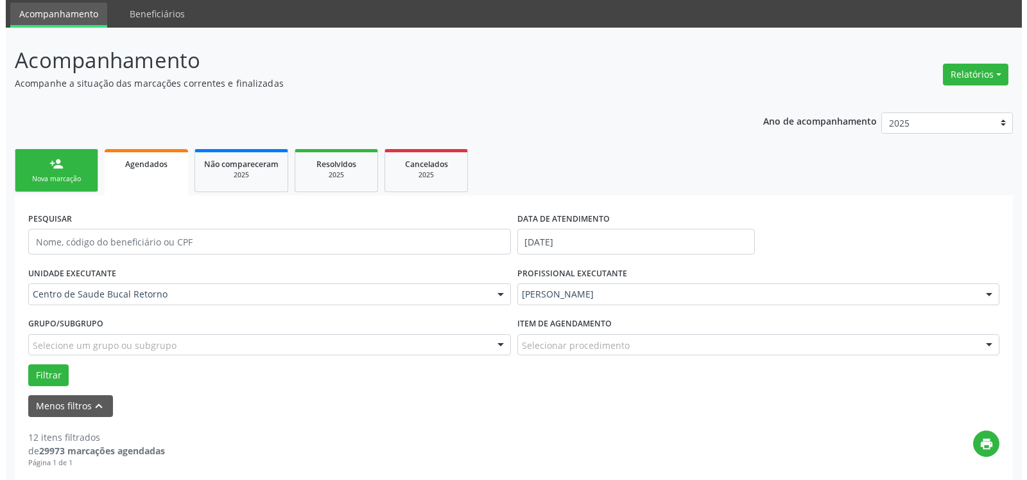
scroll to position [239, 0]
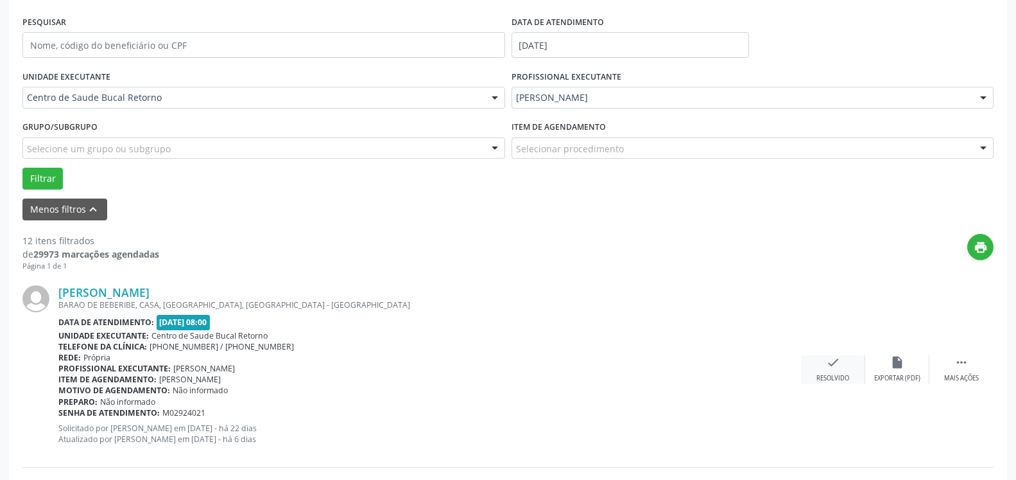
click at [836, 377] on div "Resolvido" at bounding box center [833, 378] width 33 height 9
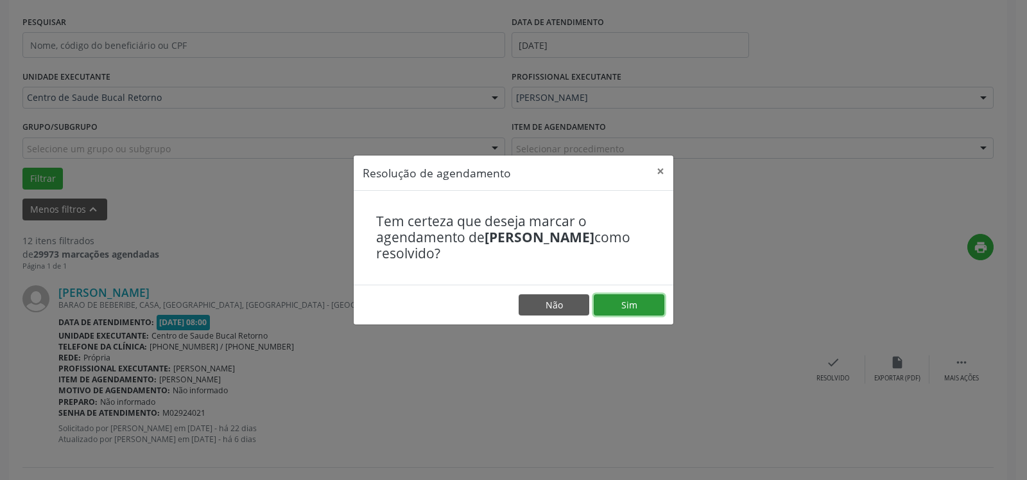
click at [637, 300] on button "Sim" at bounding box center [629, 305] width 71 height 22
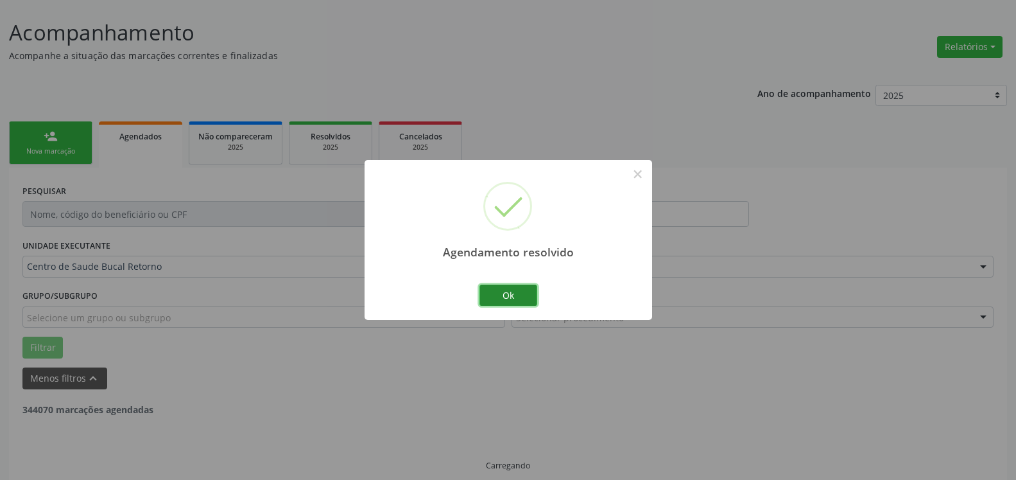
click at [521, 290] on button "Ok" at bounding box center [509, 295] width 58 height 22
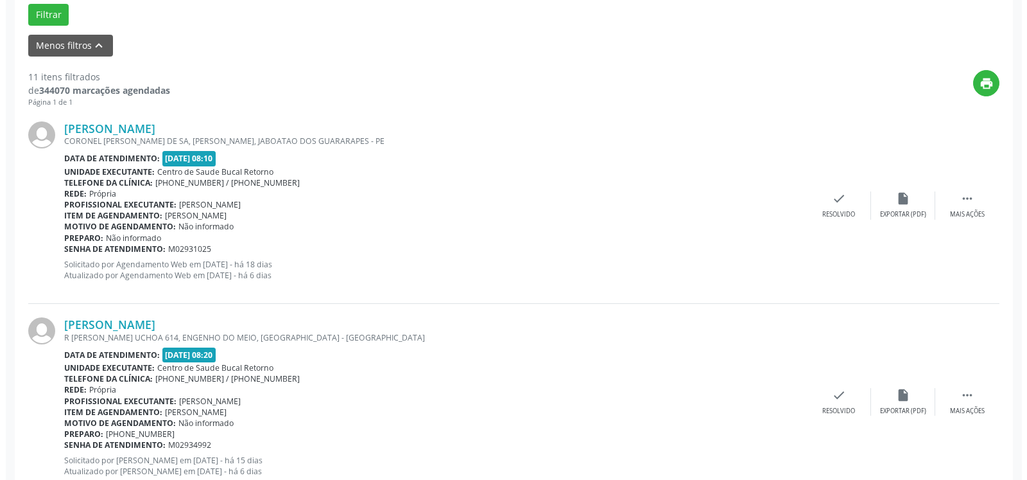
scroll to position [411, 0]
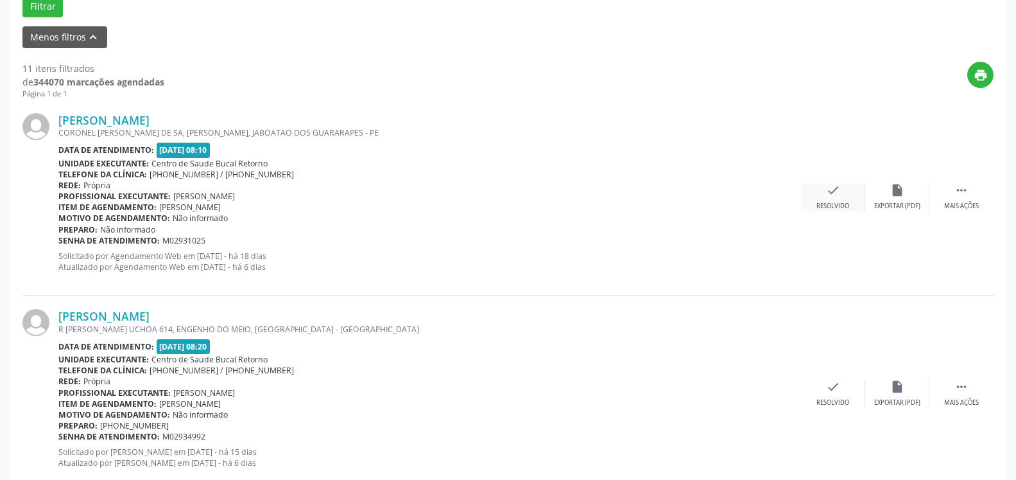
click at [830, 189] on icon "check" at bounding box center [833, 190] width 14 height 14
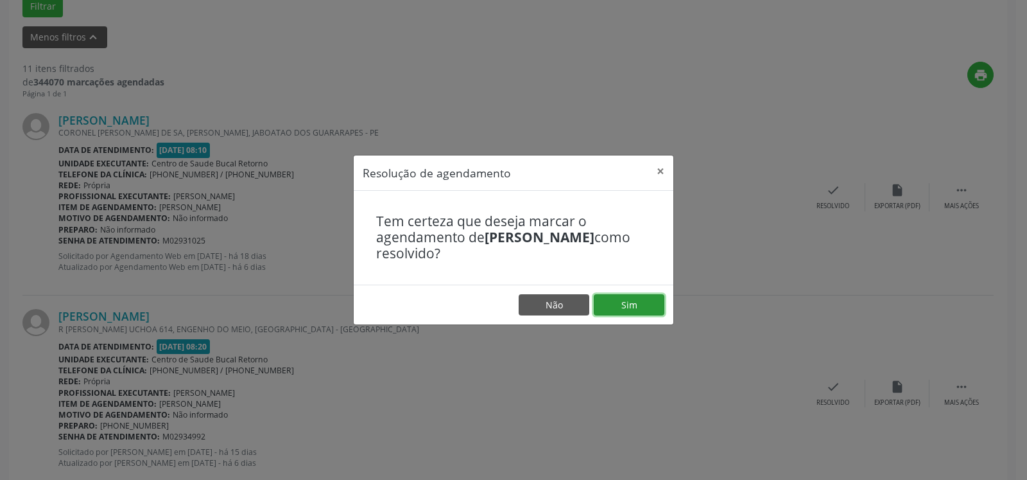
click at [636, 297] on button "Sim" at bounding box center [629, 305] width 71 height 22
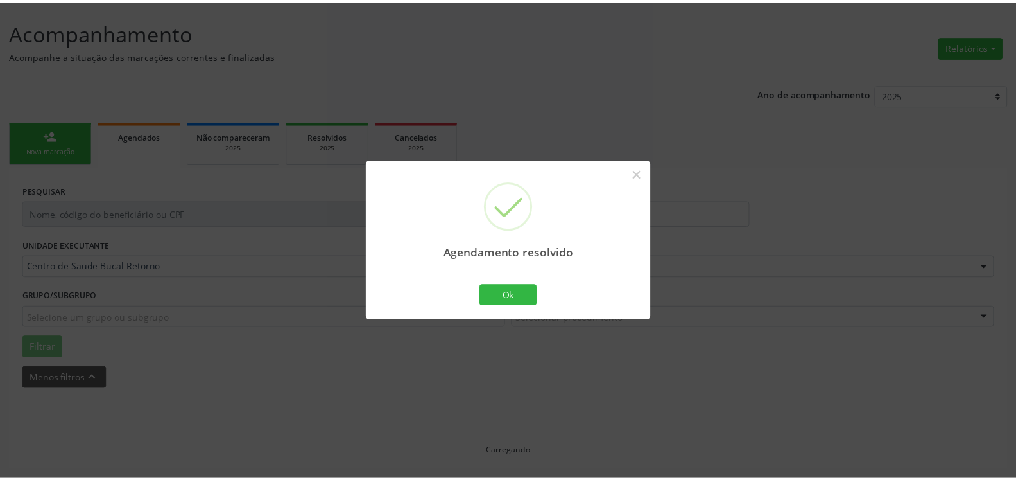
scroll to position [71, 0]
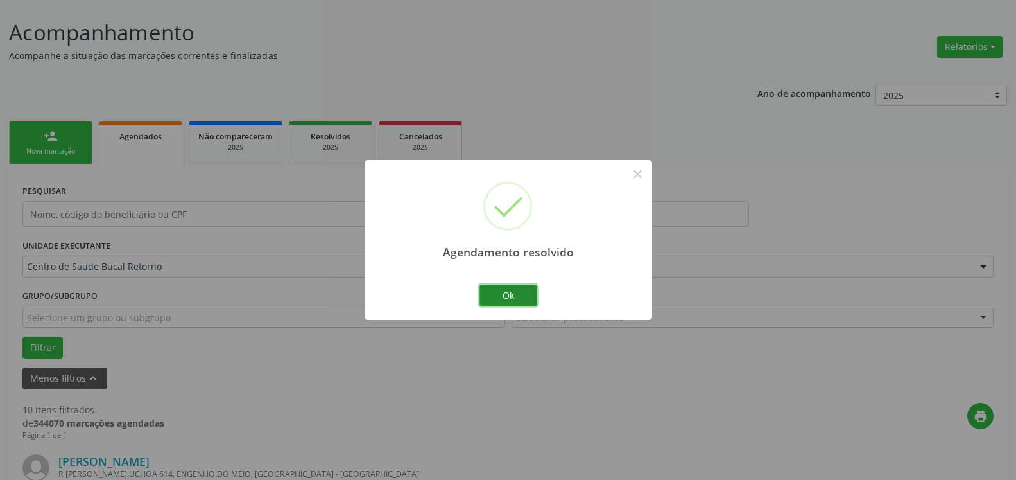
click at [508, 291] on button "Ok" at bounding box center [509, 295] width 58 height 22
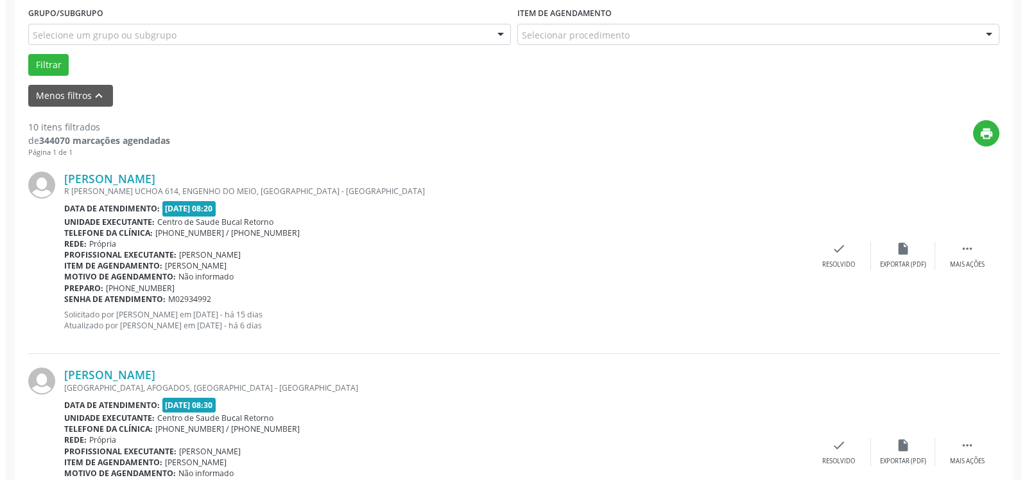
scroll to position [398, 0]
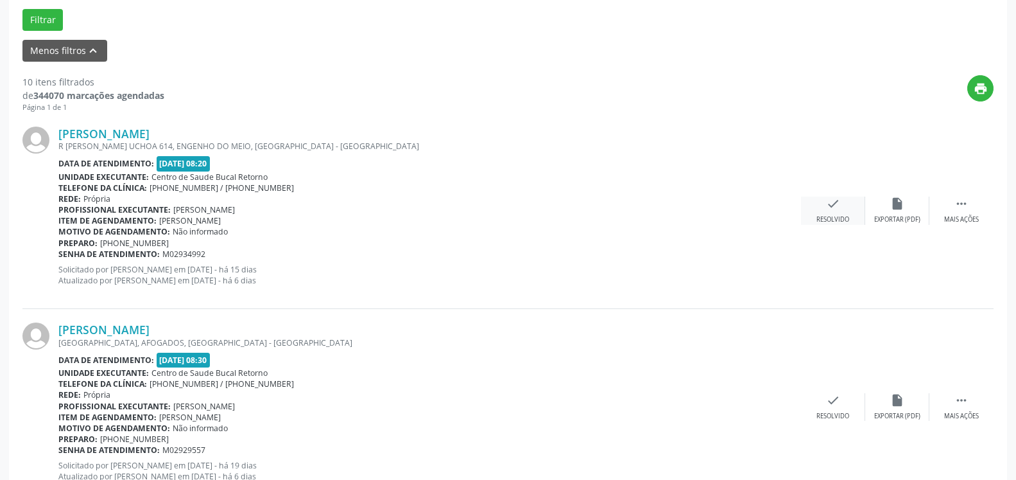
click at [831, 211] on icon "check" at bounding box center [833, 203] width 14 height 14
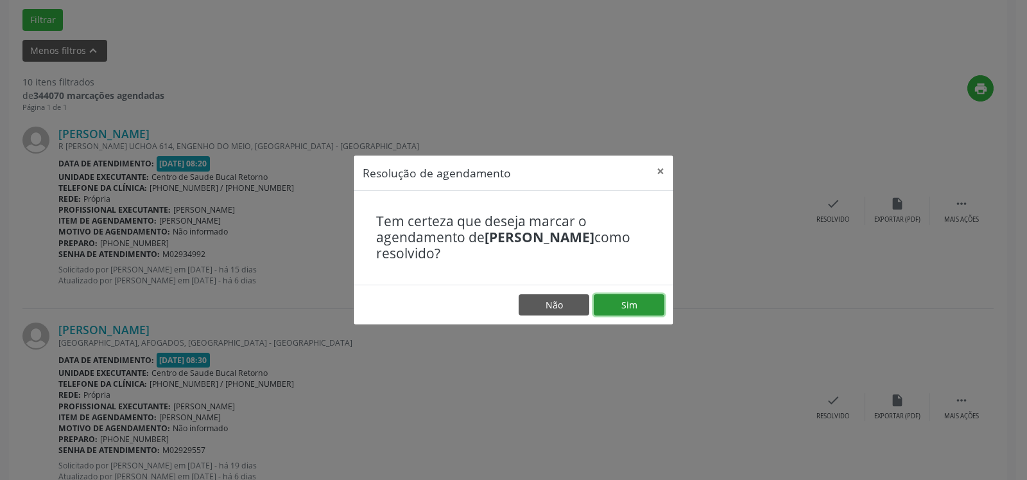
click at [621, 306] on button "Sim" at bounding box center [629, 305] width 71 height 22
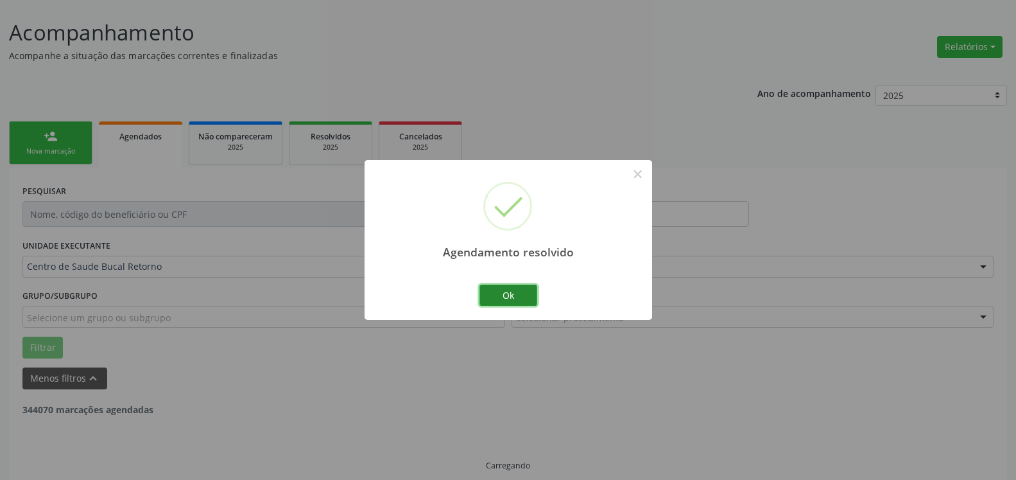
click at [500, 290] on button "Ok" at bounding box center [509, 295] width 58 height 22
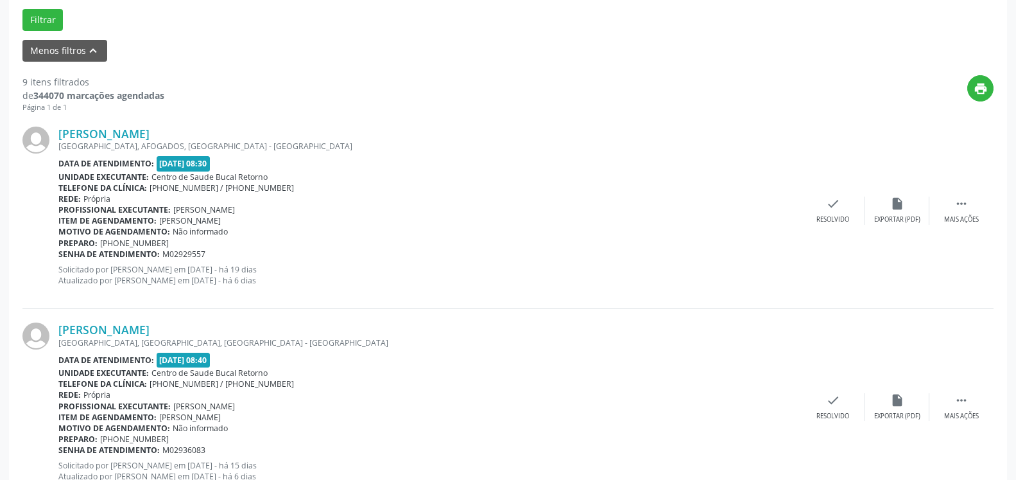
click at [956, 196] on div "[PERSON_NAME] [GEOGRAPHIC_DATA], [GEOGRAPHIC_DATA], [GEOGRAPHIC_DATA] - [GEOGRA…" at bounding box center [507, 211] width 971 height 196
click at [951, 209] on div " Mais ações" at bounding box center [961, 210] width 64 height 28
click at [904, 209] on div "alarm_off Não compareceu" at bounding box center [897, 210] width 64 height 28
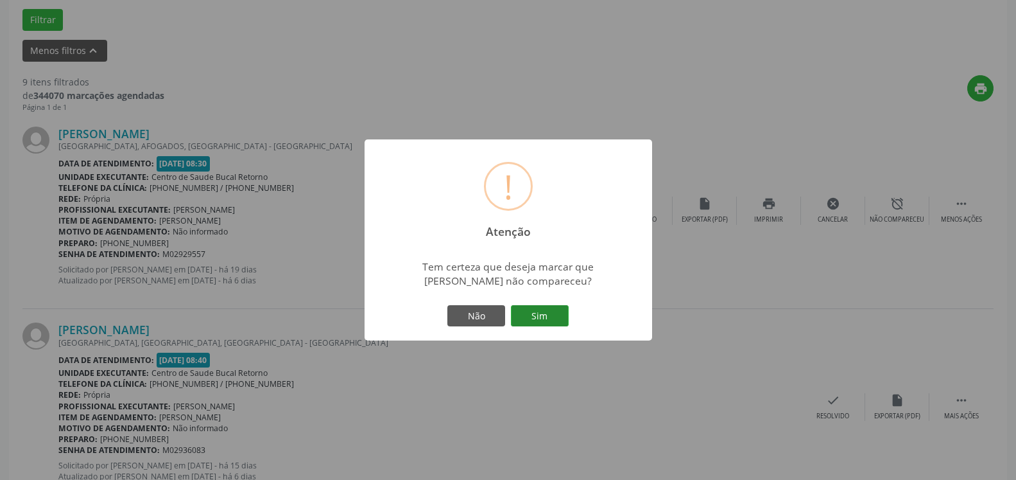
click at [553, 315] on button "Sim" at bounding box center [540, 316] width 58 height 22
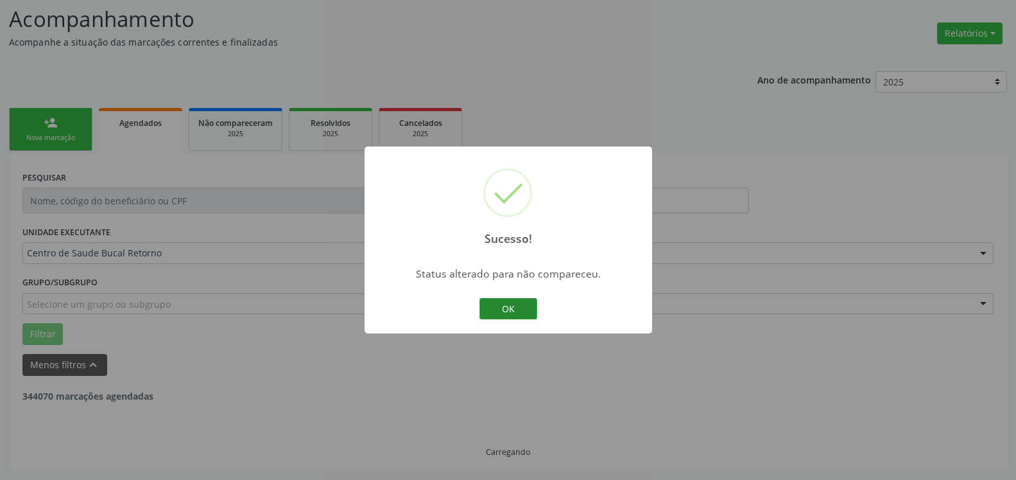
click at [502, 307] on button "OK" at bounding box center [509, 309] width 58 height 22
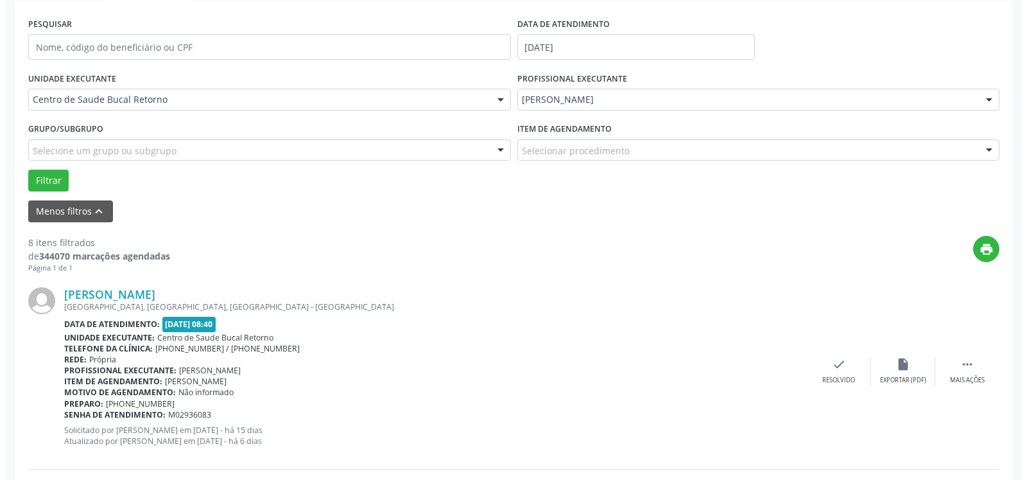
scroll to position [411, 0]
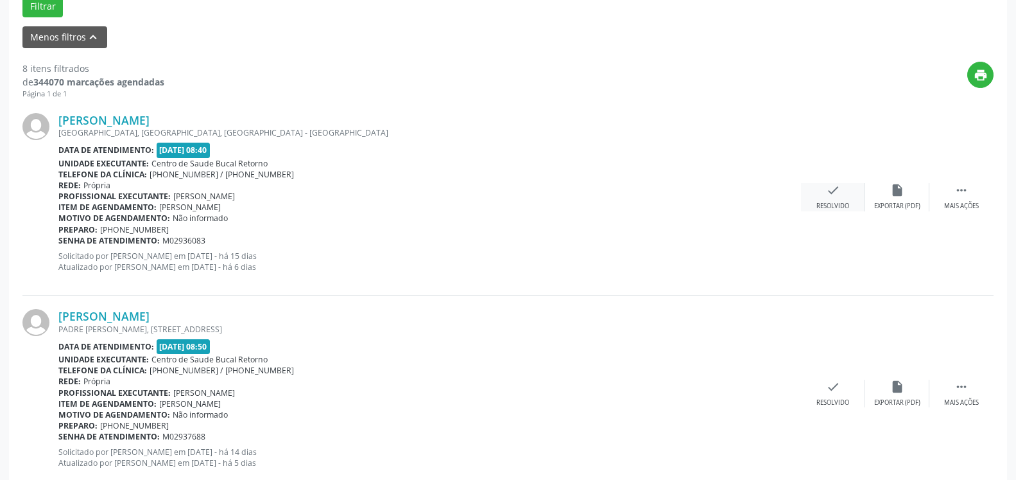
click at [828, 191] on icon "check" at bounding box center [833, 190] width 14 height 14
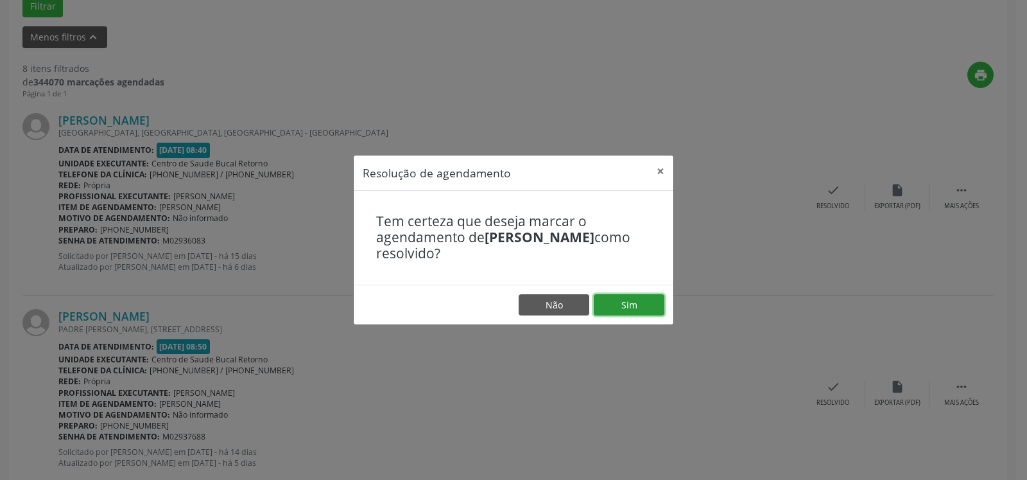
click at [635, 300] on button "Sim" at bounding box center [629, 305] width 71 height 22
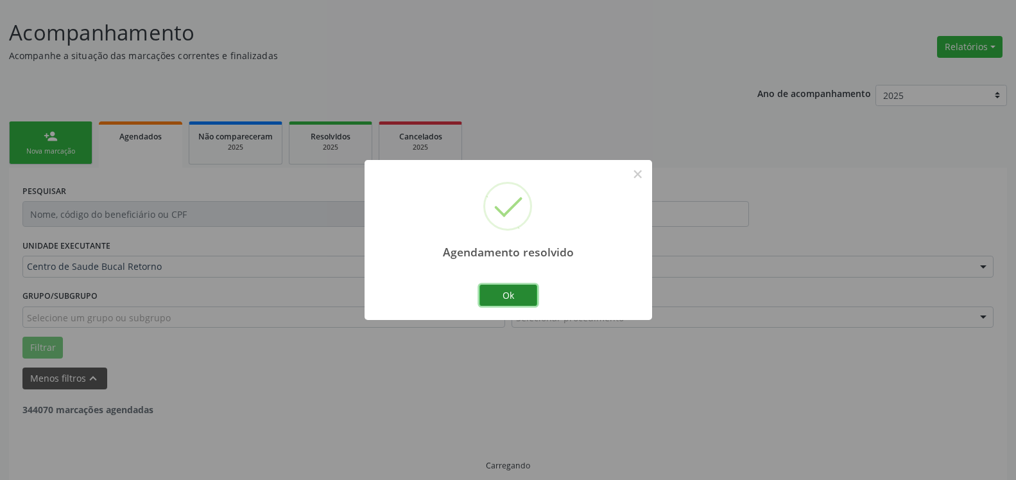
click at [509, 292] on button "Ok" at bounding box center [509, 295] width 58 height 22
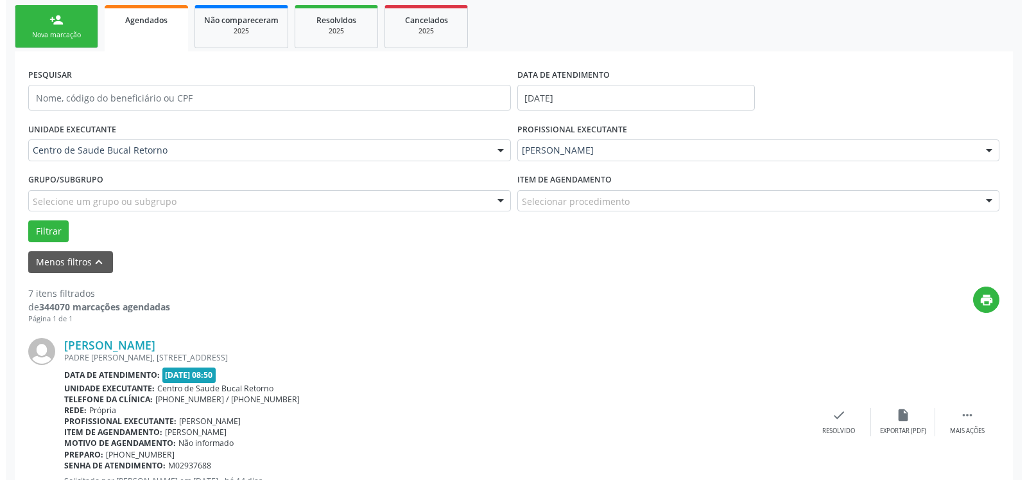
scroll to position [281, 0]
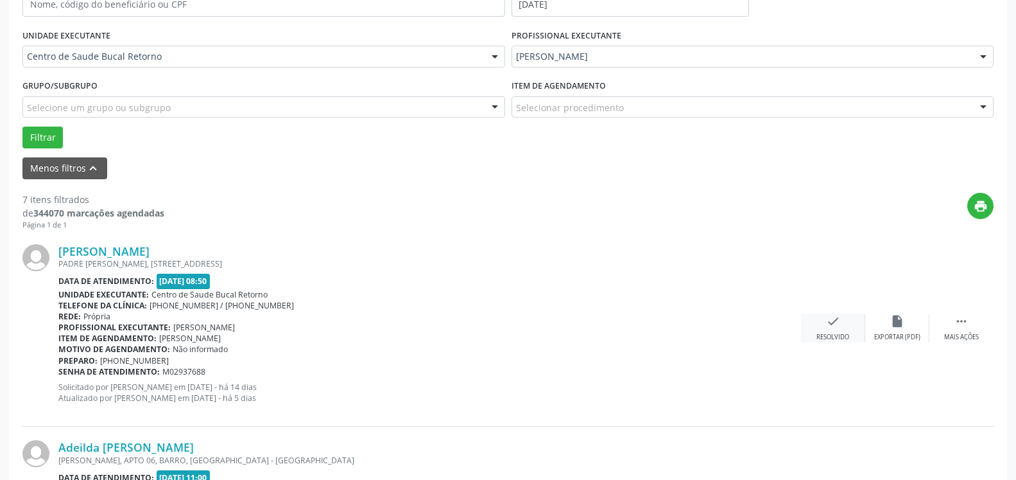
click at [828, 325] on icon "check" at bounding box center [833, 321] width 14 height 14
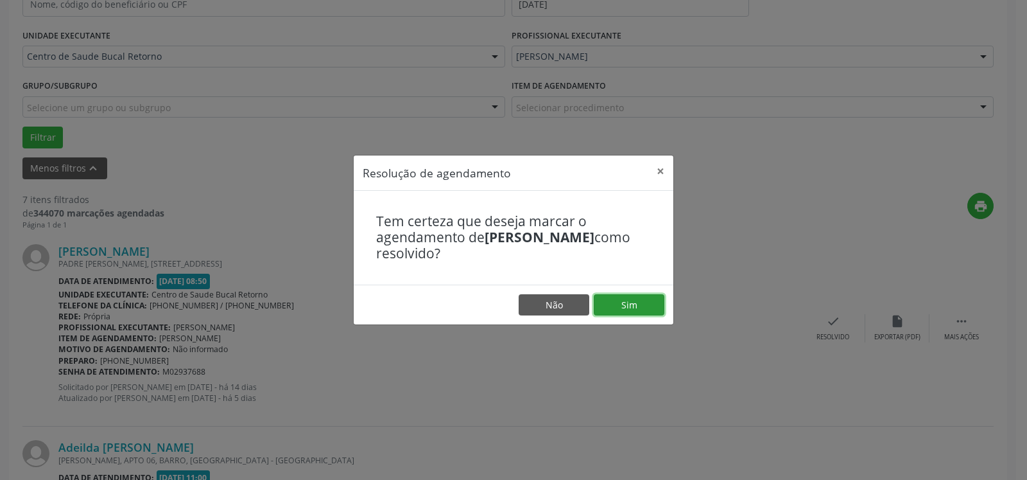
click at [628, 302] on button "Sim" at bounding box center [629, 305] width 71 height 22
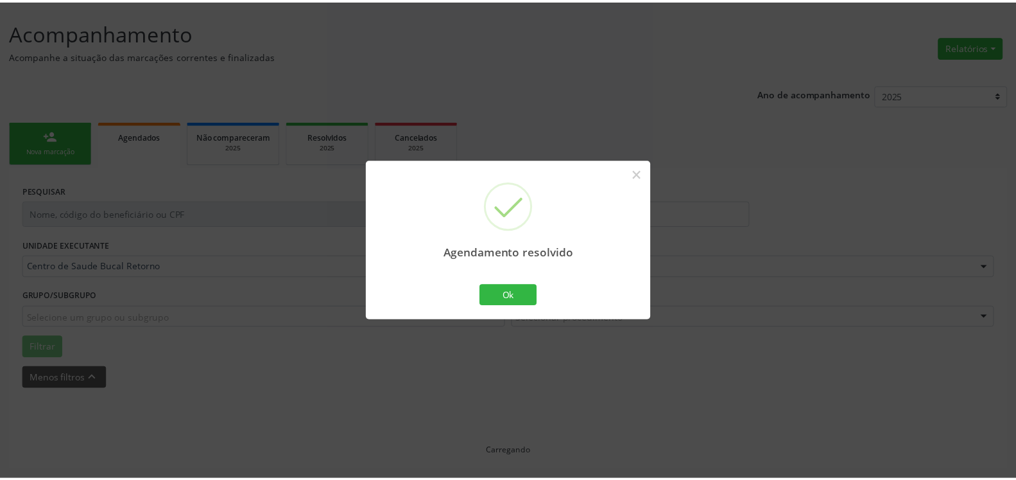
scroll to position [71, 0]
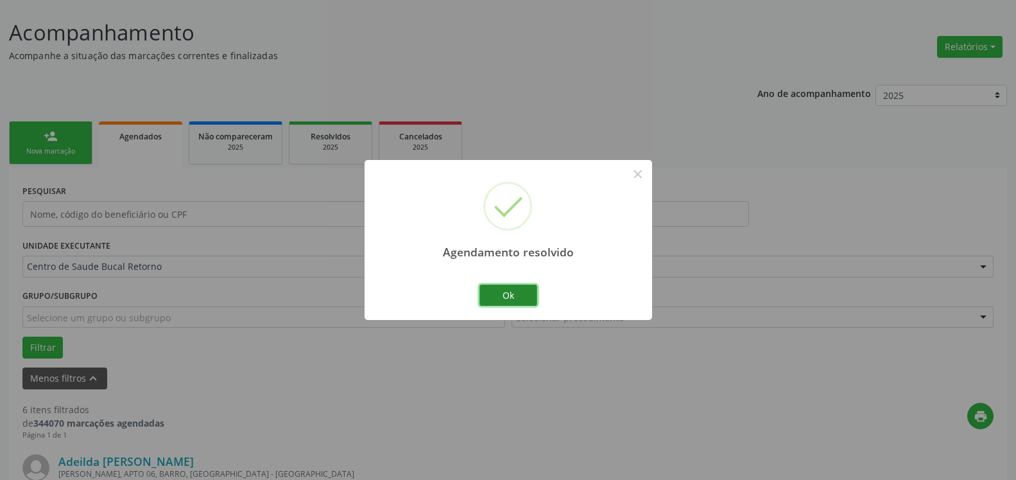
click at [498, 298] on button "Ok" at bounding box center [509, 295] width 58 height 22
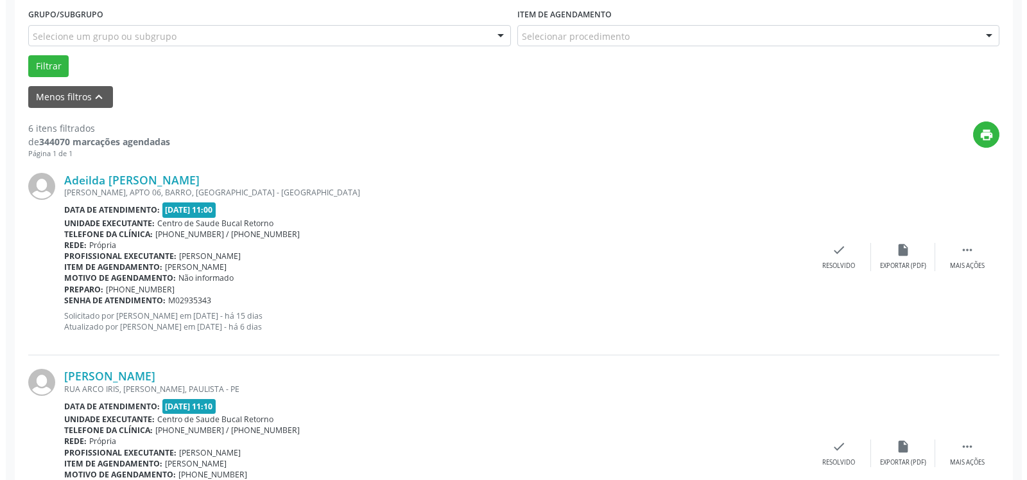
scroll to position [398, 0]
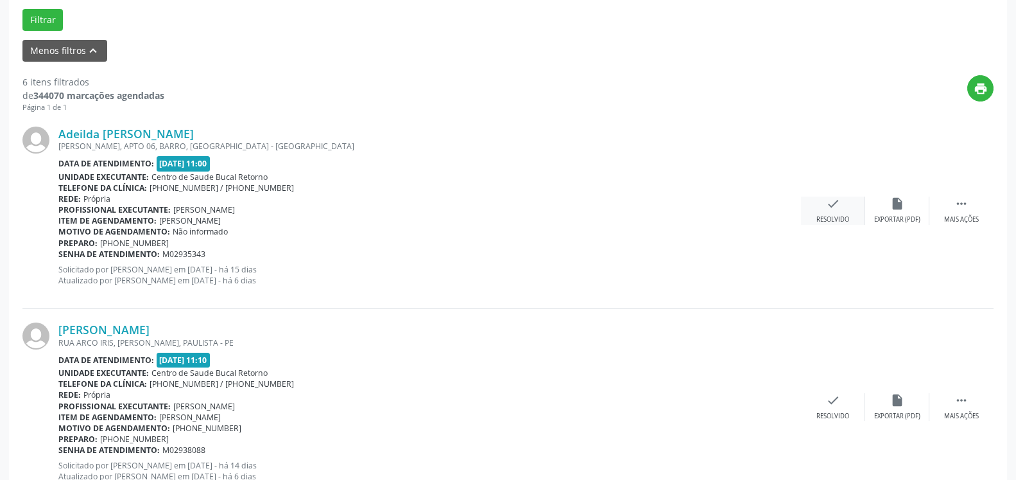
click at [832, 205] on icon "check" at bounding box center [833, 203] width 14 height 14
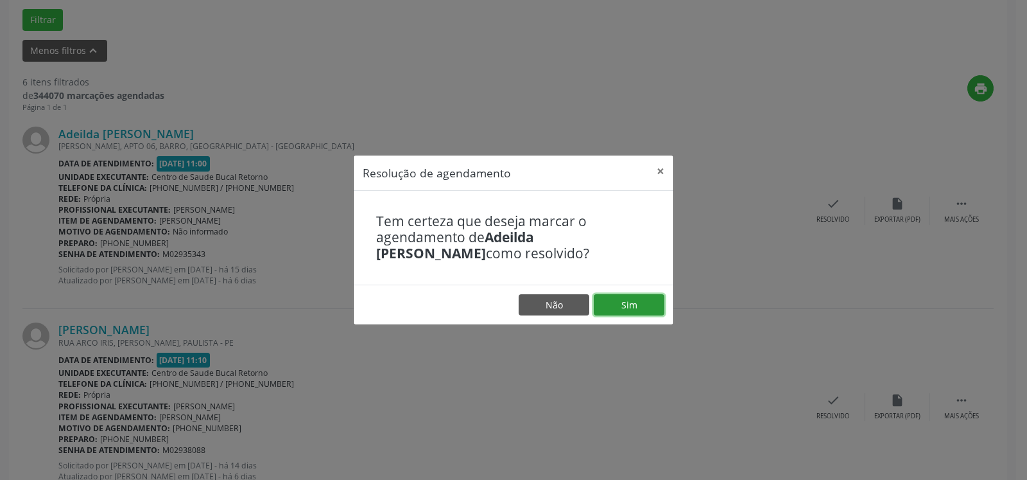
click at [619, 301] on button "Sim" at bounding box center [629, 305] width 71 height 22
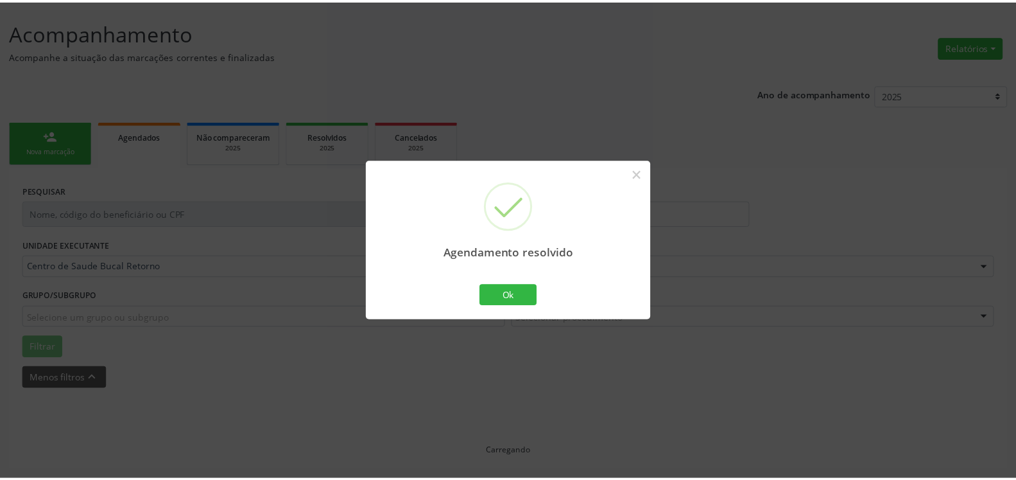
scroll to position [71, 0]
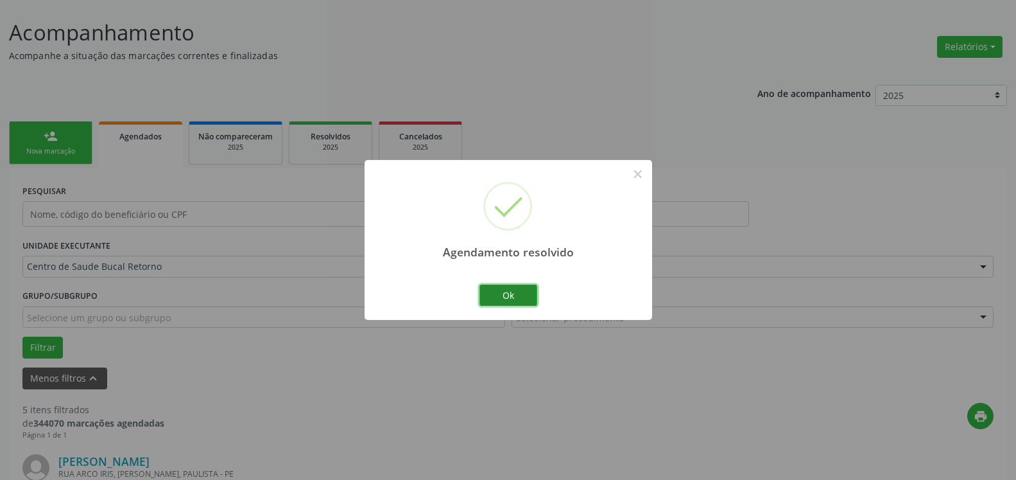
click at [499, 296] on button "Ok" at bounding box center [509, 295] width 58 height 22
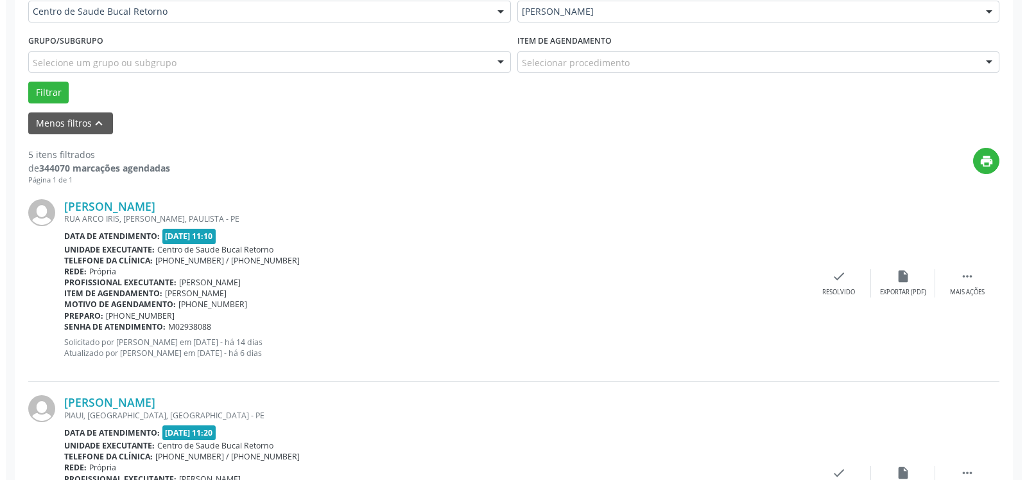
scroll to position [398, 0]
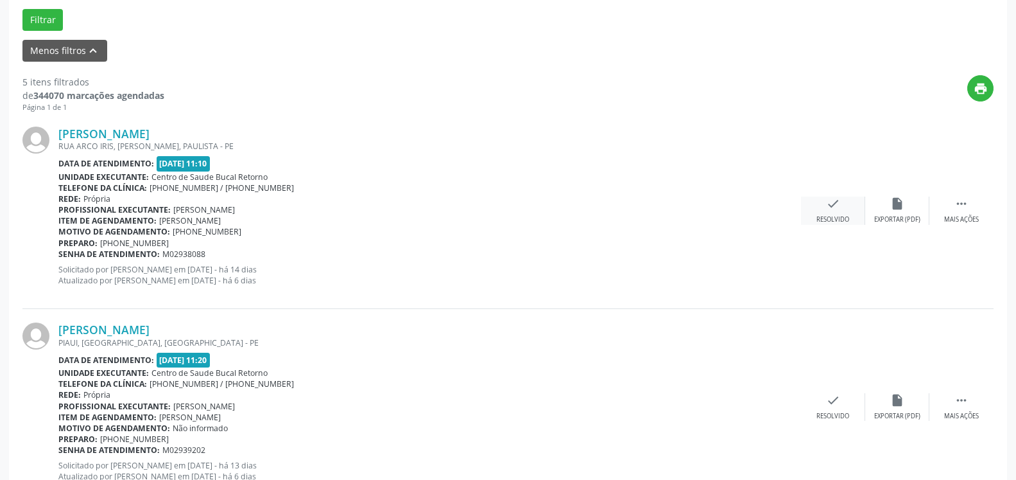
click at [827, 211] on icon "check" at bounding box center [833, 203] width 14 height 14
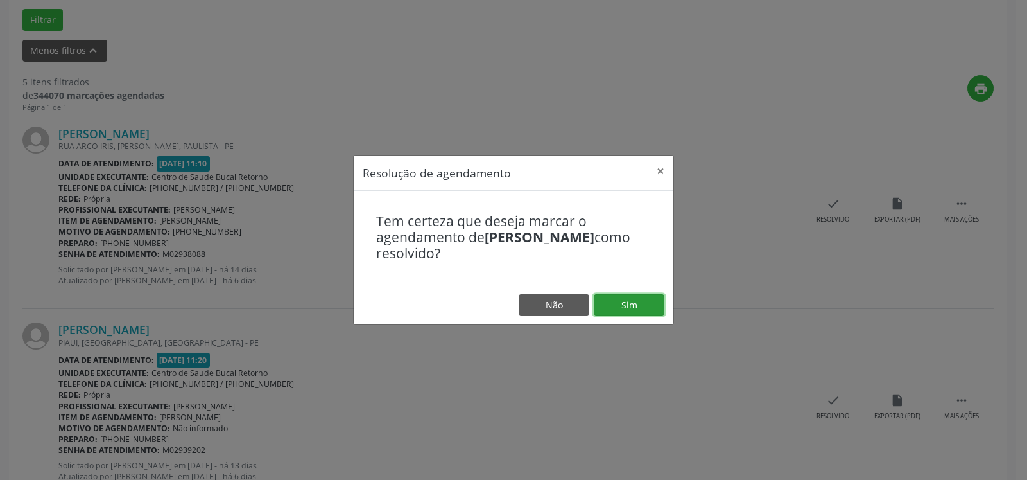
click at [635, 311] on button "Sim" at bounding box center [629, 305] width 71 height 22
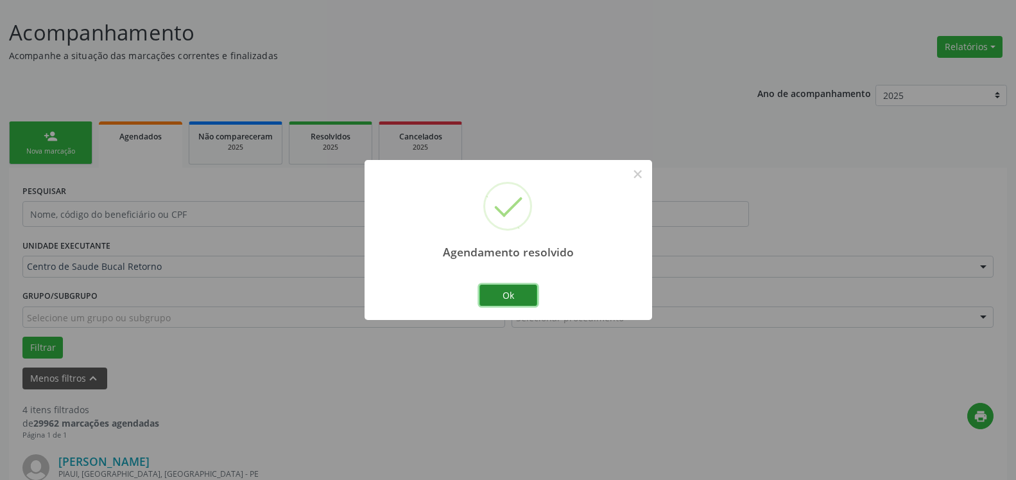
click at [528, 290] on button "Ok" at bounding box center [509, 295] width 58 height 22
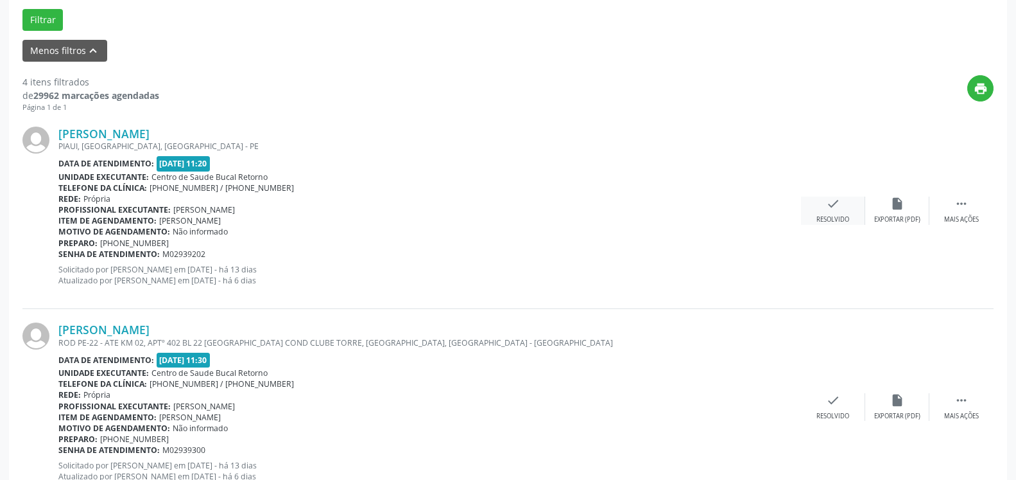
click at [838, 205] on icon "check" at bounding box center [833, 203] width 14 height 14
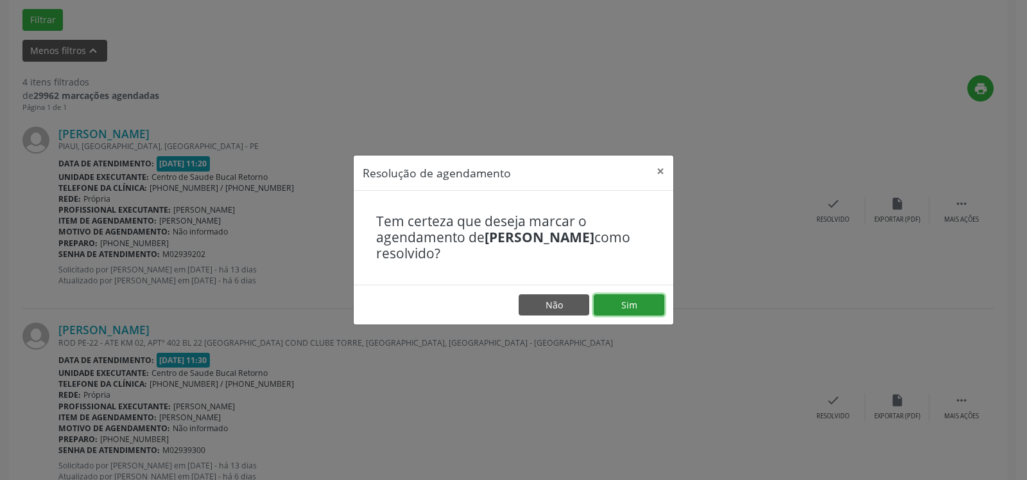
click at [625, 303] on button "Sim" at bounding box center [629, 305] width 71 height 22
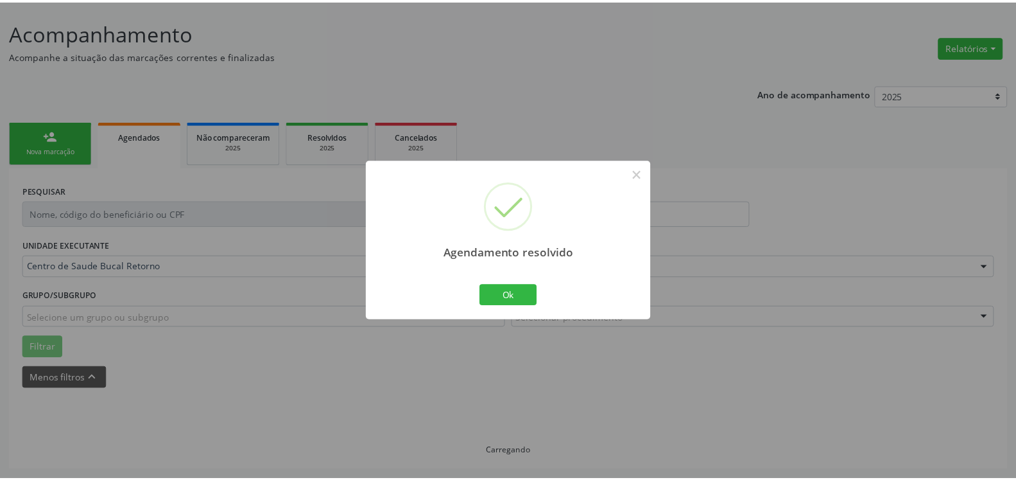
scroll to position [71, 0]
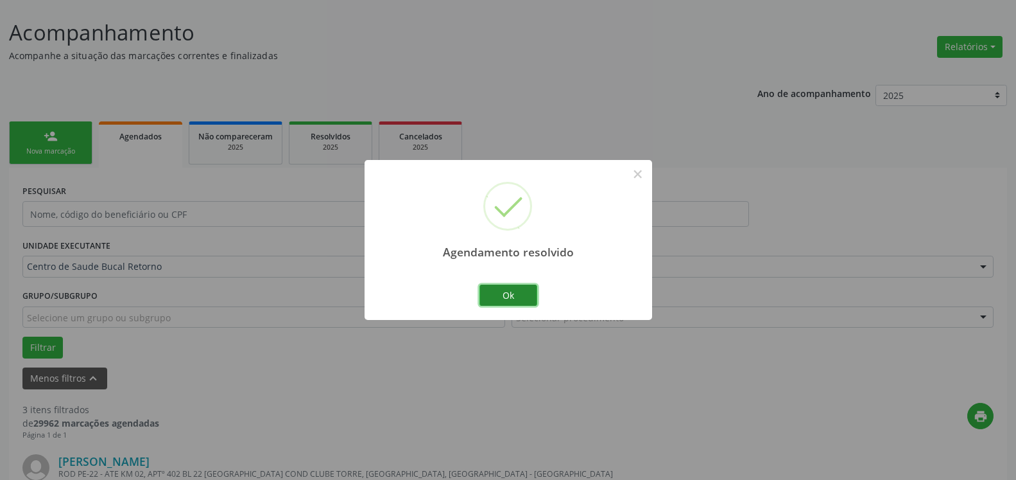
click at [503, 300] on button "Ok" at bounding box center [509, 295] width 58 height 22
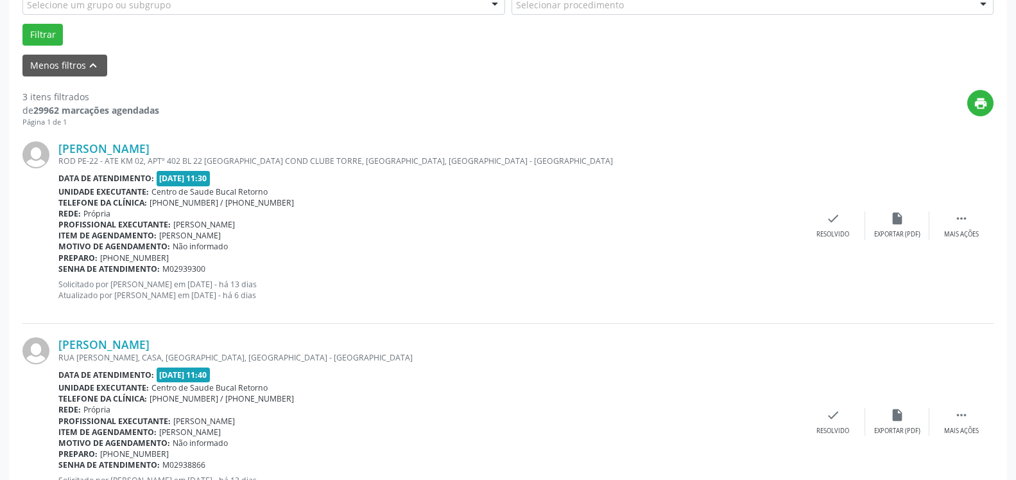
scroll to position [398, 0]
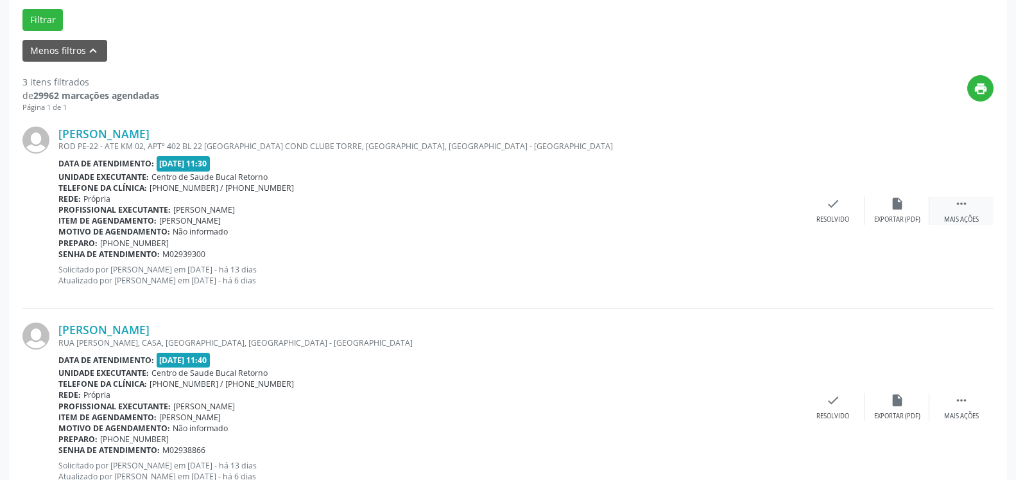
click at [968, 203] on icon "" at bounding box center [962, 203] width 14 height 14
click at [892, 208] on icon "alarm_off" at bounding box center [897, 203] width 14 height 14
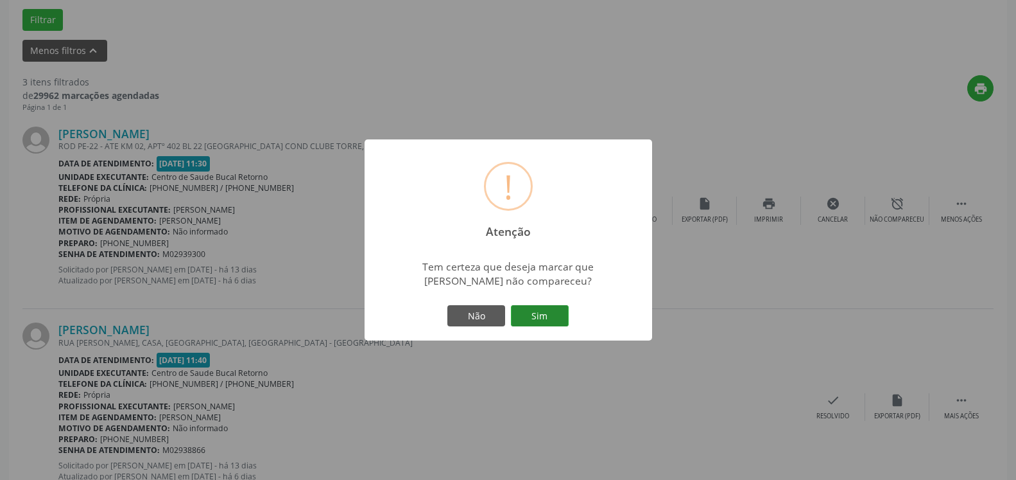
click at [552, 322] on button "Sim" at bounding box center [540, 316] width 58 height 22
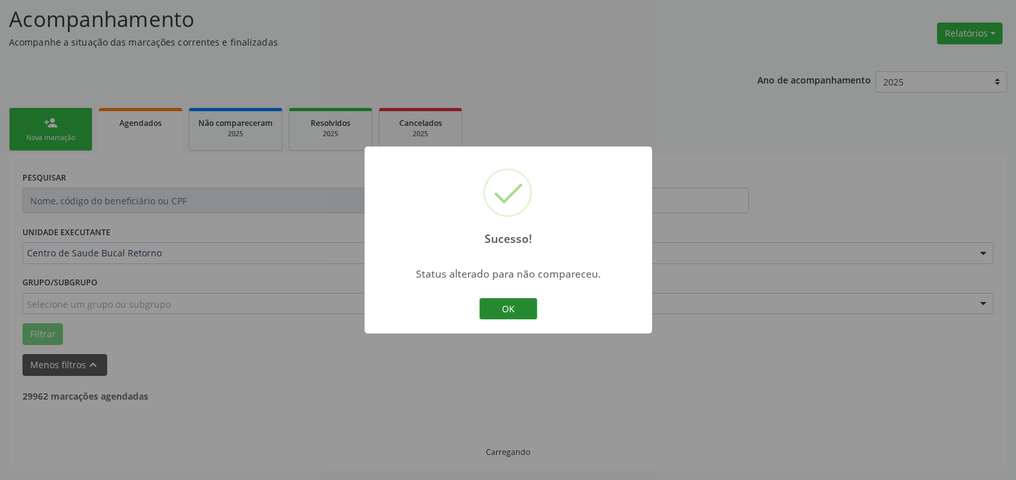
scroll to position [84, 0]
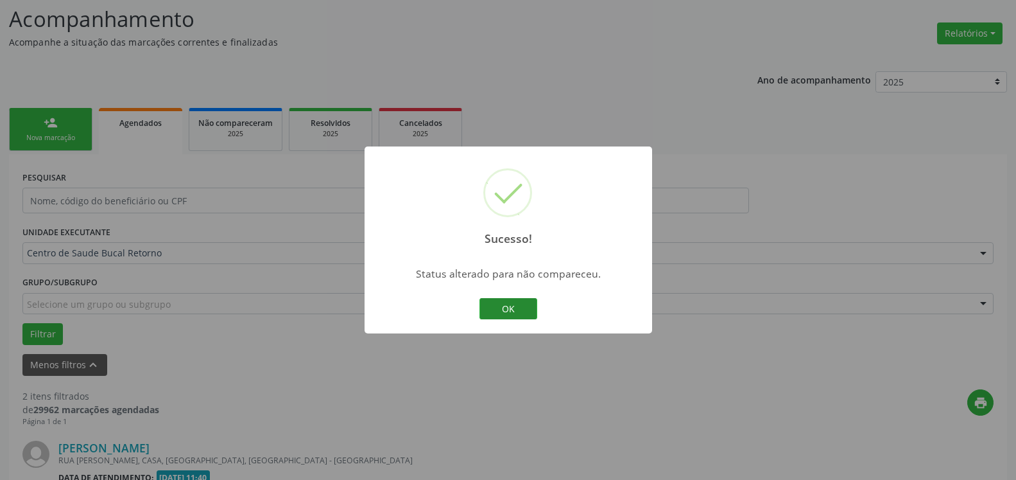
click at [492, 306] on button "OK" at bounding box center [509, 309] width 58 height 22
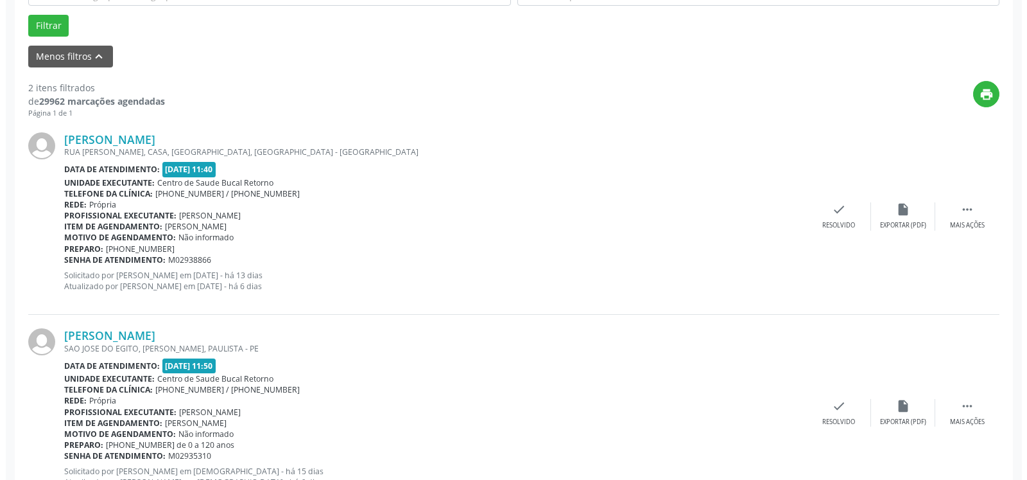
scroll to position [411, 0]
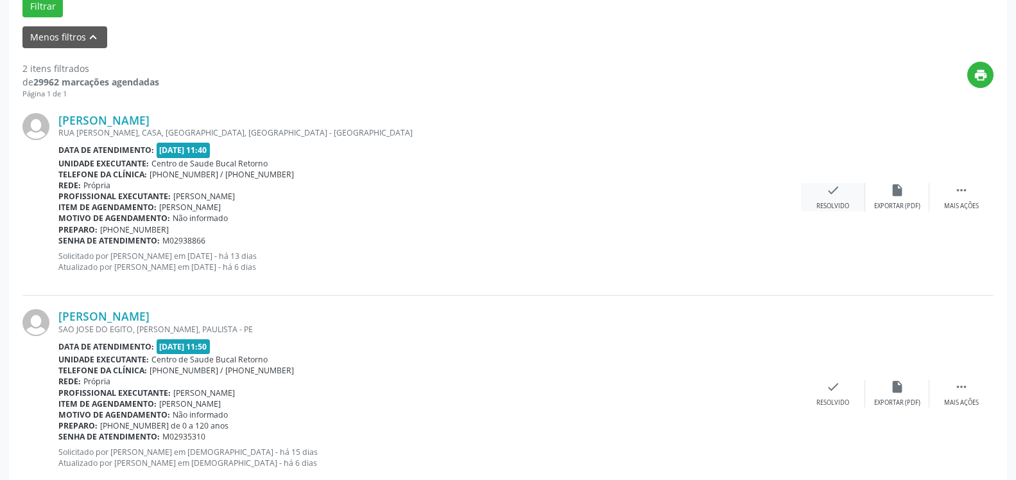
click at [823, 203] on div "Resolvido" at bounding box center [833, 206] width 33 height 9
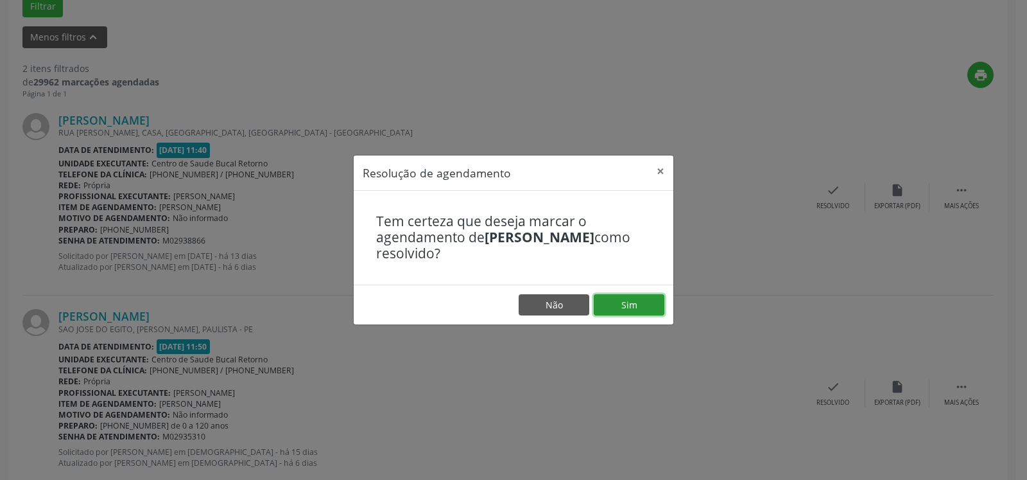
click at [641, 308] on button "Sim" at bounding box center [629, 305] width 71 height 22
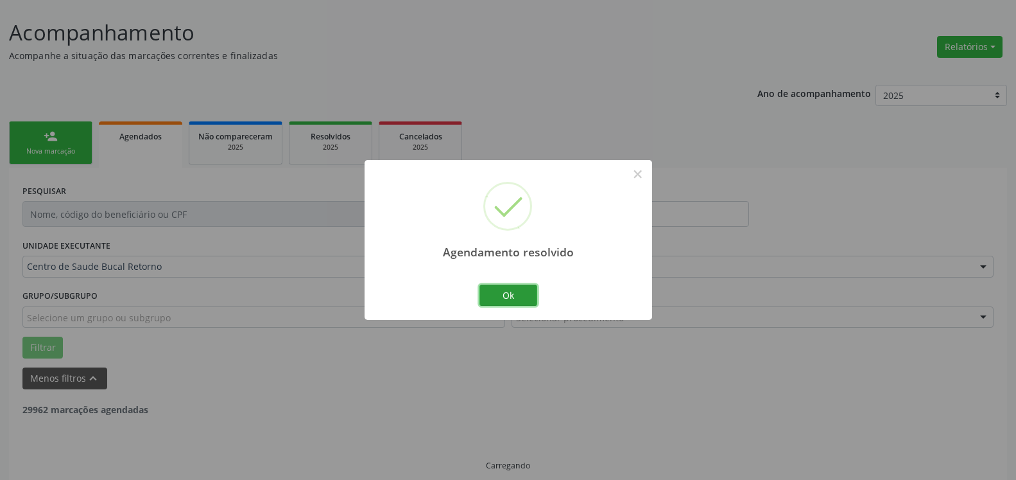
click at [518, 289] on button "Ok" at bounding box center [509, 295] width 58 height 22
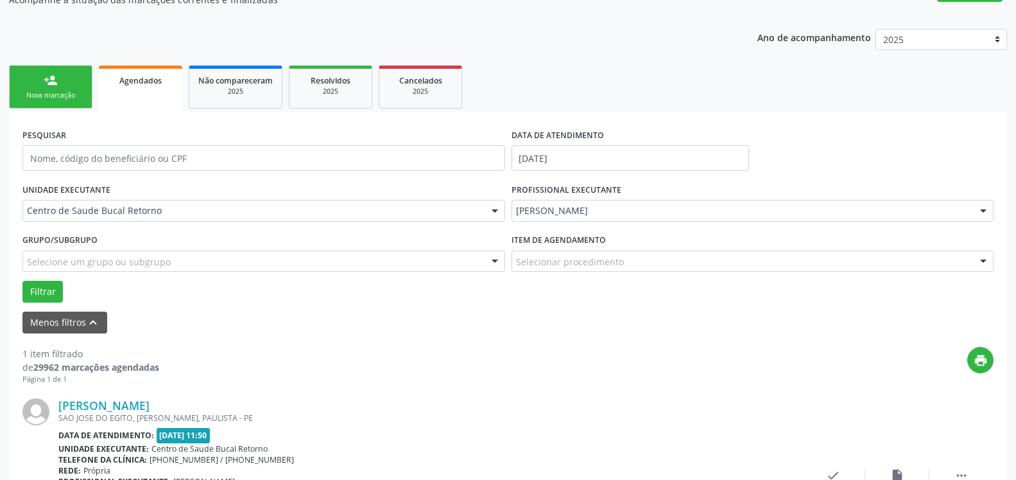
scroll to position [249, 0]
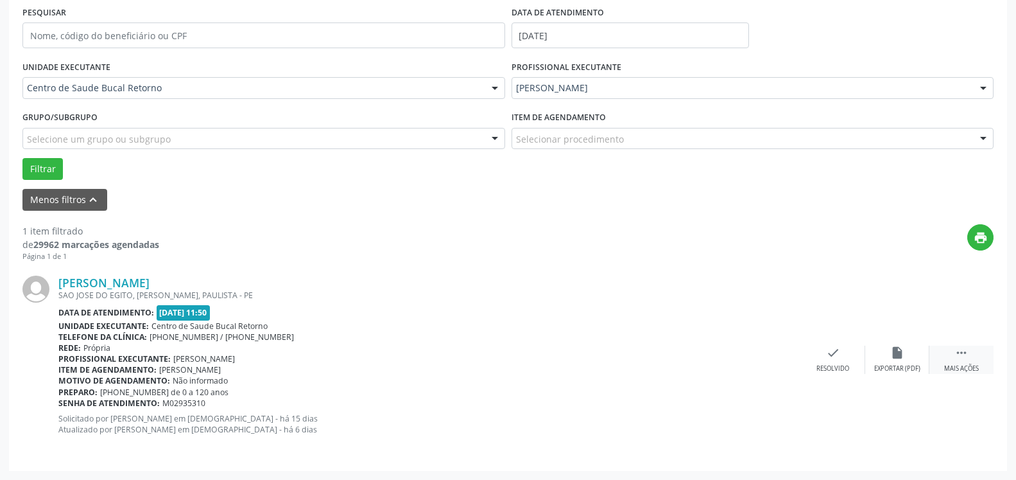
click at [960, 359] on icon "" at bounding box center [962, 352] width 14 height 14
click at [897, 353] on icon "alarm_off" at bounding box center [897, 352] width 14 height 14
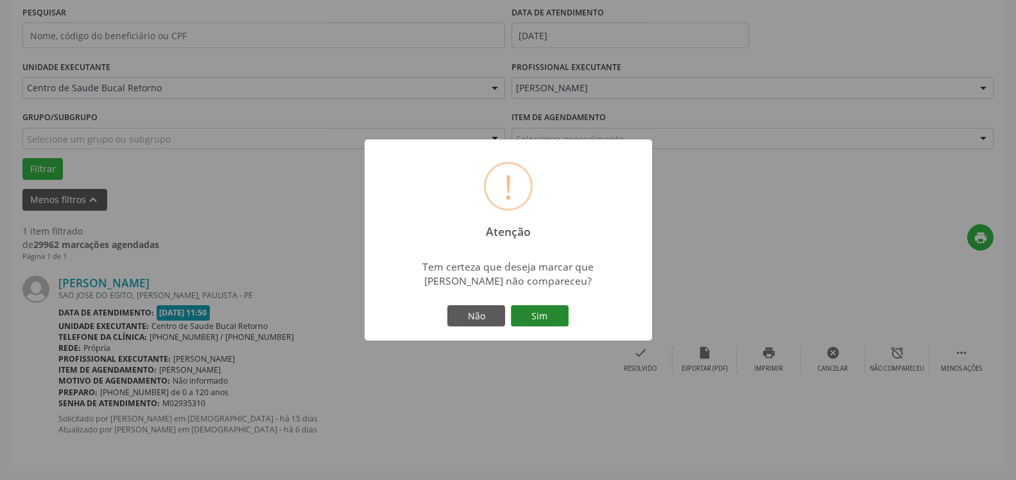
click at [535, 316] on button "Sim" at bounding box center [540, 316] width 58 height 22
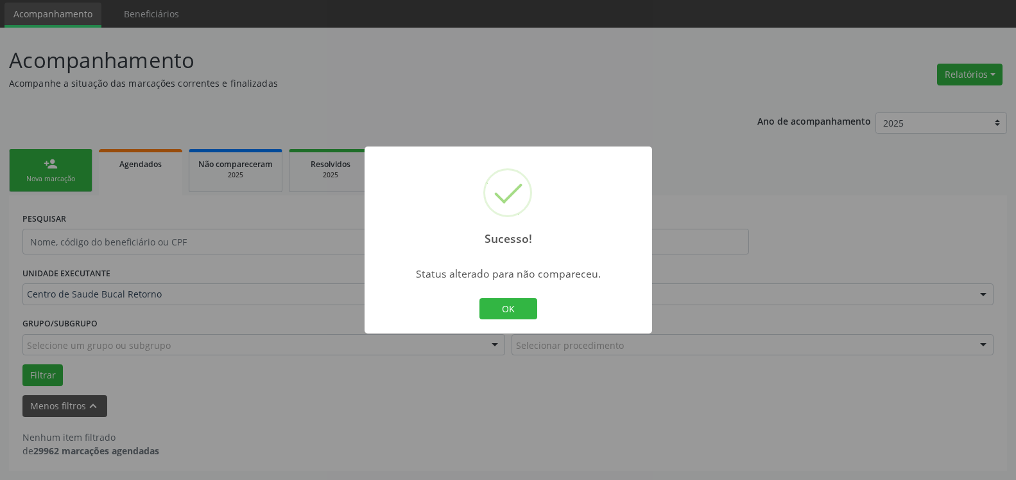
scroll to position [43, 0]
click at [503, 307] on button "OK" at bounding box center [509, 309] width 58 height 22
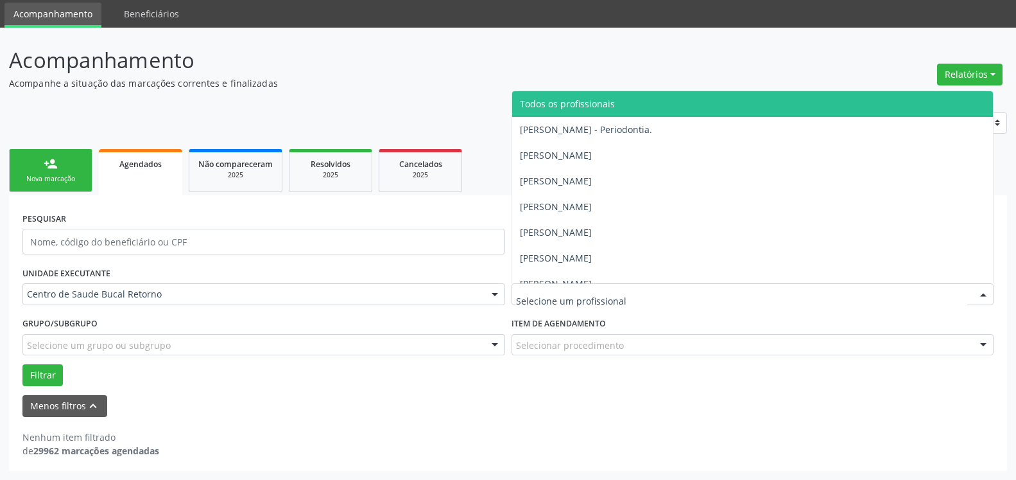
click at [630, 104] on span "Todos os profissionais" at bounding box center [752, 104] width 481 height 26
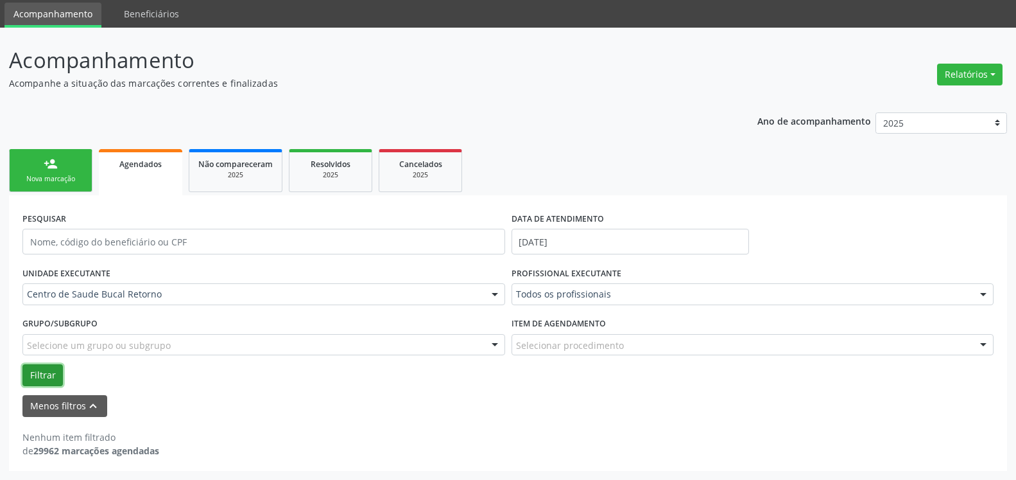
click at [46, 374] on button "Filtrar" at bounding box center [42, 375] width 40 height 22
click at [568, 234] on input "[DATE]" at bounding box center [631, 242] width 238 height 26
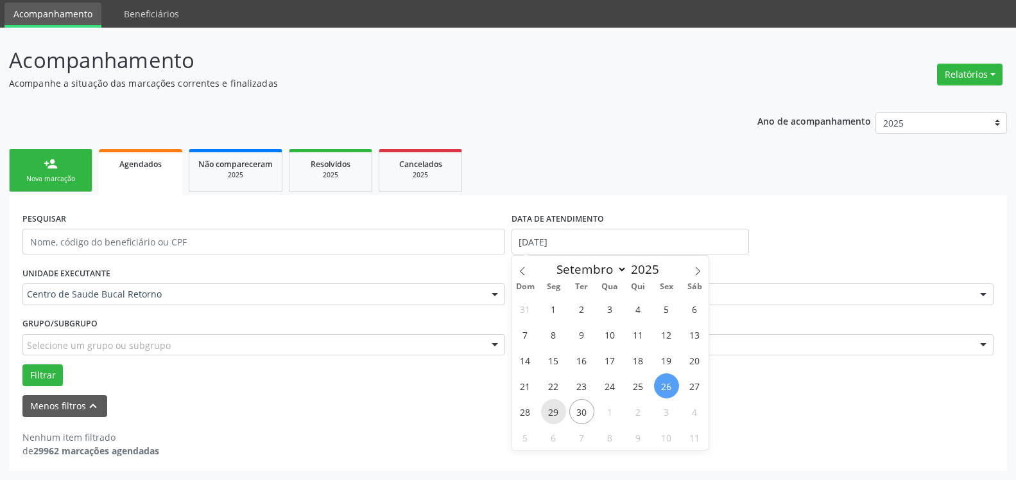
click at [552, 413] on span "29" at bounding box center [553, 411] width 25 height 25
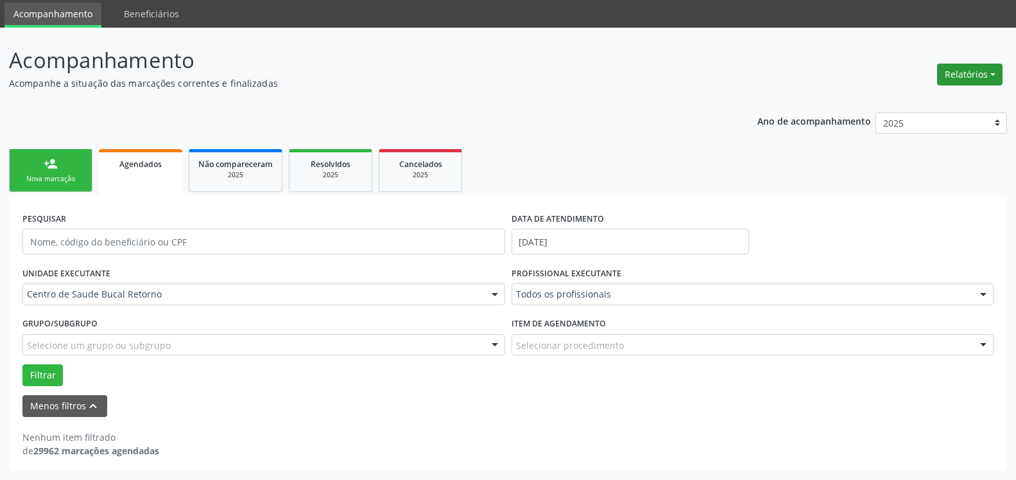
click at [975, 79] on button "Relatórios" at bounding box center [969, 75] width 65 height 22
click at [931, 104] on link "Agendamentos" at bounding box center [934, 102] width 138 height 18
select select "8"
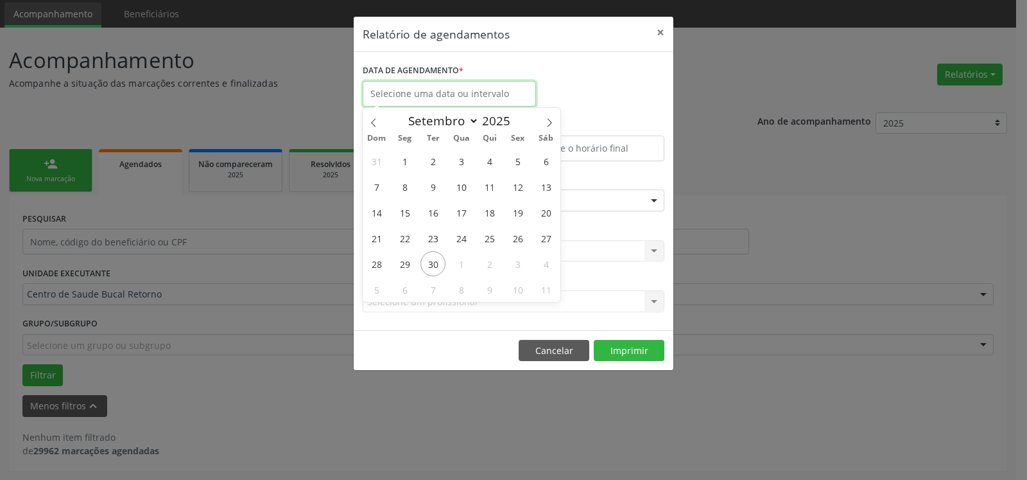
click at [512, 92] on input "text" at bounding box center [449, 94] width 173 height 26
click at [411, 268] on span "29" at bounding box center [404, 263] width 25 height 25
type input "[DATE]"
click at [411, 268] on span "29" at bounding box center [404, 263] width 25 height 25
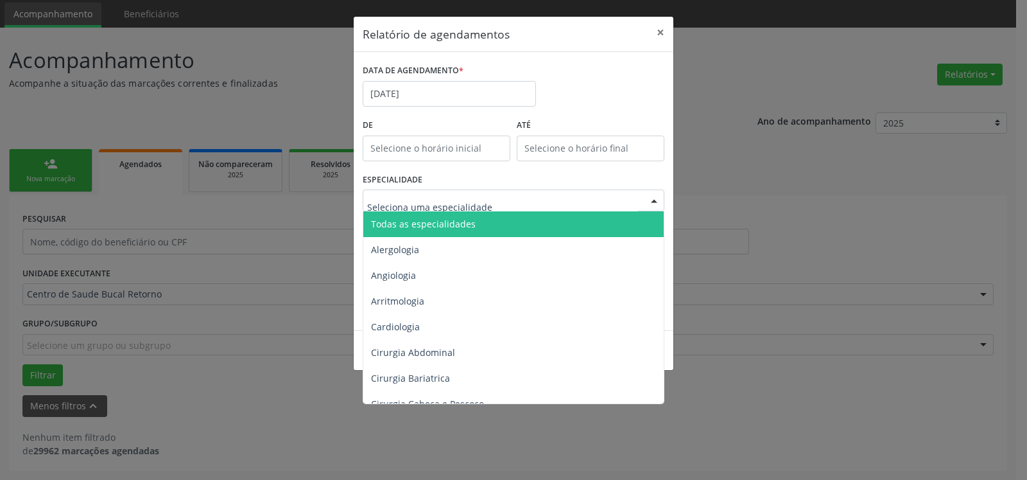
click at [502, 194] on div at bounding box center [514, 200] width 302 height 22
click at [514, 218] on span "Todas as especialidades" at bounding box center [514, 224] width 302 height 26
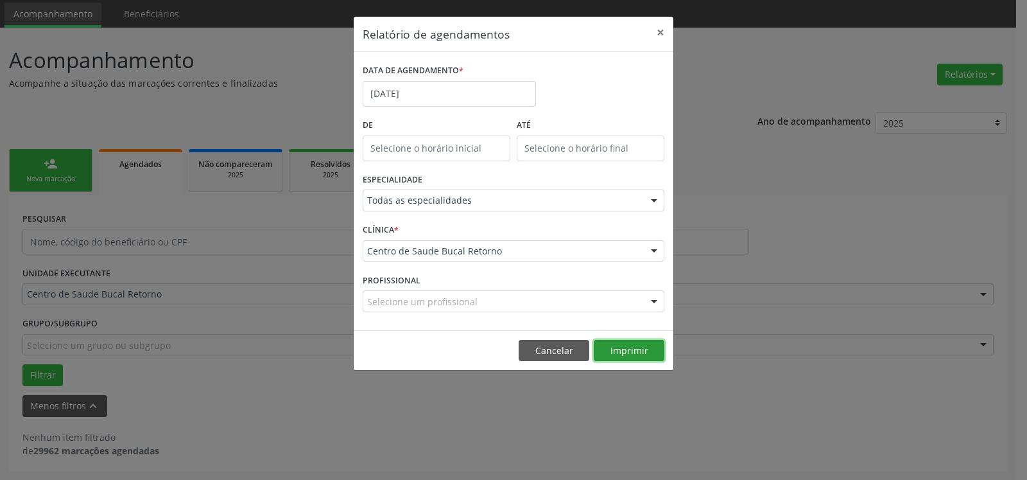
click at [652, 352] on button "Imprimir" at bounding box center [629, 351] width 71 height 22
click at [576, 345] on button "Cancelar" at bounding box center [554, 351] width 71 height 22
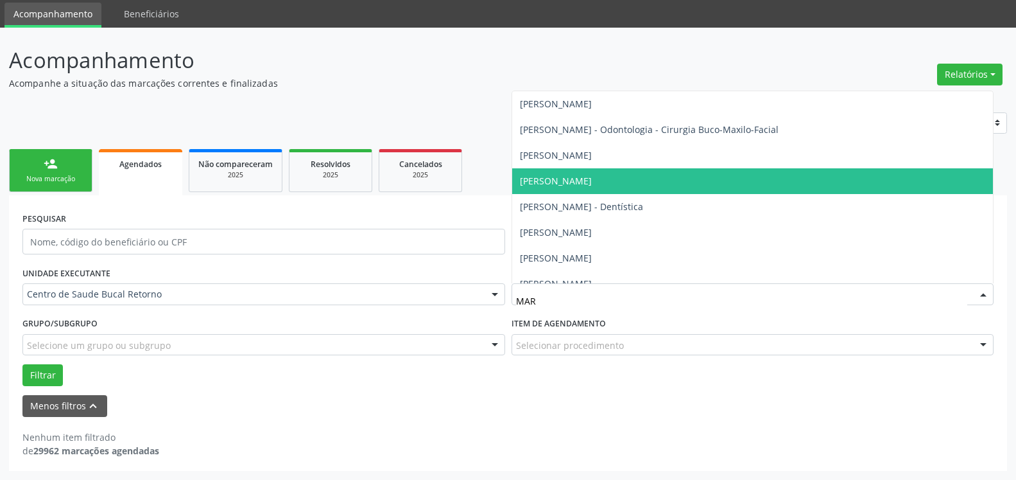
click at [566, 189] on span "[PERSON_NAME]" at bounding box center [752, 181] width 481 height 26
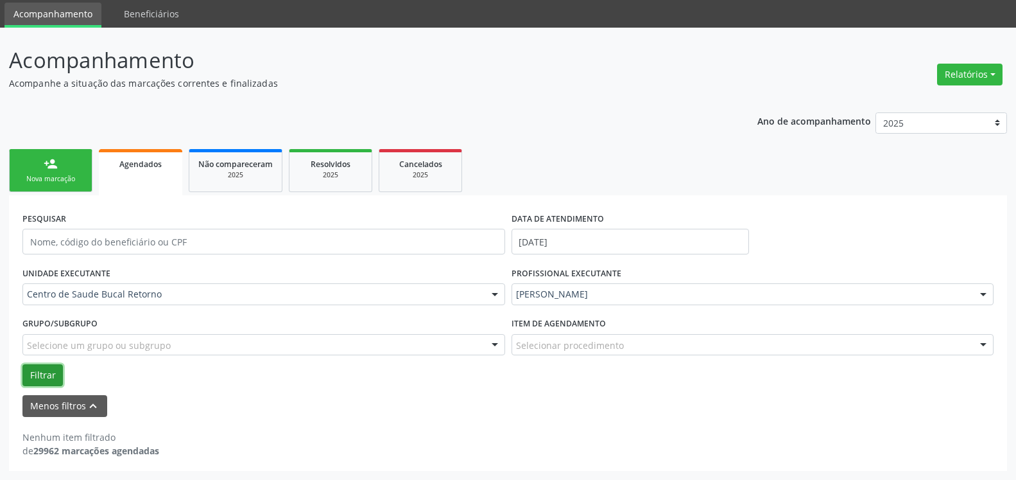
click at [46, 374] on button "Filtrar" at bounding box center [42, 375] width 40 height 22
click at [798, 355] on div "Selecionar procedimento" at bounding box center [753, 345] width 483 height 22
click at [792, 412] on div "Menos filtros keyboard_arrow_up" at bounding box center [508, 406] width 978 height 22
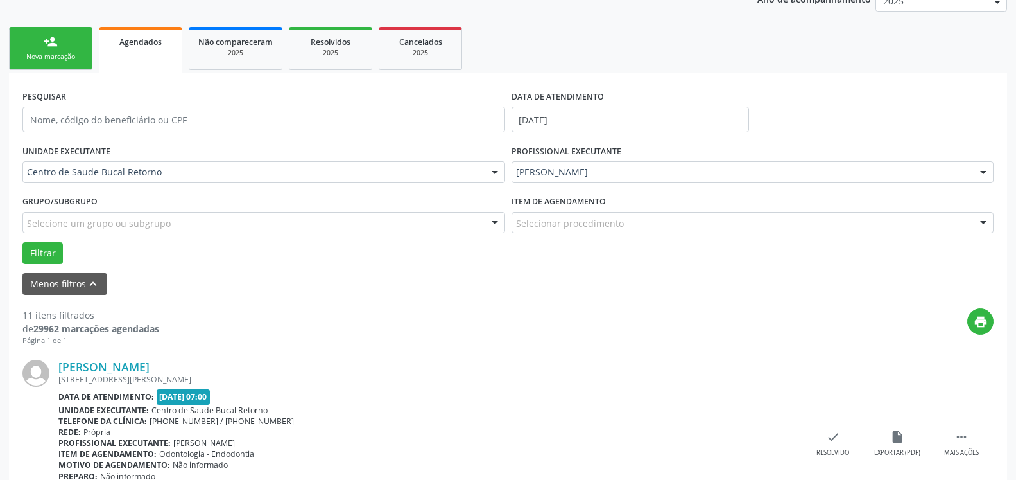
scroll to position [0, 0]
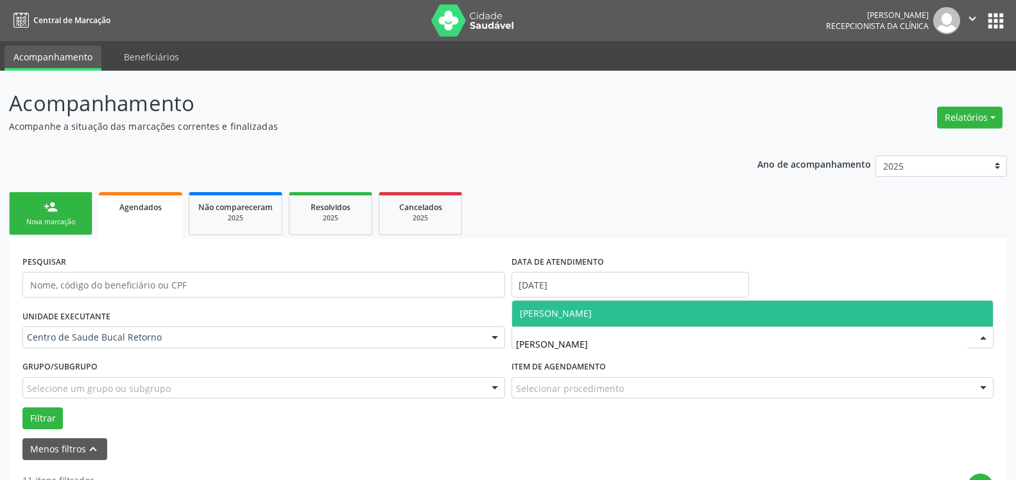
click at [669, 312] on span "[PERSON_NAME]" at bounding box center [752, 313] width 481 height 26
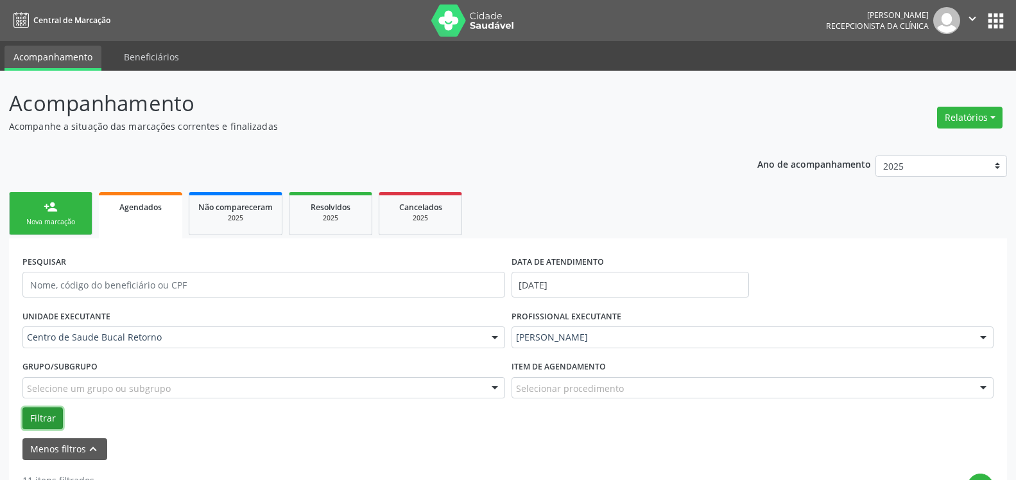
click at [31, 416] on button "Filtrar" at bounding box center [42, 418] width 40 height 22
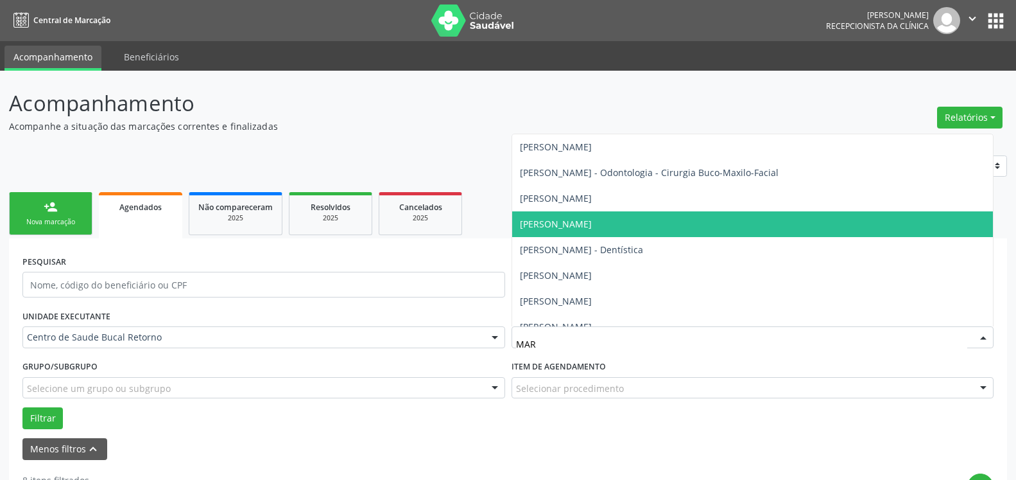
click at [592, 228] on span "[PERSON_NAME]" at bounding box center [556, 224] width 72 height 12
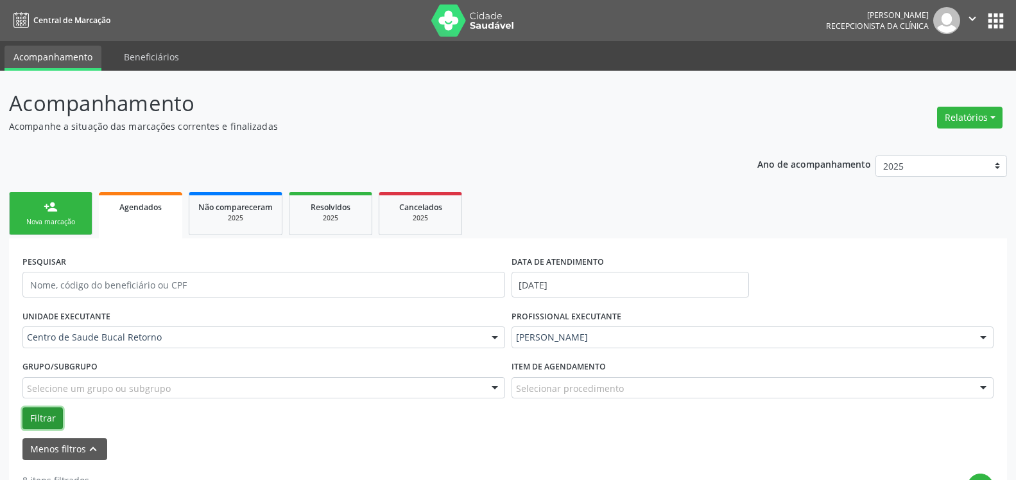
click at [44, 418] on button "Filtrar" at bounding box center [42, 418] width 40 height 22
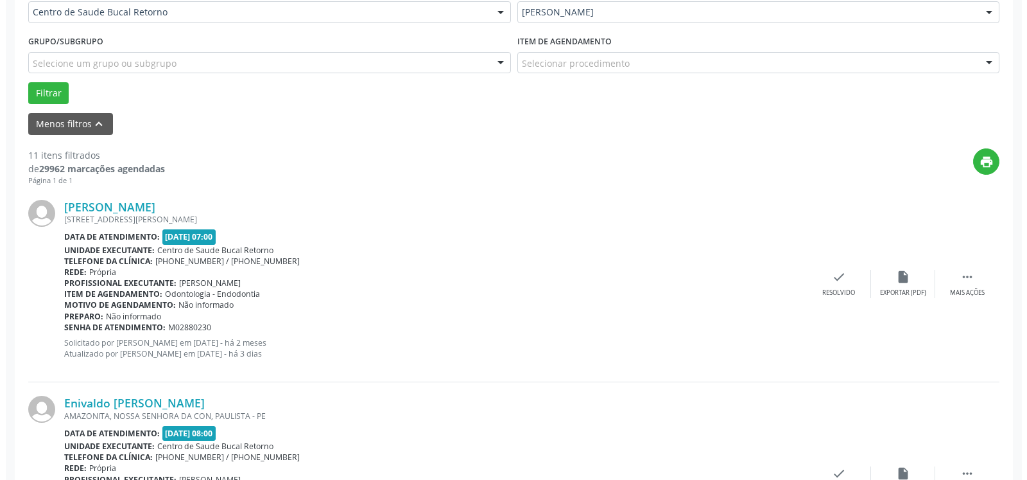
scroll to position [327, 0]
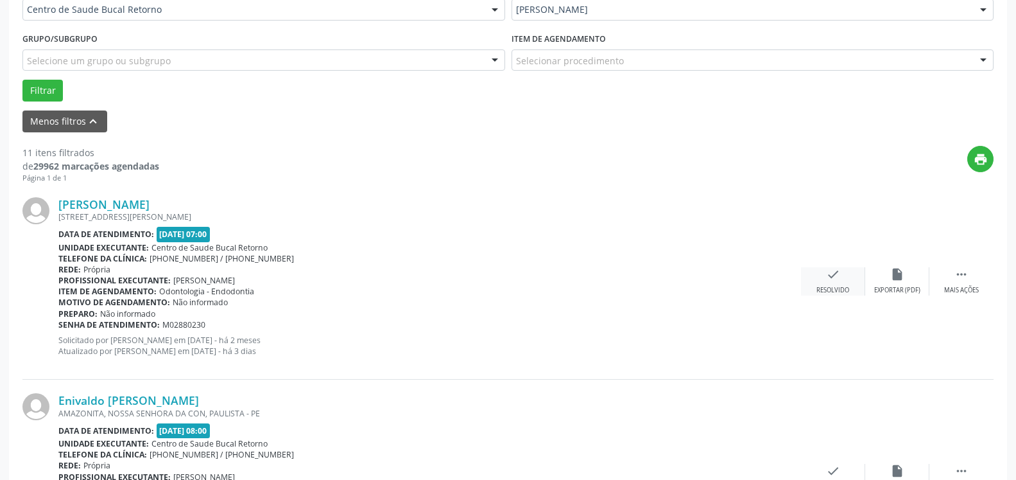
click at [822, 279] on div "check Resolvido" at bounding box center [833, 281] width 64 height 28
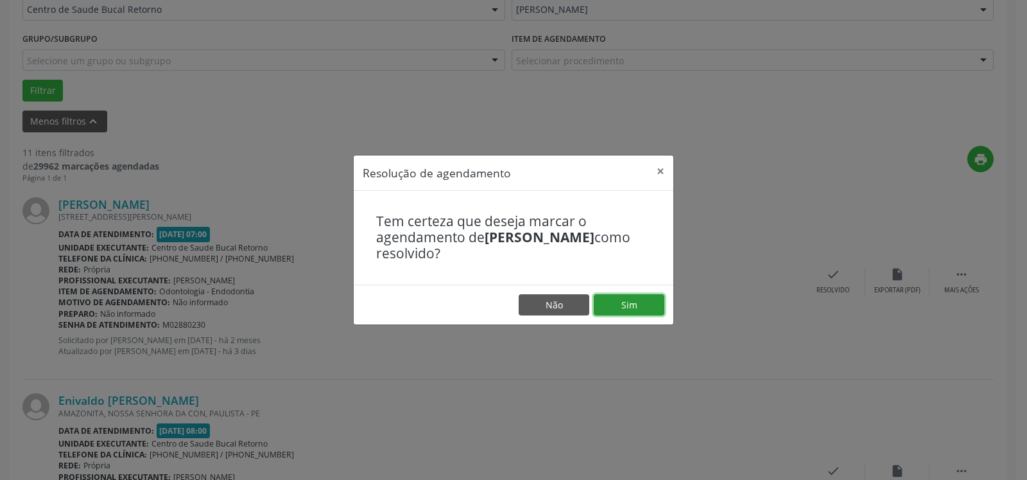
click at [632, 295] on button "Sim" at bounding box center [629, 305] width 71 height 22
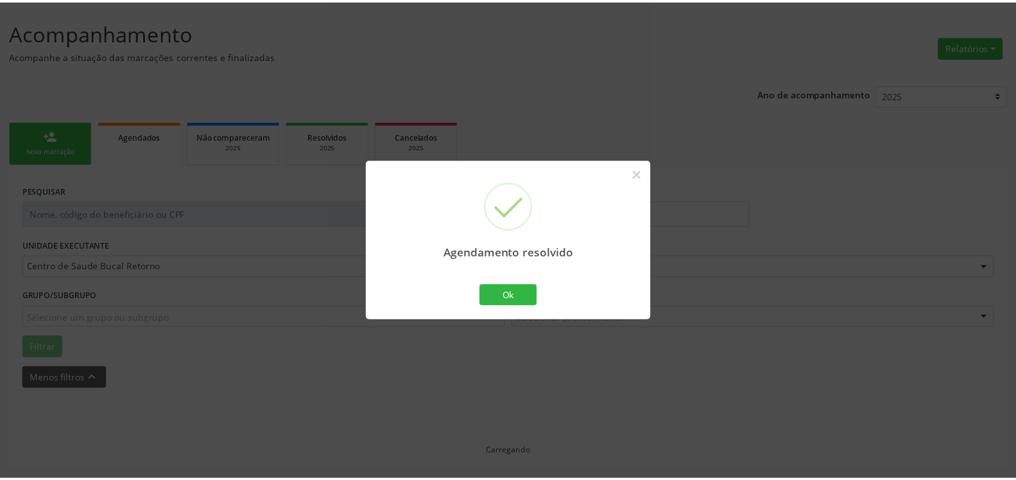
scroll to position [71, 0]
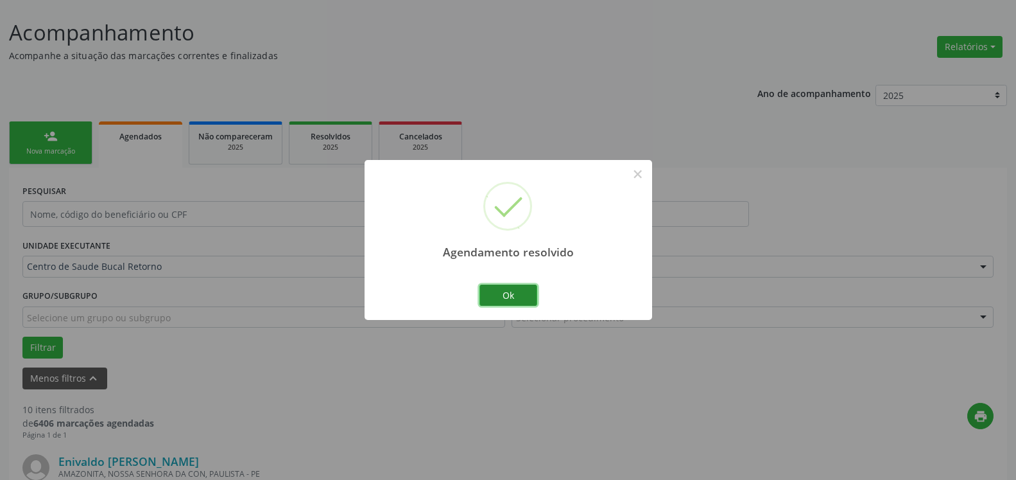
click at [520, 291] on button "Ok" at bounding box center [509, 295] width 58 height 22
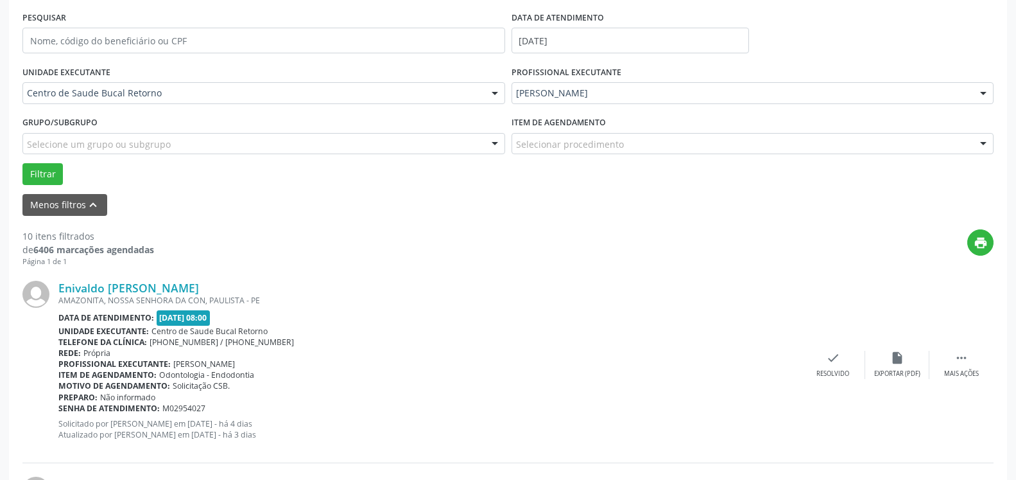
scroll to position [267, 0]
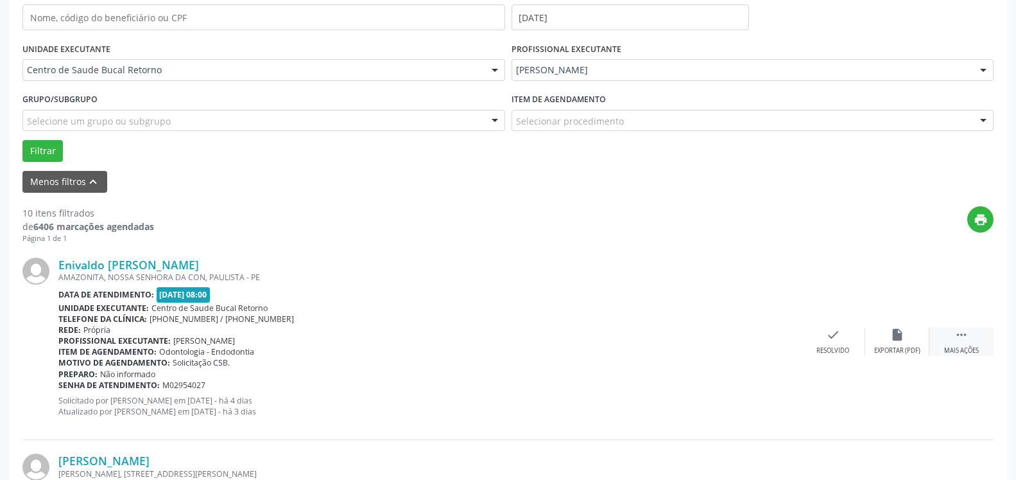
click at [961, 337] on icon "" at bounding box center [962, 334] width 14 height 14
click at [903, 336] on icon "alarm_off" at bounding box center [897, 334] width 14 height 14
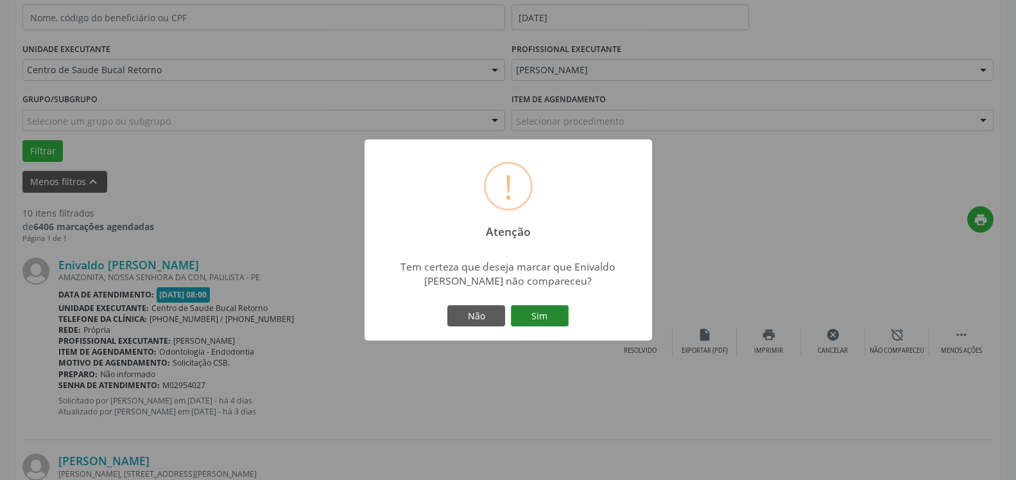
click at [544, 318] on button "Sim" at bounding box center [540, 316] width 58 height 22
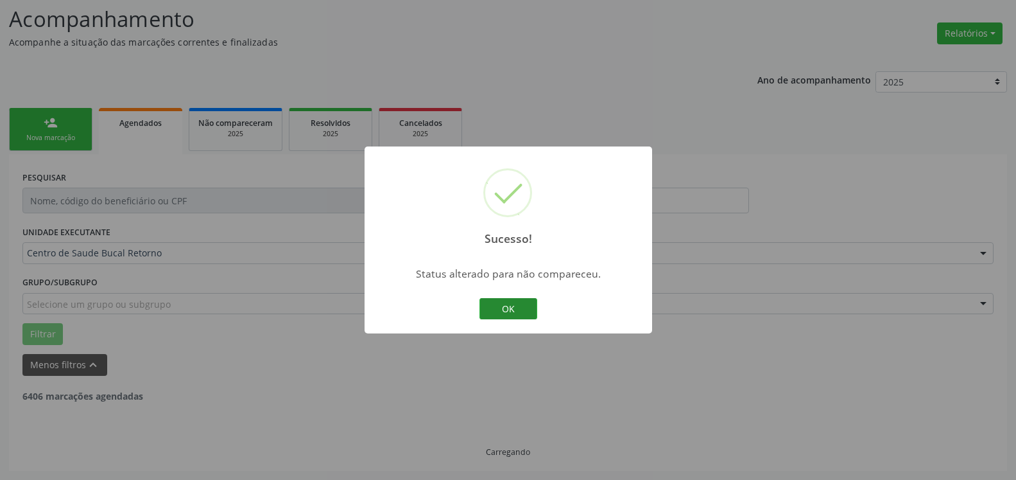
scroll to position [84, 0]
click at [503, 311] on button "OK" at bounding box center [509, 309] width 58 height 22
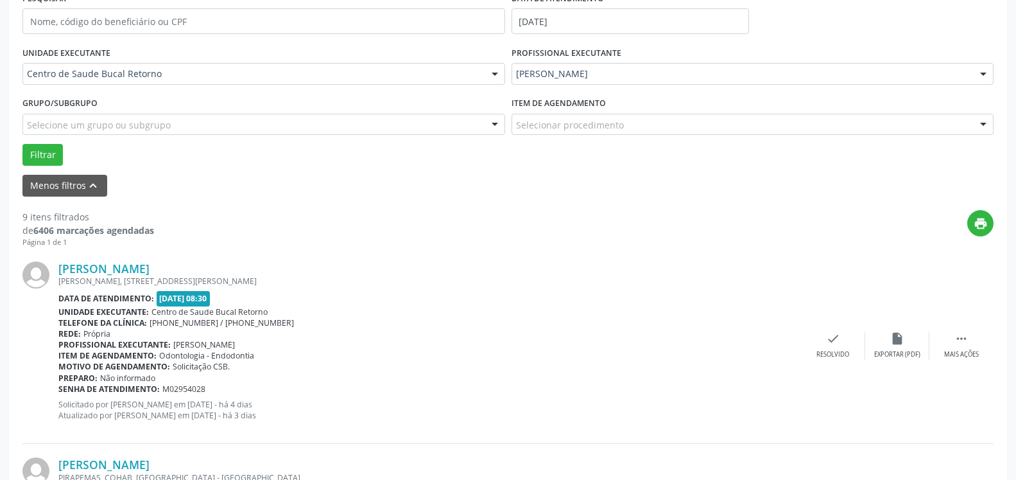
scroll to position [346, 0]
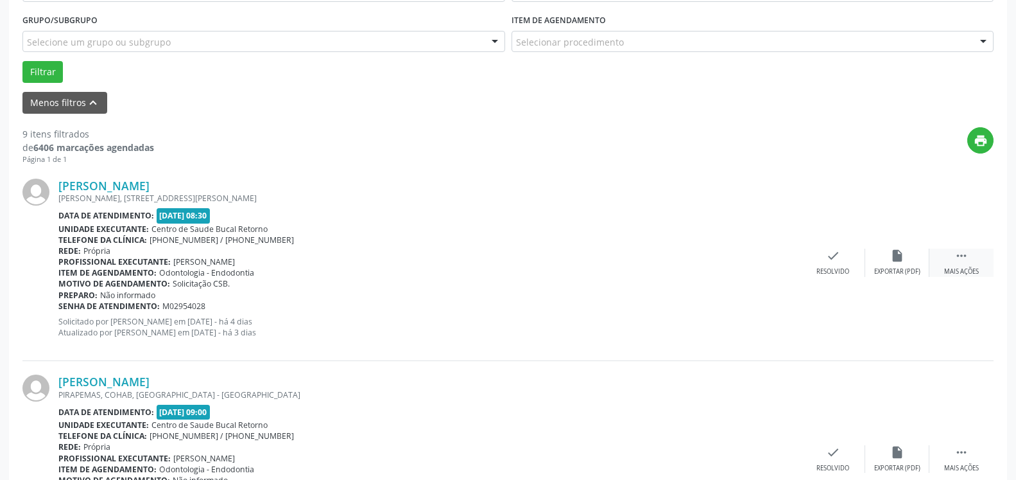
click at [959, 261] on icon "" at bounding box center [962, 255] width 14 height 14
click at [902, 263] on icon "alarm_off" at bounding box center [897, 255] width 14 height 14
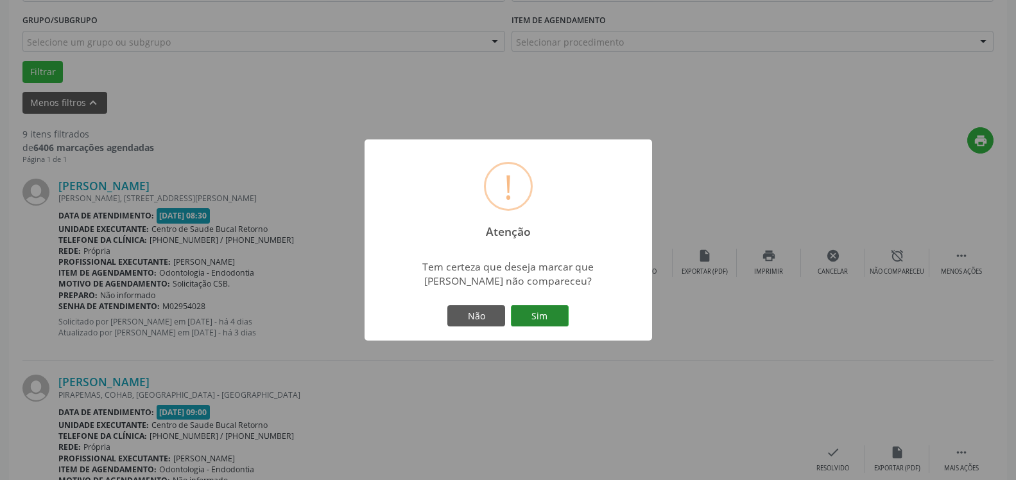
click at [530, 316] on button "Sim" at bounding box center [540, 316] width 58 height 22
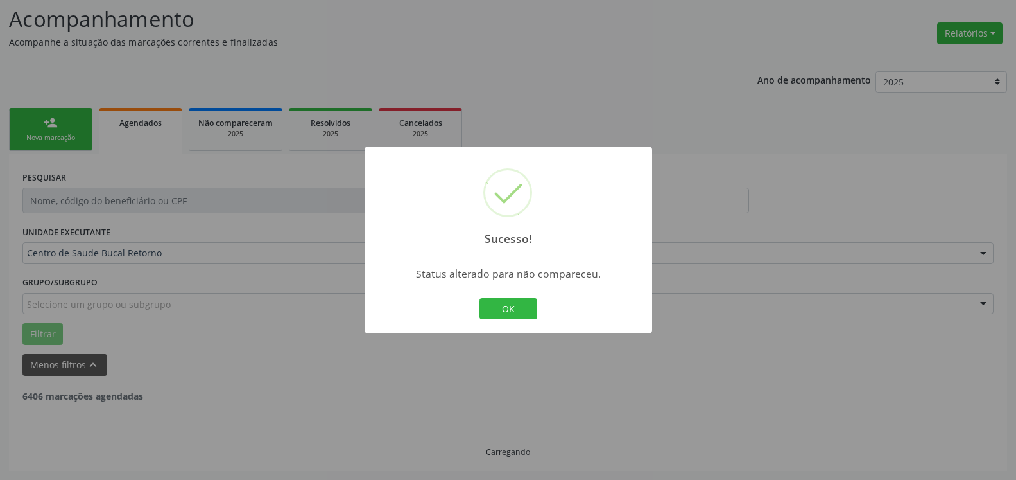
scroll to position [84, 0]
click at [506, 309] on button "OK" at bounding box center [509, 309] width 58 height 22
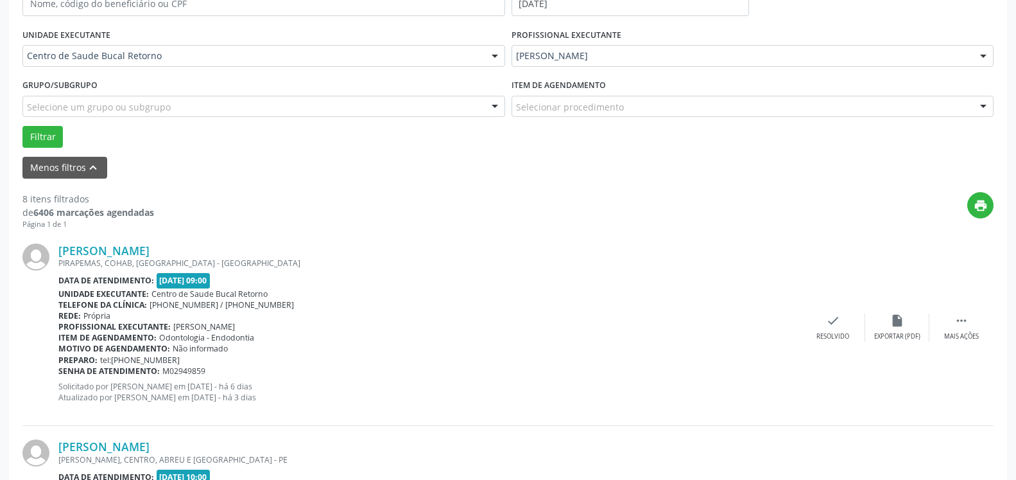
scroll to position [346, 0]
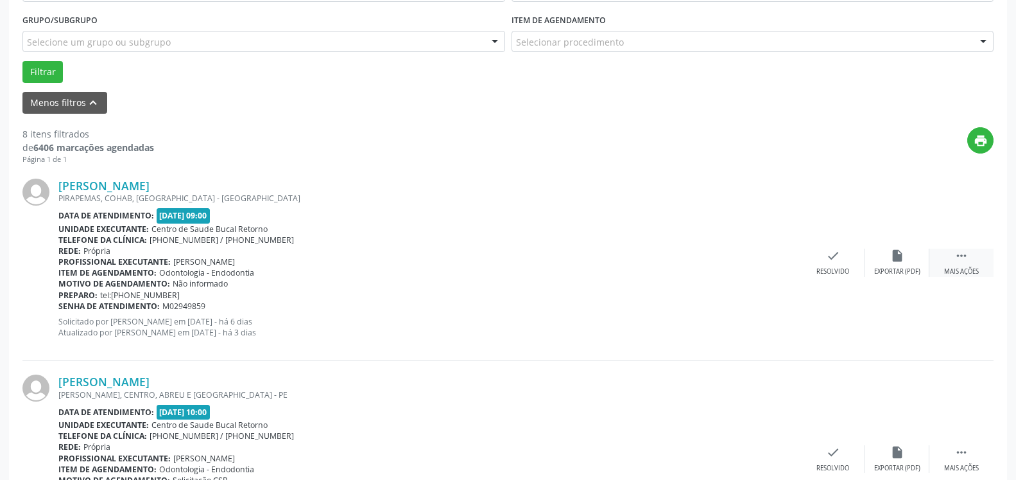
click at [965, 267] on div " Mais ações" at bounding box center [961, 262] width 64 height 28
click at [904, 255] on div "alarm_off Não compareceu" at bounding box center [897, 262] width 64 height 28
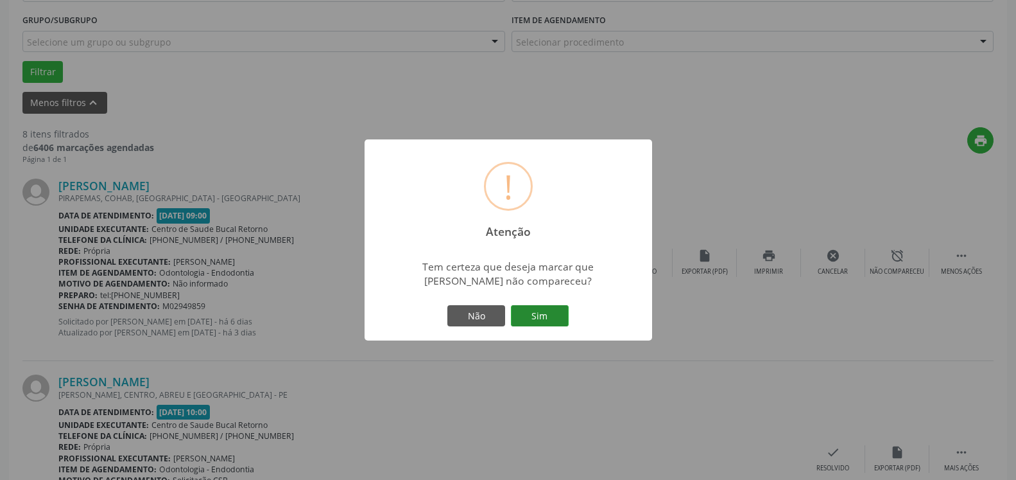
click at [551, 312] on button "Sim" at bounding box center [540, 316] width 58 height 22
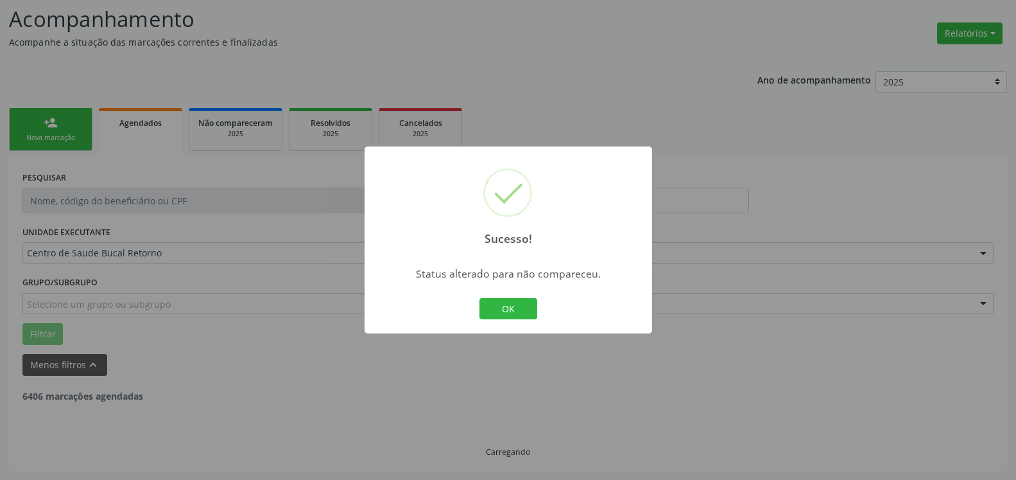
scroll to position [84, 0]
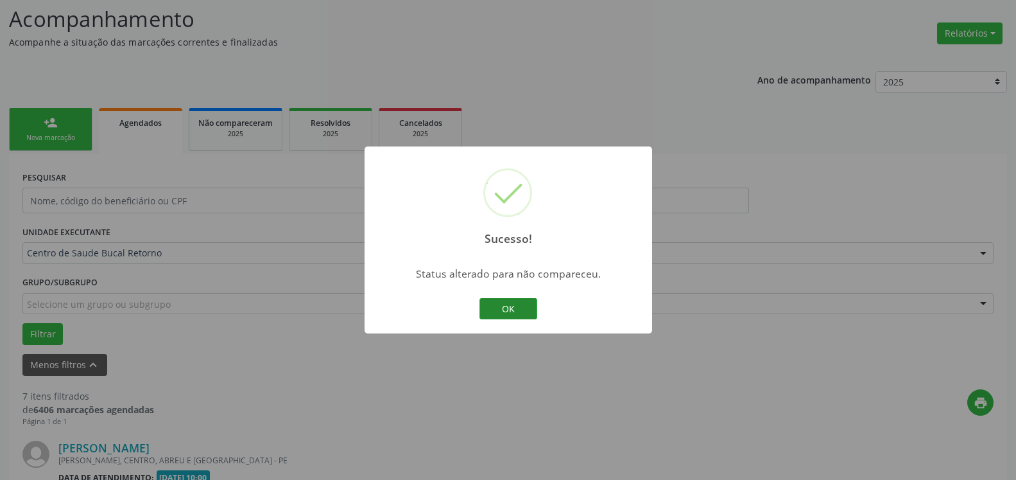
click at [501, 305] on button "OK" at bounding box center [509, 309] width 58 height 22
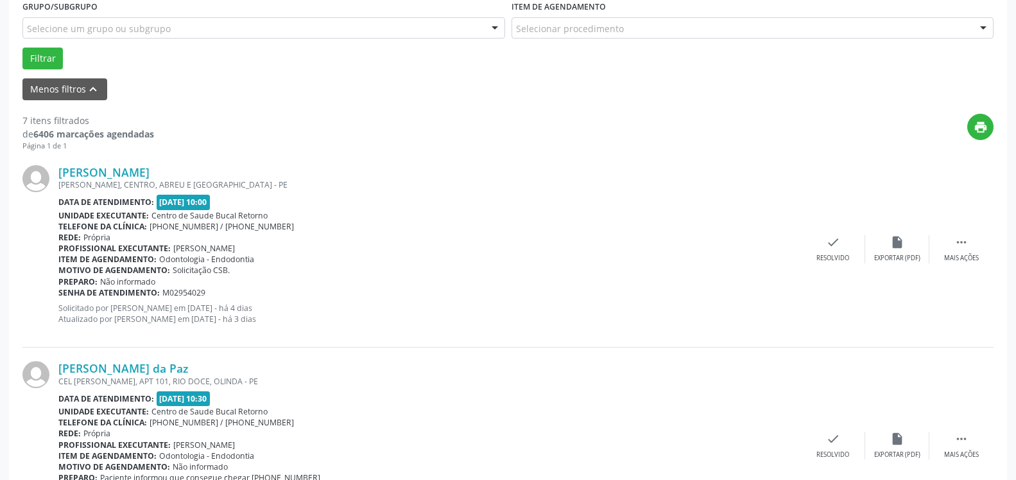
scroll to position [411, 0]
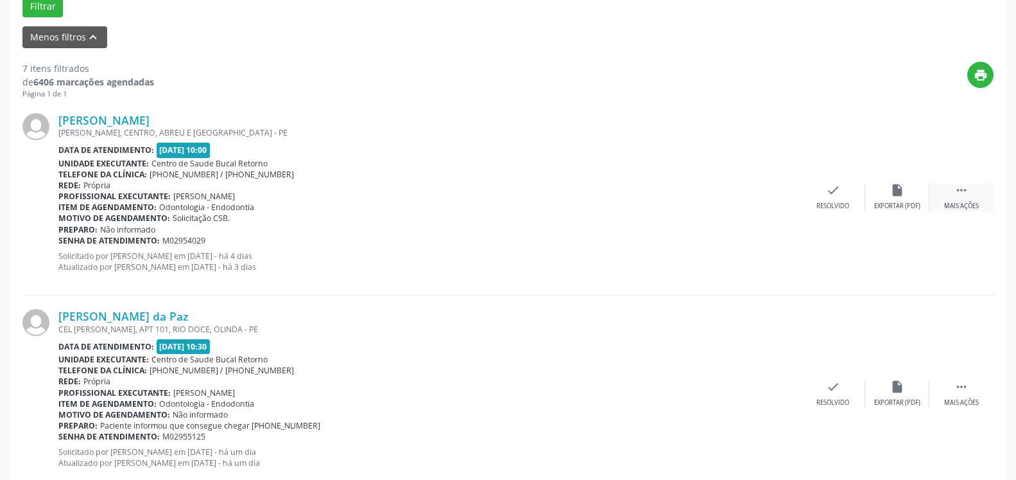
click at [948, 194] on div " Mais ações" at bounding box center [961, 197] width 64 height 28
click at [903, 191] on icon "alarm_off" at bounding box center [897, 190] width 14 height 14
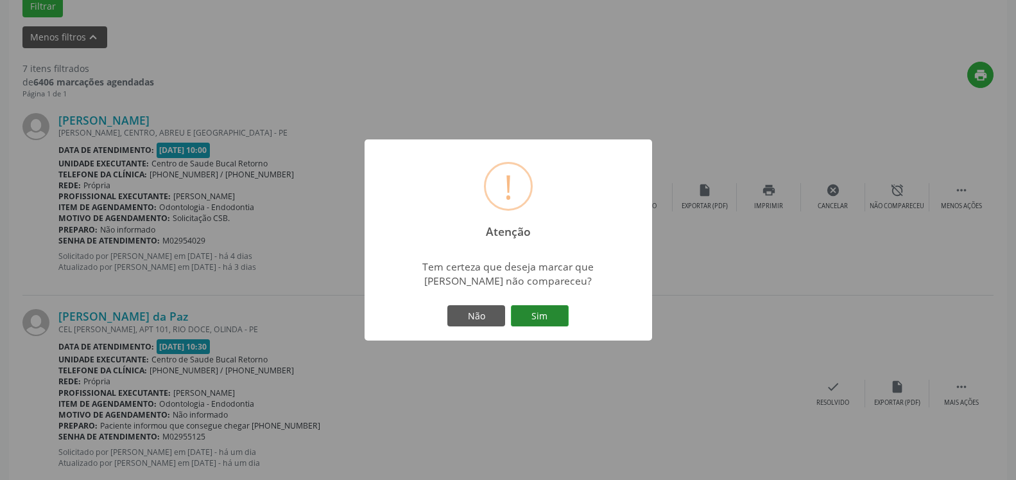
click at [557, 309] on button "Sim" at bounding box center [540, 316] width 58 height 22
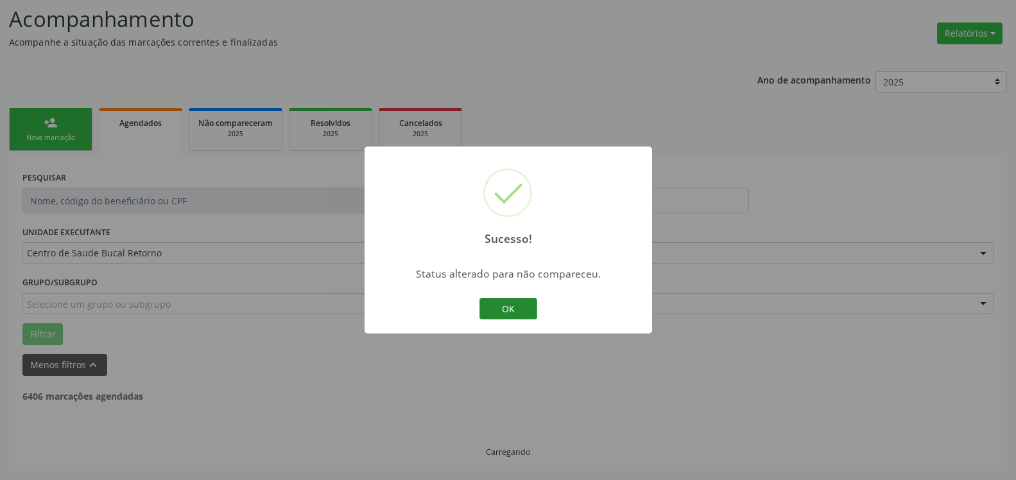
click at [505, 304] on button "OK" at bounding box center [509, 309] width 58 height 22
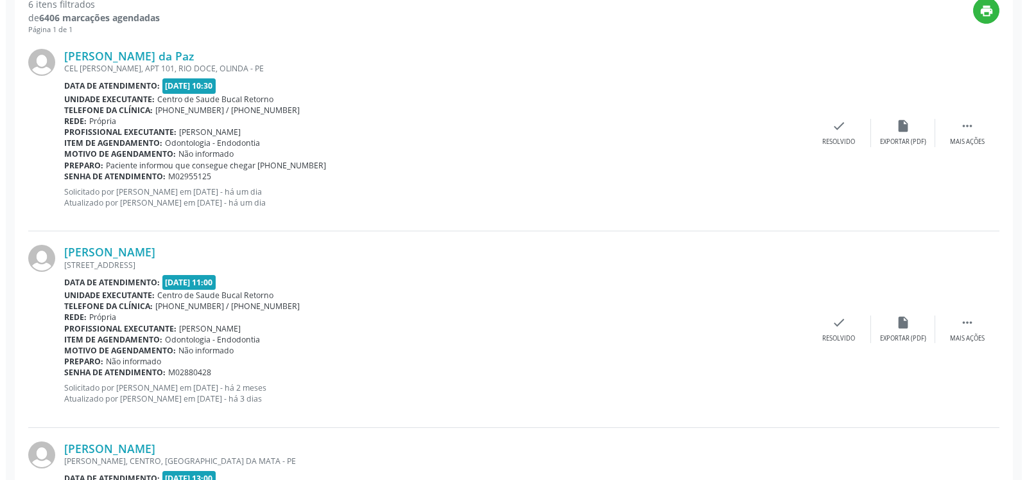
scroll to position [477, 0]
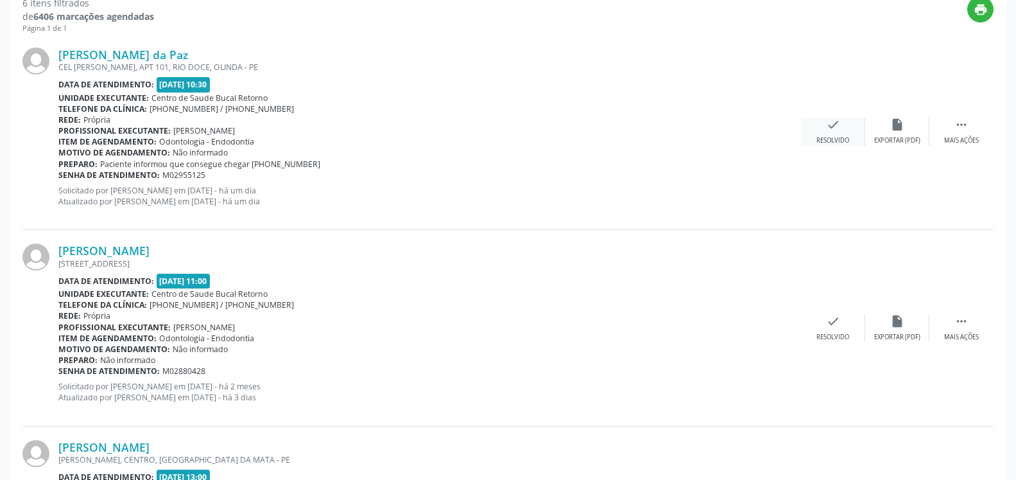
click at [832, 130] on icon "check" at bounding box center [833, 124] width 14 height 14
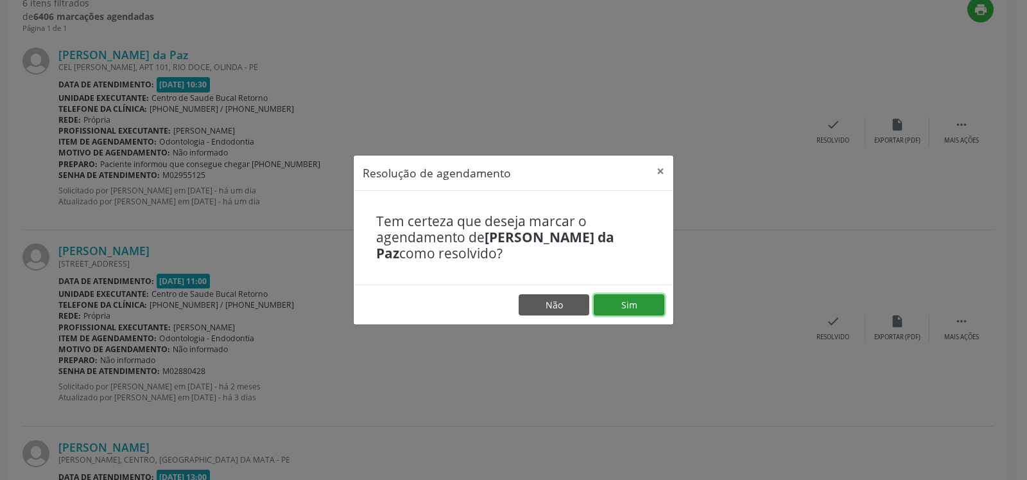
click at [628, 295] on button "Sim" at bounding box center [629, 305] width 71 height 22
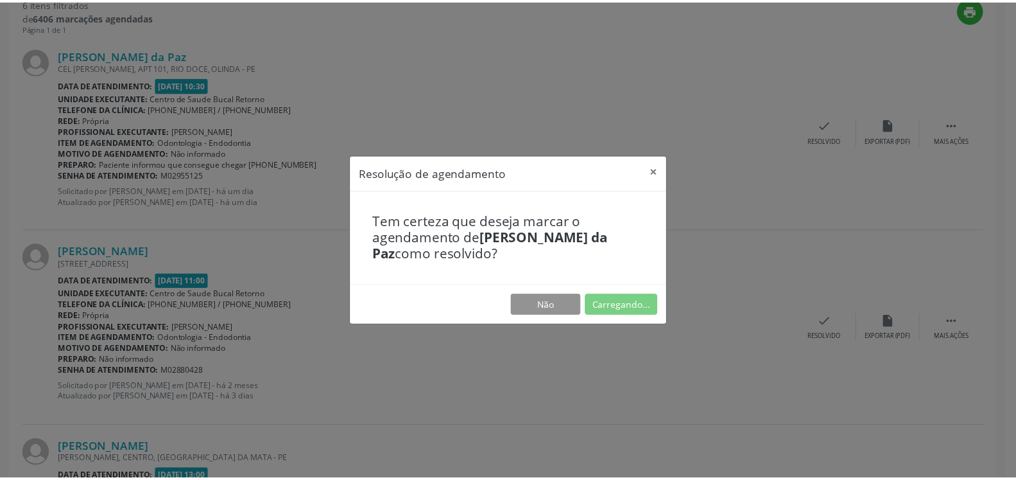
scroll to position [71, 0]
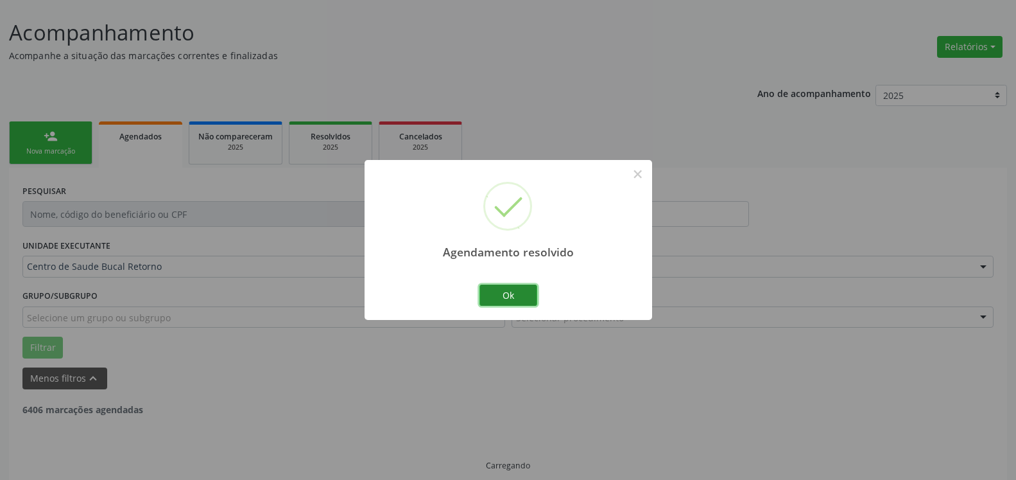
click at [508, 302] on button "Ok" at bounding box center [509, 295] width 58 height 22
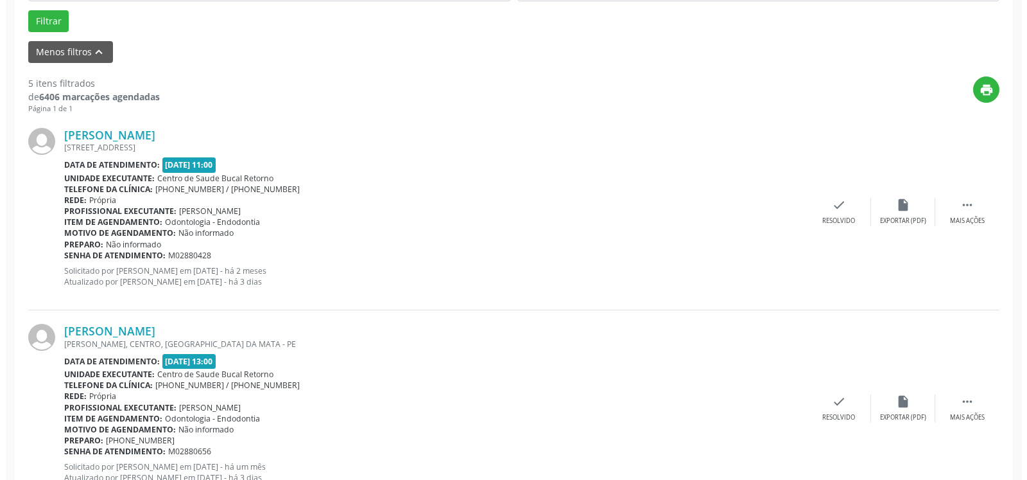
scroll to position [398, 0]
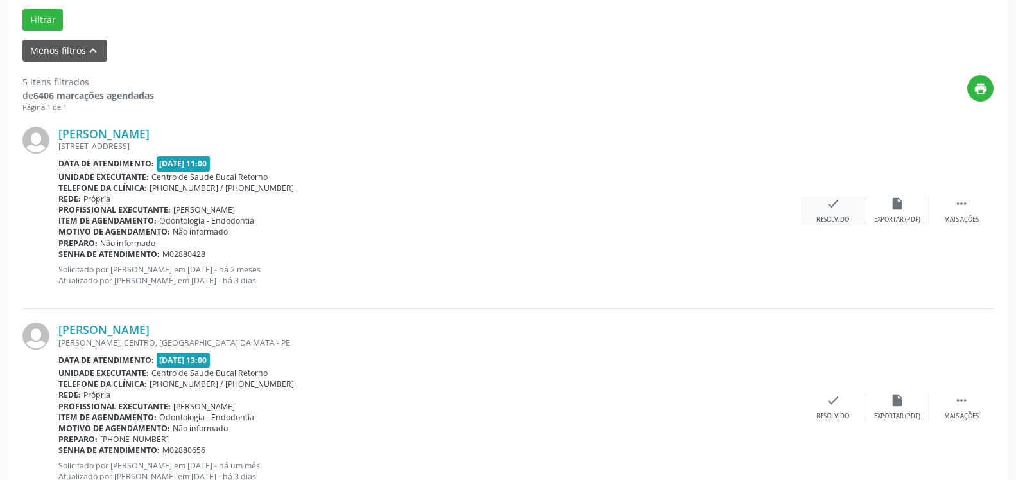
click at [833, 202] on icon "check" at bounding box center [833, 203] width 14 height 14
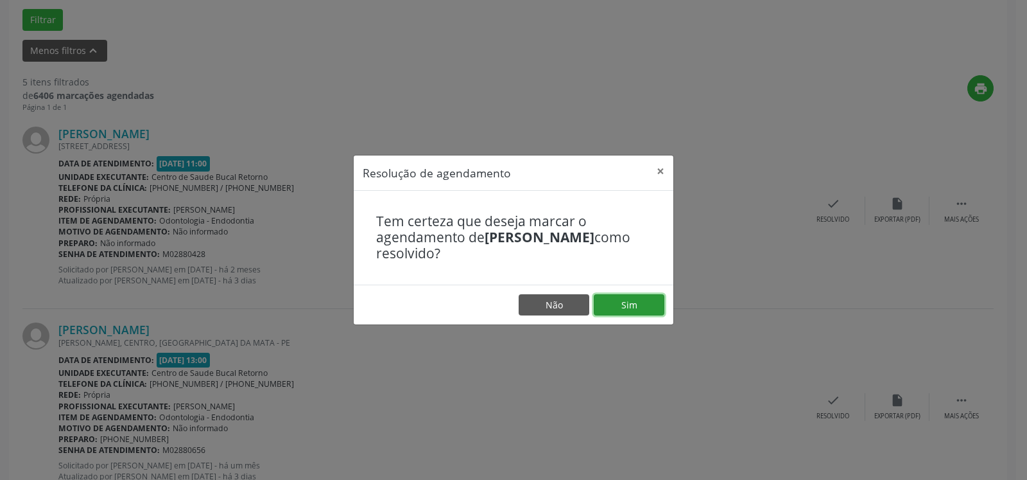
click at [643, 298] on button "Sim" at bounding box center [629, 305] width 71 height 22
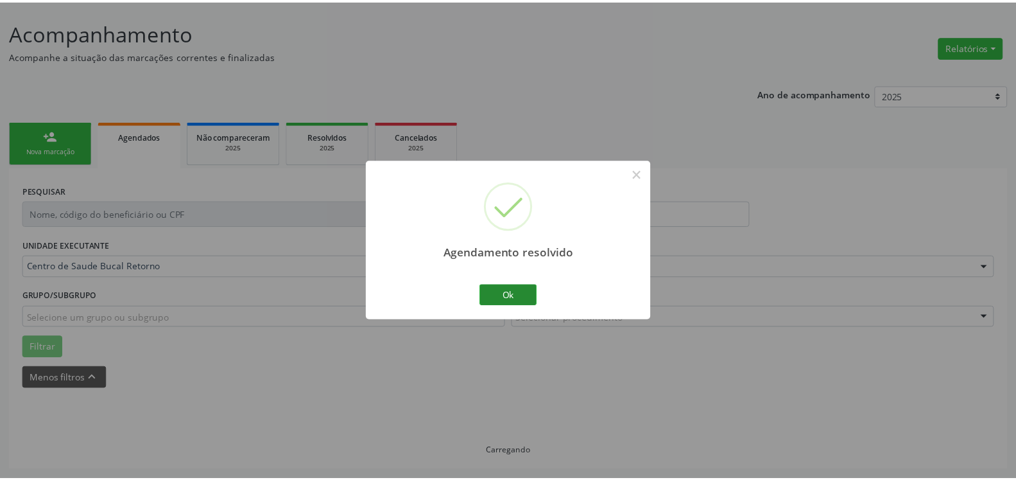
scroll to position [71, 0]
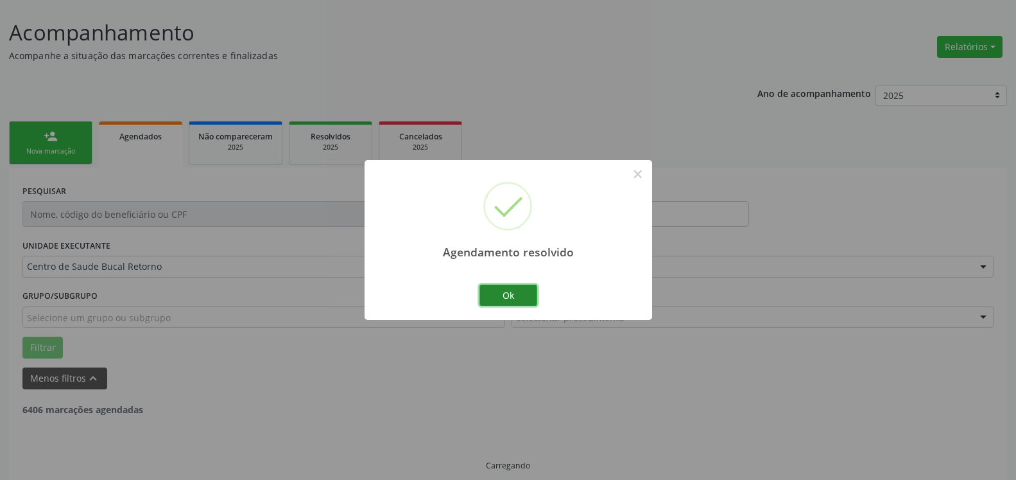
click at [512, 293] on button "Ok" at bounding box center [509, 295] width 58 height 22
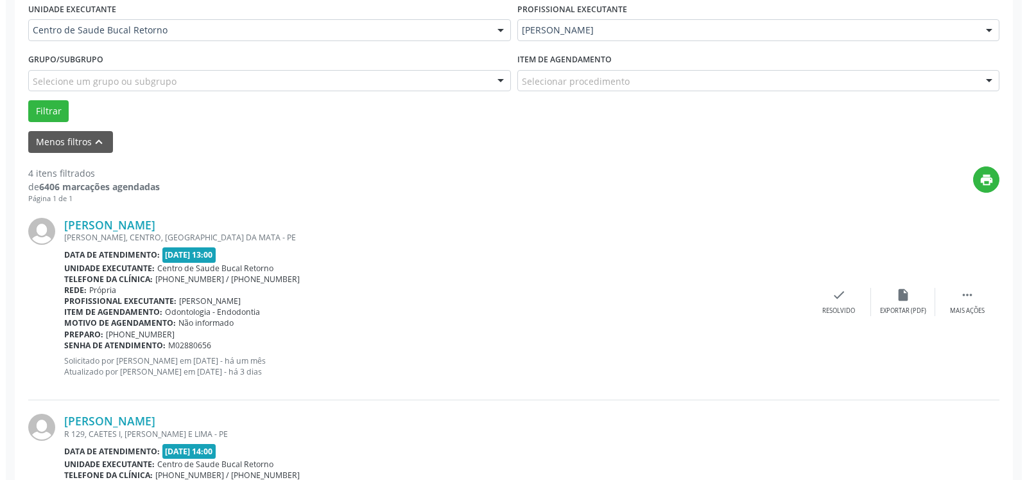
scroll to position [398, 0]
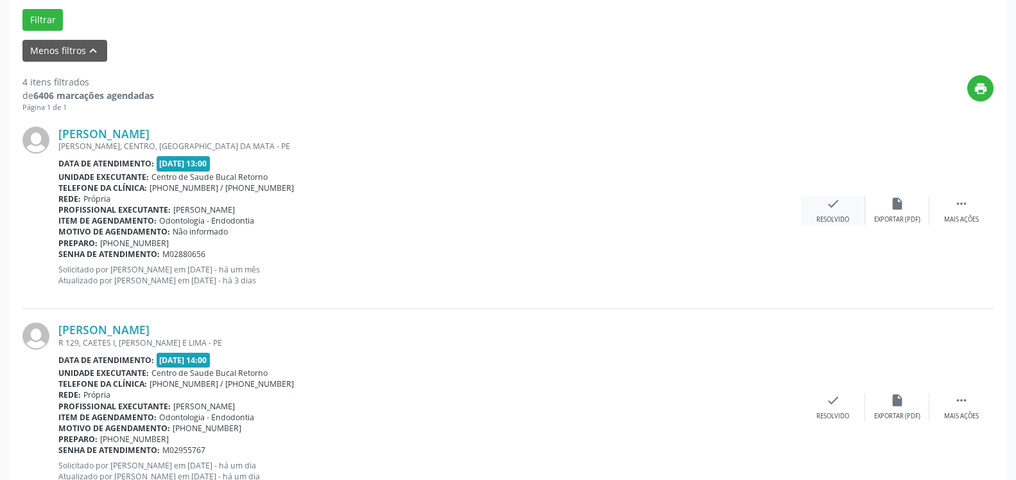
click at [829, 211] on icon "check" at bounding box center [833, 203] width 14 height 14
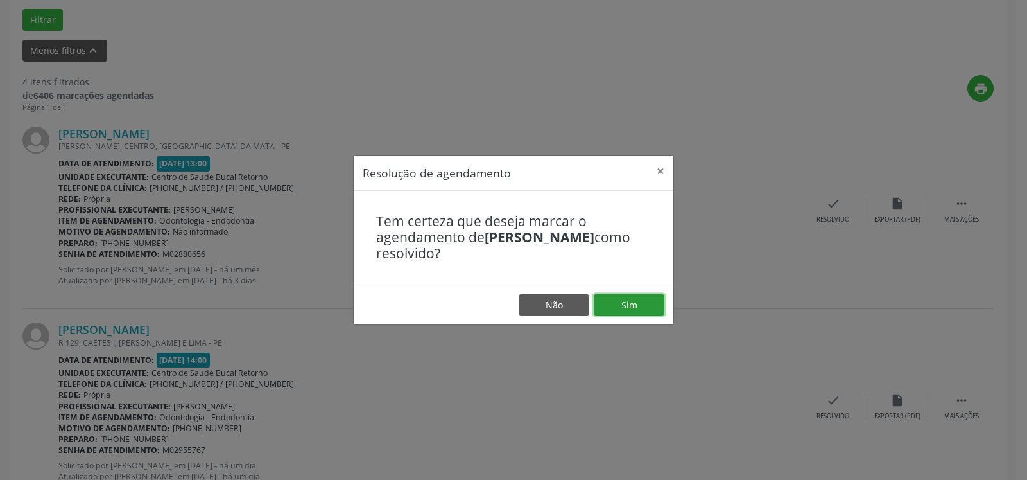
click at [648, 299] on button "Sim" at bounding box center [629, 305] width 71 height 22
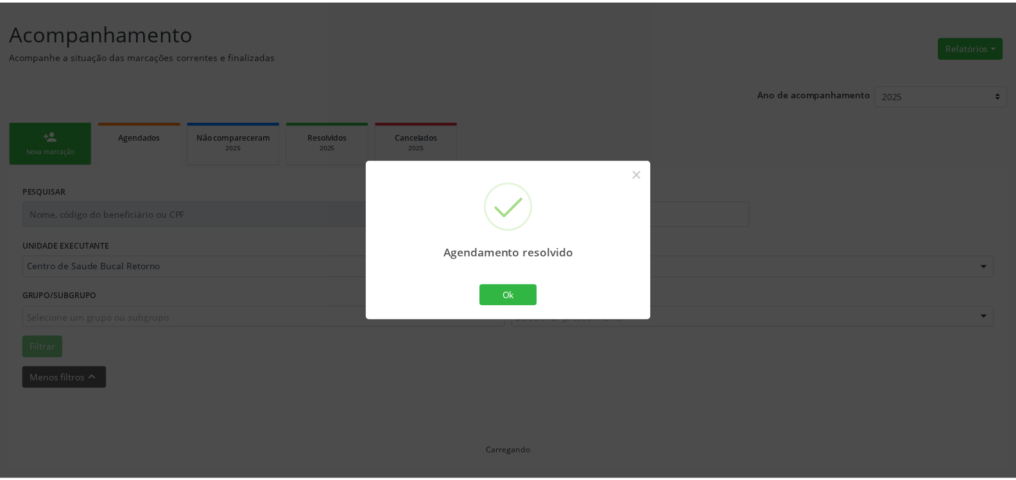
scroll to position [71, 0]
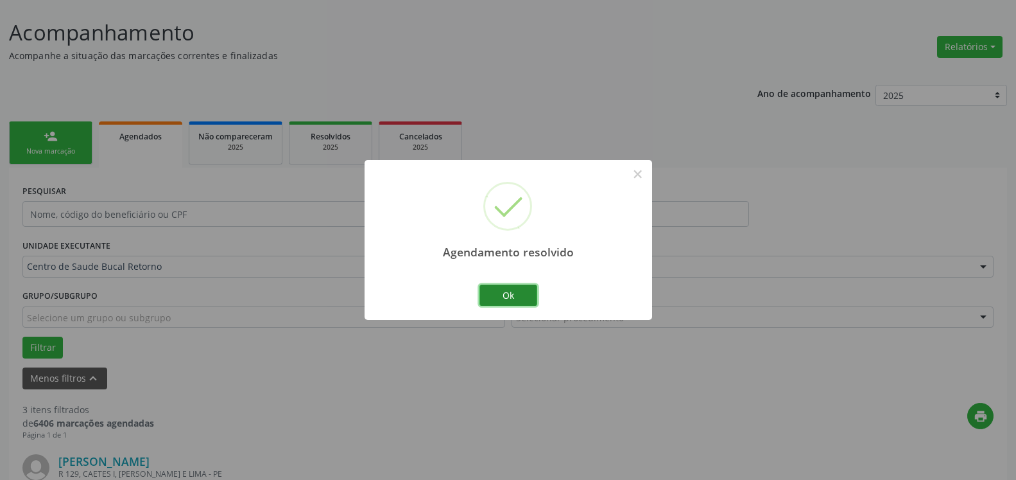
click at [516, 300] on button "Ok" at bounding box center [509, 295] width 58 height 22
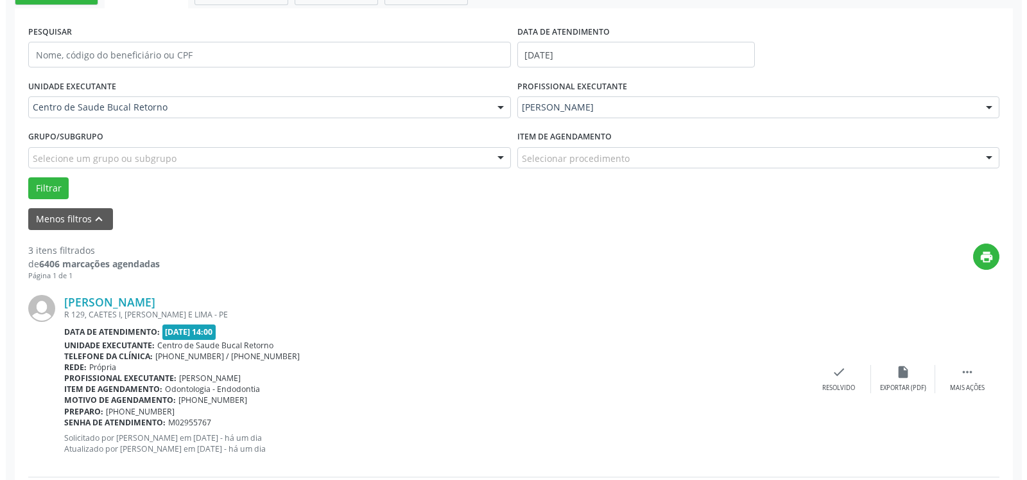
scroll to position [333, 0]
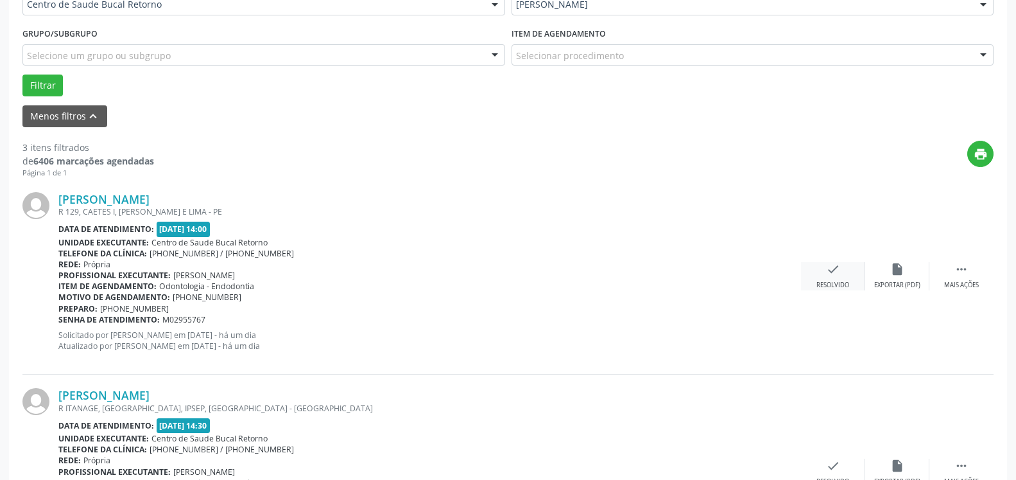
click at [829, 276] on icon "check" at bounding box center [833, 269] width 14 height 14
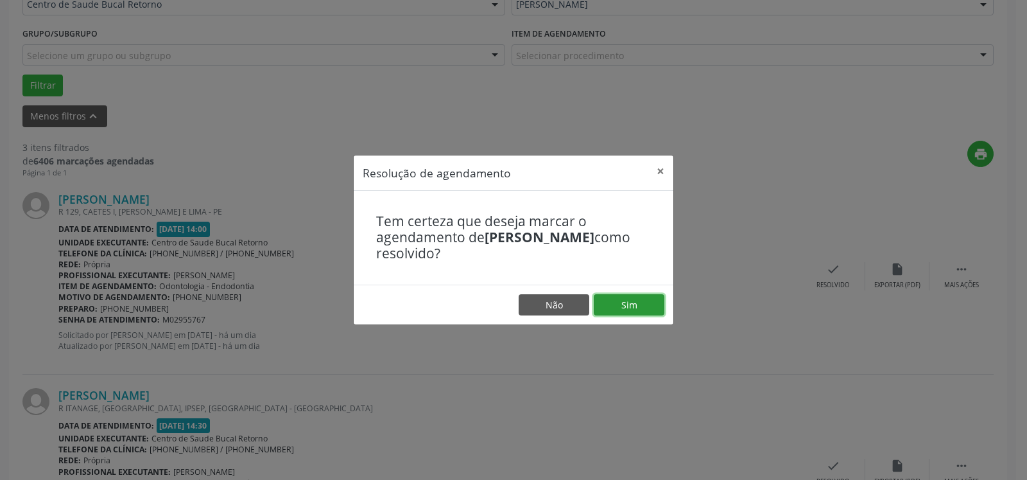
click at [639, 310] on button "Sim" at bounding box center [629, 305] width 71 height 22
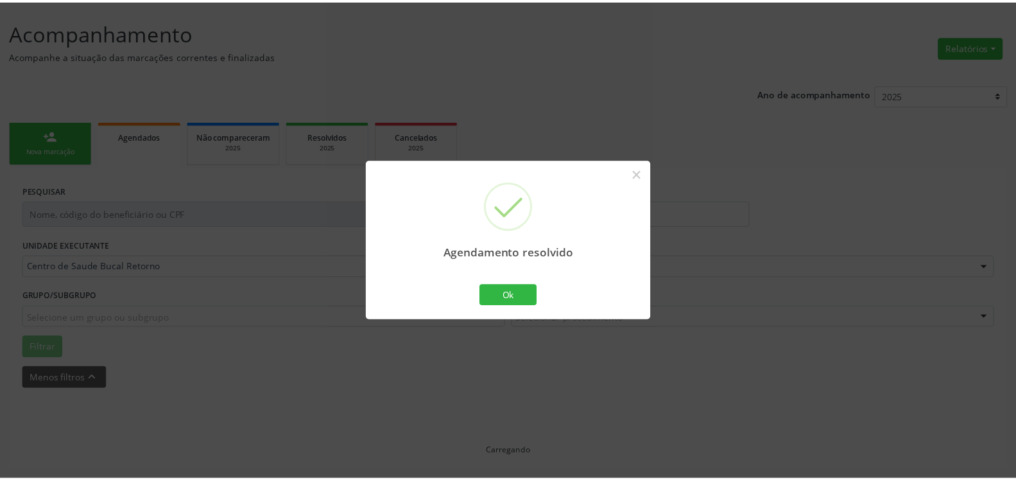
scroll to position [71, 0]
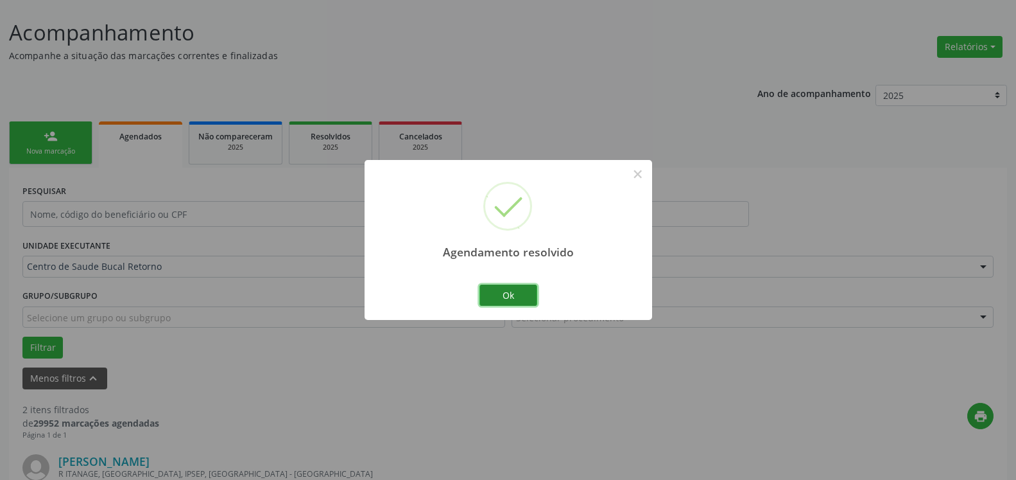
click at [500, 291] on button "Ok" at bounding box center [509, 295] width 58 height 22
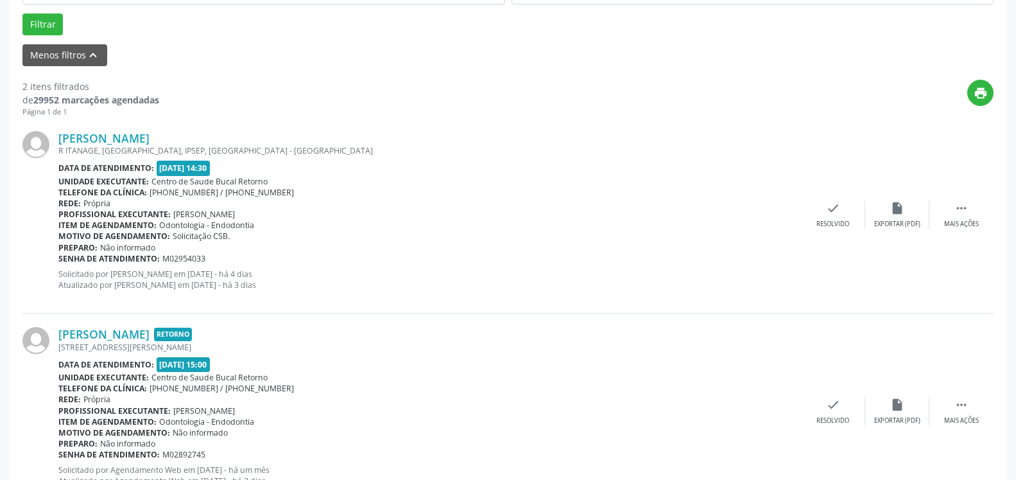
scroll to position [445, 0]
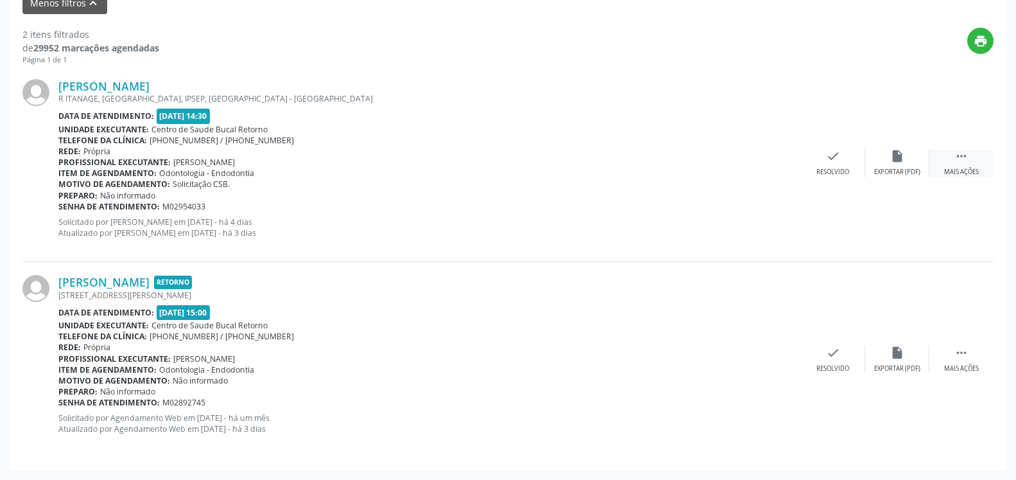
click at [957, 154] on icon "" at bounding box center [962, 156] width 14 height 14
click at [886, 166] on div "alarm_off Não compareceu" at bounding box center [897, 163] width 64 height 28
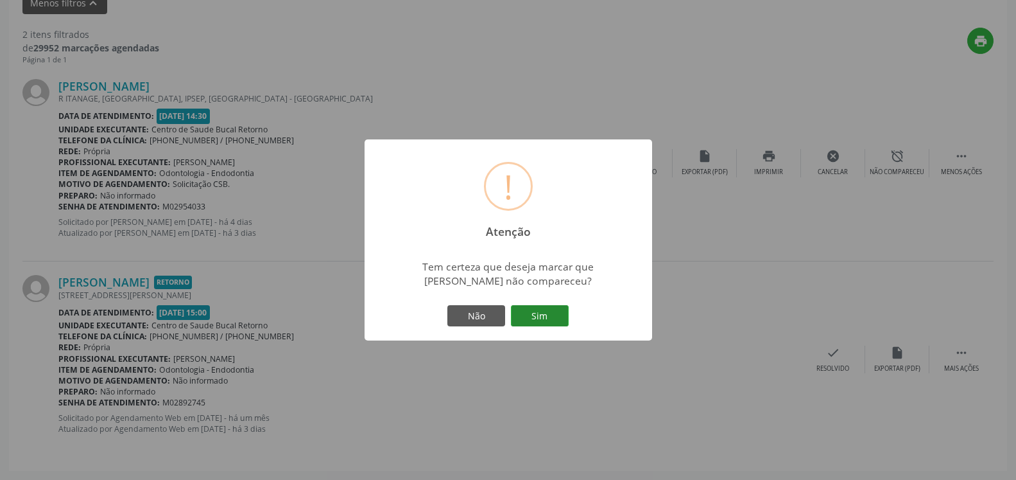
click at [526, 312] on button "Sim" at bounding box center [540, 316] width 58 height 22
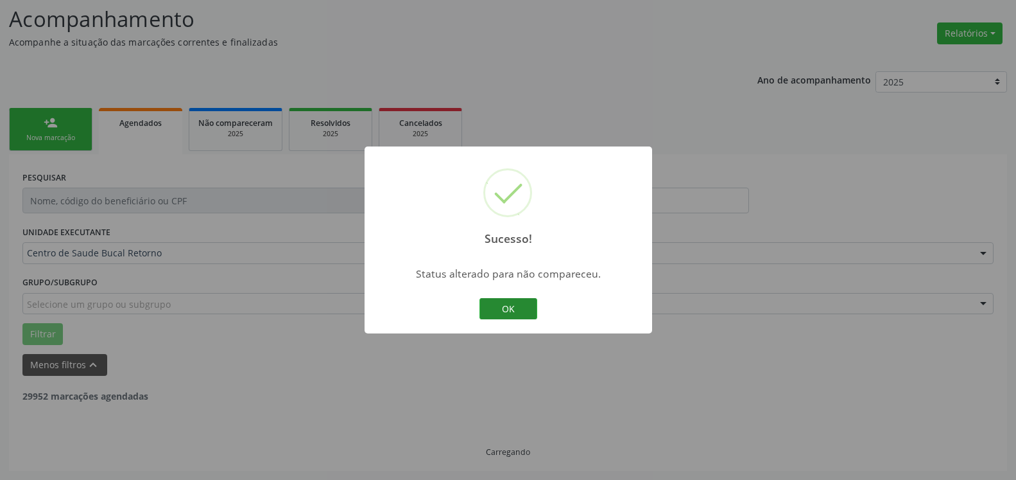
scroll to position [84, 0]
click at [505, 306] on button "OK" at bounding box center [509, 309] width 58 height 22
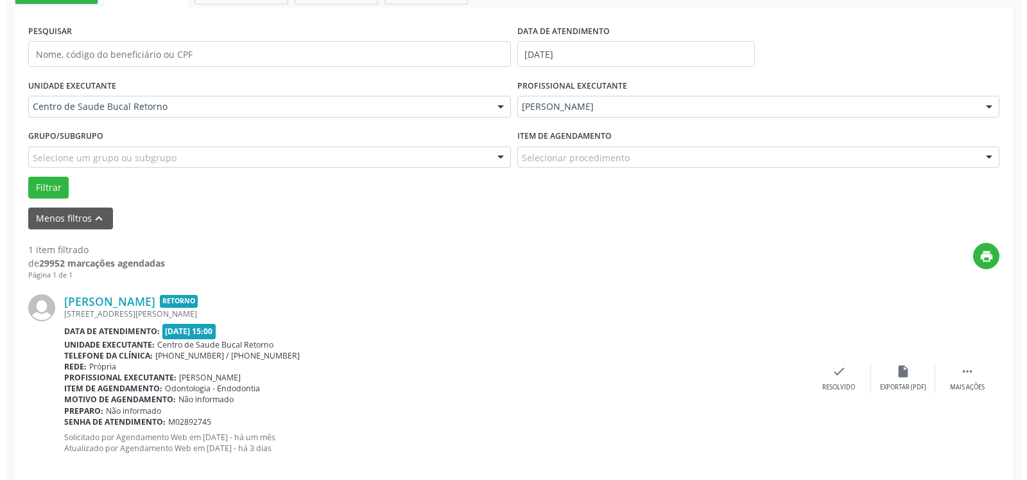
scroll to position [249, 0]
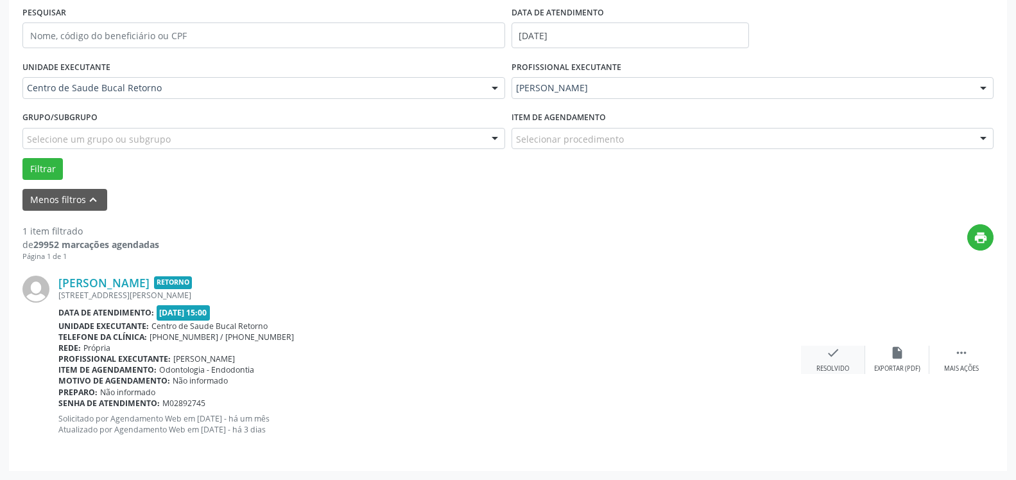
click at [827, 349] on icon "check" at bounding box center [833, 352] width 14 height 14
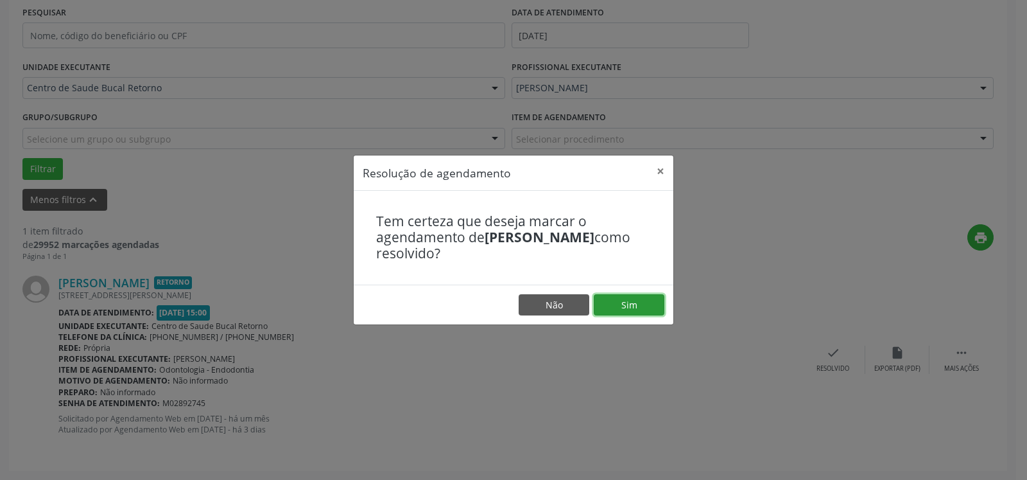
click at [618, 304] on button "Sim" at bounding box center [629, 305] width 71 height 22
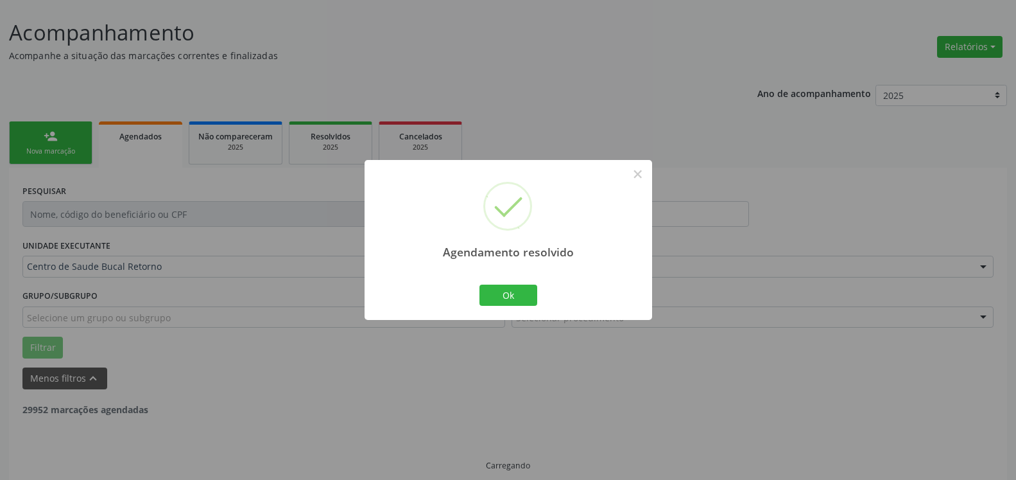
scroll to position [43, 0]
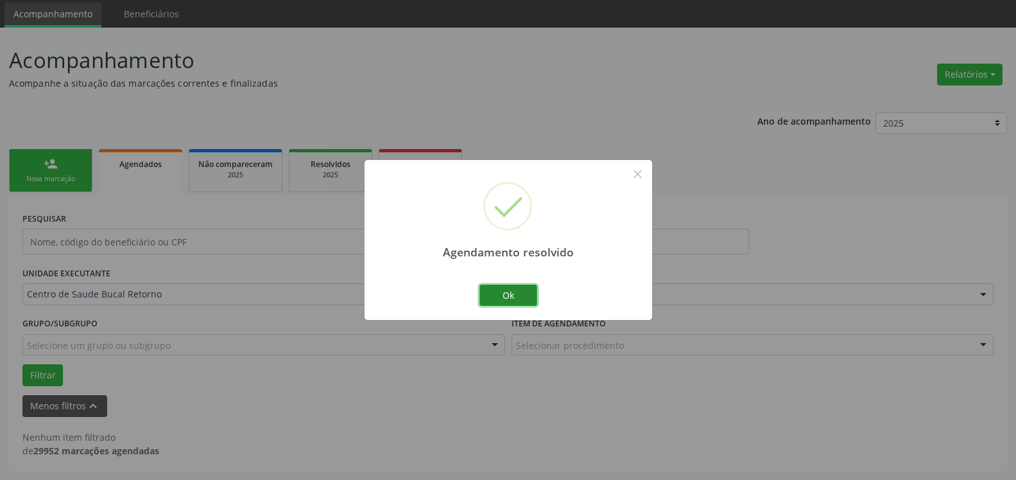
click at [524, 296] on button "Ok" at bounding box center [509, 295] width 58 height 22
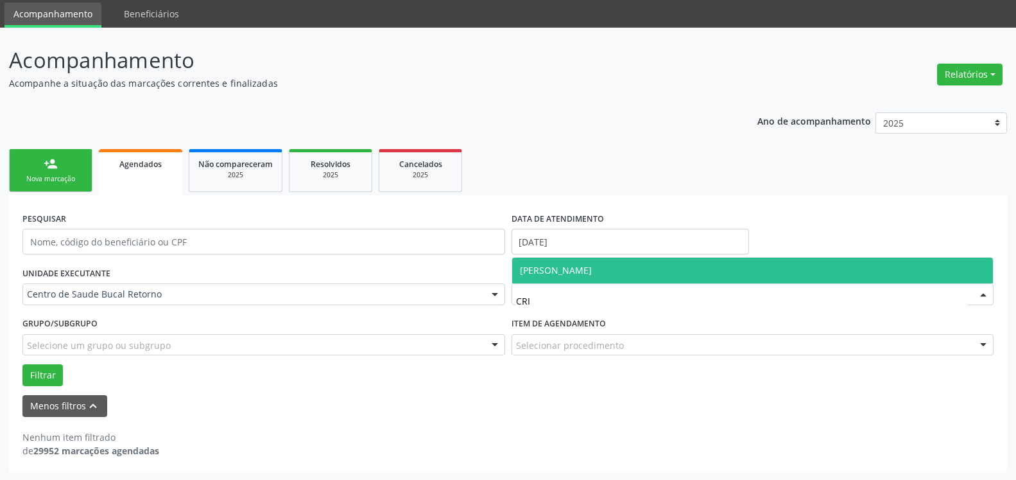
click at [622, 261] on span "[PERSON_NAME]" at bounding box center [752, 270] width 481 height 26
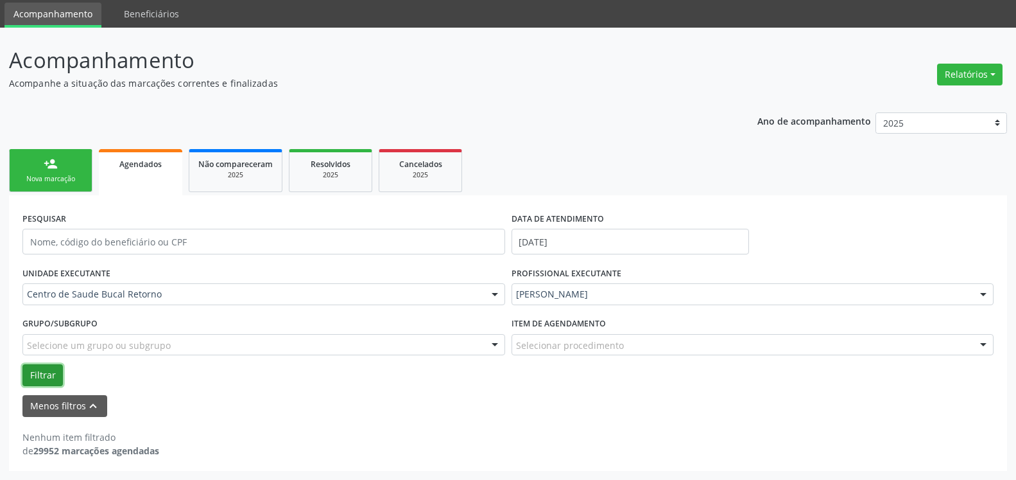
click at [50, 379] on button "Filtrar" at bounding box center [42, 375] width 40 height 22
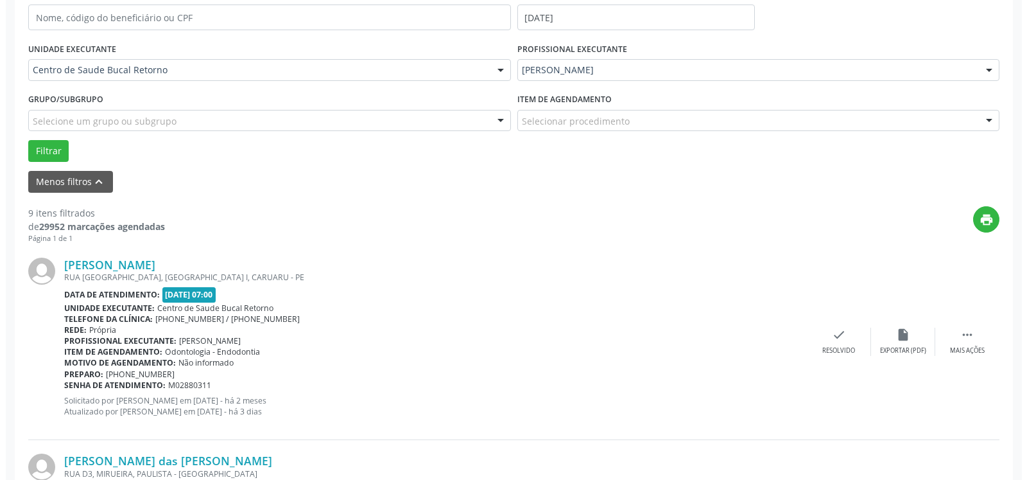
scroll to position [305, 0]
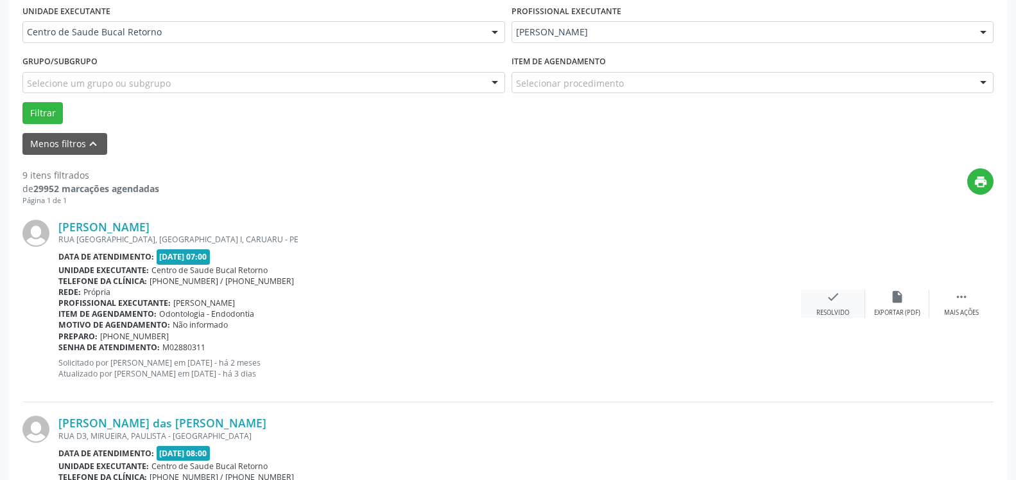
click at [830, 300] on icon "check" at bounding box center [833, 297] width 14 height 14
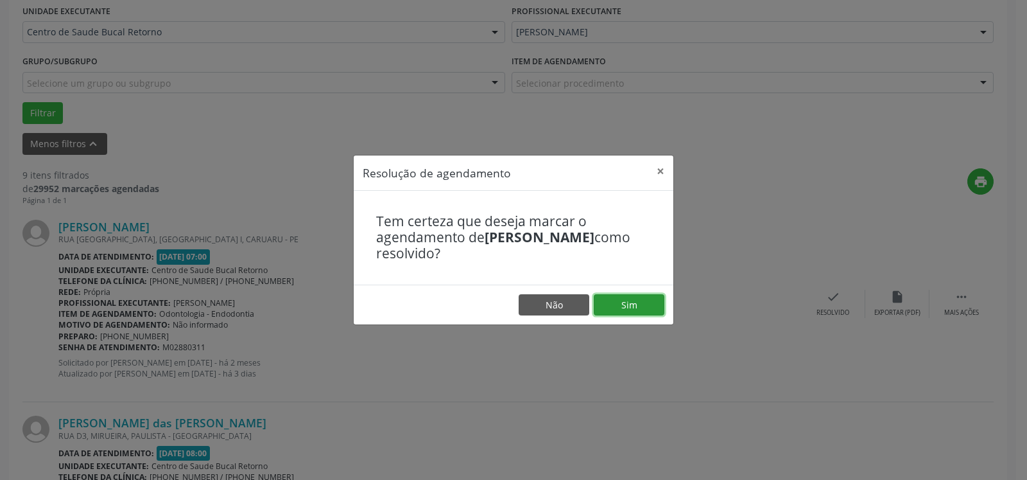
click at [612, 310] on button "Sim" at bounding box center [629, 305] width 71 height 22
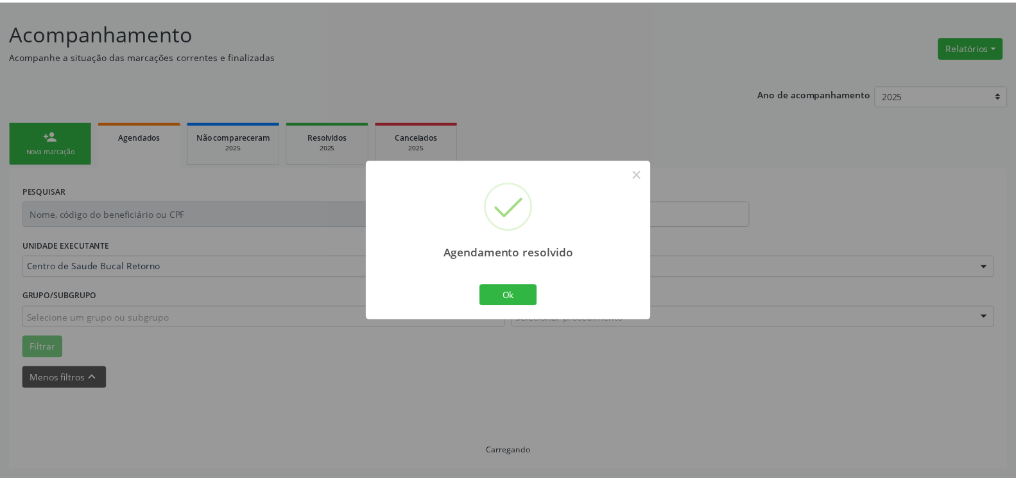
scroll to position [71, 0]
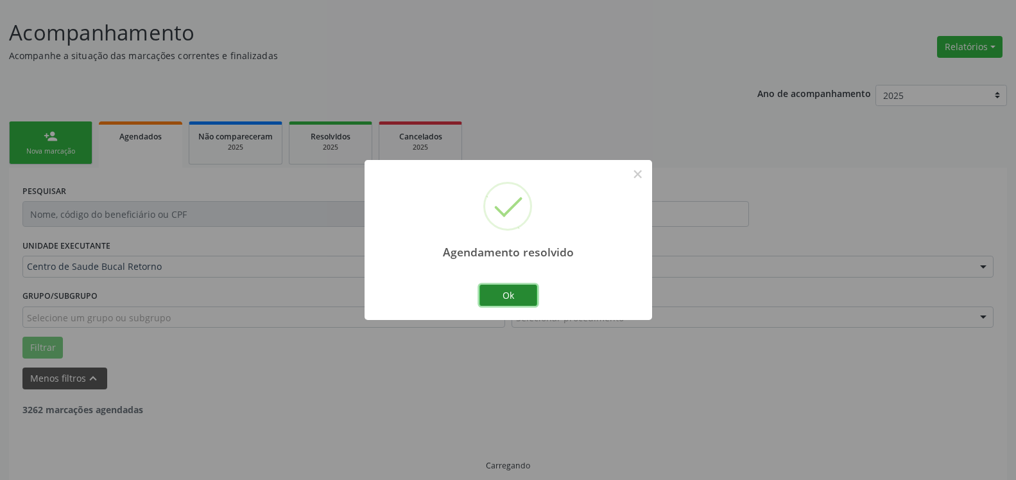
click at [506, 292] on button "Ok" at bounding box center [509, 295] width 58 height 22
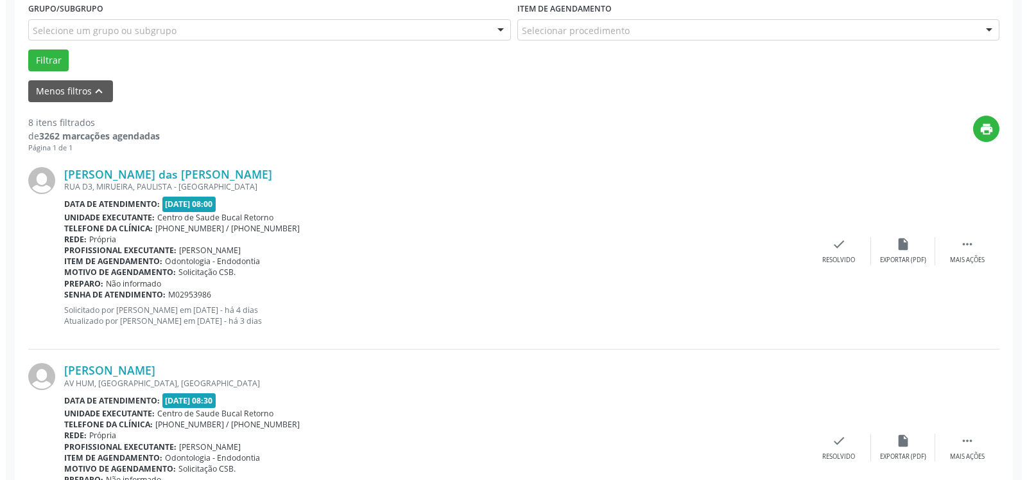
scroll to position [398, 0]
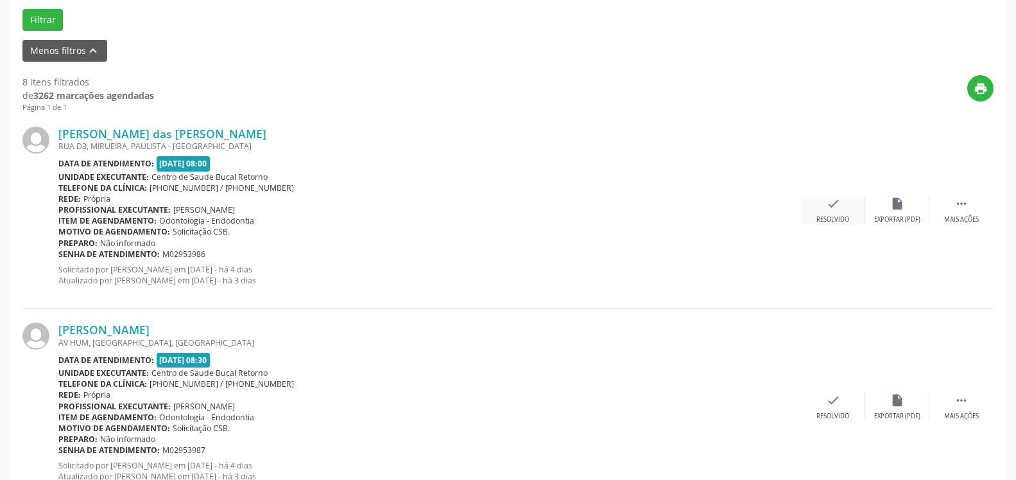
click at [836, 211] on icon "check" at bounding box center [833, 203] width 14 height 14
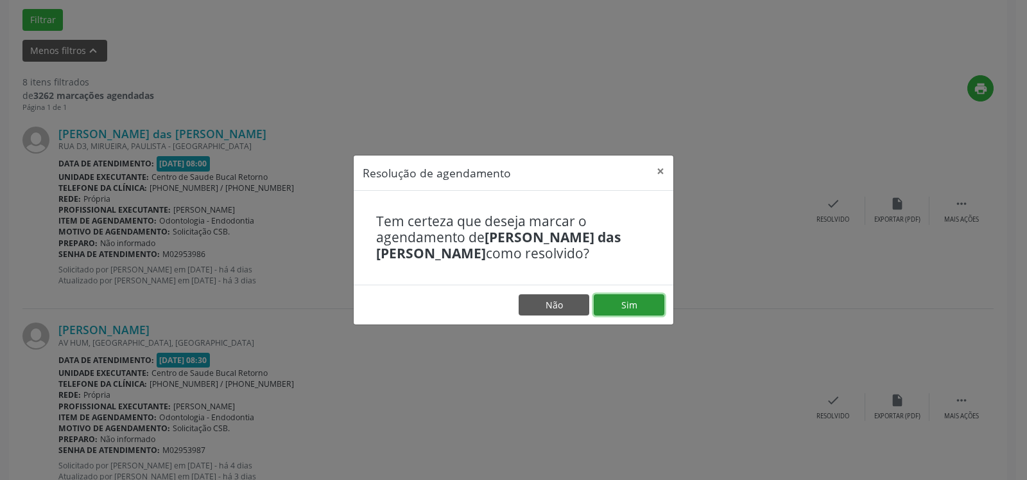
click at [637, 302] on button "Sim" at bounding box center [629, 305] width 71 height 22
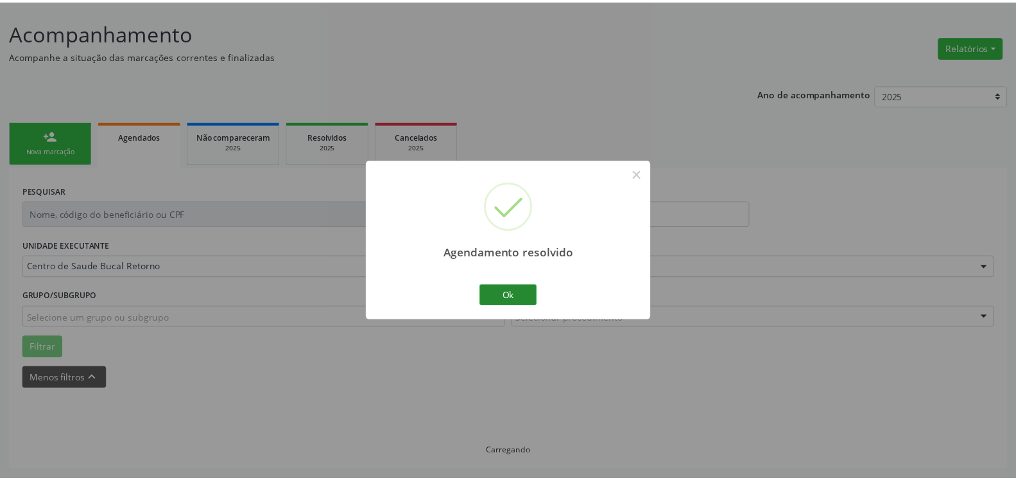
scroll to position [71, 0]
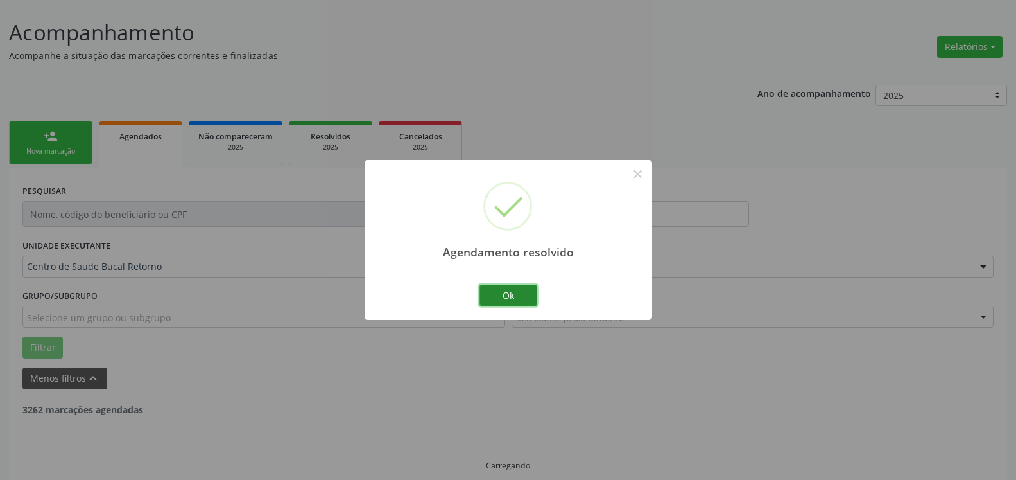
click at [504, 295] on button "Ok" at bounding box center [509, 295] width 58 height 22
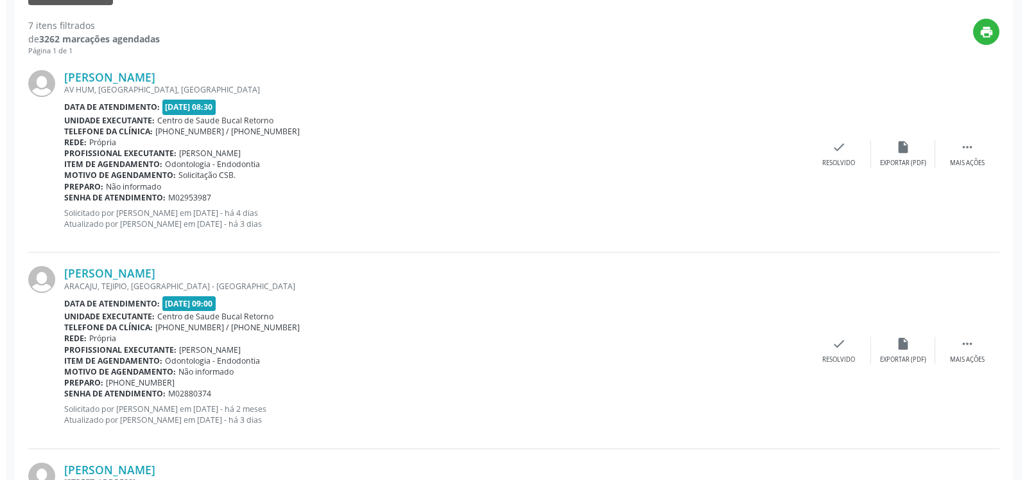
scroll to position [463, 0]
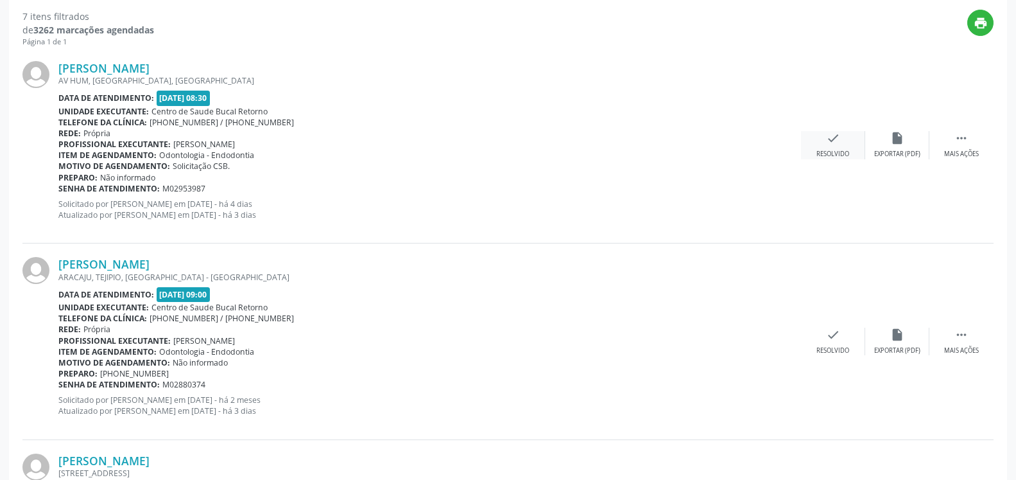
click at [839, 140] on icon "check" at bounding box center [833, 138] width 14 height 14
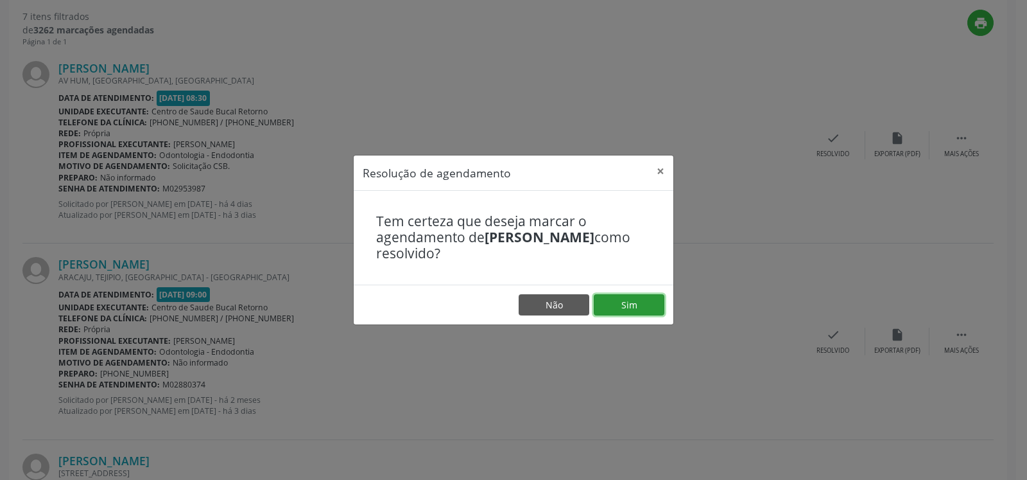
click at [626, 304] on button "Sim" at bounding box center [629, 305] width 71 height 22
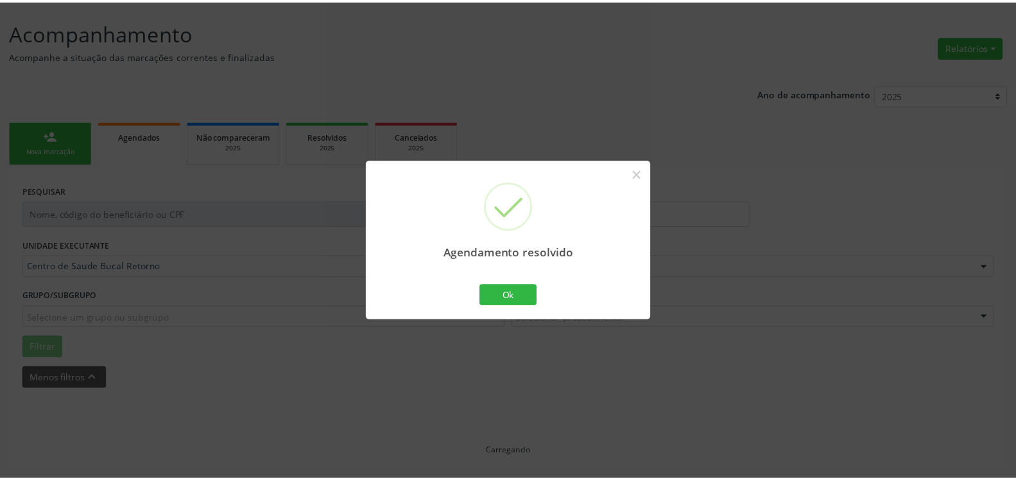
scroll to position [71, 0]
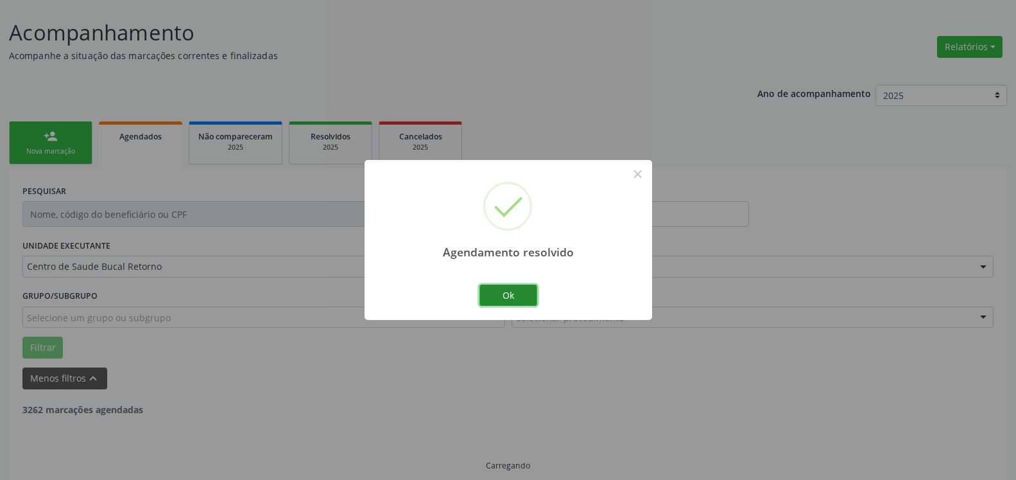
click at [528, 303] on button "Ok" at bounding box center [509, 295] width 58 height 22
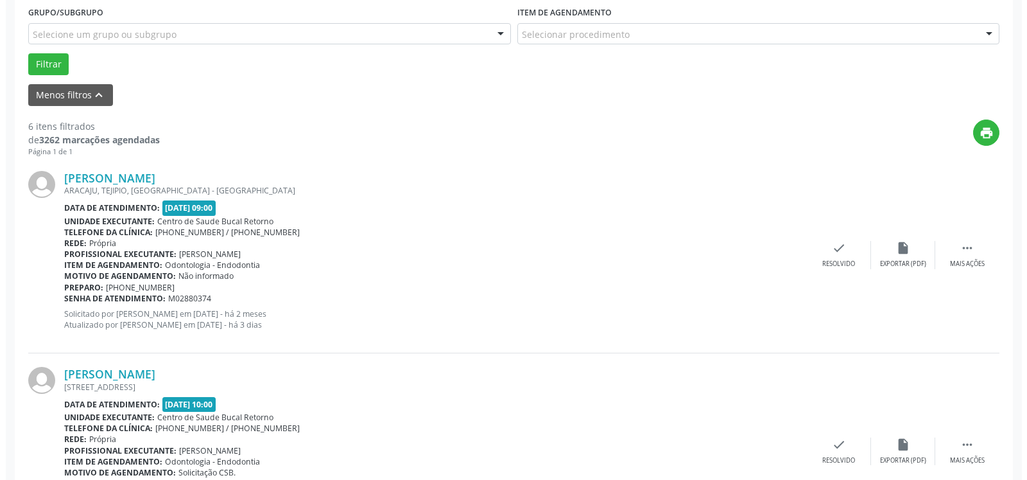
scroll to position [398, 0]
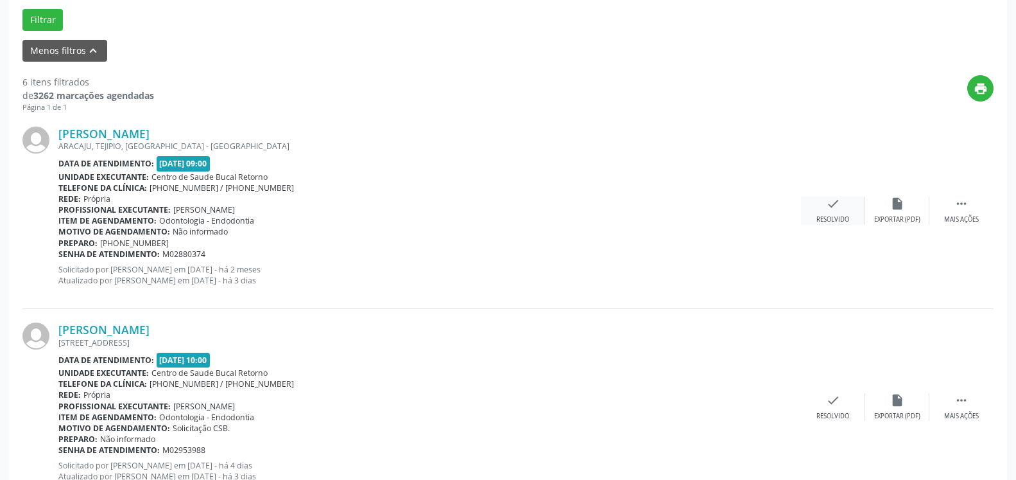
click at [825, 207] on div "check Resolvido" at bounding box center [833, 210] width 64 height 28
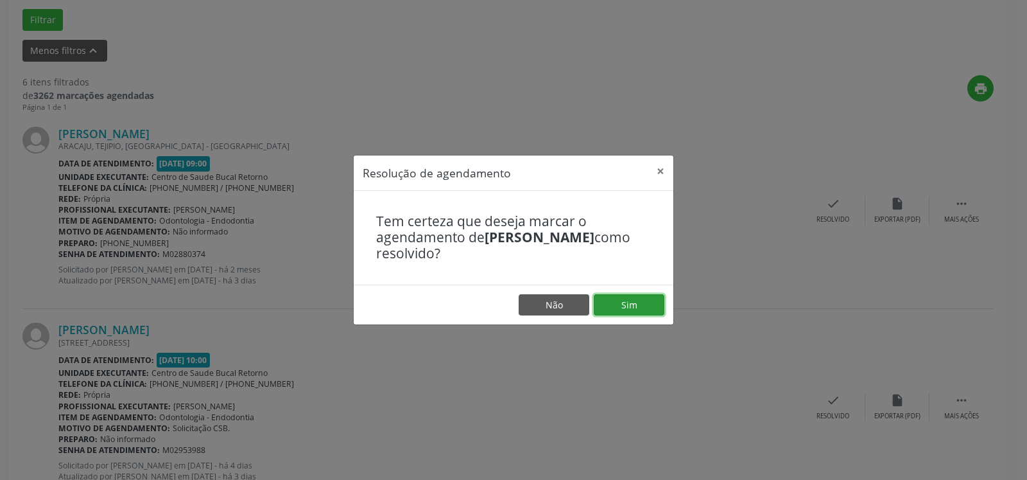
click at [640, 303] on button "Sim" at bounding box center [629, 305] width 71 height 22
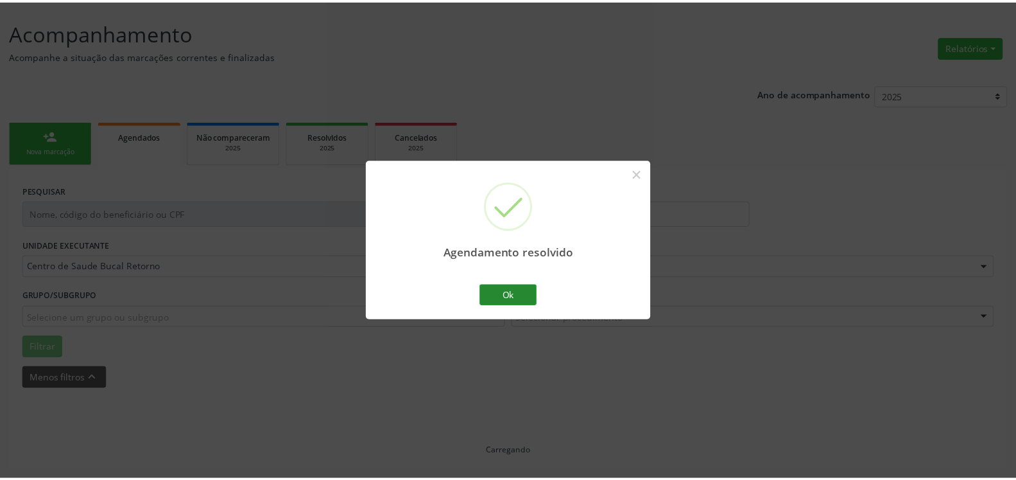
scroll to position [71, 0]
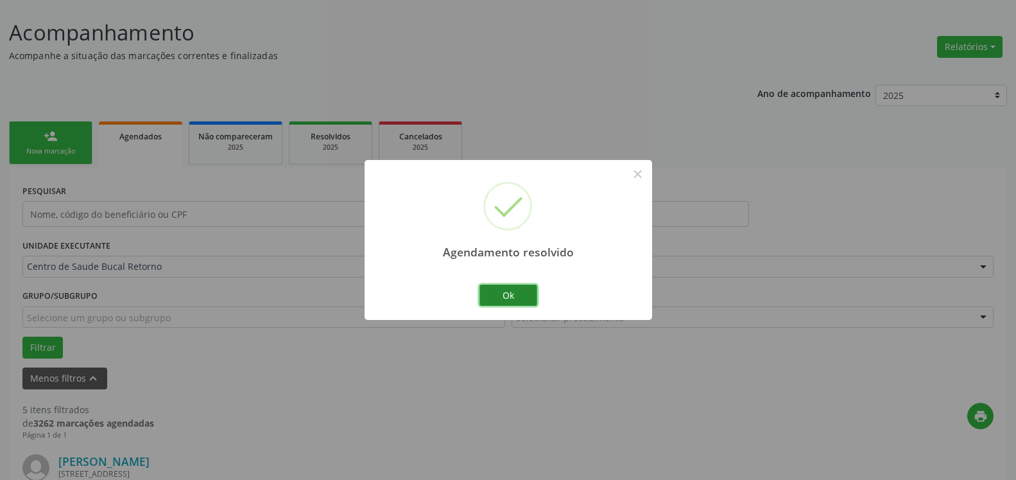
click at [508, 302] on button "Ok" at bounding box center [509, 295] width 58 height 22
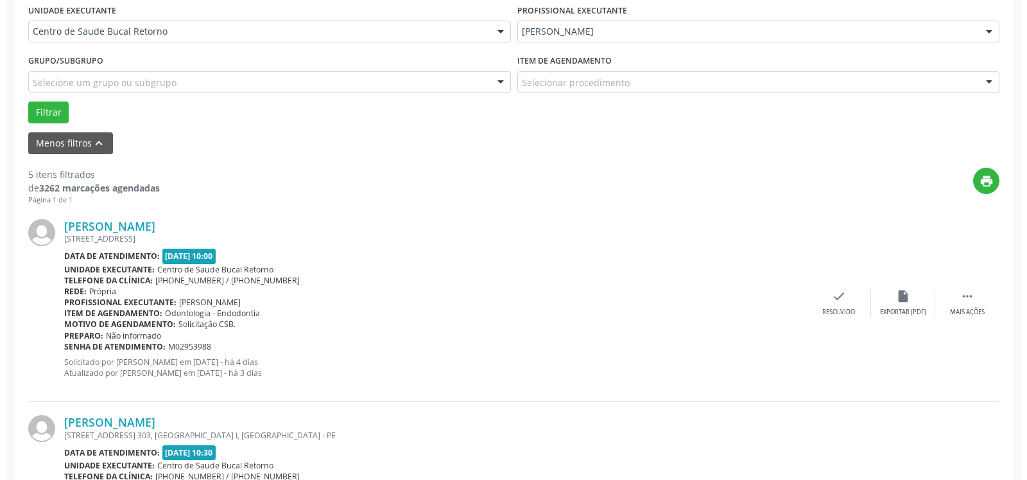
scroll to position [398, 0]
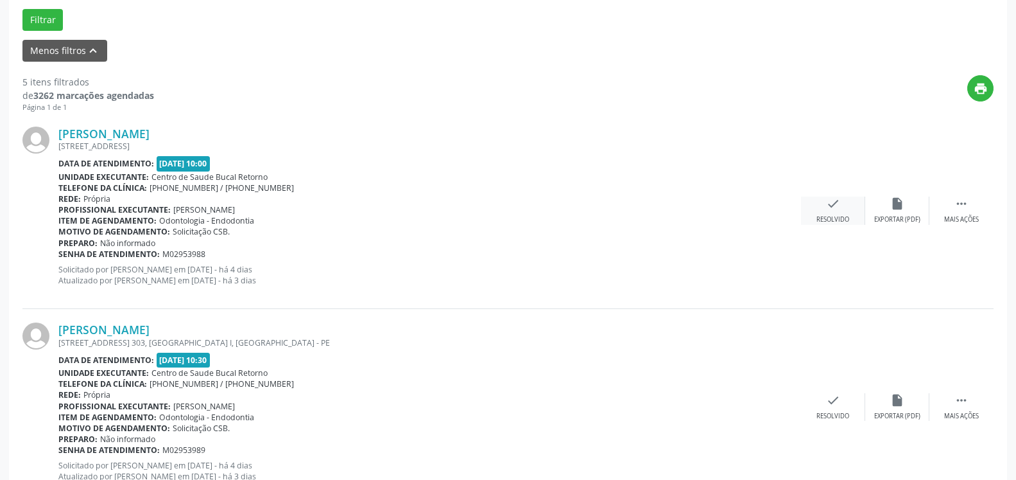
click at [842, 209] on div "check Resolvido" at bounding box center [833, 210] width 64 height 28
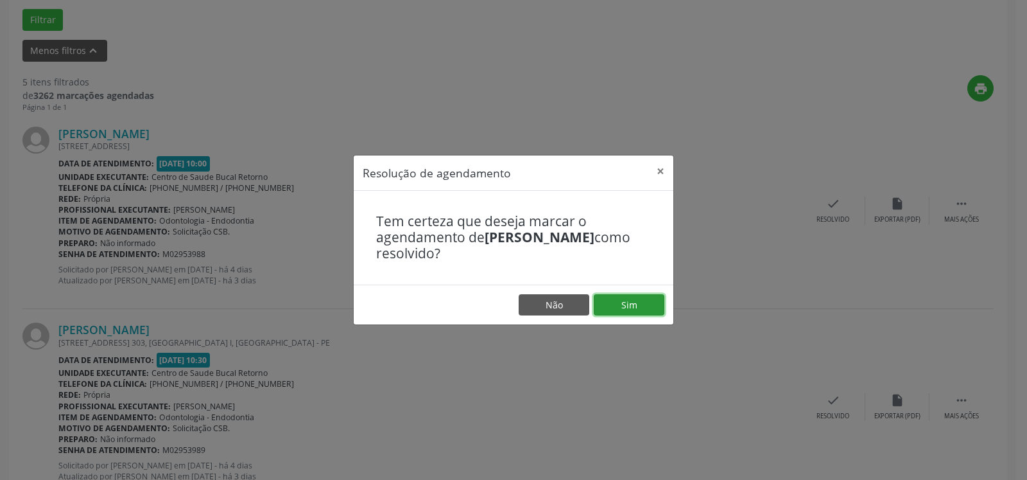
click at [650, 300] on button "Sim" at bounding box center [629, 305] width 71 height 22
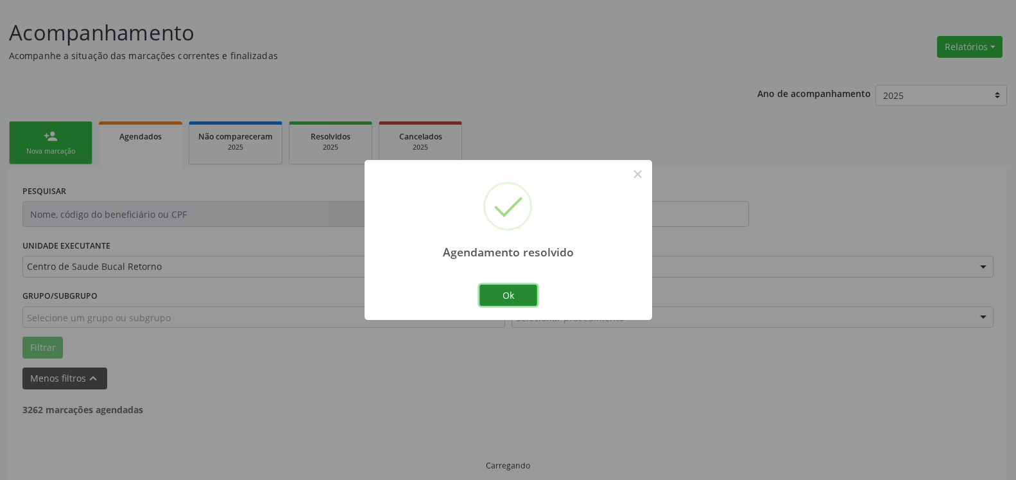
click at [507, 295] on button "Ok" at bounding box center [509, 295] width 58 height 22
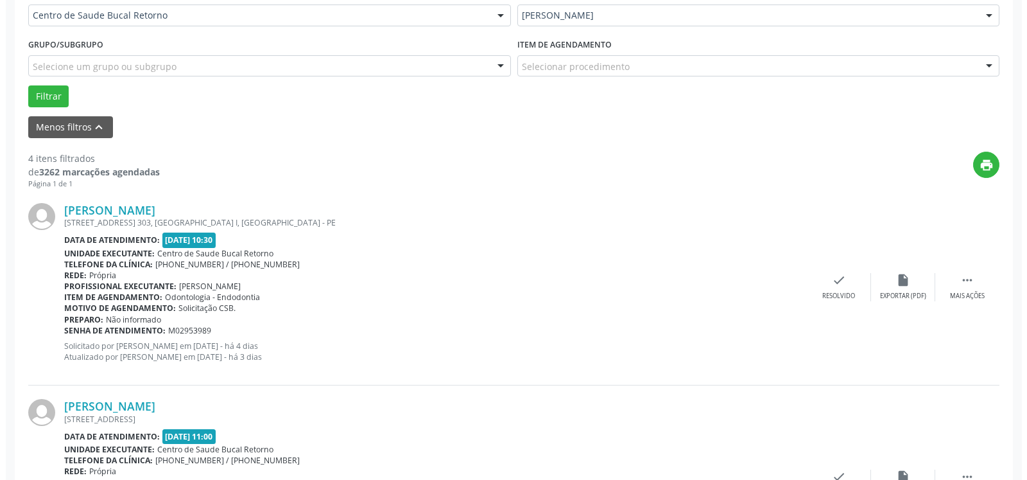
scroll to position [463, 0]
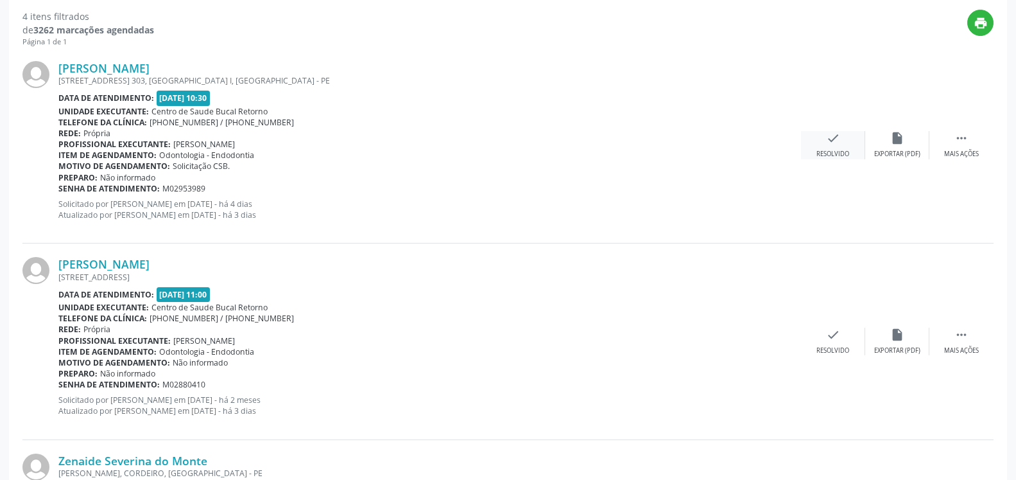
click at [836, 144] on icon "check" at bounding box center [833, 138] width 14 height 14
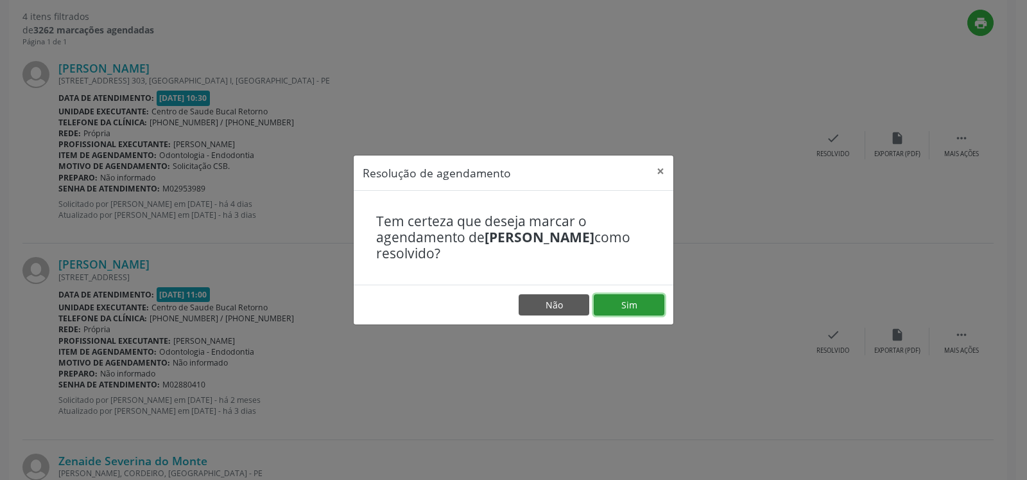
click at [648, 307] on button "Sim" at bounding box center [629, 305] width 71 height 22
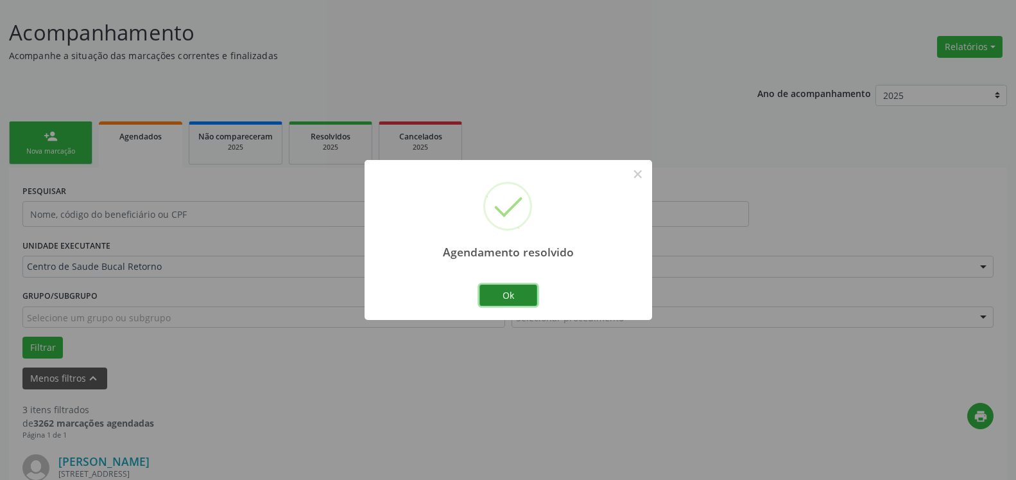
click at [522, 295] on button "Ok" at bounding box center [509, 295] width 58 height 22
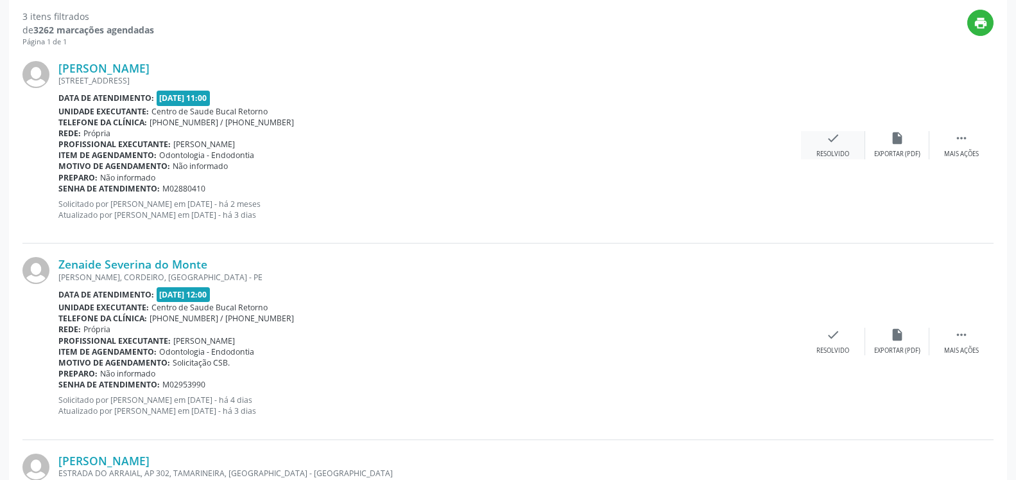
click at [847, 146] on div "check Resolvido" at bounding box center [833, 145] width 64 height 28
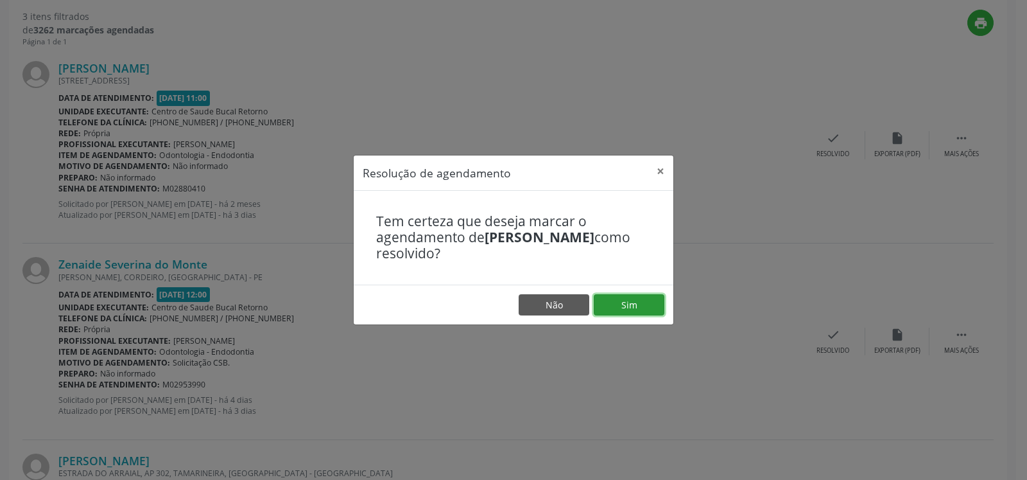
click at [630, 305] on button "Sim" at bounding box center [629, 305] width 71 height 22
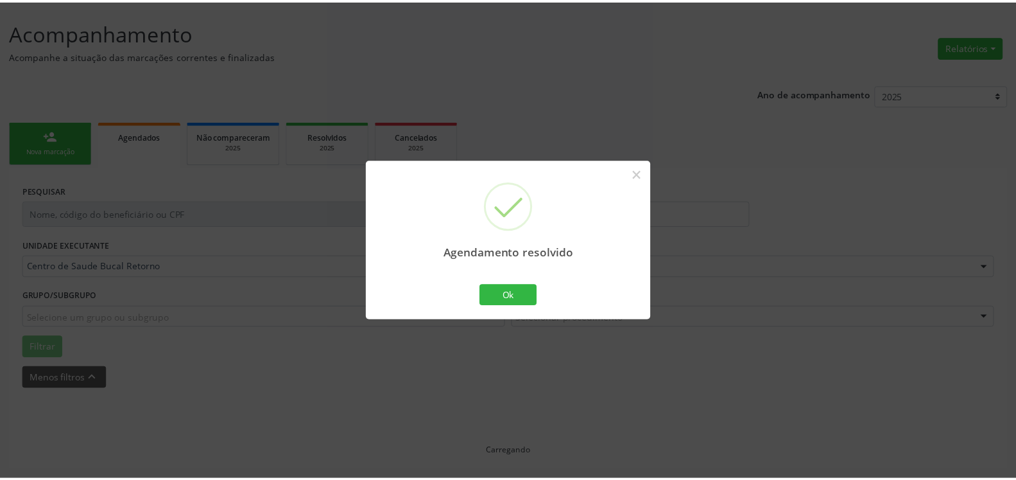
scroll to position [71, 0]
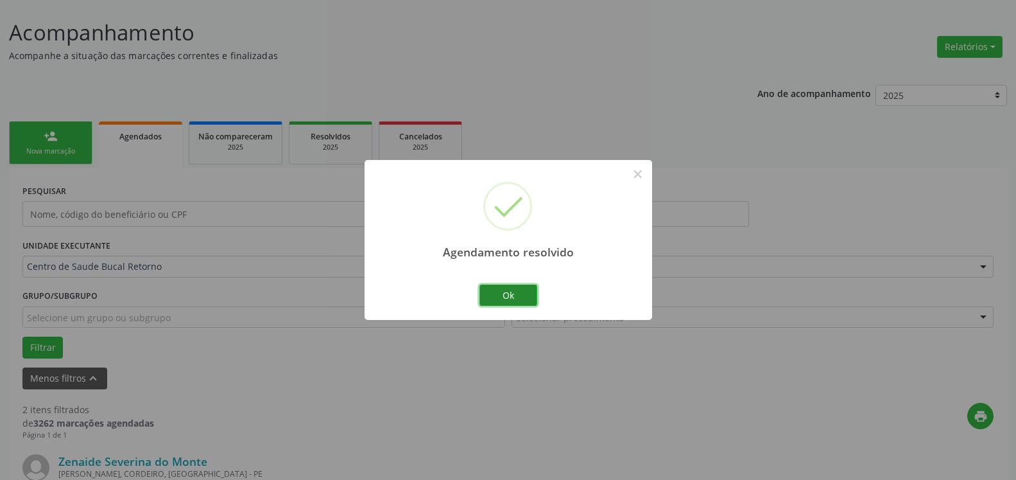
click at [514, 290] on button "Ok" at bounding box center [509, 295] width 58 height 22
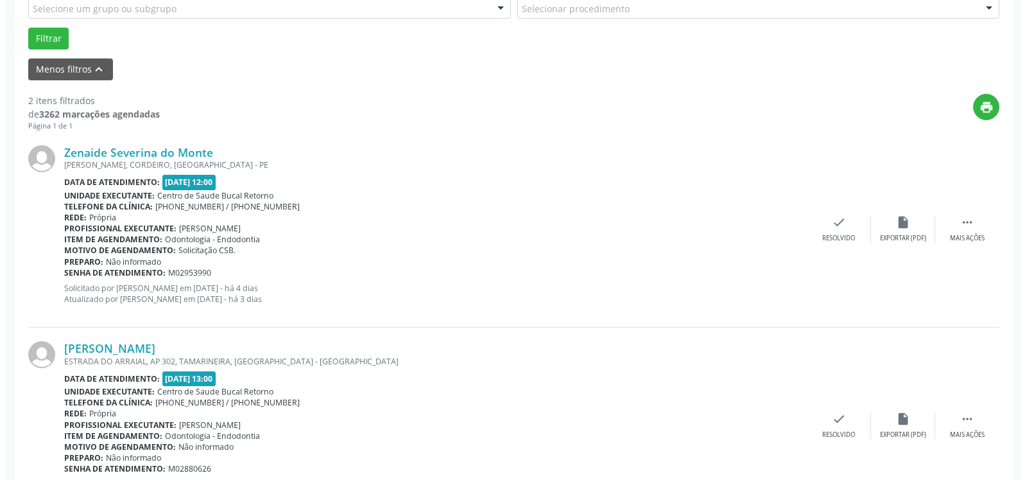
scroll to position [445, 0]
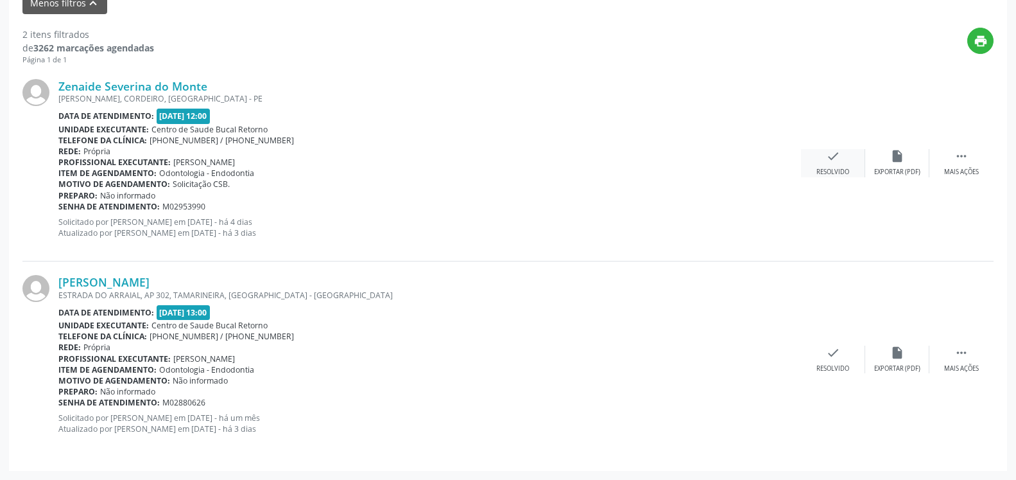
click at [820, 164] on div "check Resolvido" at bounding box center [833, 163] width 64 height 28
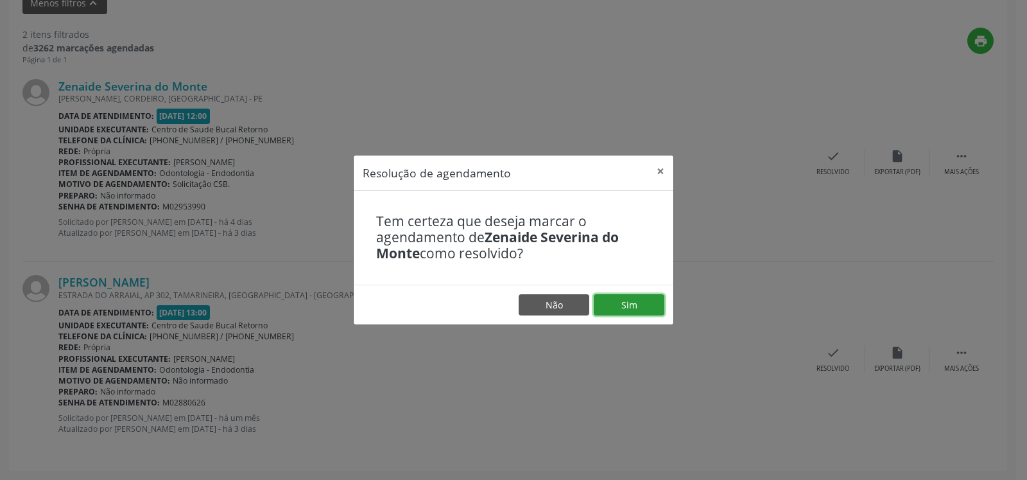
click at [639, 309] on button "Sim" at bounding box center [629, 305] width 71 height 22
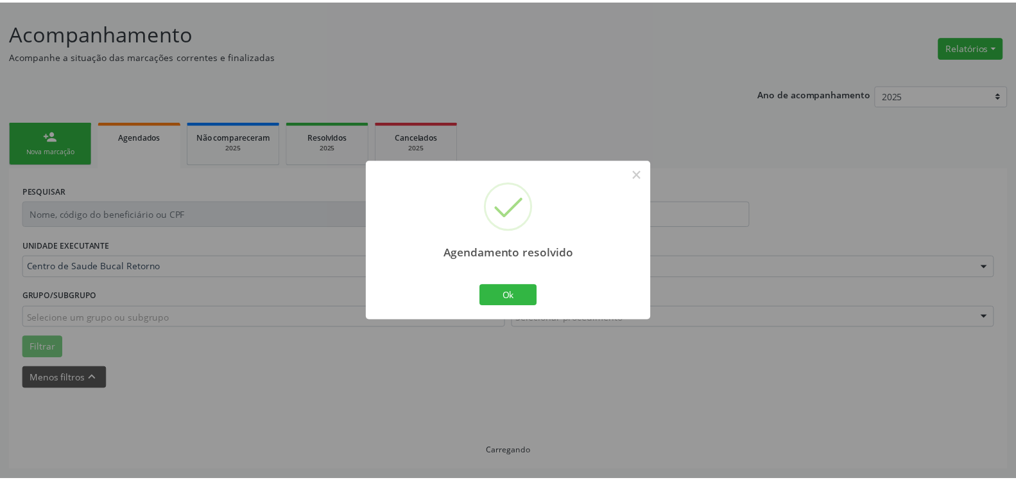
scroll to position [71, 0]
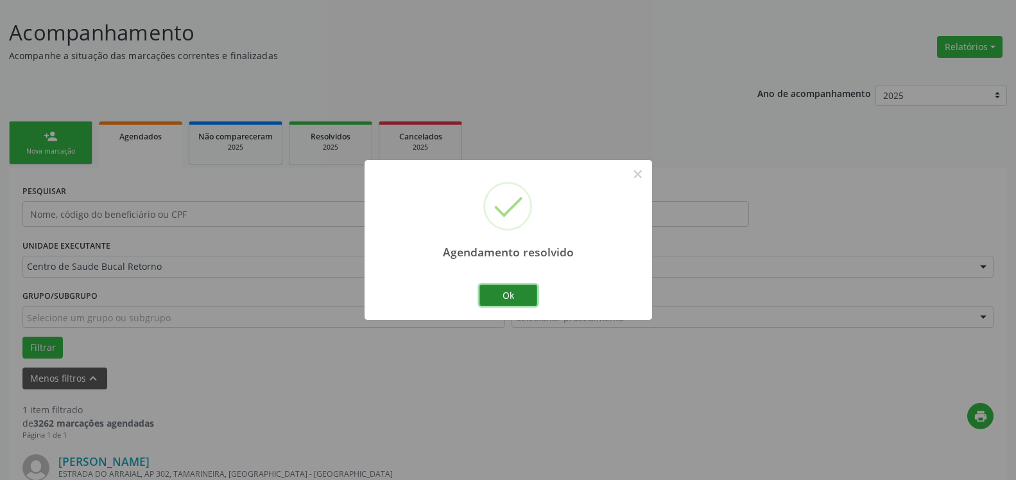
click at [510, 288] on button "Ok" at bounding box center [509, 295] width 58 height 22
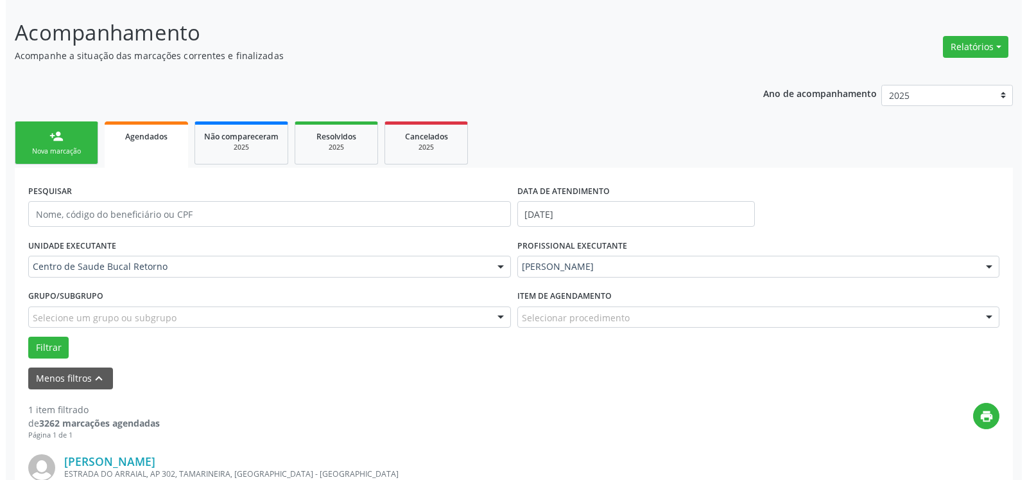
scroll to position [249, 0]
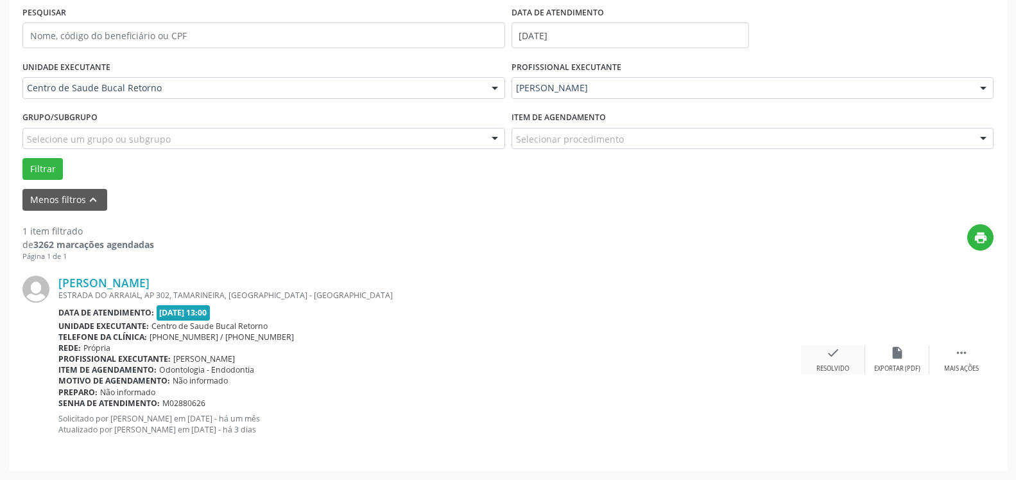
click at [833, 355] on icon "check" at bounding box center [833, 352] width 14 height 14
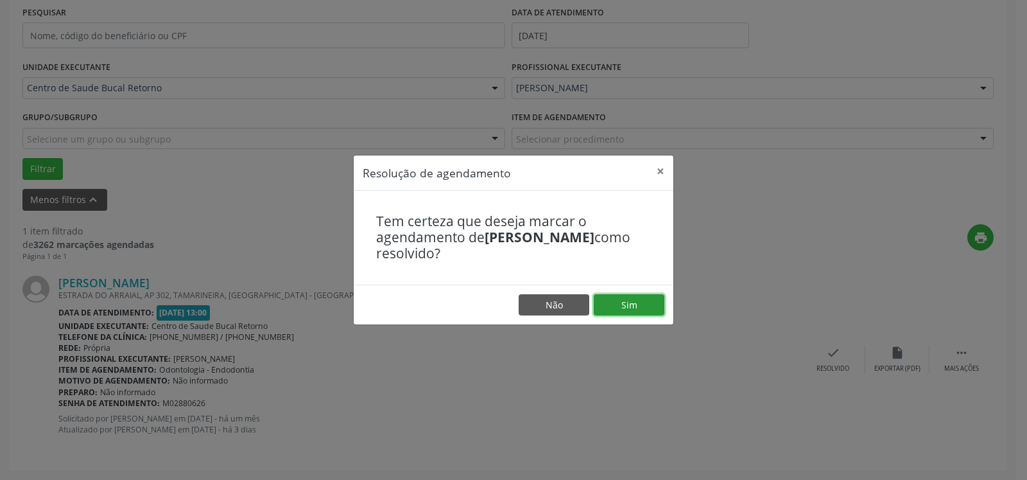
click at [619, 304] on button "Sim" at bounding box center [629, 305] width 71 height 22
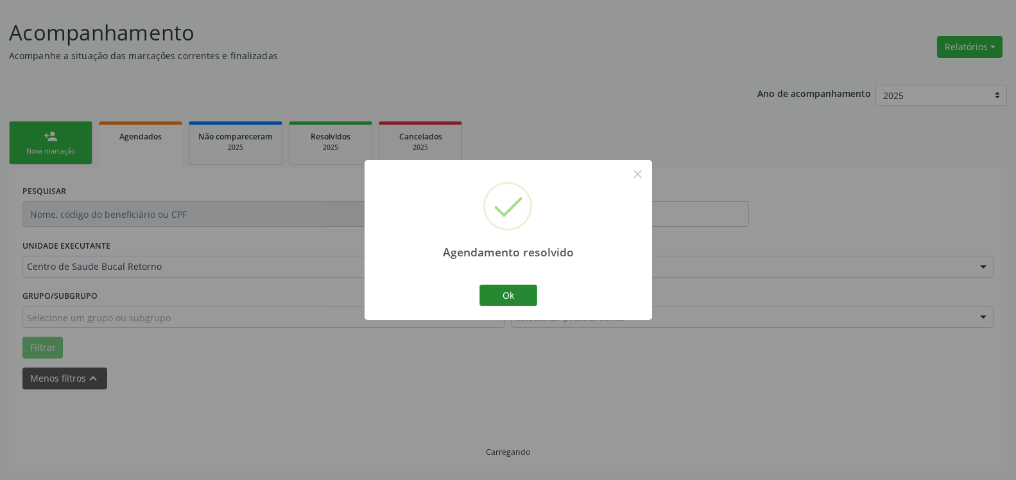
scroll to position [43, 0]
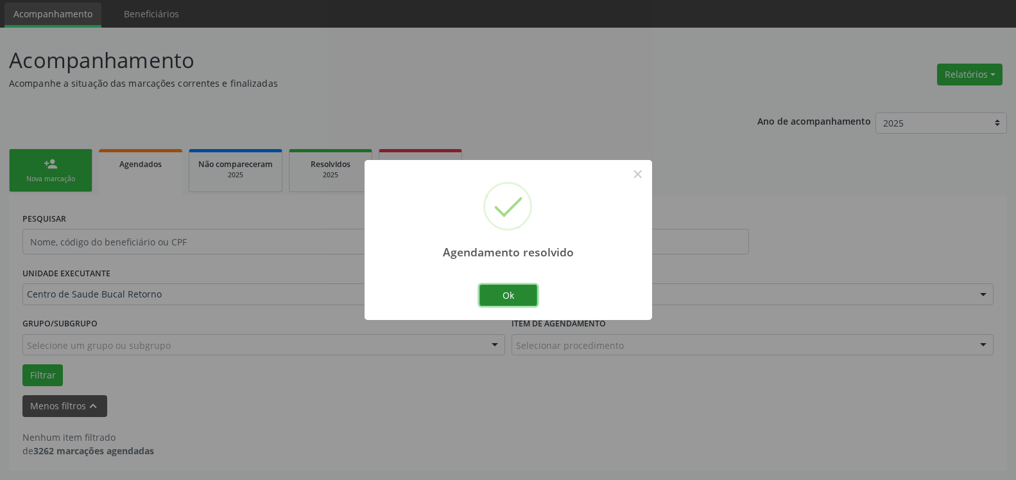
click at [488, 299] on button "Ok" at bounding box center [509, 295] width 58 height 22
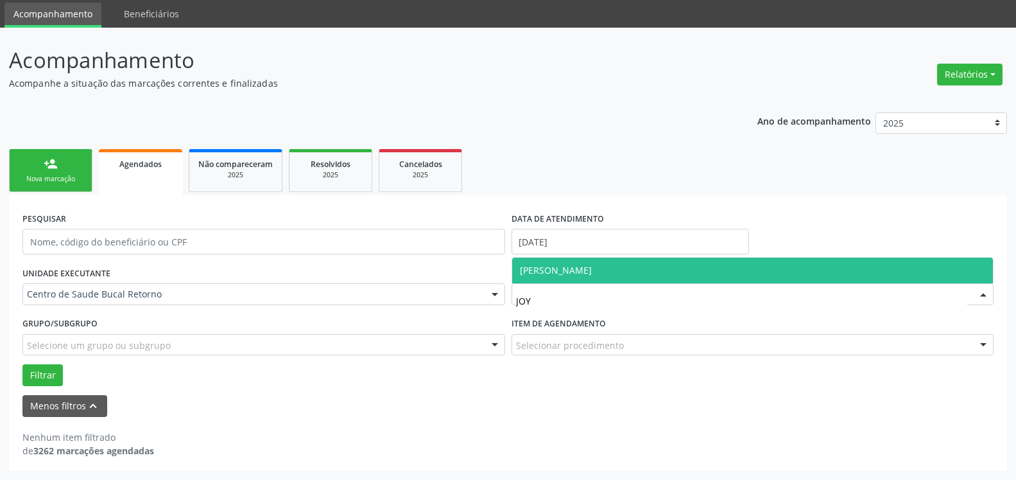
click at [586, 264] on span "[PERSON_NAME]" at bounding box center [752, 270] width 481 height 26
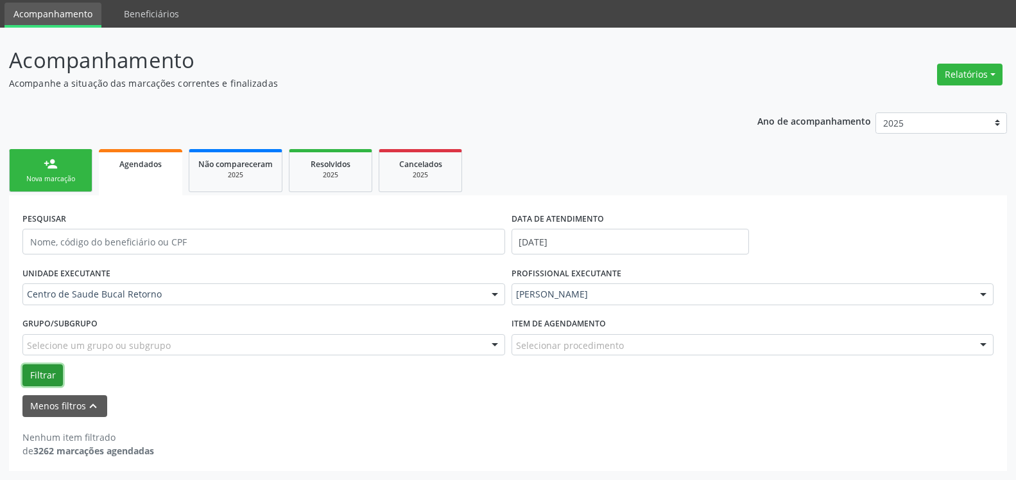
click at [34, 376] on button "Filtrar" at bounding box center [42, 375] width 40 height 22
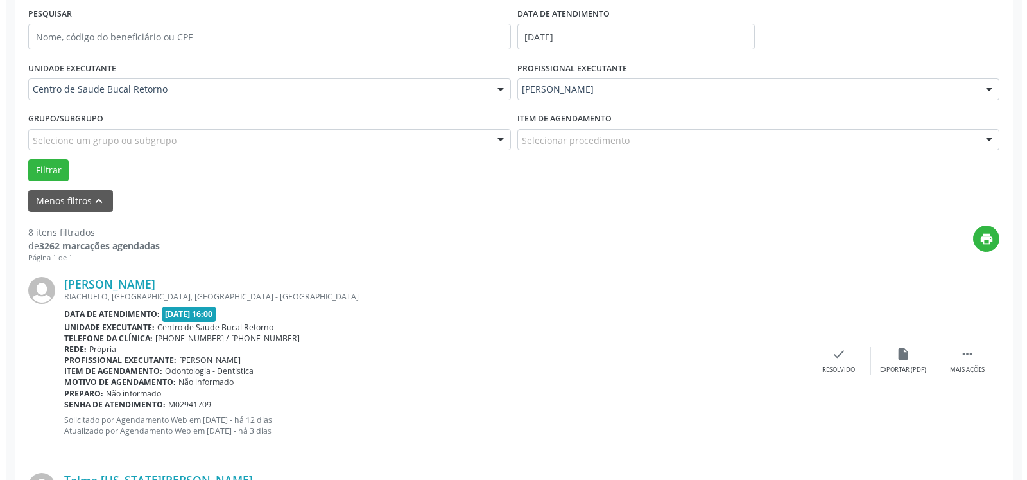
scroll to position [305, 0]
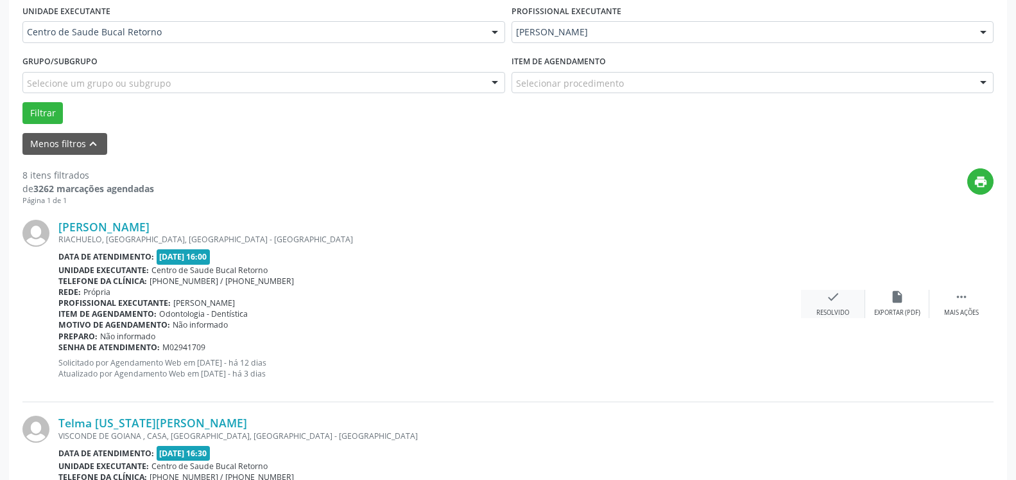
click at [847, 300] on div "check Resolvido" at bounding box center [833, 304] width 64 height 28
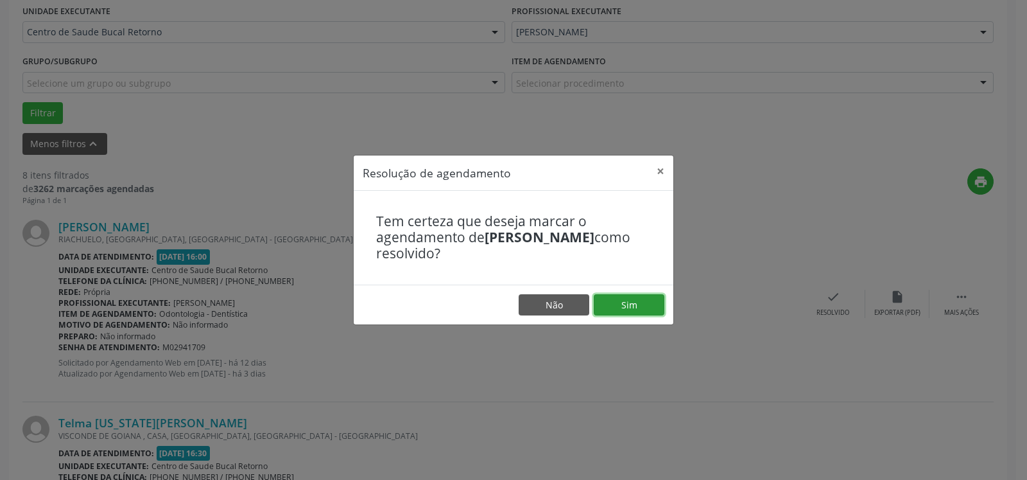
click at [650, 299] on button "Sim" at bounding box center [629, 305] width 71 height 22
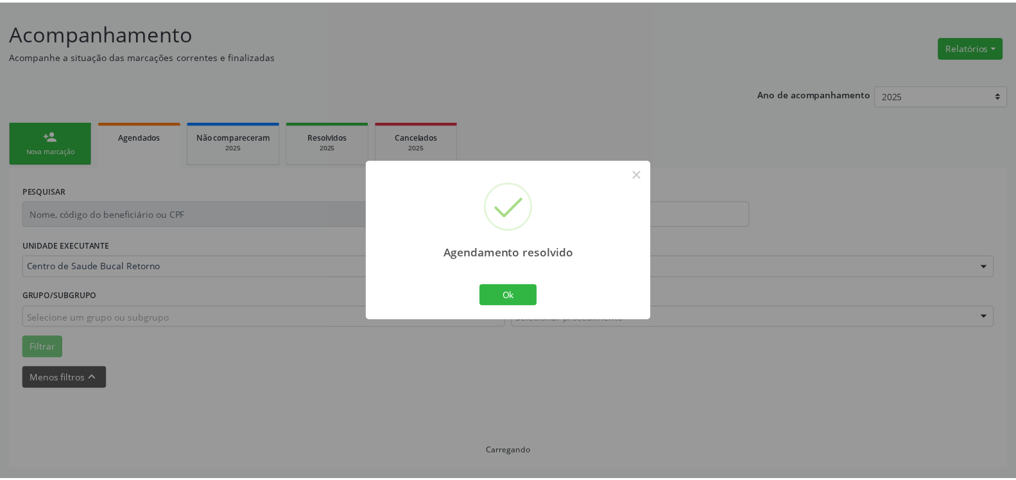
scroll to position [71, 0]
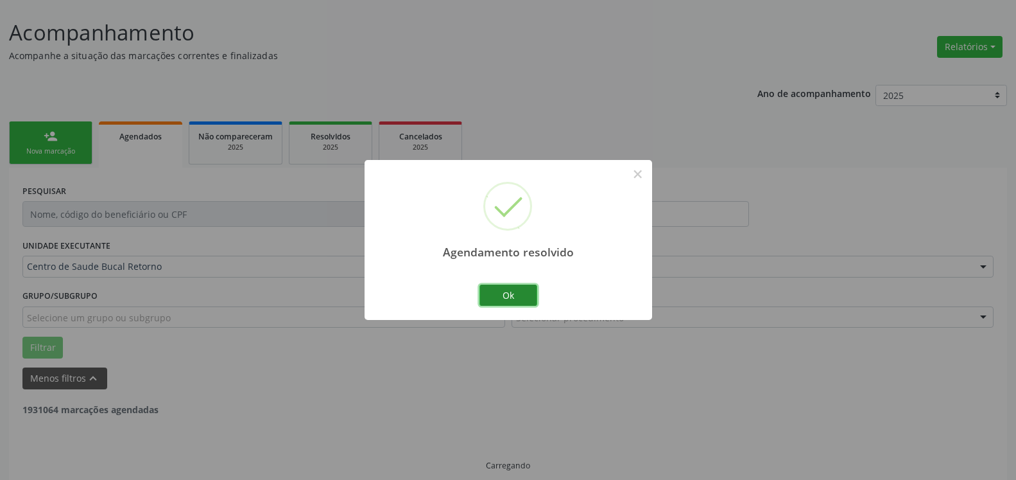
click at [521, 293] on button "Ok" at bounding box center [509, 295] width 58 height 22
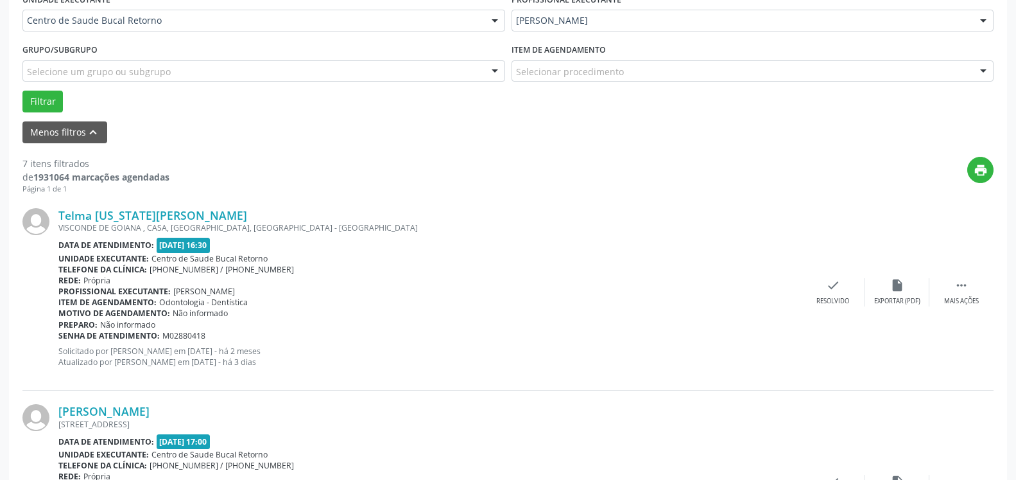
scroll to position [333, 0]
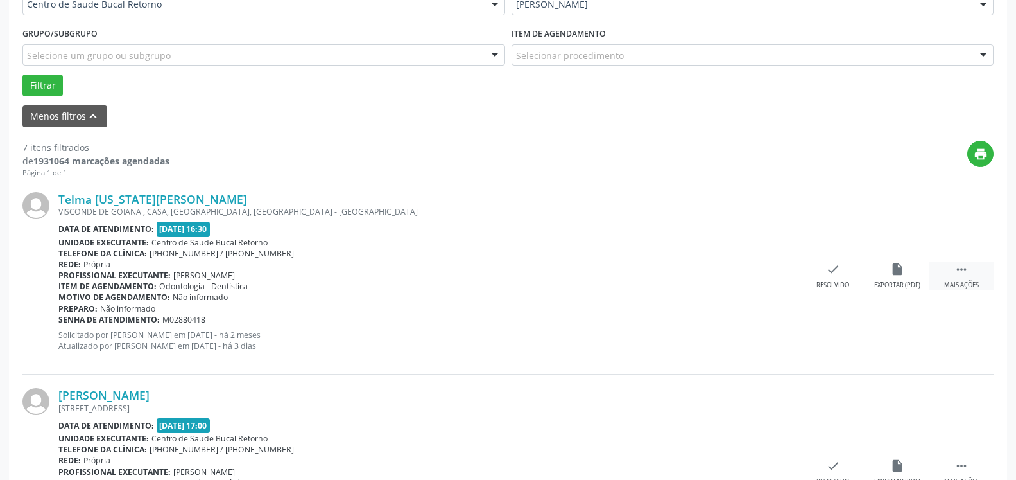
drag, startPoint x: 968, startPoint y: 267, endPoint x: 951, endPoint y: 267, distance: 16.7
click at [966, 268] on icon "" at bounding box center [962, 269] width 14 height 14
click at [895, 273] on icon "alarm_off" at bounding box center [897, 269] width 14 height 14
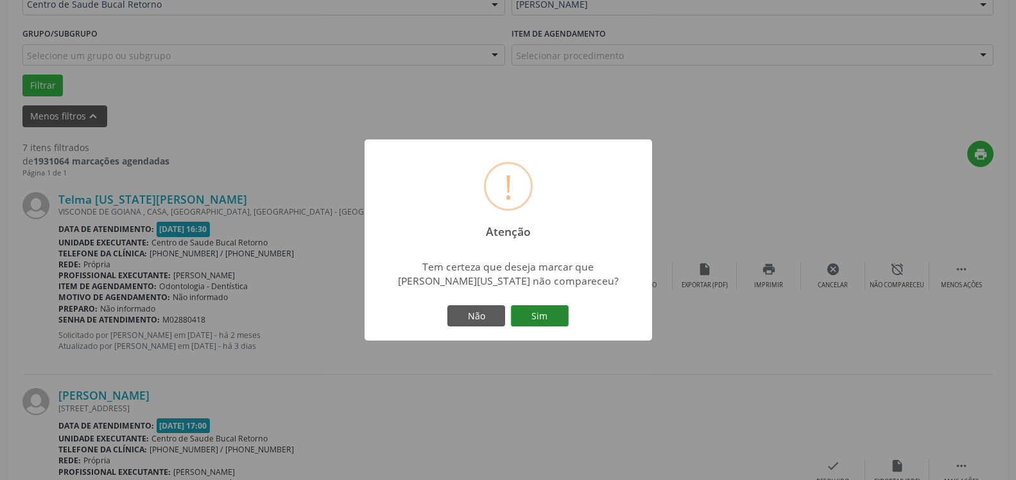
click at [546, 315] on button "Sim" at bounding box center [540, 316] width 58 height 22
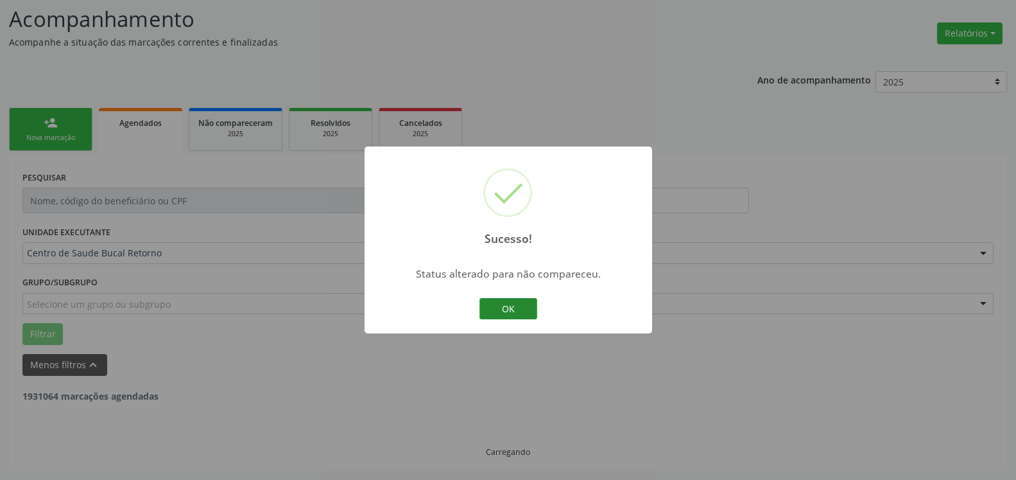
click at [514, 311] on button "OK" at bounding box center [509, 309] width 58 height 22
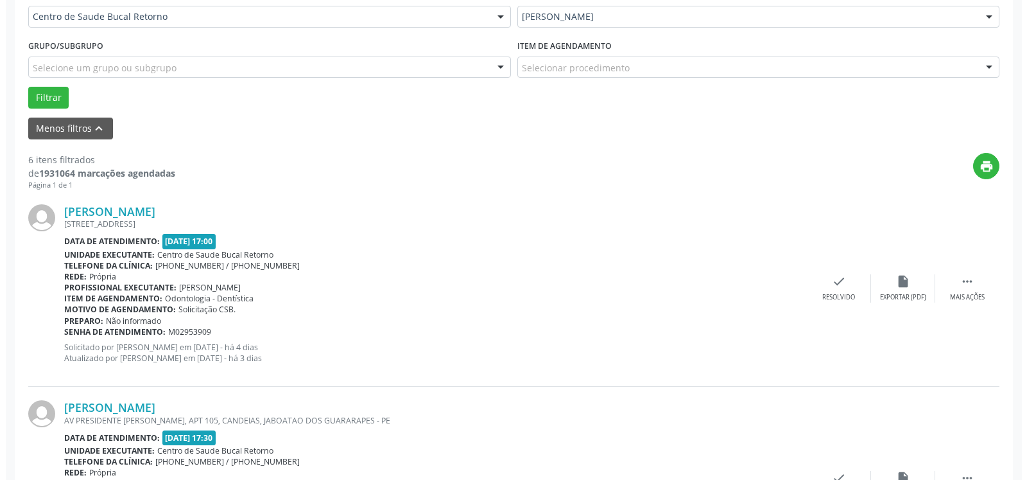
scroll to position [346, 0]
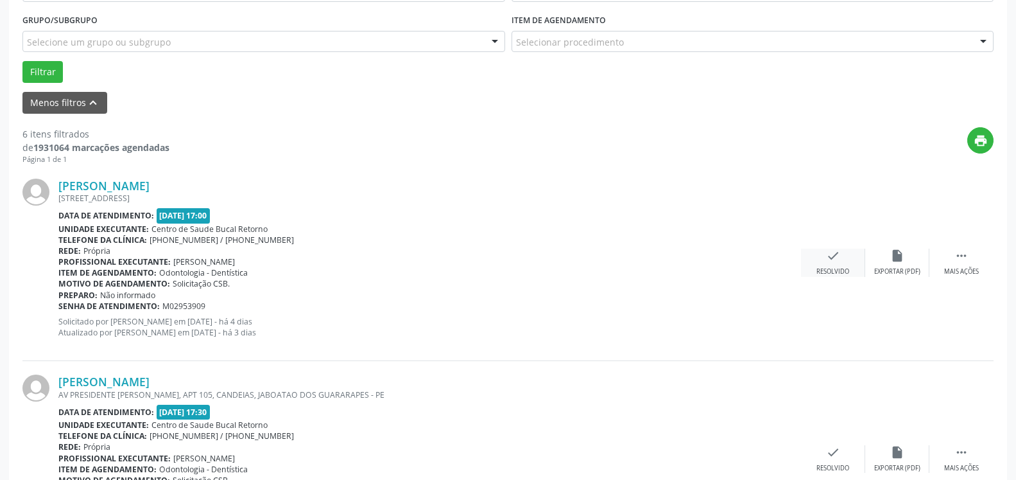
click at [822, 263] on div "check Resolvido" at bounding box center [833, 262] width 64 height 28
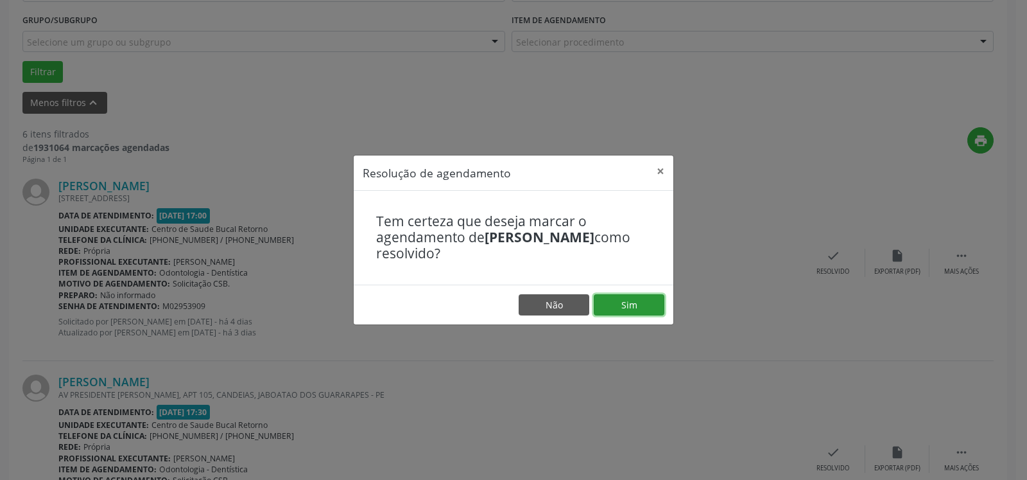
click at [636, 305] on button "Sim" at bounding box center [629, 305] width 71 height 22
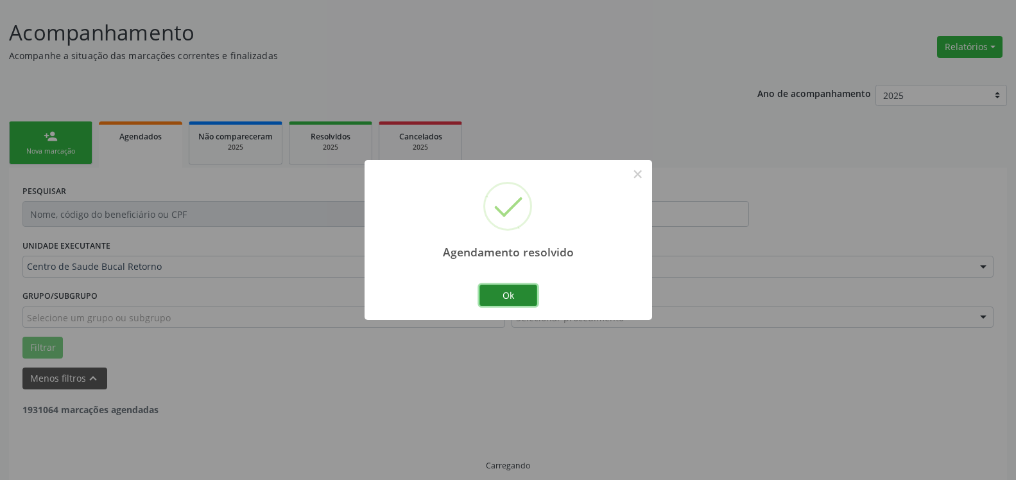
click at [520, 290] on button "Ok" at bounding box center [509, 295] width 58 height 22
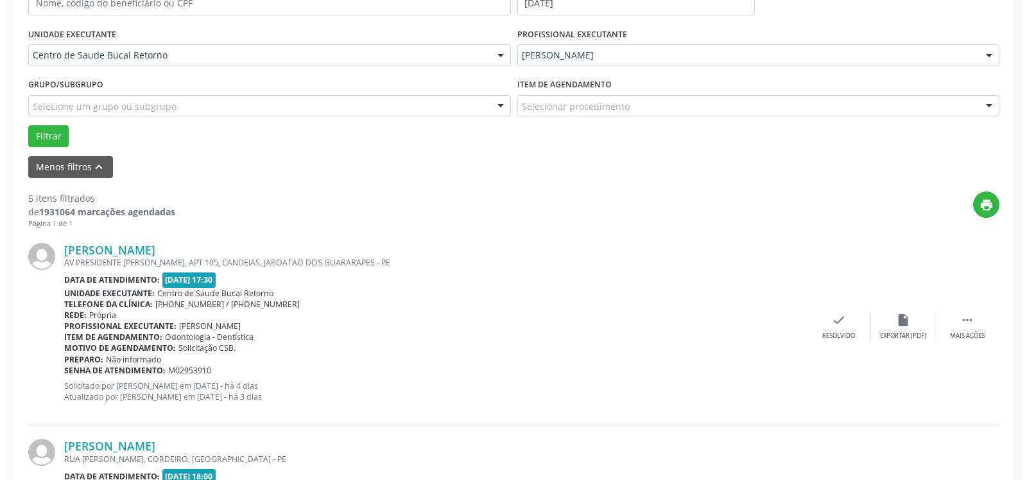
scroll to position [398, 0]
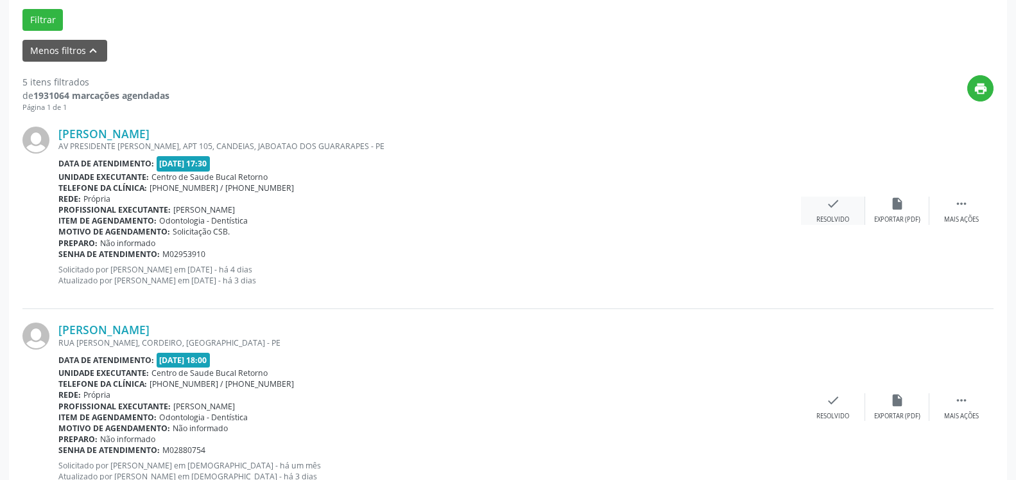
click at [828, 214] on div "check Resolvido" at bounding box center [833, 210] width 64 height 28
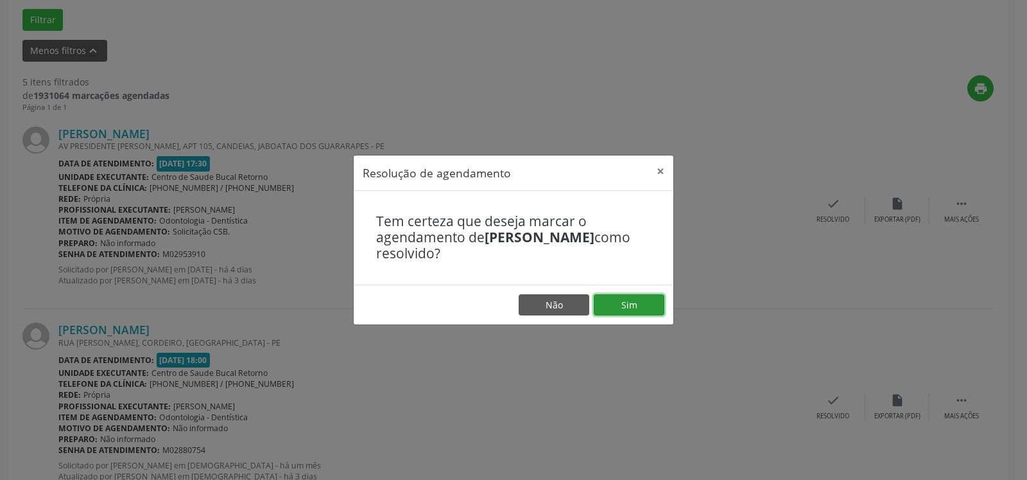
click at [630, 303] on button "Sim" at bounding box center [629, 305] width 71 height 22
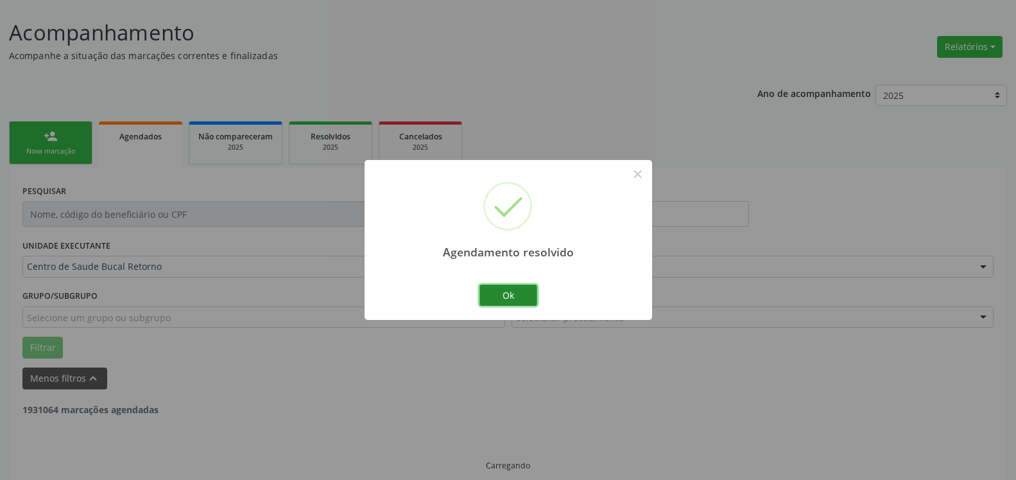
click at [522, 296] on button "Ok" at bounding box center [509, 295] width 58 height 22
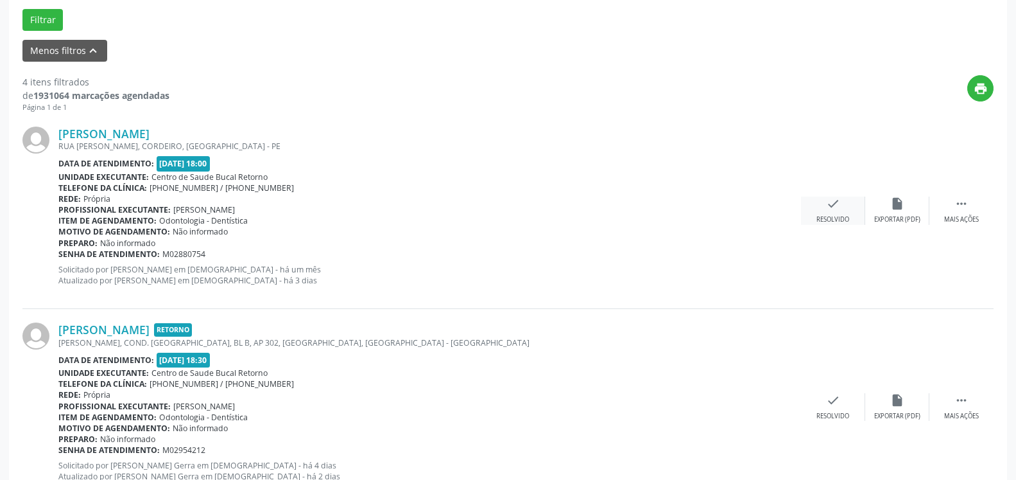
click at [824, 212] on div "check Resolvido" at bounding box center [833, 210] width 64 height 28
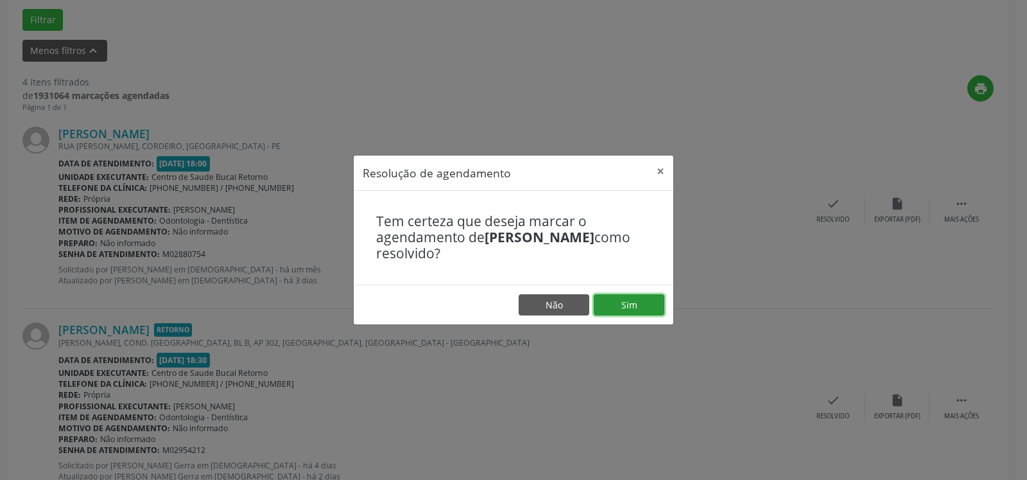
click at [644, 306] on button "Sim" at bounding box center [629, 305] width 71 height 22
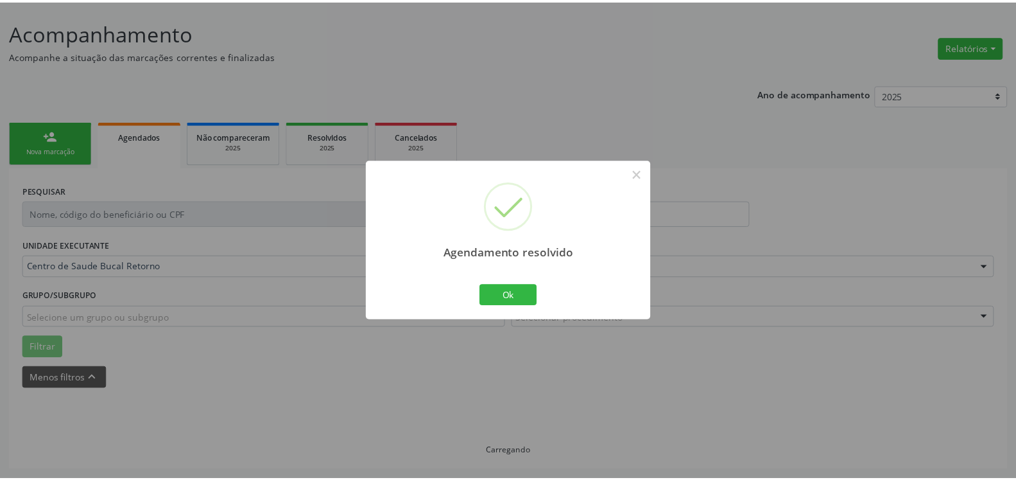
scroll to position [71, 0]
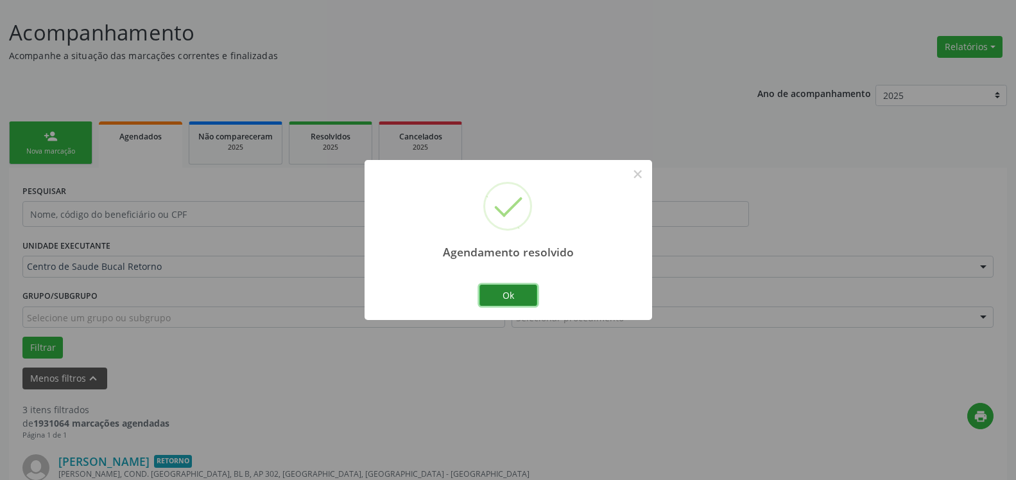
click at [516, 299] on button "Ok" at bounding box center [509, 295] width 58 height 22
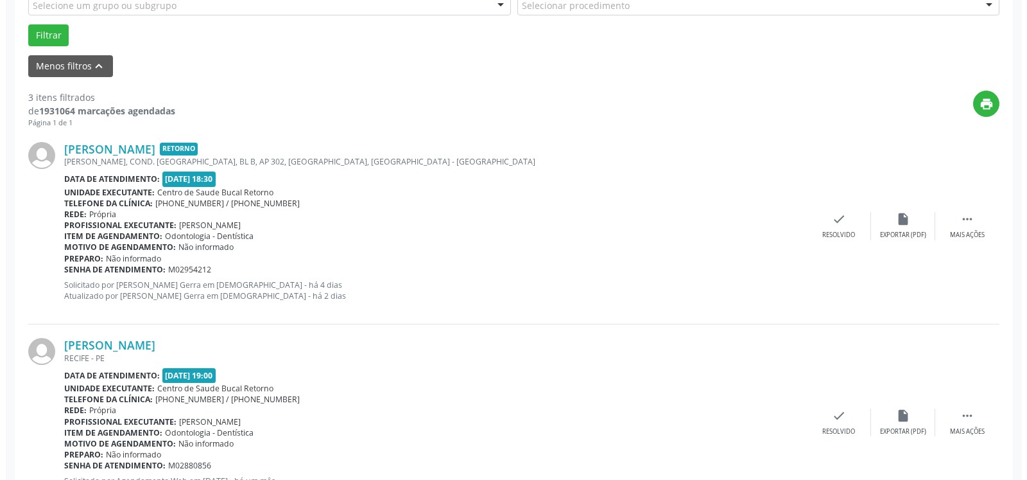
scroll to position [398, 0]
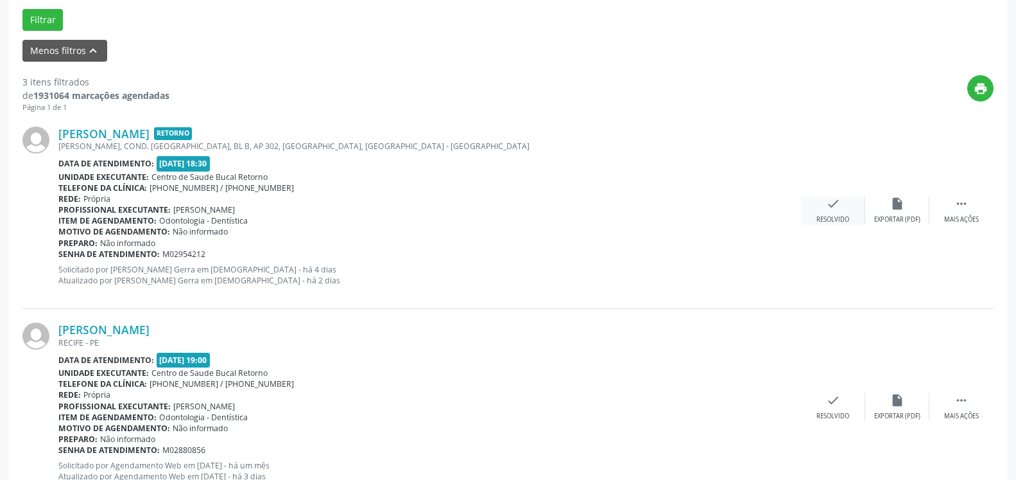
click at [824, 213] on div "check Resolvido" at bounding box center [833, 210] width 64 height 28
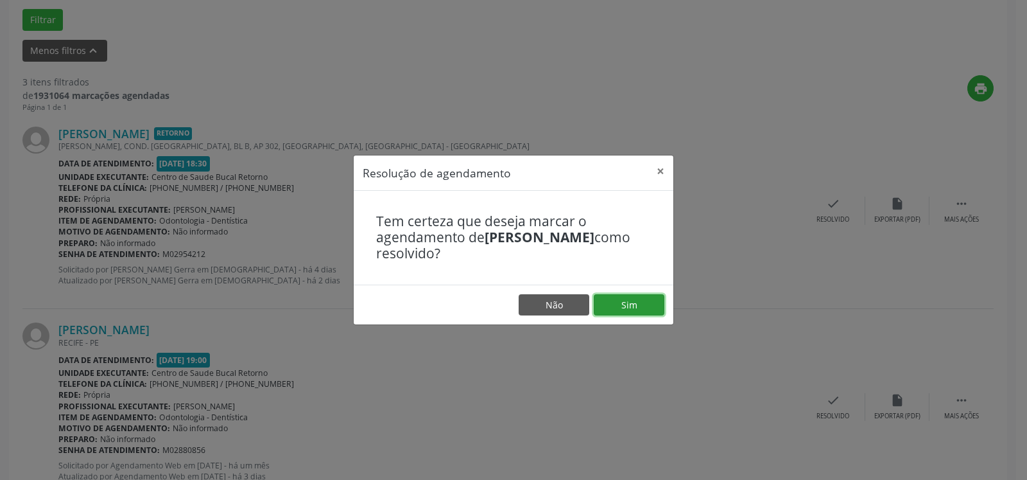
click at [624, 302] on button "Sim" at bounding box center [629, 305] width 71 height 22
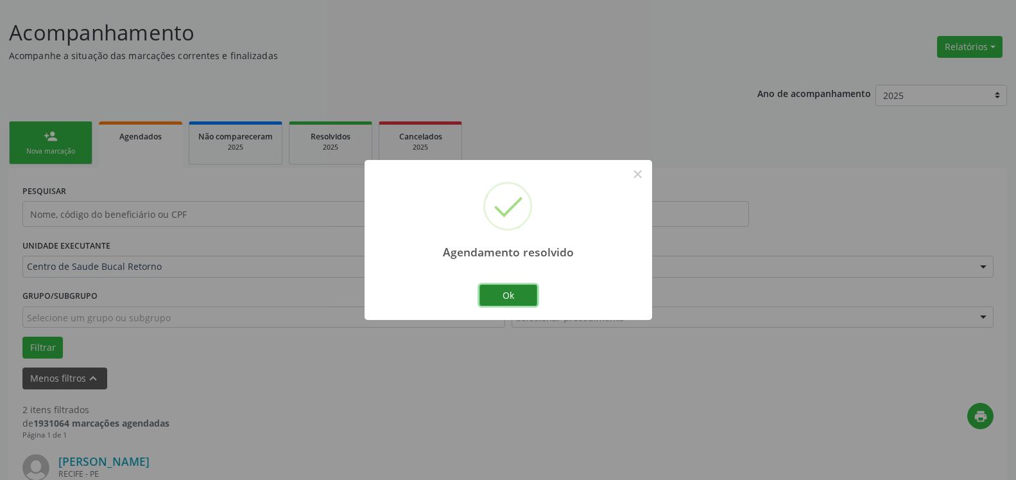
click at [496, 288] on button "Ok" at bounding box center [509, 295] width 58 height 22
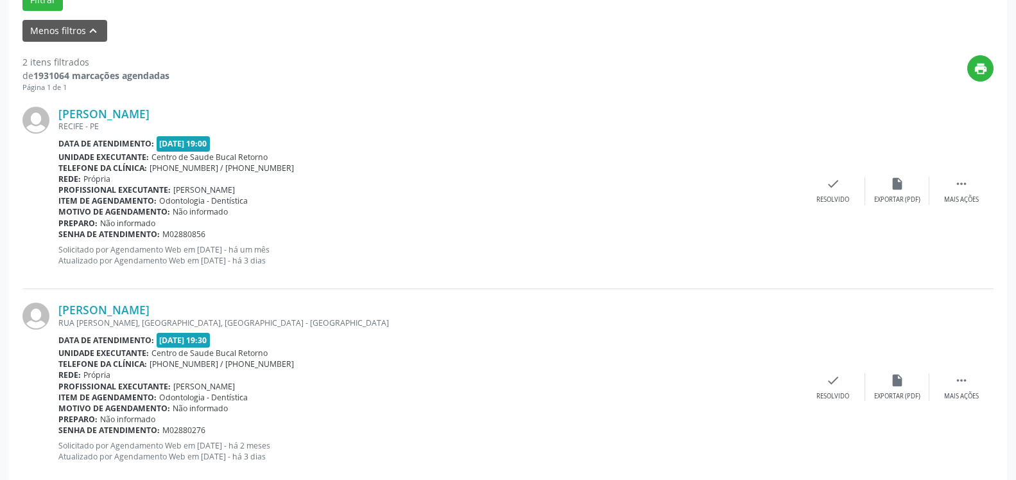
scroll to position [445, 0]
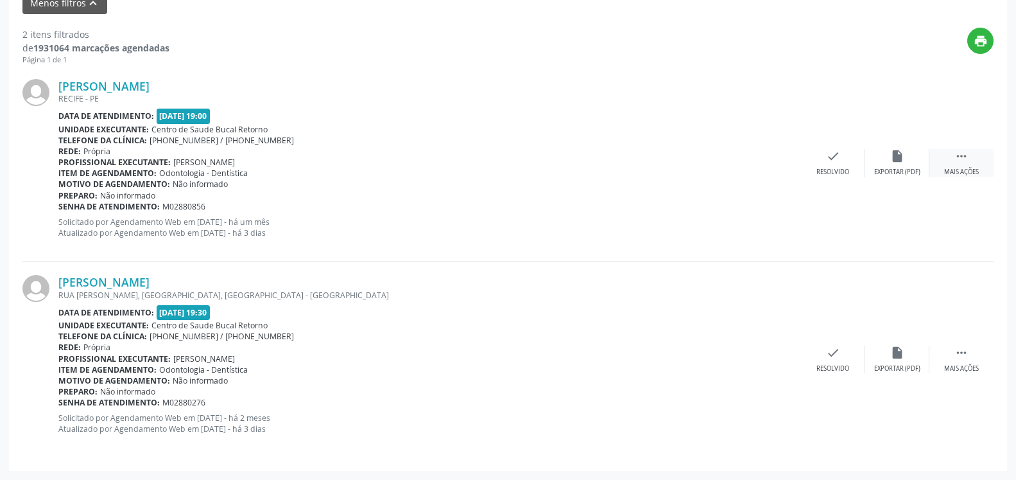
click at [965, 163] on icon "" at bounding box center [962, 156] width 14 height 14
click at [896, 157] on icon "alarm_off" at bounding box center [897, 156] width 14 height 14
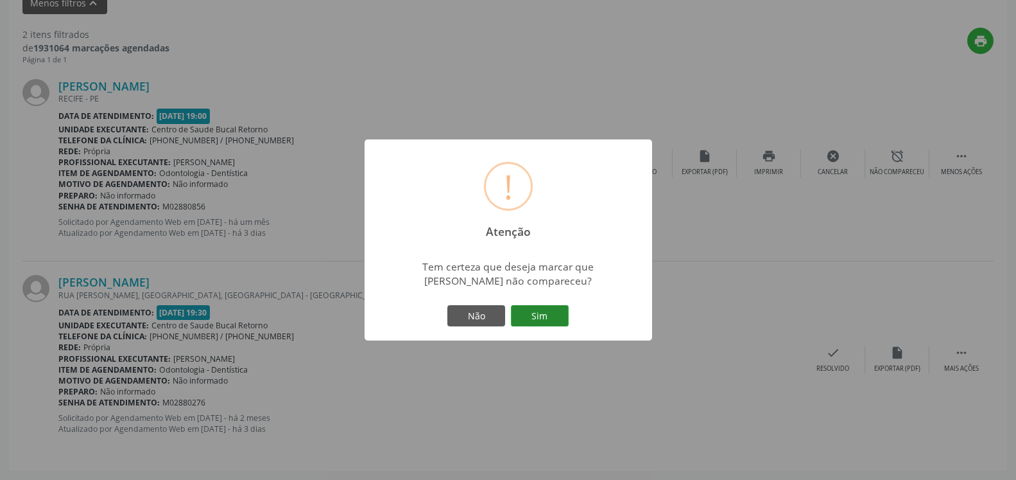
click at [558, 310] on button "Sim" at bounding box center [540, 316] width 58 height 22
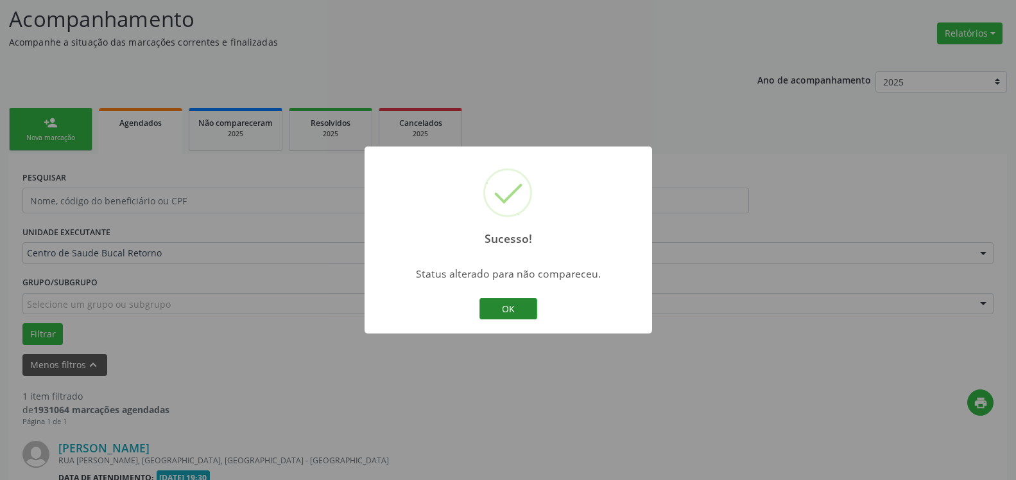
click at [493, 302] on button "OK" at bounding box center [509, 309] width 58 height 22
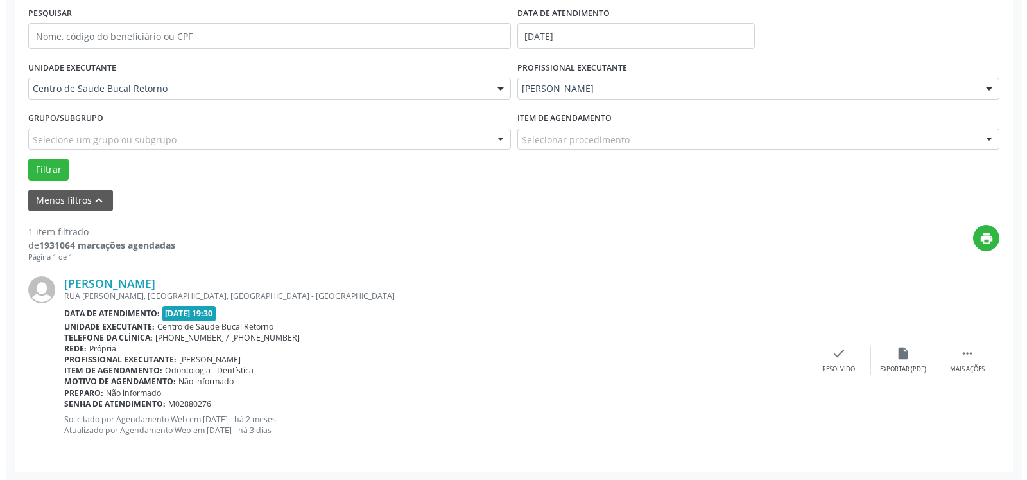
scroll to position [249, 0]
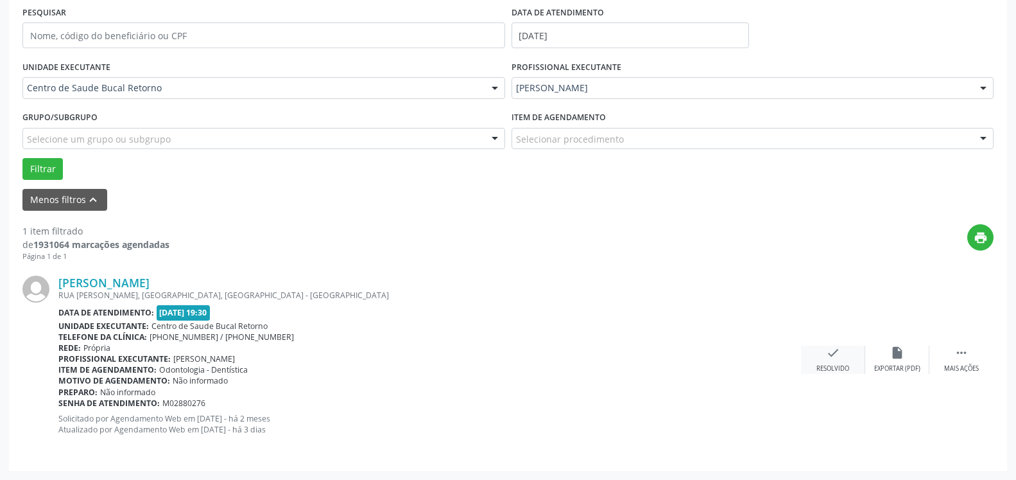
click at [836, 368] on div "Resolvido" at bounding box center [833, 368] width 33 height 9
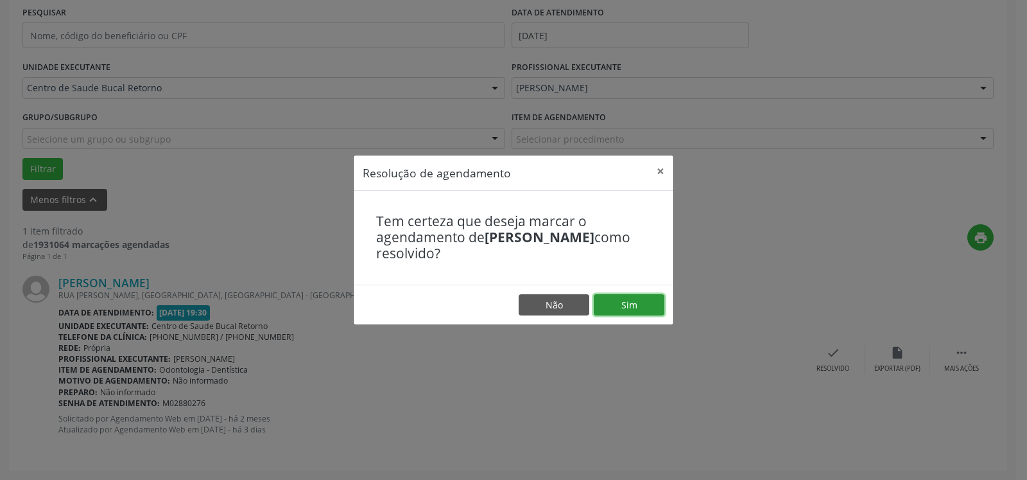
click at [650, 300] on button "Sim" at bounding box center [629, 305] width 71 height 22
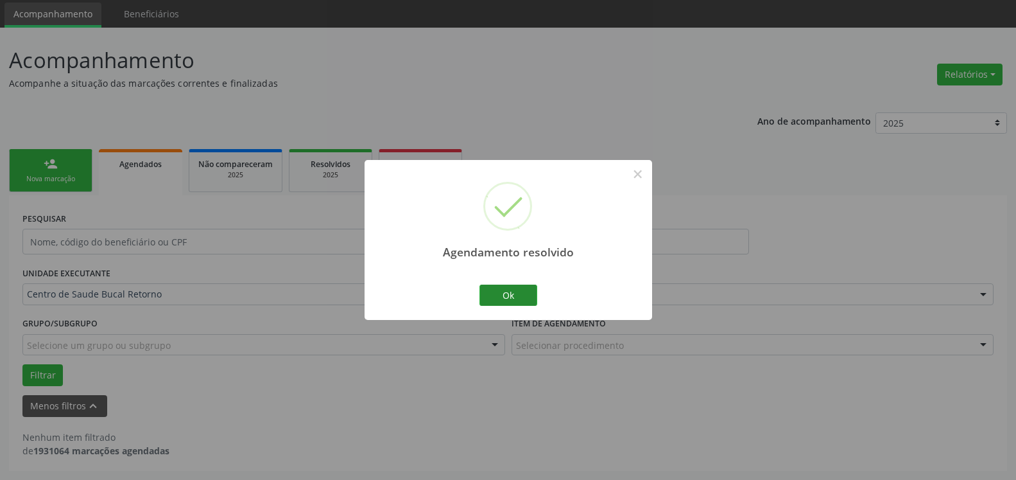
scroll to position [43, 0]
click at [506, 290] on button "Ok" at bounding box center [509, 295] width 58 height 22
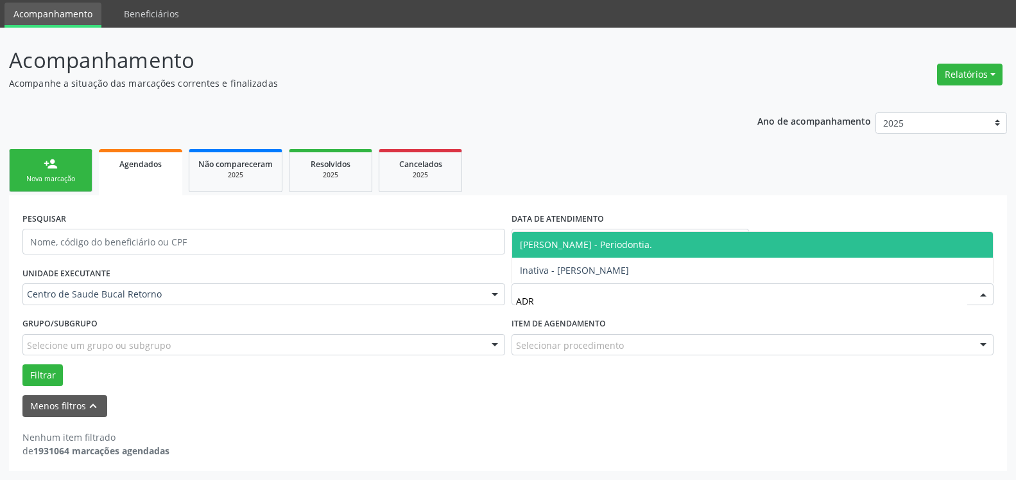
click at [573, 247] on span "[PERSON_NAME] - Periodontia." at bounding box center [586, 244] width 132 height 12
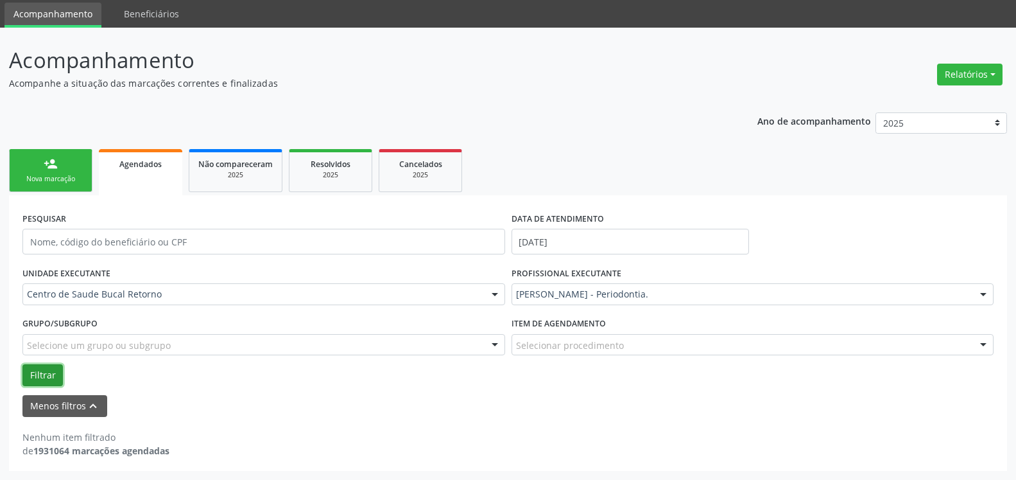
click at [50, 372] on button "Filtrar" at bounding box center [42, 375] width 40 height 22
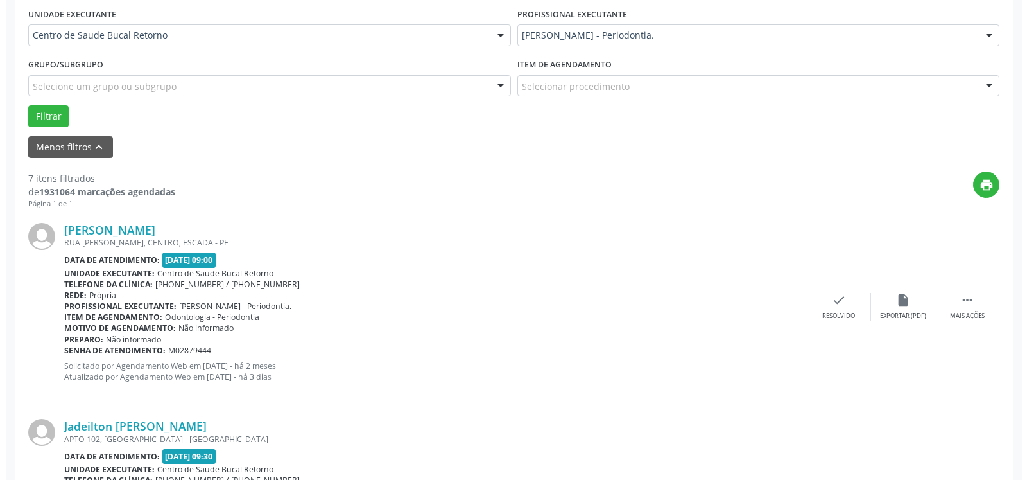
scroll to position [305, 0]
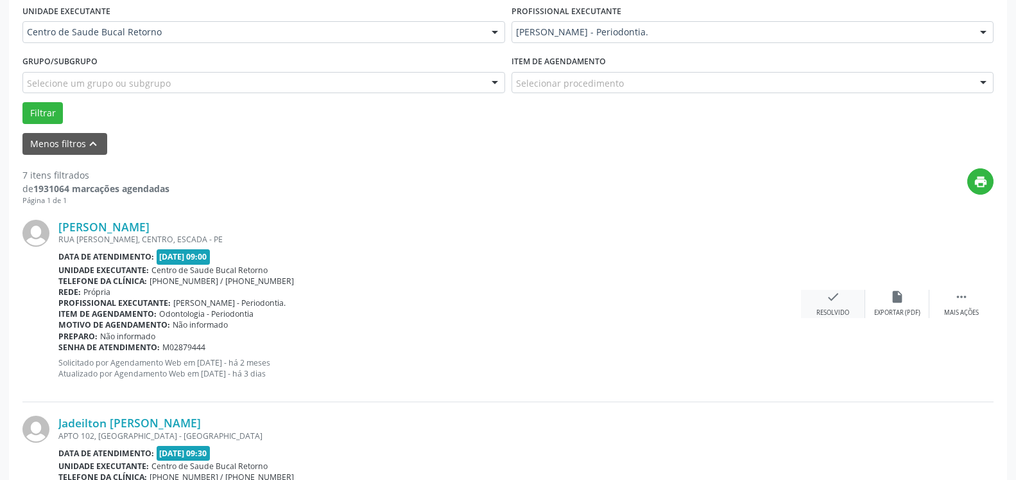
click at [827, 298] on icon "check" at bounding box center [833, 297] width 14 height 14
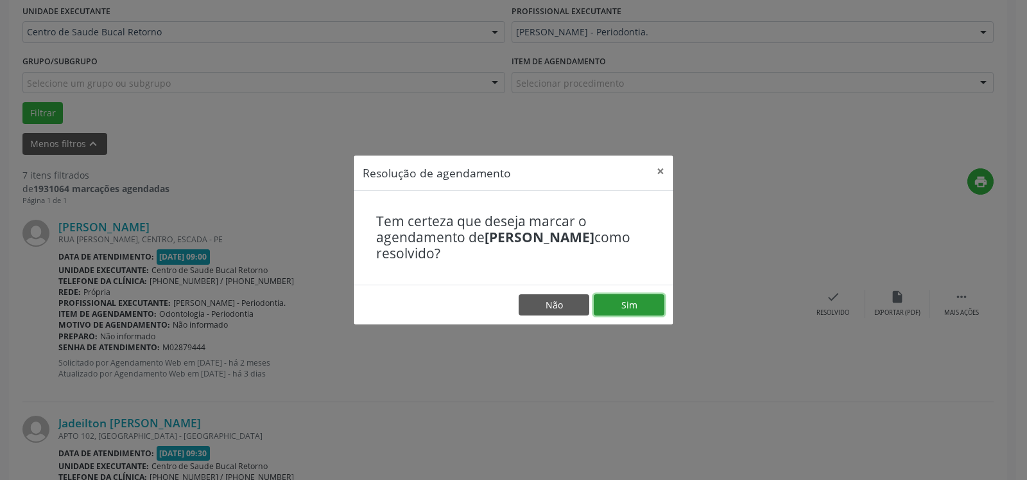
click at [632, 305] on button "Sim" at bounding box center [629, 305] width 71 height 22
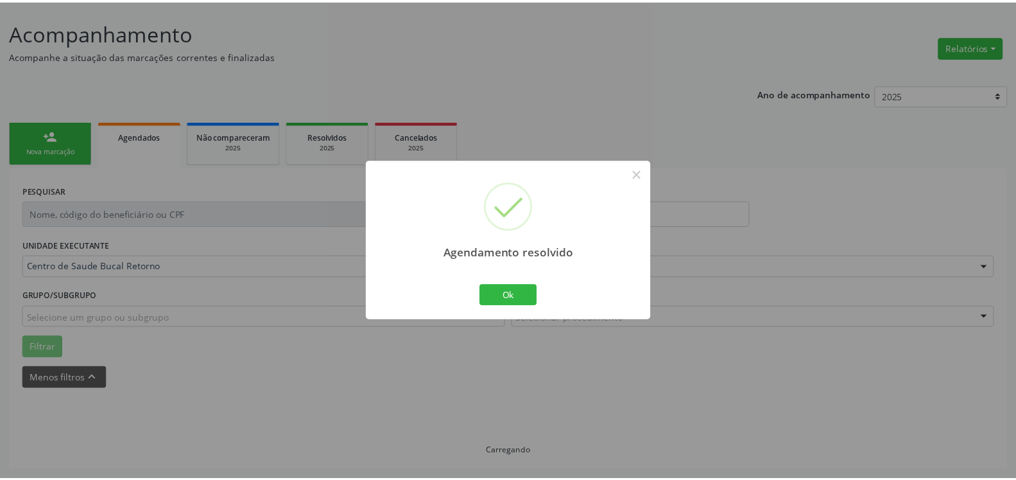
scroll to position [71, 0]
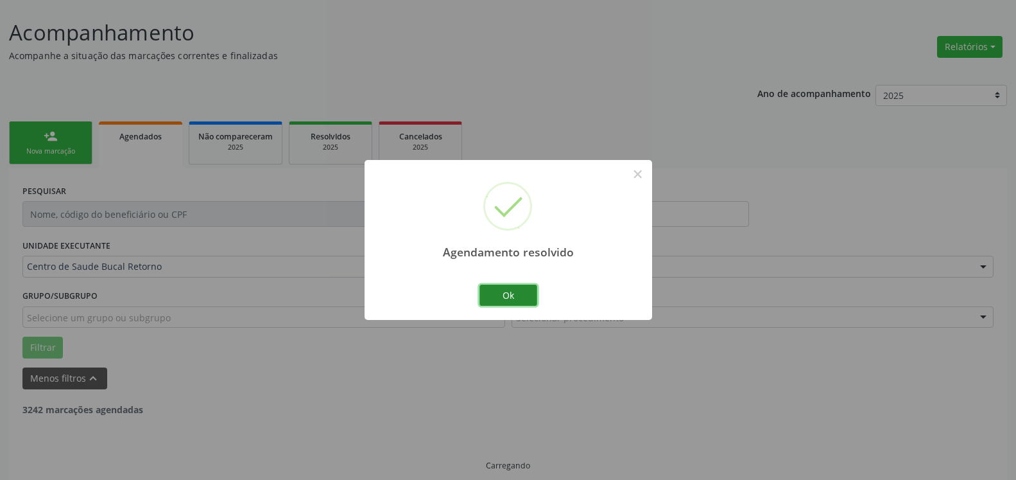
click at [514, 288] on button "Ok" at bounding box center [509, 295] width 58 height 22
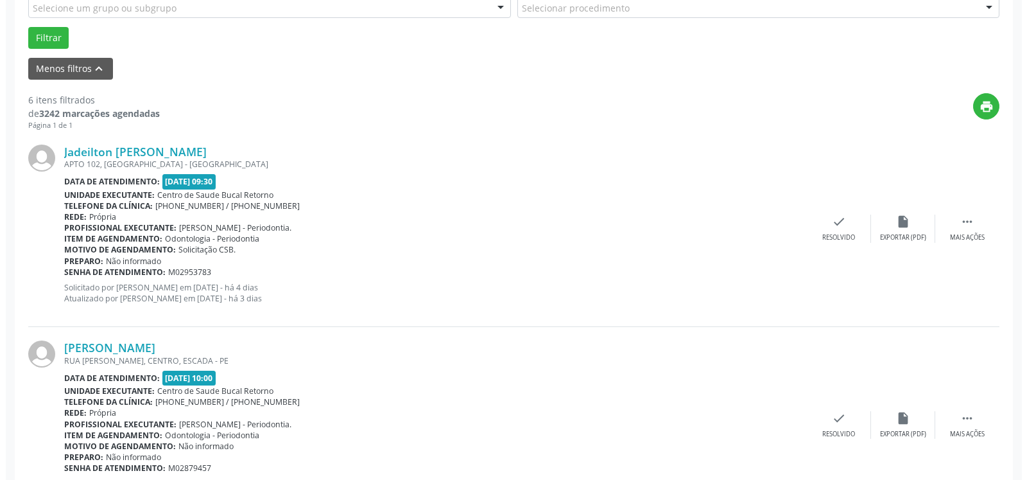
scroll to position [398, 0]
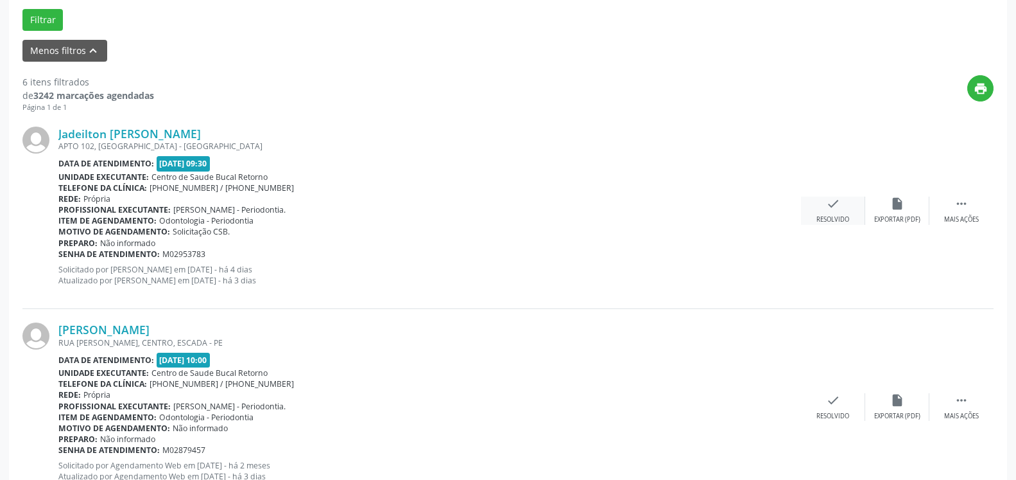
click at [837, 198] on icon "check" at bounding box center [833, 203] width 14 height 14
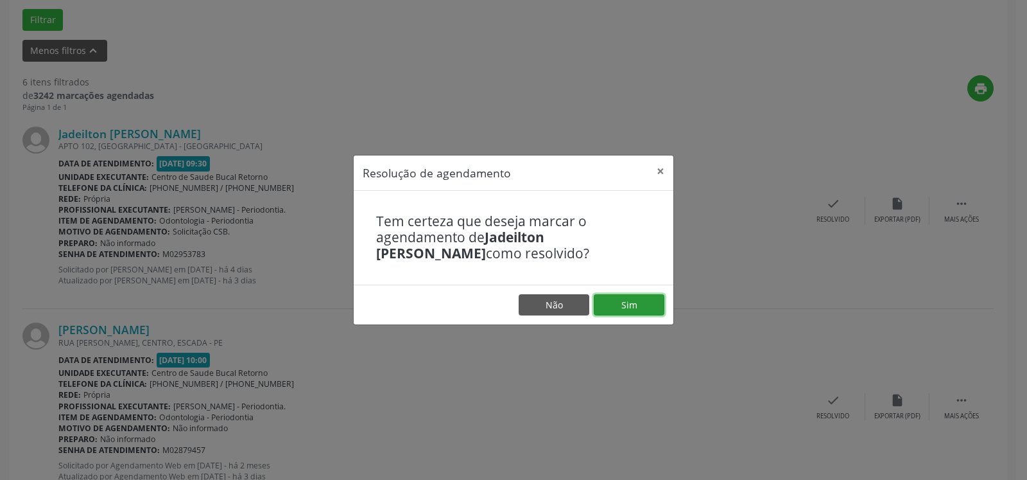
click at [643, 304] on button "Sim" at bounding box center [629, 305] width 71 height 22
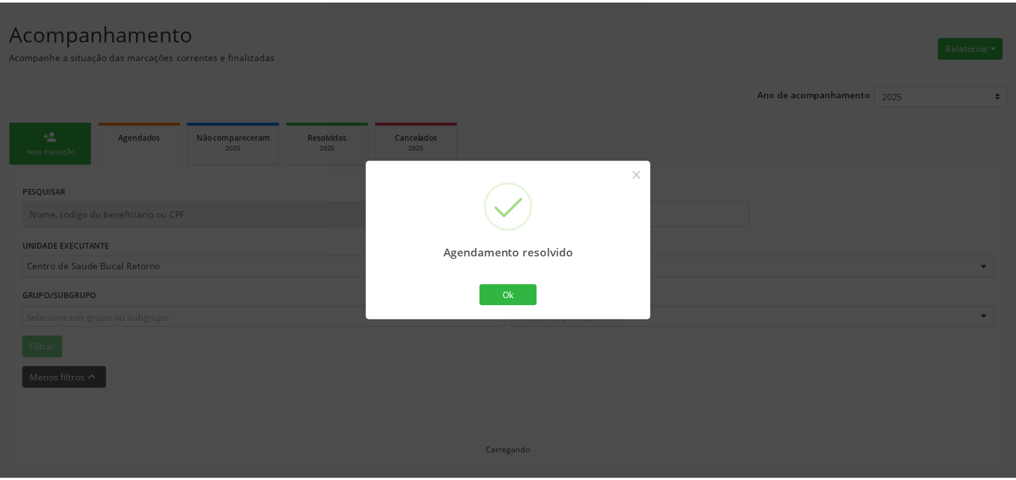
scroll to position [71, 0]
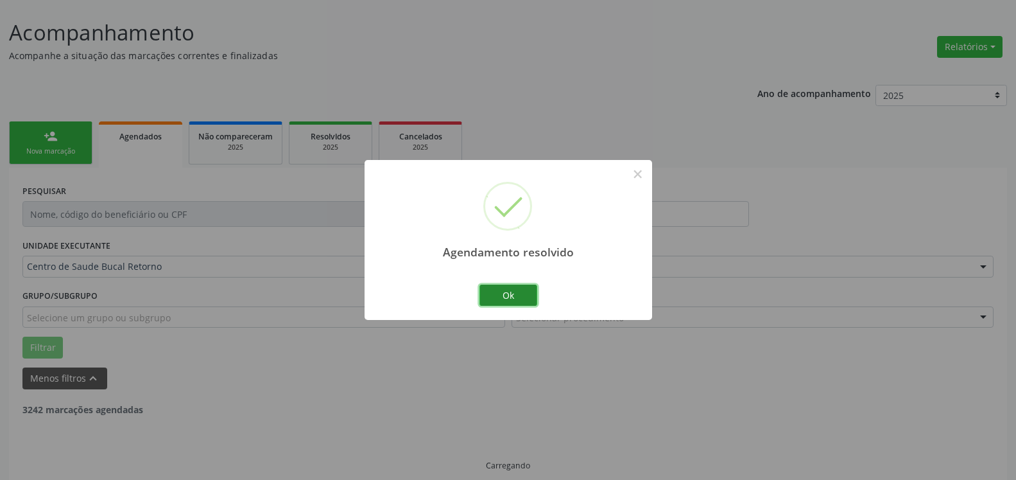
click at [520, 289] on button "Ok" at bounding box center [509, 295] width 58 height 22
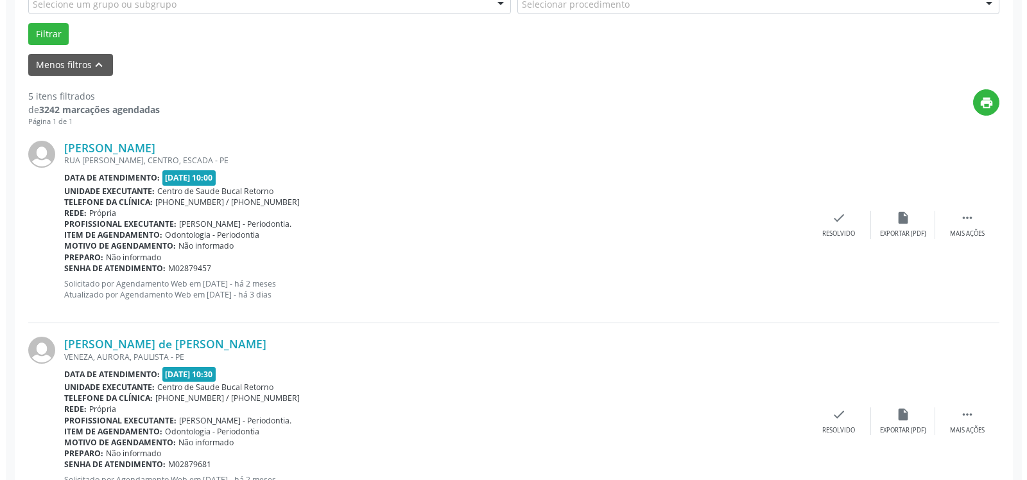
scroll to position [398, 0]
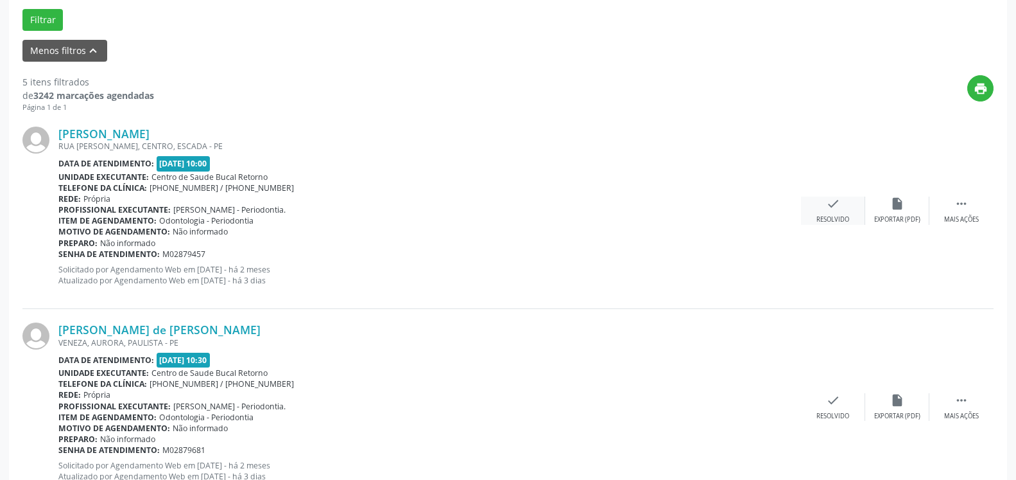
click at [838, 211] on icon "check" at bounding box center [833, 203] width 14 height 14
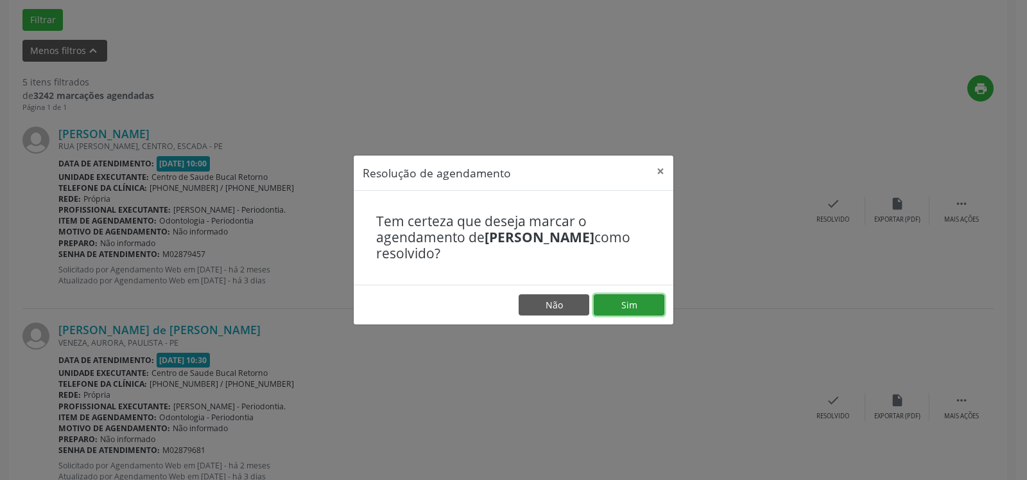
click at [644, 304] on button "Sim" at bounding box center [629, 305] width 71 height 22
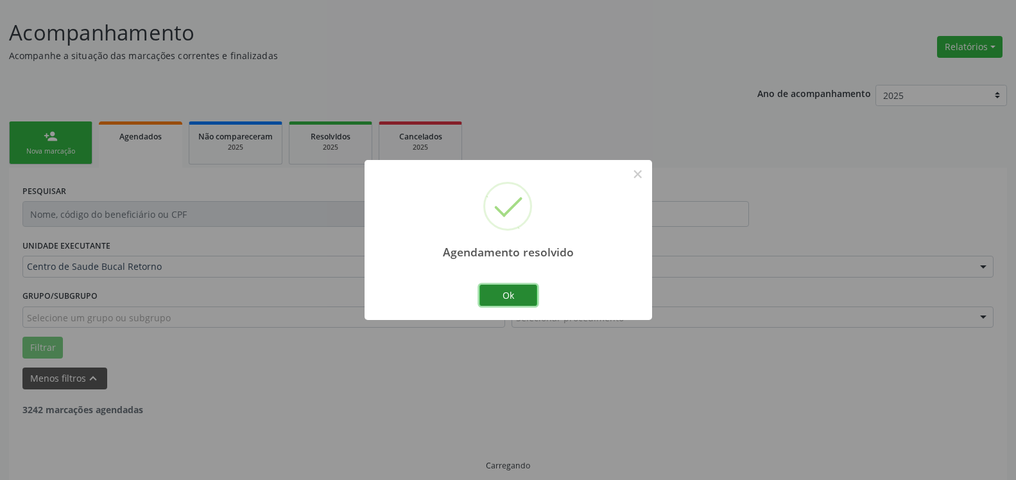
click at [514, 297] on button "Ok" at bounding box center [509, 295] width 58 height 22
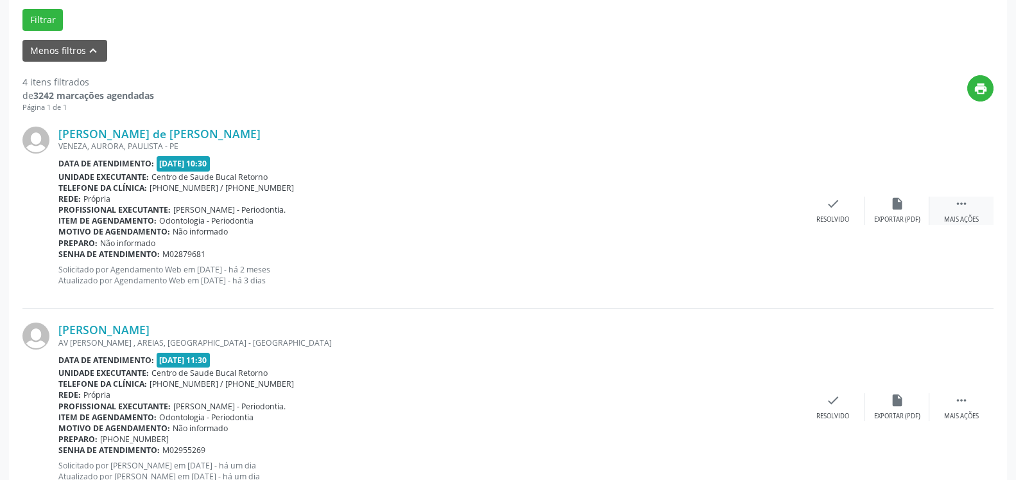
click at [958, 211] on icon "" at bounding box center [962, 203] width 14 height 14
click at [897, 210] on icon "alarm_off" at bounding box center [897, 203] width 14 height 14
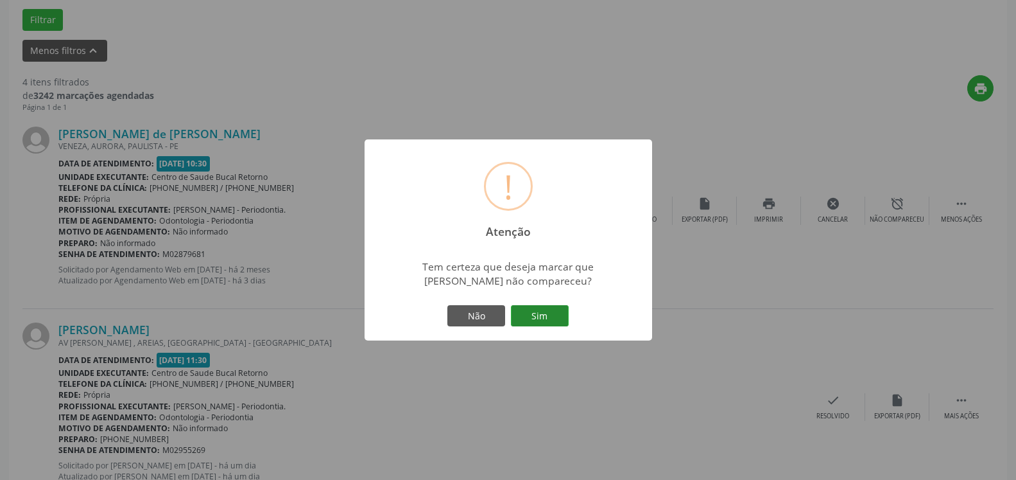
click at [561, 311] on button "Sim" at bounding box center [540, 316] width 58 height 22
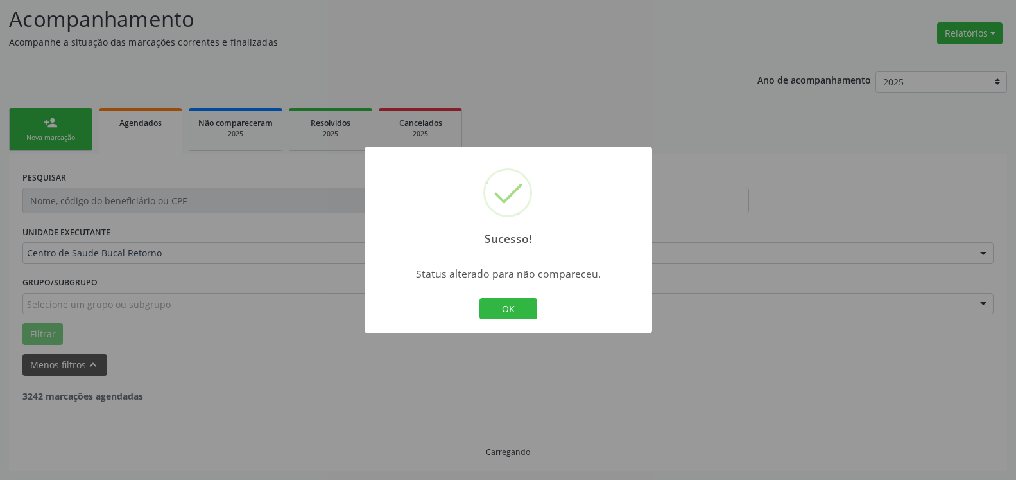
scroll to position [84, 0]
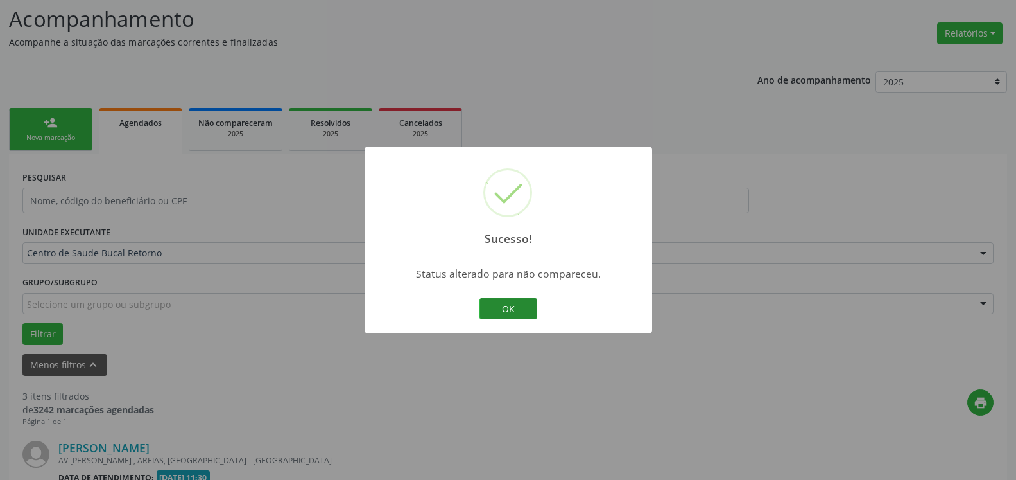
drag, startPoint x: 542, startPoint y: 306, endPoint x: 521, endPoint y: 308, distance: 22.0
click at [541, 306] on div "Sucesso! × Status alterado para não compareceu. OK Cancel" at bounding box center [509, 239] width 288 height 187
click at [505, 309] on button "OK" at bounding box center [509, 309] width 58 height 22
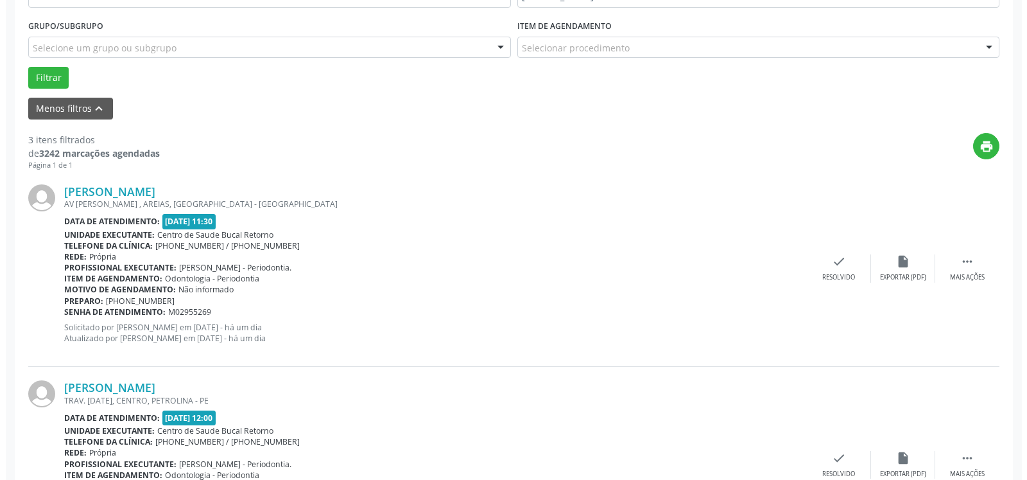
scroll to position [346, 0]
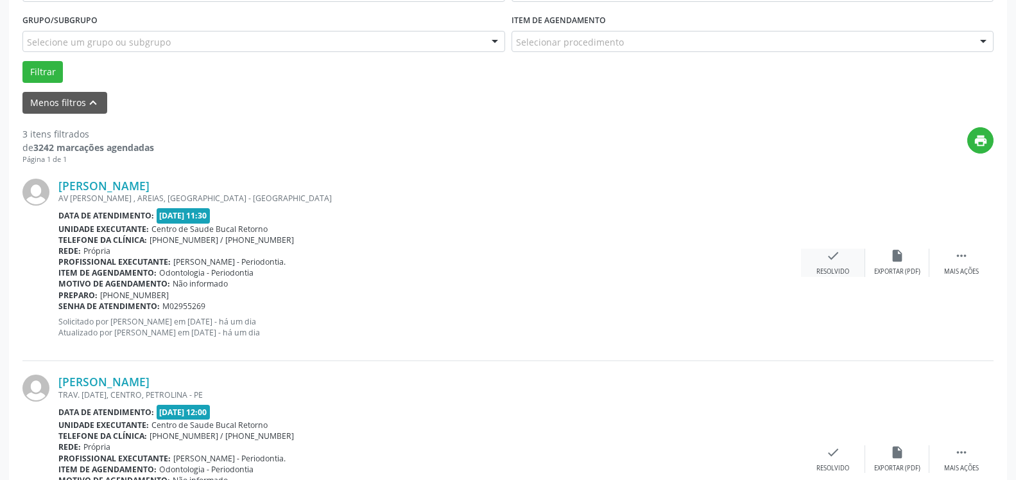
click at [844, 259] on div "check Resolvido" at bounding box center [833, 262] width 64 height 28
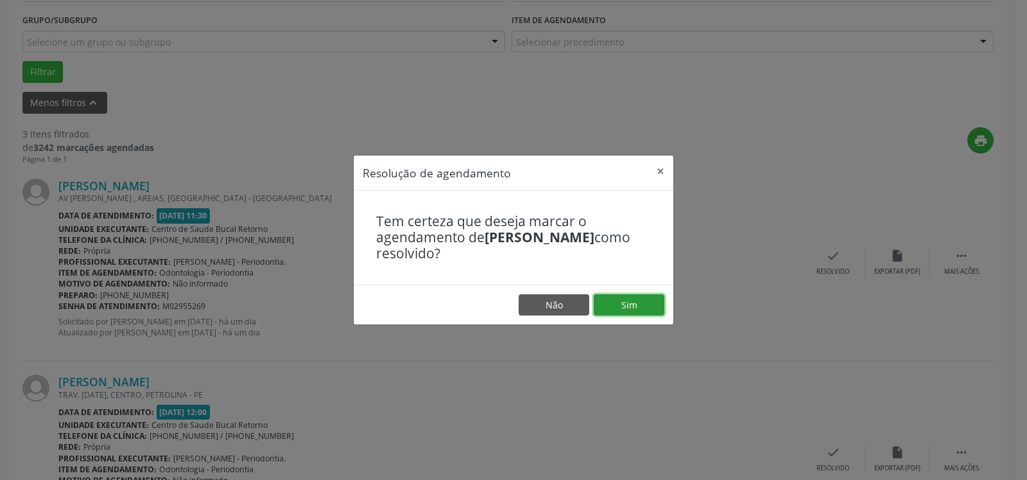
click at [648, 311] on button "Sim" at bounding box center [629, 305] width 71 height 22
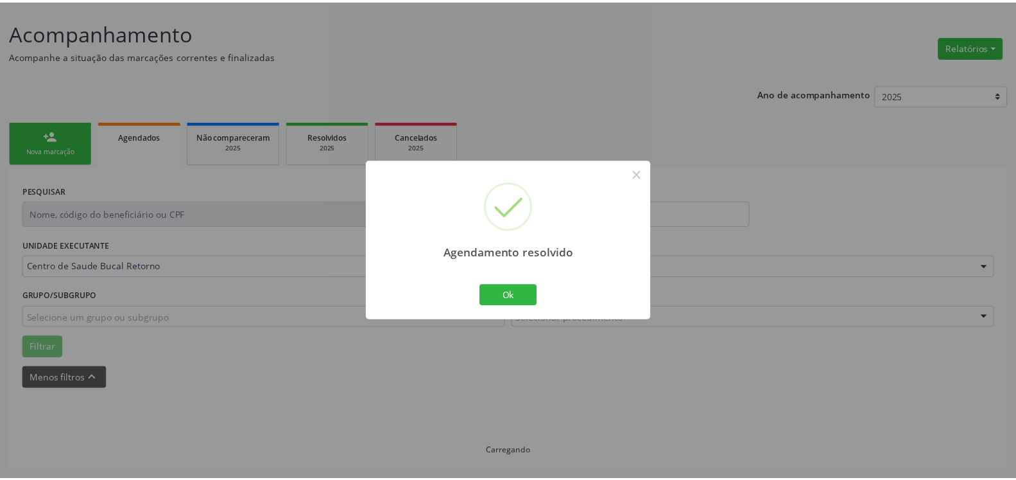
scroll to position [71, 0]
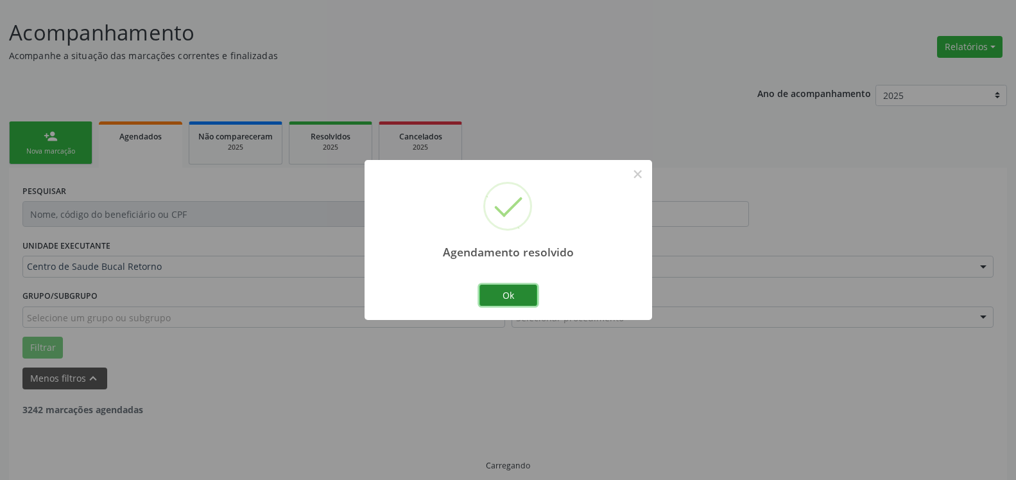
click at [498, 293] on button "Ok" at bounding box center [509, 295] width 58 height 22
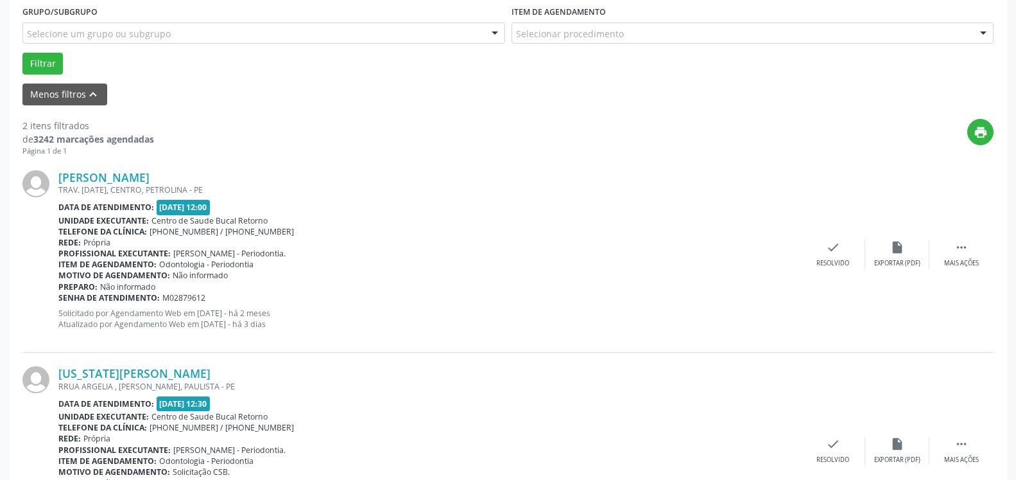
scroll to position [398, 0]
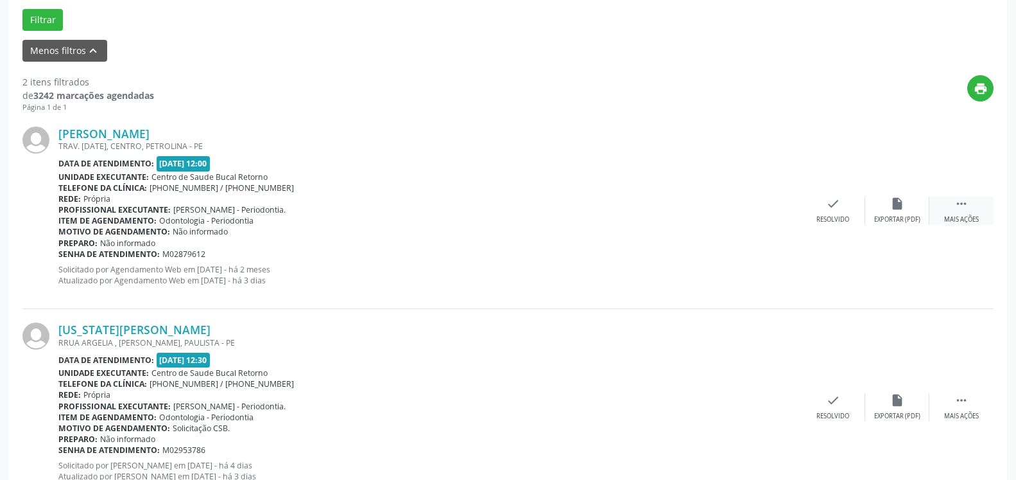
drag, startPoint x: 972, startPoint y: 205, endPoint x: 932, endPoint y: 206, distance: 40.4
click at [970, 204] on div " Mais ações" at bounding box center [961, 210] width 64 height 28
click at [901, 209] on icon "alarm_off" at bounding box center [897, 203] width 14 height 14
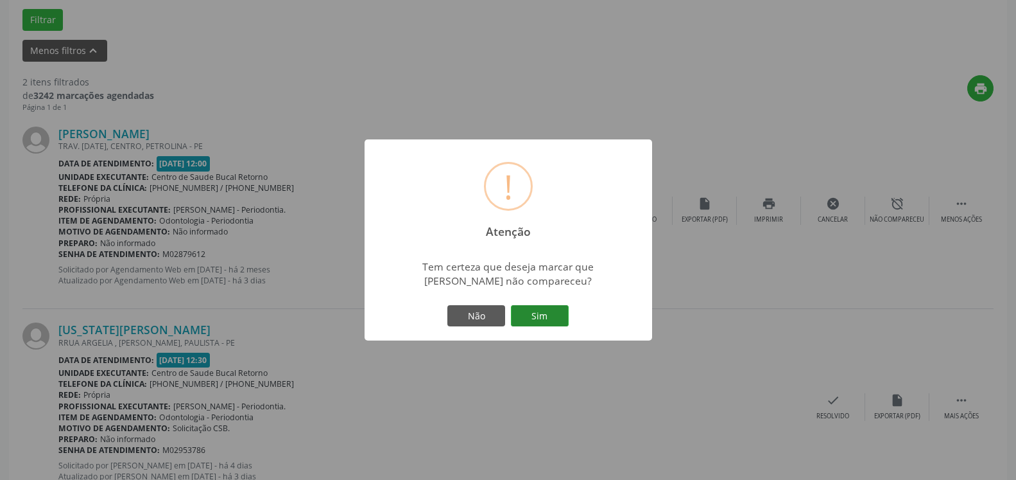
click at [557, 312] on button "Sim" at bounding box center [540, 316] width 58 height 22
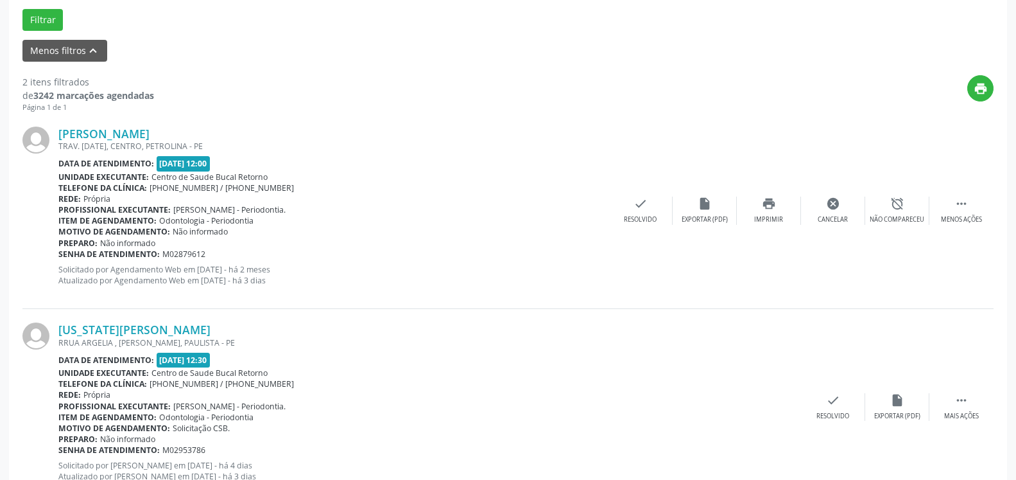
scroll to position [84, 0]
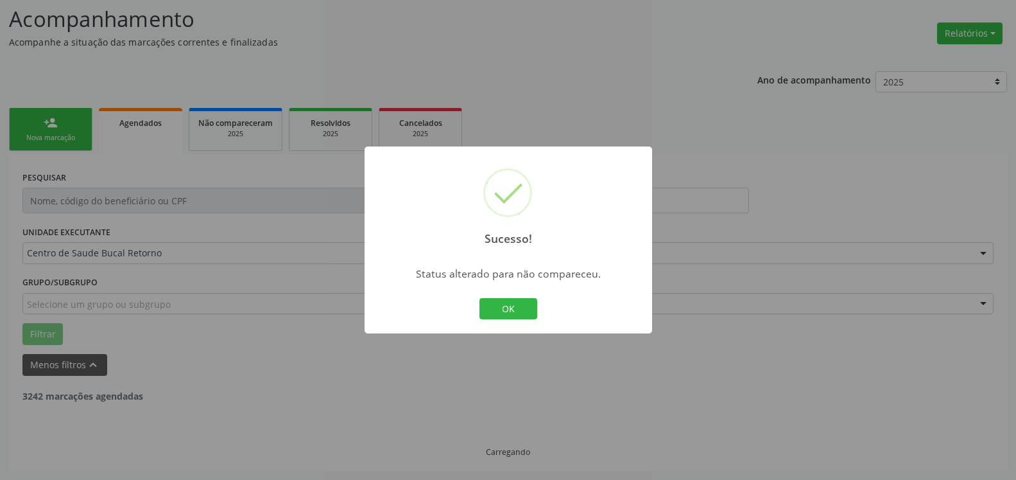
click at [499, 316] on button "OK" at bounding box center [509, 309] width 58 height 22
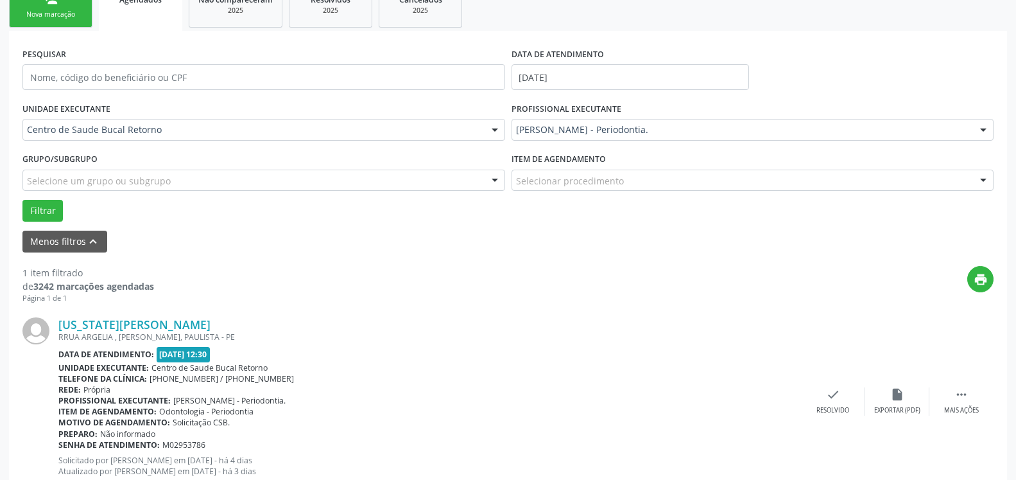
scroll to position [249, 0]
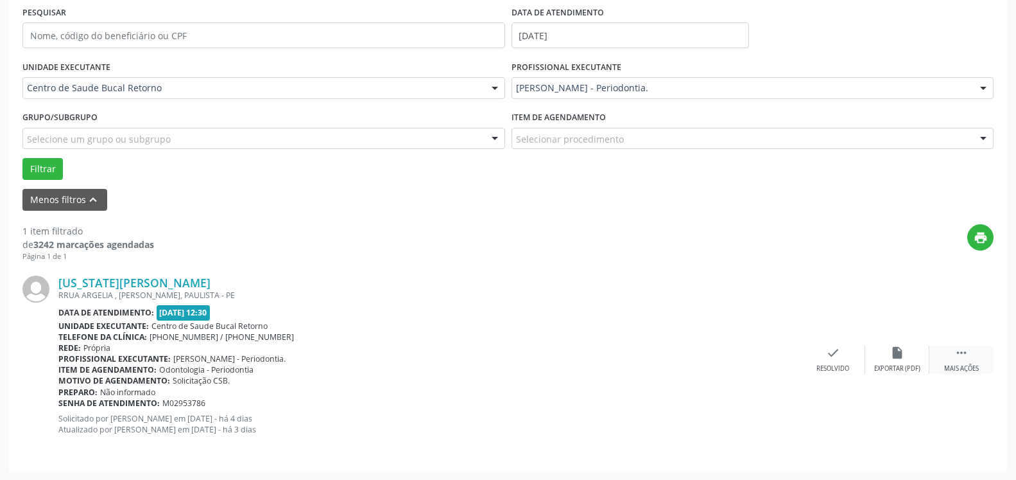
click at [957, 354] on icon "" at bounding box center [962, 352] width 14 height 14
click at [895, 352] on icon "alarm_off" at bounding box center [897, 352] width 14 height 14
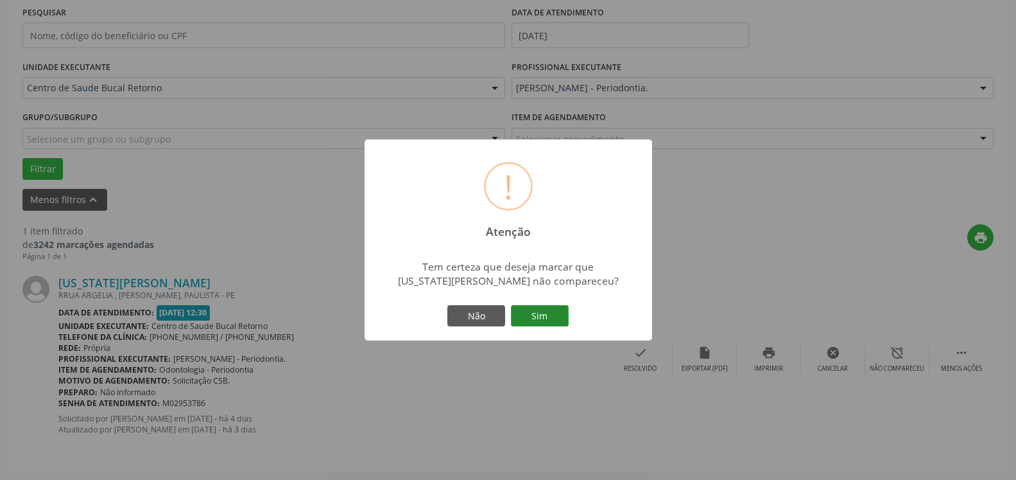
click at [550, 322] on button "Sim" at bounding box center [540, 316] width 58 height 22
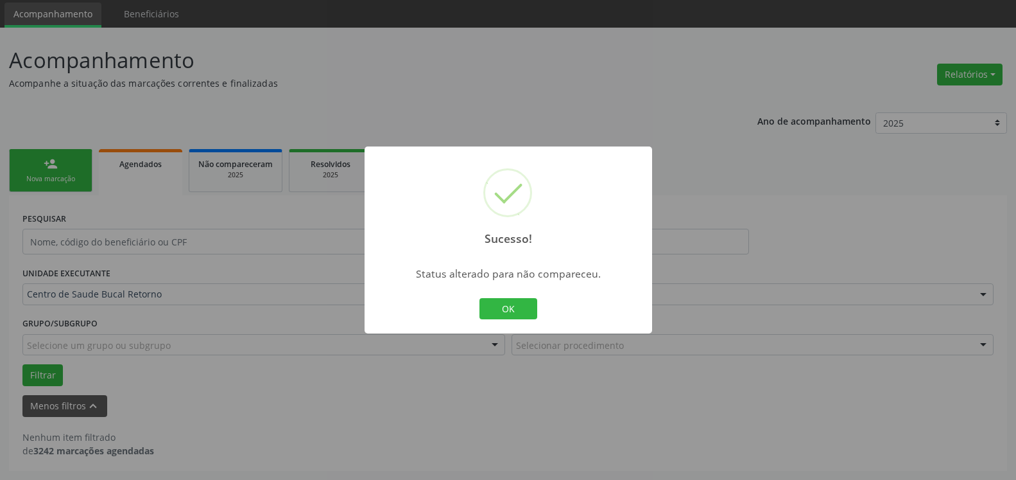
scroll to position [43, 0]
click at [538, 308] on div "OK Cancel" at bounding box center [508, 308] width 64 height 27
click at [528, 308] on button "OK" at bounding box center [509, 309] width 58 height 22
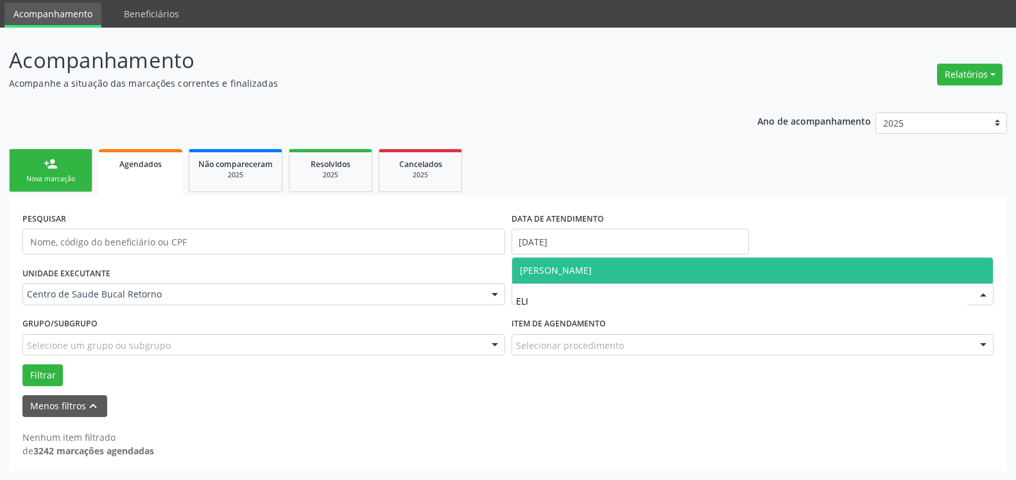
click at [531, 266] on span "[PERSON_NAME]" at bounding box center [556, 270] width 72 height 12
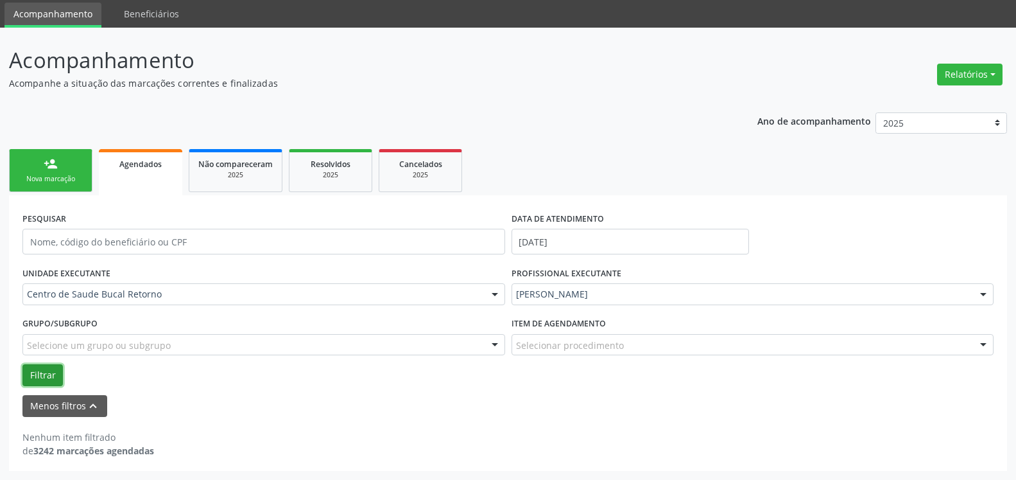
click at [35, 379] on button "Filtrar" at bounding box center [42, 375] width 40 height 22
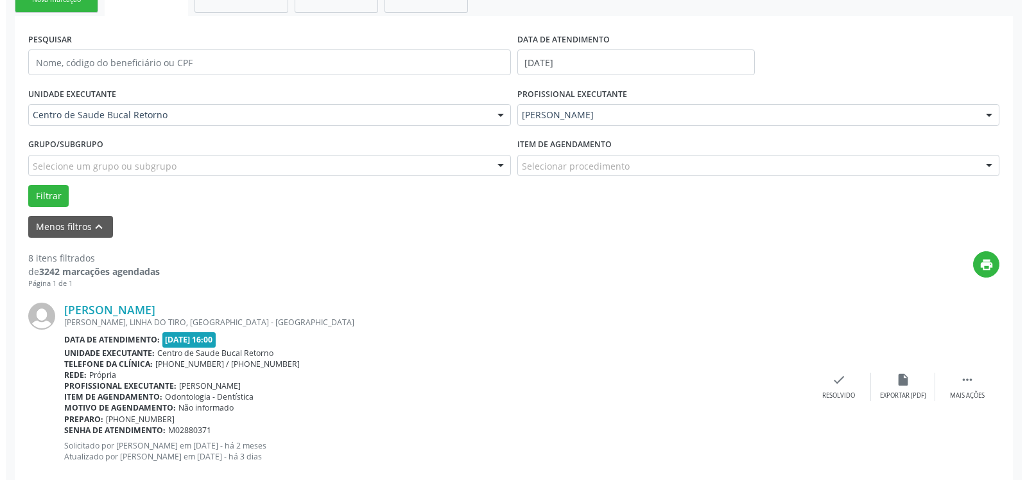
scroll to position [262, 0]
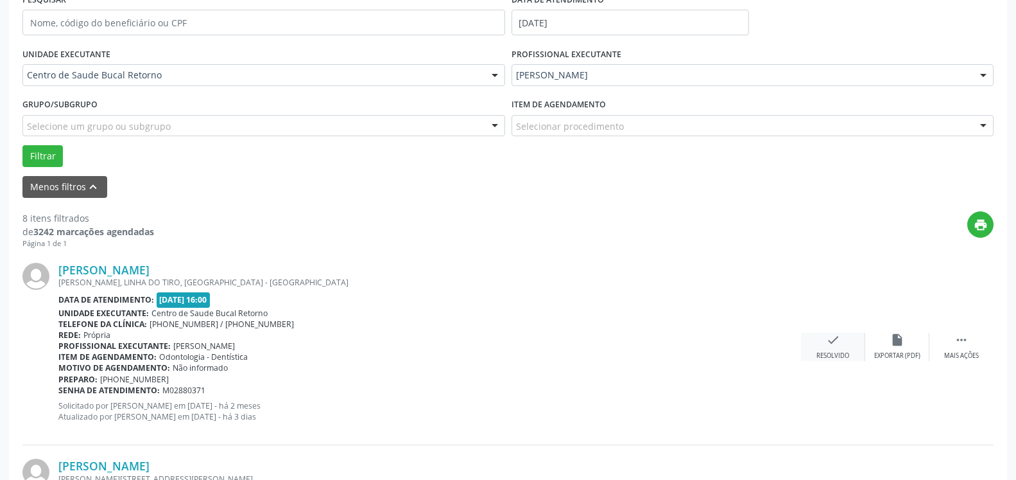
click at [829, 340] on icon "check" at bounding box center [833, 340] width 14 height 14
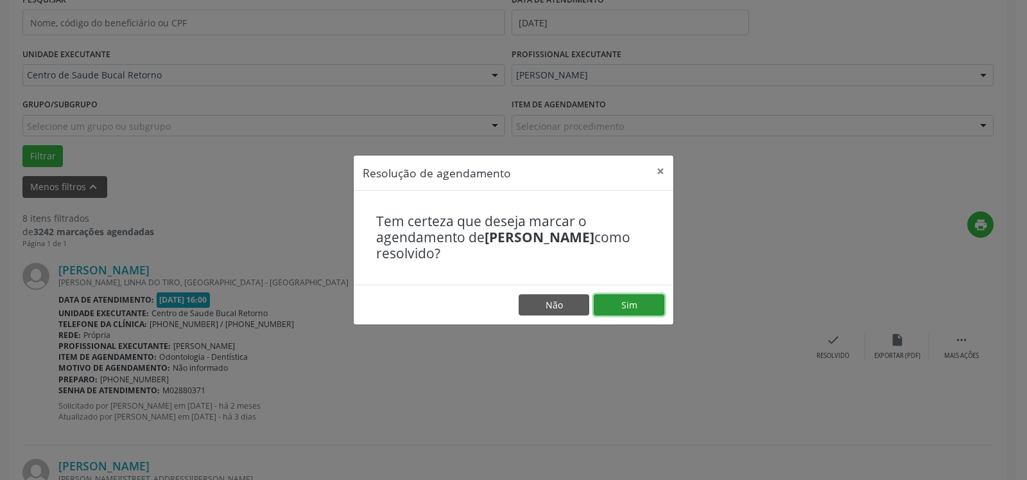
click at [637, 303] on button "Sim" at bounding box center [629, 305] width 71 height 22
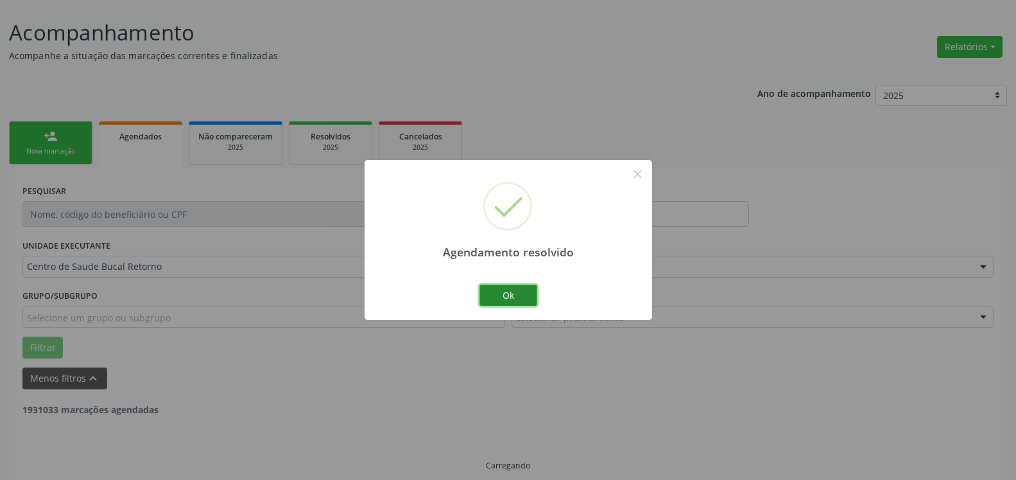
click at [515, 295] on button "Ok" at bounding box center [509, 295] width 58 height 22
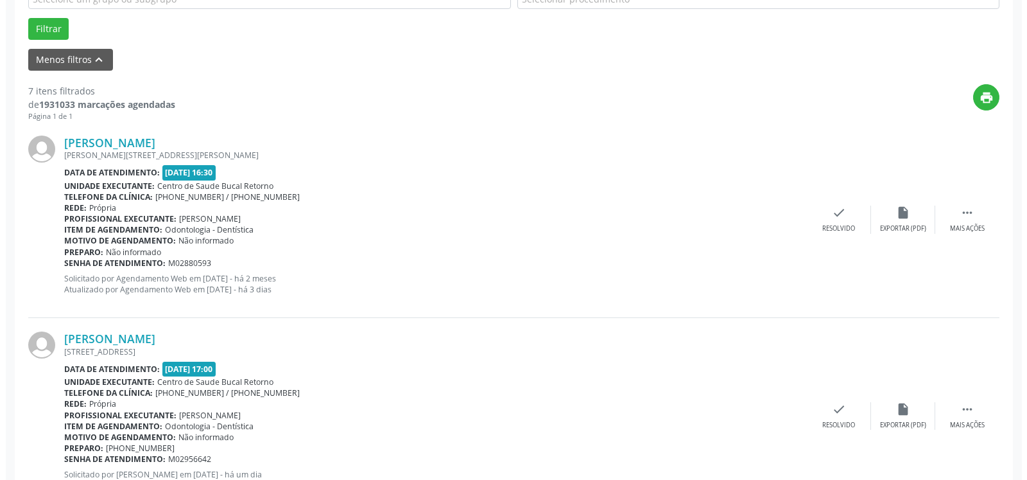
scroll to position [477, 0]
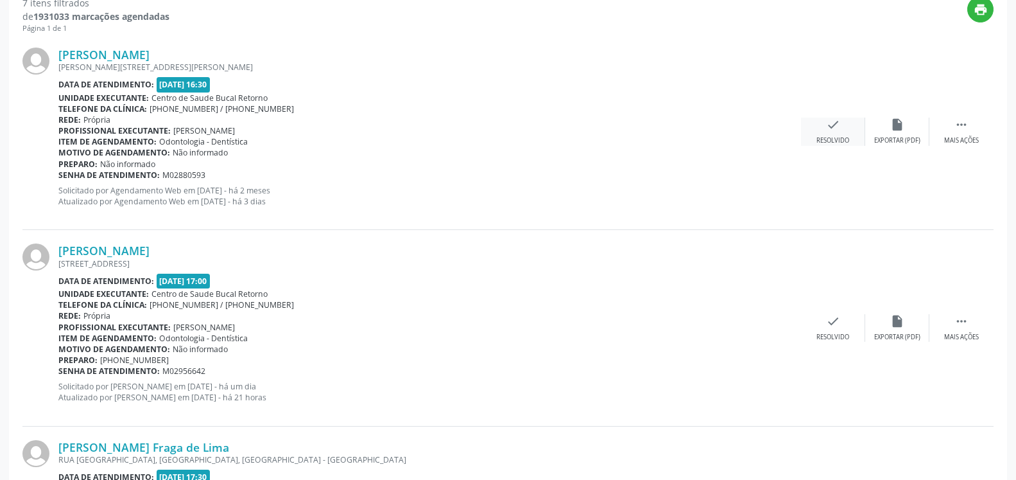
click at [835, 126] on icon "check" at bounding box center [833, 124] width 14 height 14
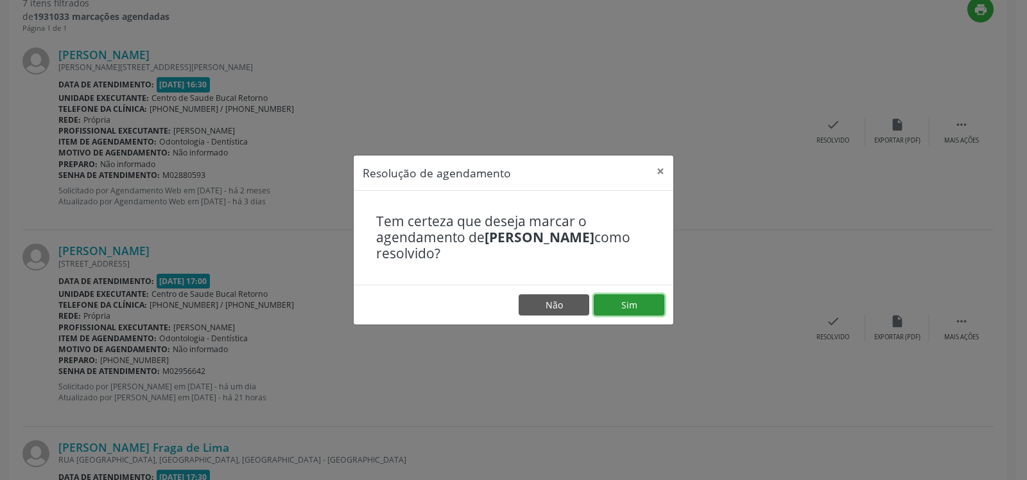
click at [617, 306] on button "Sim" at bounding box center [629, 305] width 71 height 22
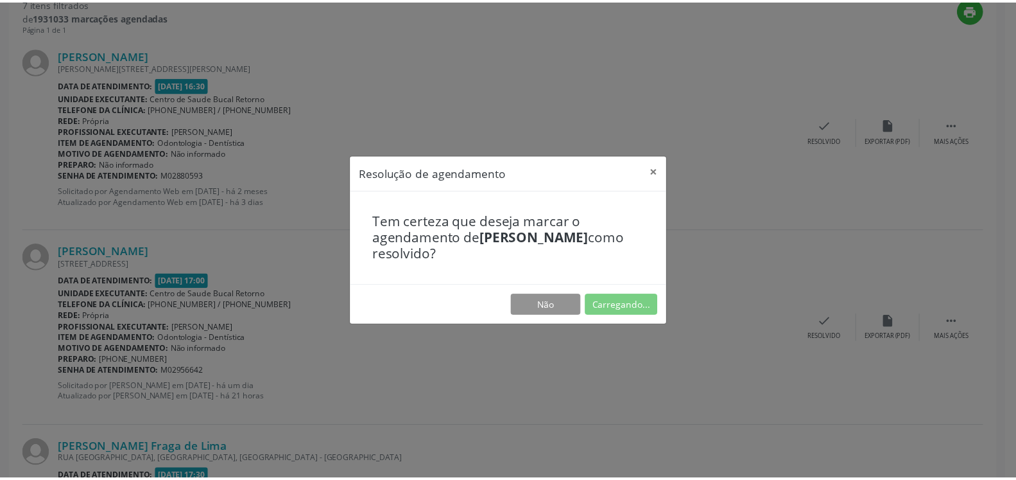
scroll to position [71, 0]
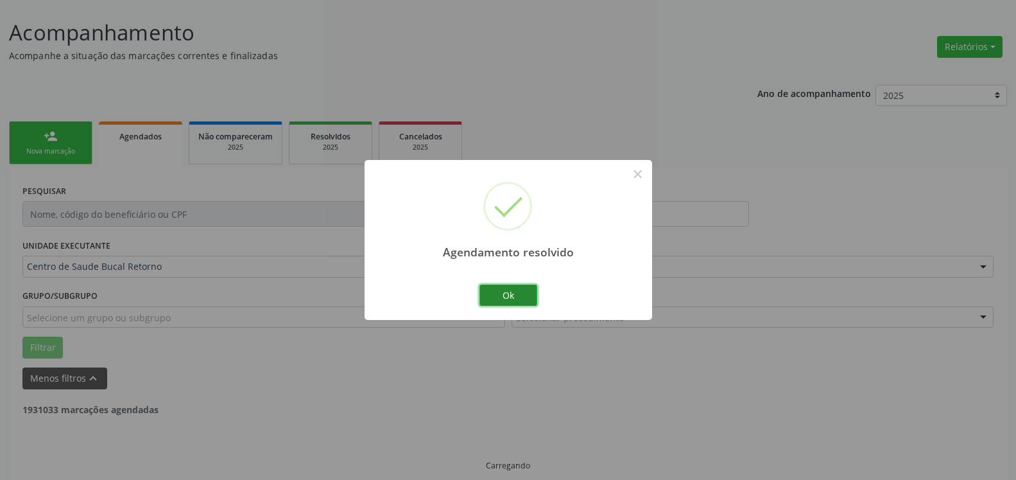
click at [508, 293] on button "Ok" at bounding box center [509, 295] width 58 height 22
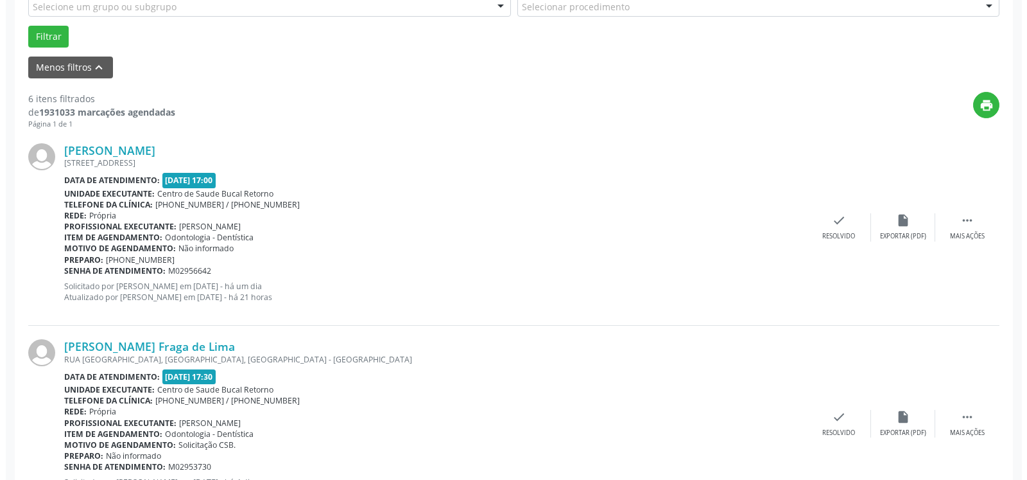
scroll to position [398, 0]
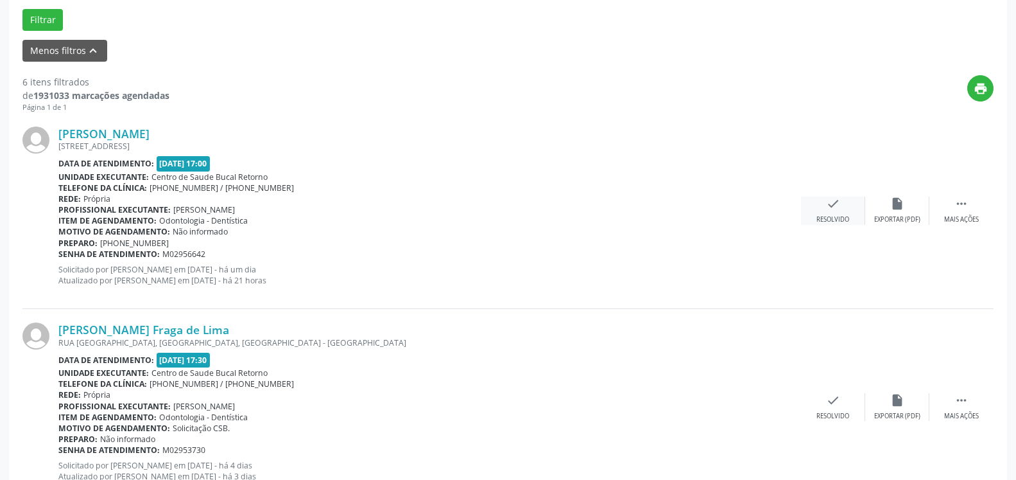
click at [827, 211] on icon "check" at bounding box center [833, 203] width 14 height 14
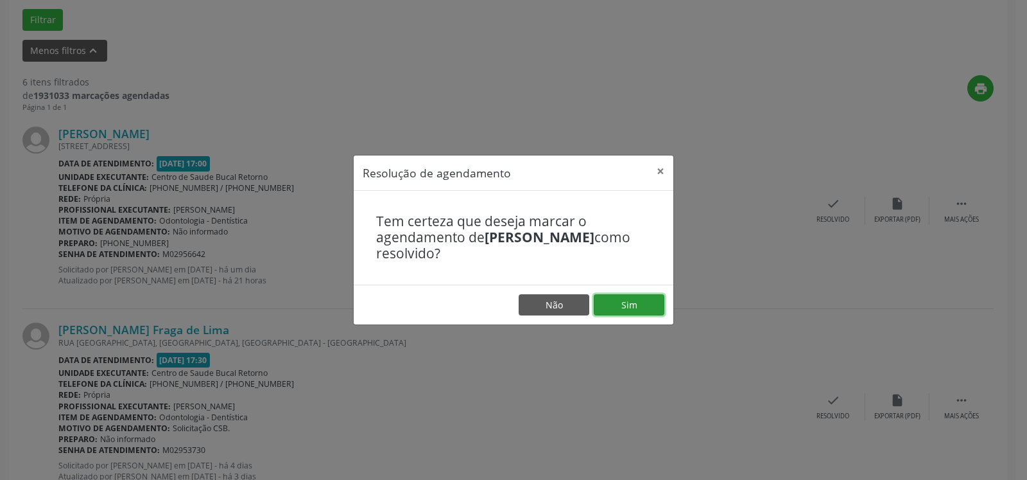
drag, startPoint x: 641, startPoint y: 300, endPoint x: 632, endPoint y: 304, distance: 10.6
click at [641, 300] on button "Sim" at bounding box center [629, 305] width 71 height 22
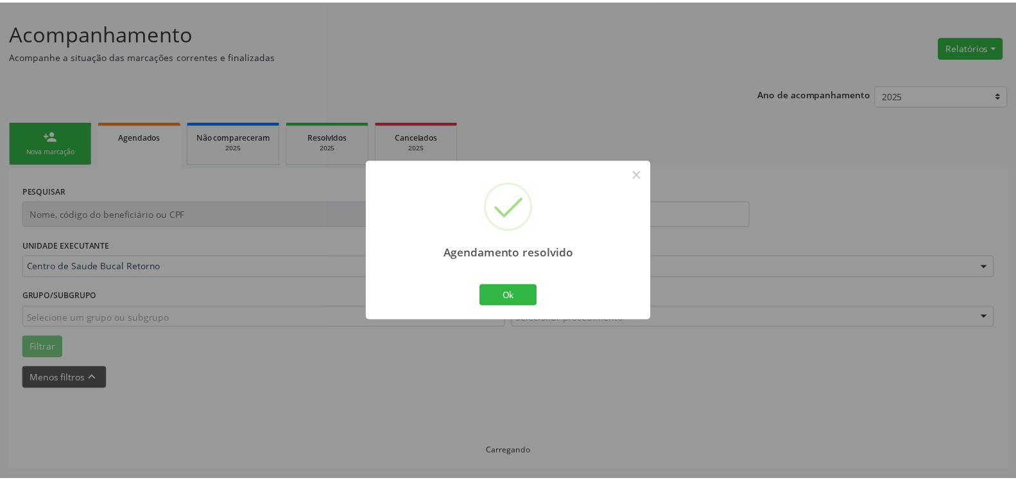
scroll to position [71, 0]
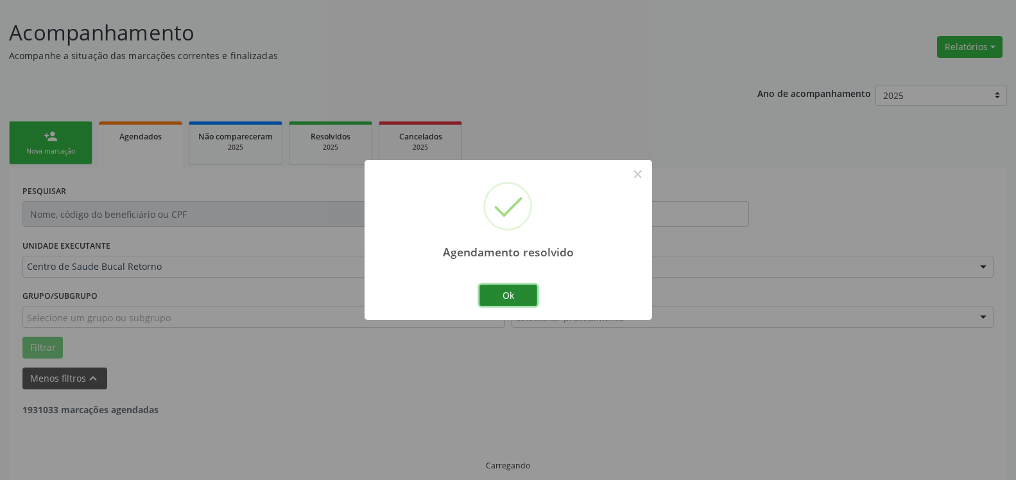
click at [512, 291] on button "Ok" at bounding box center [509, 295] width 58 height 22
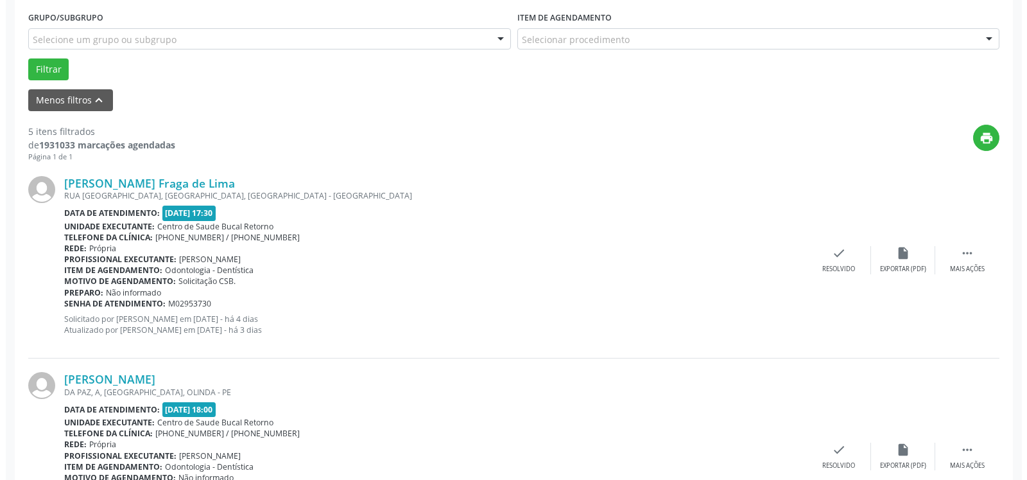
scroll to position [463, 0]
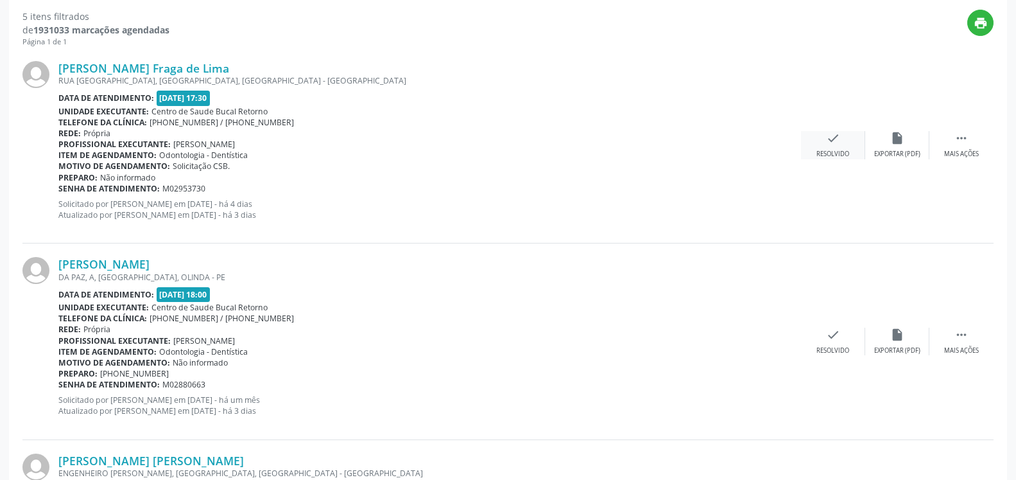
click at [825, 151] on div "Resolvido" at bounding box center [833, 154] width 33 height 9
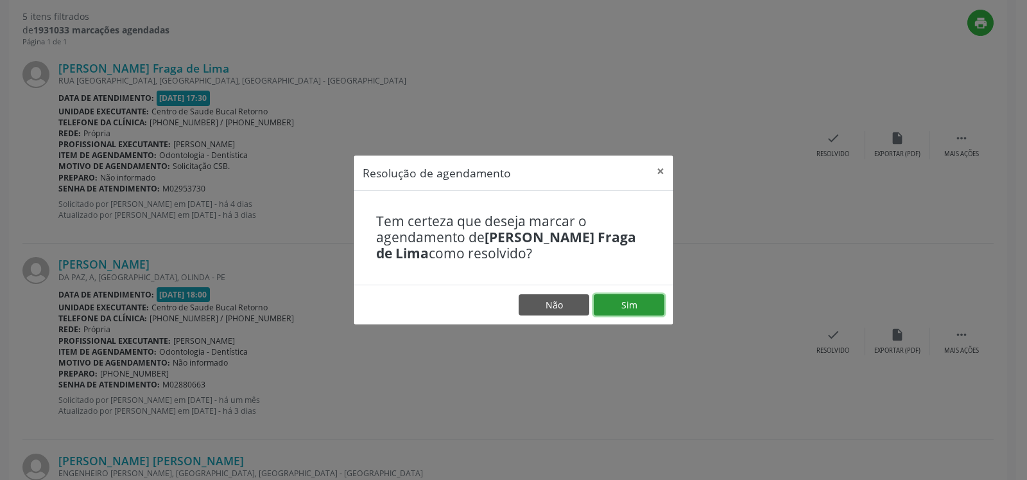
drag, startPoint x: 644, startPoint y: 310, endPoint x: 625, endPoint y: 304, distance: 19.7
click at [643, 310] on button "Sim" at bounding box center [629, 305] width 71 height 22
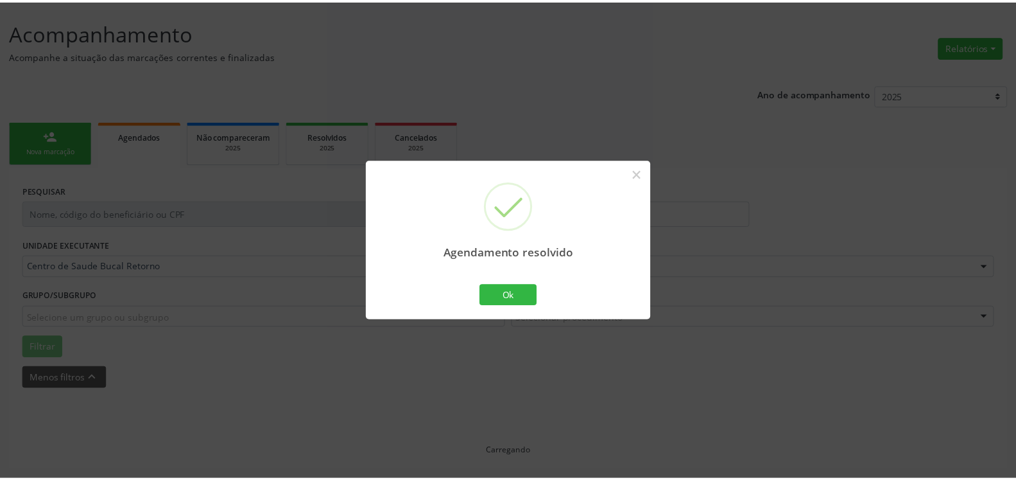
scroll to position [71, 0]
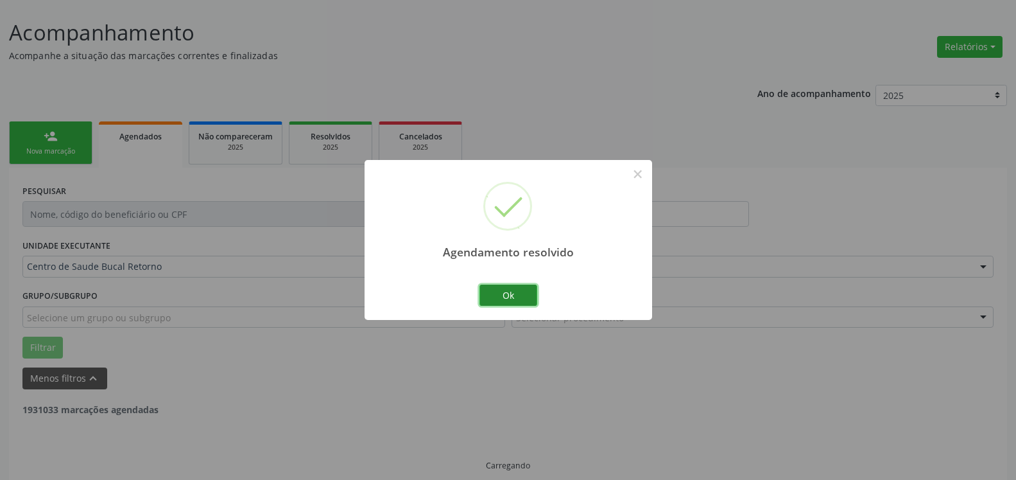
click at [524, 291] on button "Ok" at bounding box center [509, 295] width 58 height 22
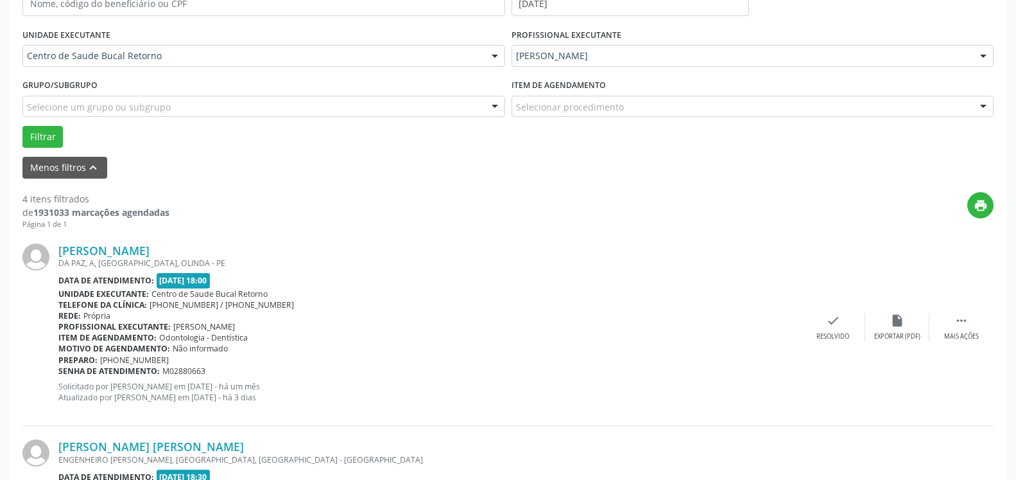
scroll to position [333, 0]
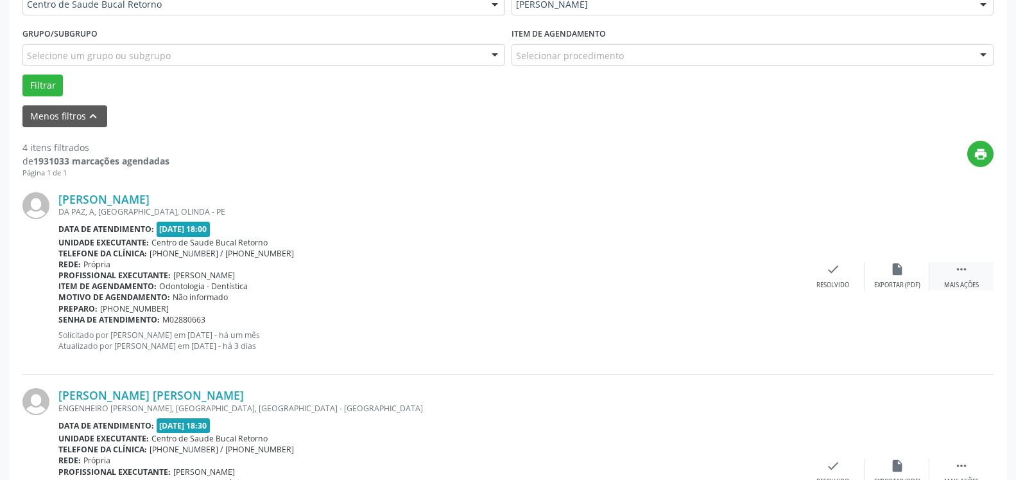
click at [969, 270] on div " Mais ações" at bounding box center [961, 276] width 64 height 28
click at [908, 277] on div "alarm_off Não compareceu" at bounding box center [897, 276] width 64 height 28
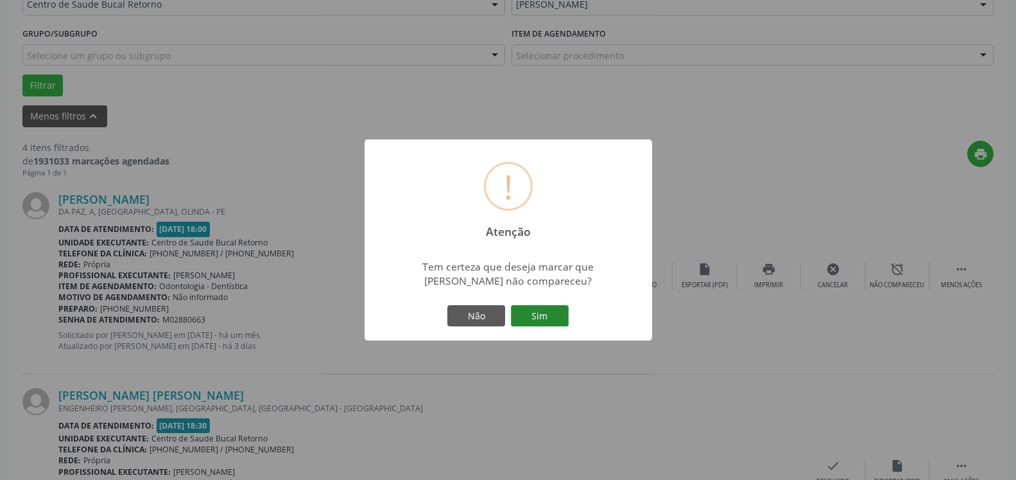
click at [539, 318] on button "Sim" at bounding box center [540, 316] width 58 height 22
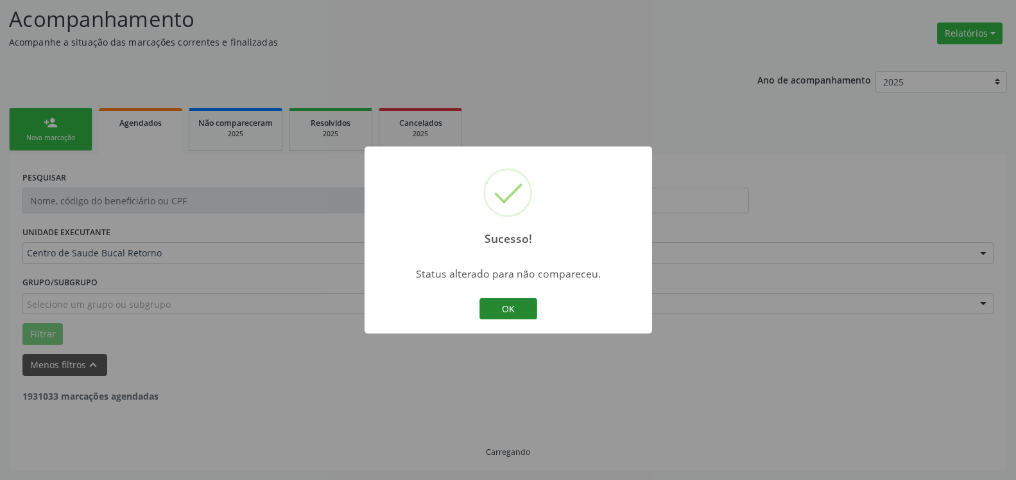
click at [510, 312] on button "OK" at bounding box center [509, 309] width 58 height 22
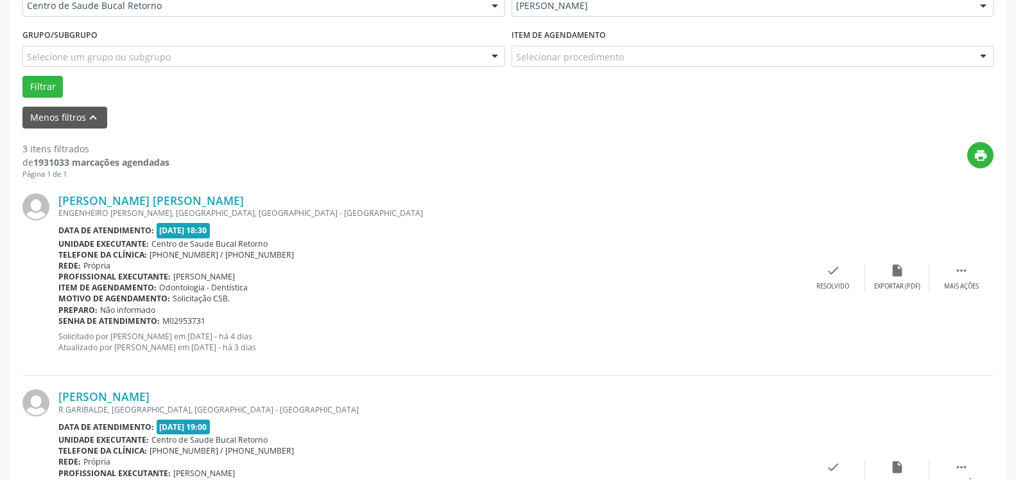
scroll to position [411, 0]
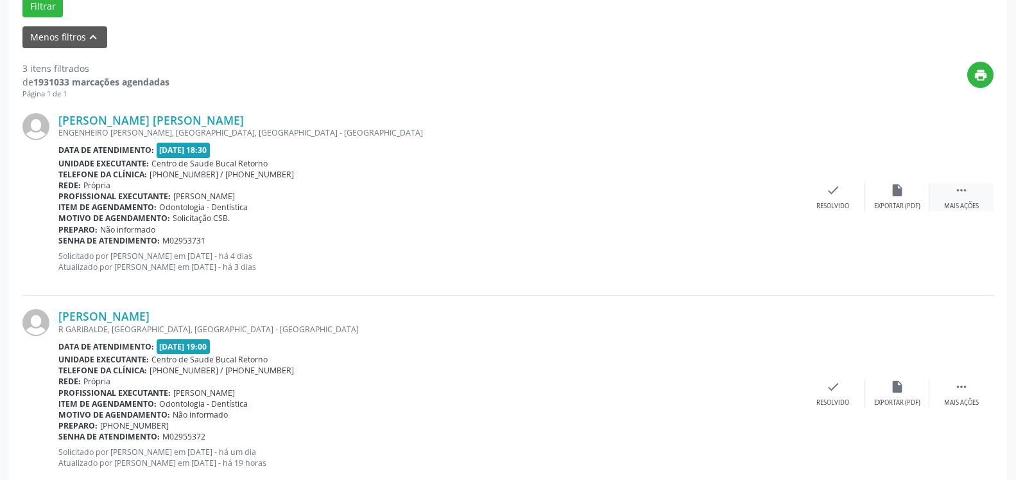
click at [962, 202] on div " Mais ações" at bounding box center [961, 197] width 64 height 28
click at [906, 200] on div "alarm_off Não compareceu" at bounding box center [897, 197] width 64 height 28
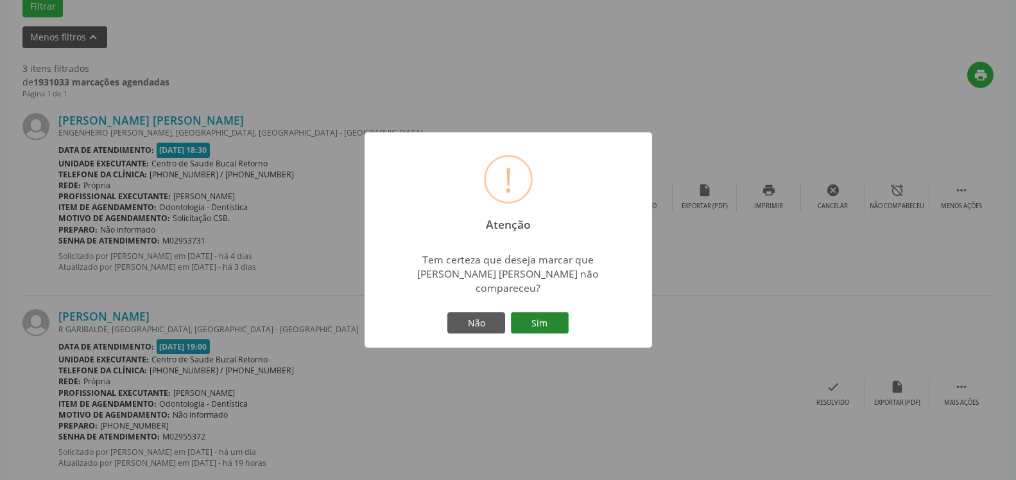
click at [558, 312] on button "Sim" at bounding box center [540, 323] width 58 height 22
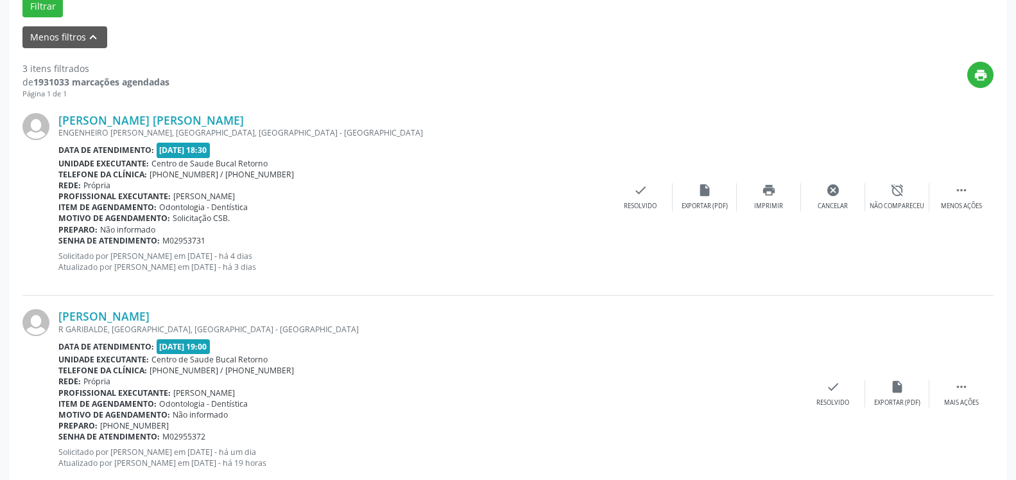
scroll to position [84, 0]
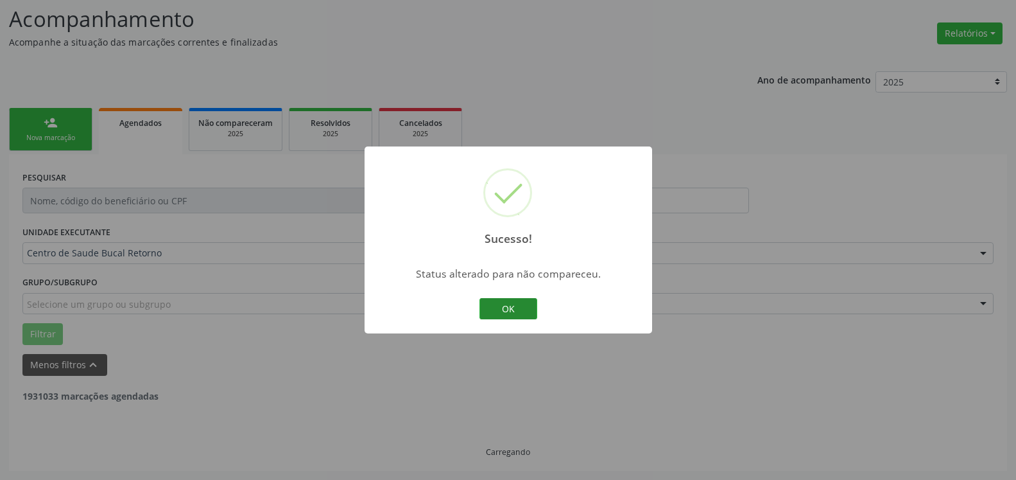
click at [497, 305] on button "OK" at bounding box center [509, 309] width 58 height 22
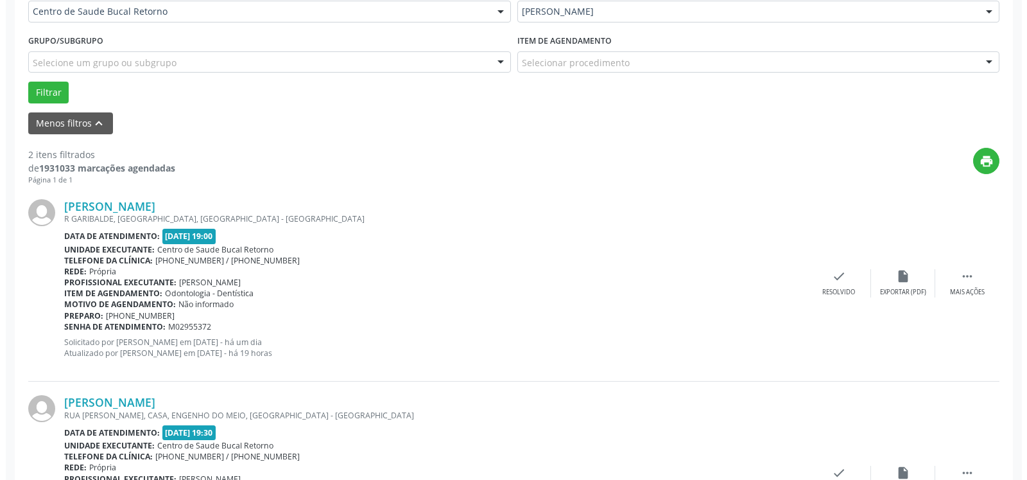
scroll to position [346, 0]
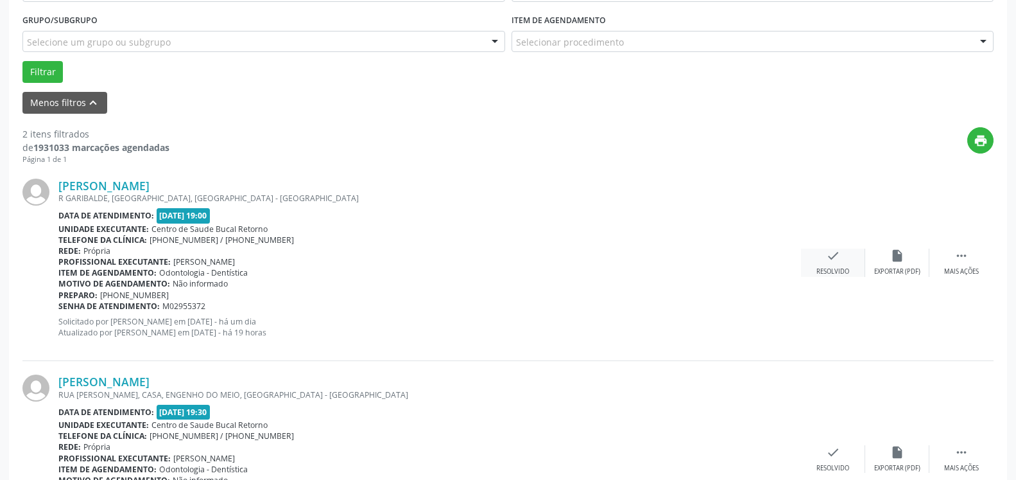
click at [831, 263] on icon "check" at bounding box center [833, 255] width 14 height 14
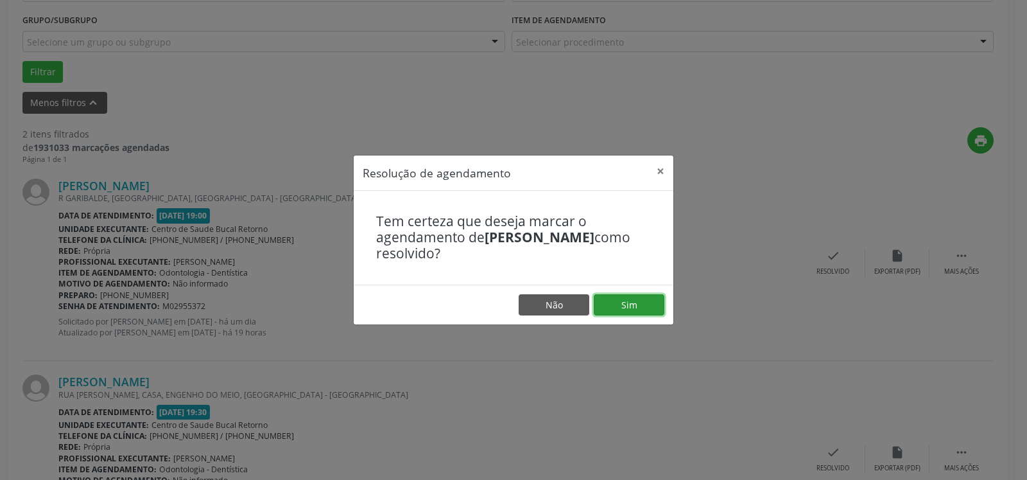
click at [634, 312] on button "Sim" at bounding box center [629, 305] width 71 height 22
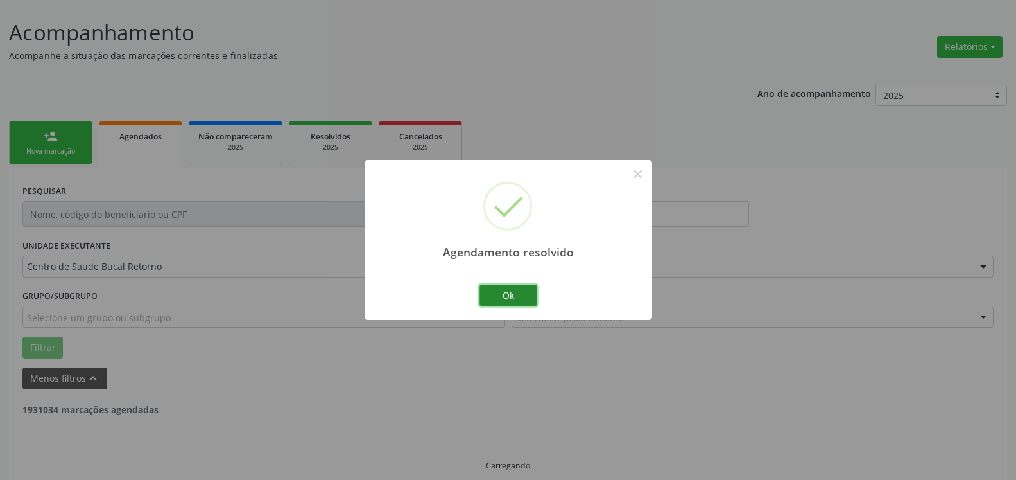
click at [516, 290] on button "Ok" at bounding box center [509, 295] width 58 height 22
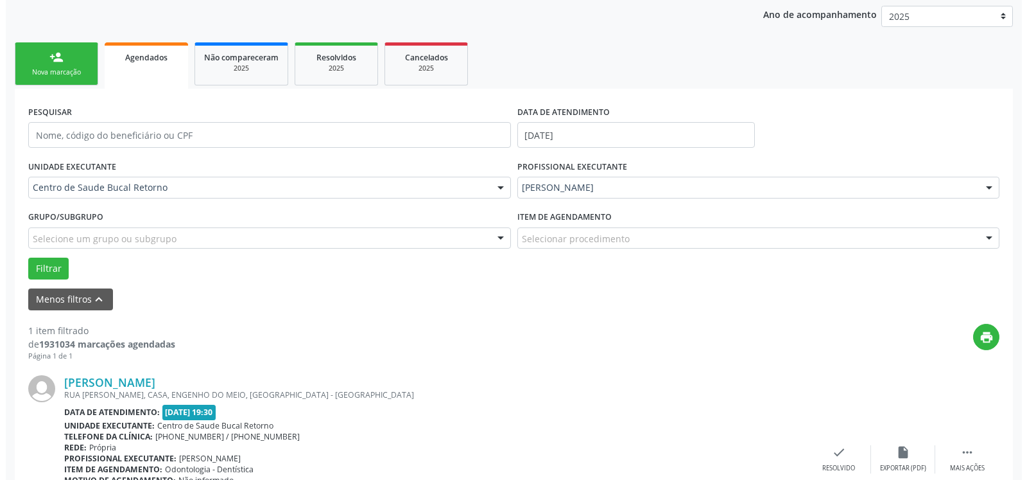
scroll to position [249, 0]
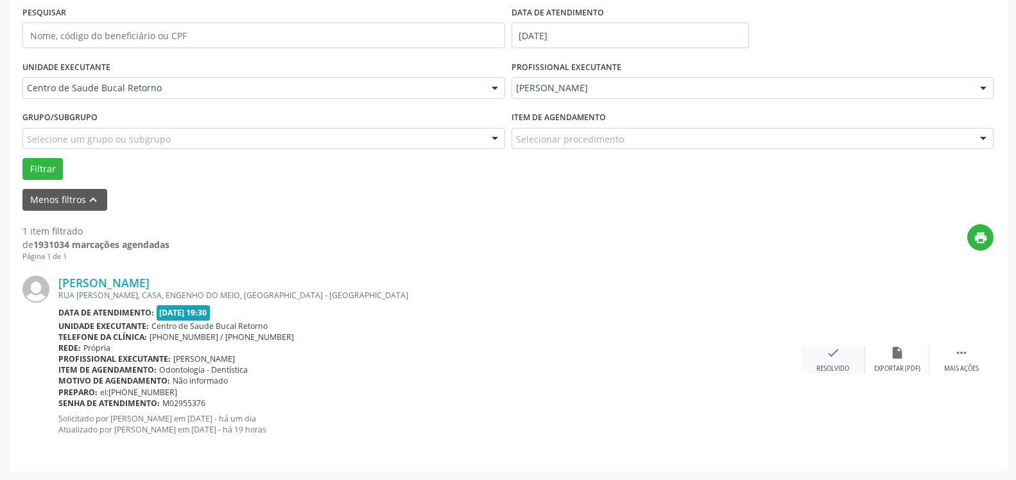
click at [829, 359] on icon "check" at bounding box center [833, 352] width 14 height 14
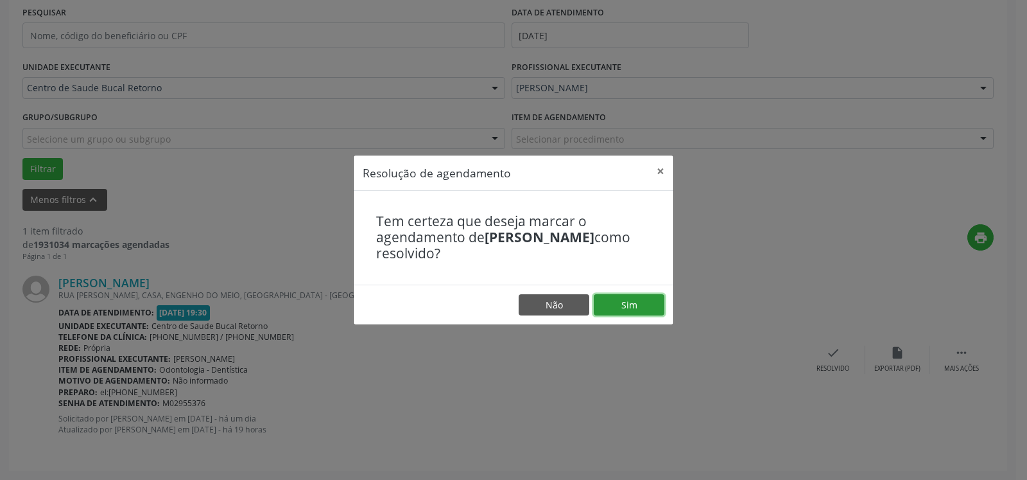
click at [627, 306] on button "Sim" at bounding box center [629, 305] width 71 height 22
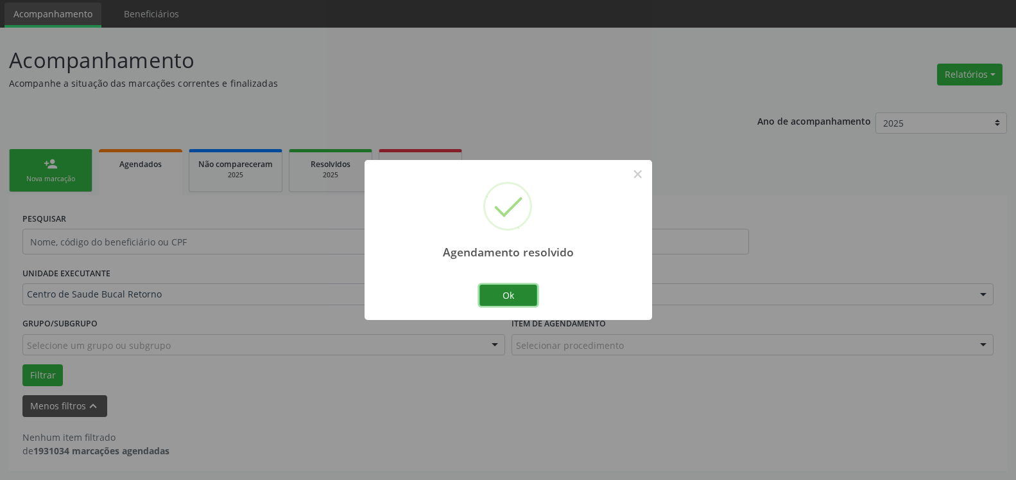
scroll to position [43, 0]
click at [513, 292] on button "Ok" at bounding box center [509, 295] width 58 height 22
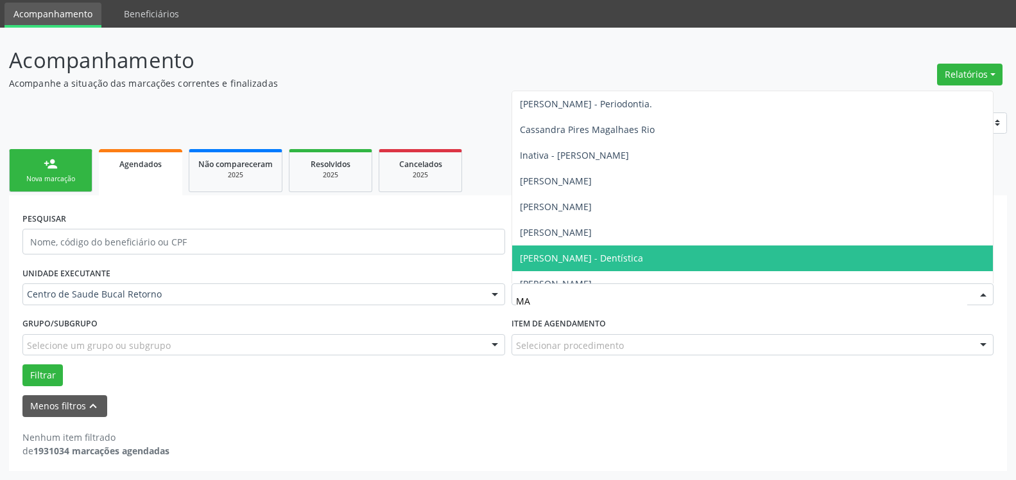
type input "MAR"
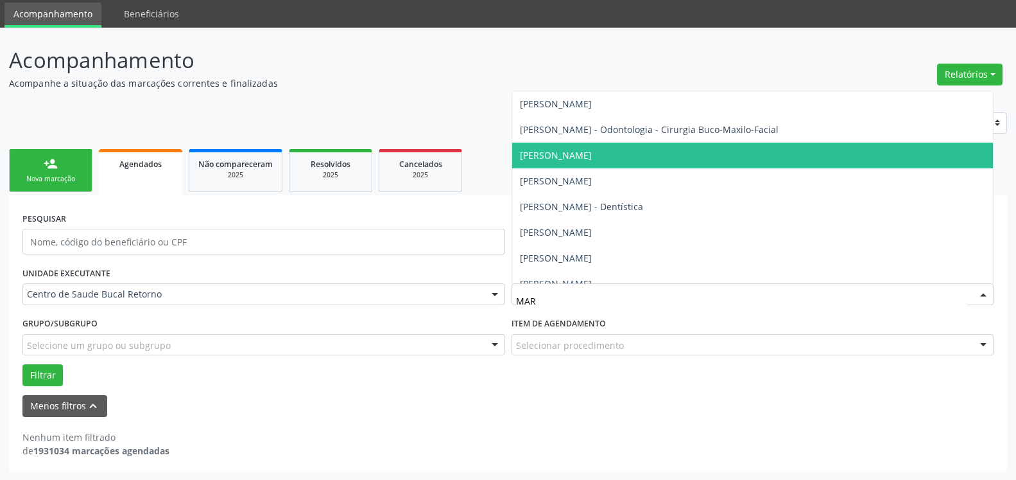
click at [592, 152] on span "[PERSON_NAME]" at bounding box center [556, 155] width 72 height 12
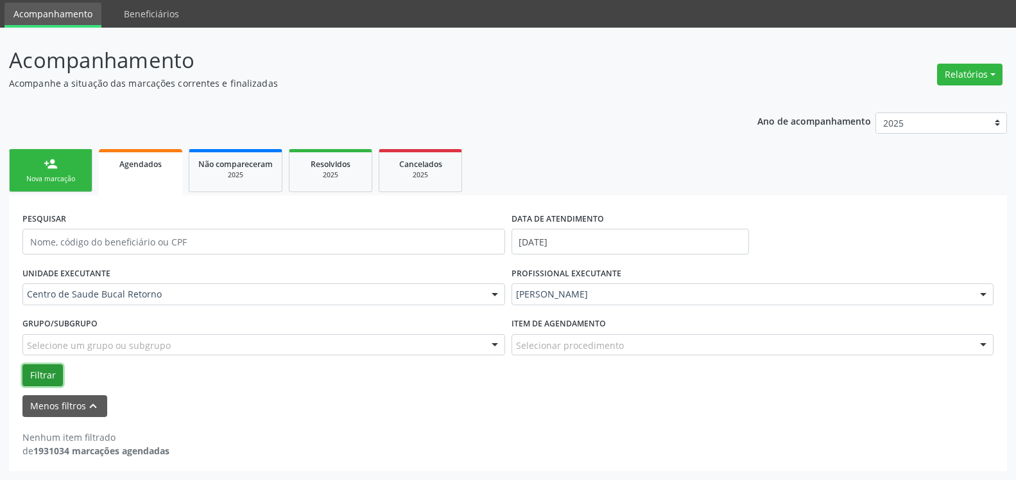
click at [30, 375] on button "Filtrar" at bounding box center [42, 375] width 40 height 22
